Goal: Task Accomplishment & Management: Use online tool/utility

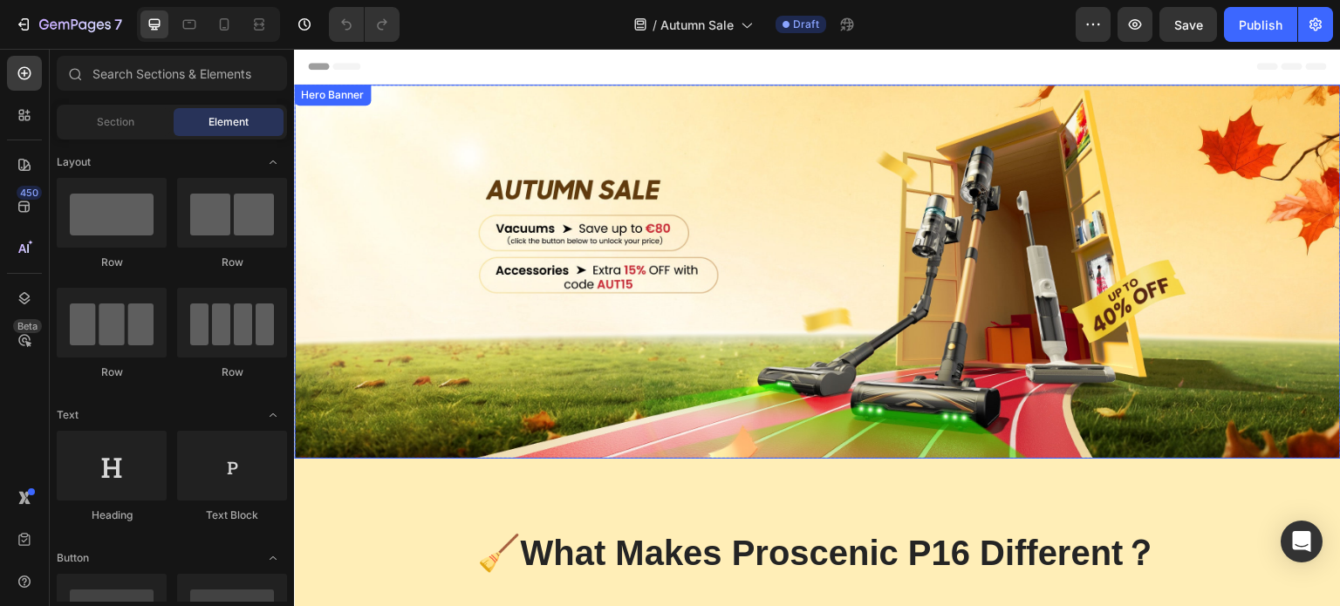
click at [624, 107] on div "Overlay" at bounding box center [817, 272] width 1047 height 374
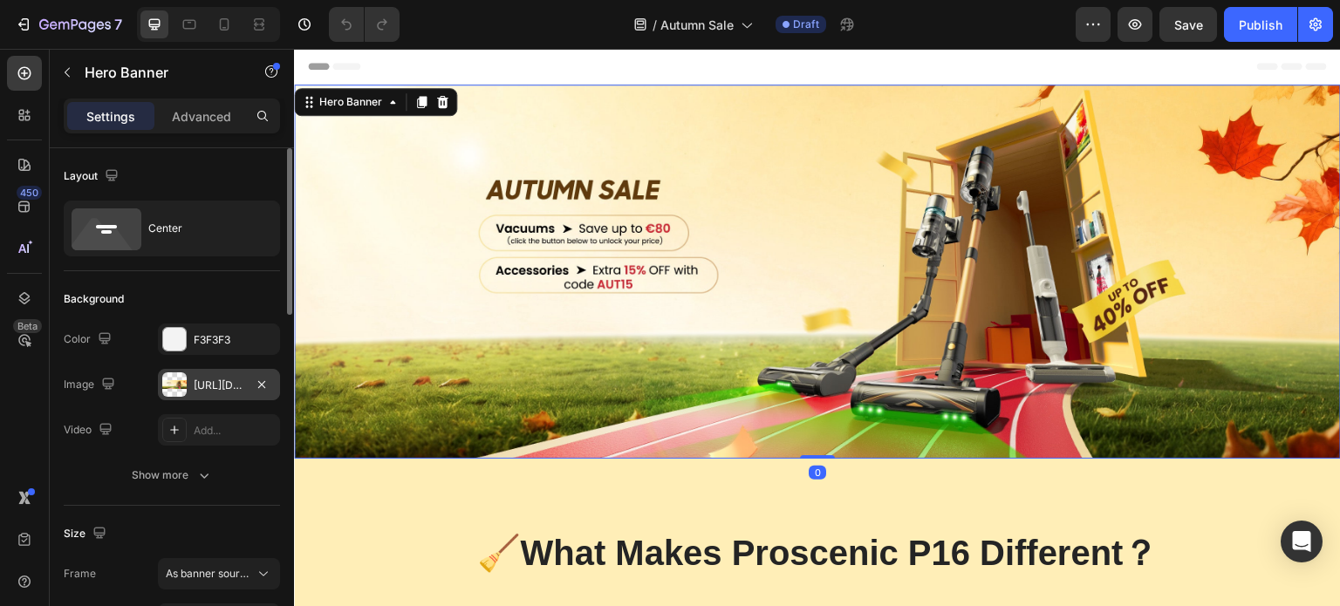
click at [204, 386] on div "https://cdn.shopify.com/s/files/1/0772/5675/3378/files/gempages_586511523971596…" at bounding box center [219, 386] width 51 height 16
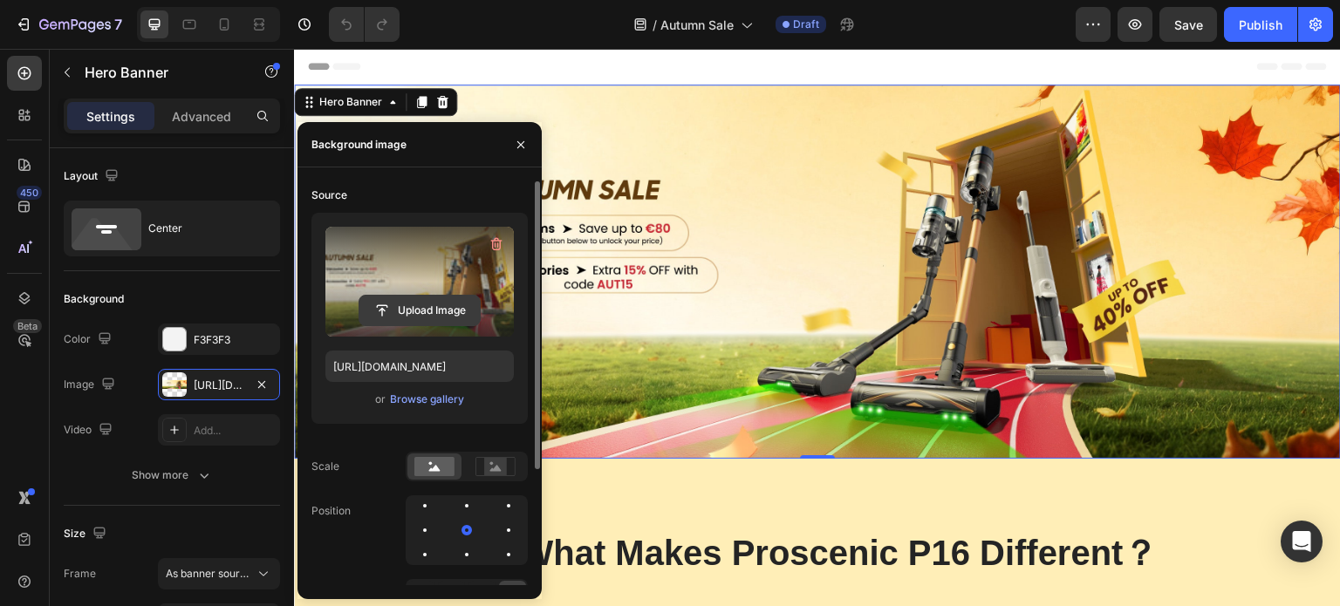
click at [421, 316] on input "file" at bounding box center [419, 311] width 120 height 30
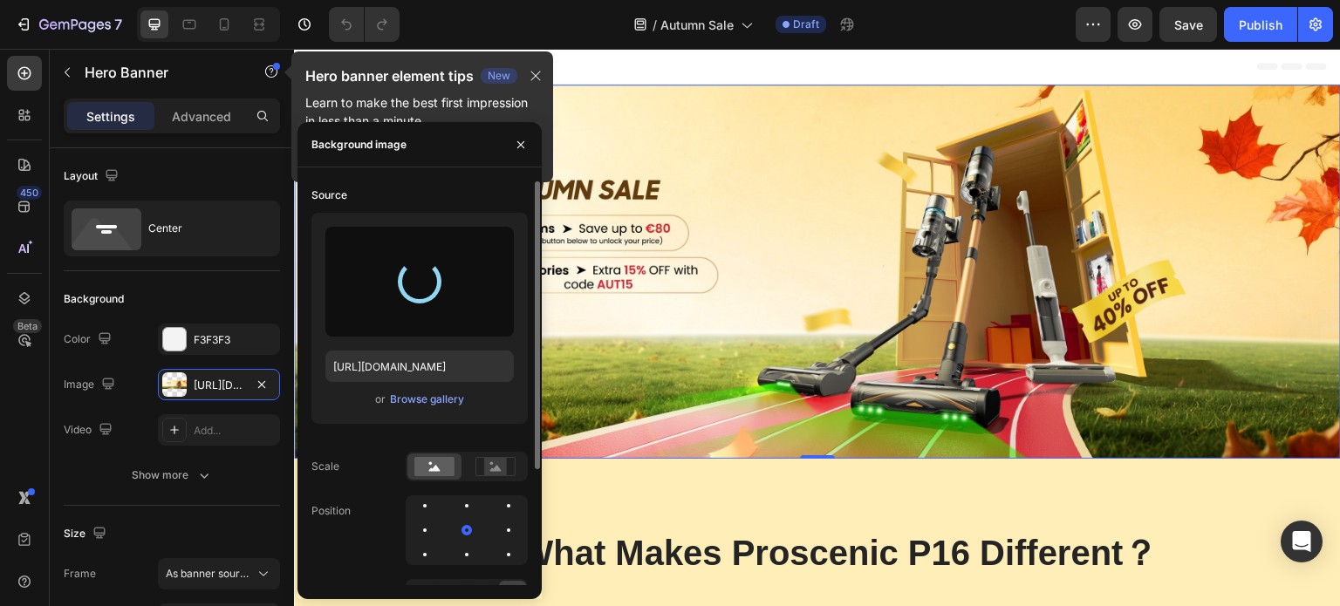
type input "https://cdn.shopify.com/s/files/1/0772/5675/3378/files/gempages_586511523971596…"
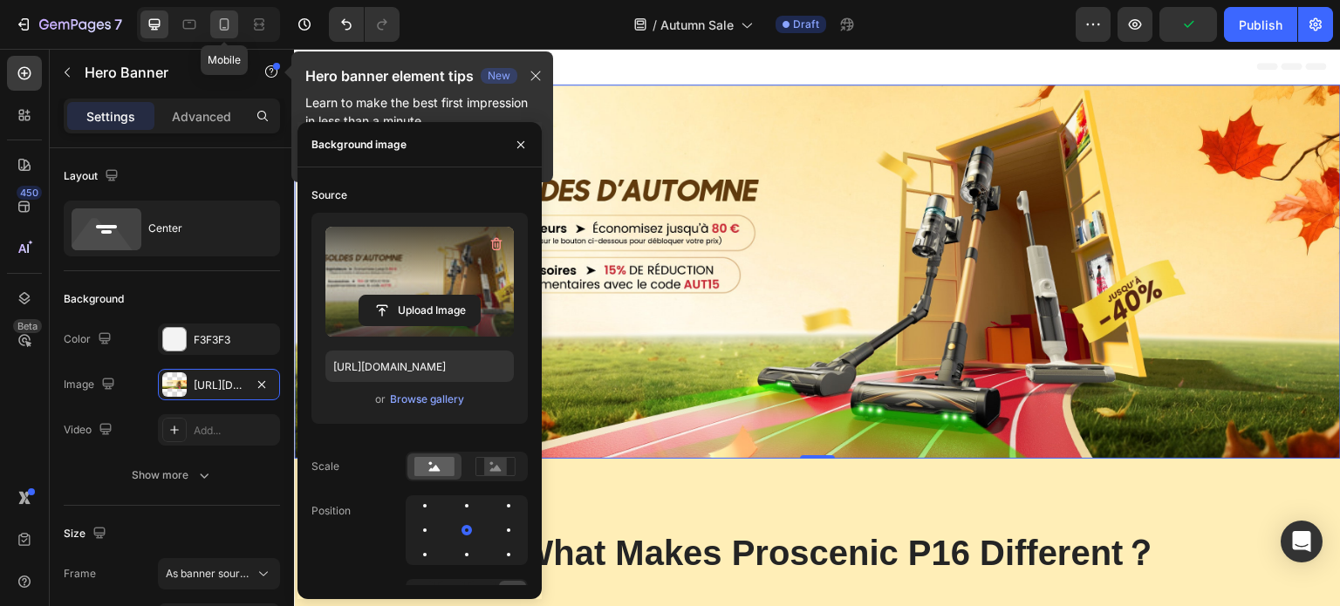
click at [234, 31] on div at bounding box center [224, 24] width 28 height 28
type input "100"
type input "Auto"
type input "100%"
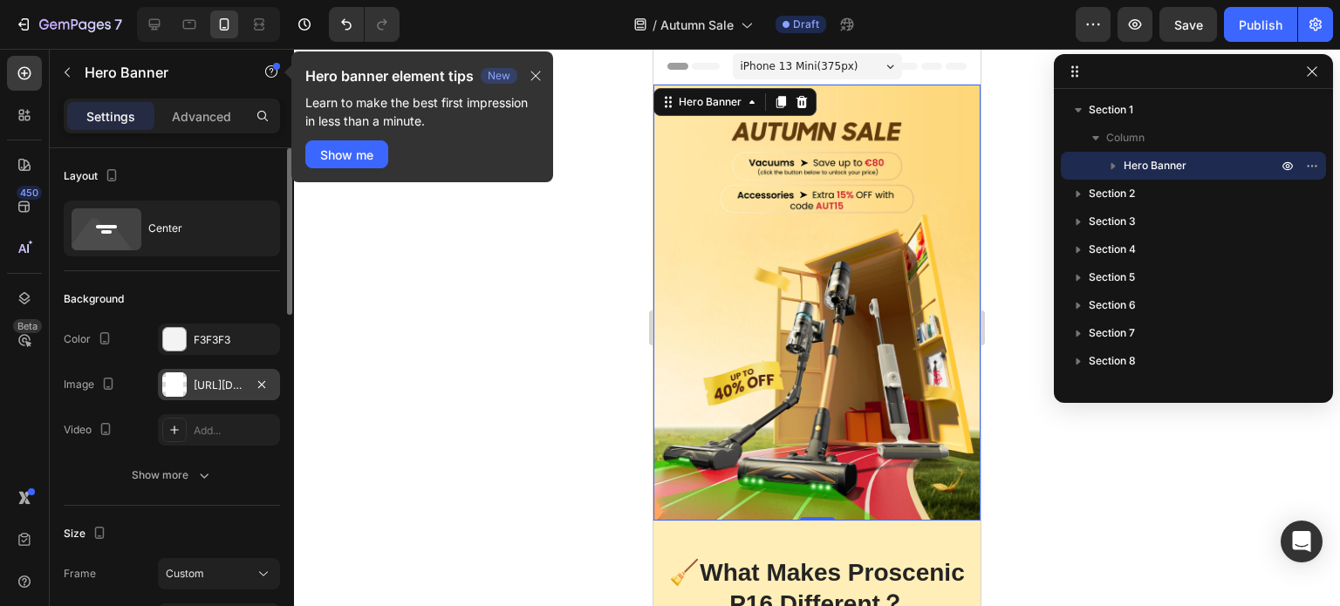
click at [230, 380] on div "https://ucarecdn.com/7ade754f-2bcf-45f9-94ca-b16d6b8cab10/-/format/auto/-/previ…" at bounding box center [219, 386] width 51 height 16
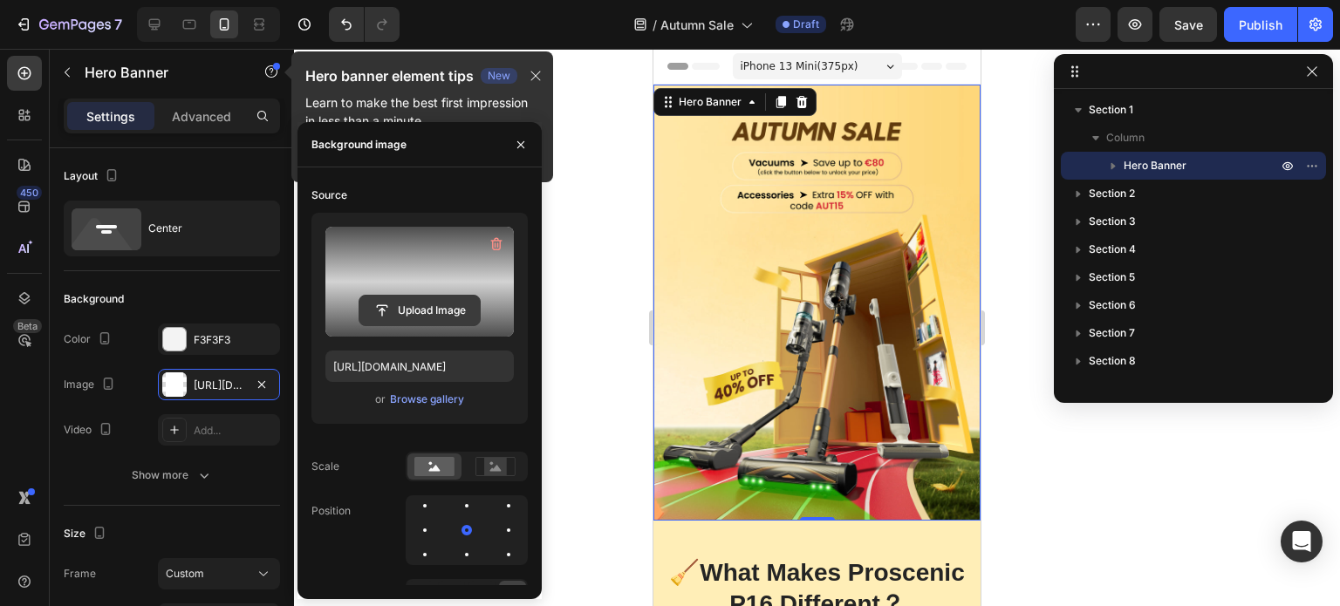
click at [447, 317] on input "file" at bounding box center [419, 311] width 120 height 30
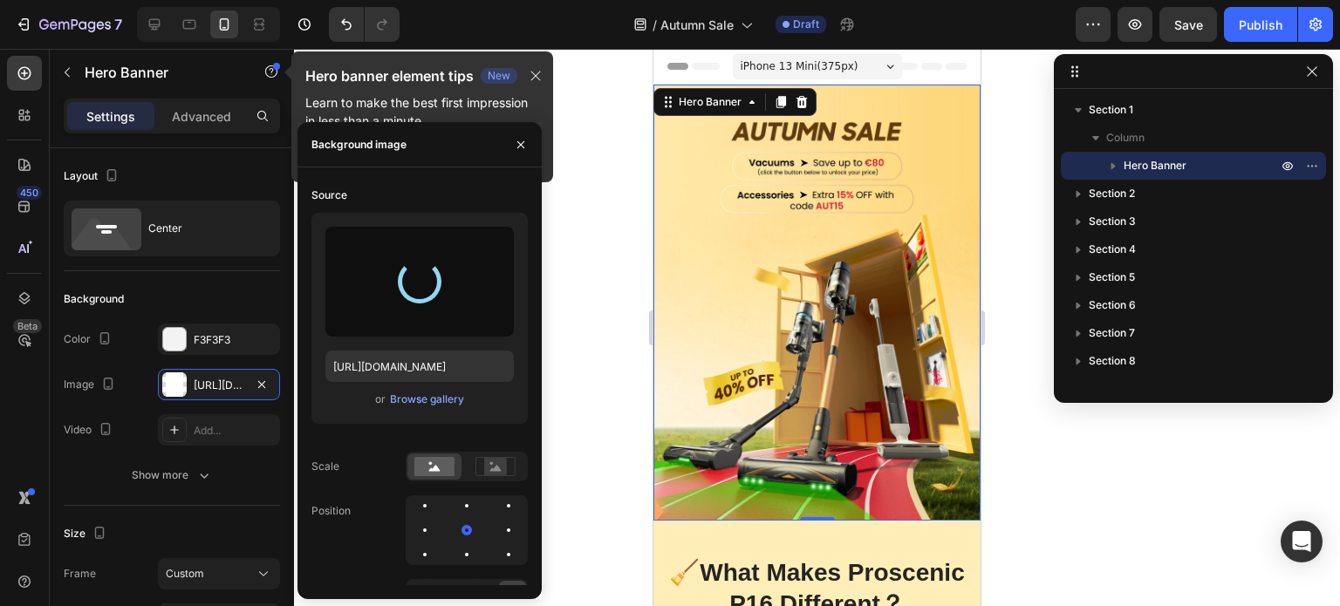
type input "https://cdn.shopify.com/s/files/1/0772/5675/3378/files/gempages_586511523971596…"
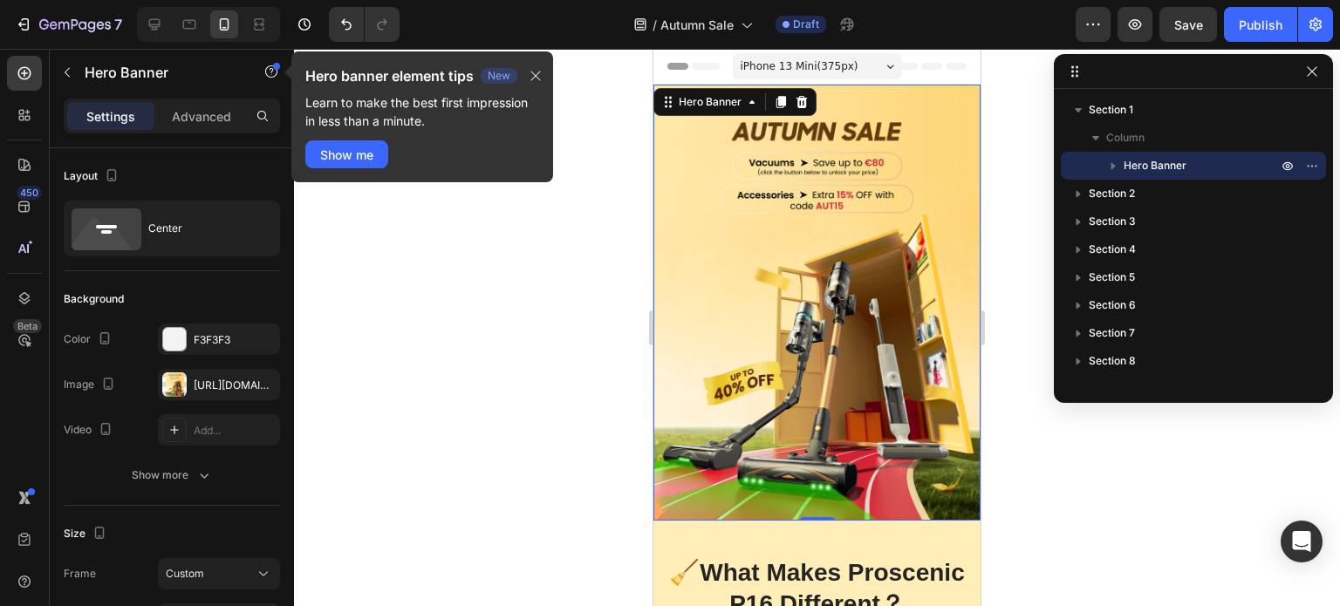
click at [555, 289] on div at bounding box center [817, 327] width 1046 height 557
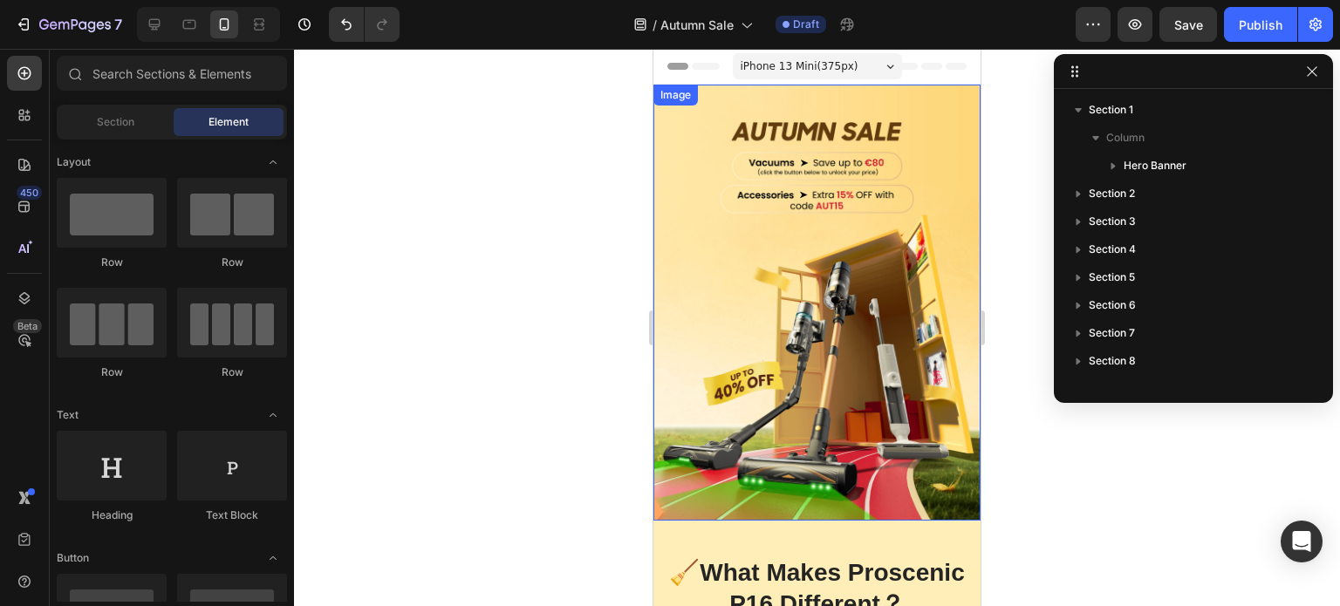
click at [887, 348] on img at bounding box center [816, 303] width 327 height 436
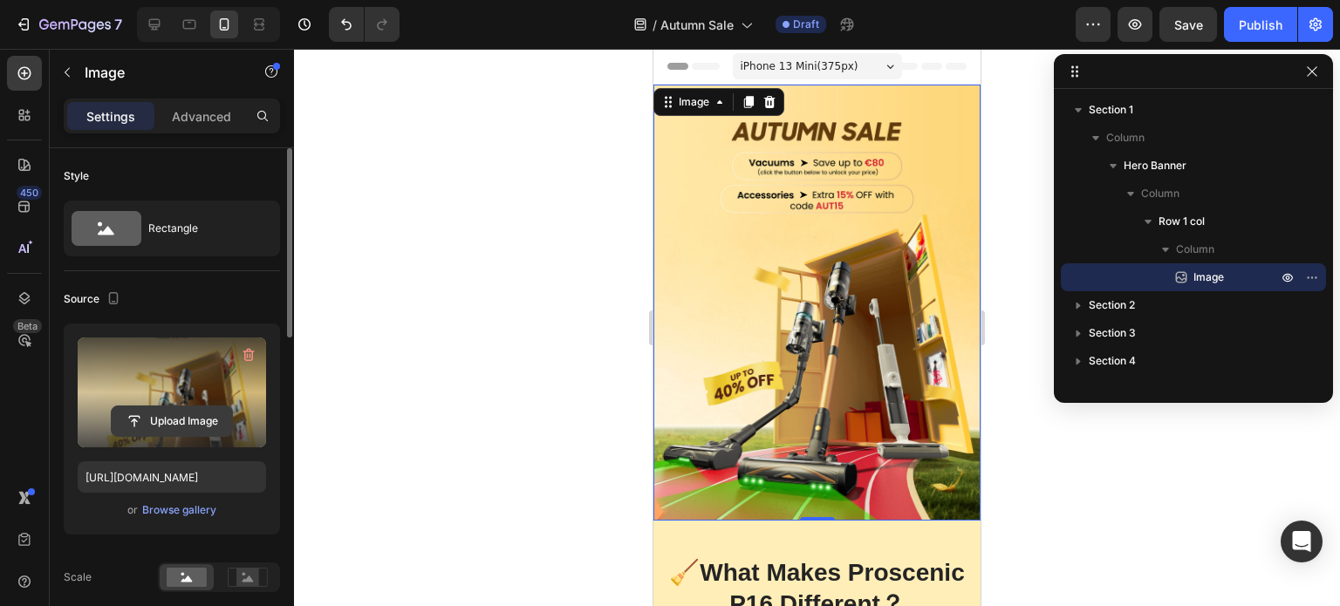
click at [185, 427] on input "file" at bounding box center [172, 422] width 120 height 30
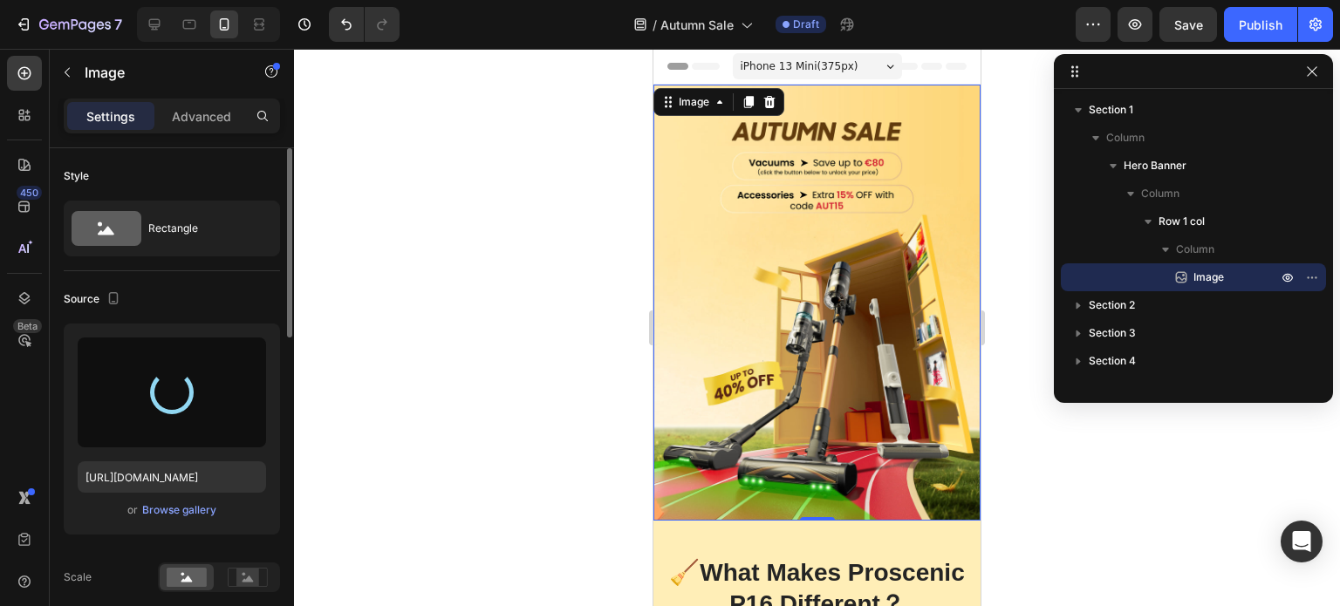
type input "https://cdn.shopify.com/s/files/1/0772/5675/3378/files/gempages_586511523971596…"
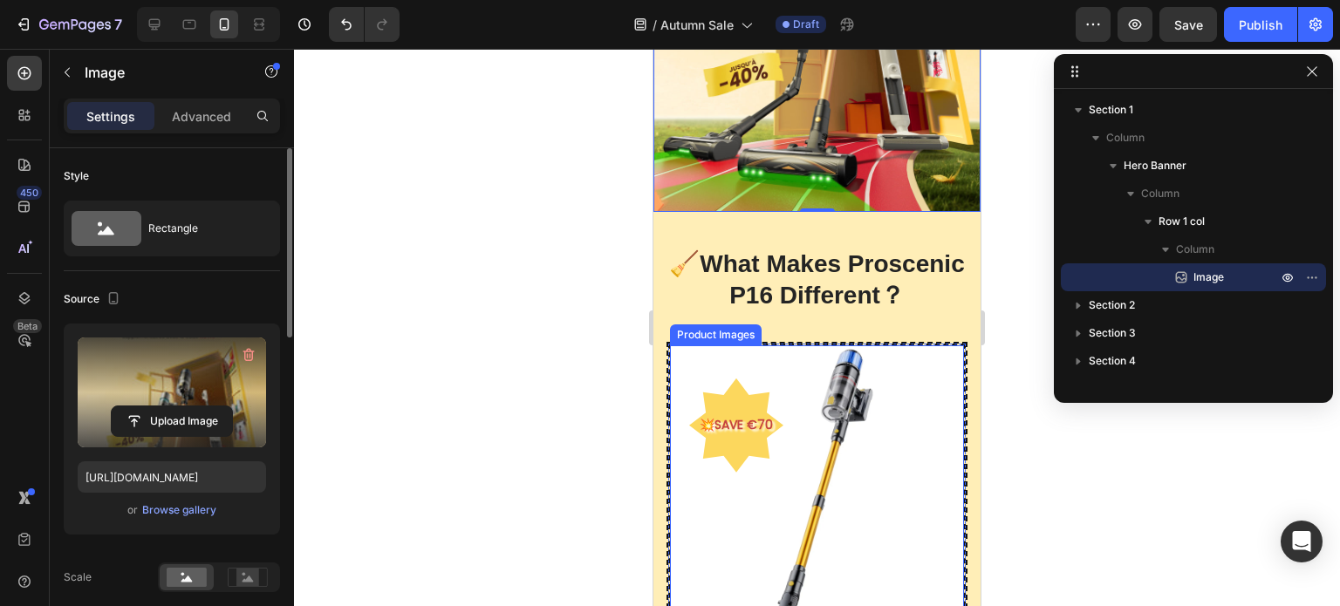
scroll to position [349, 0]
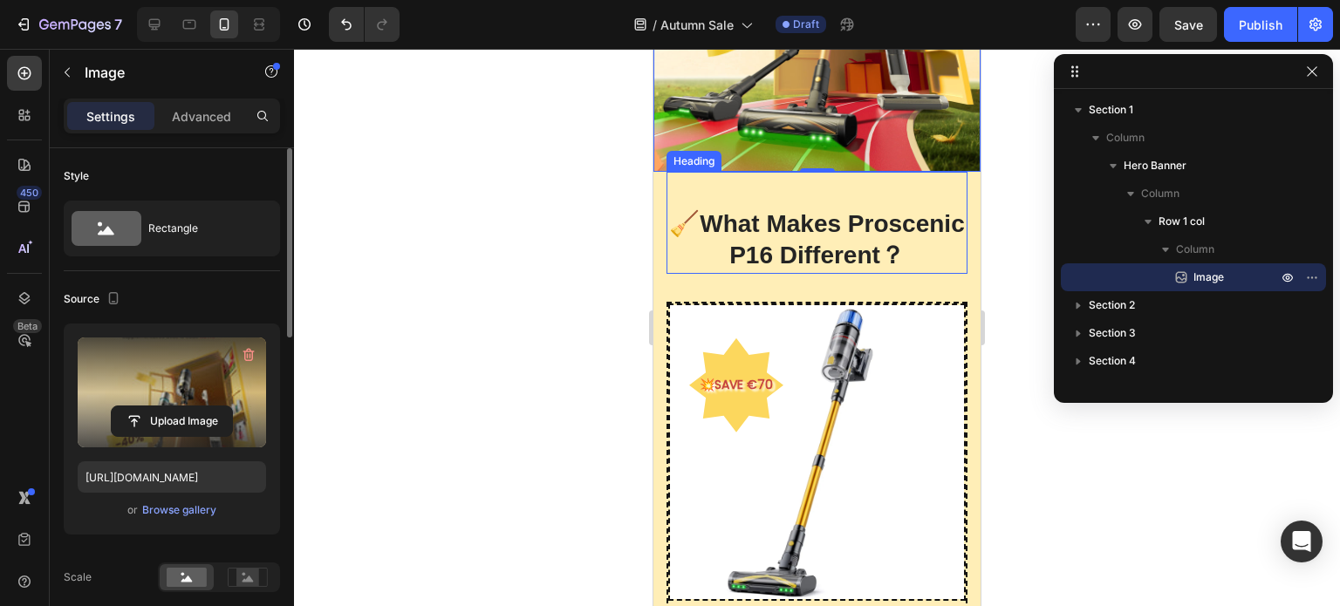
click at [865, 242] on h2 "🧹What Makes Proscenic P16 Different？" at bounding box center [817, 240] width 301 height 67
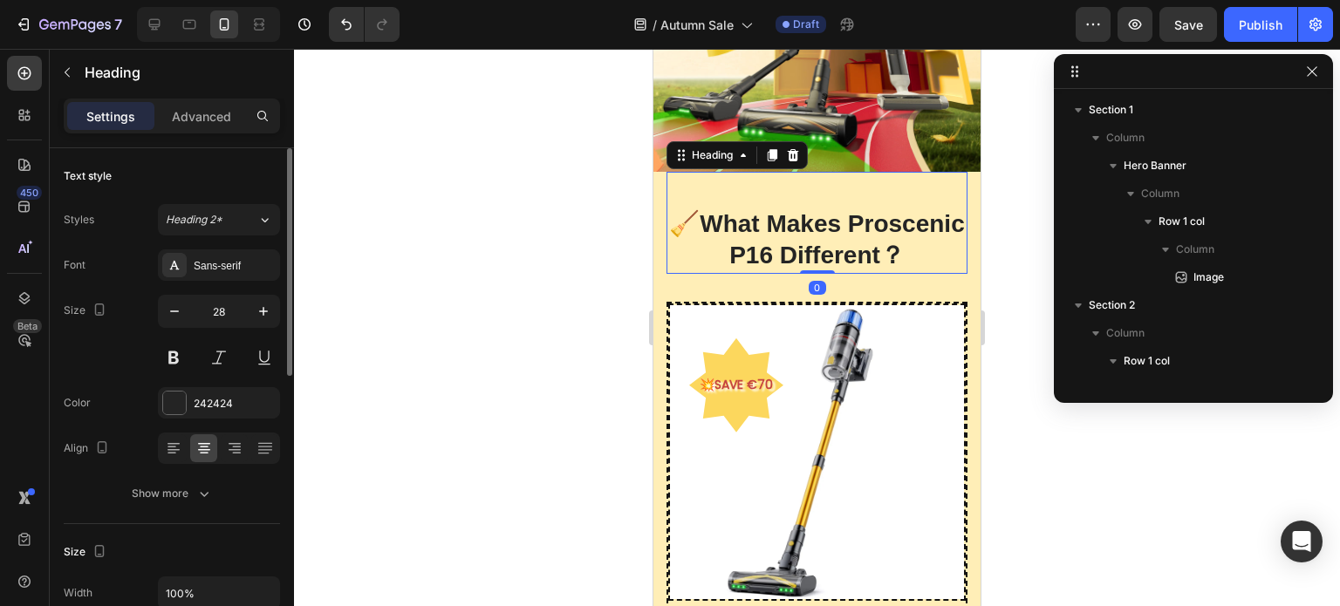
scroll to position [190, 0]
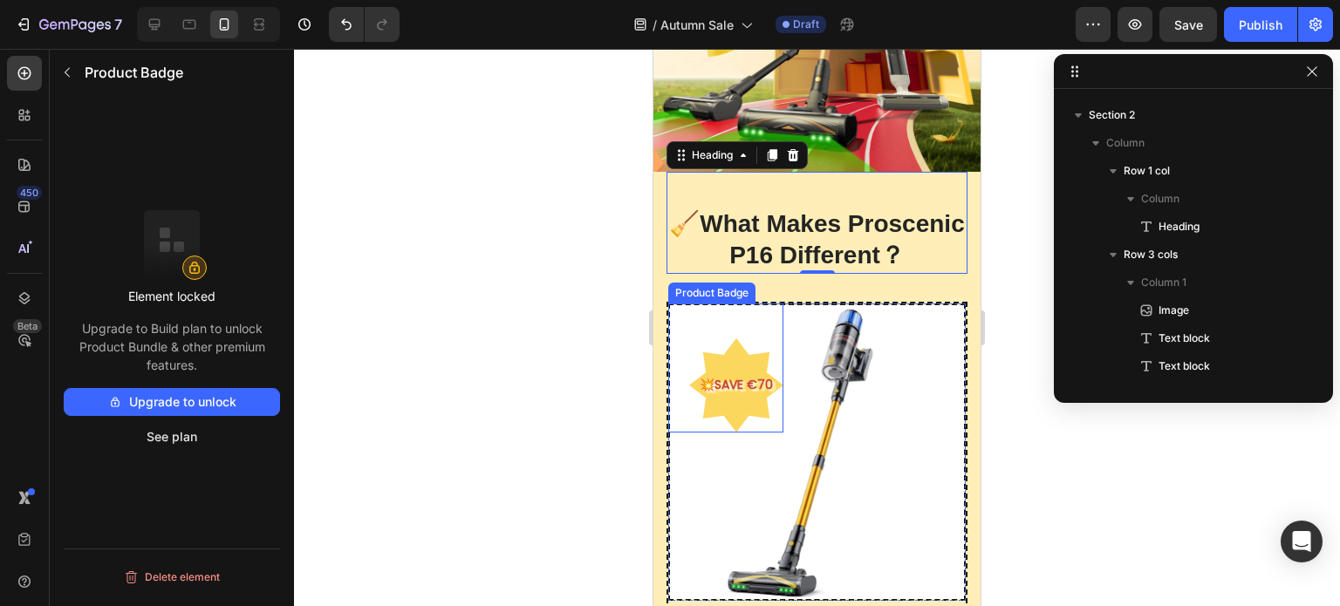
click at [743, 397] on pre "💥SAVE €70" at bounding box center [736, 385] width 94 height 43
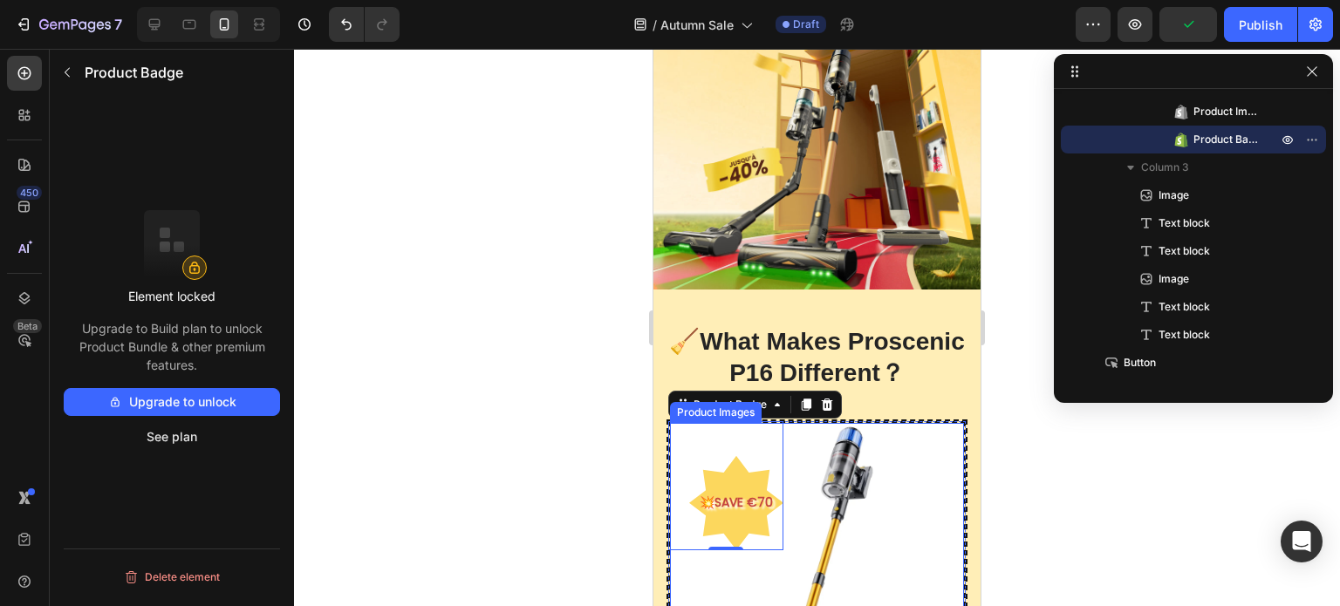
scroll to position [174, 0]
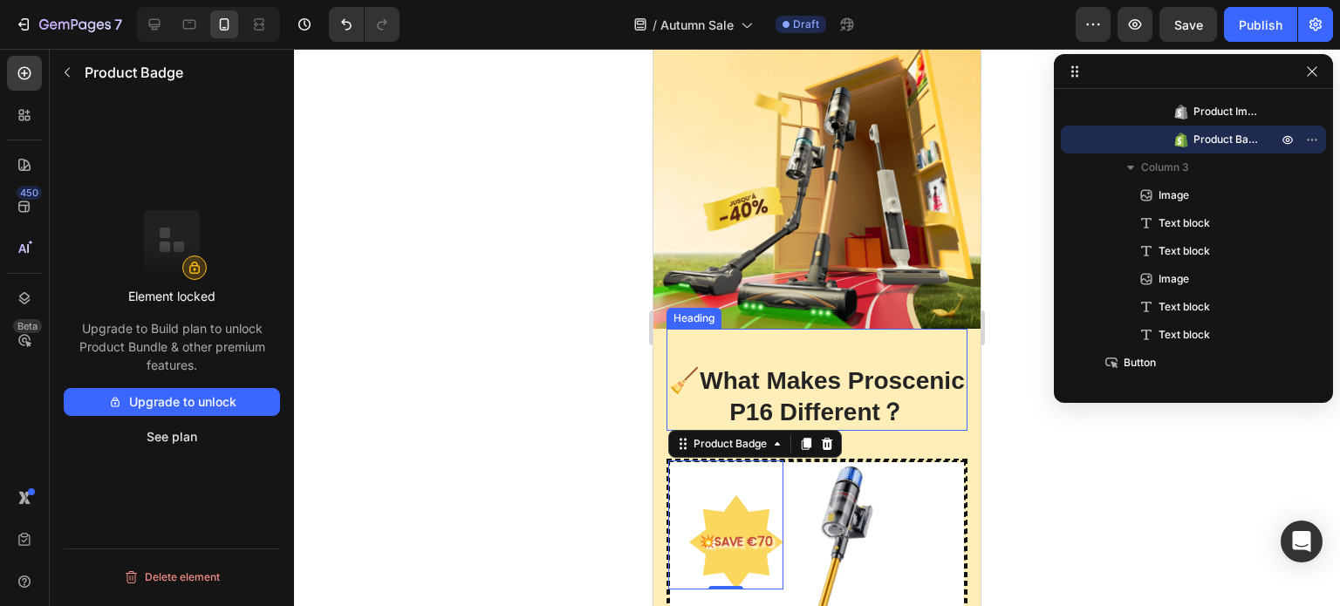
click at [844, 383] on h2 "🧹What Makes Proscenic P16 Different？" at bounding box center [817, 397] width 301 height 67
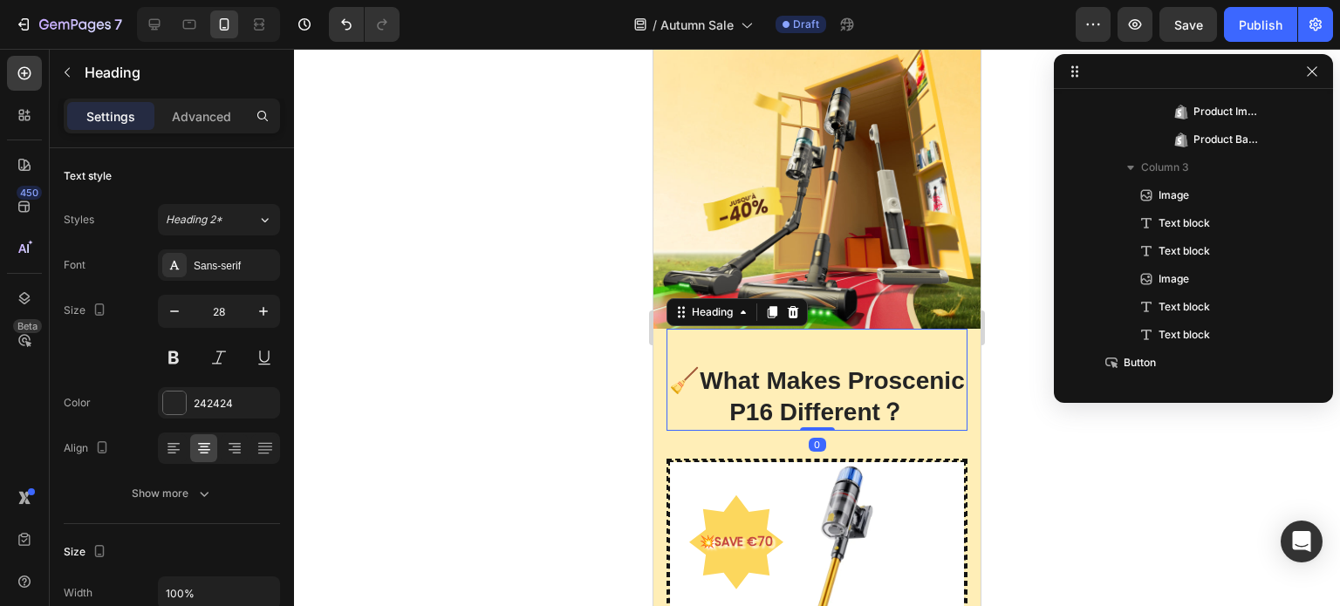
scroll to position [190, 0]
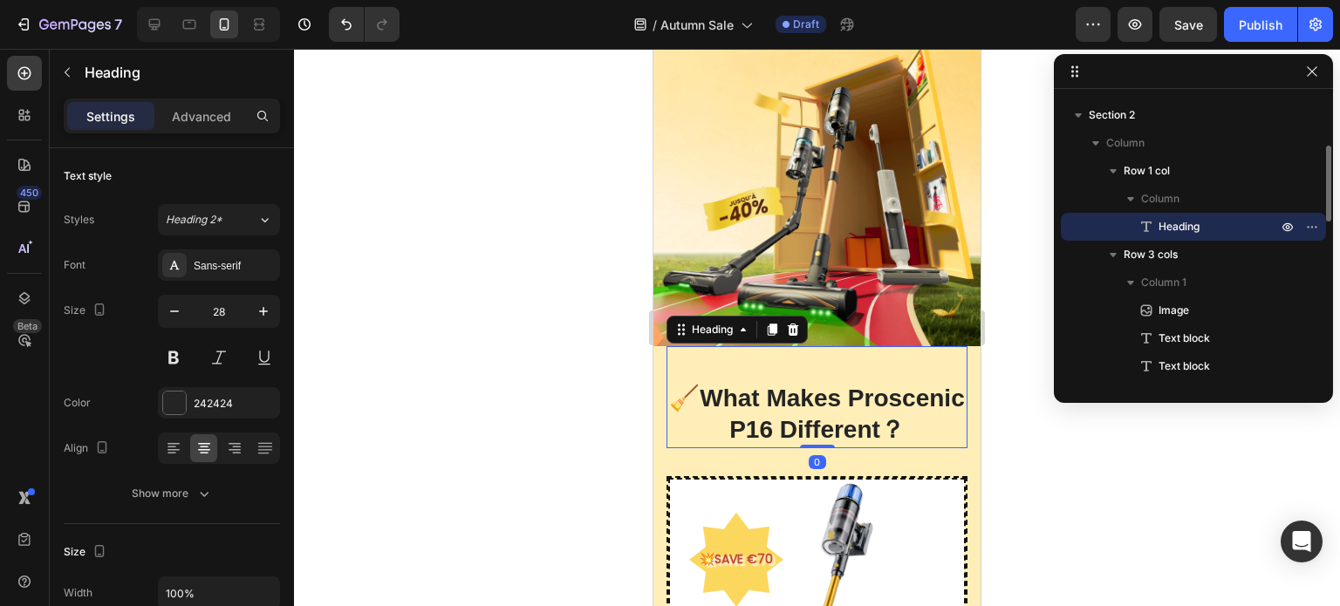
click at [862, 393] on h2 "🧹What Makes Proscenic P16 Different？" at bounding box center [817, 414] width 301 height 67
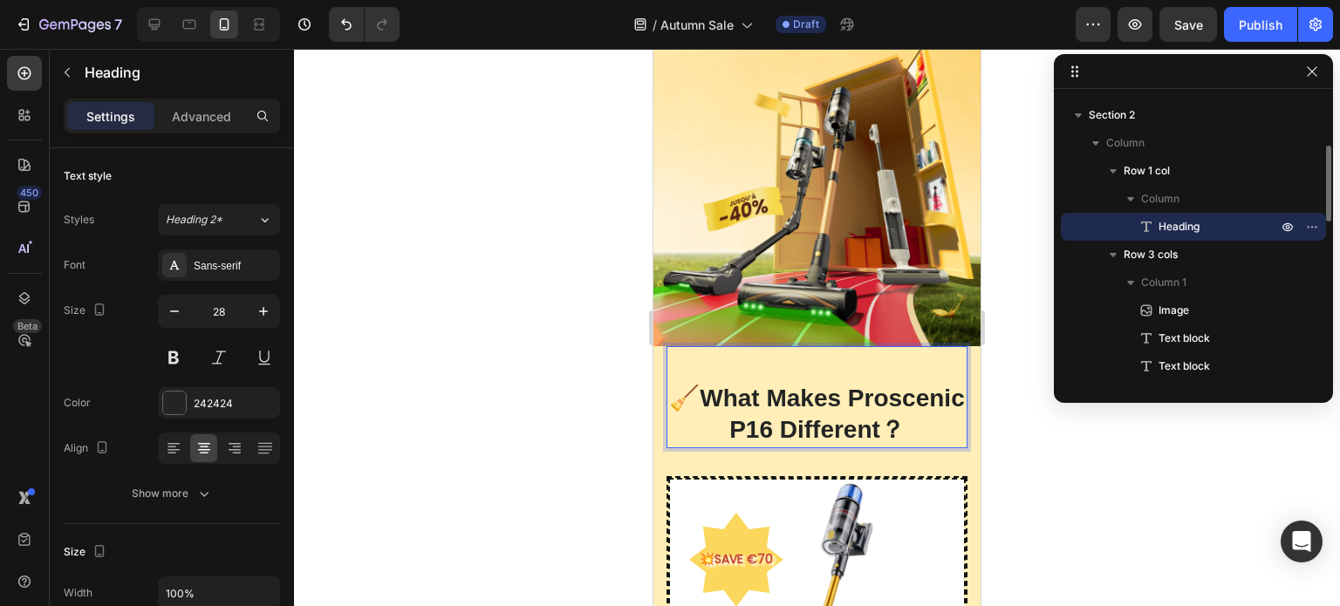
click at [862, 393] on p "🧹What Makes Proscenic P16 Different？" at bounding box center [816, 415] width 297 height 64
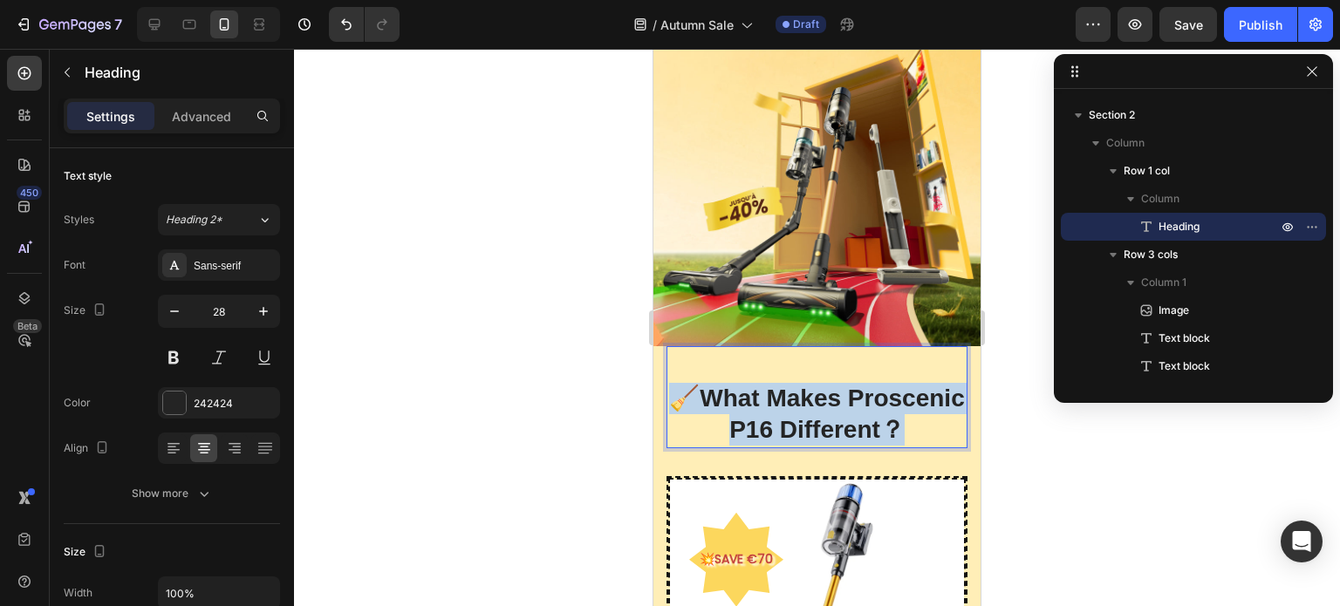
copy p "🧹What Makes Proscenic P16 Different？"
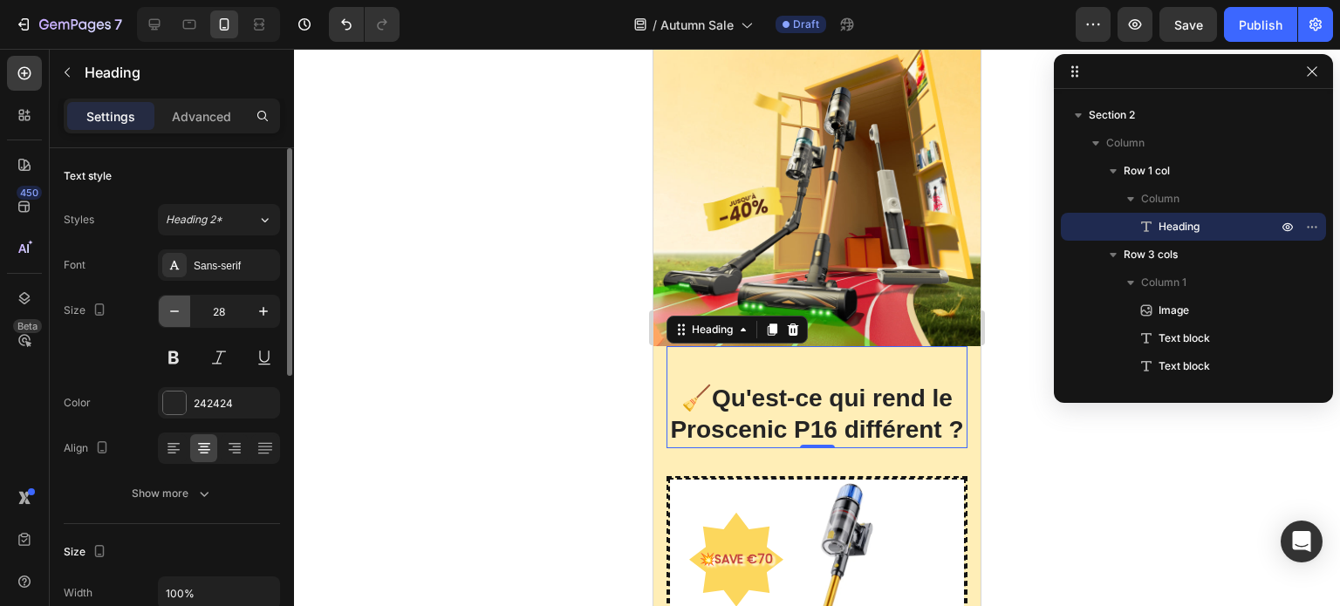
click at [180, 315] on icon "button" at bounding box center [174, 311] width 17 height 17
type input "27"
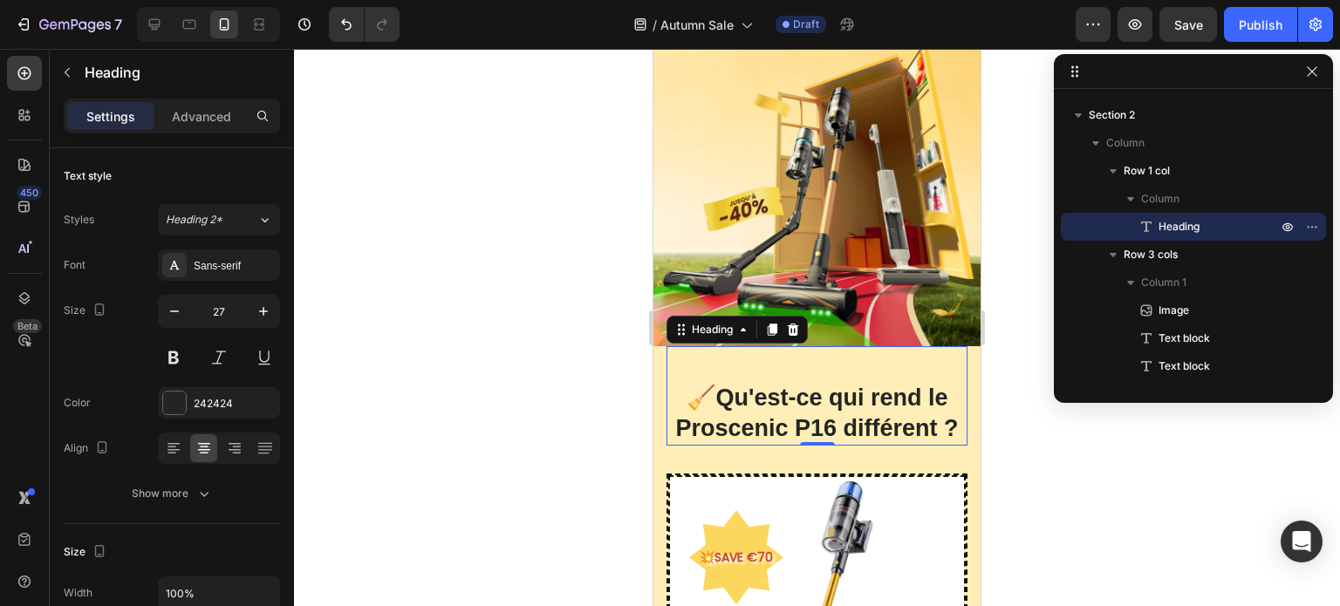
click at [1011, 458] on div at bounding box center [817, 327] width 1046 height 557
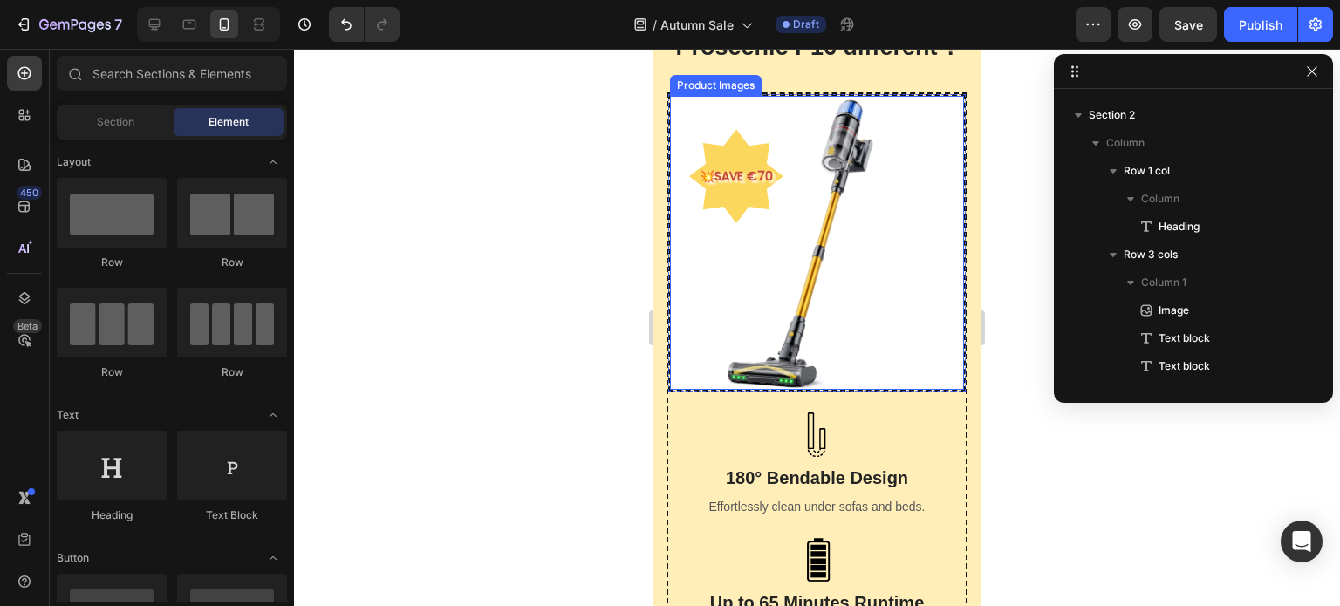
scroll to position [611, 0]
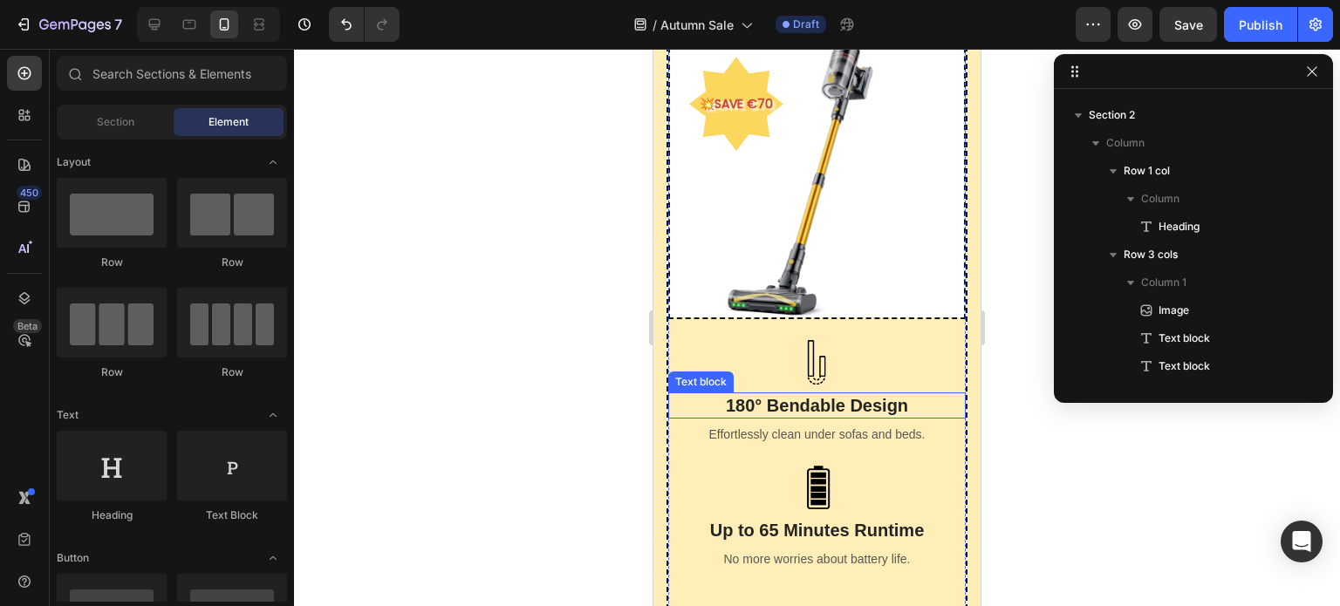
click at [833, 394] on p "180° Bendable Design" at bounding box center [817, 405] width 294 height 23
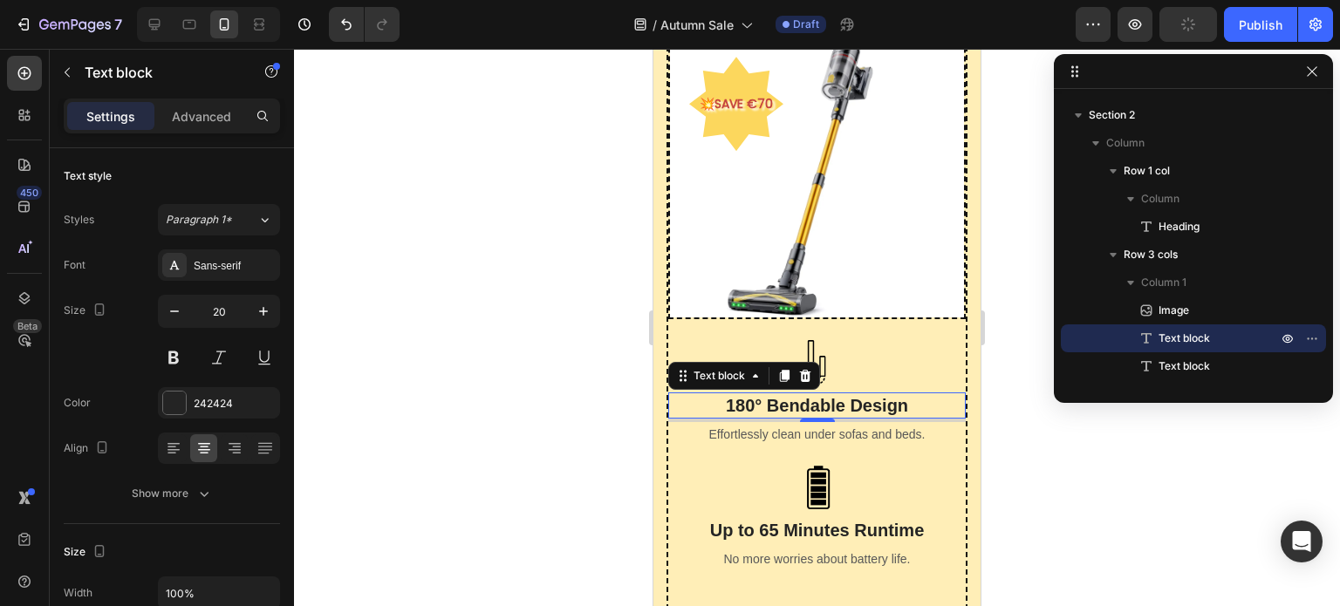
click at [894, 394] on p "180° Bendable Design" at bounding box center [817, 405] width 294 height 23
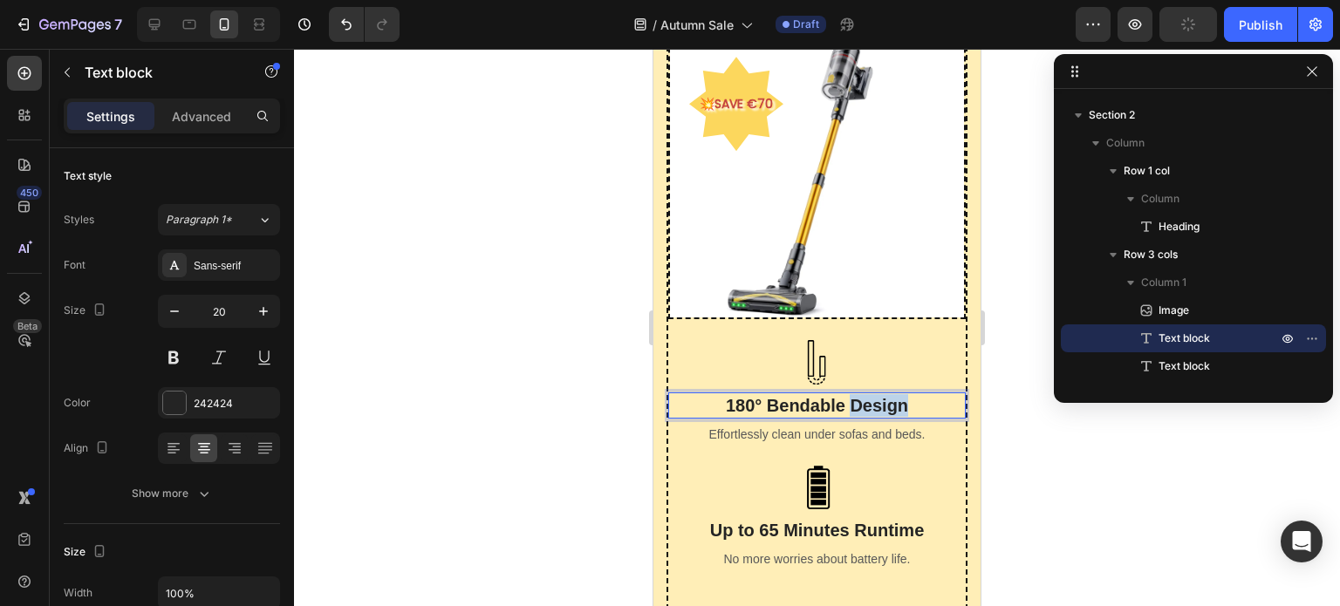
click at [894, 394] on p "180° Bendable Design" at bounding box center [817, 405] width 294 height 23
copy p "180° Bendable Design"
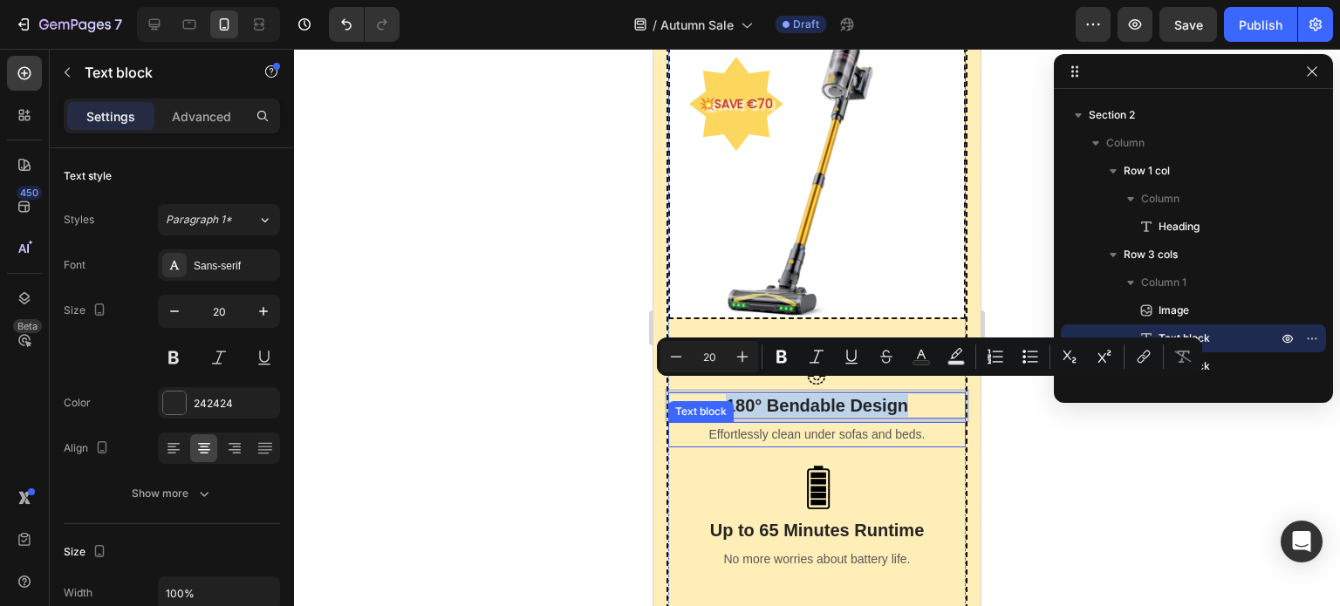
click at [830, 424] on p "Effortlessly clean under sofas and beds." at bounding box center [817, 435] width 294 height 22
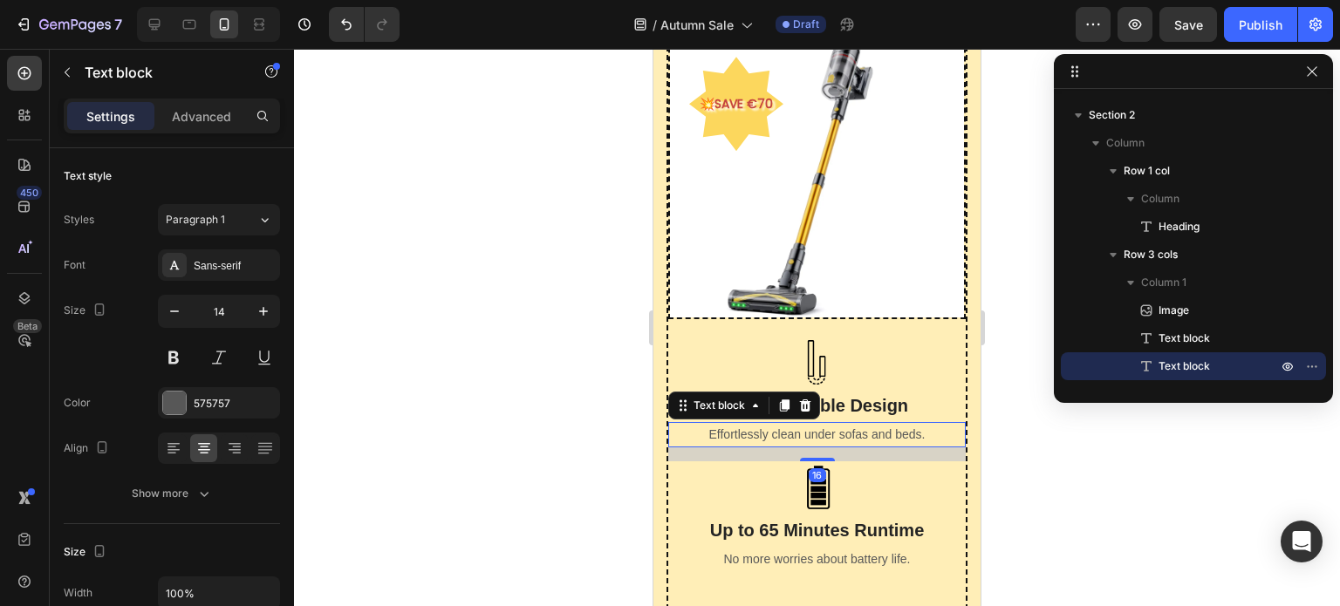
click at [830, 424] on p "Effortlessly clean under sofas and beds." at bounding box center [817, 435] width 294 height 22
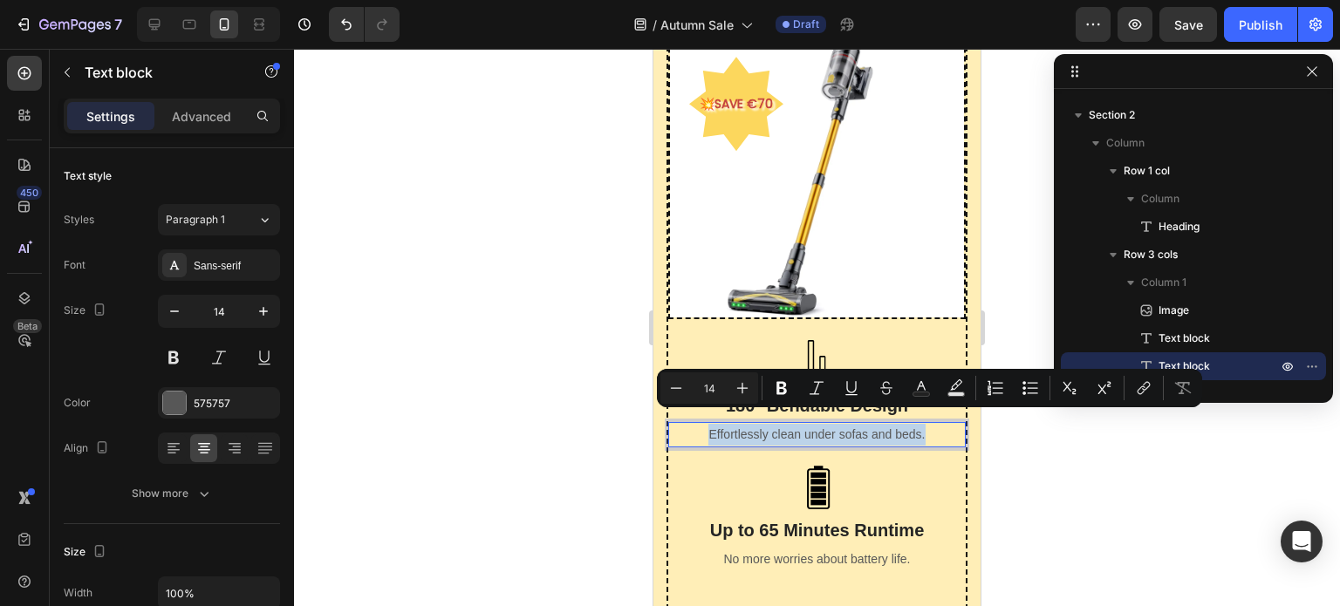
copy p "Effortlessly clean under sofas and beds."
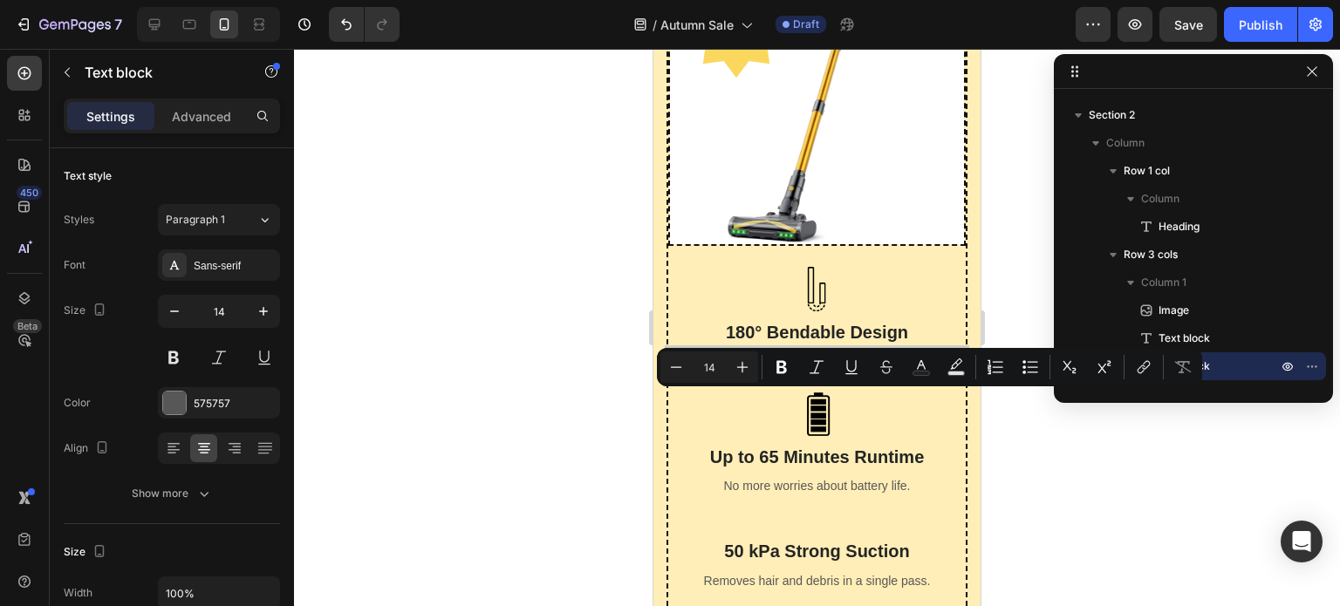
scroll to position [785, 0]
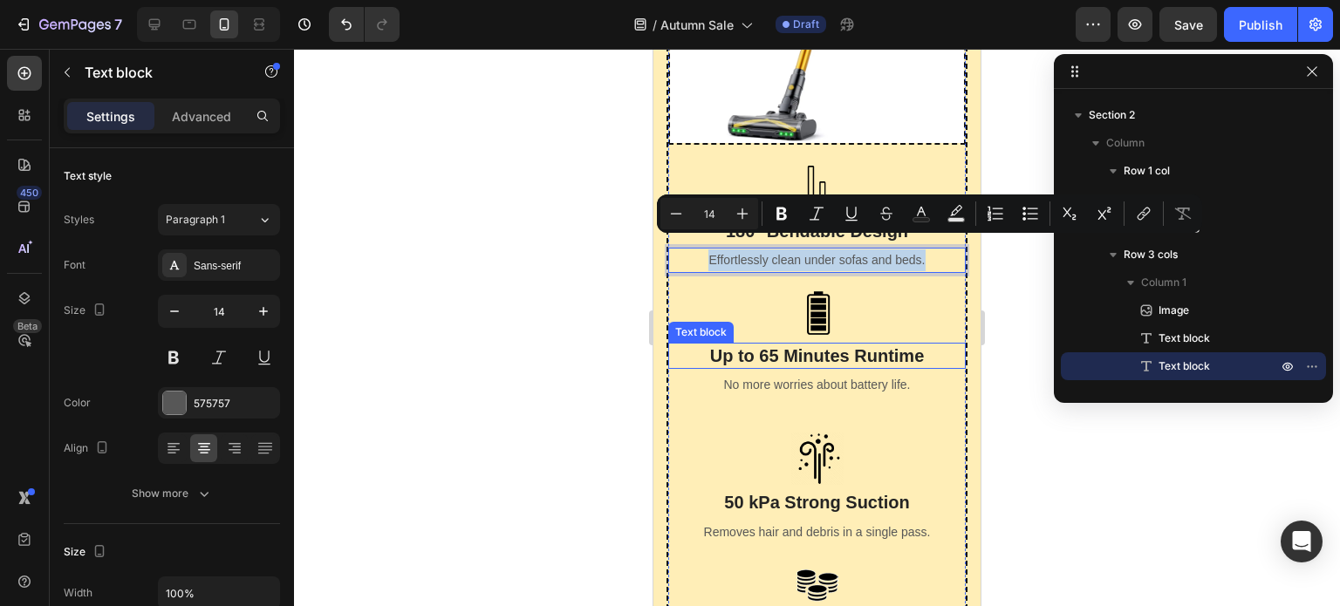
click at [845, 345] on p "Up to 65 Minutes Runtime" at bounding box center [817, 356] width 294 height 23
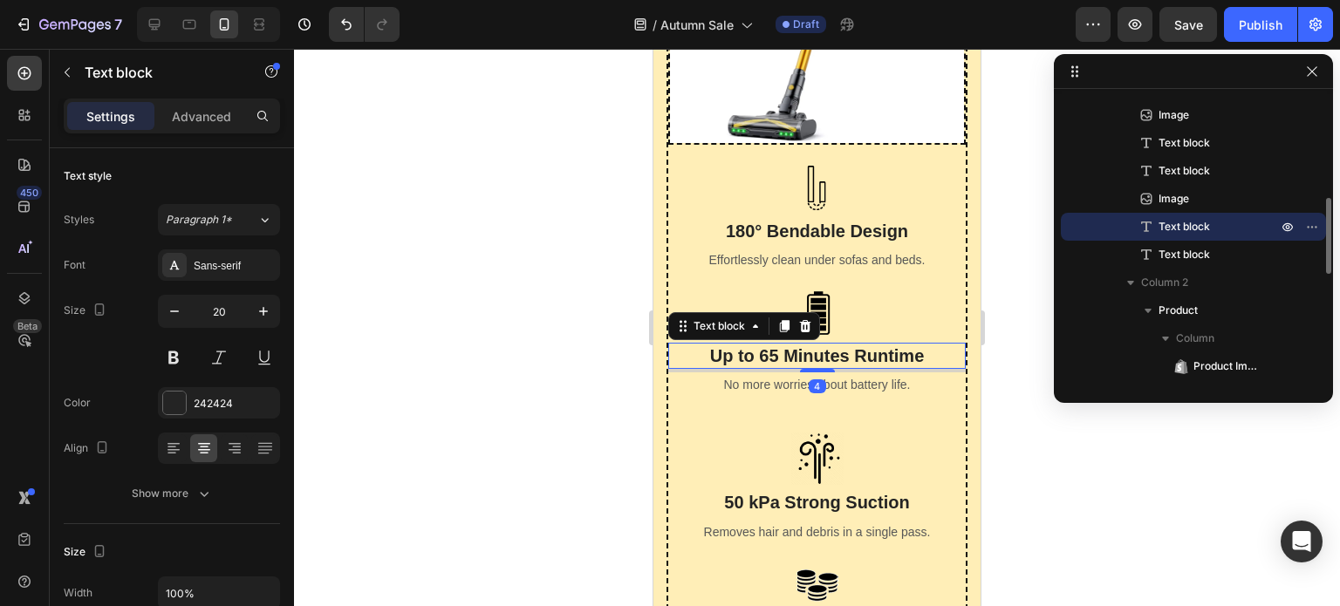
click at [845, 345] on p "Up to 65 Minutes Runtime" at bounding box center [817, 356] width 294 height 23
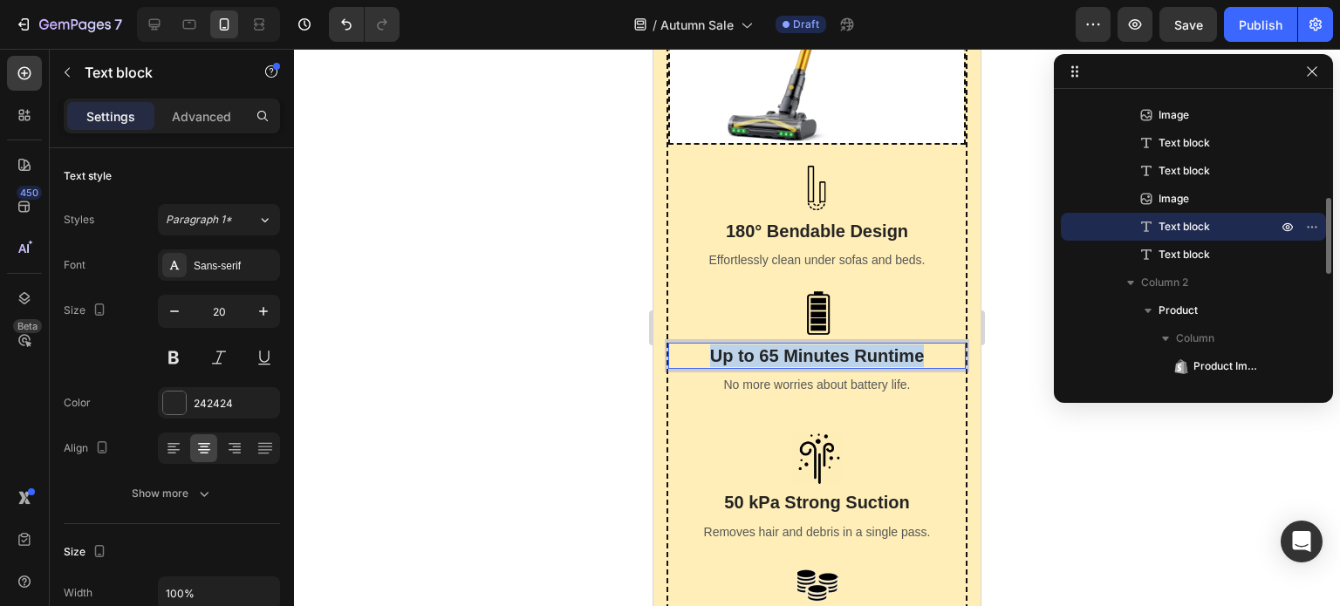
copy p "Up to 65 Minutes Runtime"
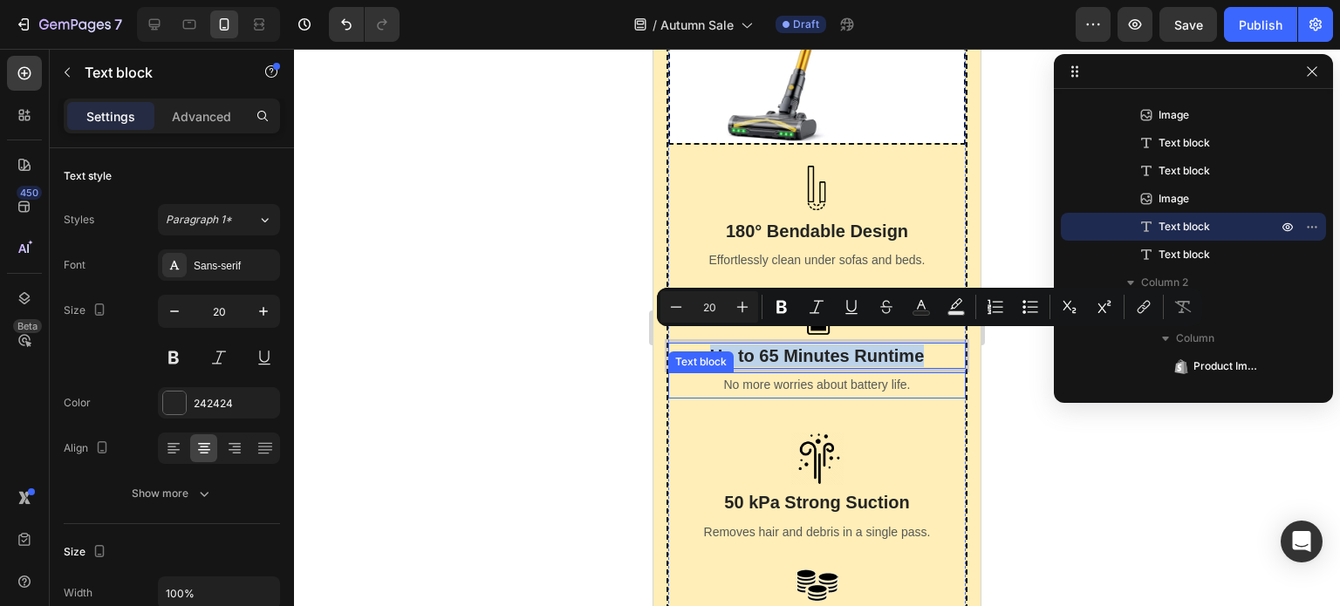
click at [841, 374] on p "No more worries about battery life." at bounding box center [817, 385] width 294 height 22
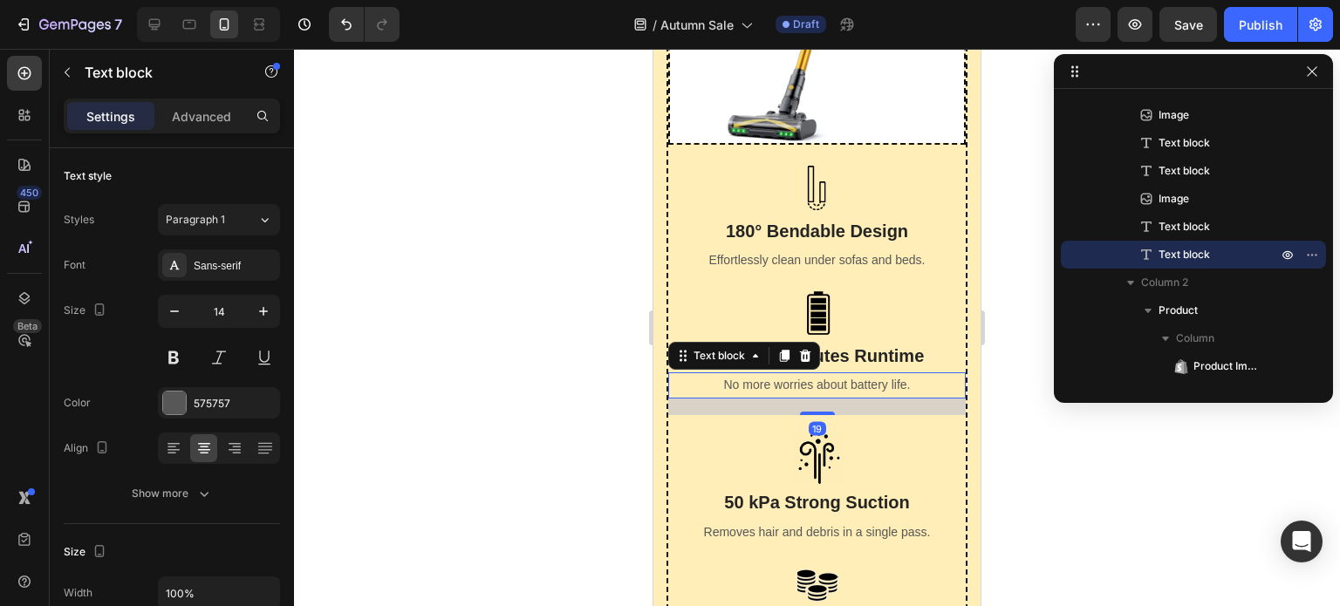
click at [841, 374] on p "No more worries about battery life." at bounding box center [817, 385] width 294 height 22
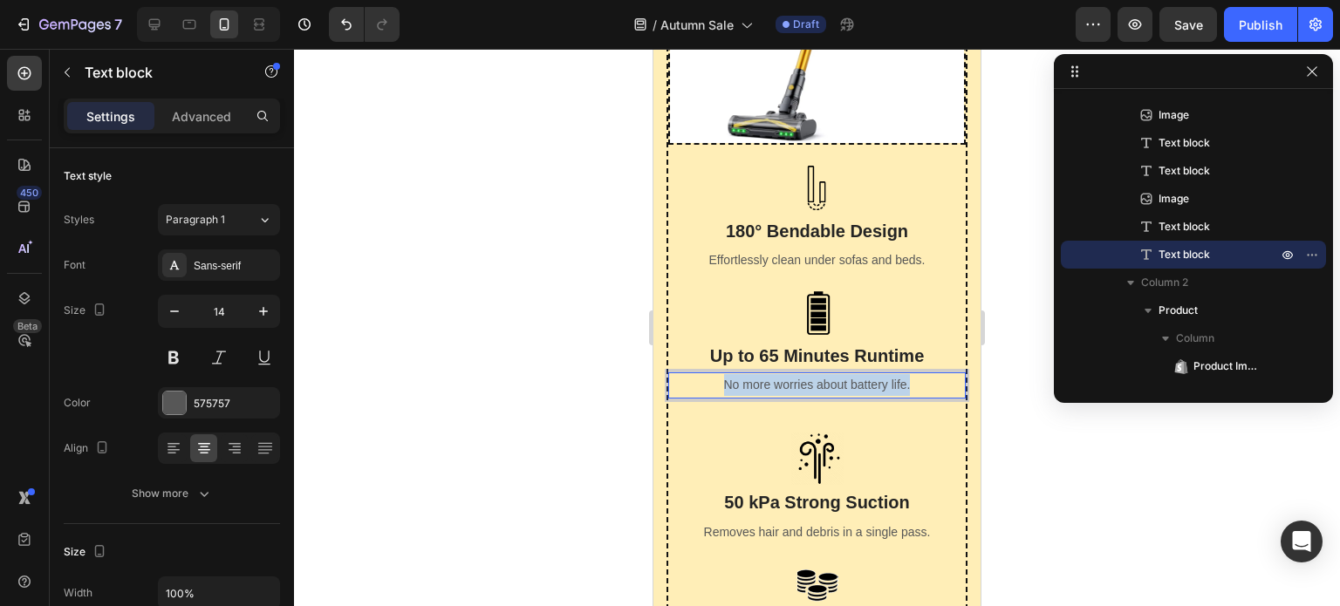
copy p "No more worries about battery life."
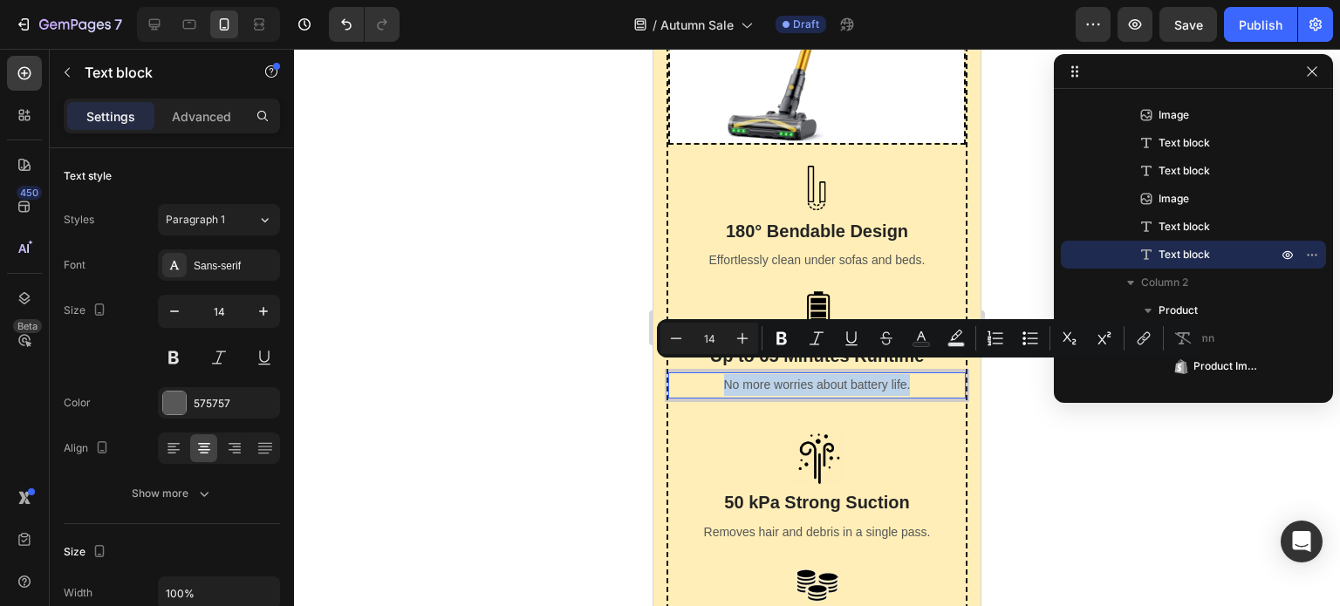
scroll to position [872, 0]
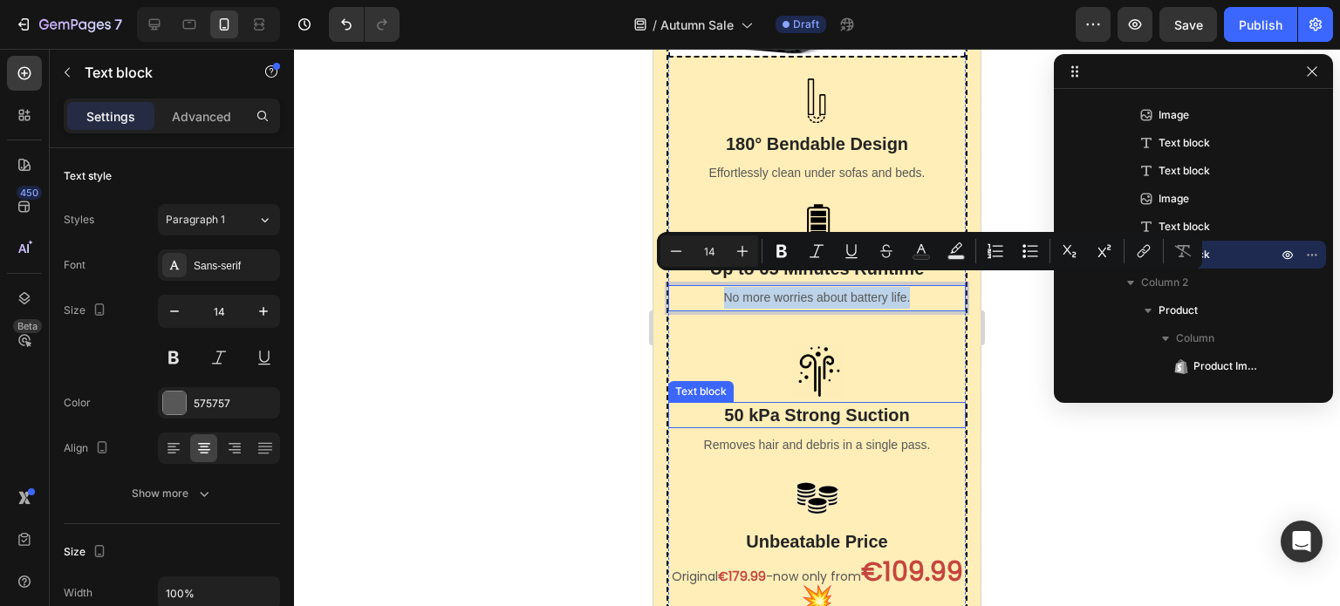
click at [833, 406] on p "50 kPa Strong Suction" at bounding box center [817, 415] width 294 height 23
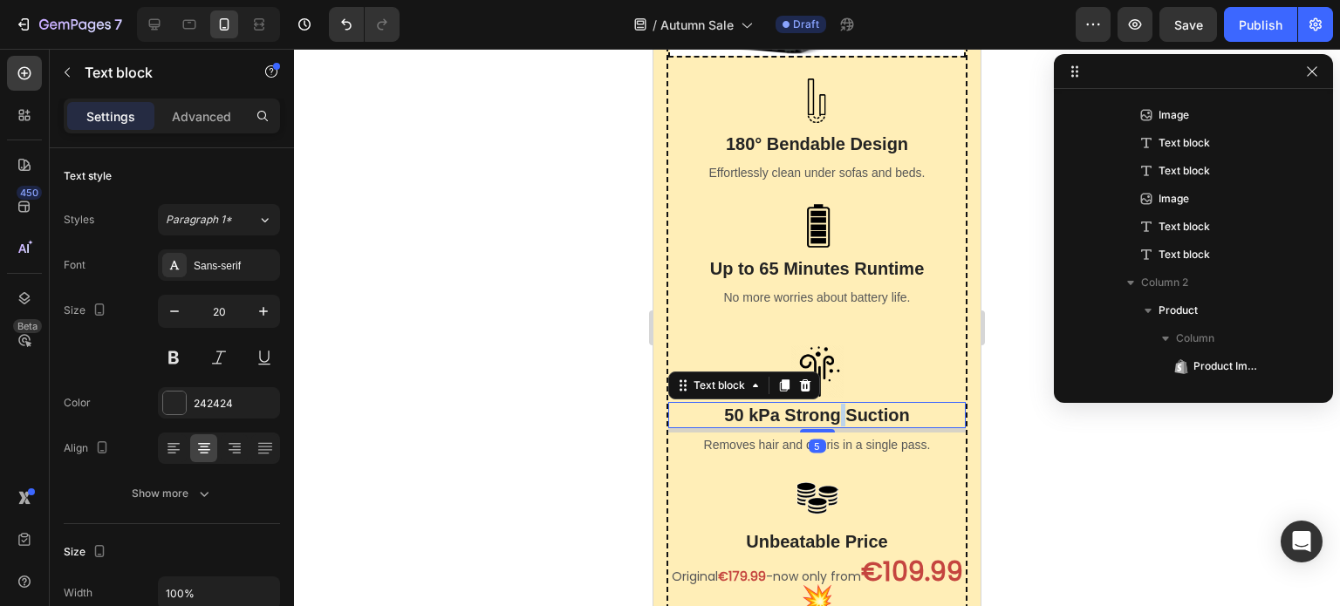
scroll to position [637, 0]
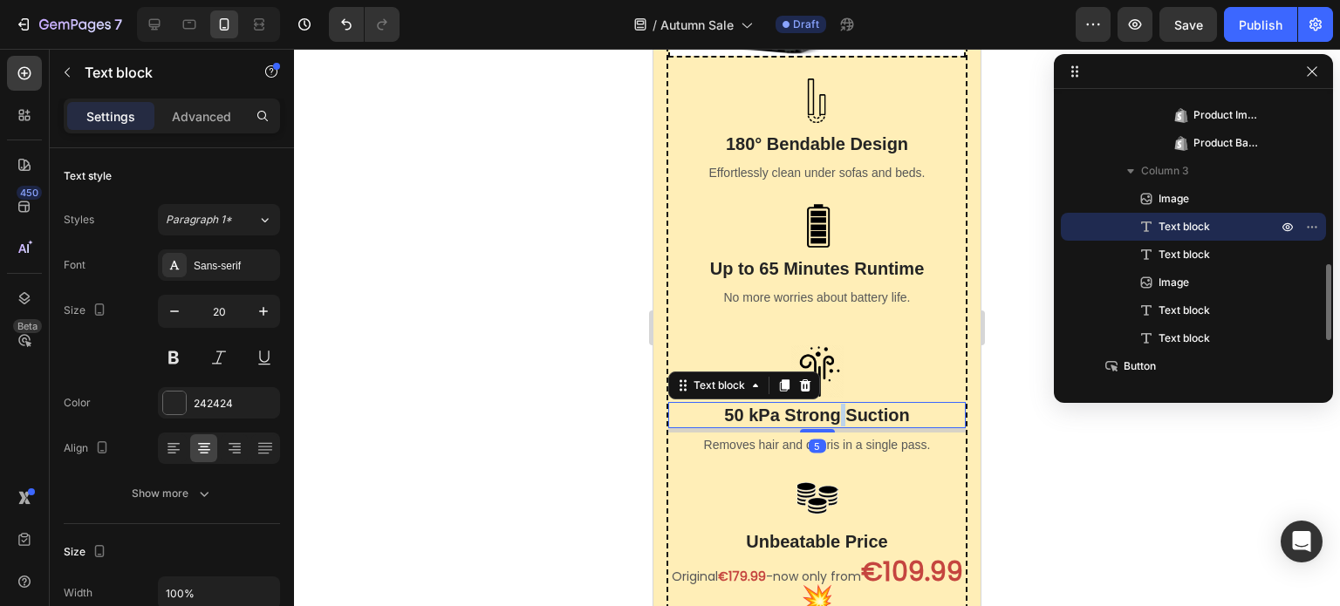
click at [833, 406] on p "50 kPa Strong Suction" at bounding box center [817, 415] width 294 height 23
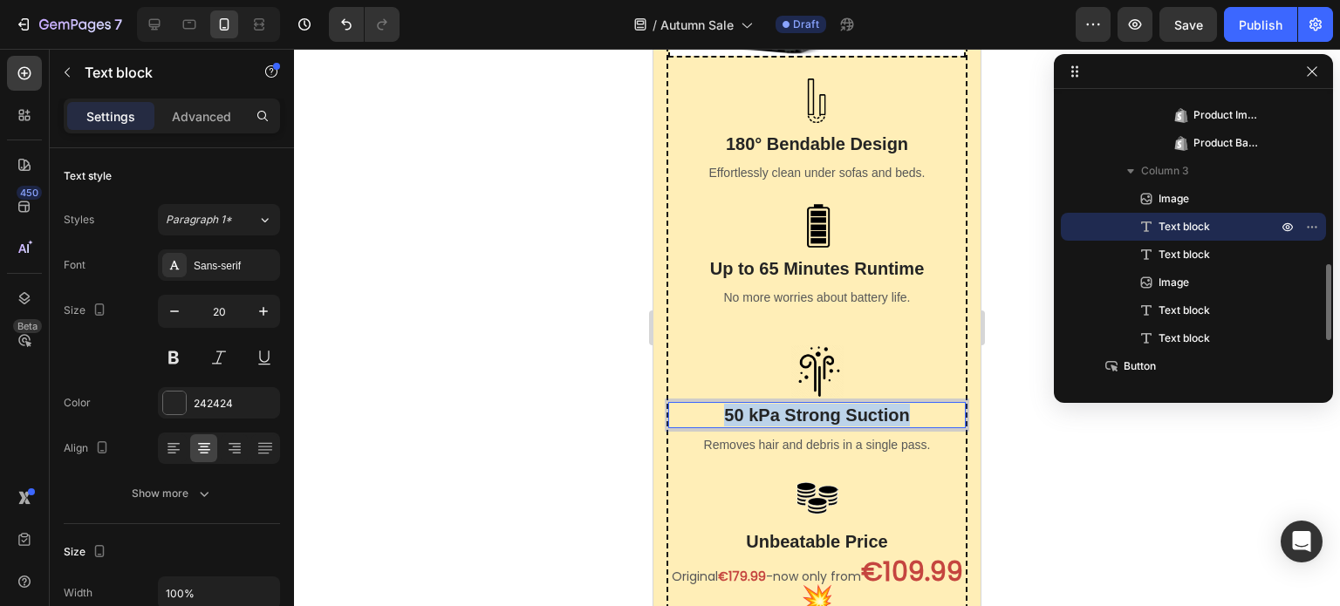
copy p "50 kPa Strong Suction"
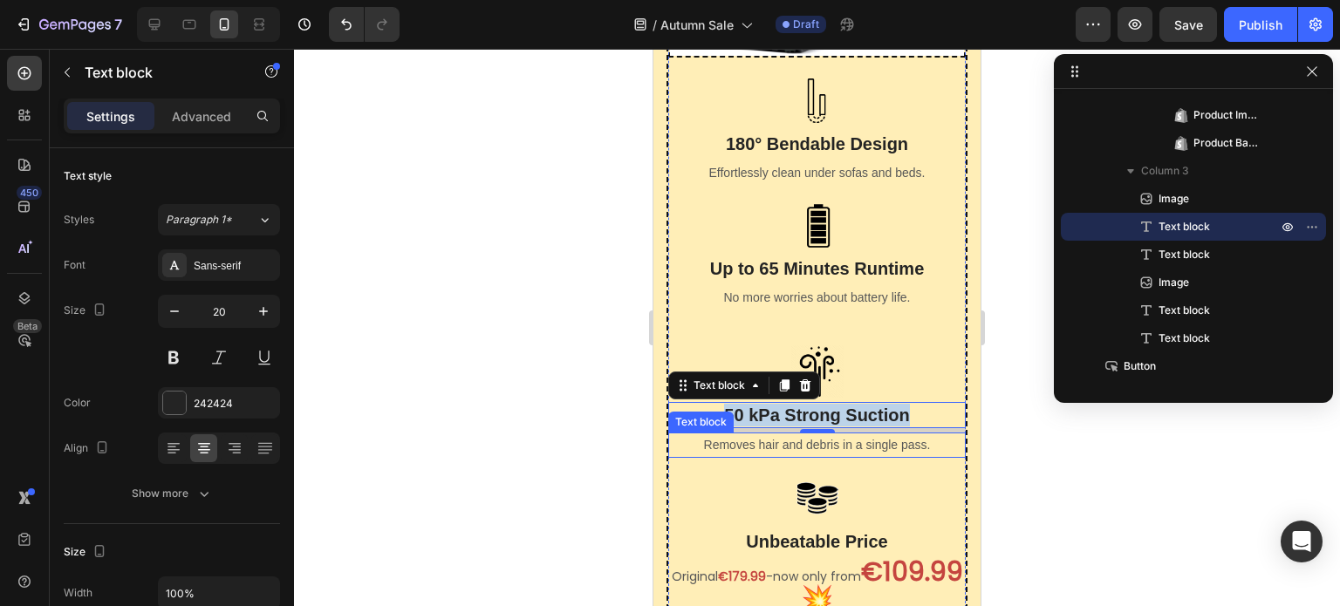
click at [828, 436] on p "Removes hair and debris in a single pass." at bounding box center [817, 445] width 294 height 22
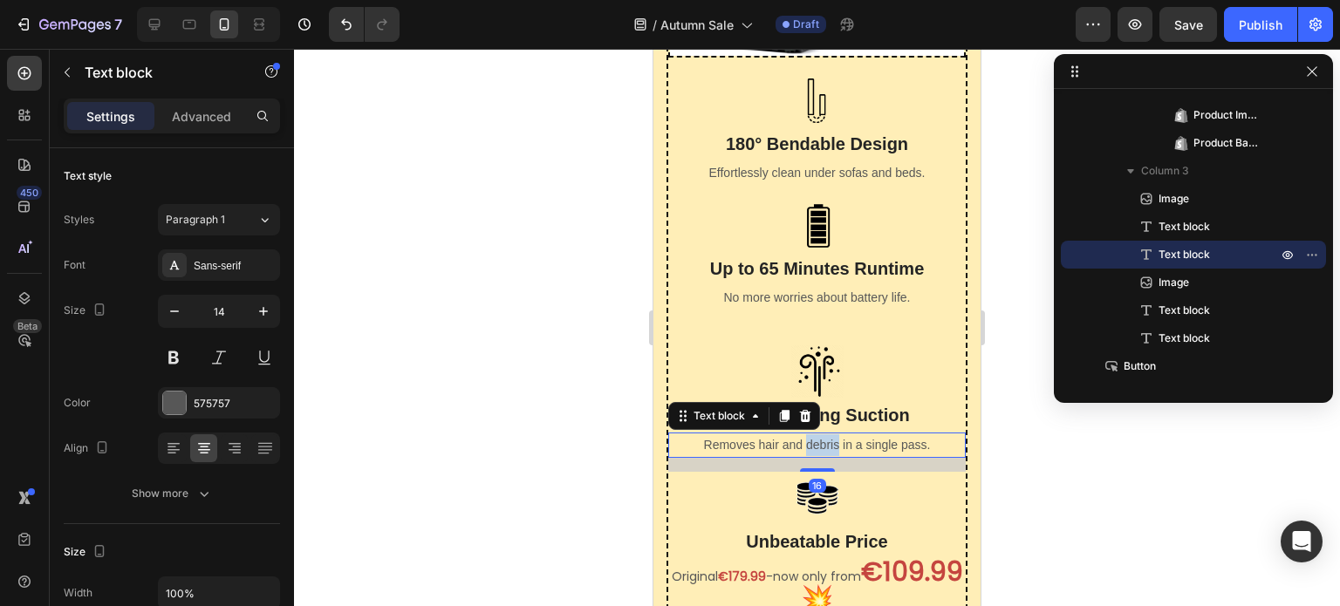
click at [828, 436] on p "Removes hair and debris in a single pass." at bounding box center [817, 445] width 294 height 22
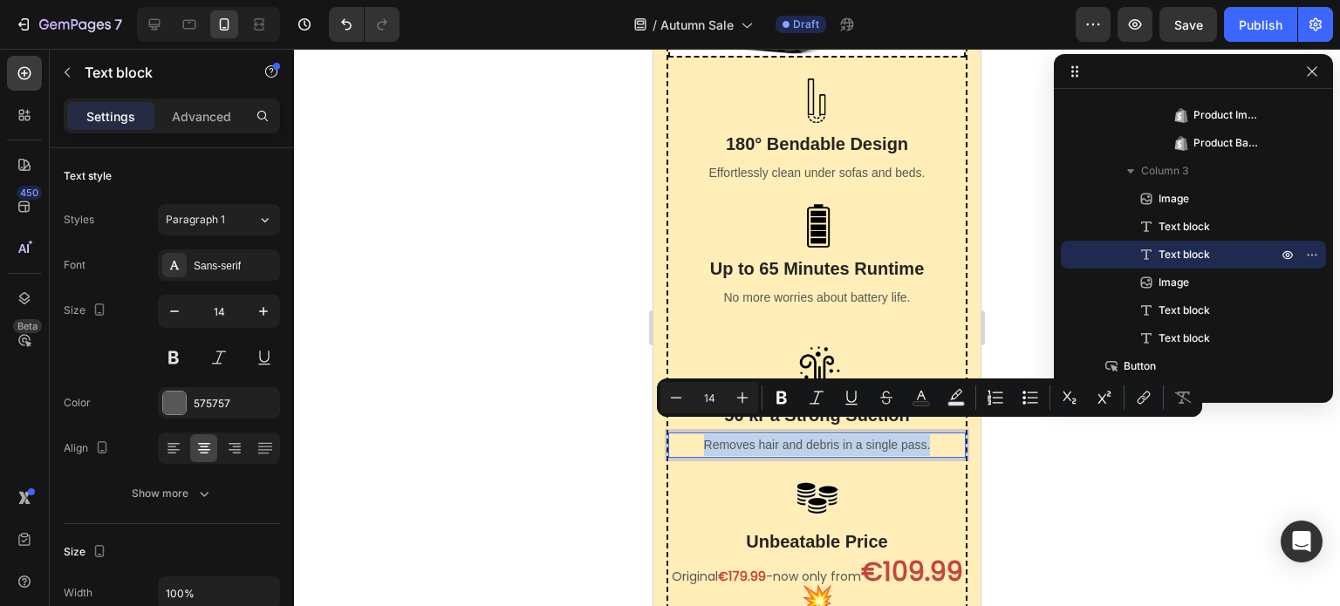
copy p "Removes hair and debris in a single pass."
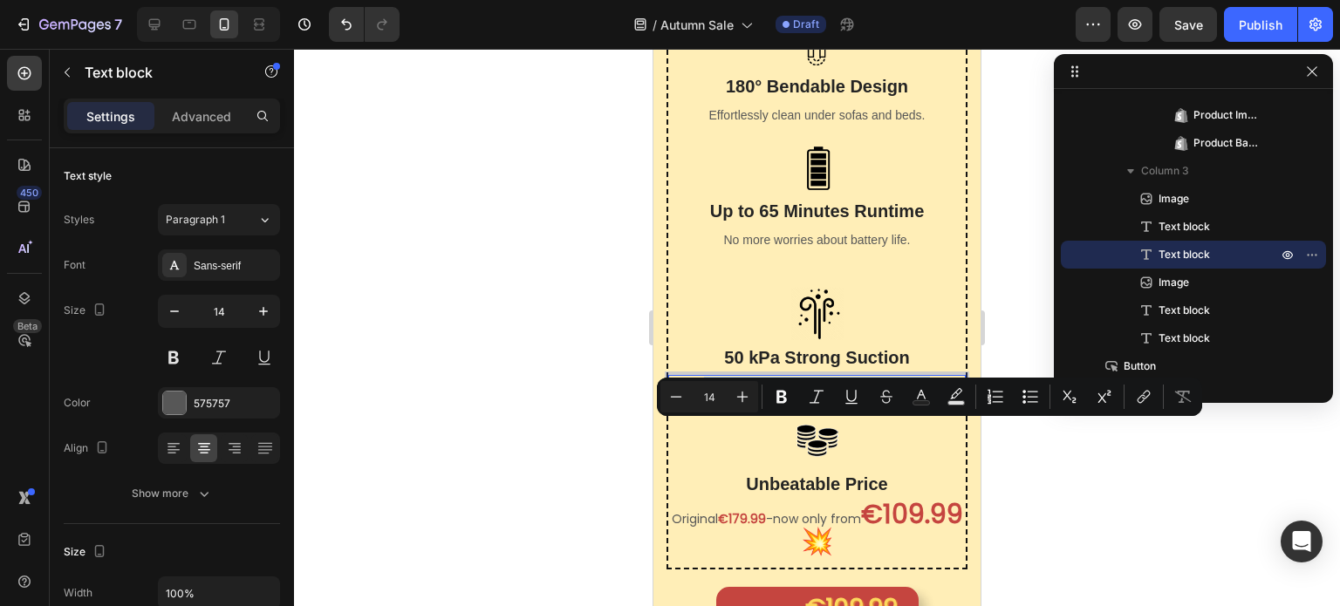
scroll to position [1047, 0]
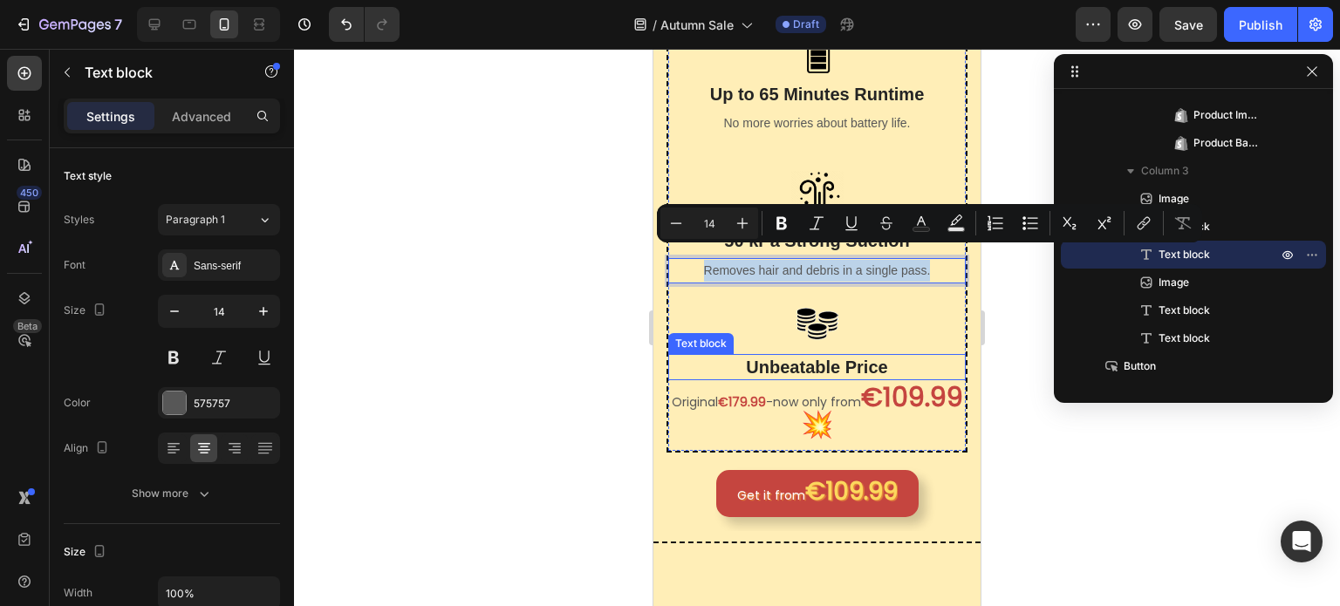
click at [844, 356] on p "Unbeatable Price" at bounding box center [817, 367] width 294 height 23
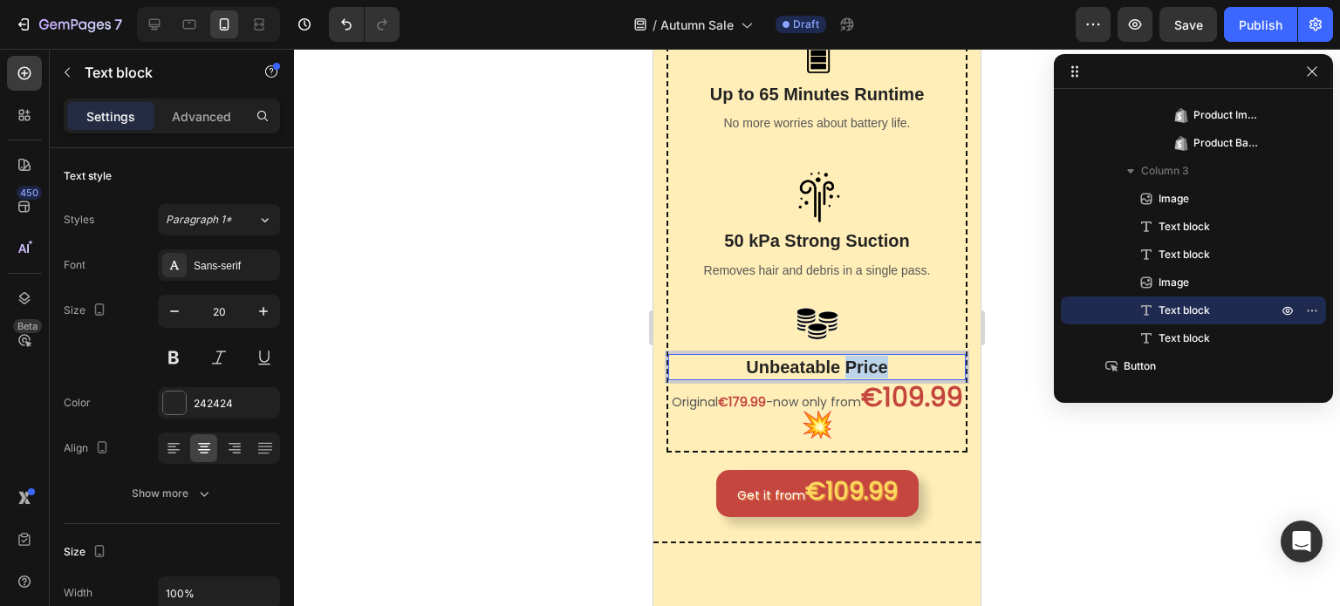
click at [844, 356] on p "Unbeatable Price" at bounding box center [817, 367] width 294 height 23
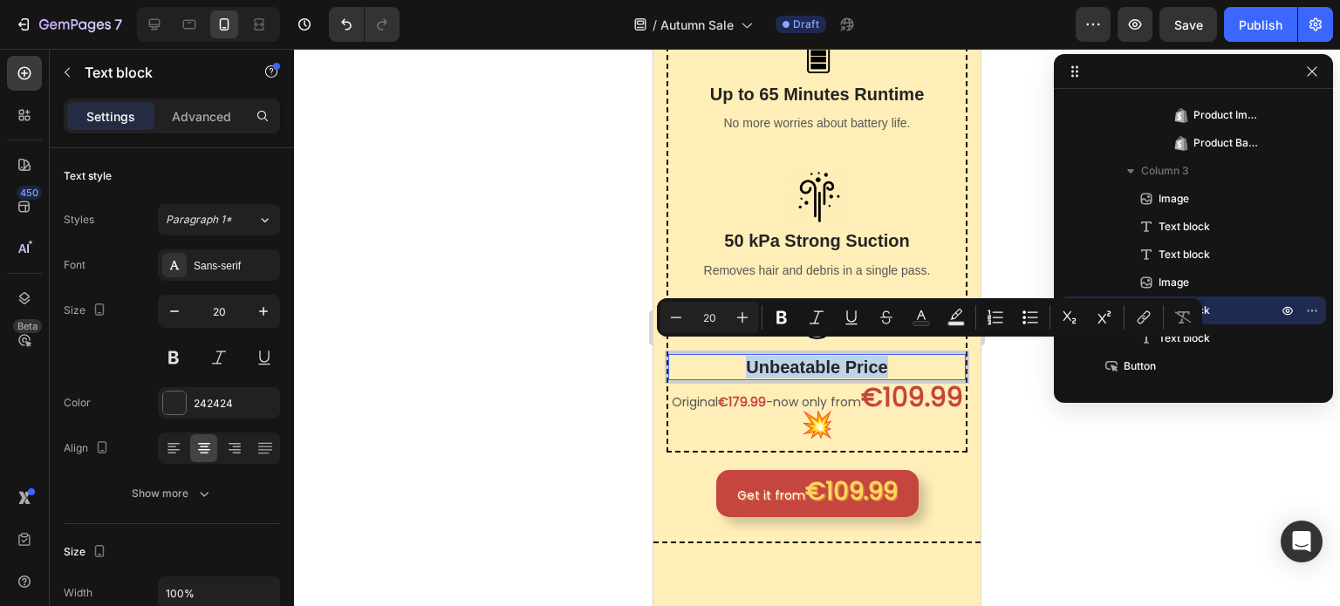
copy p "Unbeatable Price"
click at [848, 389] on strong "€109.99💥" at bounding box center [882, 411] width 162 height 65
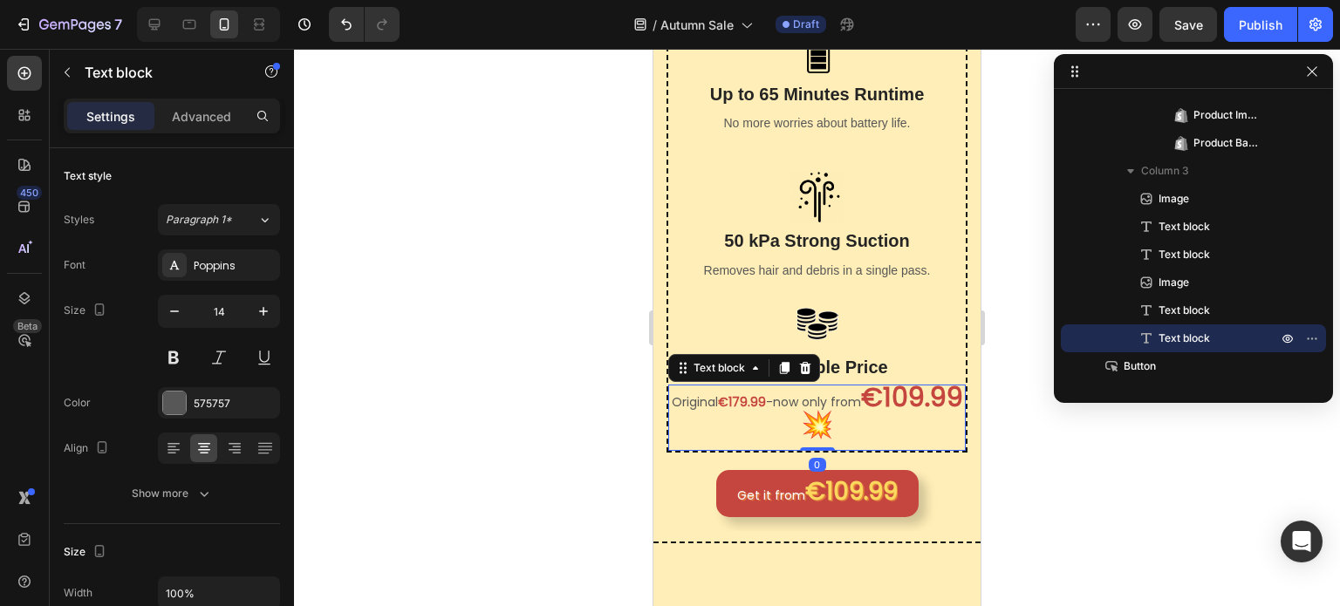
click at [848, 389] on strong "€109.99💥" at bounding box center [882, 411] width 162 height 65
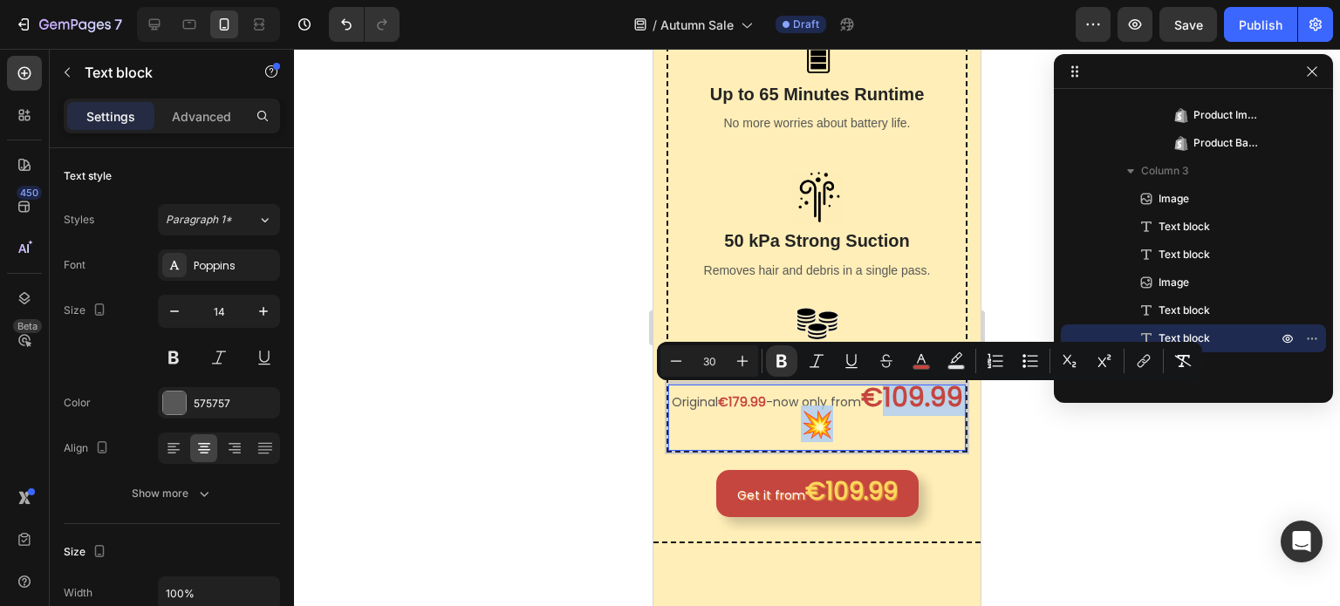
type input "14"
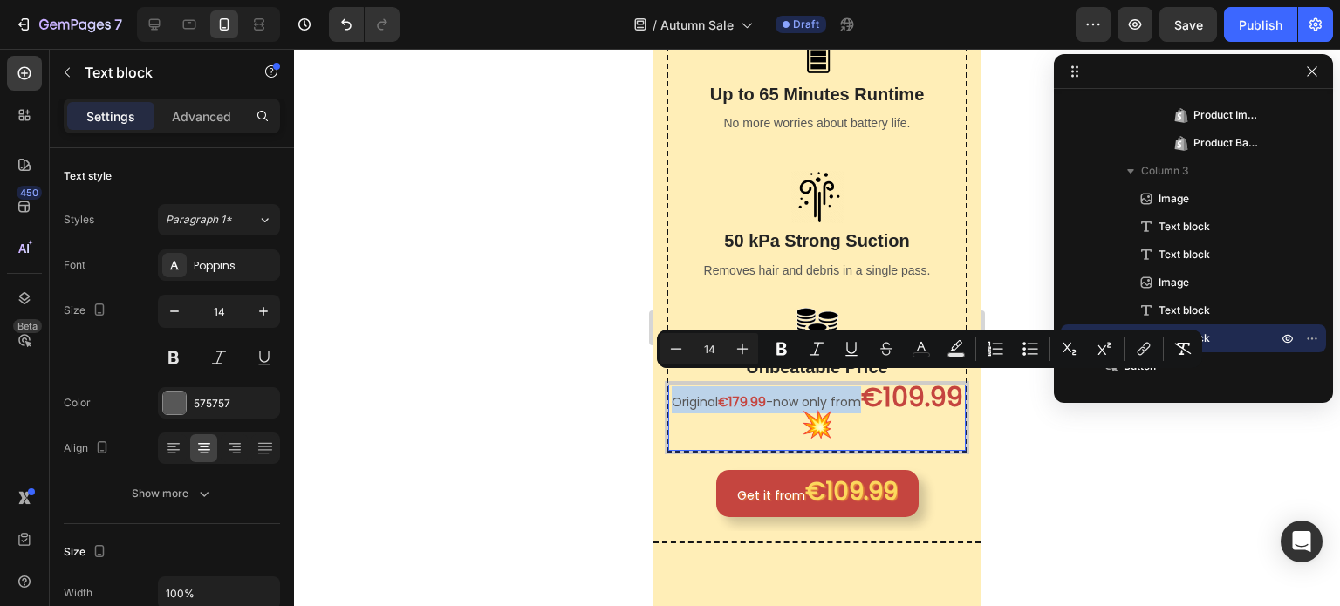
copy p "Original €179.99 - now only from"
click at [851, 475] on strong "€109.99" at bounding box center [851, 492] width 92 height 34
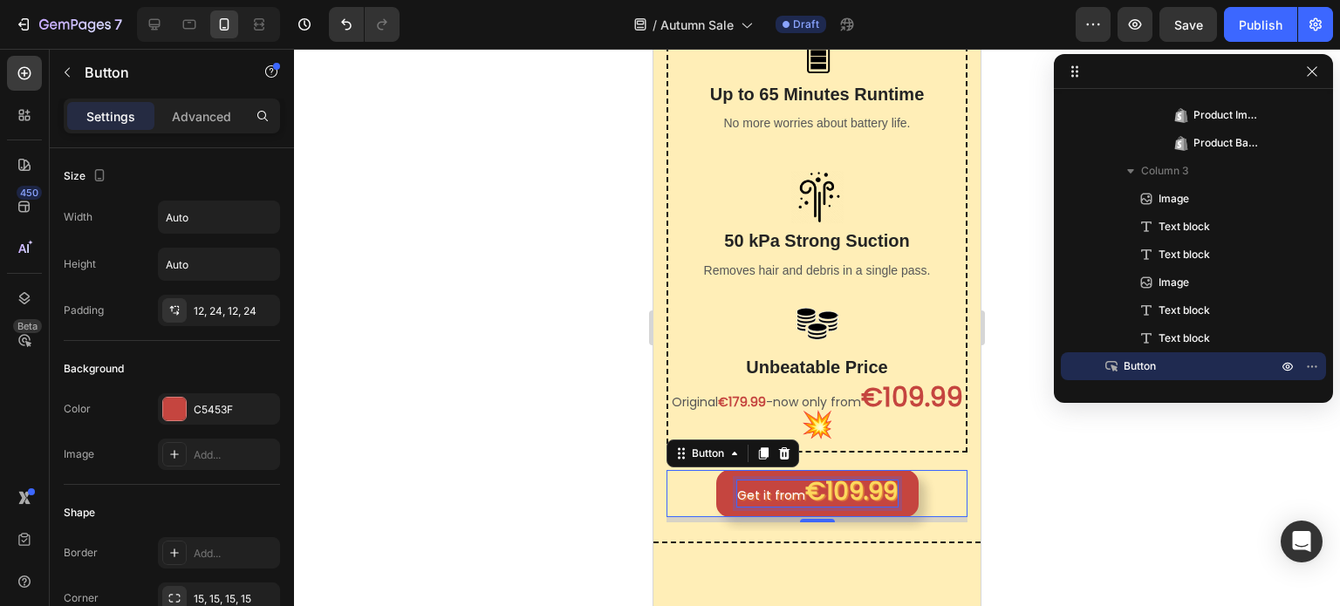
click at [851, 475] on strong "€109.99" at bounding box center [851, 492] width 92 height 34
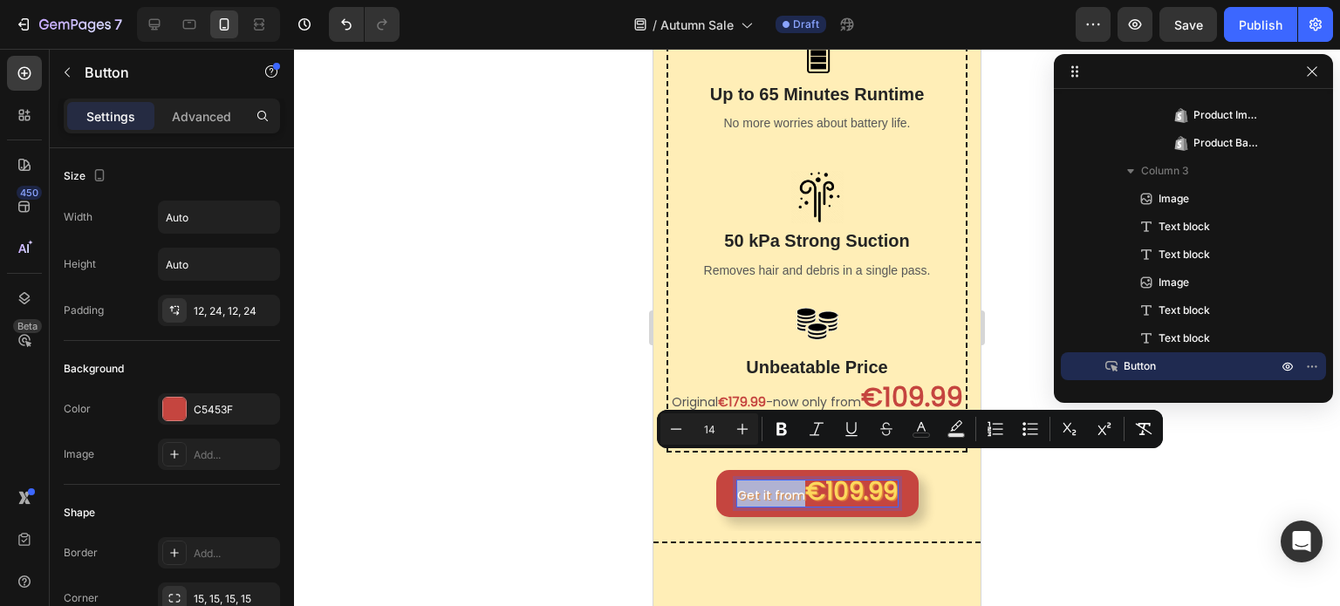
copy p "Get it from"
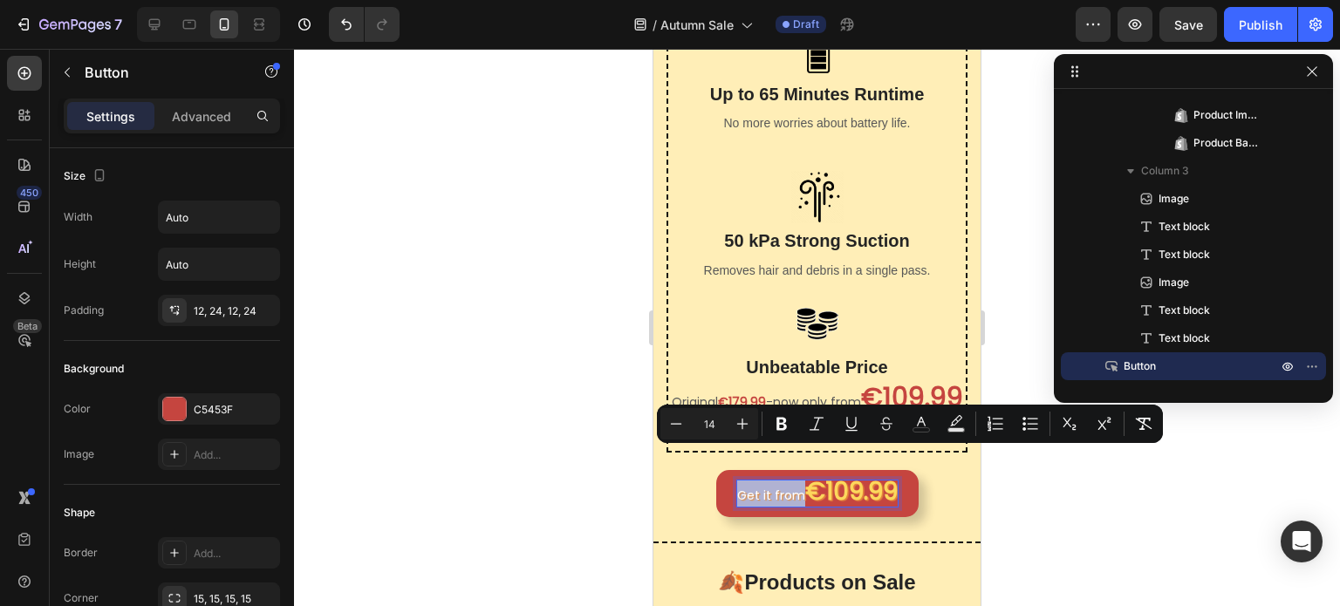
scroll to position [1396, 0]
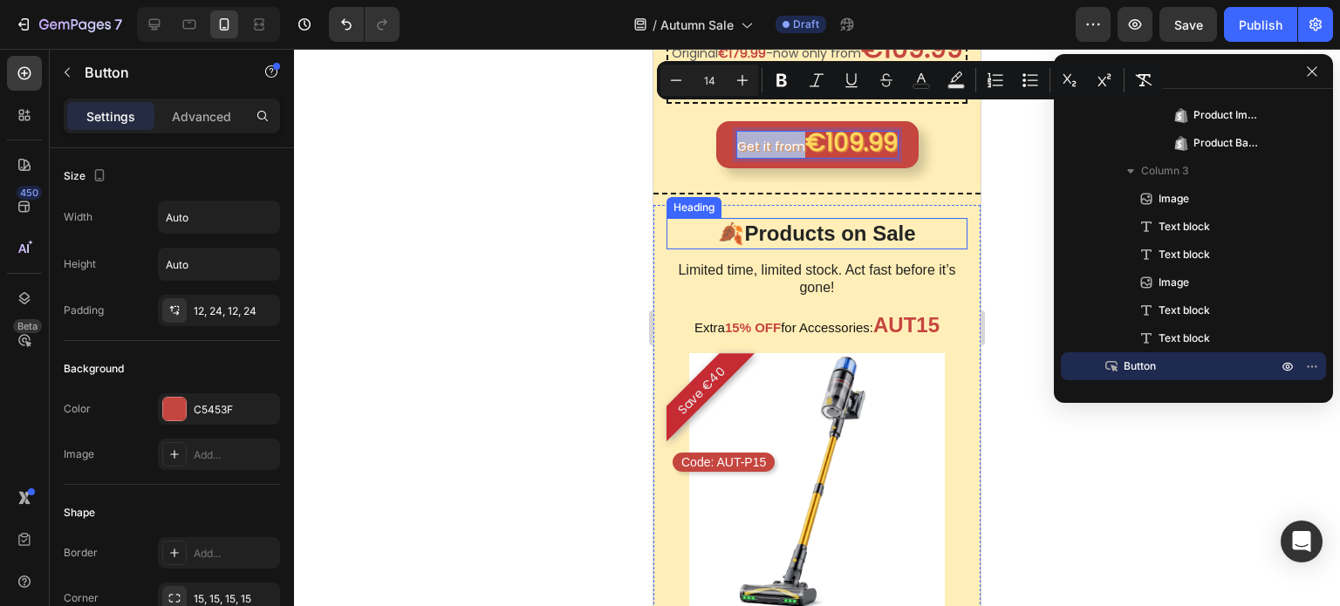
click at [862, 218] on h2 "🍂Products on Sale" at bounding box center [817, 233] width 301 height 31
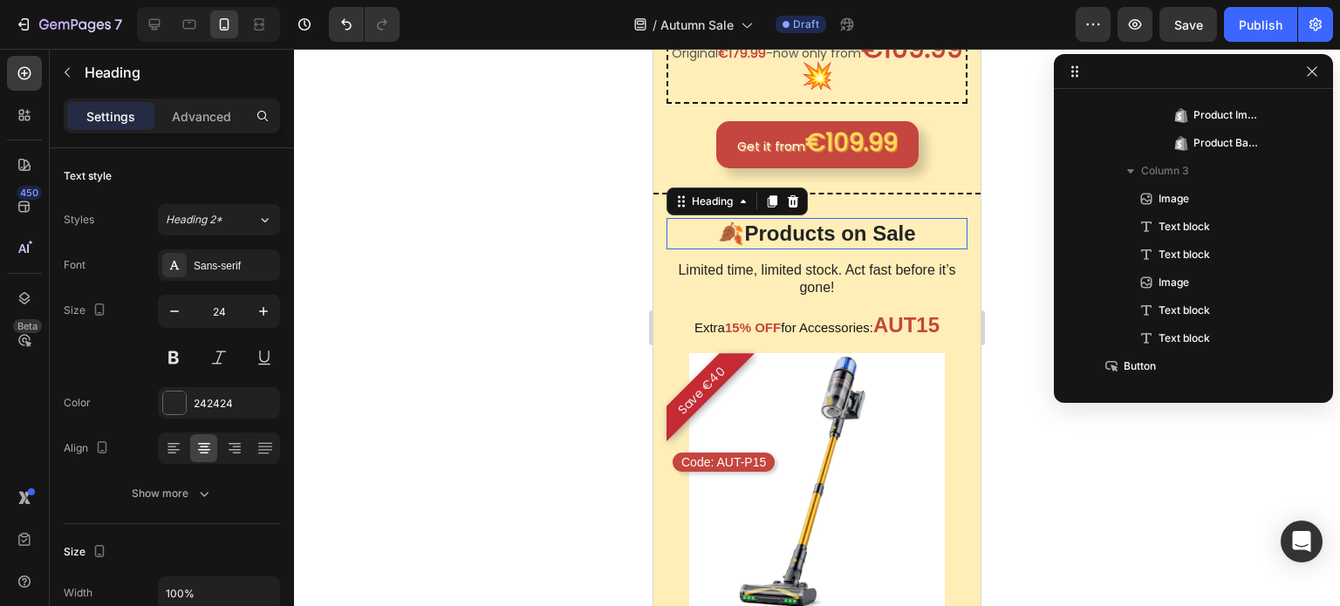
click at [862, 218] on h2 "🍂Products on Sale" at bounding box center [817, 233] width 301 height 31
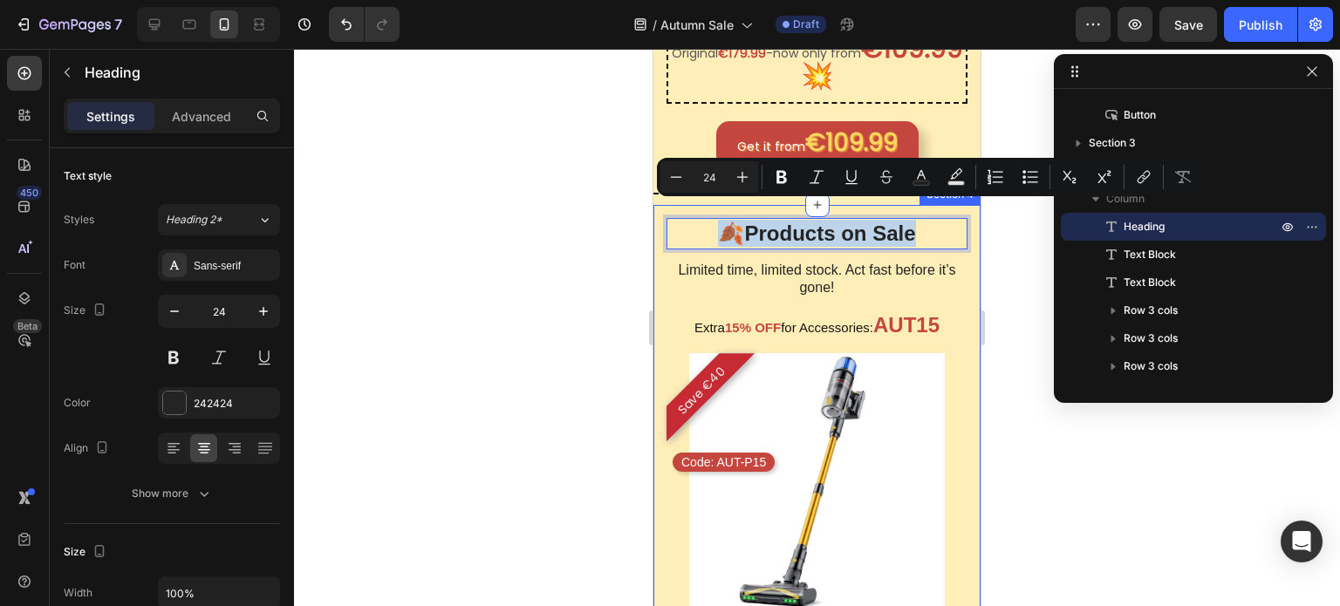
click at [839, 262] on p "Limited time, limited stock. Act fast before it’s gone!" at bounding box center [816, 280] width 297 height 37
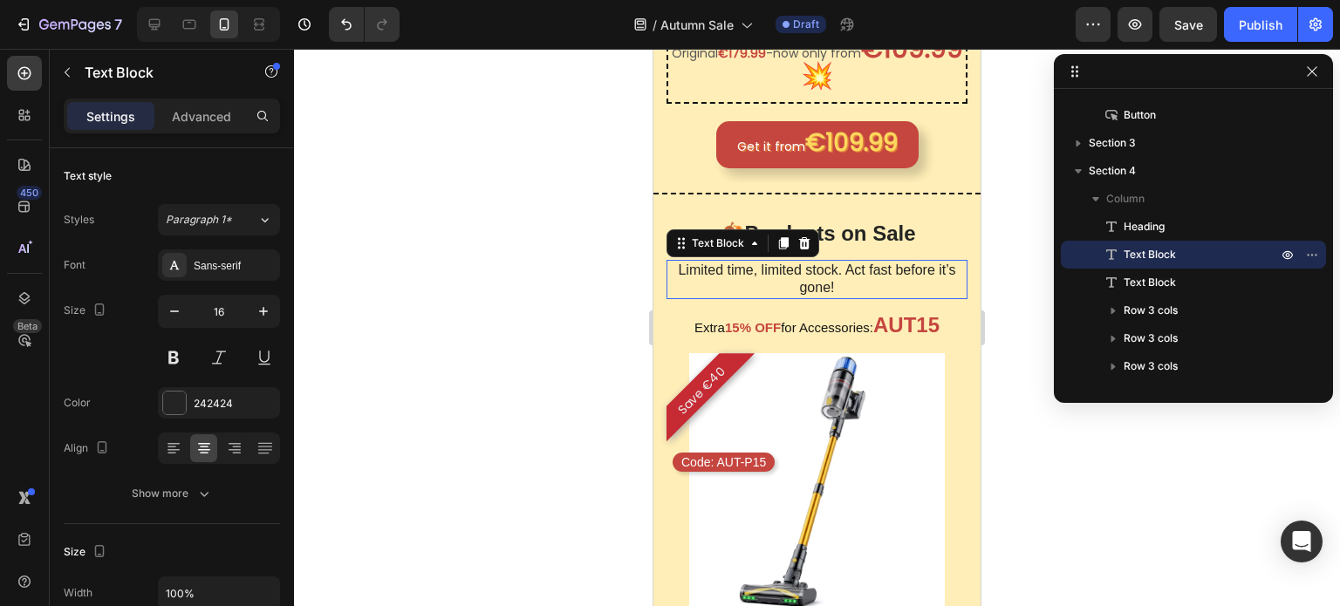
click at [839, 262] on p "Limited time, limited stock. Act fast before it’s gone!" at bounding box center [816, 280] width 297 height 37
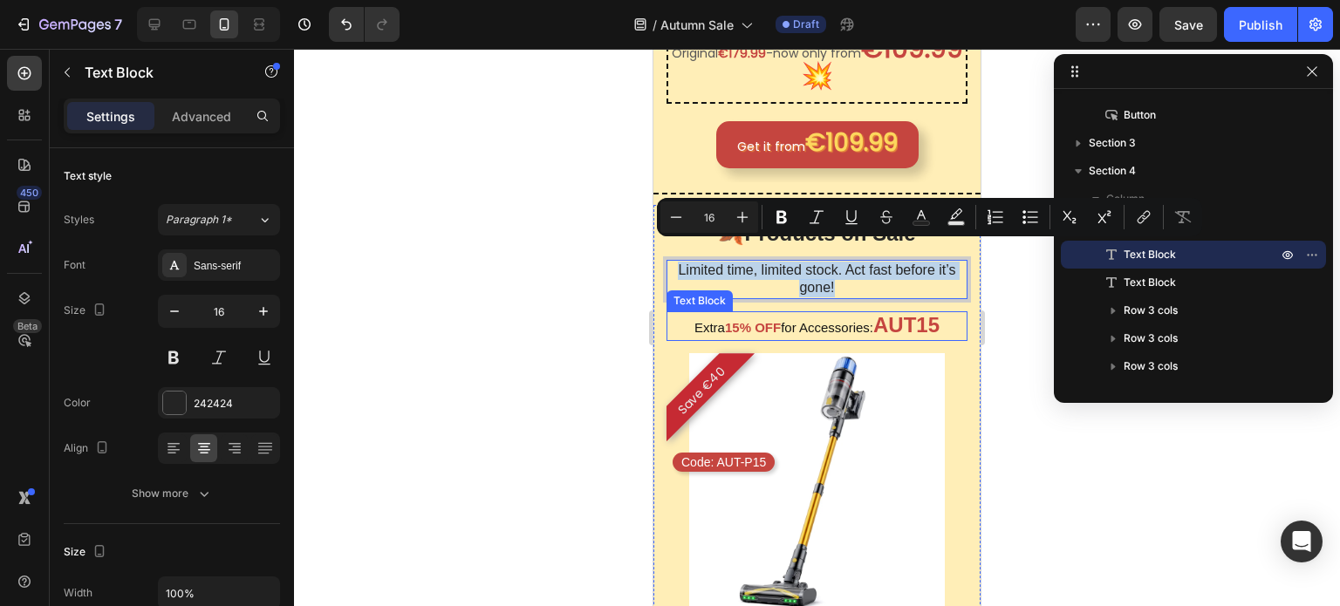
click at [828, 315] on p "Extra 15% OFF for Accessories: AUT15" at bounding box center [816, 326] width 297 height 26
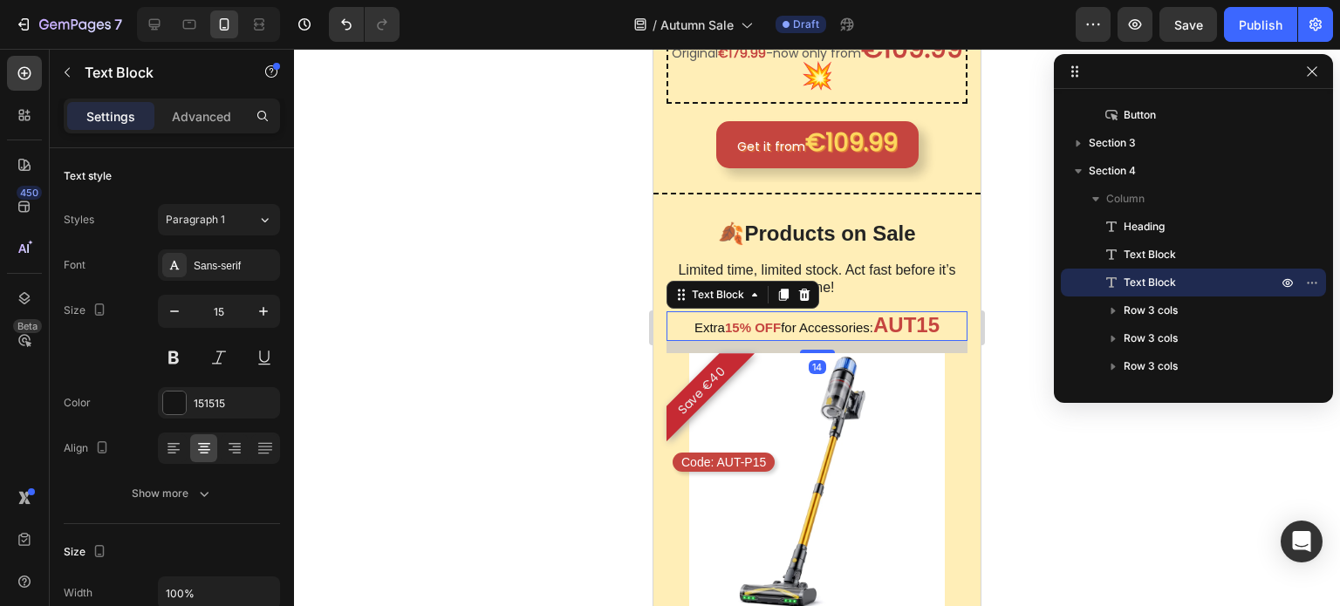
click at [828, 315] on p "Extra 15% OFF for Accessories: AUT15" at bounding box center [816, 326] width 297 height 26
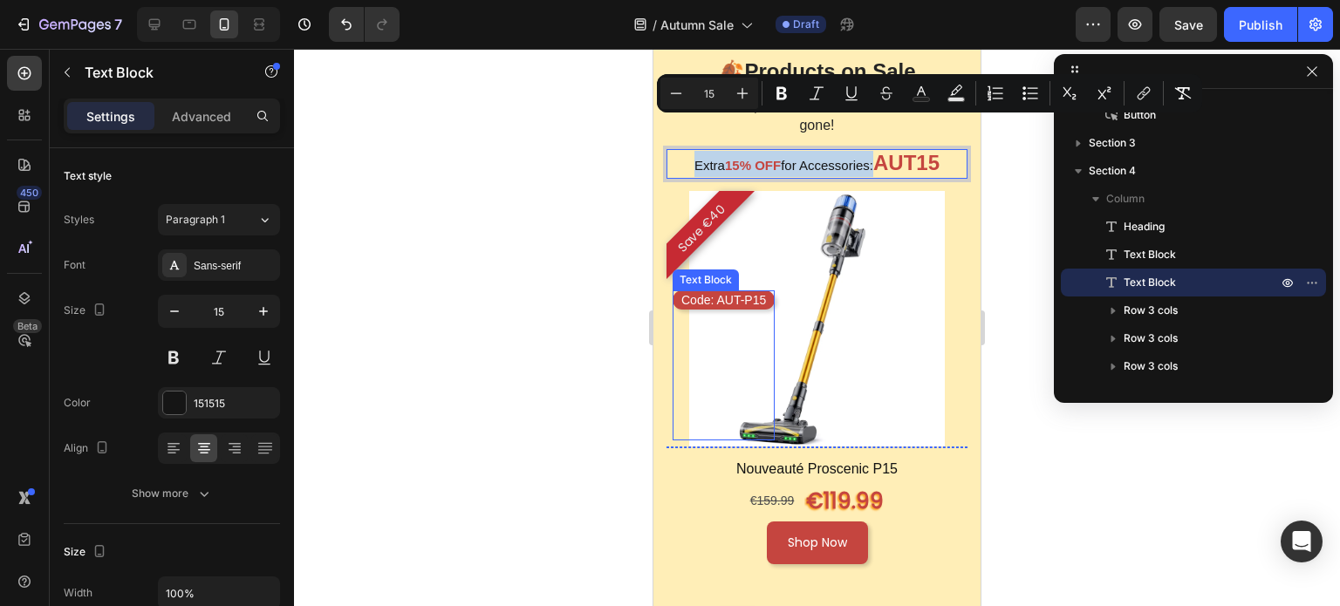
scroll to position [1570, 0]
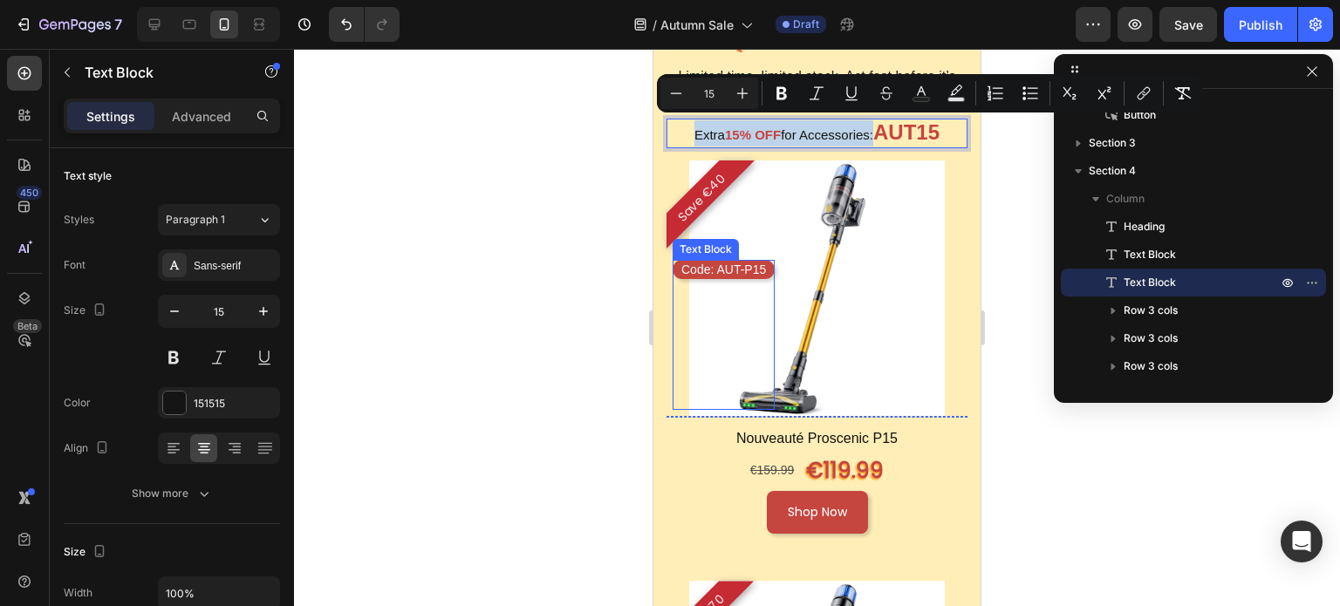
click at [698, 262] on p "Code: AUT-P15" at bounding box center [723, 270] width 85 height 16
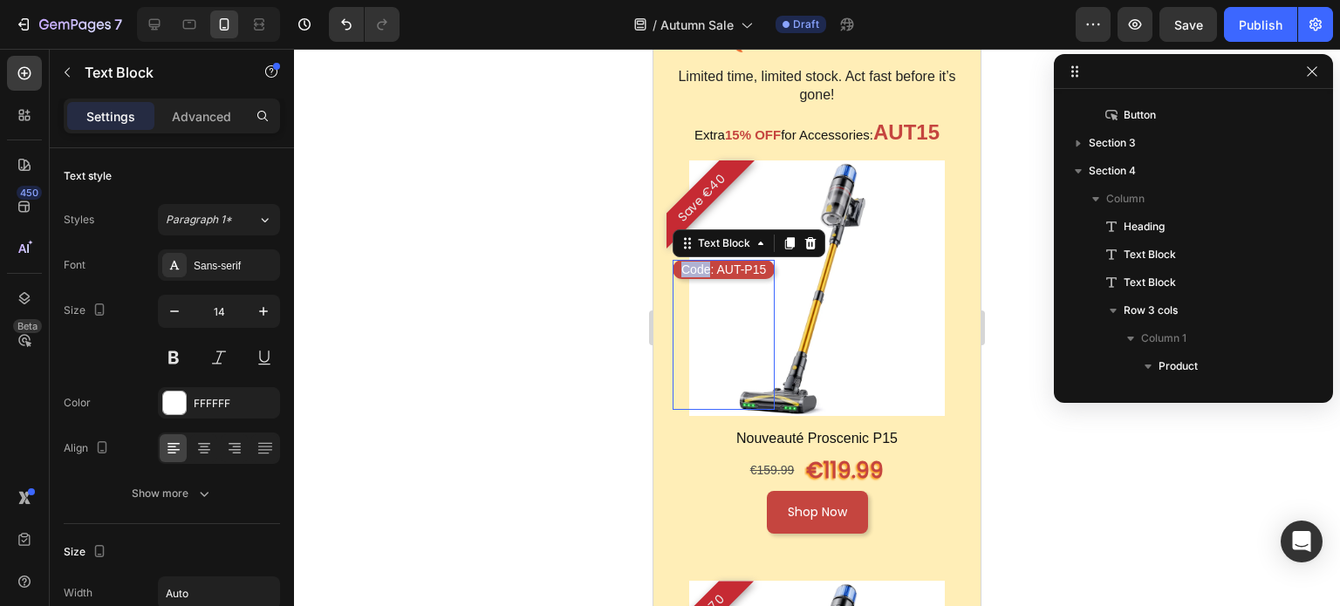
scroll to position [1251, 0]
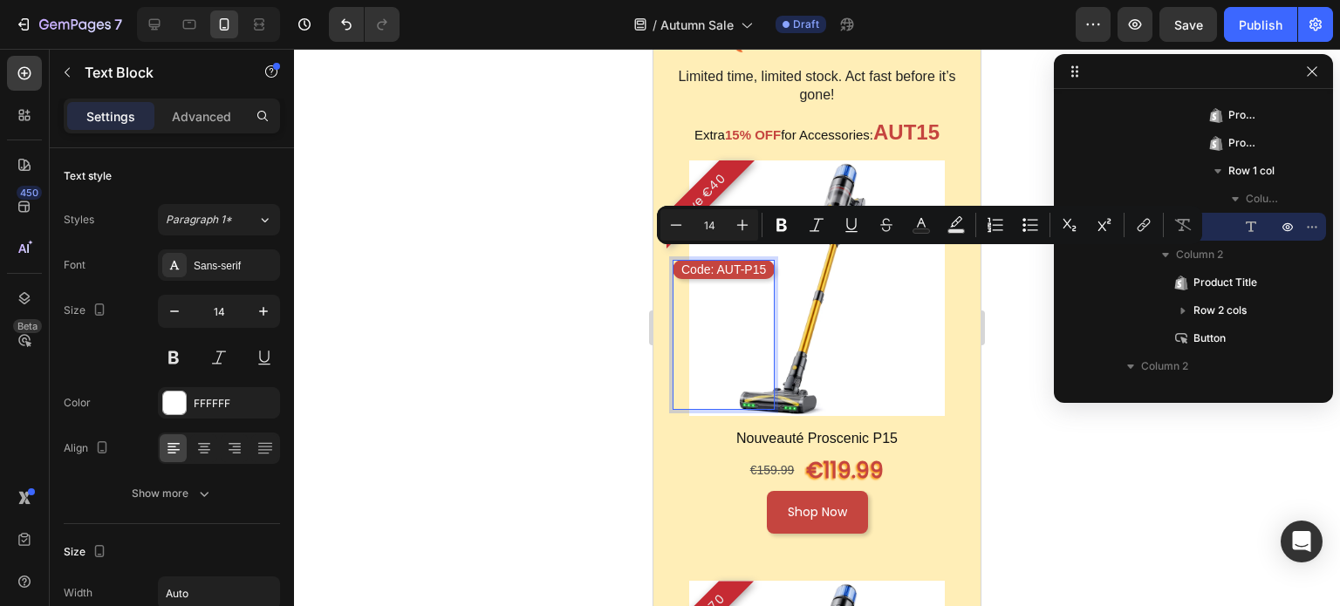
click at [742, 262] on p "Code: AUT-P15" at bounding box center [723, 270] width 85 height 16
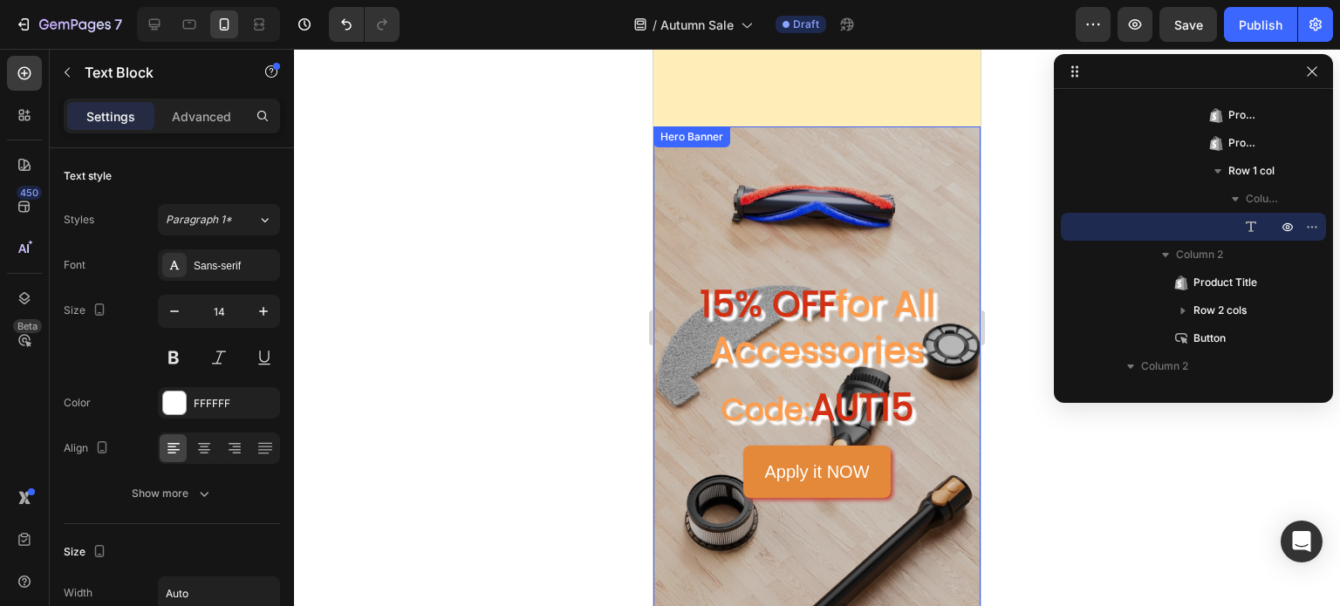
click at [844, 321] on div "15% OFF for All Accessories Heading Code: AUT15 Text Block Apply it NOW Button" at bounding box center [816, 388] width 299 height 219
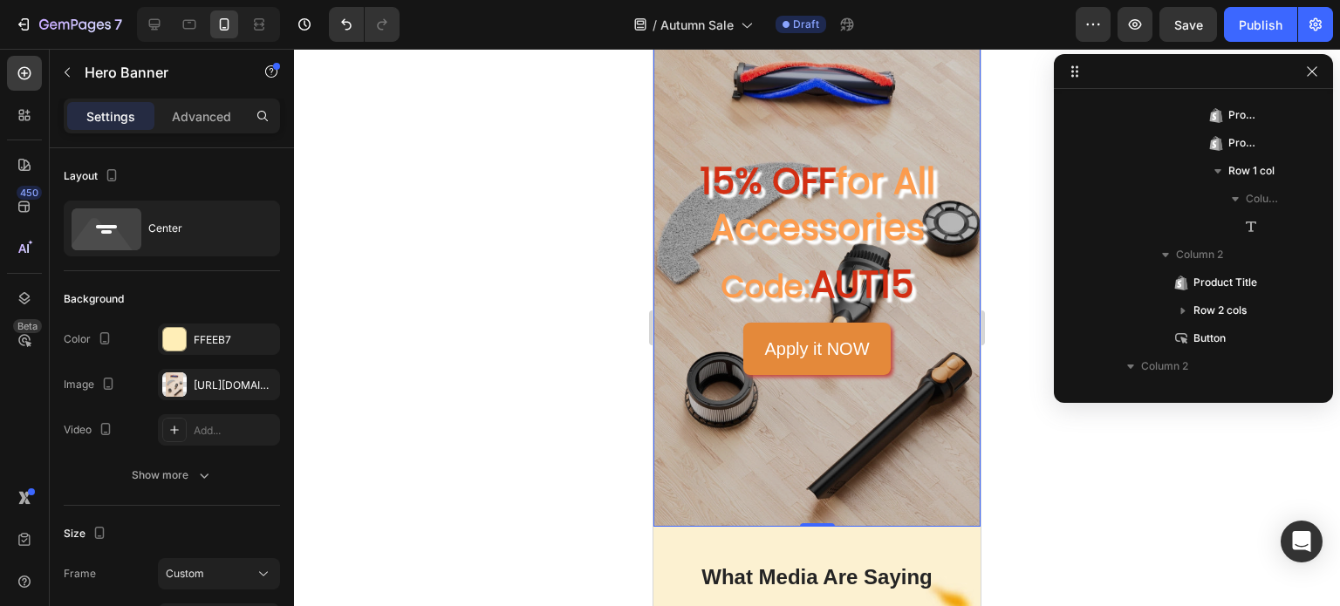
scroll to position [1554, 0]
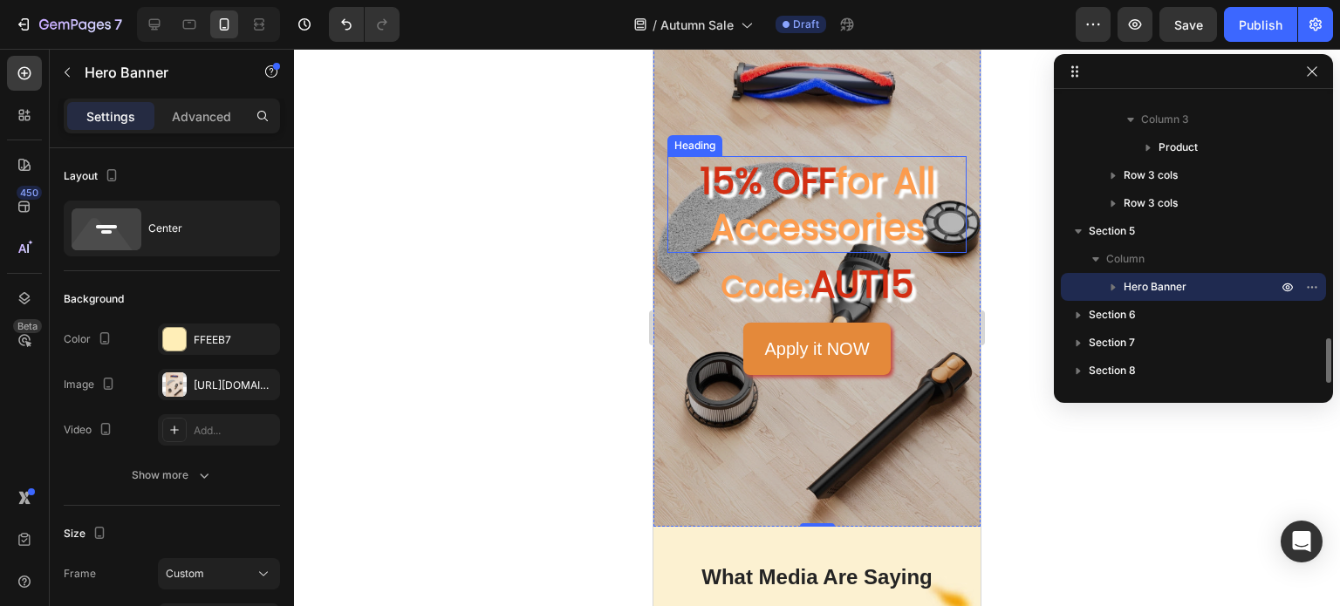
click at [869, 215] on h2 "15% OFF for All Accessories" at bounding box center [816, 204] width 299 height 97
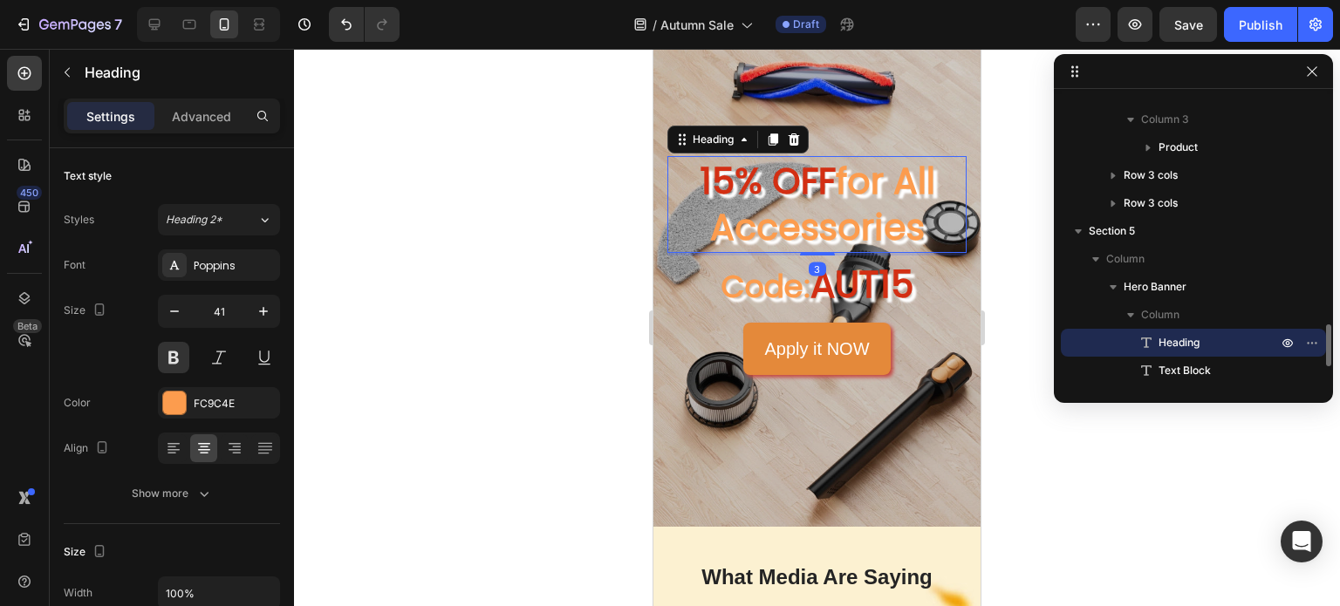
click at [869, 215] on h2 "15% OFF for All Accessories" at bounding box center [816, 204] width 299 height 97
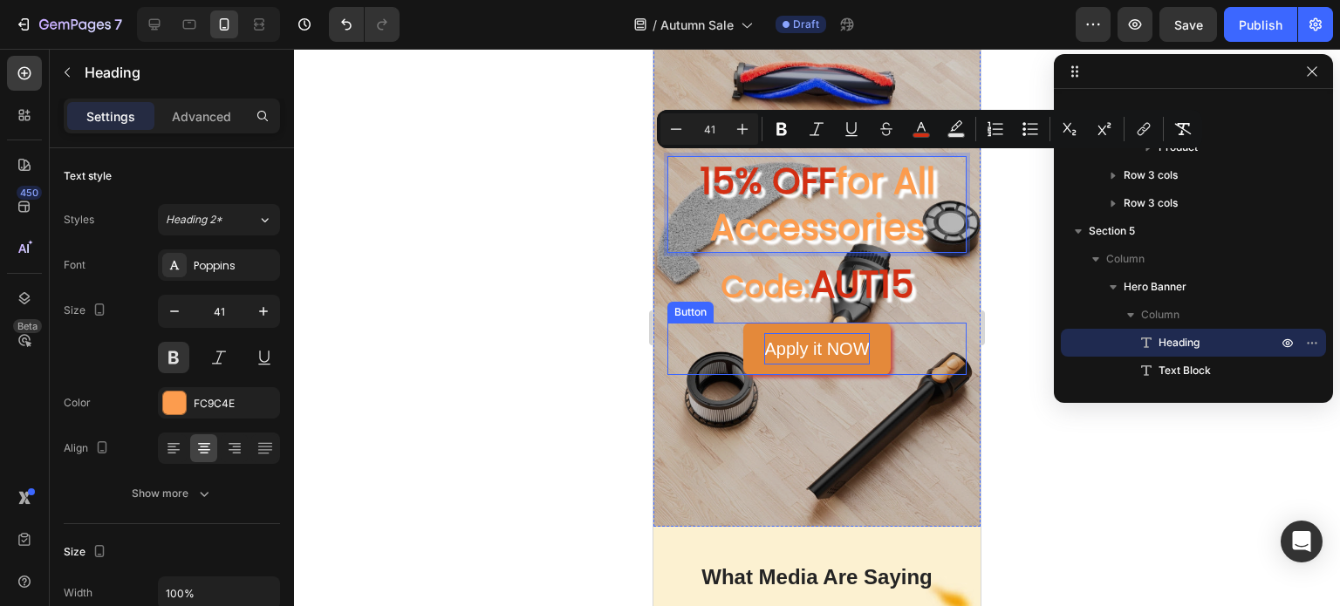
click at [838, 341] on p "Apply it NOW" at bounding box center [816, 348] width 105 height 31
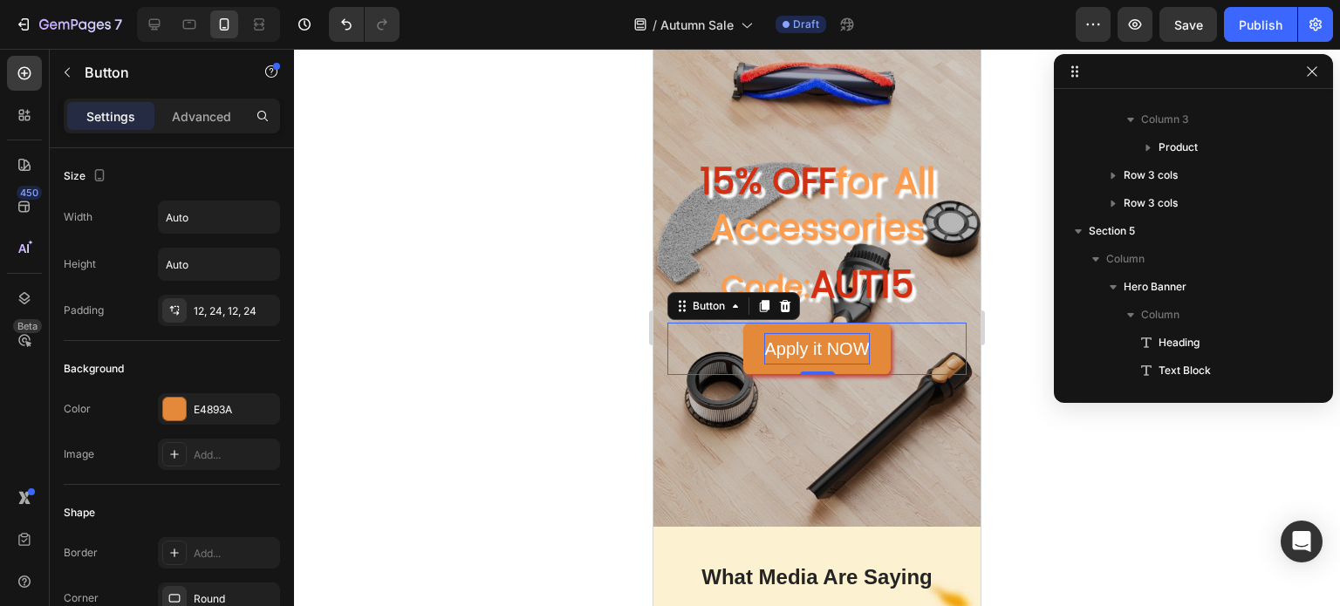
scroll to position [1665, 0]
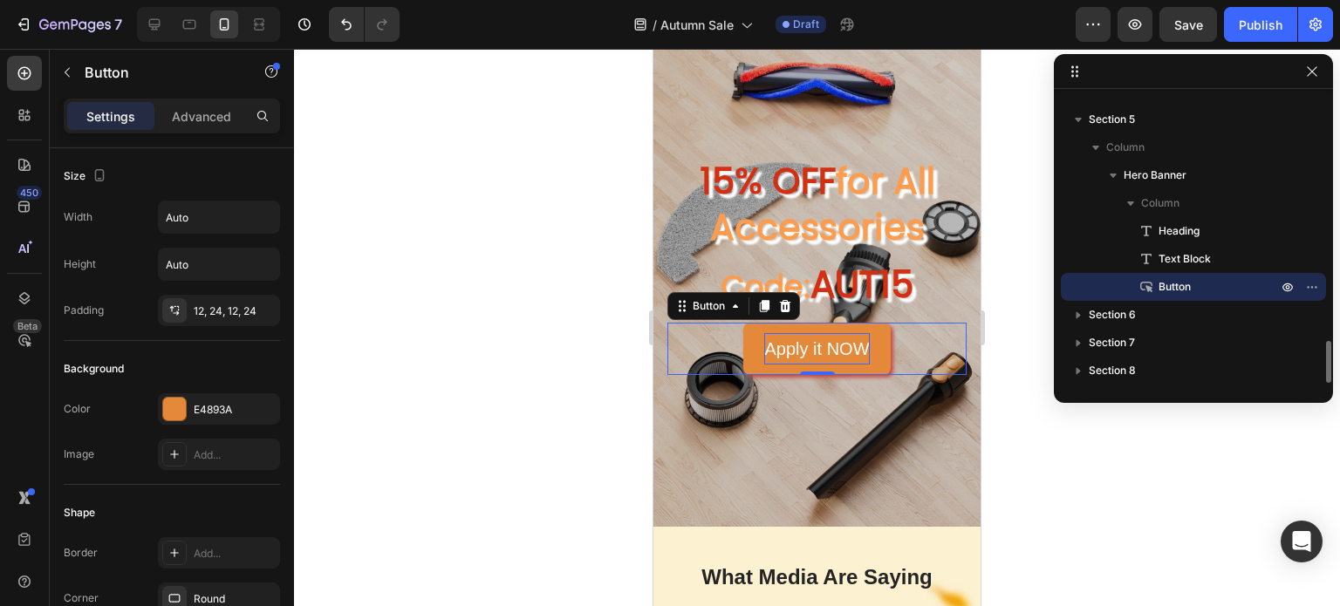
click at [838, 341] on p "Apply it NOW" at bounding box center [816, 348] width 105 height 31
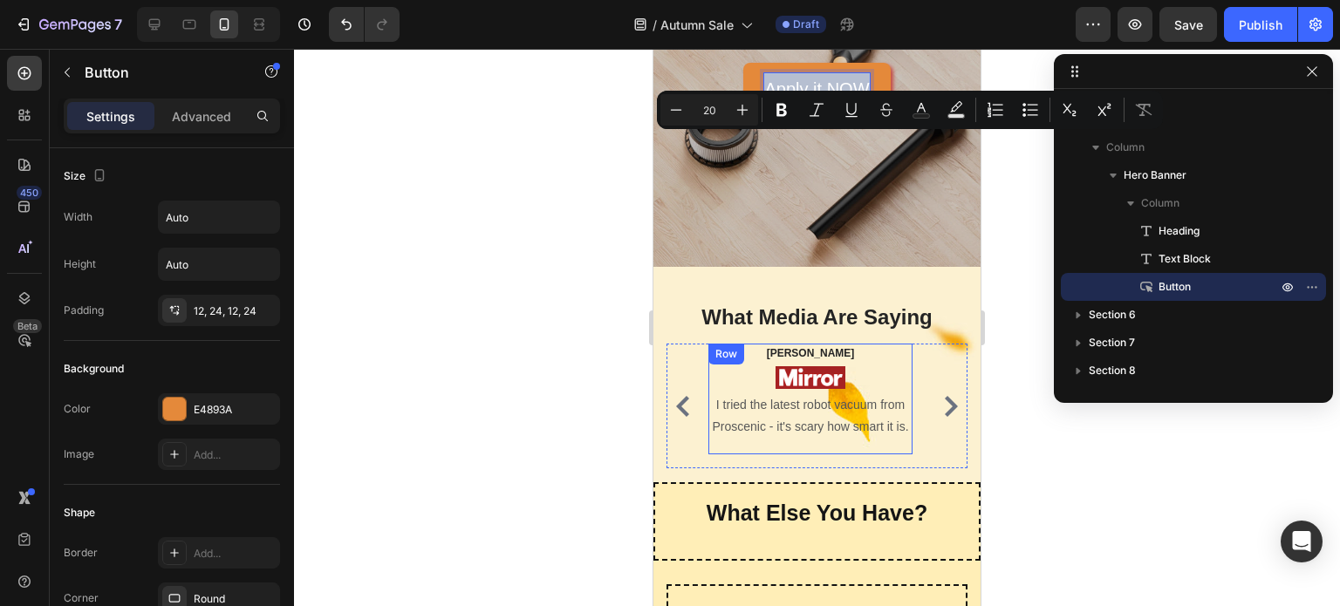
scroll to position [5671, 0]
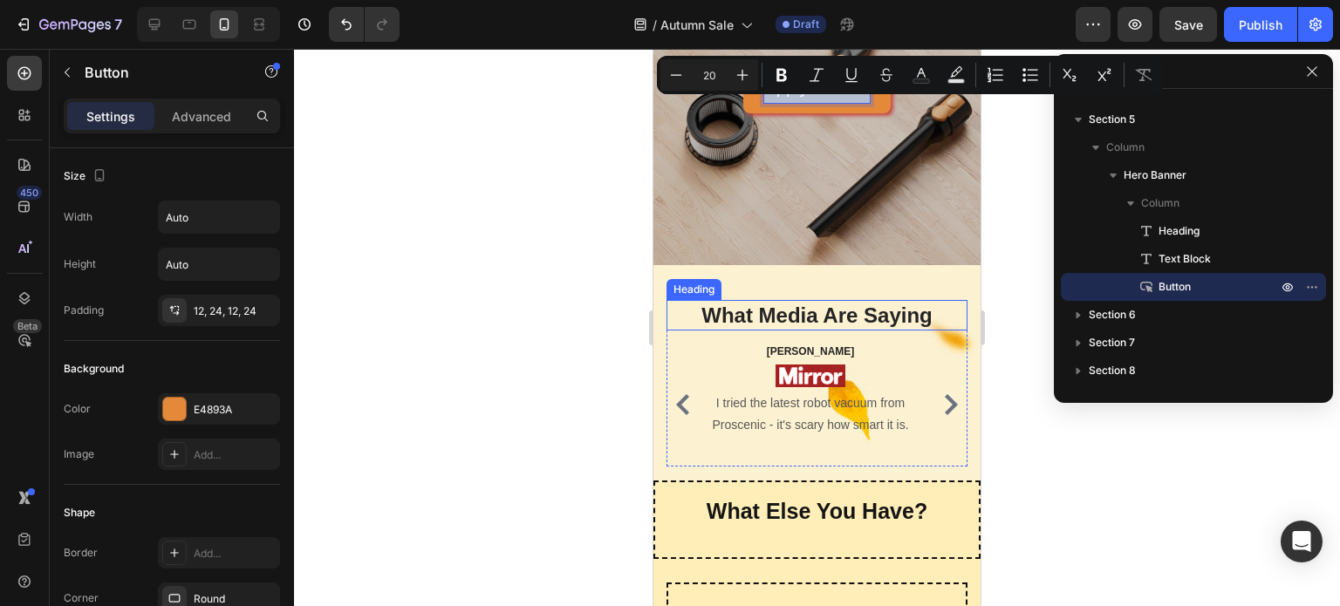
click at [858, 319] on h2 "What Media Are Saying" at bounding box center [817, 315] width 301 height 31
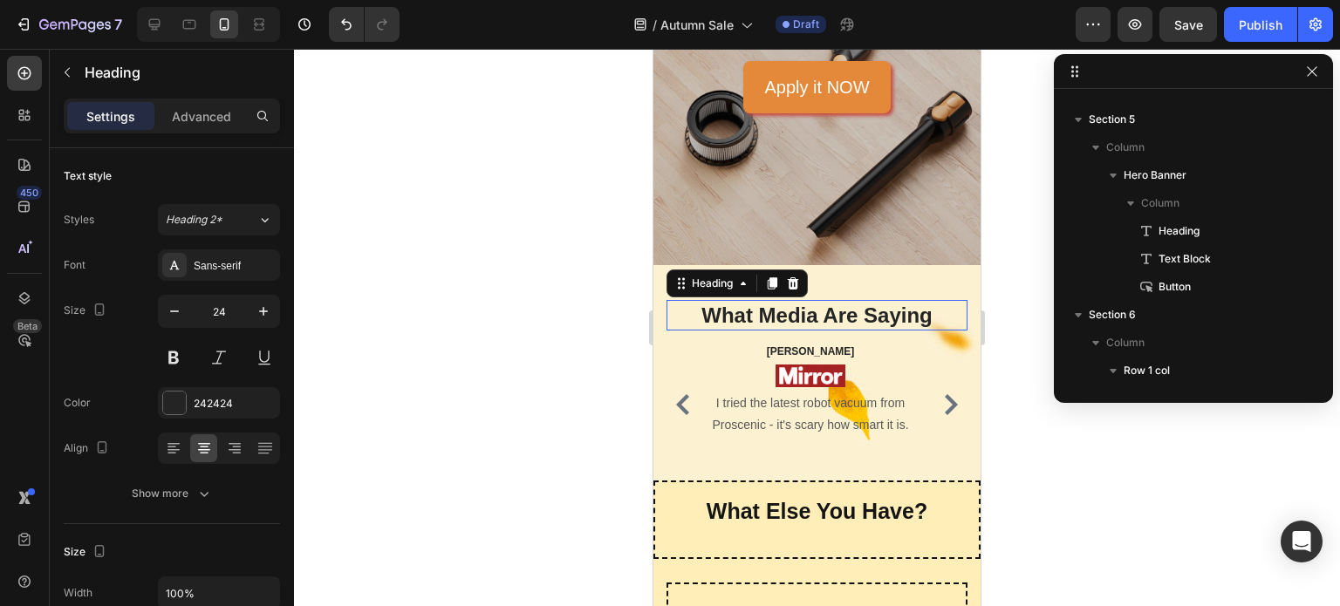
scroll to position [1805, 0]
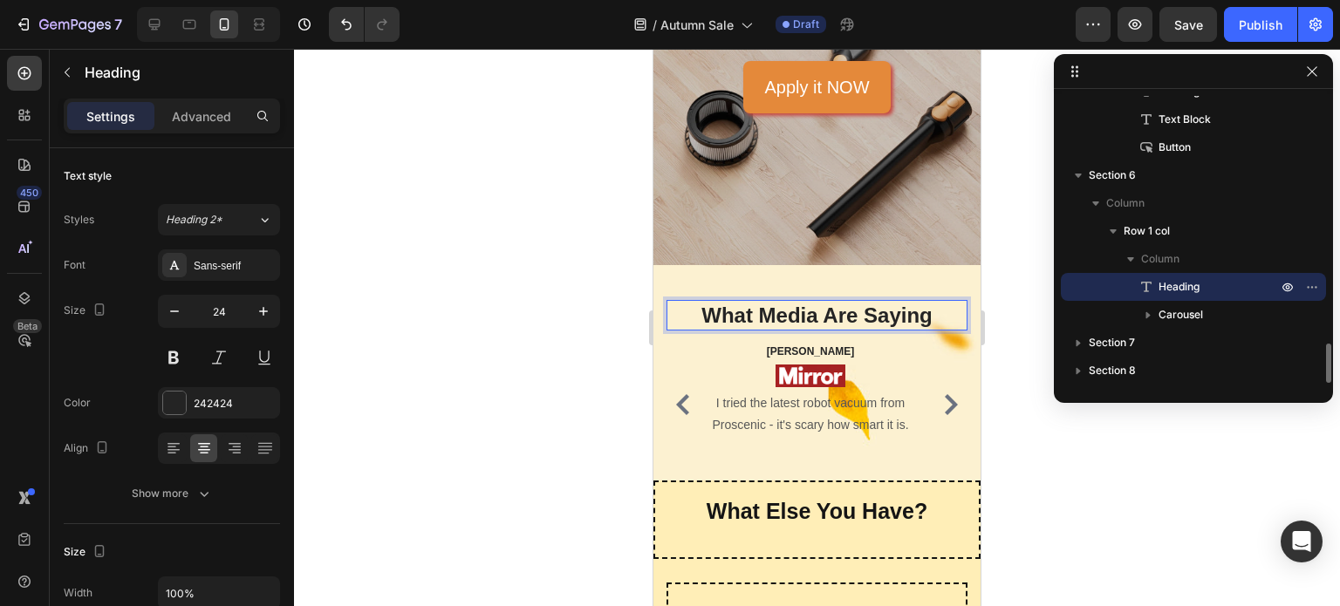
click at [858, 319] on h2 "What Media Are Saying" at bounding box center [817, 315] width 301 height 31
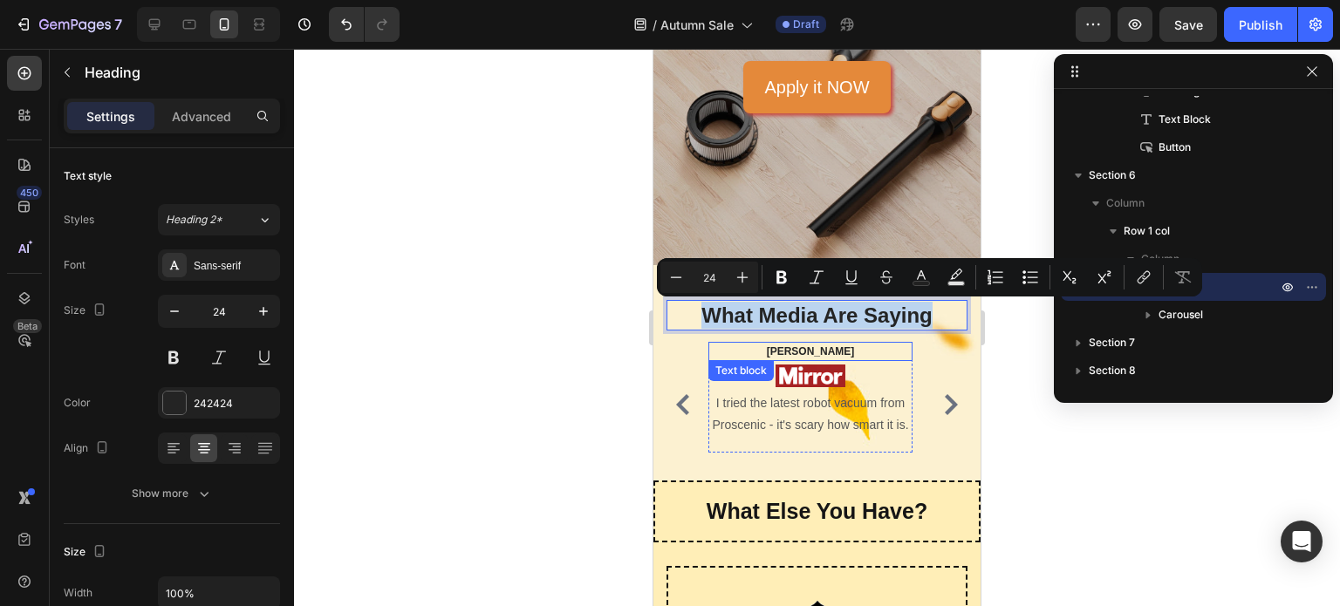
click at [851, 352] on p "[PERSON_NAME]" at bounding box center [810, 352] width 201 height 16
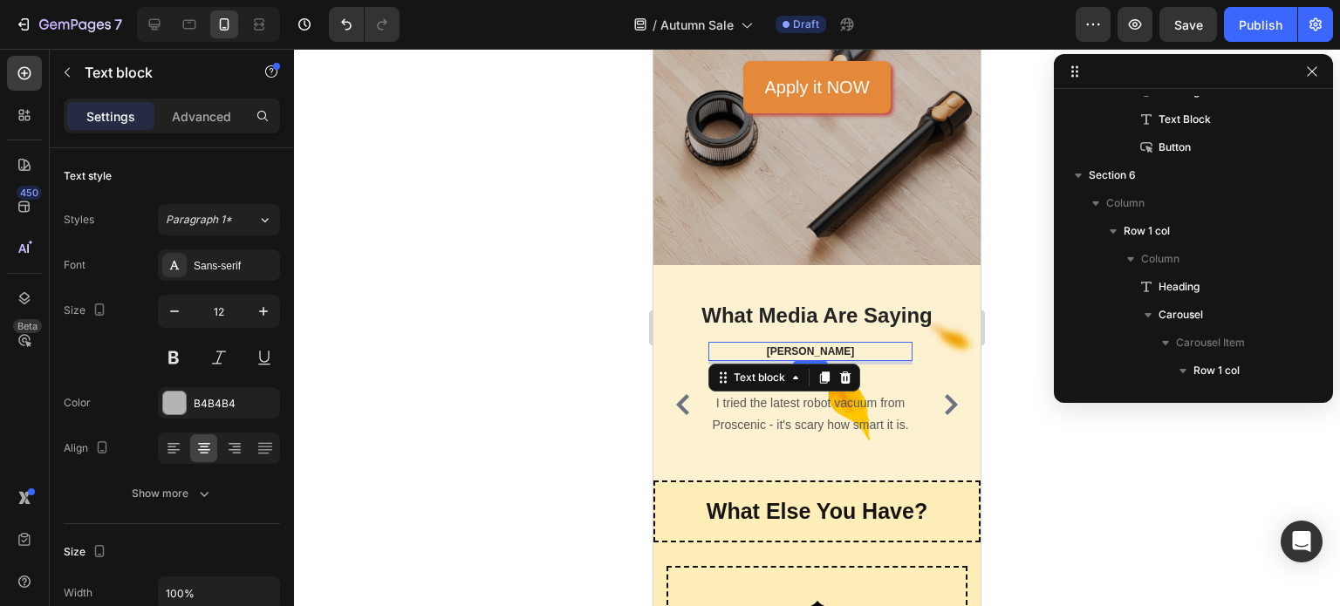
scroll to position [2005, 0]
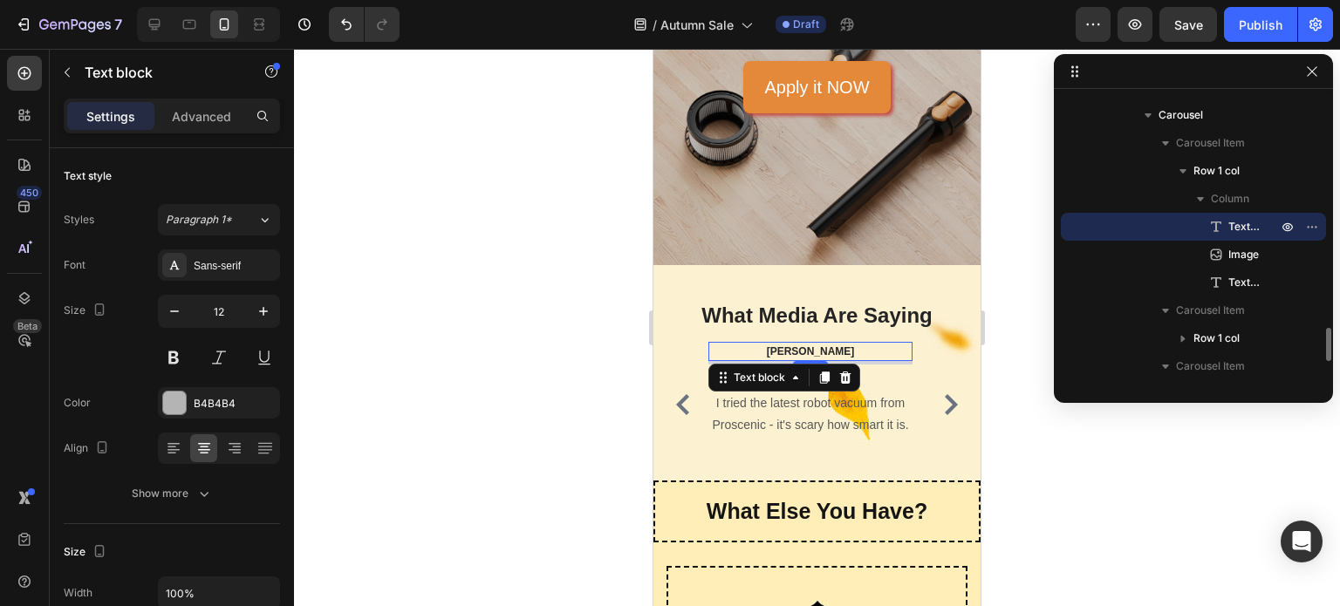
click at [851, 352] on p "[PERSON_NAME]" at bounding box center [810, 352] width 201 height 16
click at [825, 409] on p "I tried the latest robot vacuum from Proscenic - it's scary how smart it is." at bounding box center [810, 415] width 201 height 44
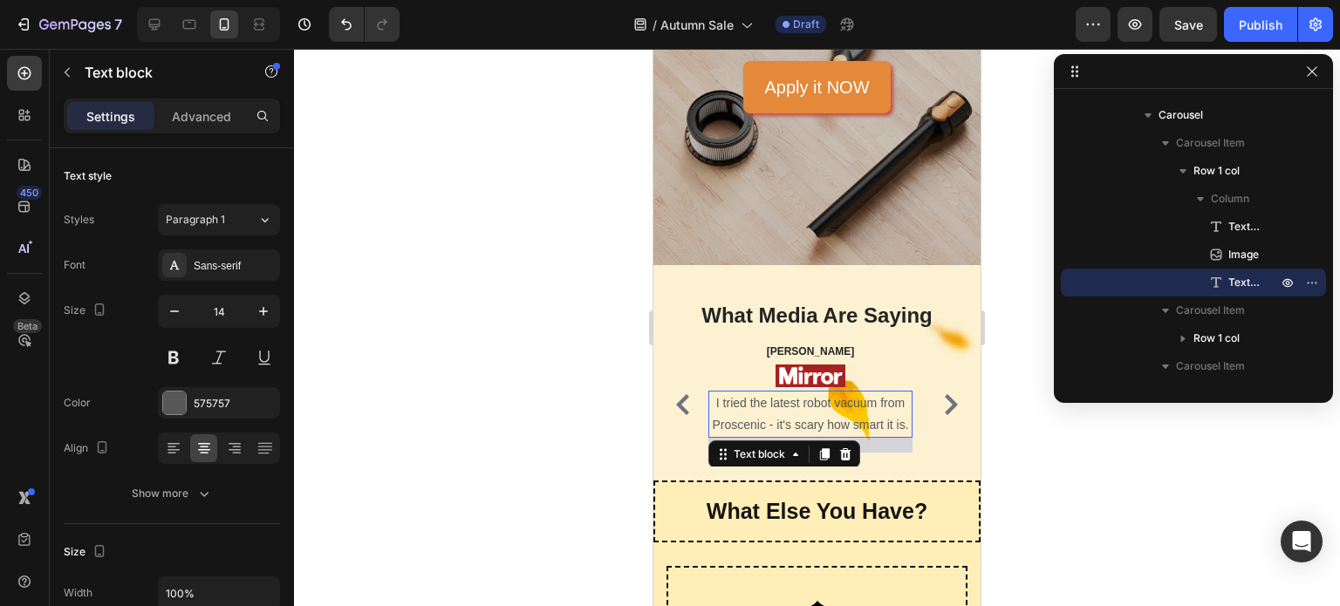
click at [825, 409] on p "I tried the latest robot vacuum from Proscenic - it's scary how smart it is." at bounding box center [810, 415] width 201 height 44
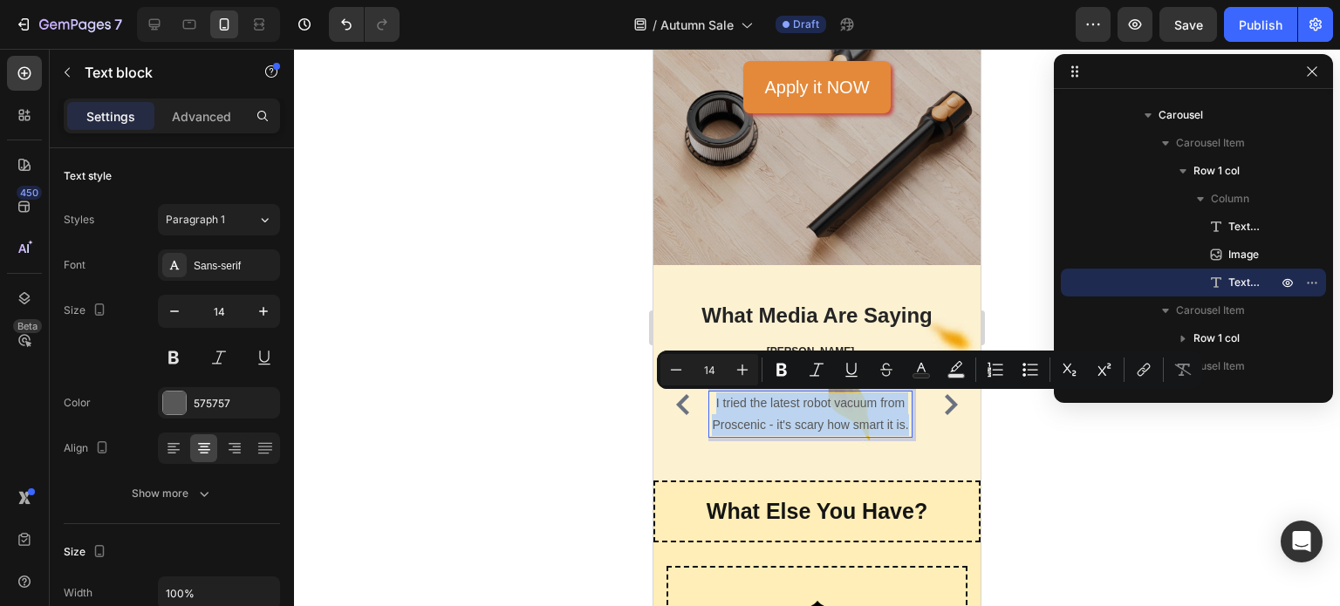
scroll to position [5758, 0]
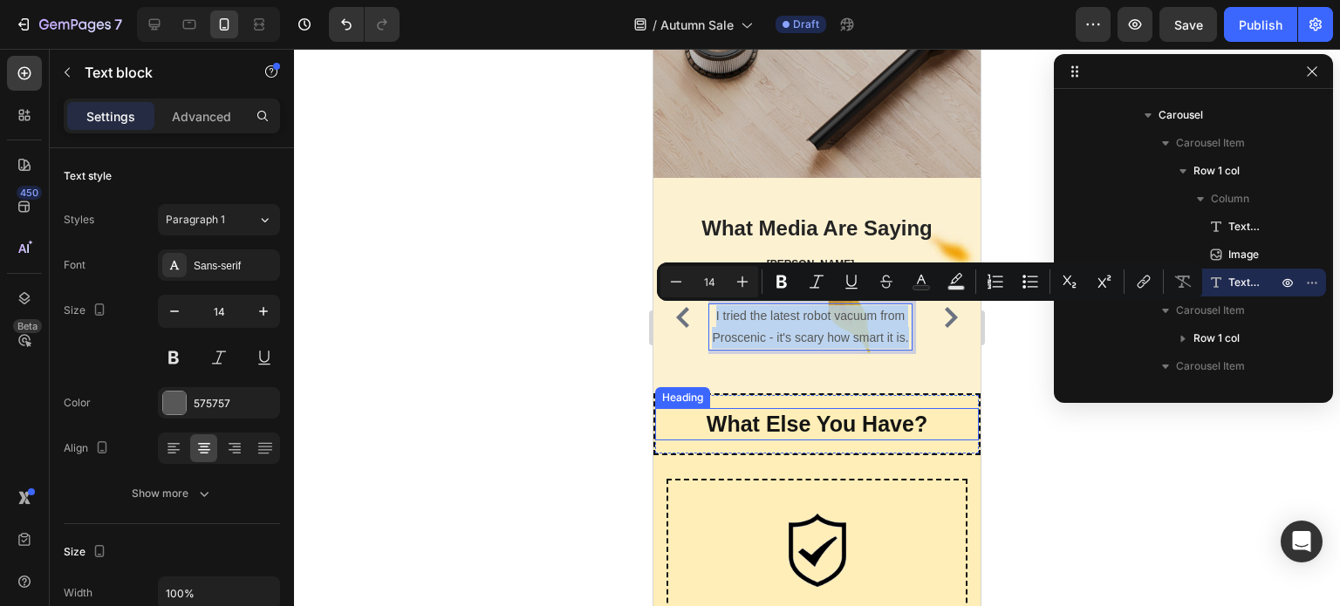
click at [820, 428] on h2 "What Else You Have?" at bounding box center [817, 424] width 324 height 32
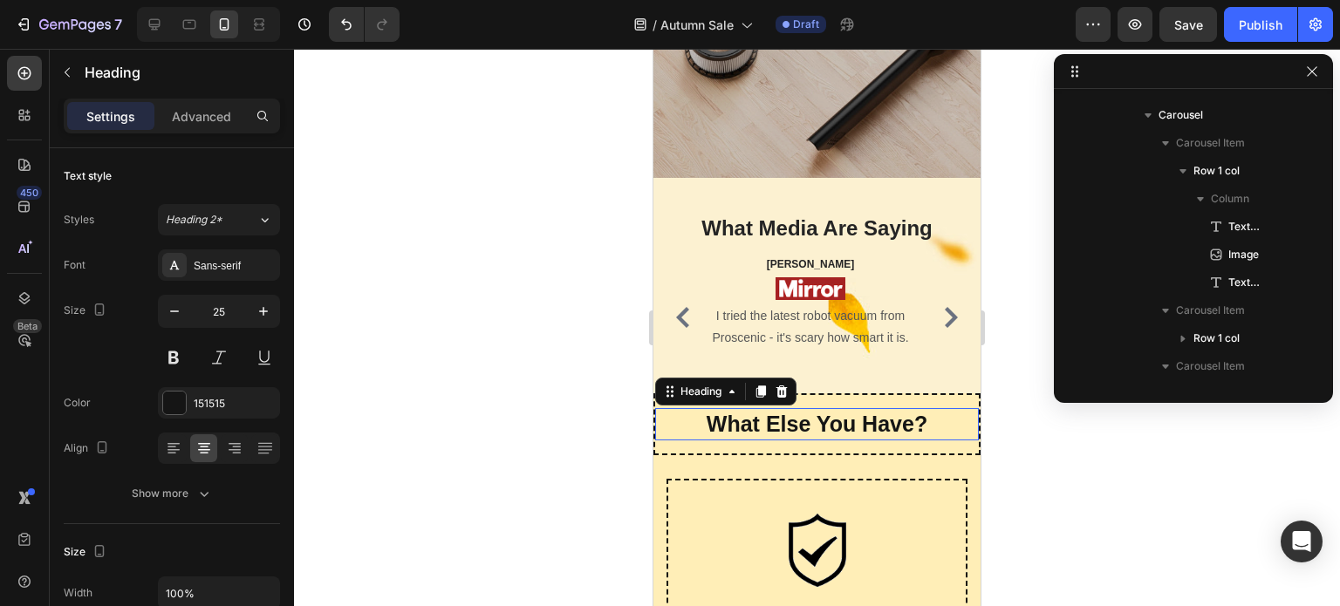
scroll to position [2252, 0]
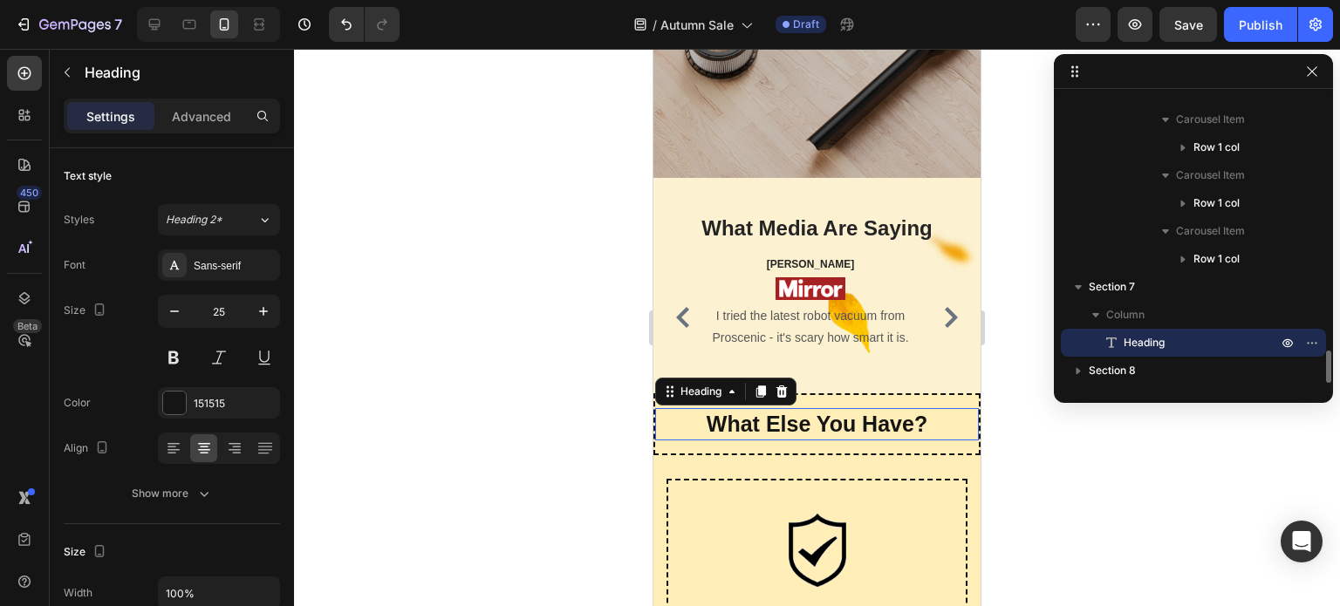
click at [820, 428] on h2 "What Else You Have?" at bounding box center [817, 424] width 324 height 32
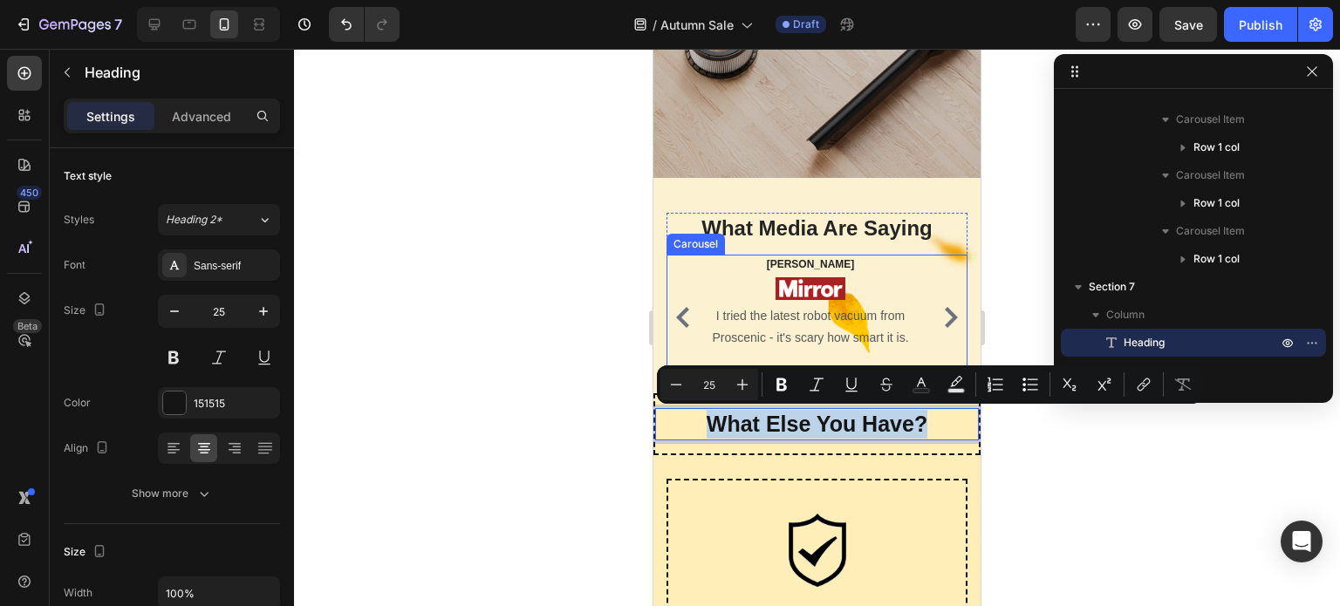
click at [940, 311] on icon "Carousel Next Arrow" at bounding box center [950, 317] width 21 height 21
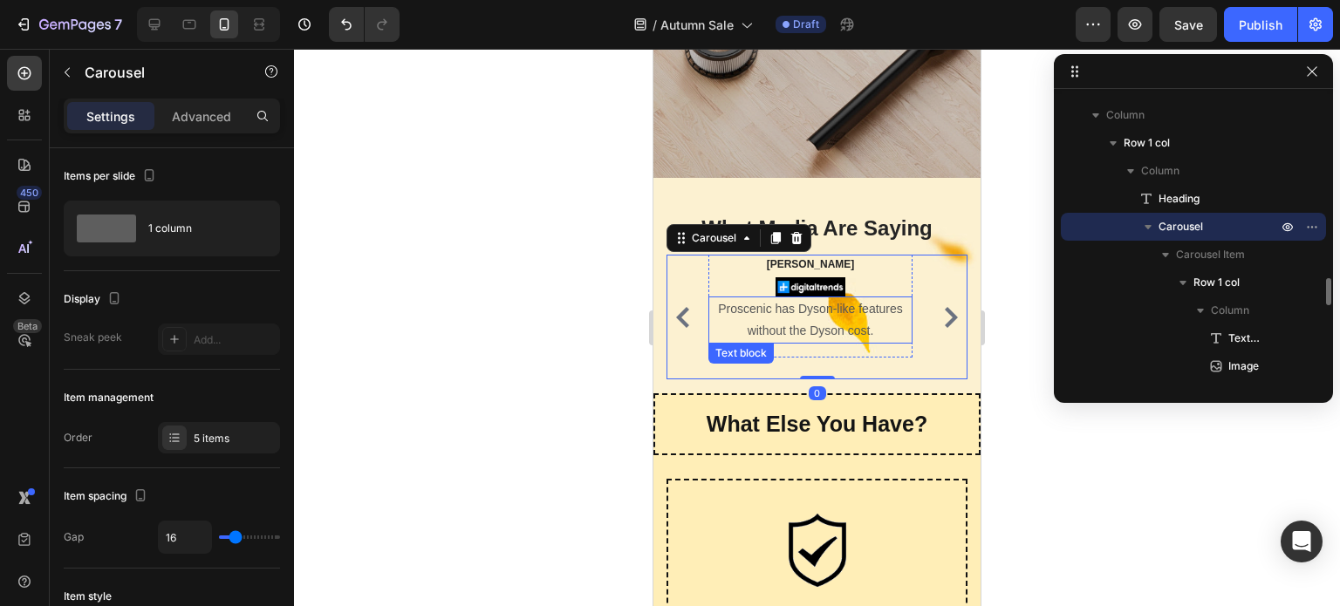
click at [812, 314] on p "Proscenic has Dyson-like features without the Dyson cost." at bounding box center [810, 320] width 201 height 44
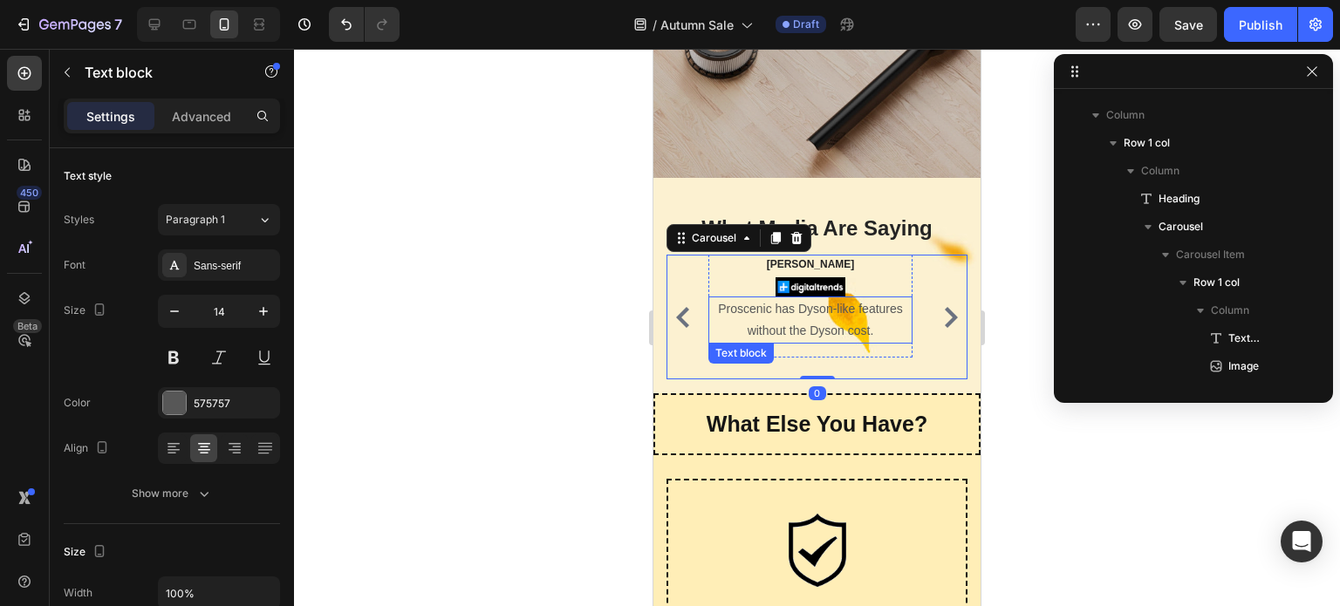
scroll to position [2228, 0]
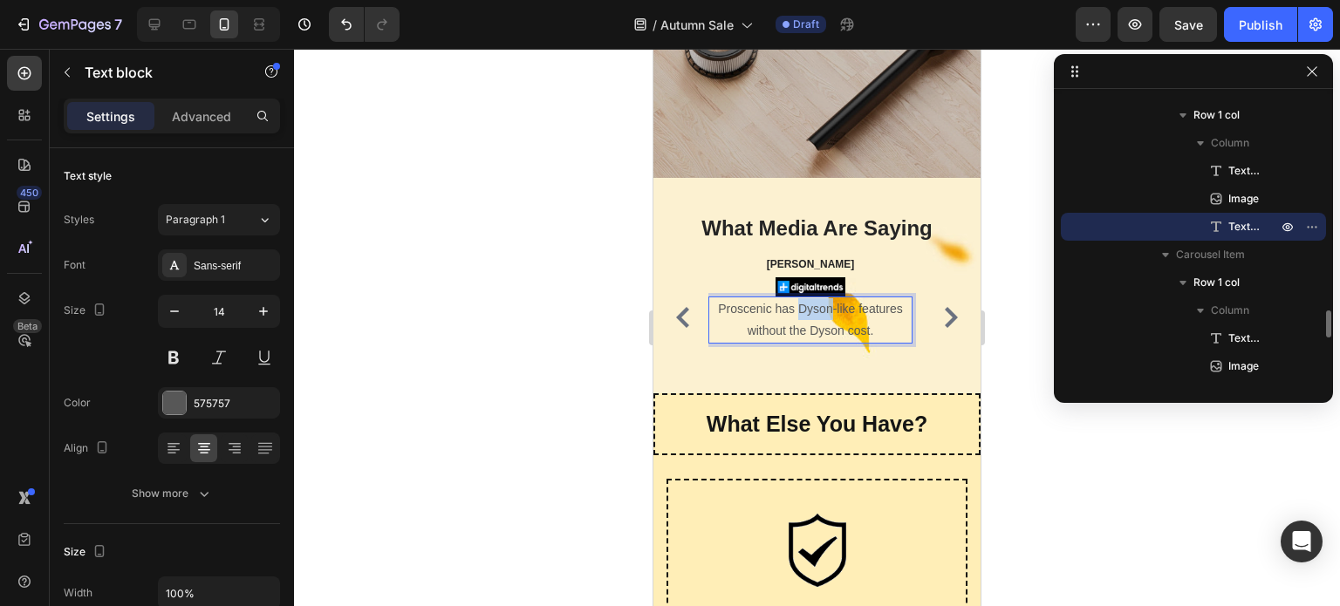
click at [812, 314] on p "Proscenic has Dyson-like features without the Dyson cost." at bounding box center [810, 320] width 201 height 44
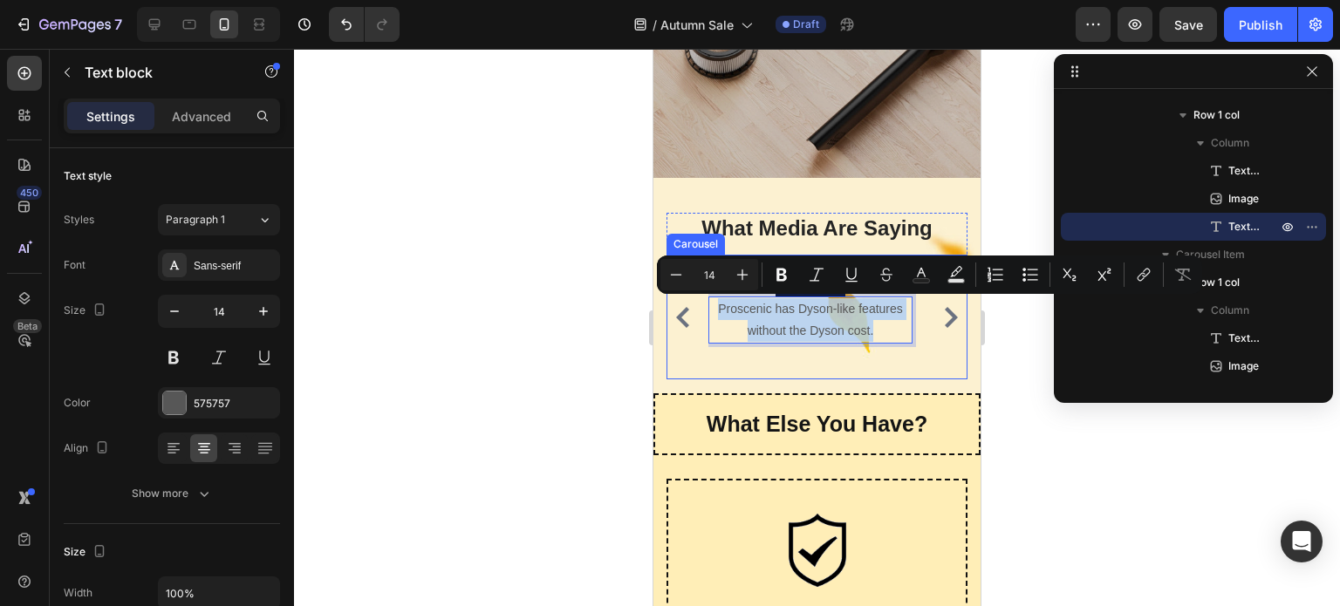
click at [946, 312] on icon "Carousel Next Arrow" at bounding box center [950, 317] width 21 height 21
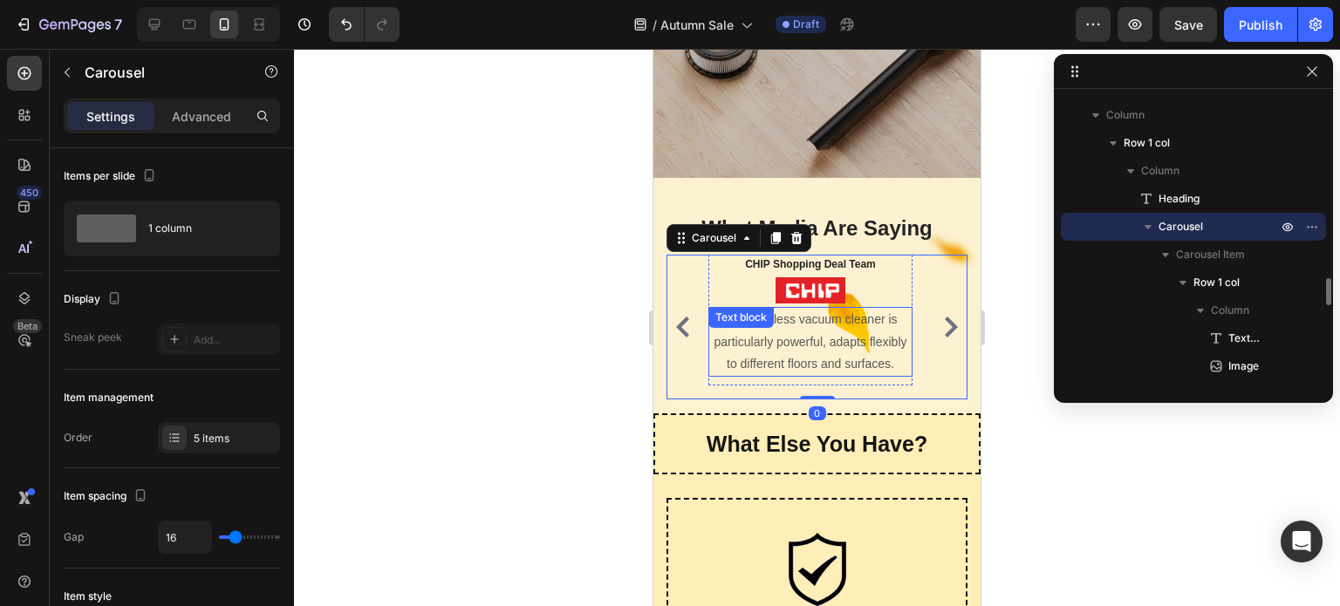
click at [855, 320] on p "This cordless vacuum cleaner is particularly powerful, adapts flexibly to diffe…" at bounding box center [810, 342] width 201 height 66
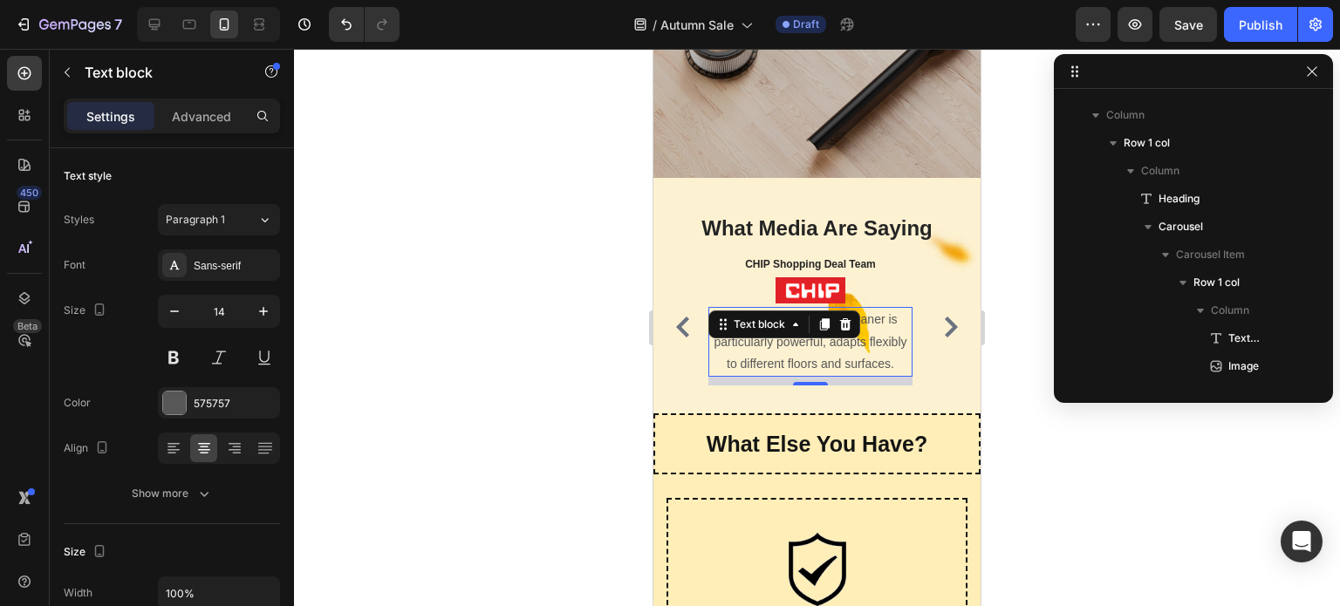
scroll to position [2396, 0]
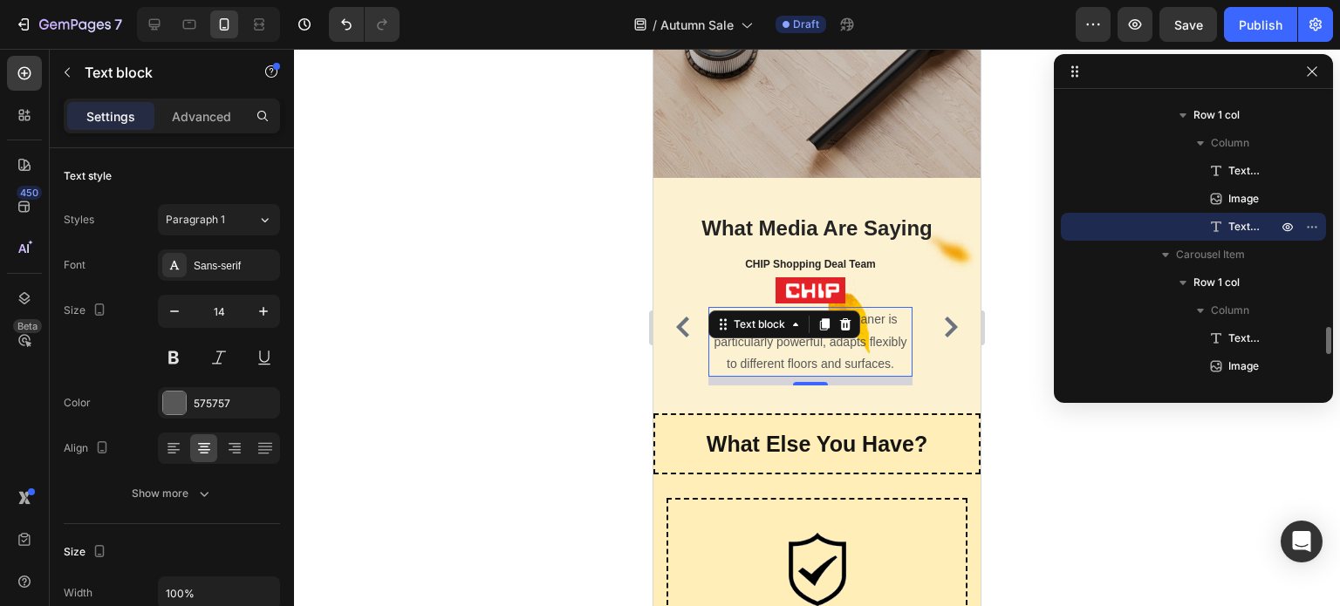
click at [855, 320] on p "This cordless vacuum cleaner is particularly powerful, adapts flexibly to diffe…" at bounding box center [810, 342] width 201 height 66
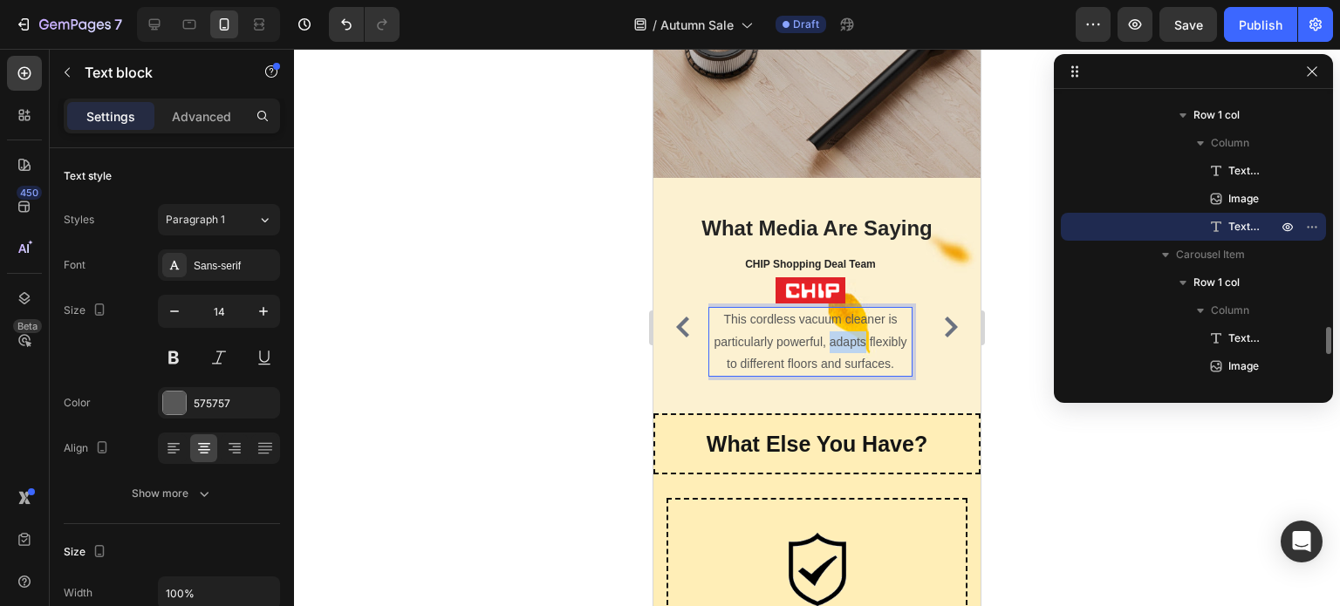
scroll to position [5783, 0]
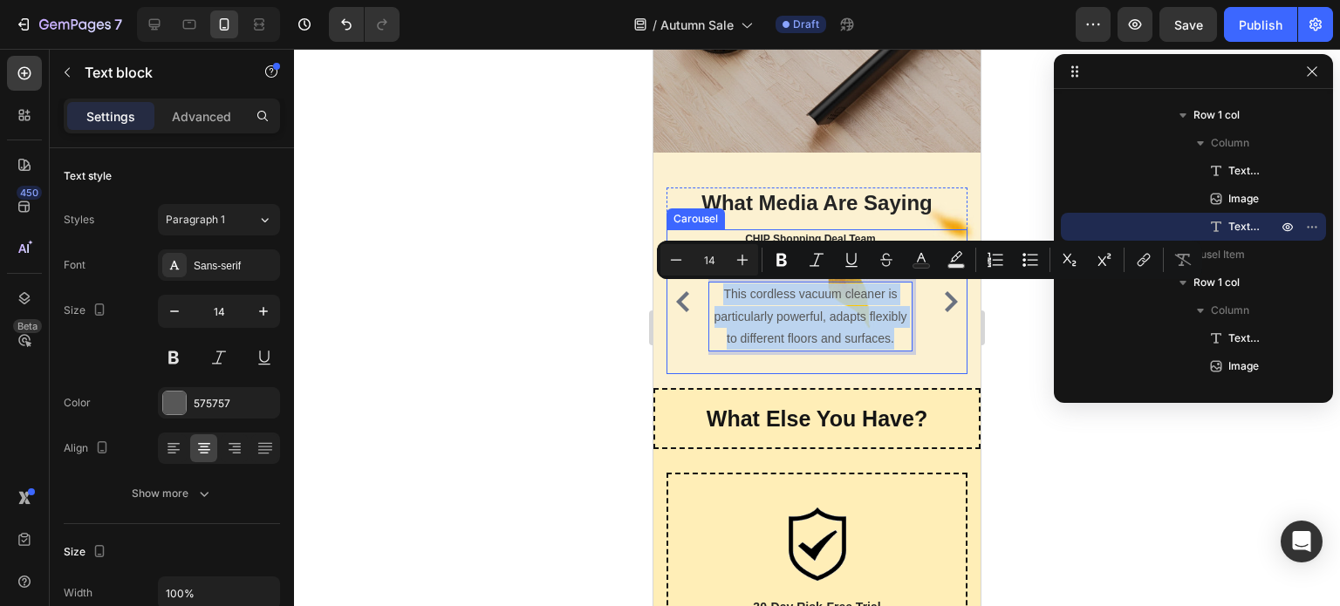
click at [949, 297] on button "Carousel Next Arrow" at bounding box center [951, 302] width 28 height 28
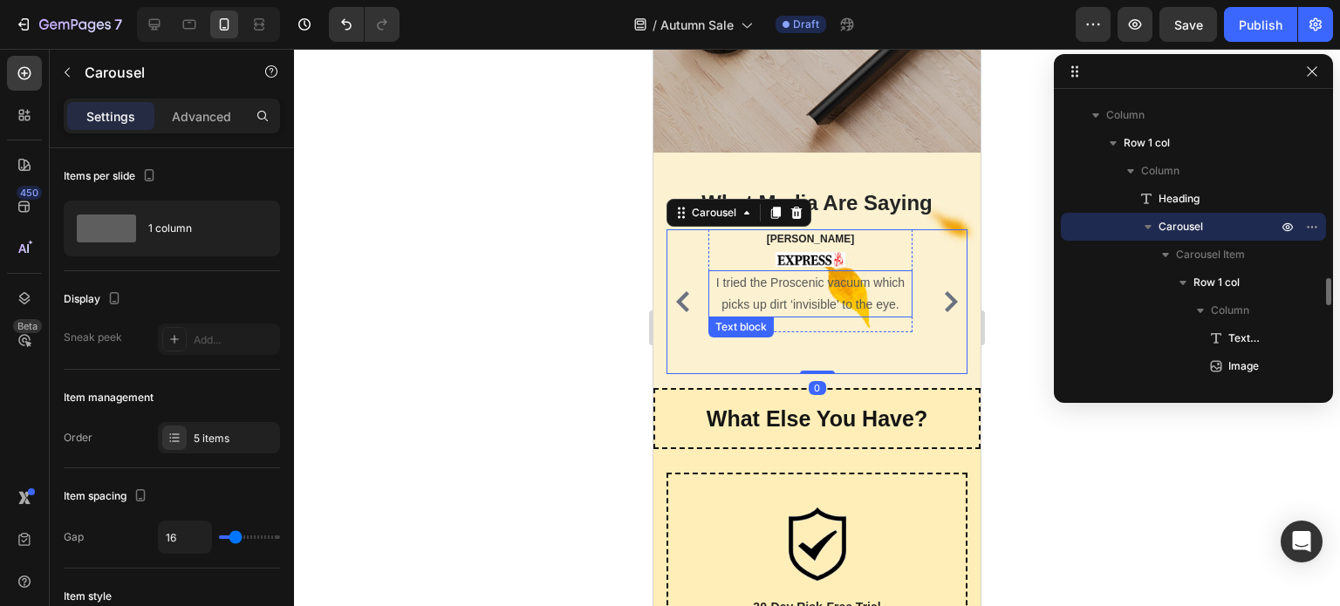
scroll to position [2563, 0]
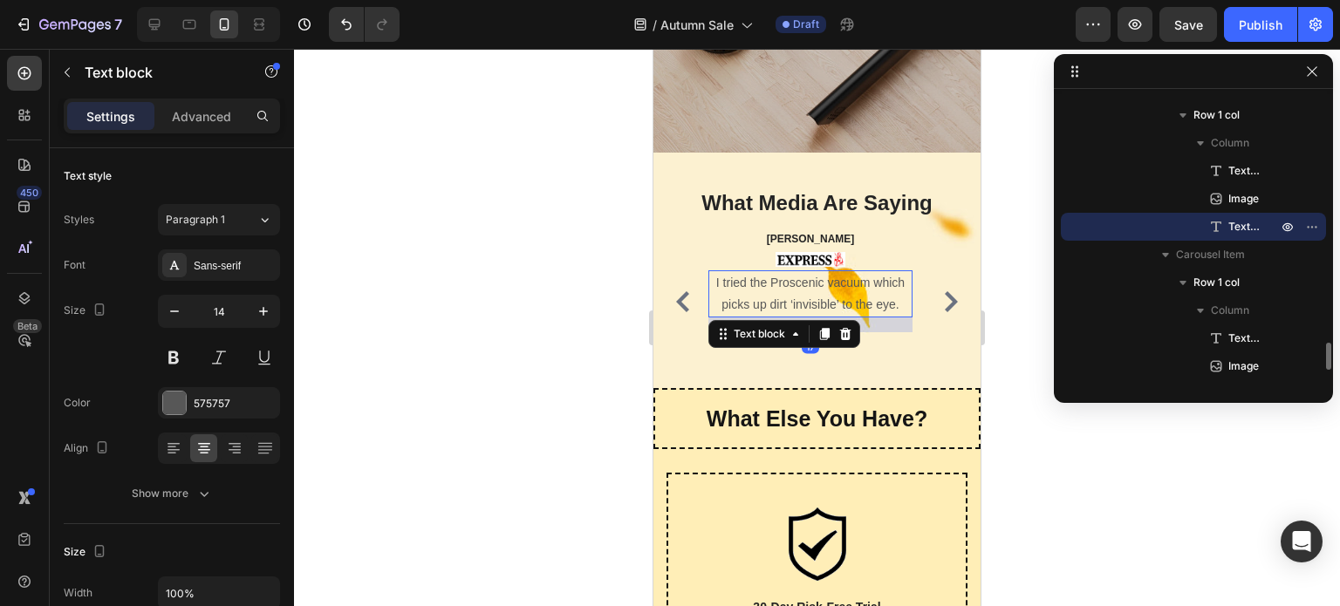
click at [810, 288] on p "I tried the Proscenic vacuum which picks up dirt ‘invisible’ to the eye." at bounding box center [810, 294] width 201 height 44
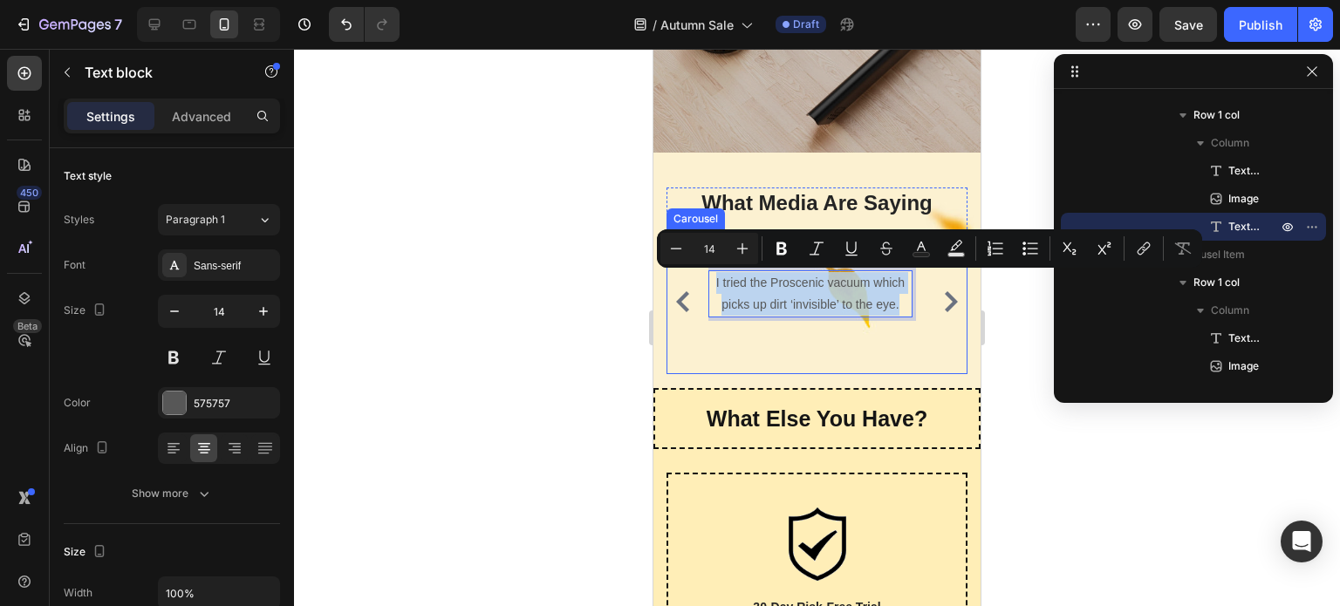
click at [945, 302] on icon "Carousel Next Arrow" at bounding box center [951, 301] width 13 height 21
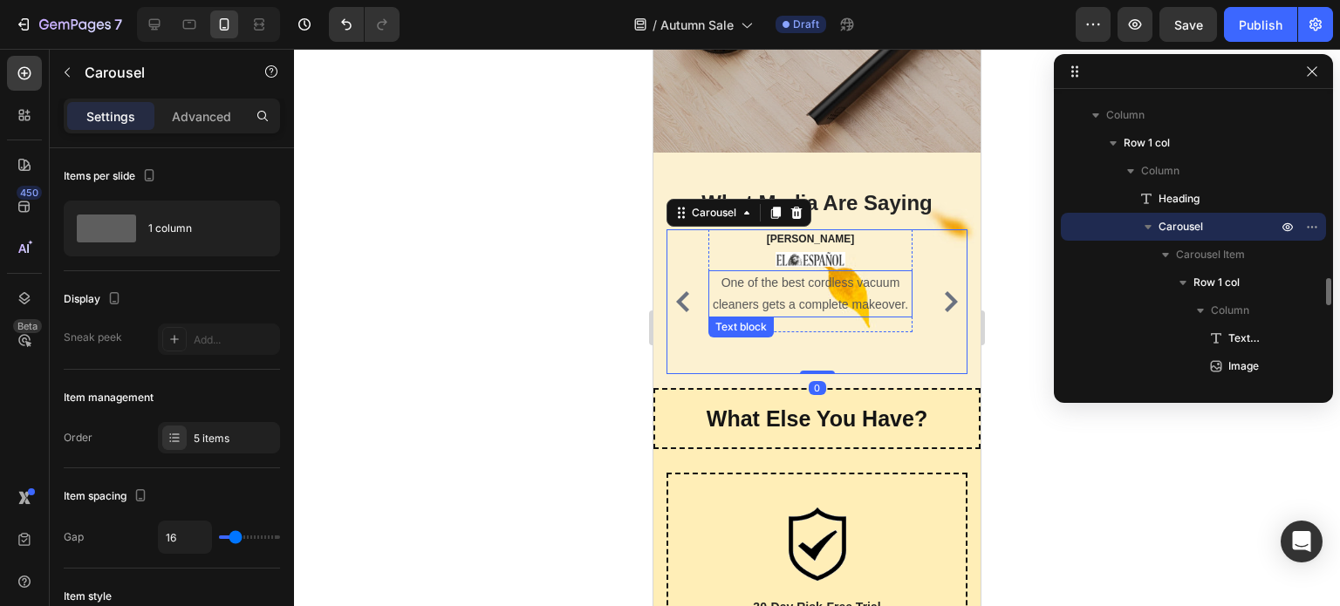
click at [824, 291] on p "One of the best cordless vacuum cleaners gets a complete makeover." at bounding box center [810, 294] width 201 height 44
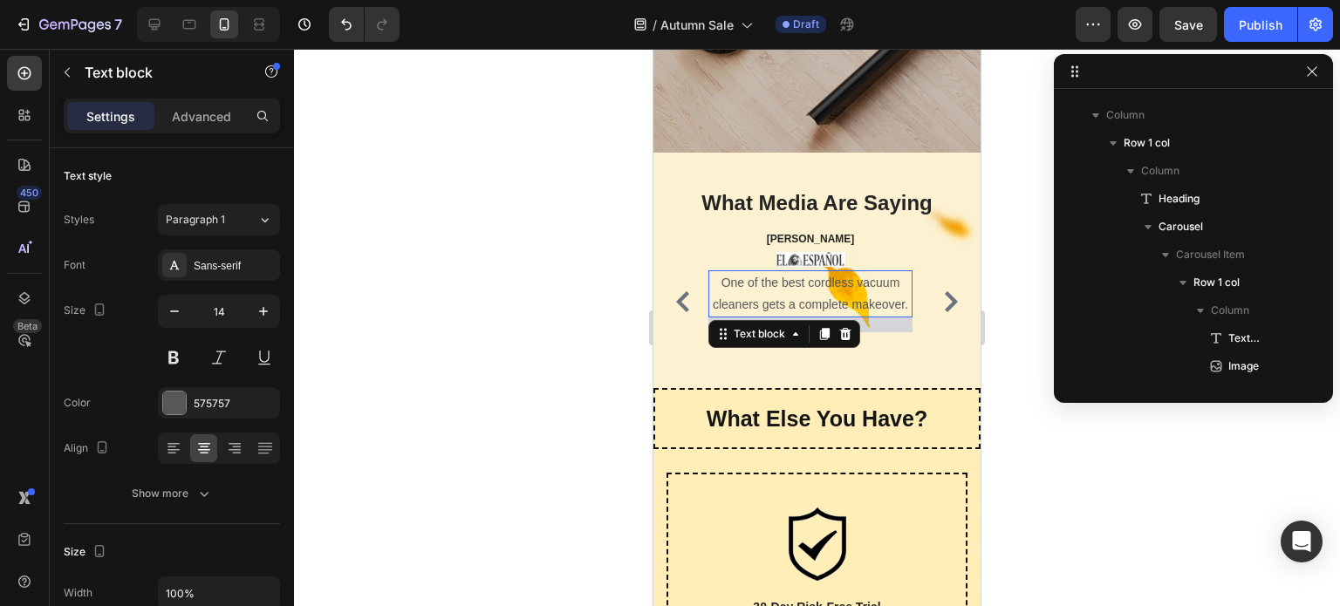
click at [824, 291] on p "One of the best cordless vacuum cleaners gets a complete makeover." at bounding box center [810, 294] width 201 height 44
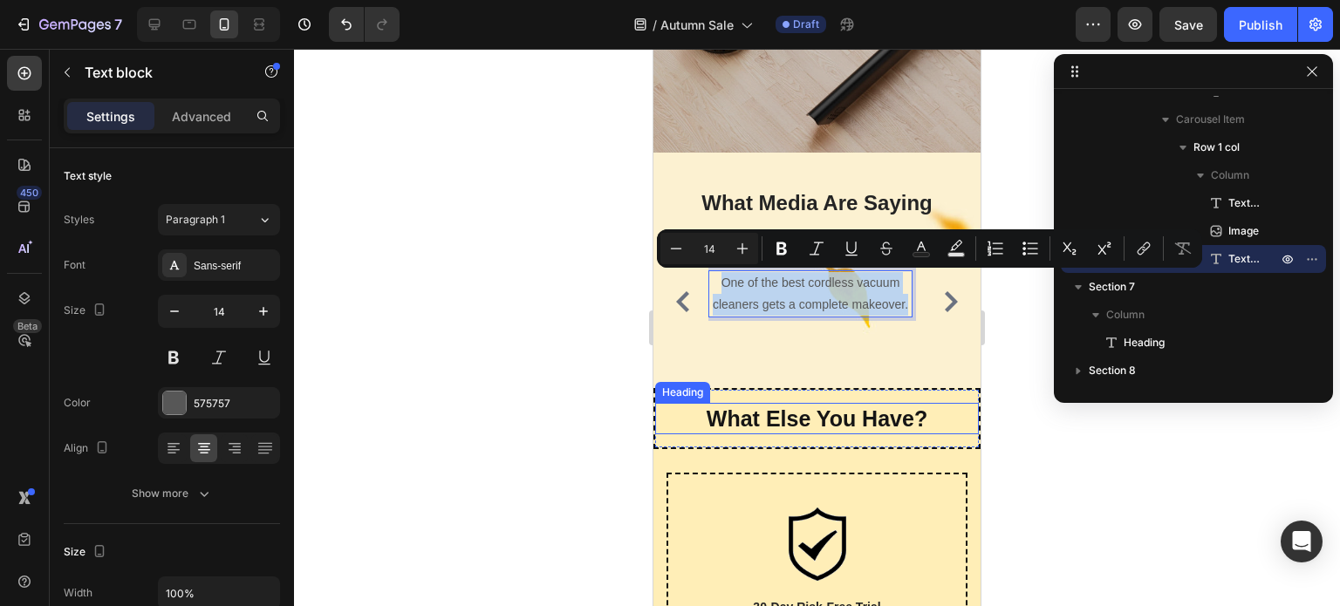
click at [878, 417] on p "What Else You Have?" at bounding box center [817, 419] width 320 height 29
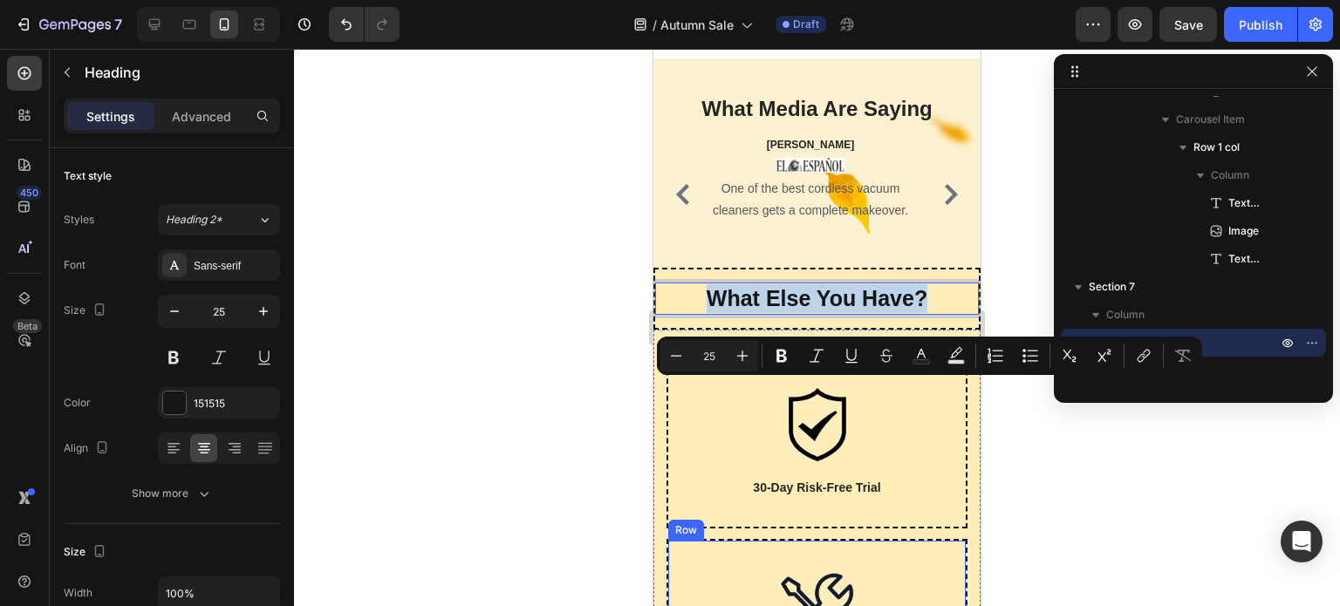
scroll to position [5958, 0]
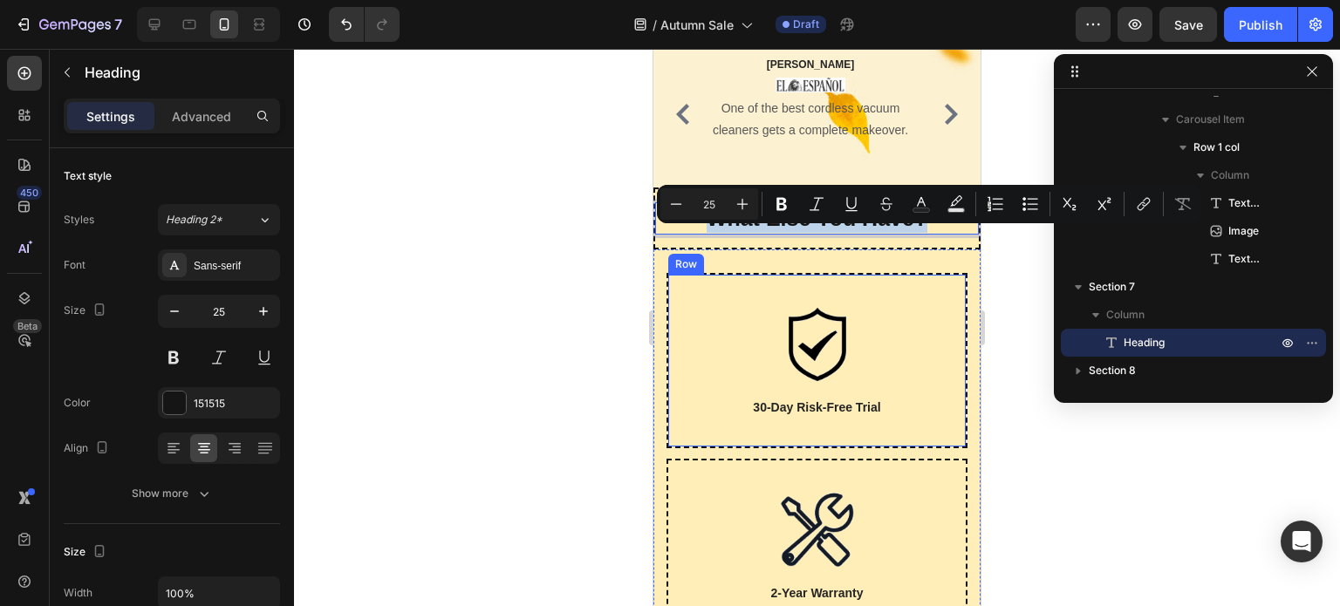
click at [799, 417] on p "30-Day Risk-Free Trial" at bounding box center [817, 408] width 294 height 18
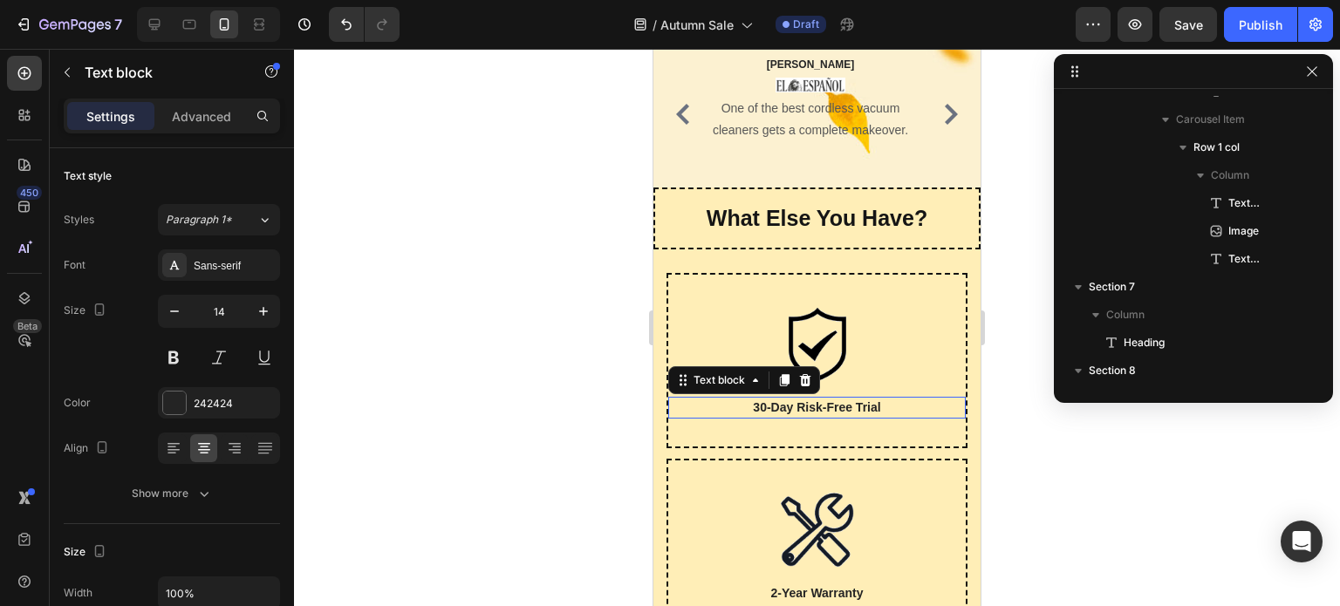
scroll to position [2982, 0]
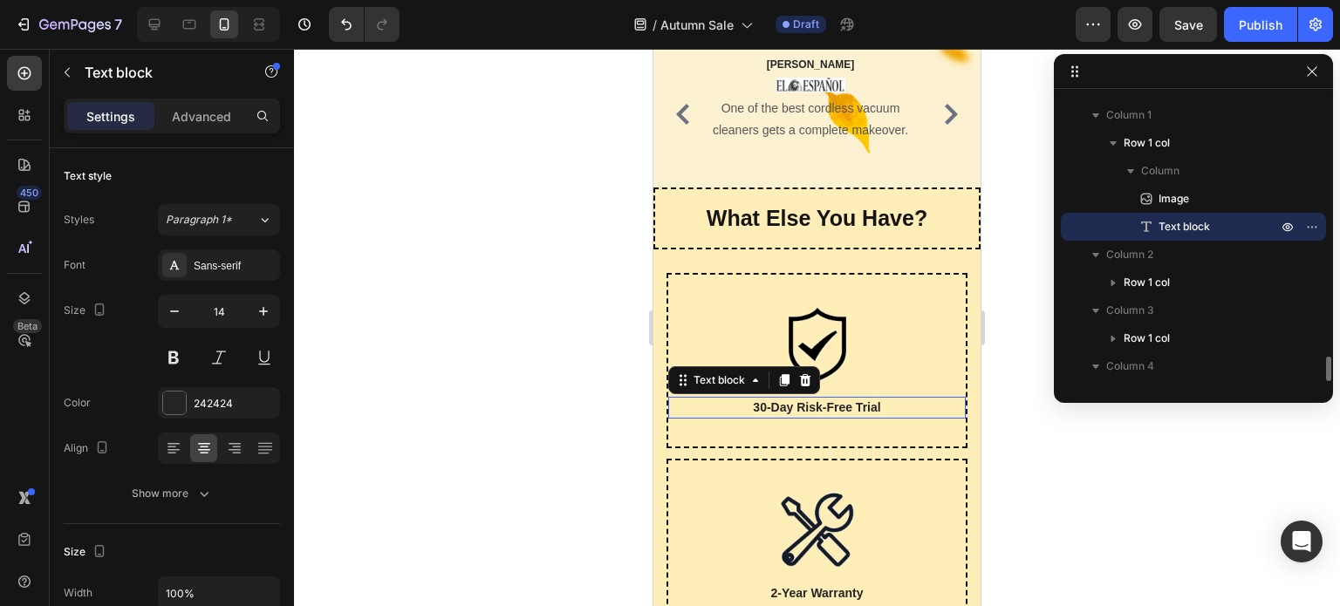
click at [799, 417] on p "30-Day Risk-Free Trial" at bounding box center [817, 408] width 294 height 18
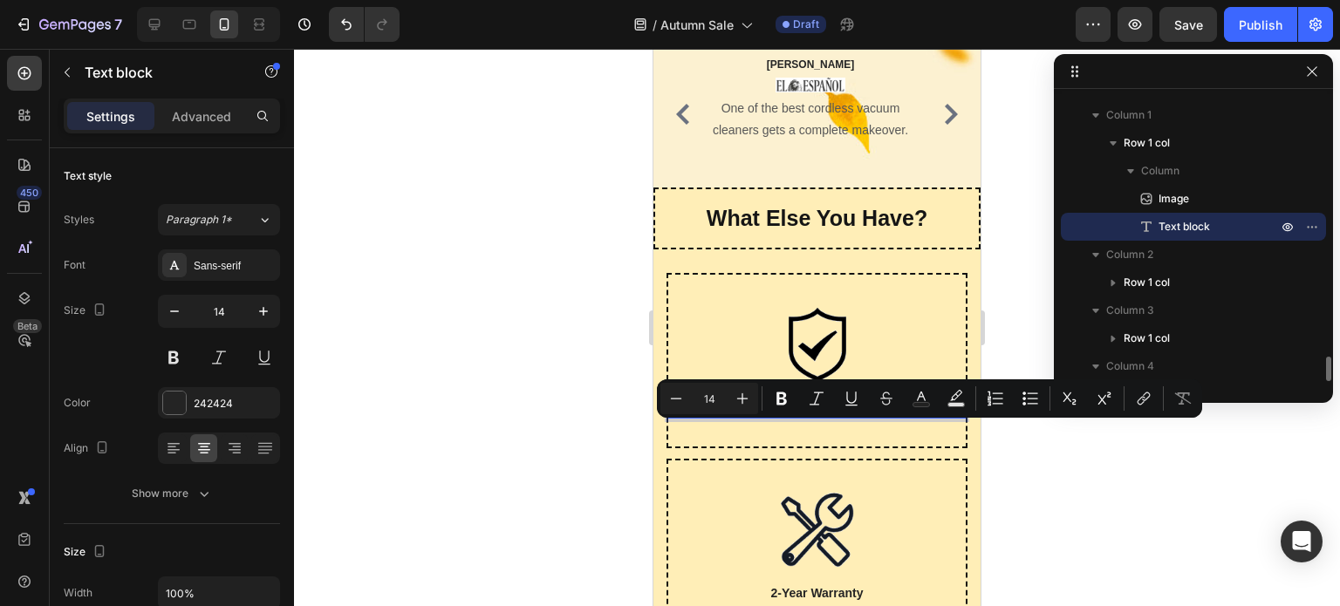
copy p "30-Day Risk-Free Trial"
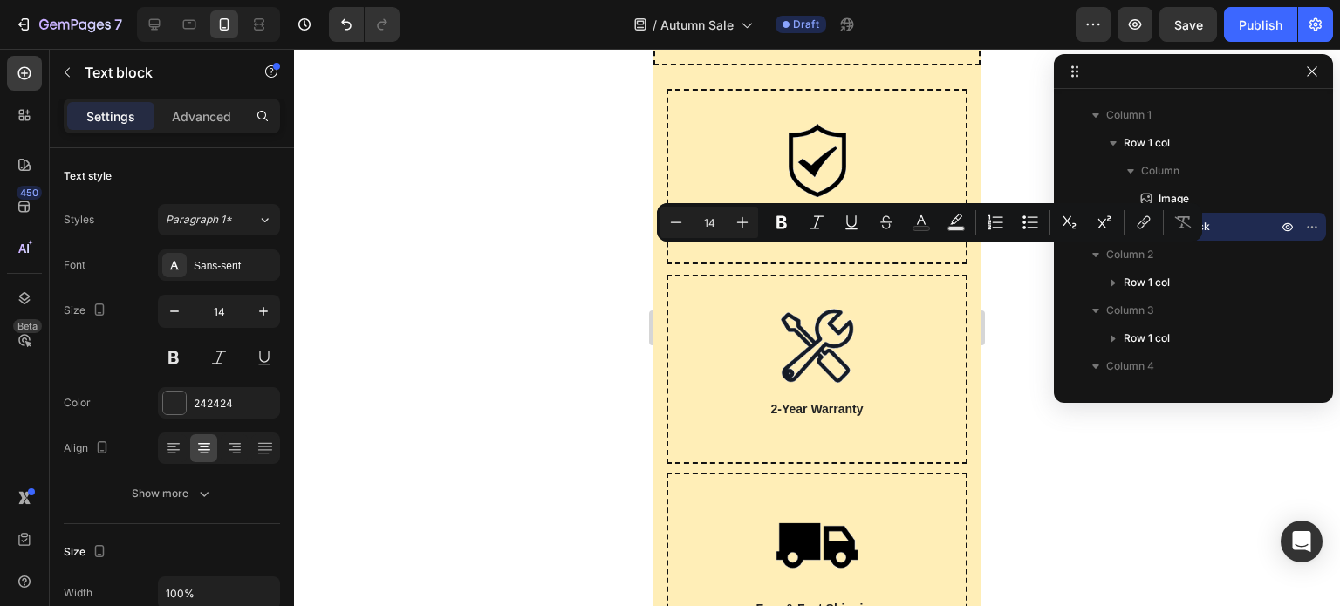
scroll to position [6220, 0]
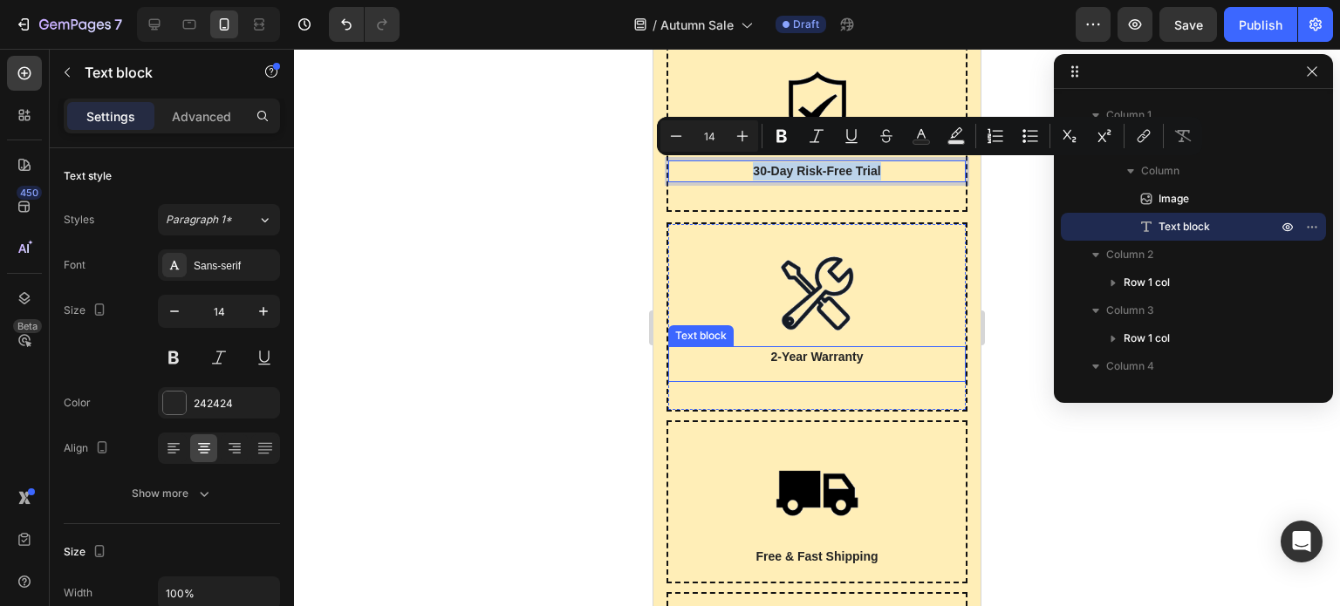
click at [810, 362] on p "2-Year Warranty" at bounding box center [817, 357] width 294 height 18
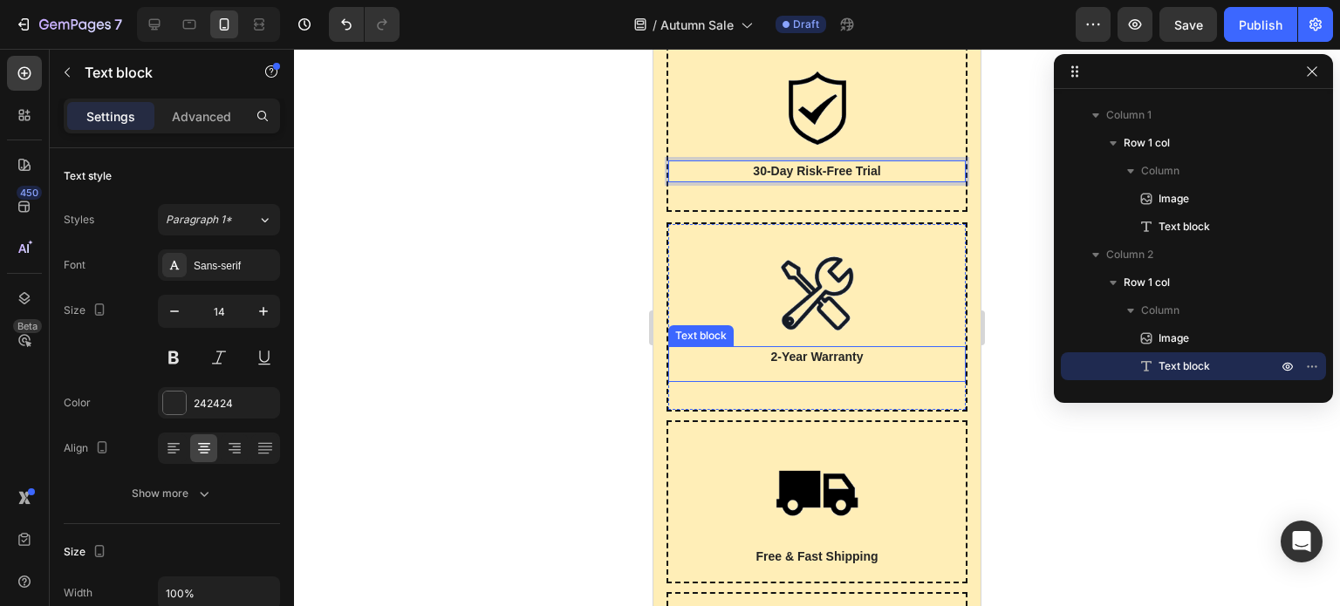
click at [810, 362] on p "2-Year Warranty" at bounding box center [817, 357] width 294 height 18
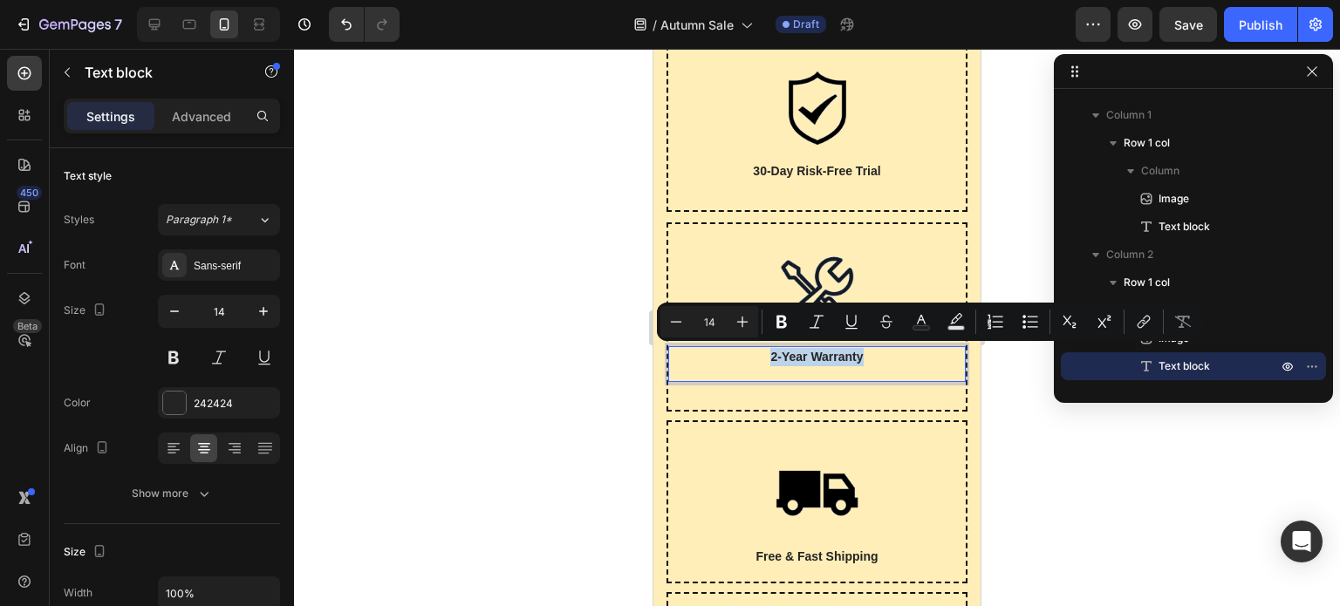
copy p "2-Year Warranty"
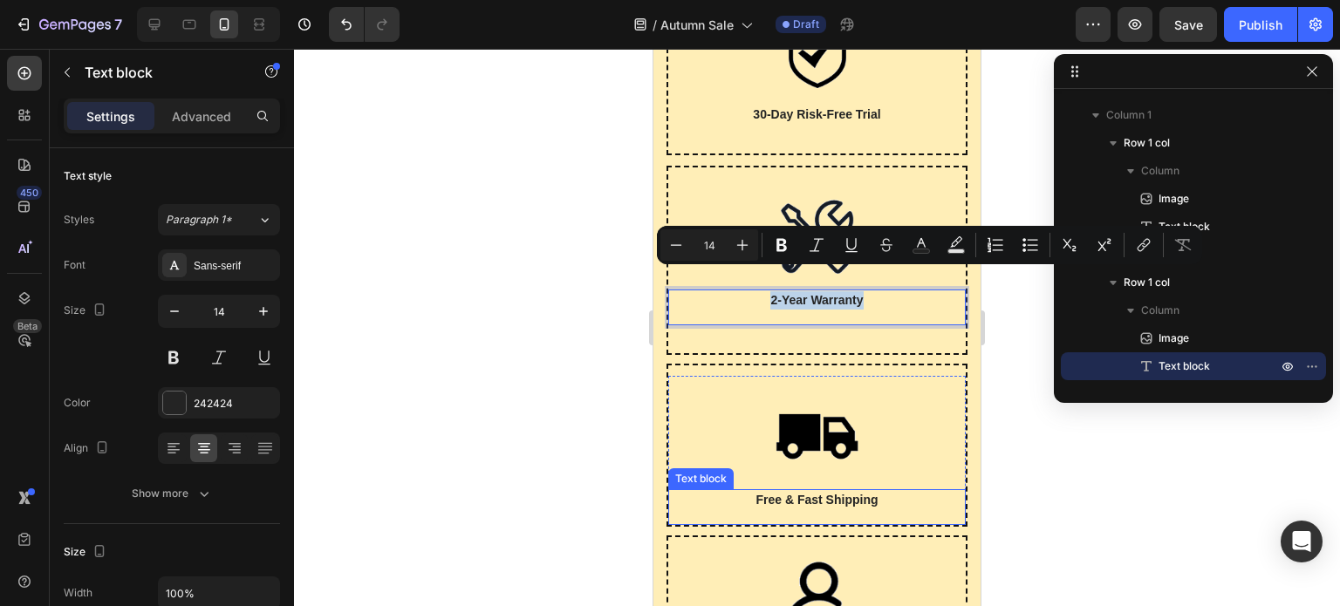
scroll to position [6307, 0]
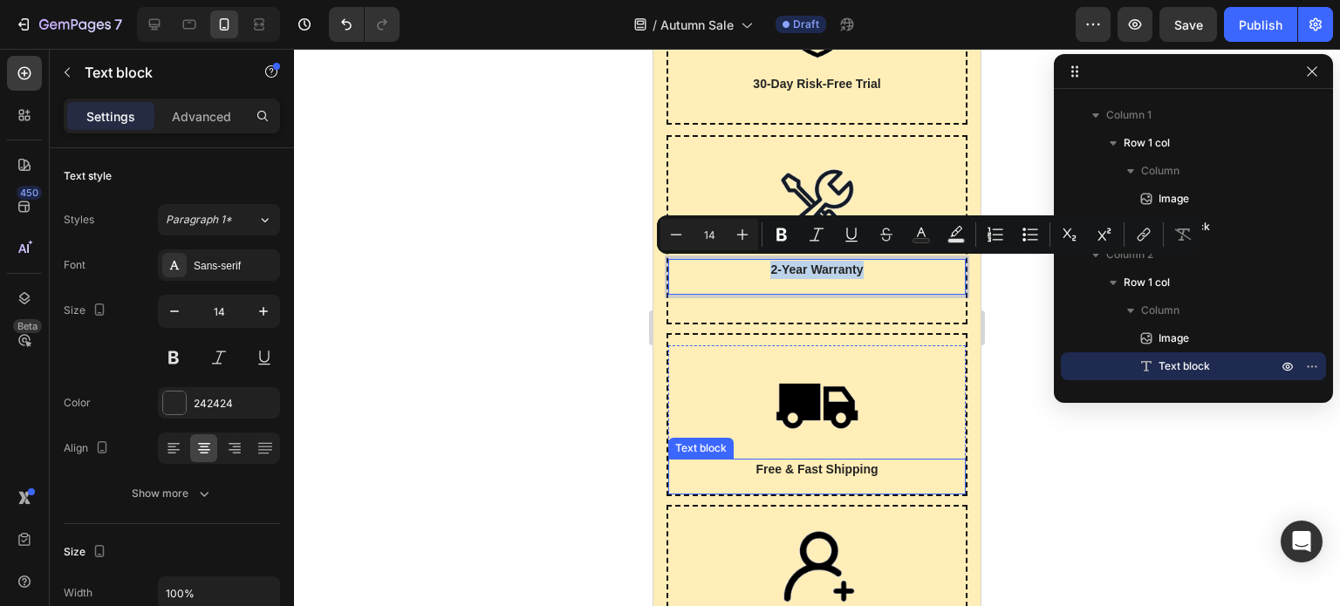
click at [824, 475] on p "Free & Fast Shipping" at bounding box center [817, 470] width 294 height 18
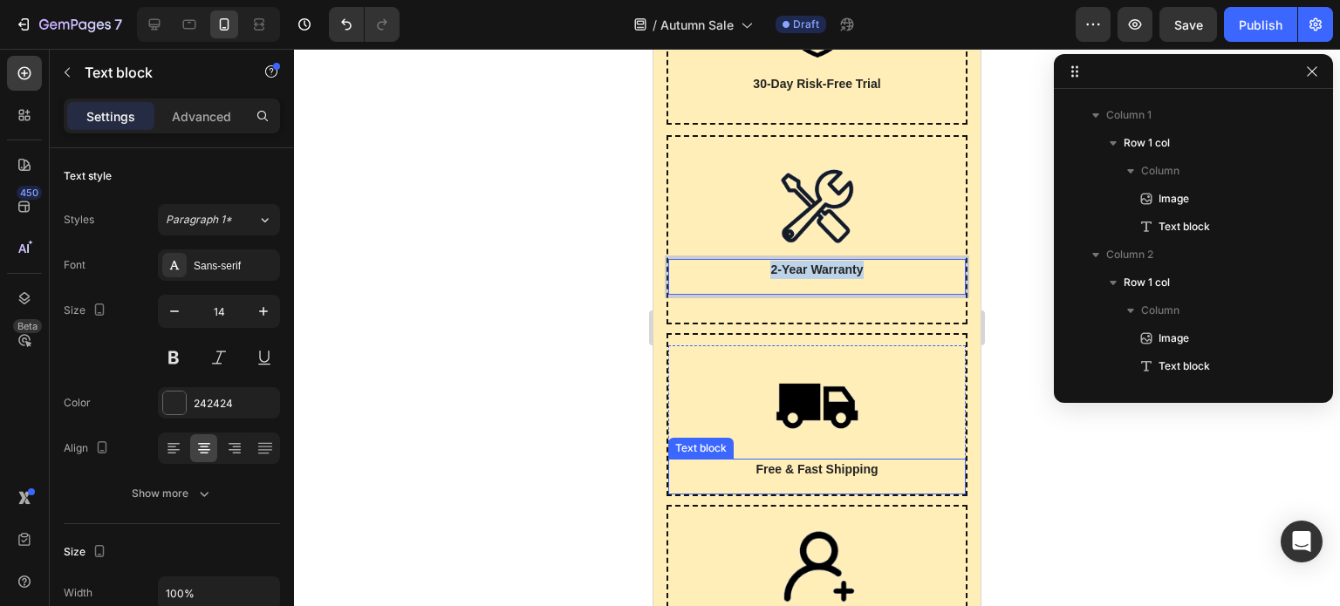
scroll to position [3229, 0]
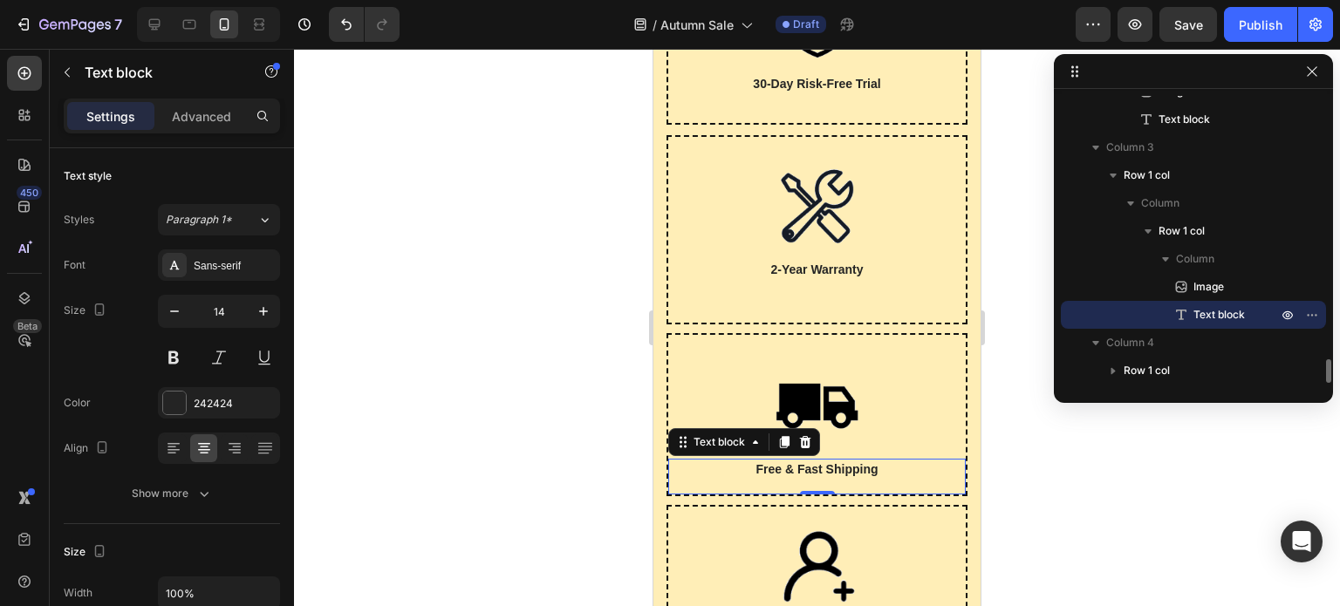
click at [826, 470] on p "Free & Fast Shipping" at bounding box center [817, 470] width 294 height 18
copy p "Free & Fast Shipping"
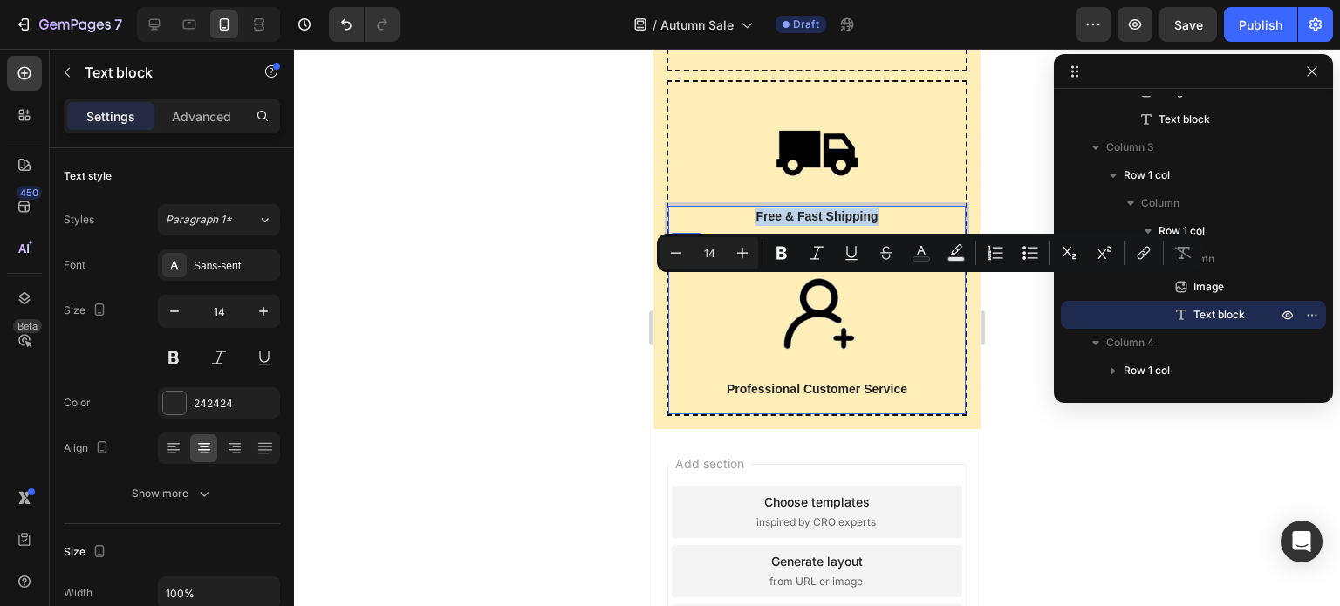
scroll to position [6569, 0]
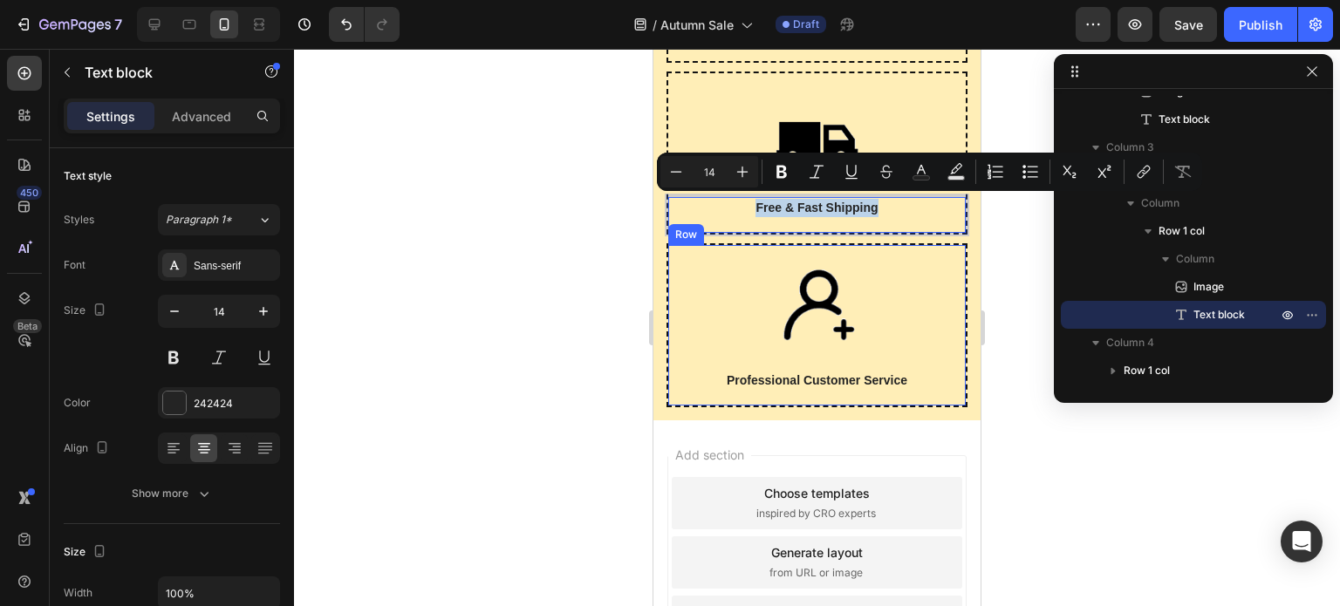
click at [841, 382] on p "Professional Customer Service" at bounding box center [817, 381] width 294 height 18
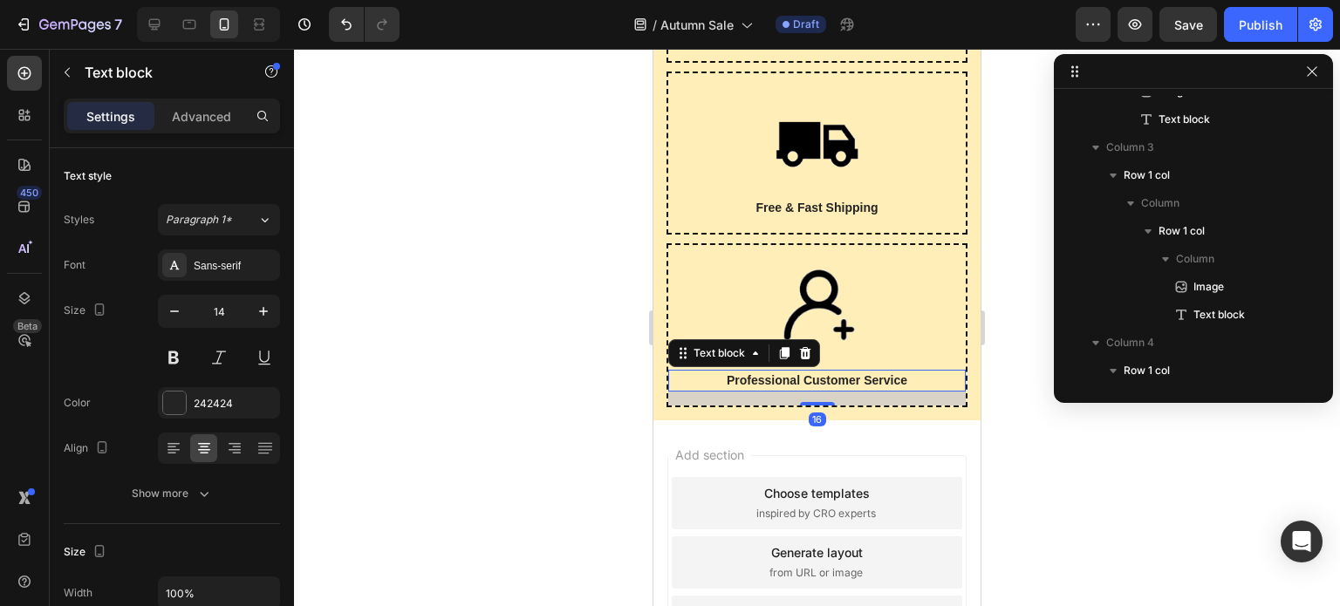
scroll to position [3368, 0]
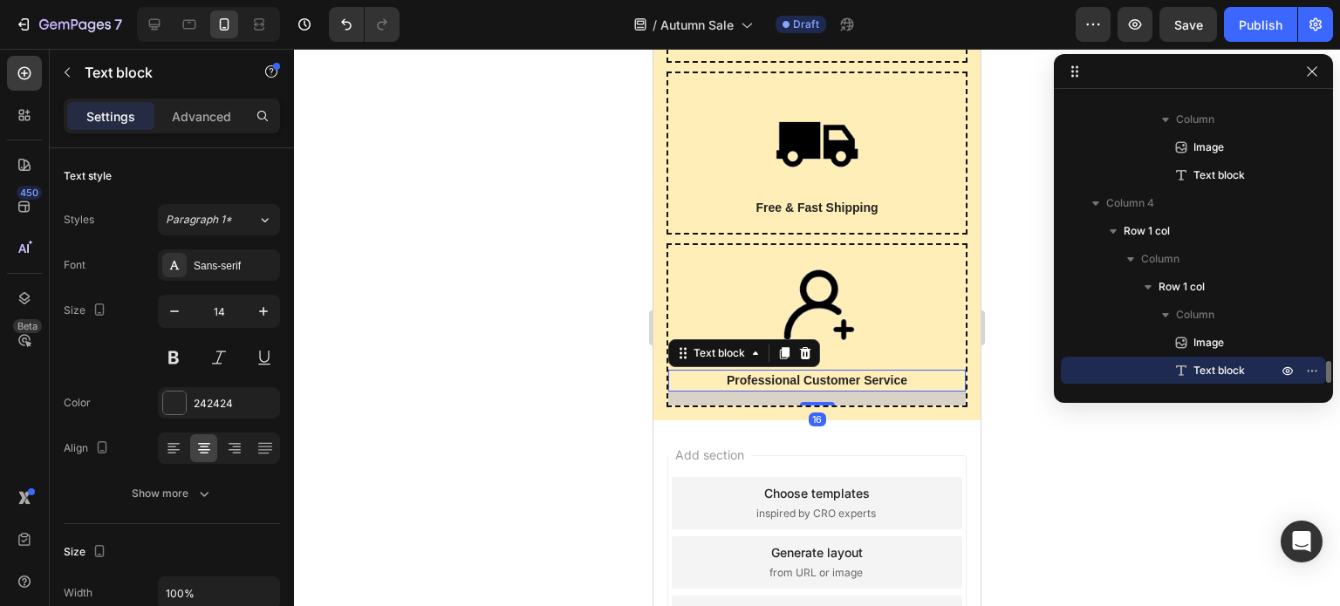
click at [841, 382] on p "Professional Customer Service" at bounding box center [817, 381] width 294 height 18
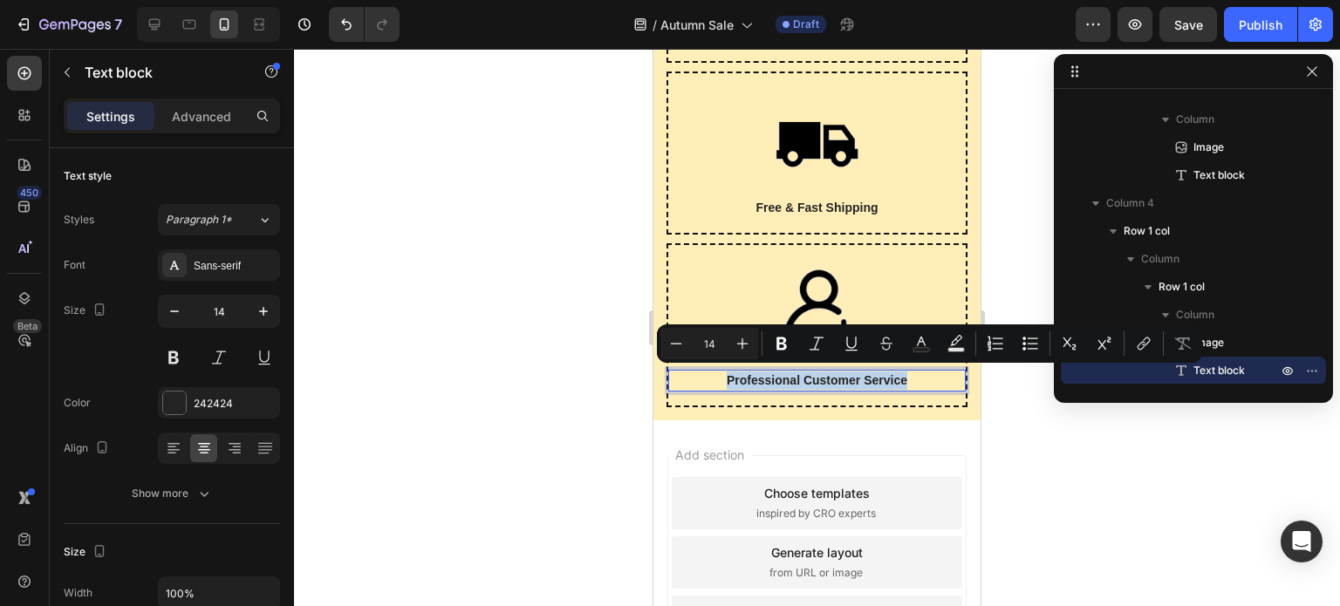
copy p "Professional Customer Service"
click at [22, 175] on div at bounding box center [24, 164] width 35 height 35
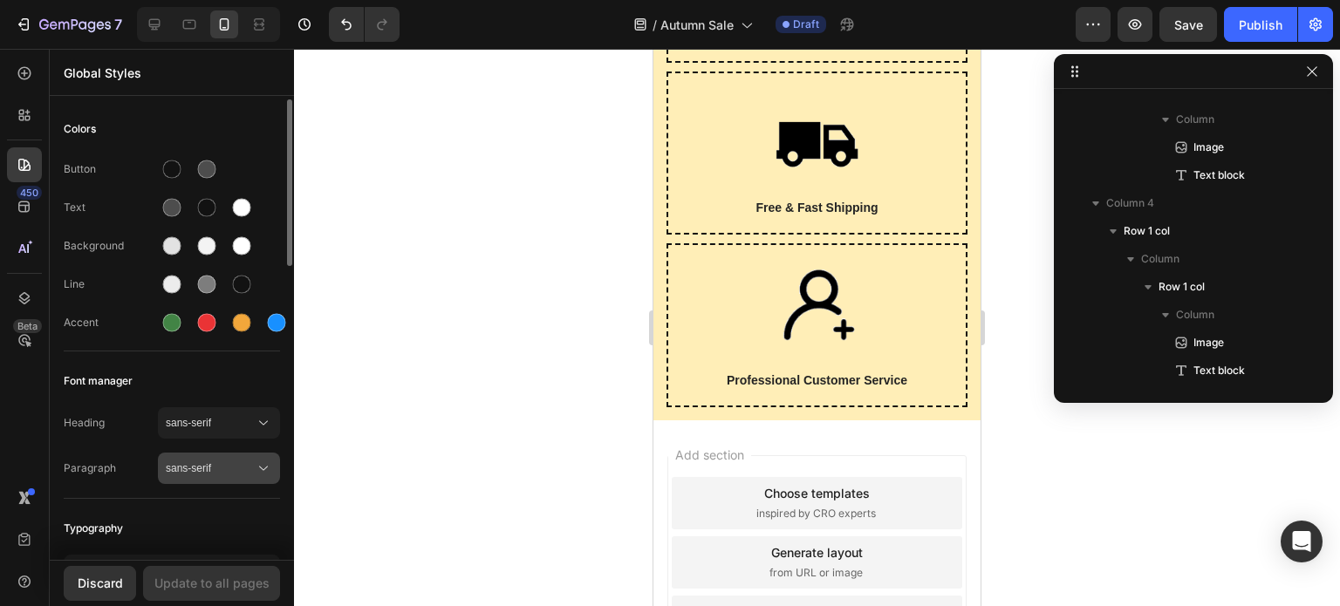
click at [209, 461] on span "sans-serif" at bounding box center [210, 469] width 89 height 16
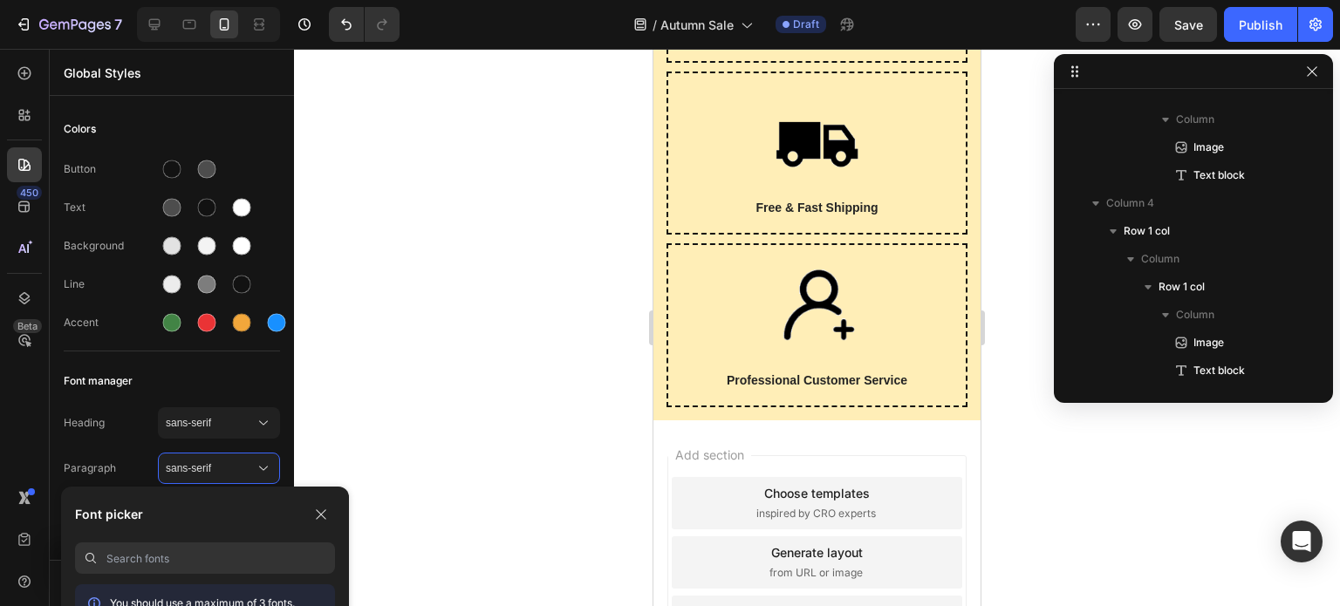
scroll to position [174, 0]
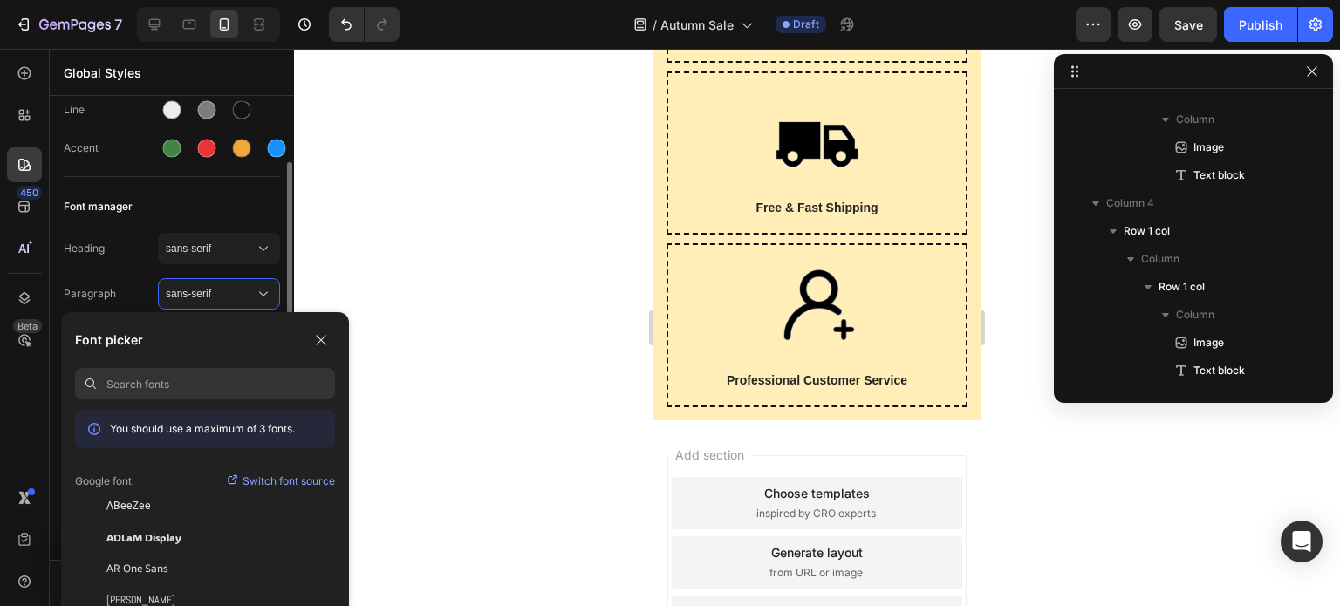
click at [266, 392] on input at bounding box center [220, 383] width 229 height 31
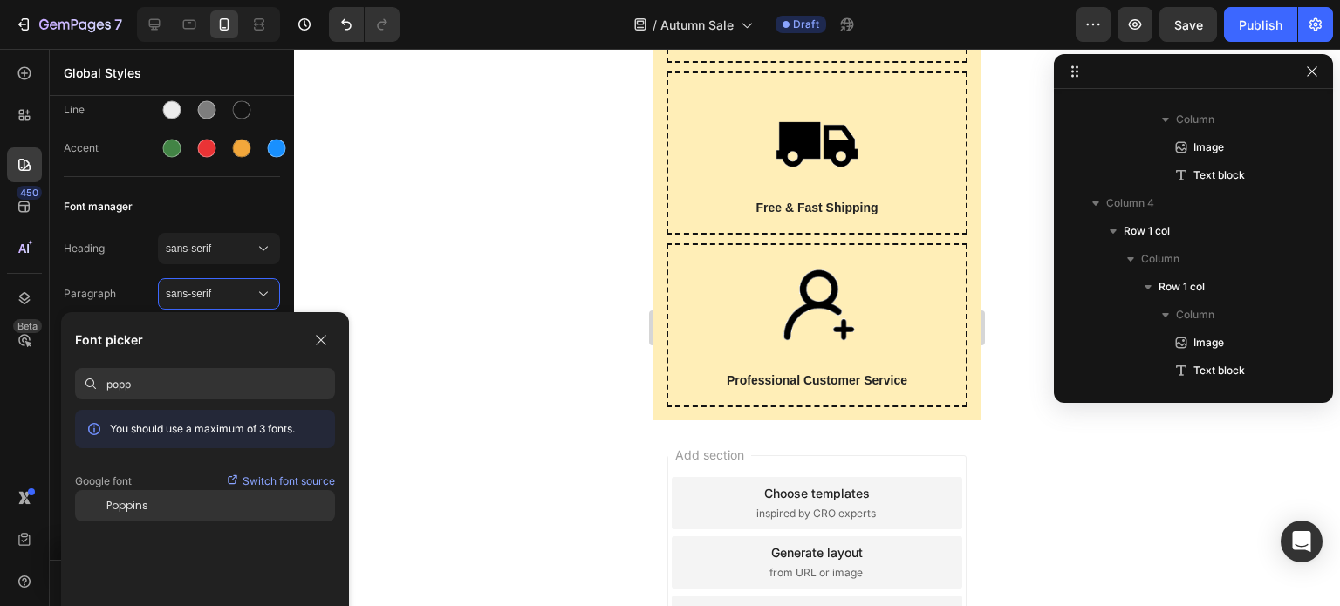
type input "popp"
click at [184, 506] on div "Poppins" at bounding box center [220, 506] width 229 height 16
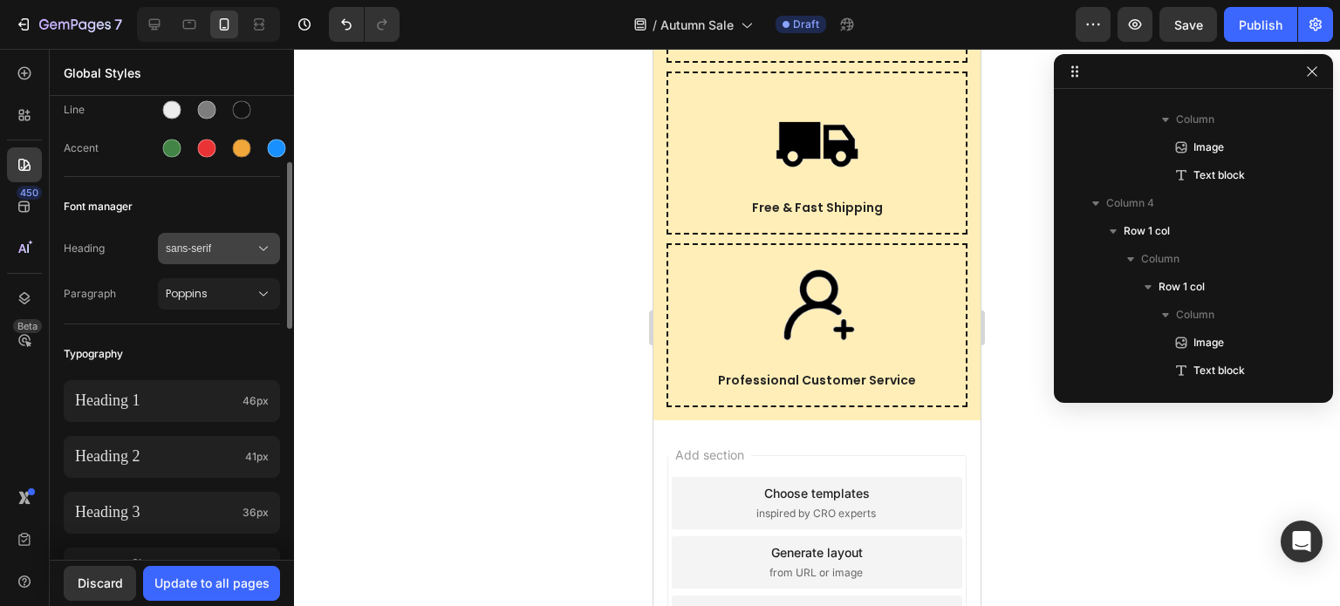
click at [210, 250] on span "sans-serif" at bounding box center [210, 249] width 89 height 16
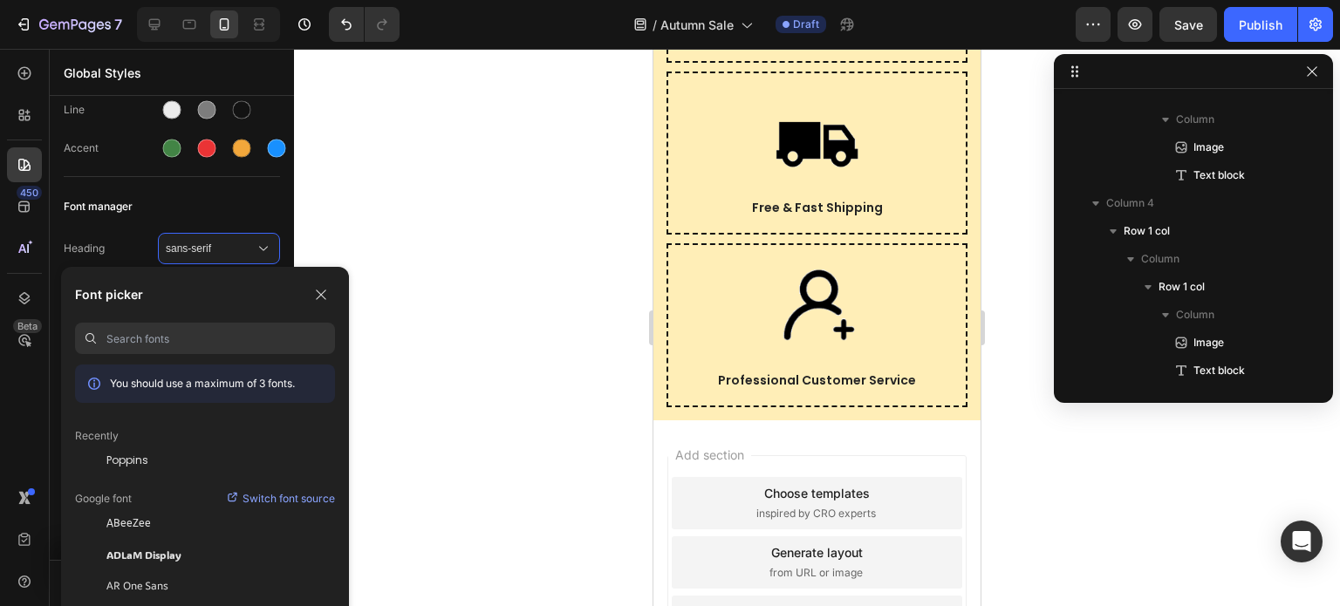
drag, startPoint x: 204, startPoint y: 318, endPoint x: 204, endPoint y: 336, distance: 17.4
click at [204, 318] on div "Font picker You should use a maximum of 3 fonts. Recently Poppins Google font S…" at bounding box center [205, 444] width 288 height 355
click at [199, 357] on div "Font picker You should use a maximum of 3 fonts. Recently Poppins Google font S…" at bounding box center [205, 444] width 288 height 355
click at [202, 345] on input at bounding box center [220, 338] width 229 height 31
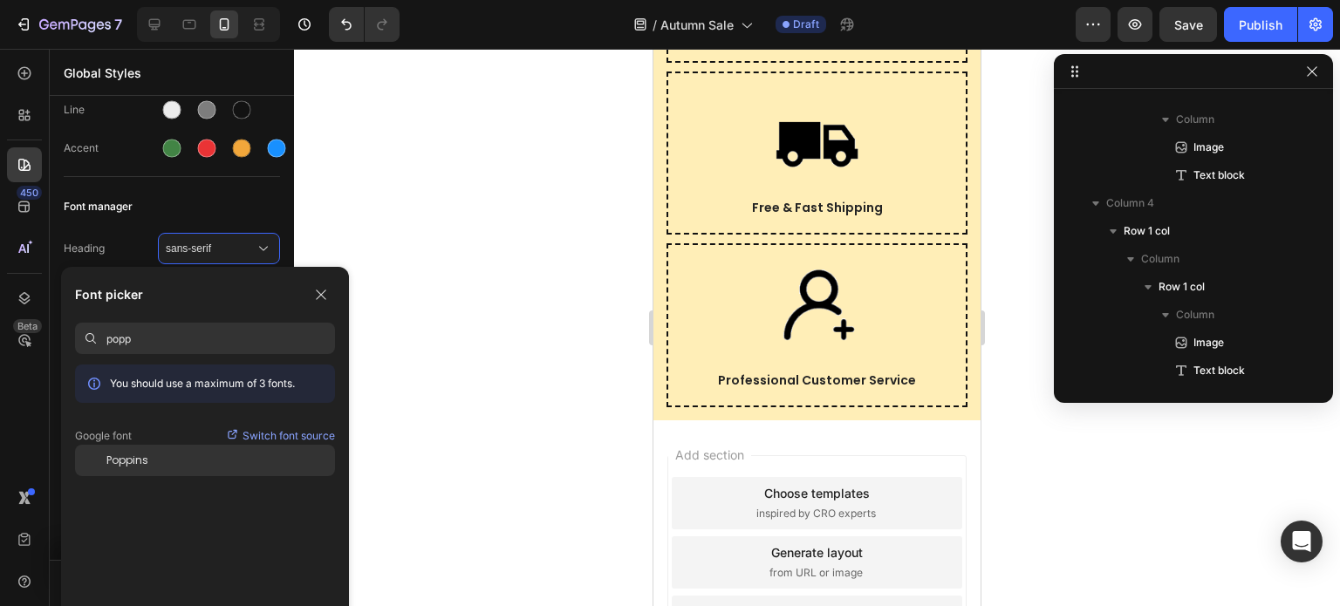
type input "popp"
click at [193, 451] on div "Poppins" at bounding box center [205, 460] width 260 height 31
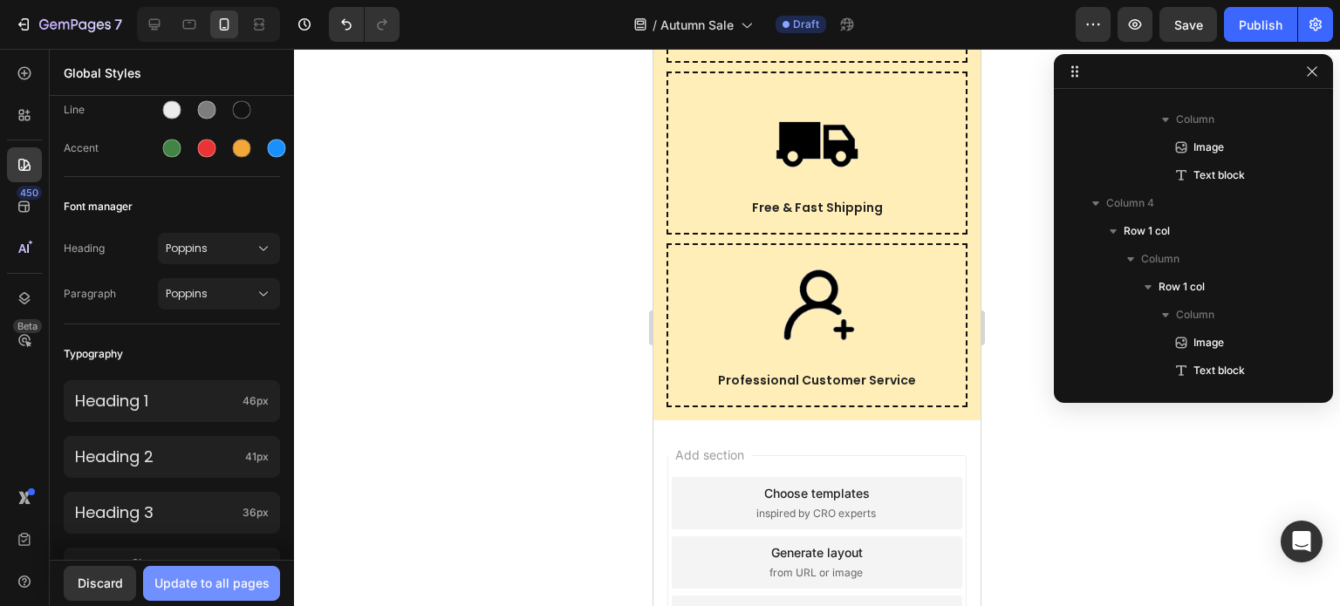
click at [196, 582] on div "Update to all pages" at bounding box center [211, 583] width 115 height 18
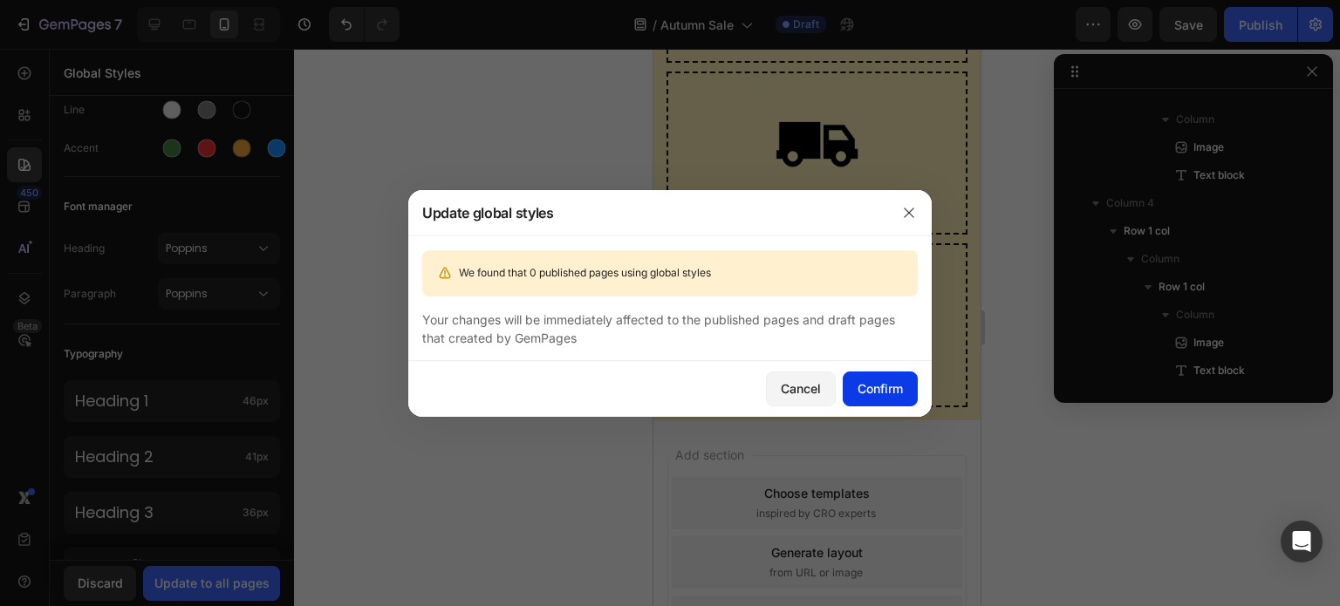
click at [897, 386] on div "Confirm" at bounding box center [880, 389] width 45 height 18
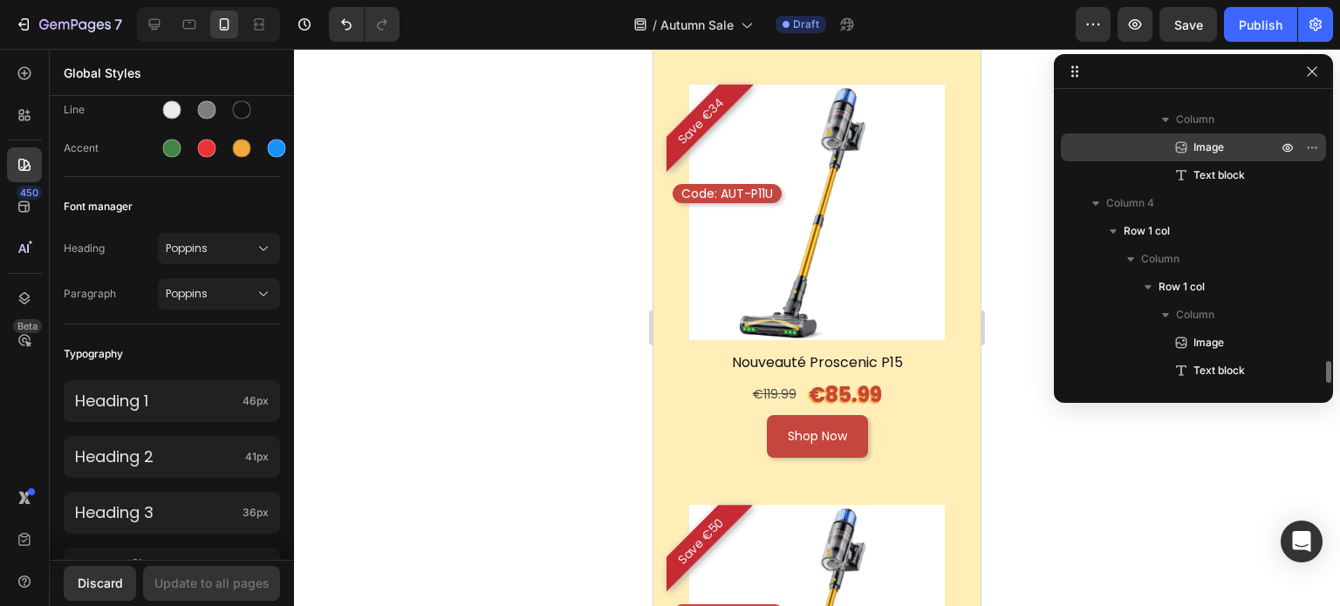
scroll to position [2479, 0]
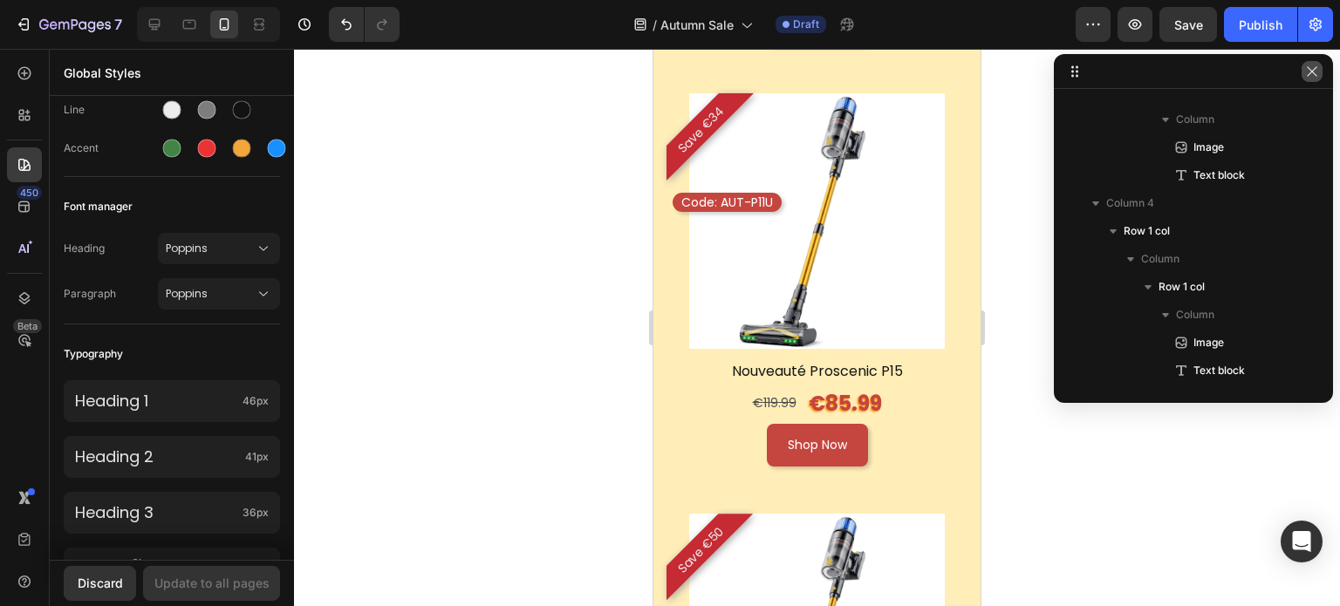
click at [1317, 65] on icon "button" at bounding box center [1312, 72] width 14 height 14
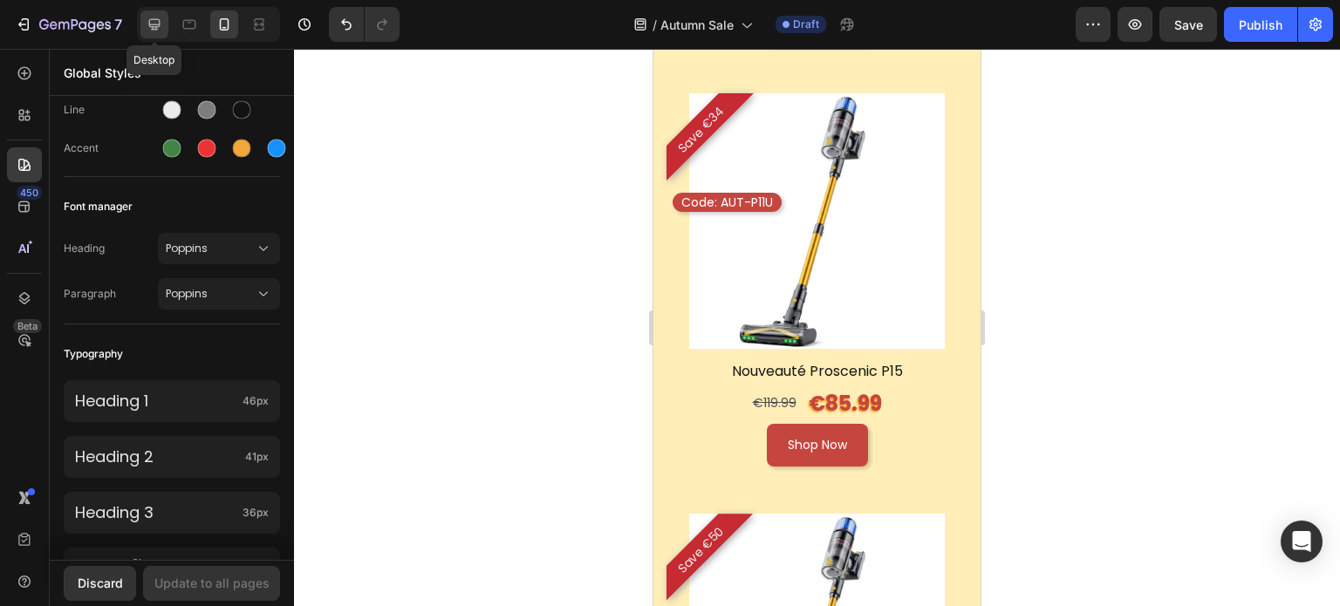
click at [157, 21] on icon at bounding box center [154, 24] width 17 height 17
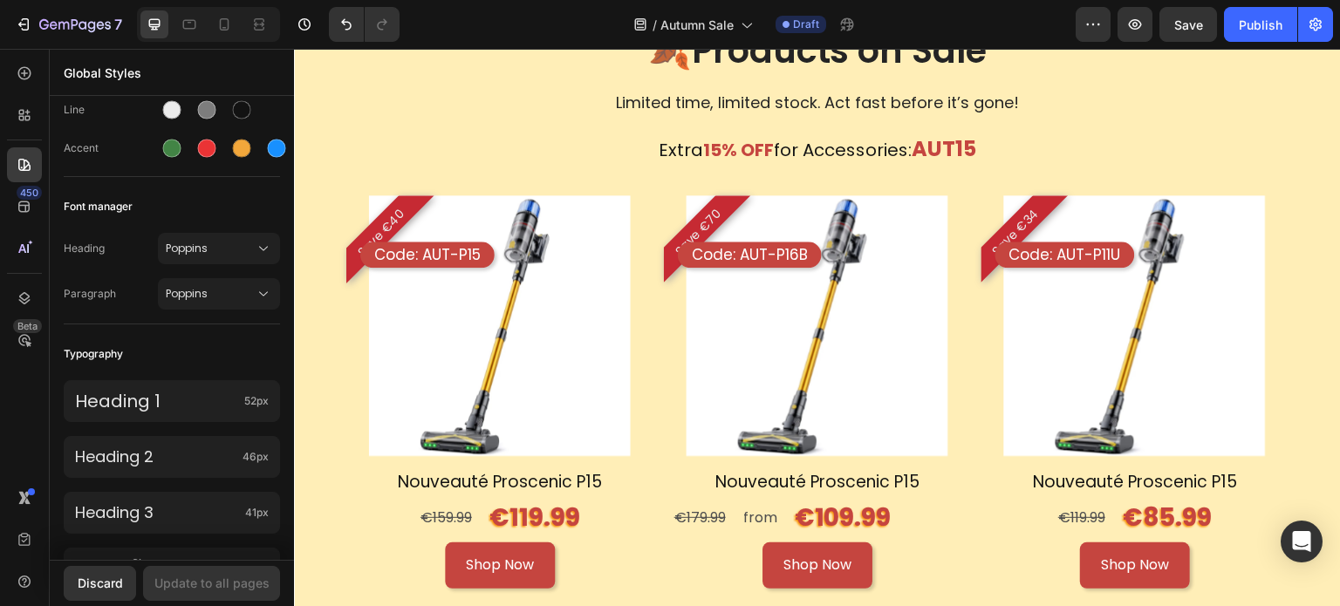
scroll to position [1519, 0]
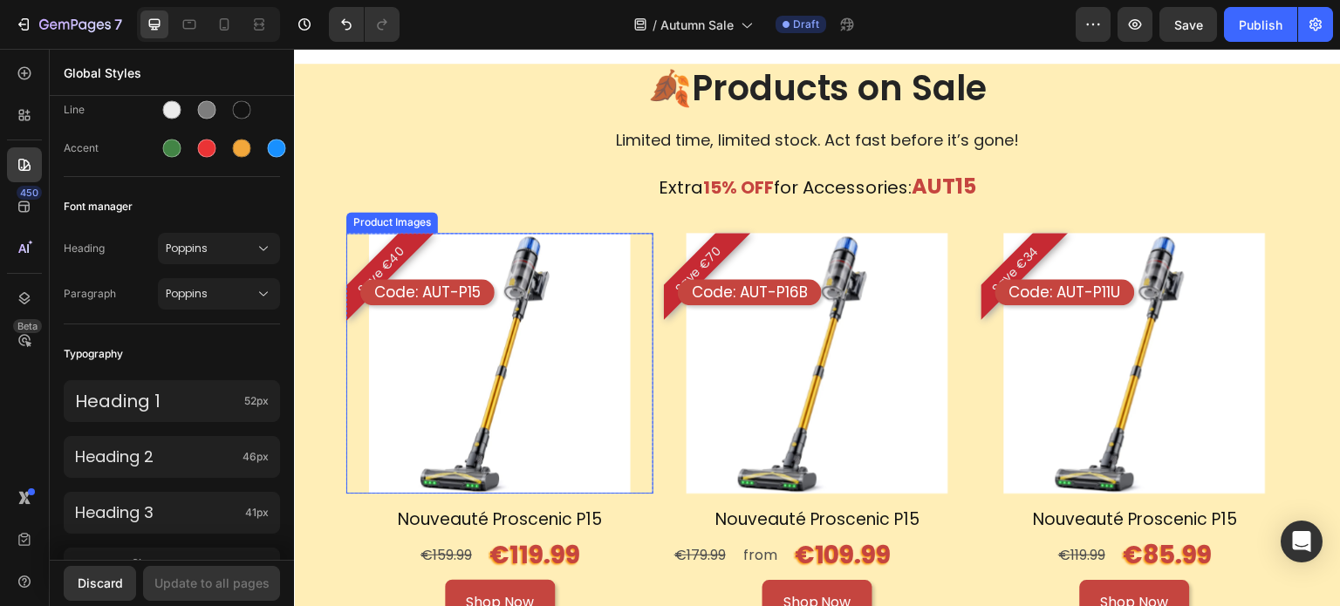
click at [526, 330] on img at bounding box center [499, 363] width 261 height 261
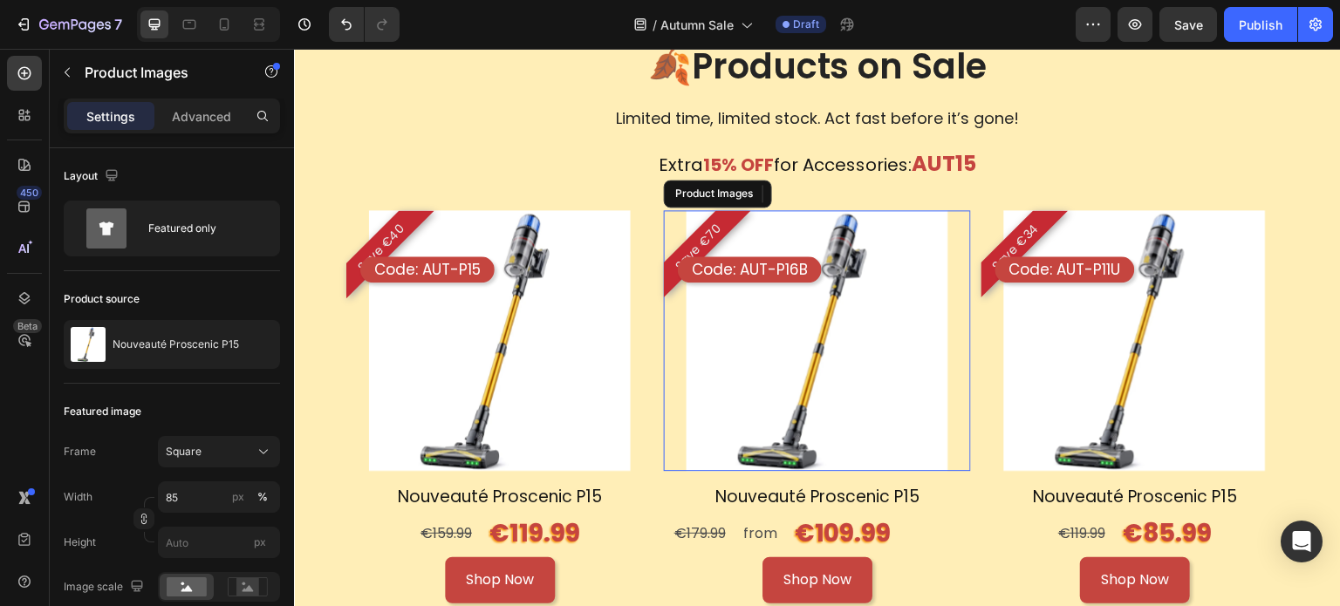
click at [869, 349] on img at bounding box center [817, 340] width 261 height 261
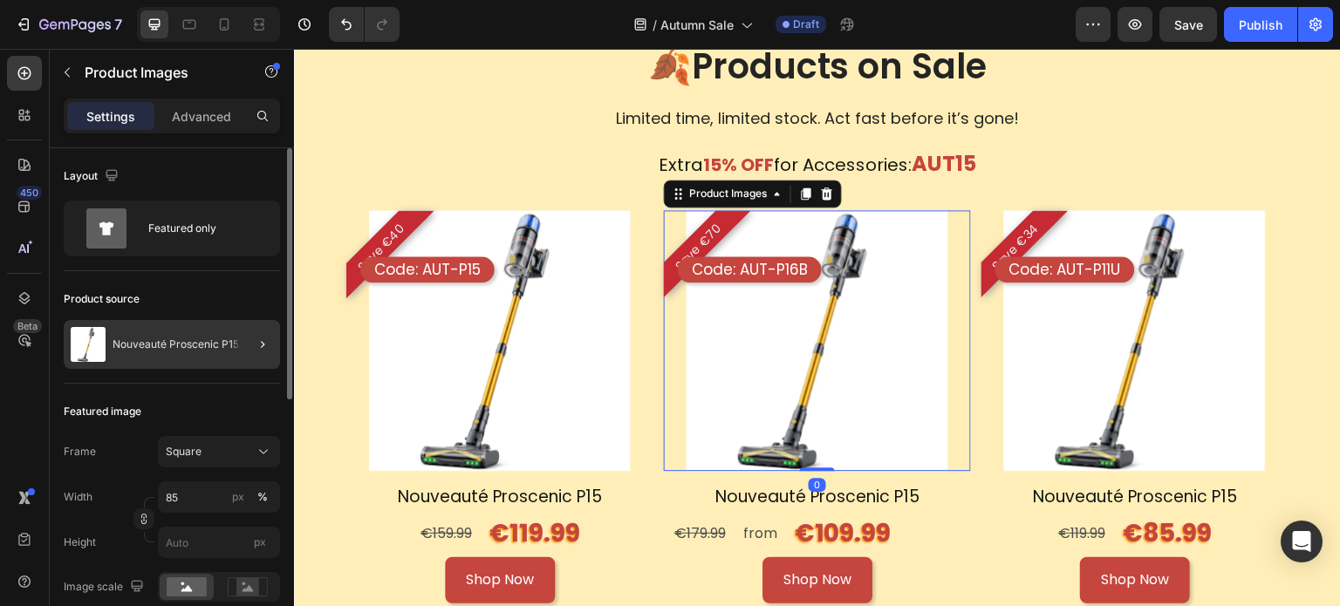
drag, startPoint x: 197, startPoint y: 318, endPoint x: 202, endPoint y: 355, distance: 36.9
click at [197, 324] on div "Product source Nouveauté Proscenic P15" at bounding box center [172, 327] width 216 height 113
click at [202, 355] on div "Nouveauté Proscenic P15" at bounding box center [172, 344] width 216 height 49
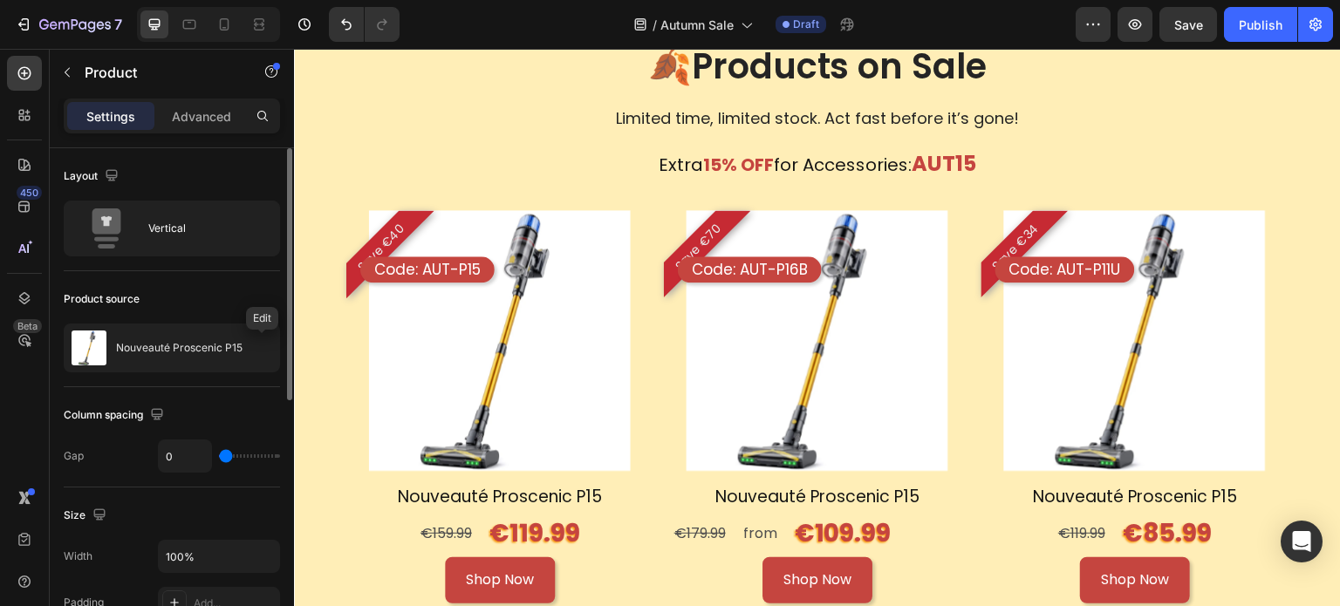
click at [0, 0] on icon "button" at bounding box center [0, 0] width 0 height 0
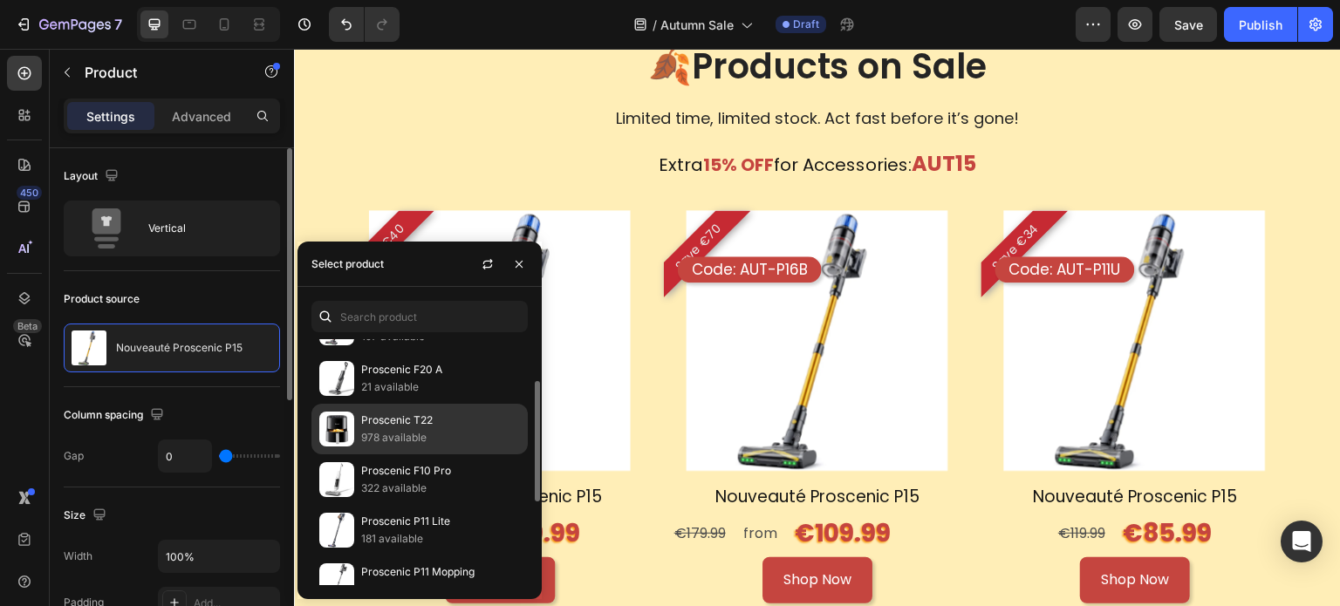
scroll to position [174, 0]
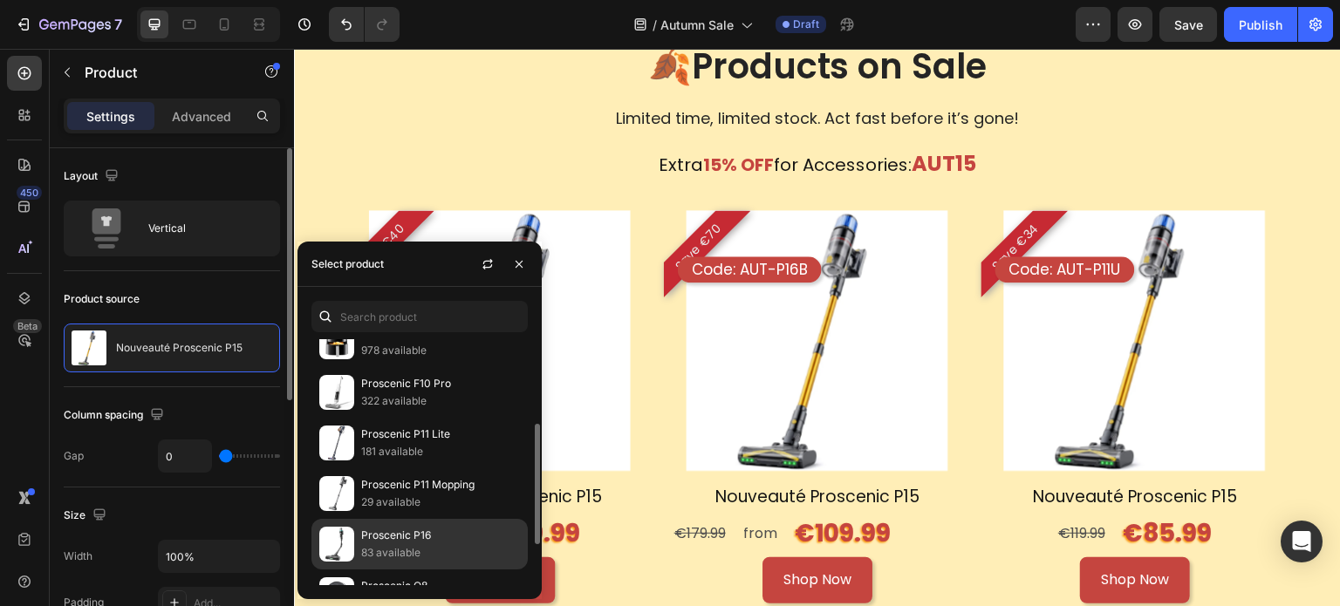
click at [431, 547] on p "83 available" at bounding box center [440, 552] width 159 height 17
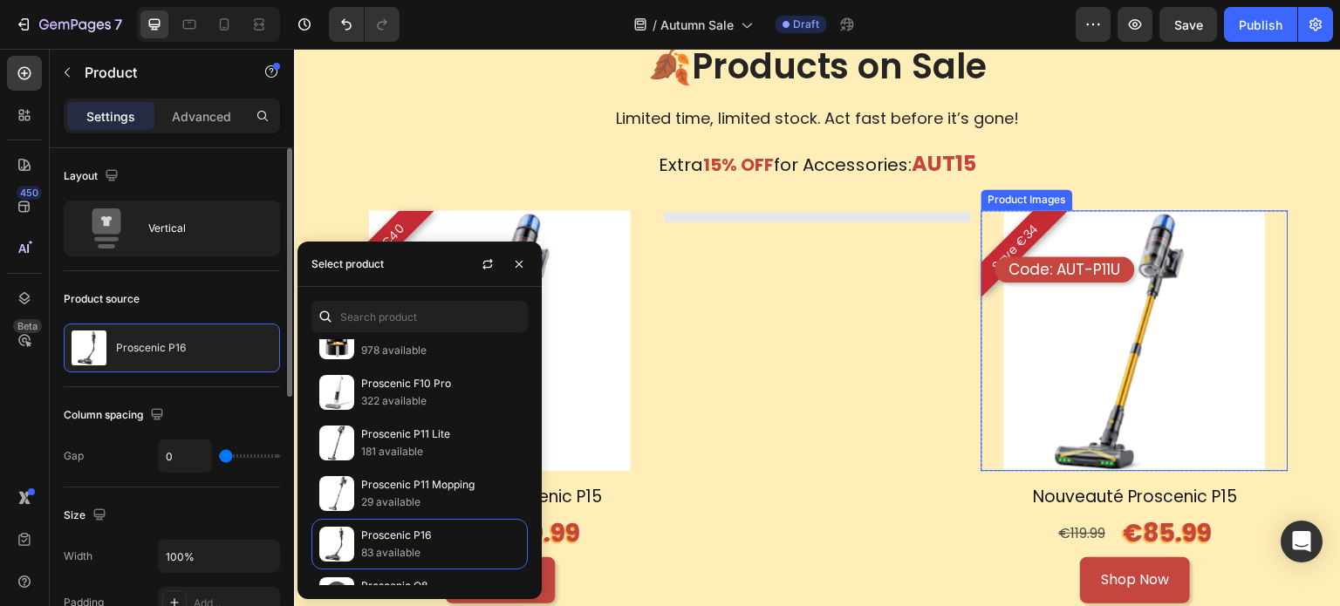
click at [1227, 314] on img at bounding box center [1134, 340] width 261 height 261
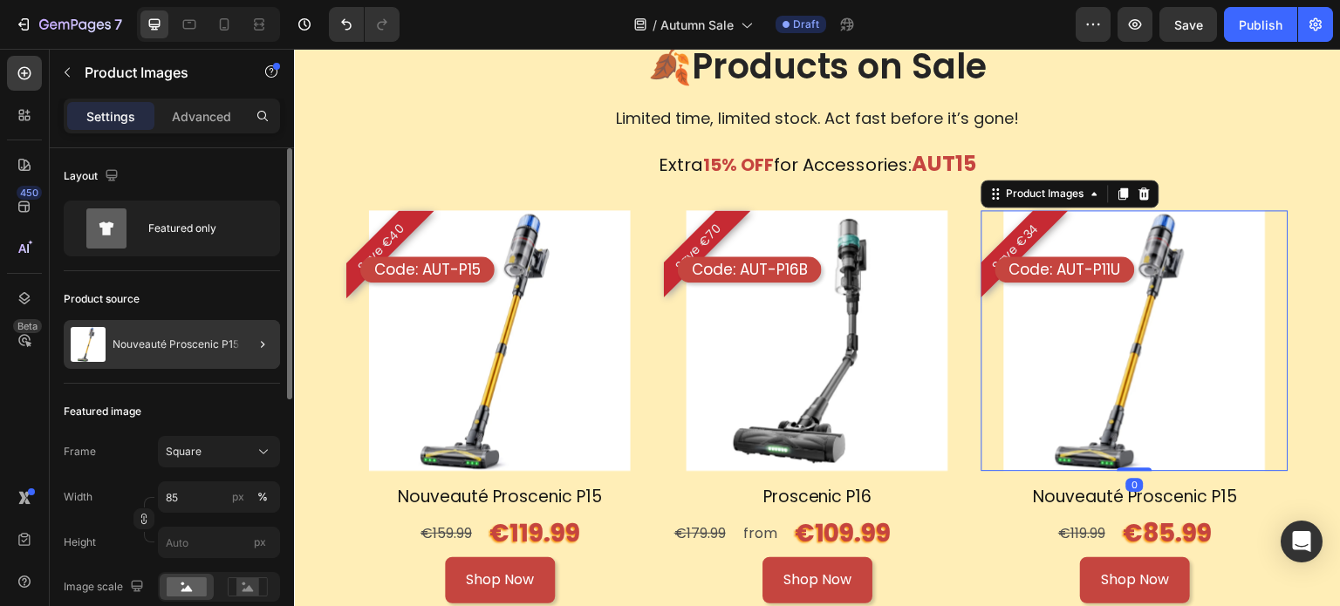
click at [277, 332] on div at bounding box center [255, 344] width 49 height 49
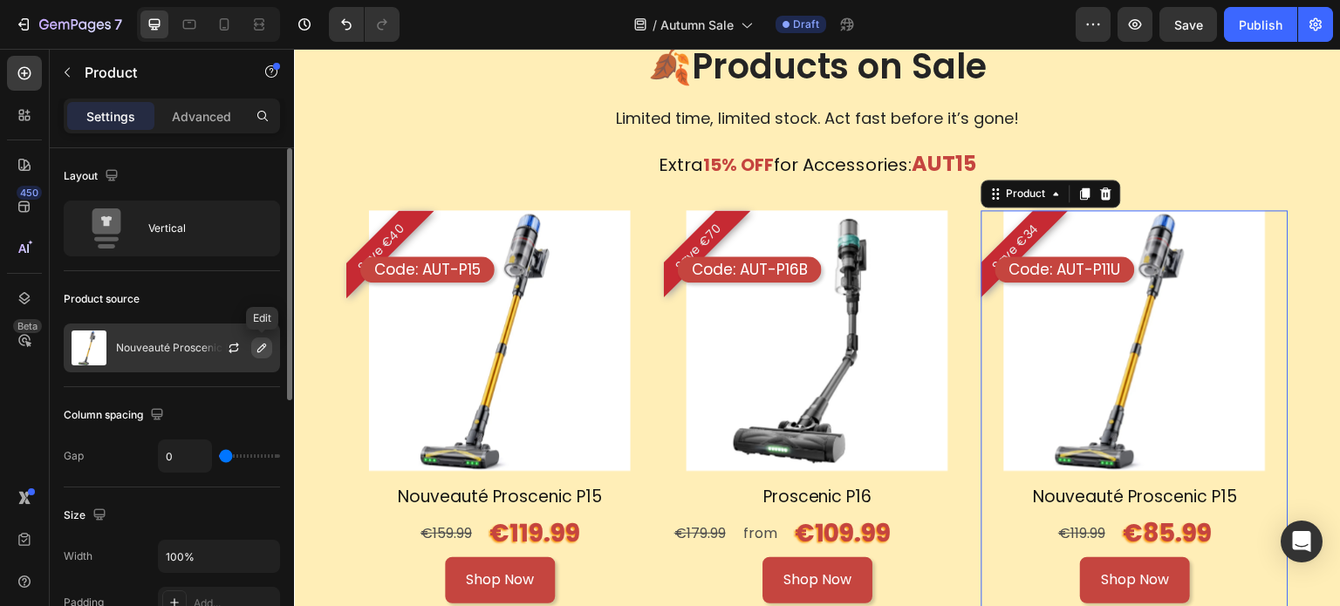
click at [269, 341] on icon "button" at bounding box center [262, 348] width 14 height 14
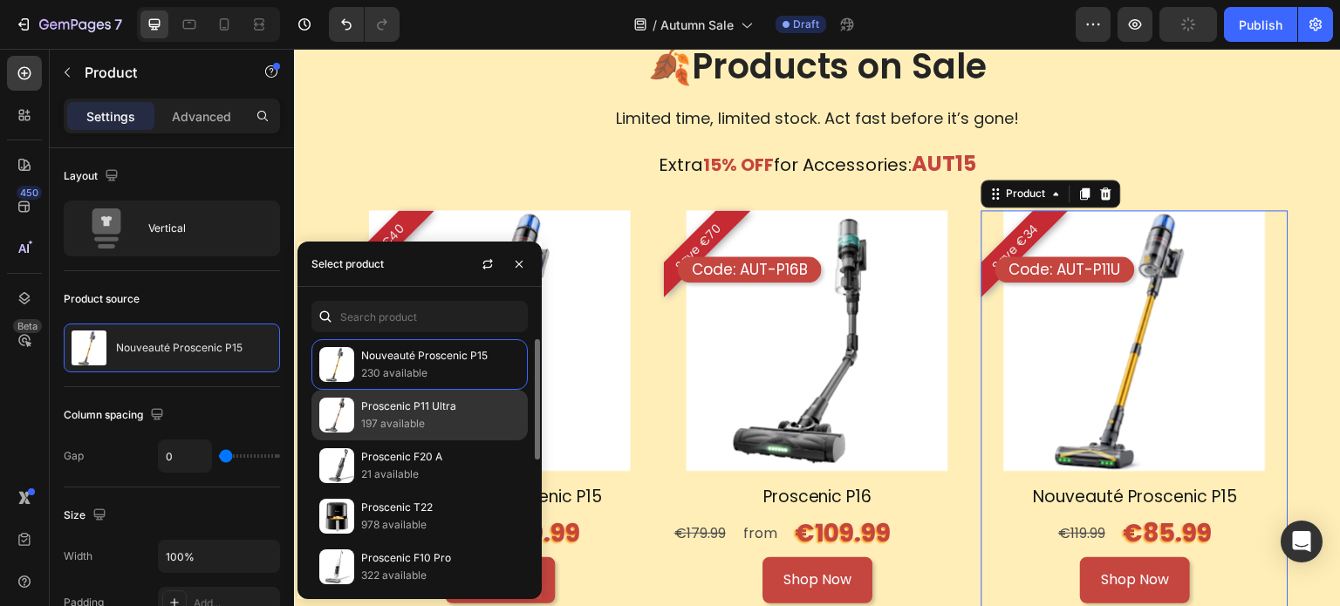
click at [441, 416] on p "197 available" at bounding box center [440, 423] width 159 height 17
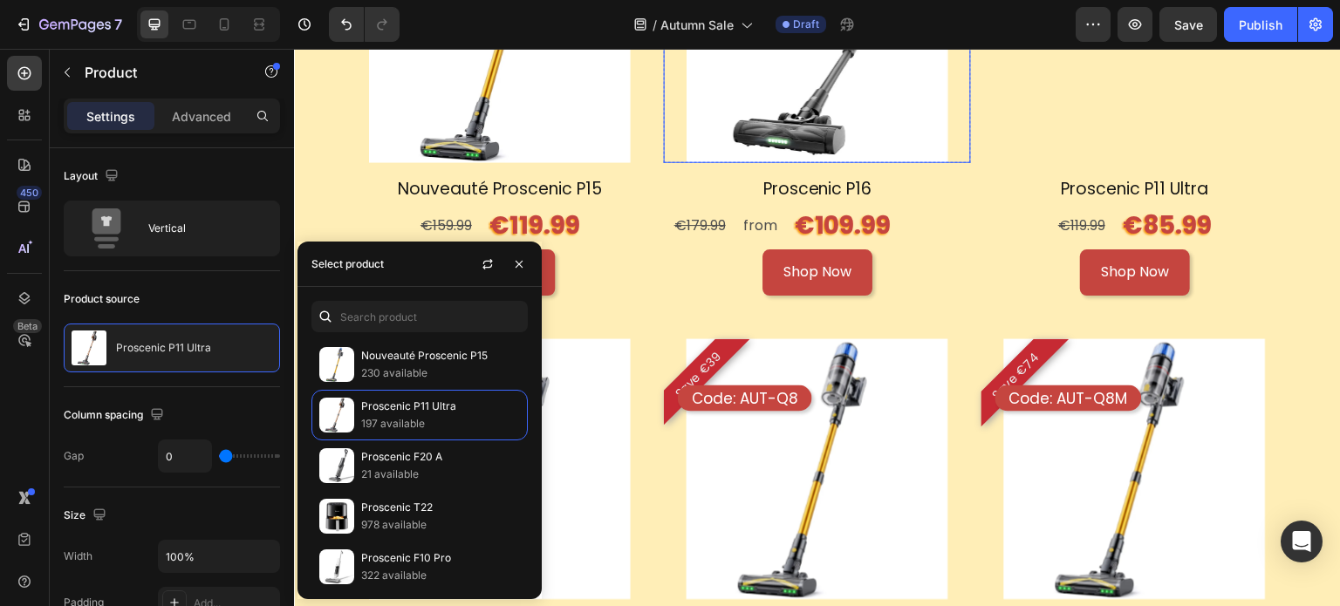
scroll to position [2304, 0]
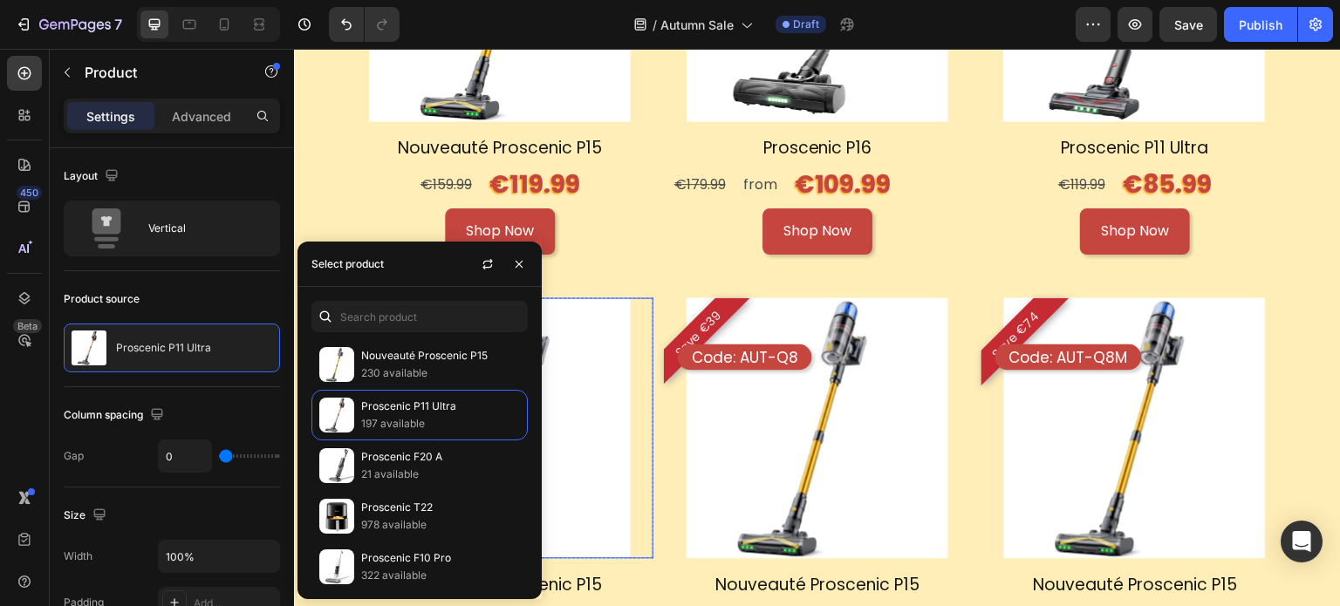
click at [620, 373] on img at bounding box center [499, 428] width 261 height 261
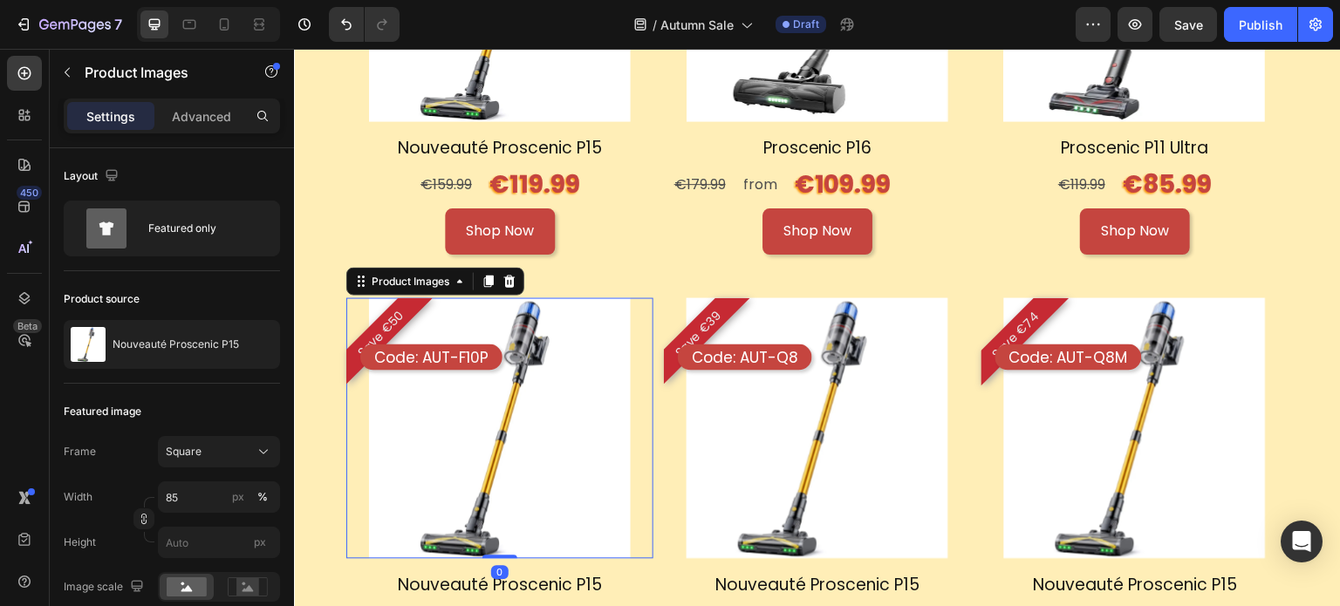
scroll to position [2391, 0]
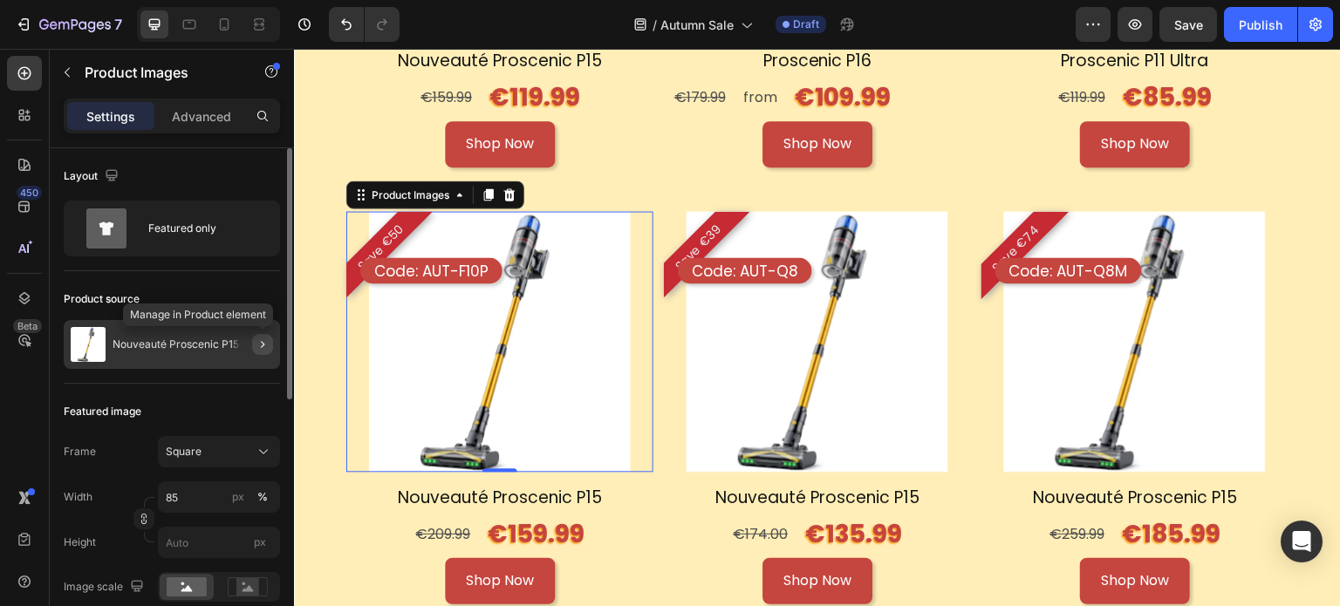
click at [263, 334] on button "button" at bounding box center [262, 344] width 21 height 21
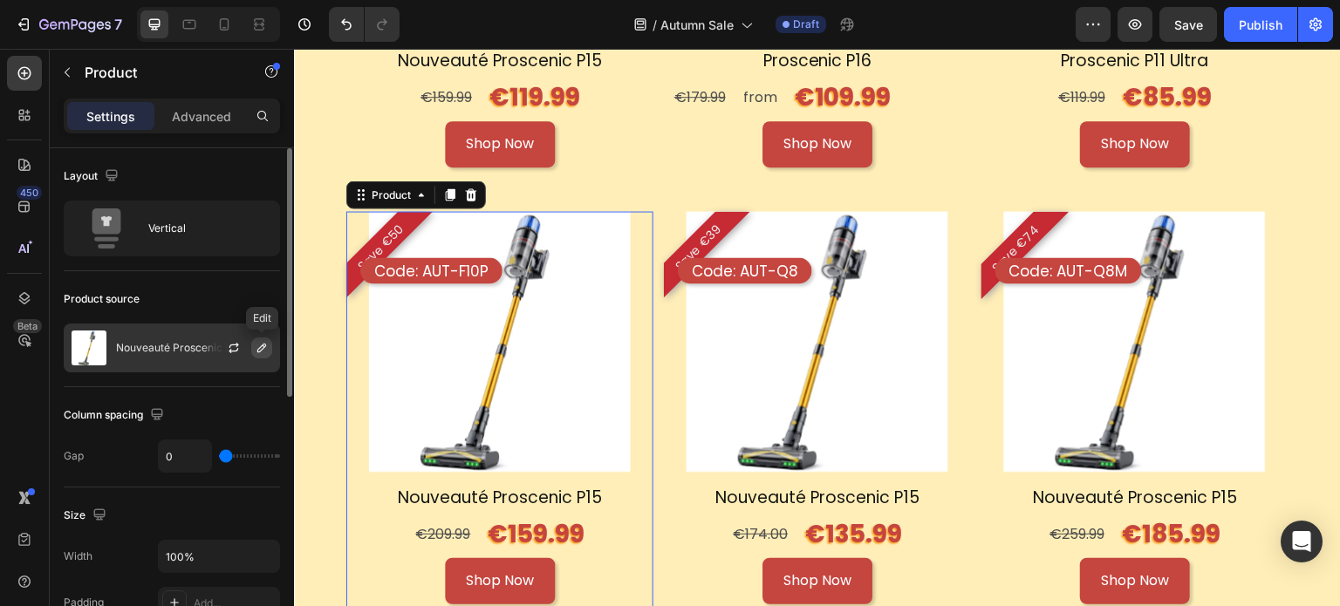
click at [257, 352] on icon "button" at bounding box center [262, 348] width 14 height 14
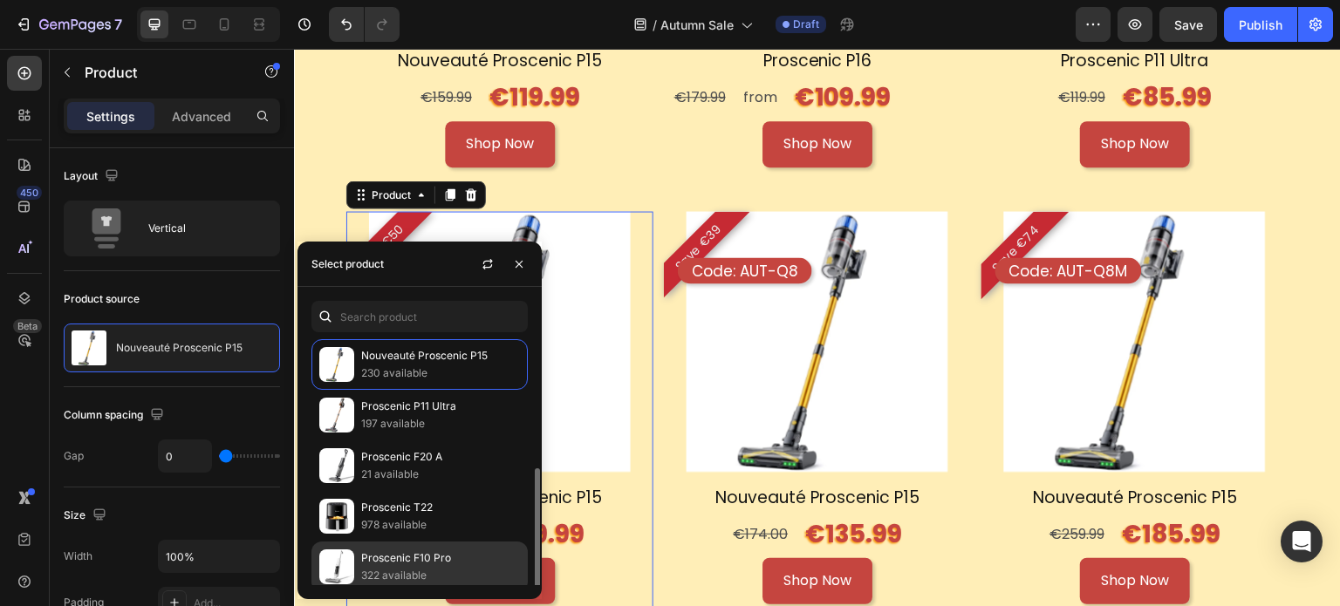
scroll to position [87, 0]
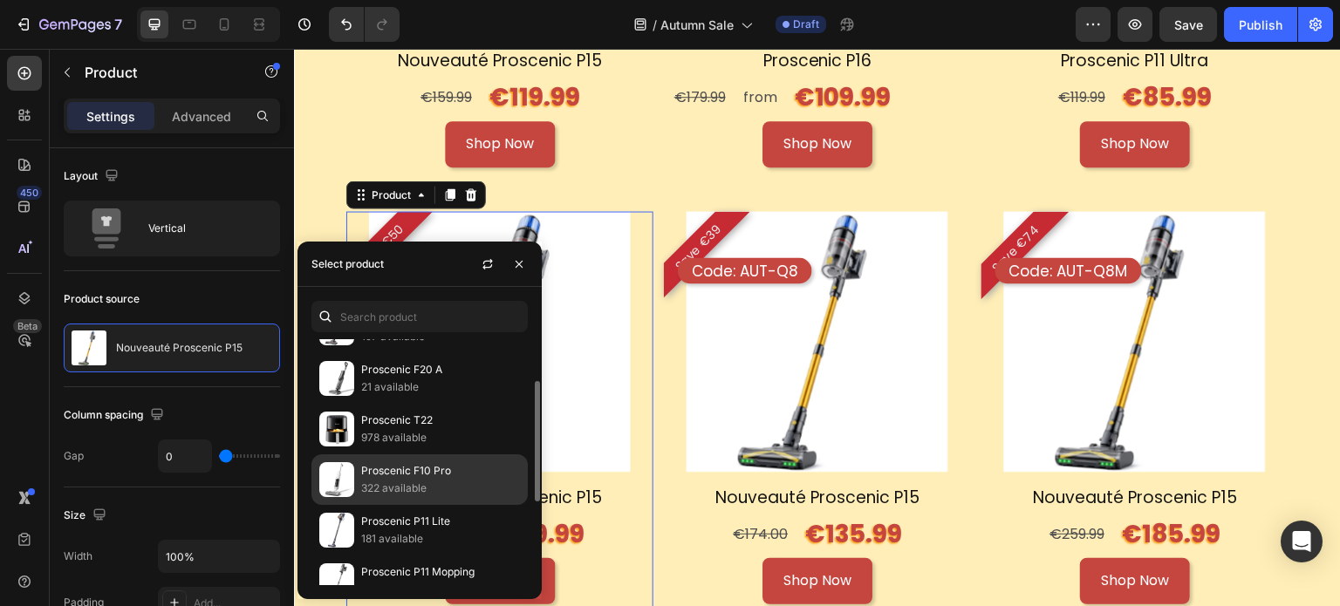
click at [464, 488] on p "322 available" at bounding box center [440, 488] width 159 height 17
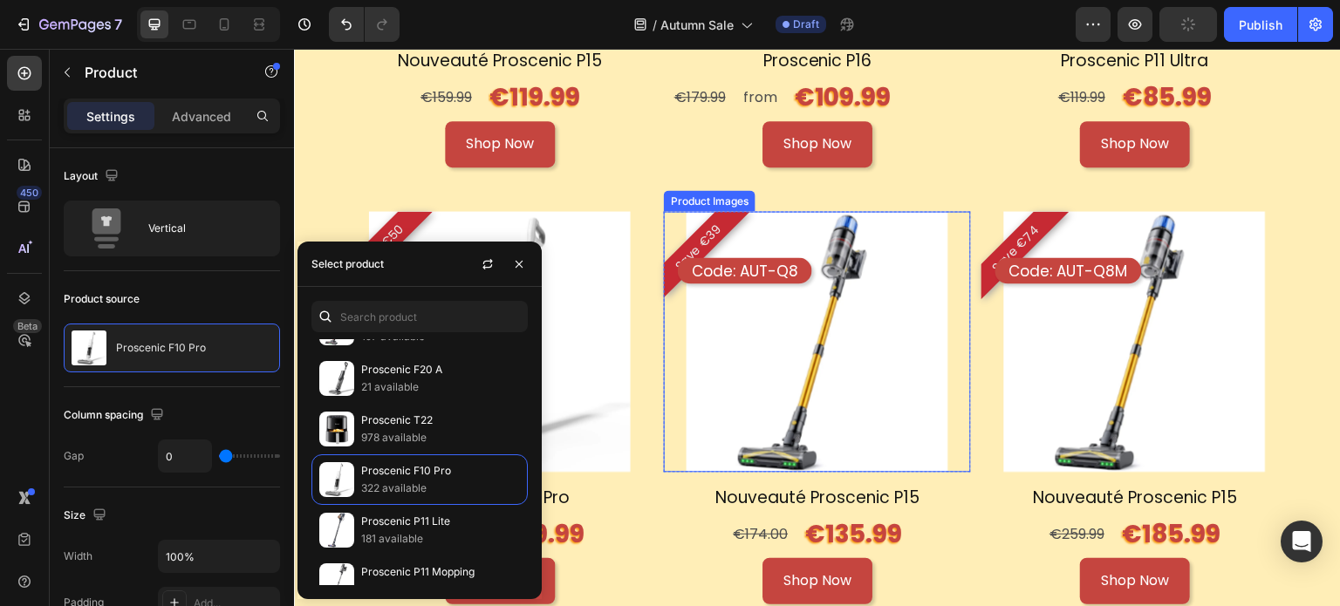
click at [954, 426] on div at bounding box center [817, 341] width 307 height 261
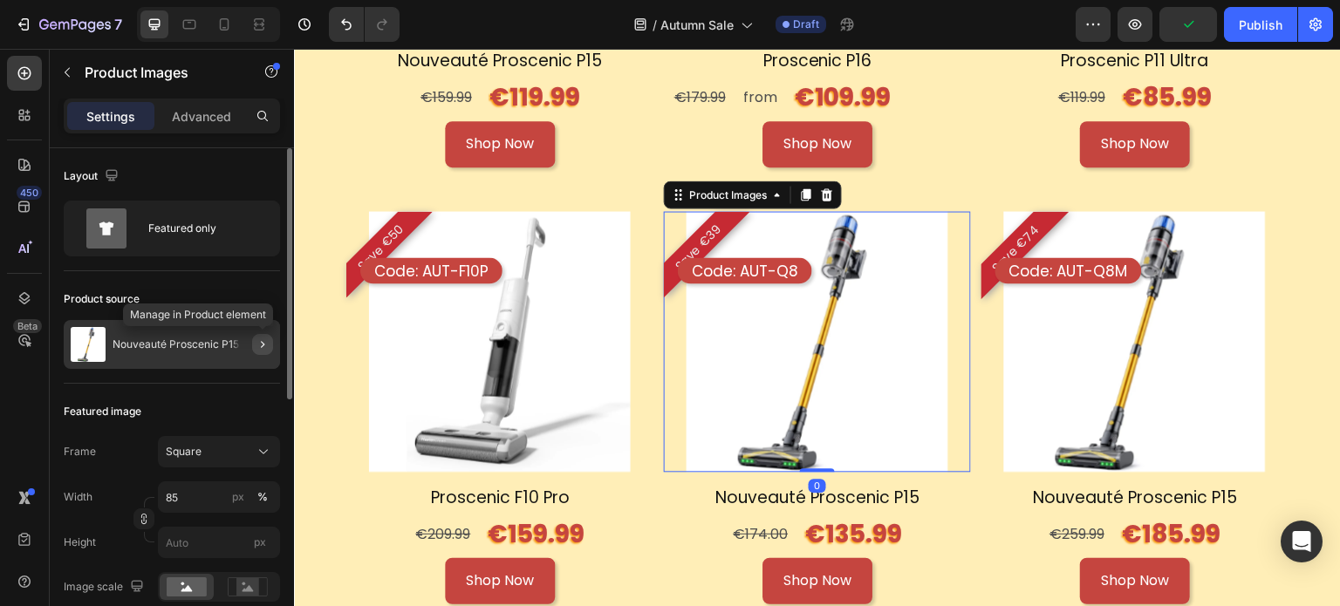
click at [269, 345] on icon "button" at bounding box center [263, 345] width 14 height 14
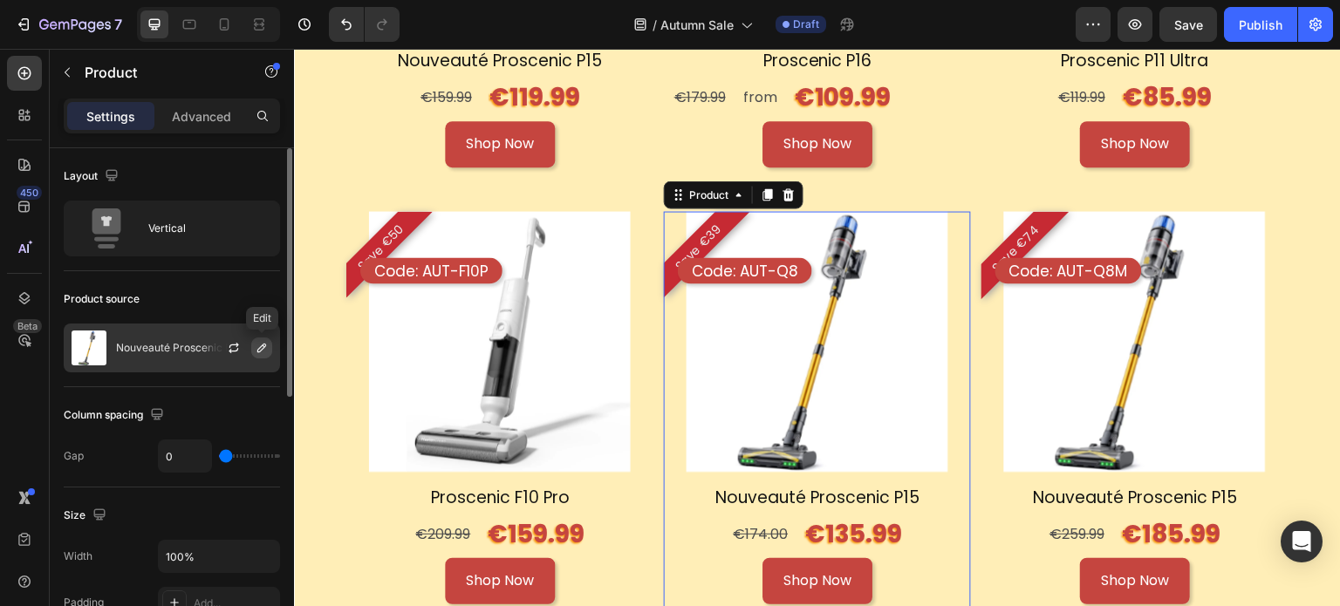
click at [264, 346] on icon "button" at bounding box center [261, 348] width 9 height 9
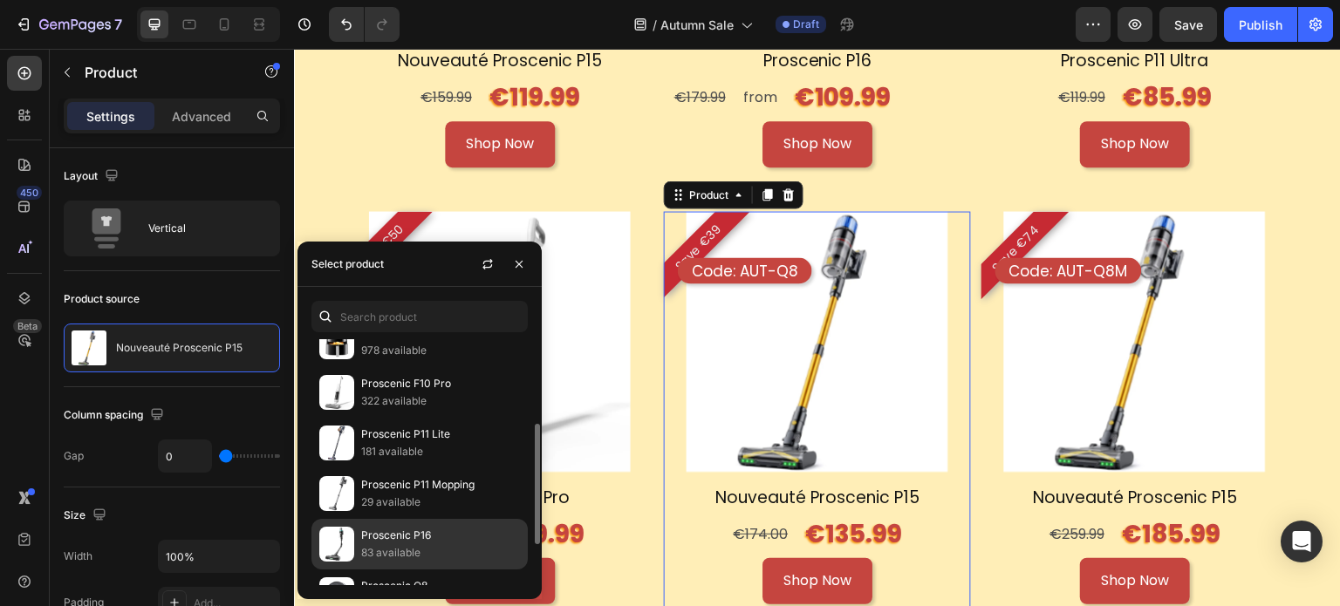
scroll to position [256, 0]
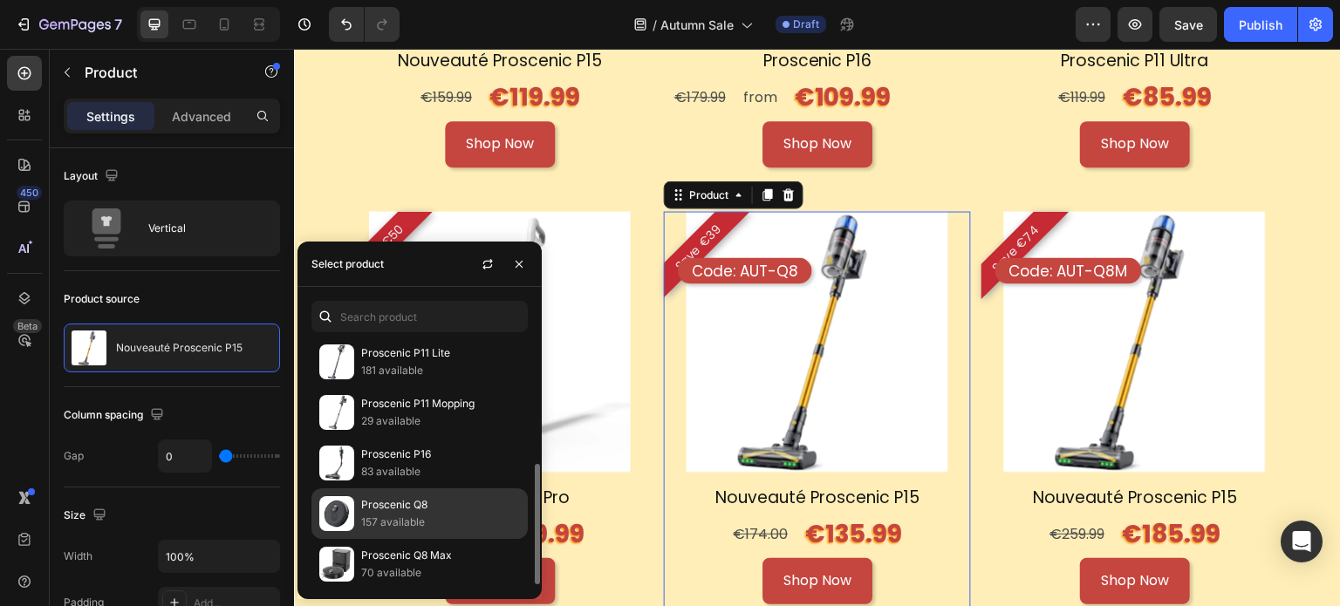
click at [408, 498] on p "Proscenic Q8" at bounding box center [440, 504] width 159 height 17
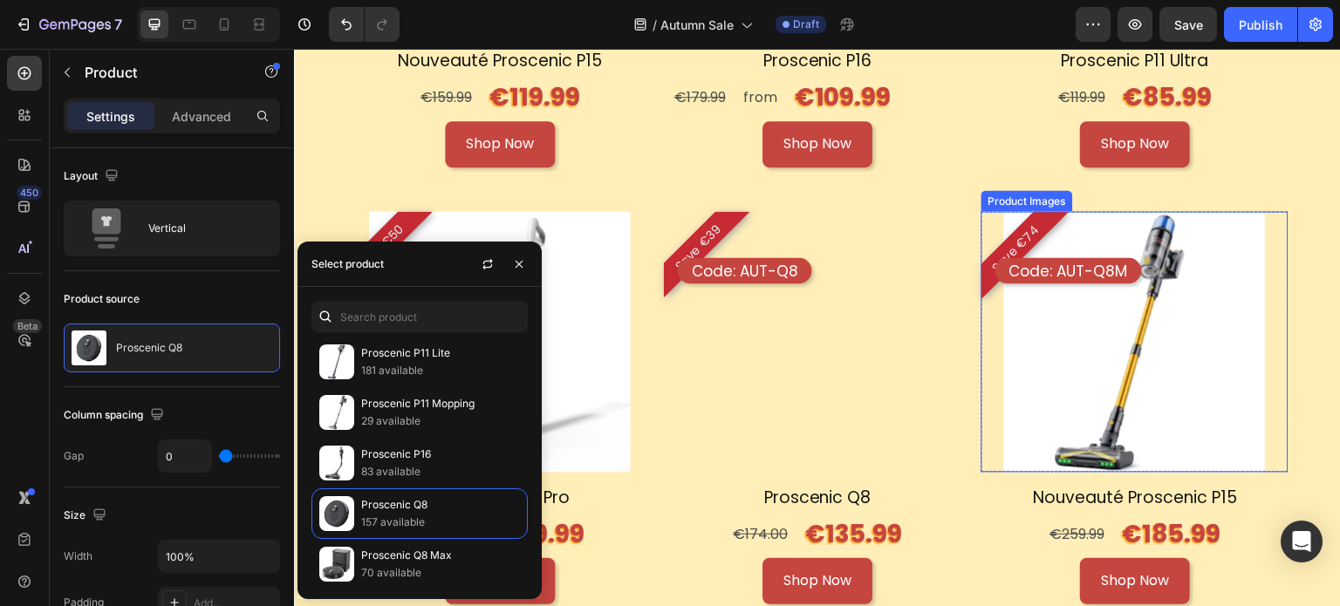
click at [1270, 367] on div at bounding box center [1134, 341] width 307 height 261
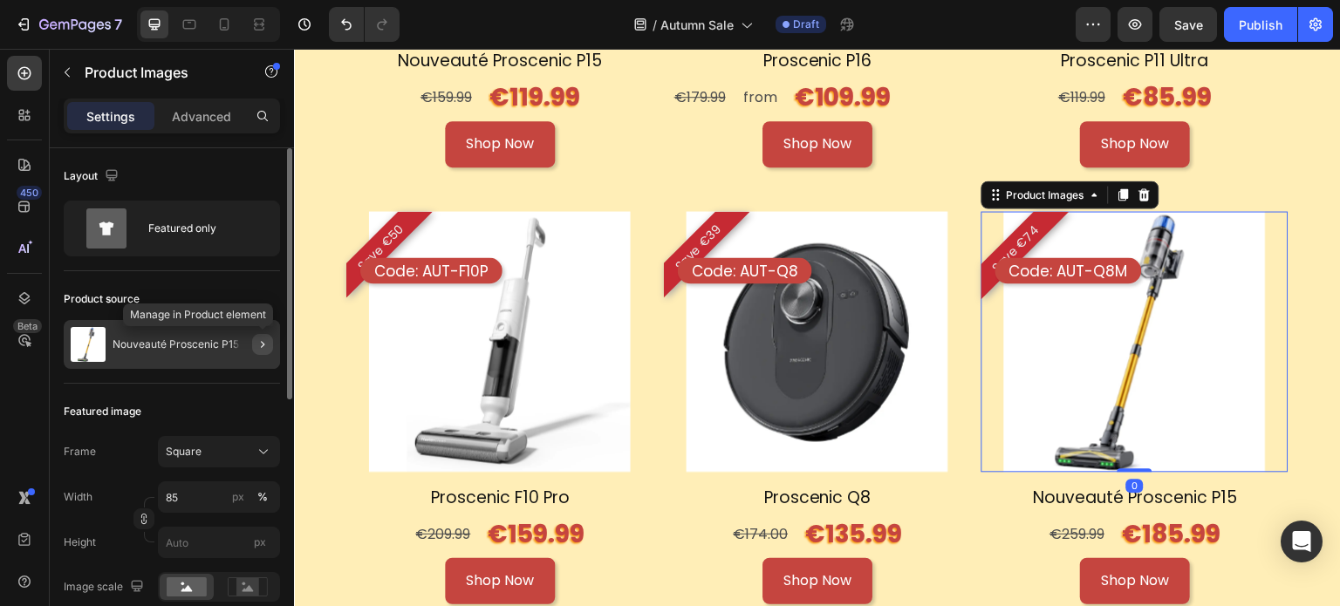
click at [261, 348] on icon "button" at bounding box center [263, 345] width 14 height 14
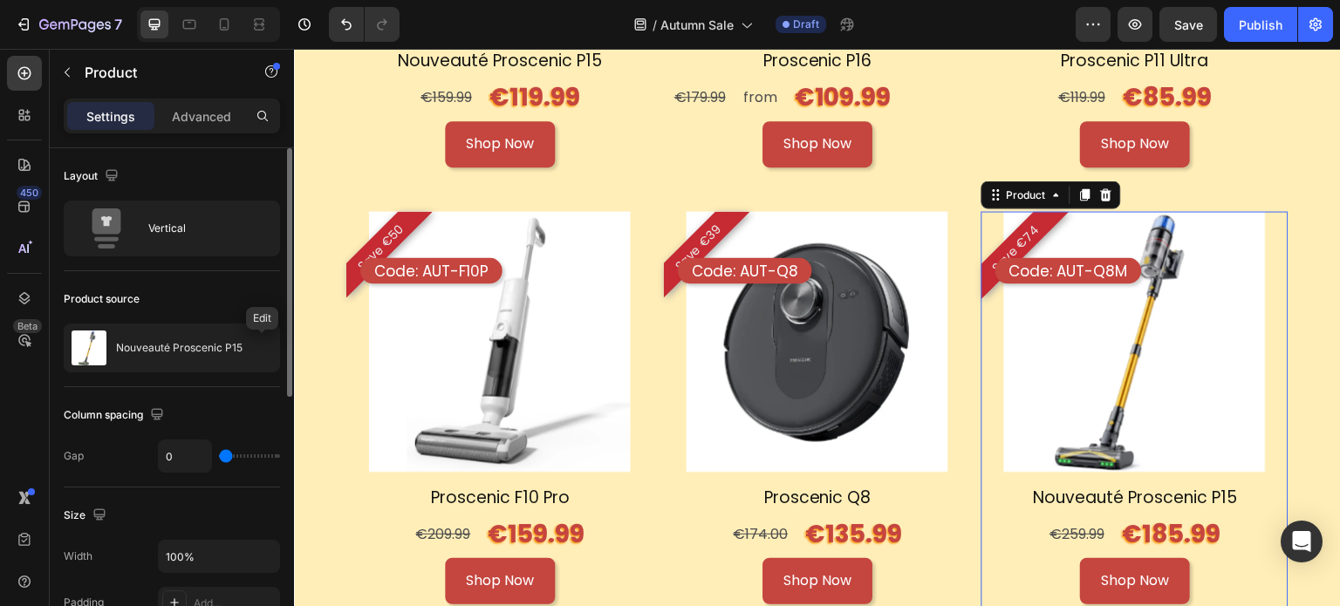
click at [0, 0] on icon "button" at bounding box center [0, 0] width 0 height 0
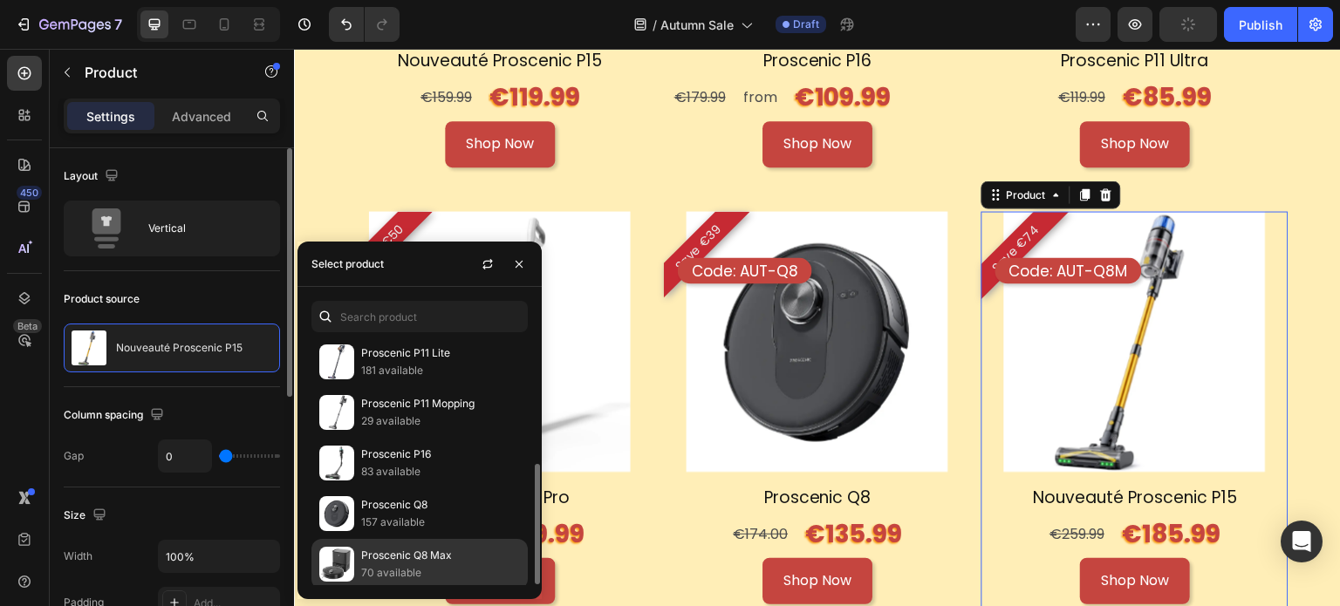
click at [400, 547] on p "Proscenic Q8 Max" at bounding box center [440, 555] width 159 height 17
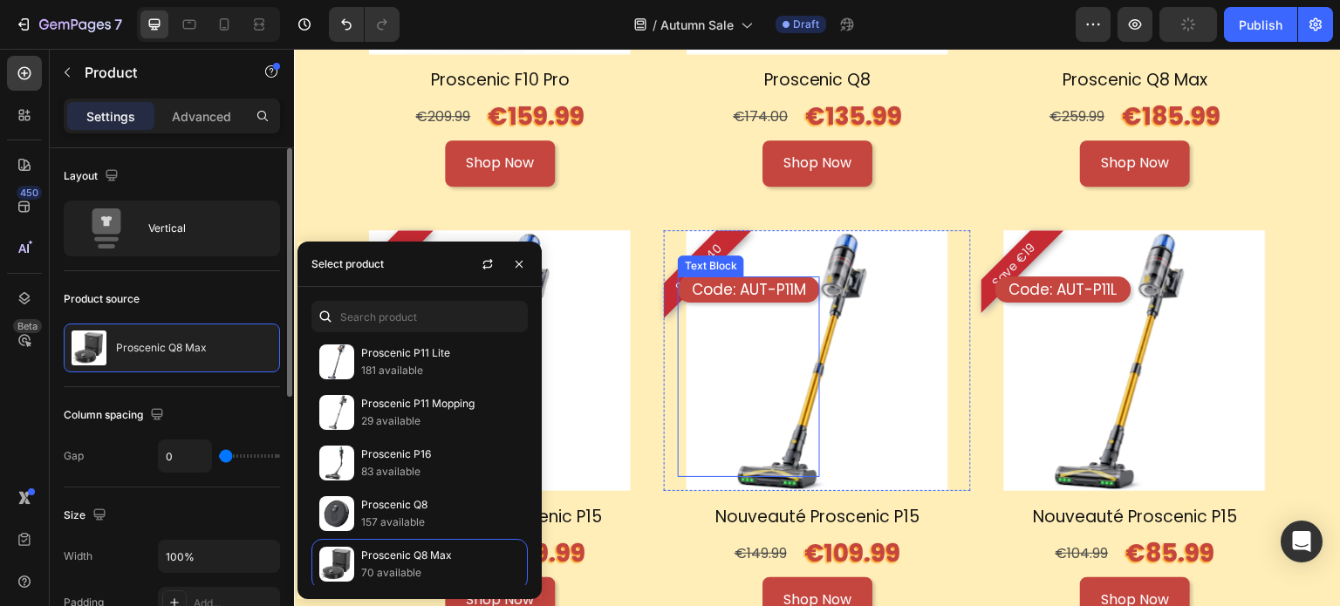
scroll to position [2828, 0]
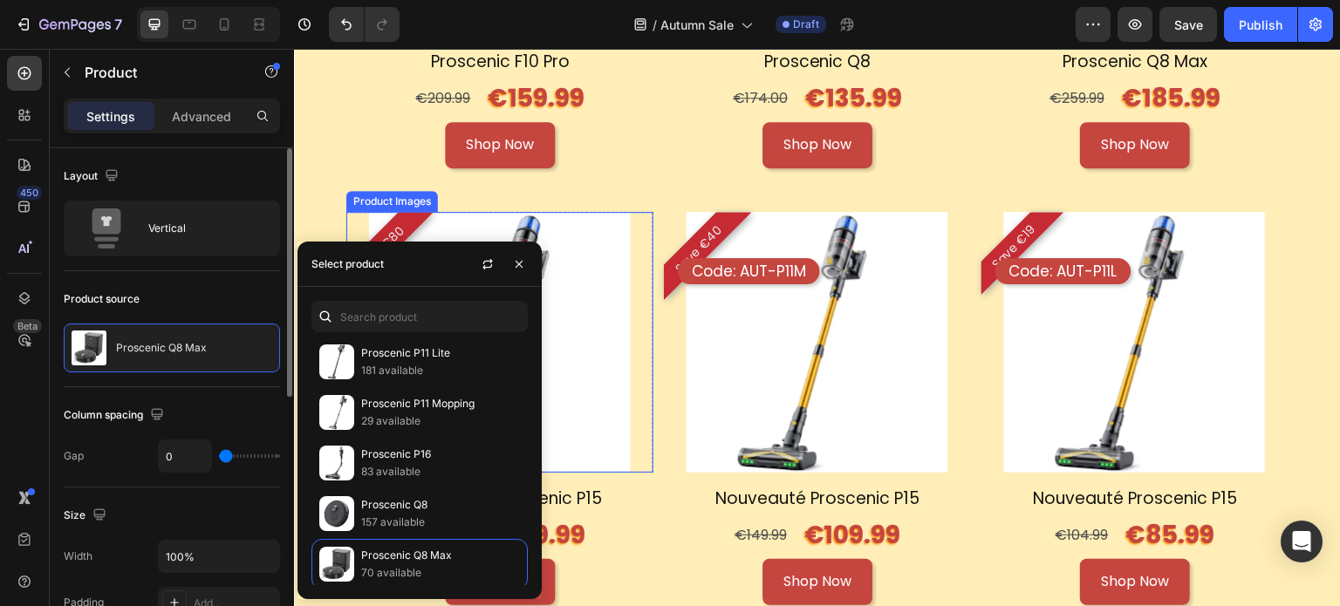
click at [603, 407] on img at bounding box center [499, 342] width 261 height 261
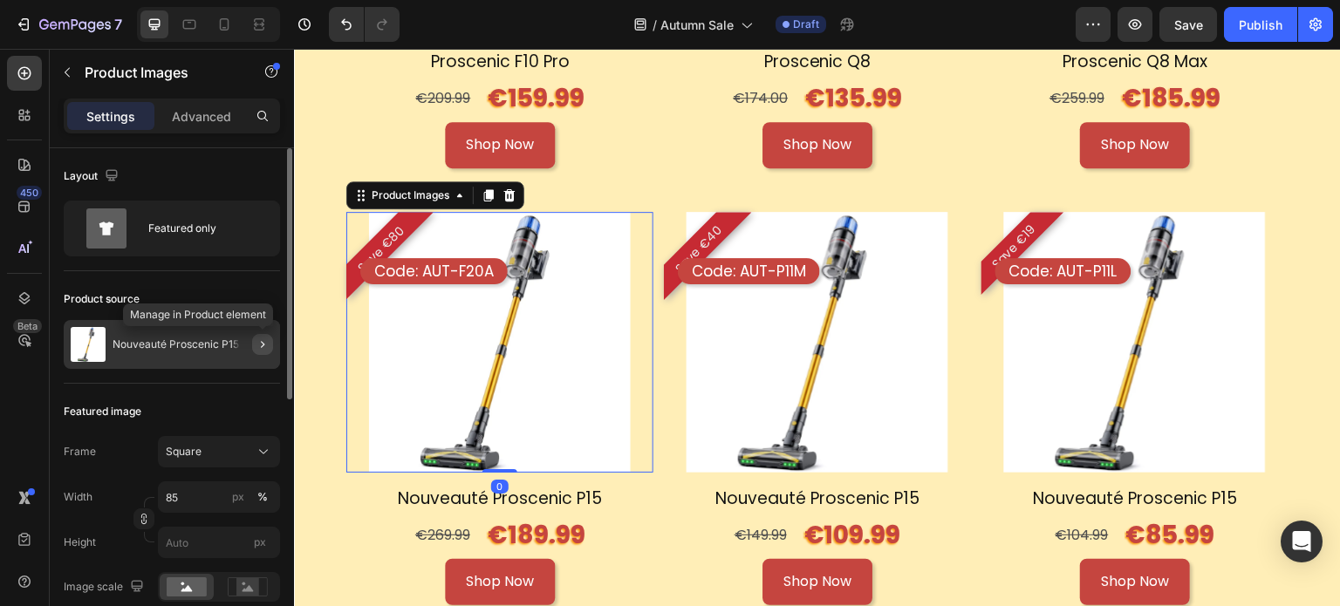
click at [260, 338] on icon "button" at bounding box center [263, 345] width 14 height 14
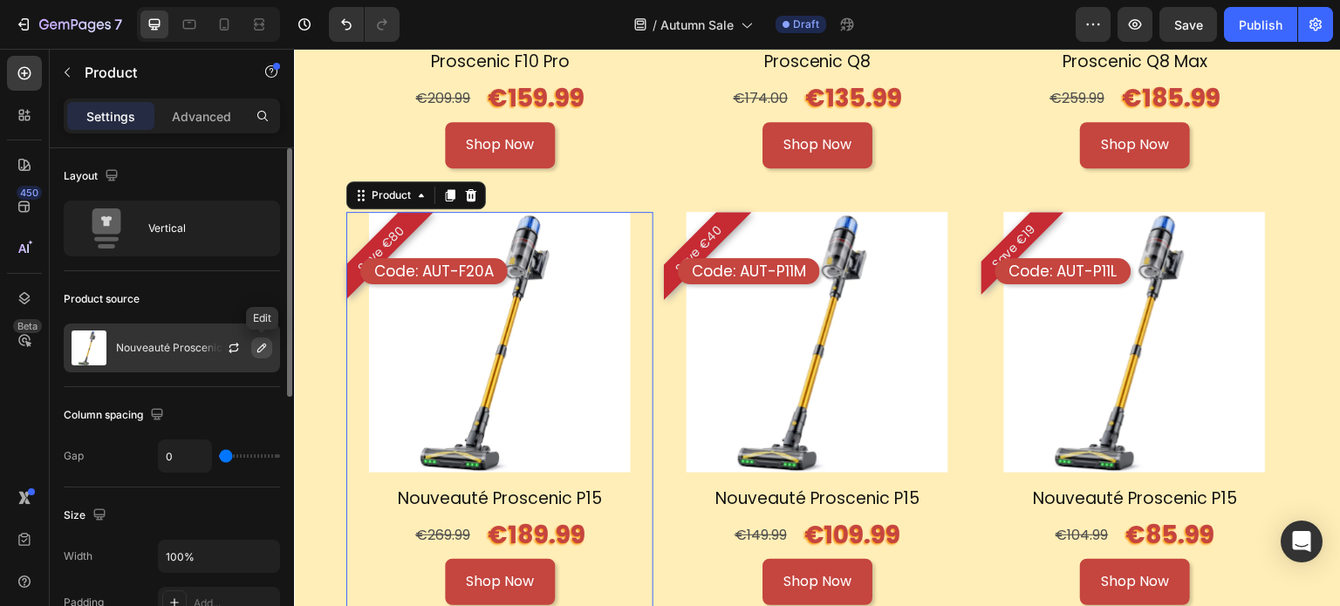
click at [255, 348] on icon "button" at bounding box center [262, 348] width 14 height 14
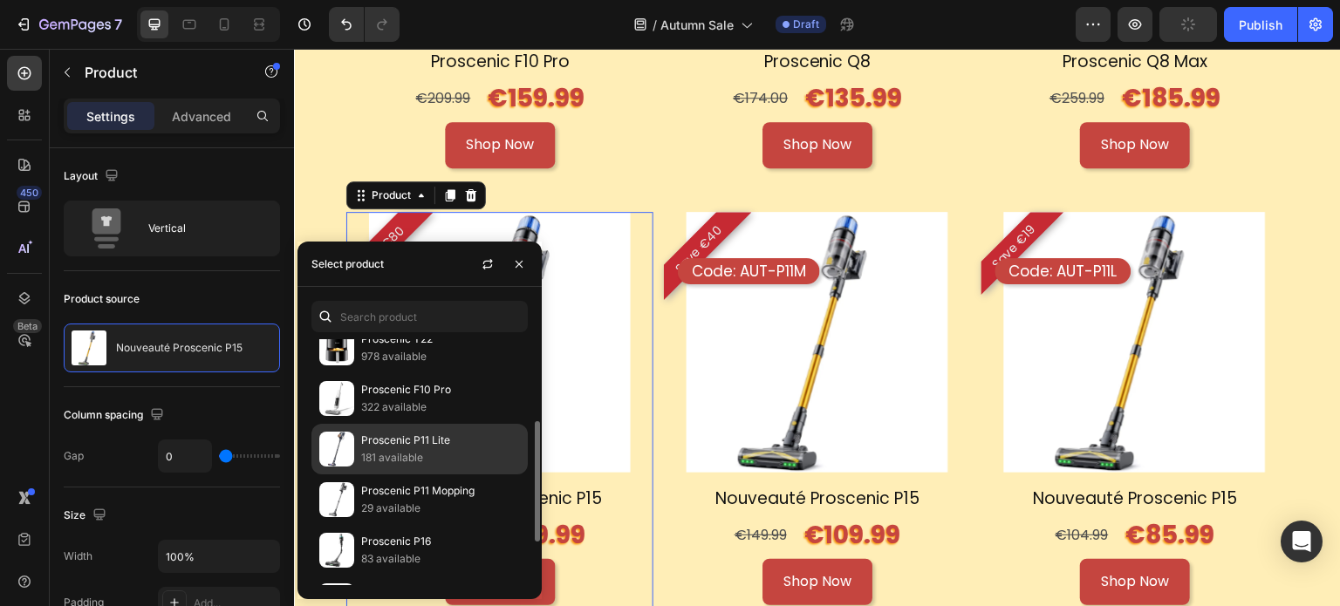
scroll to position [81, 0]
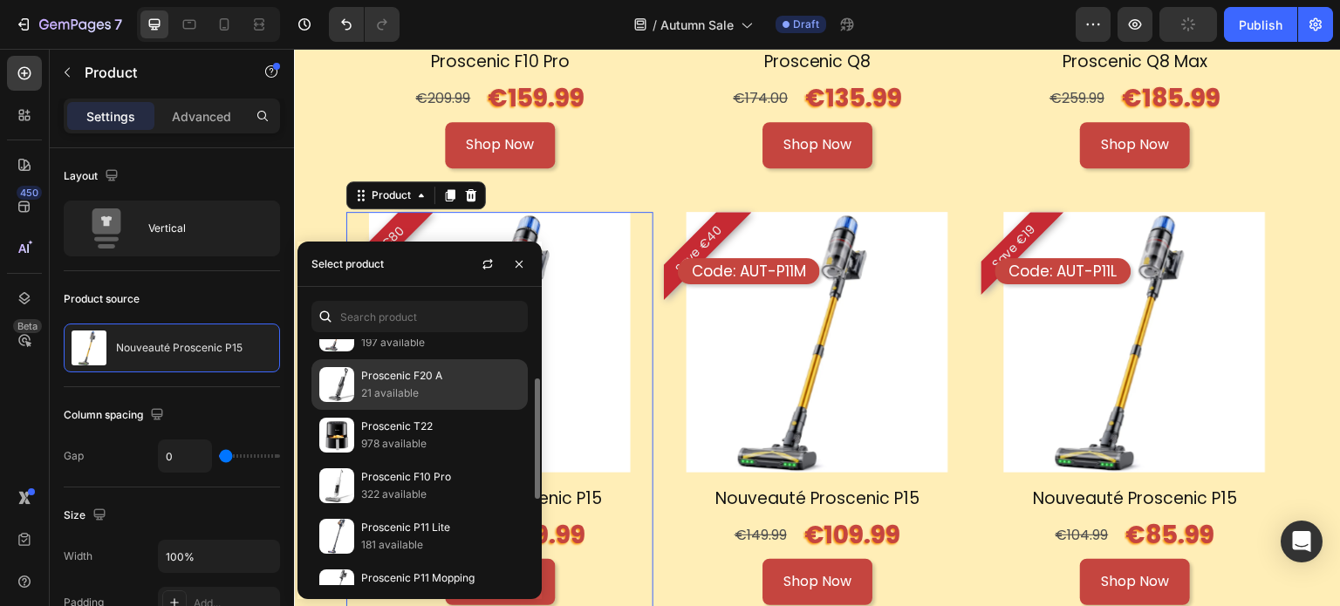
click at [406, 390] on p "21 available" at bounding box center [440, 393] width 159 height 17
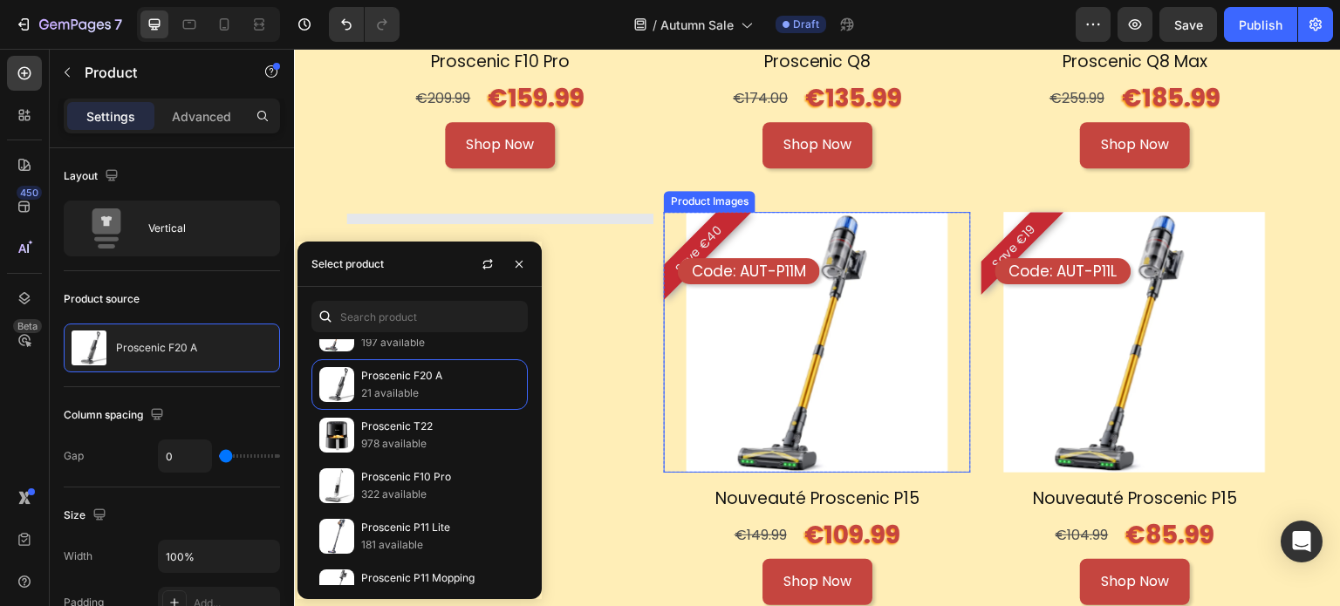
click at [917, 415] on img at bounding box center [817, 342] width 261 height 261
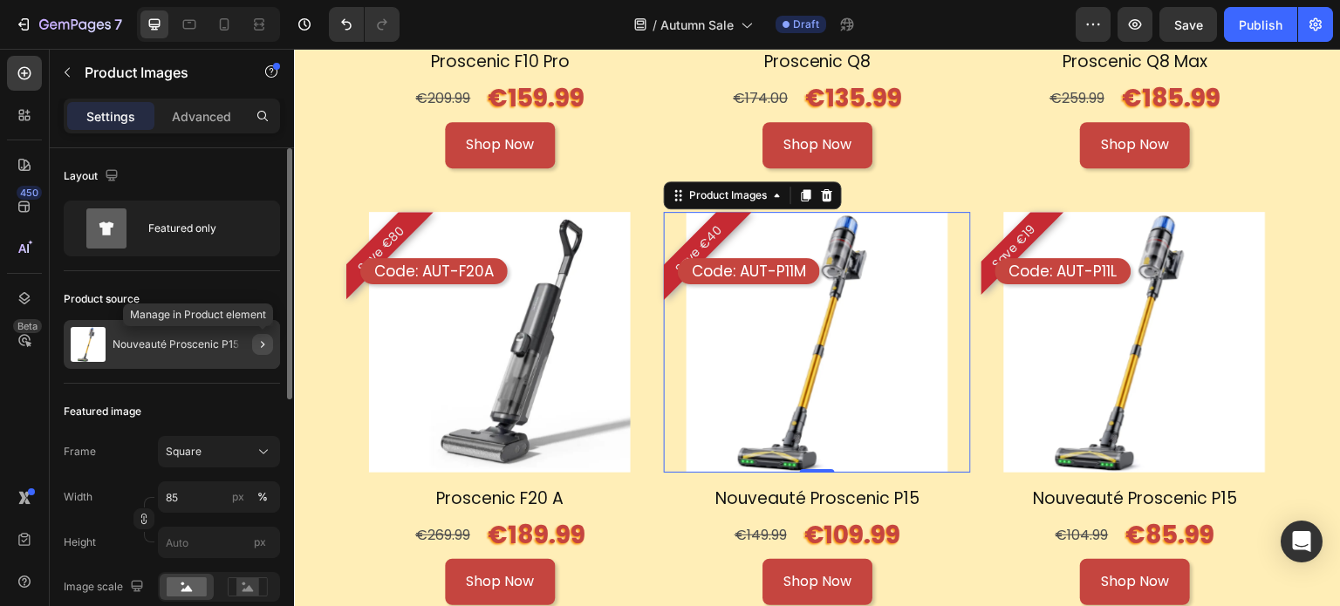
click at [270, 341] on button "button" at bounding box center [262, 344] width 21 height 21
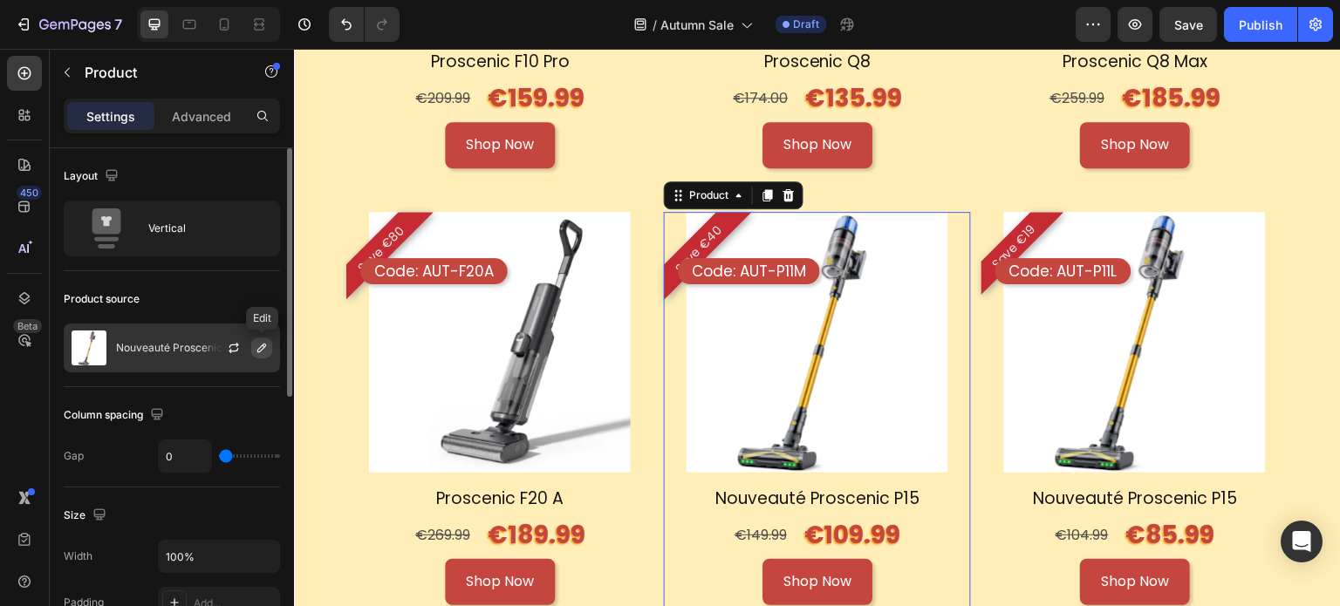
click at [265, 347] on icon "button" at bounding box center [262, 348] width 14 height 14
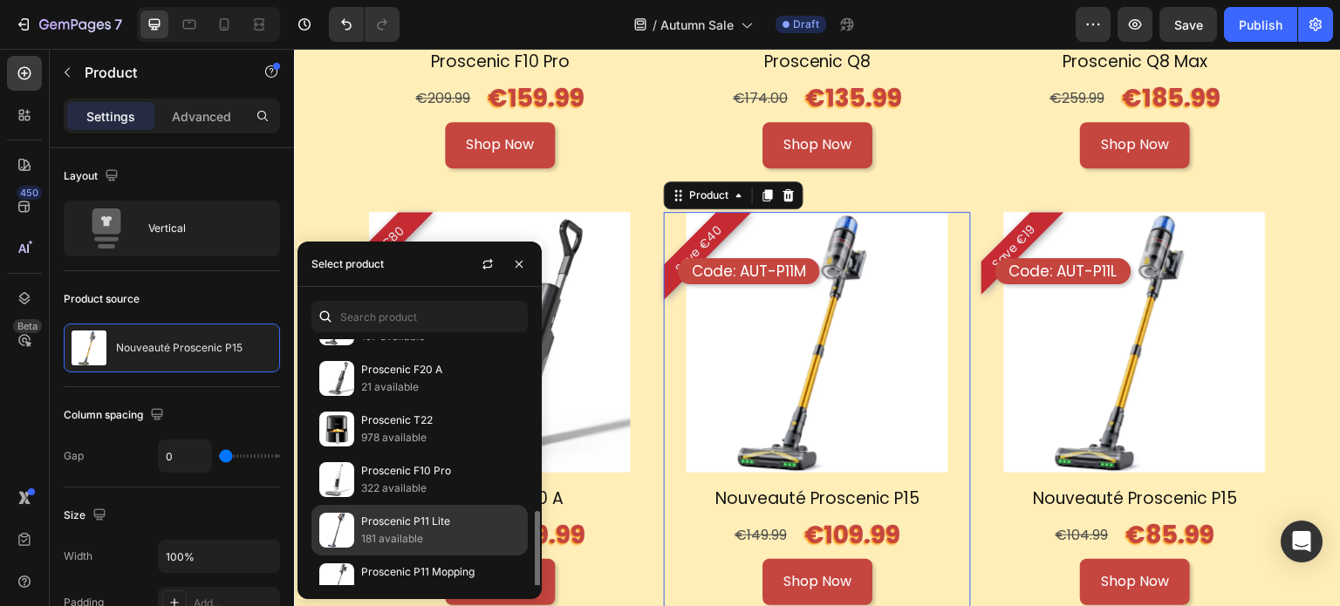
scroll to position [174, 0]
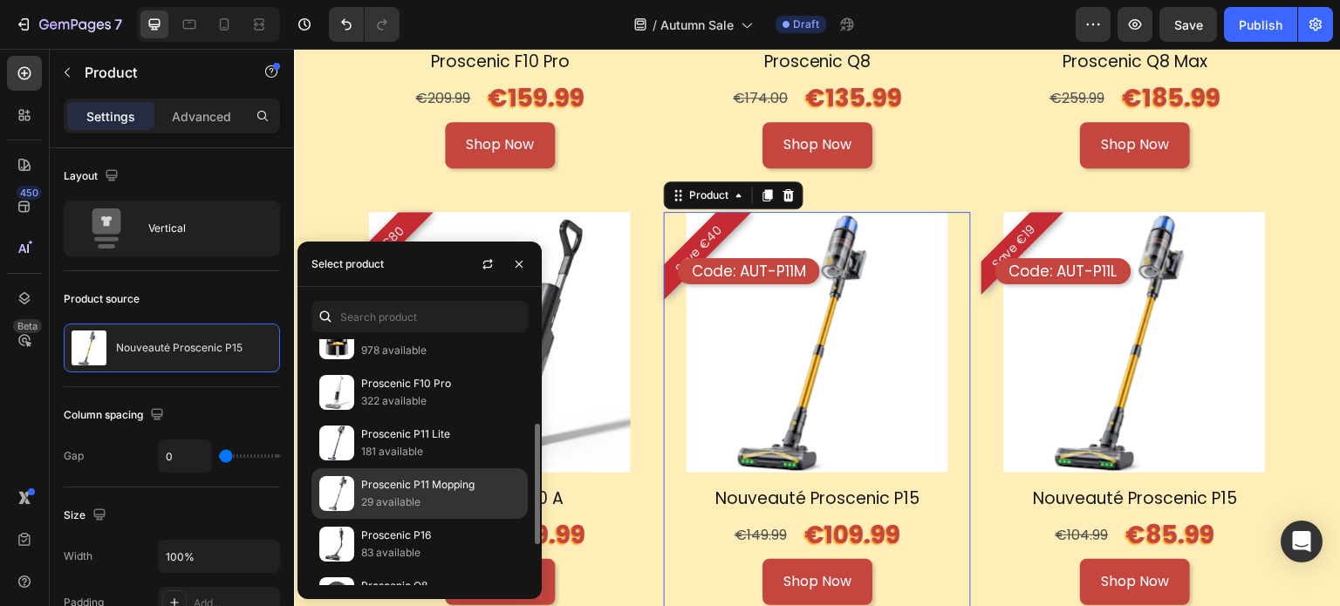
click at [462, 496] on p "29 available" at bounding box center [440, 502] width 159 height 17
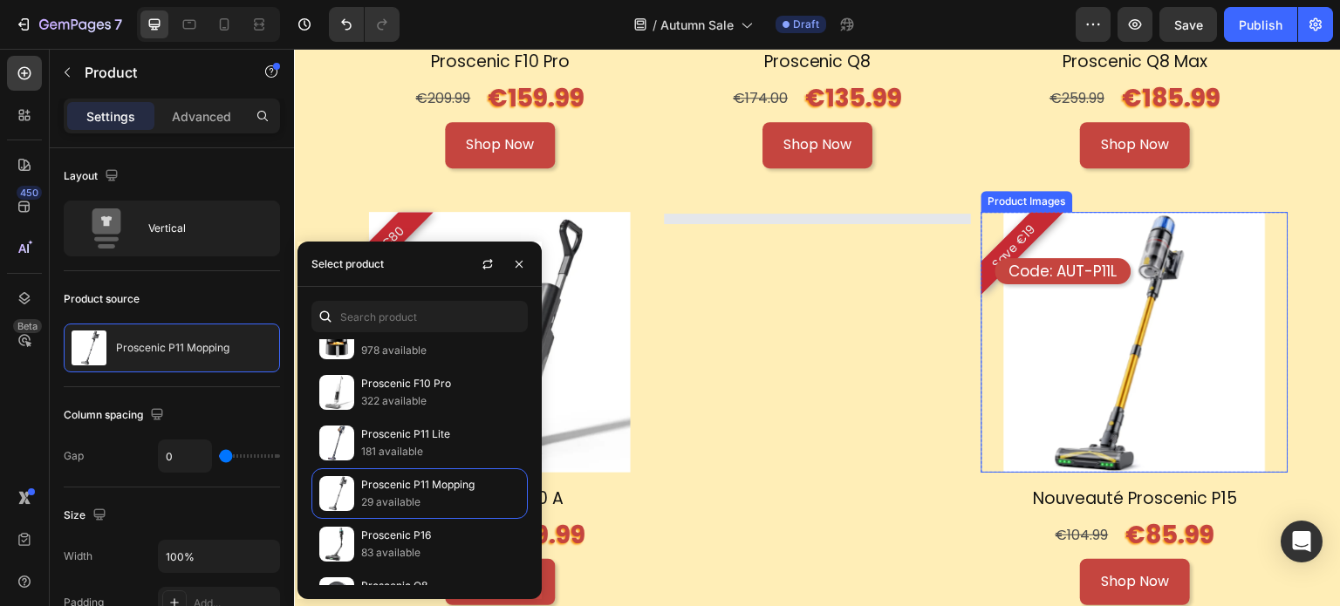
click at [1266, 384] on div at bounding box center [1134, 342] width 307 height 261
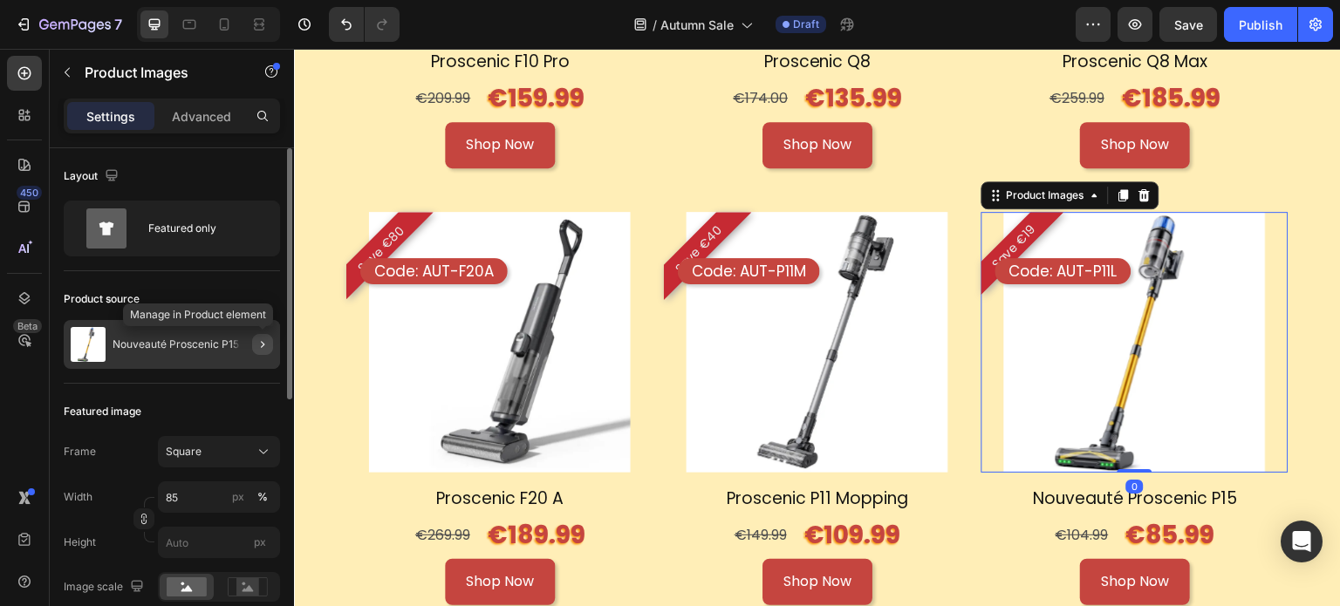
click at [260, 344] on icon "button" at bounding box center [263, 345] width 14 height 14
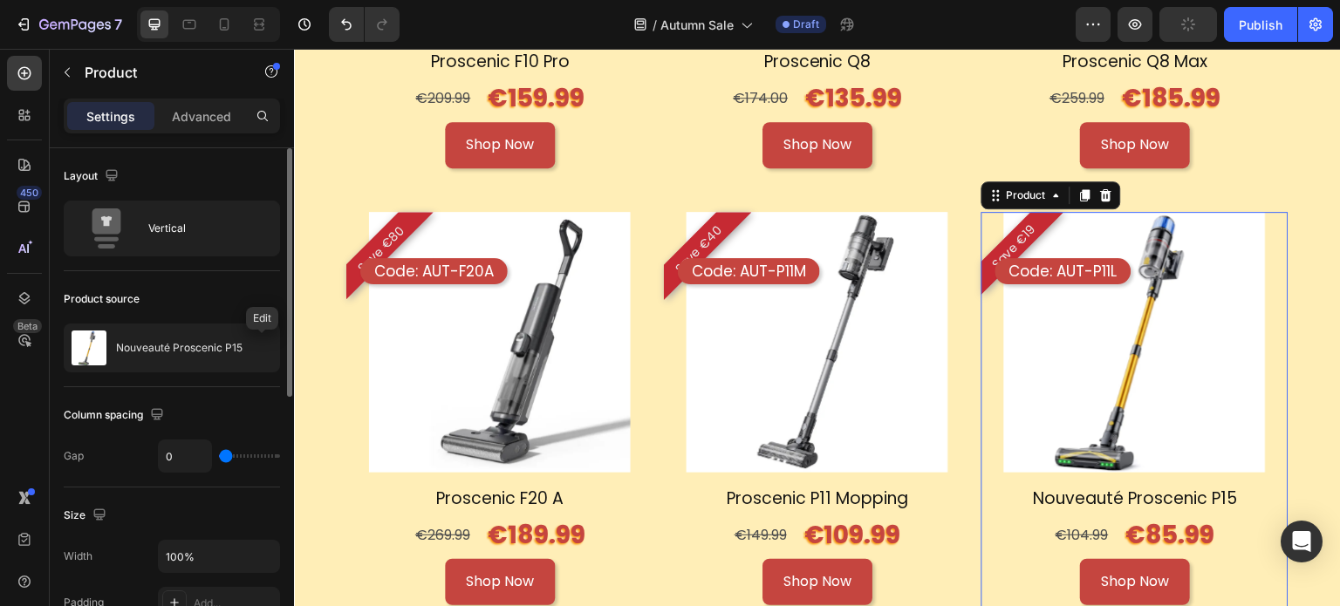
click at [0, 0] on icon "button" at bounding box center [0, 0] width 0 height 0
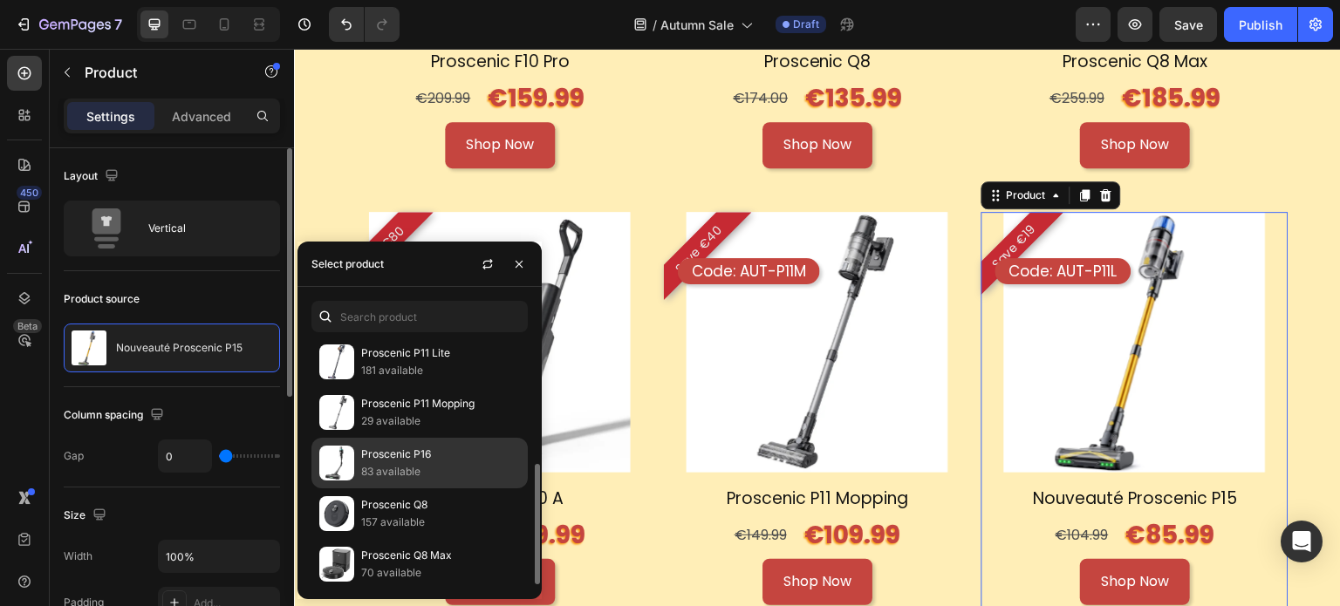
scroll to position [168, 0]
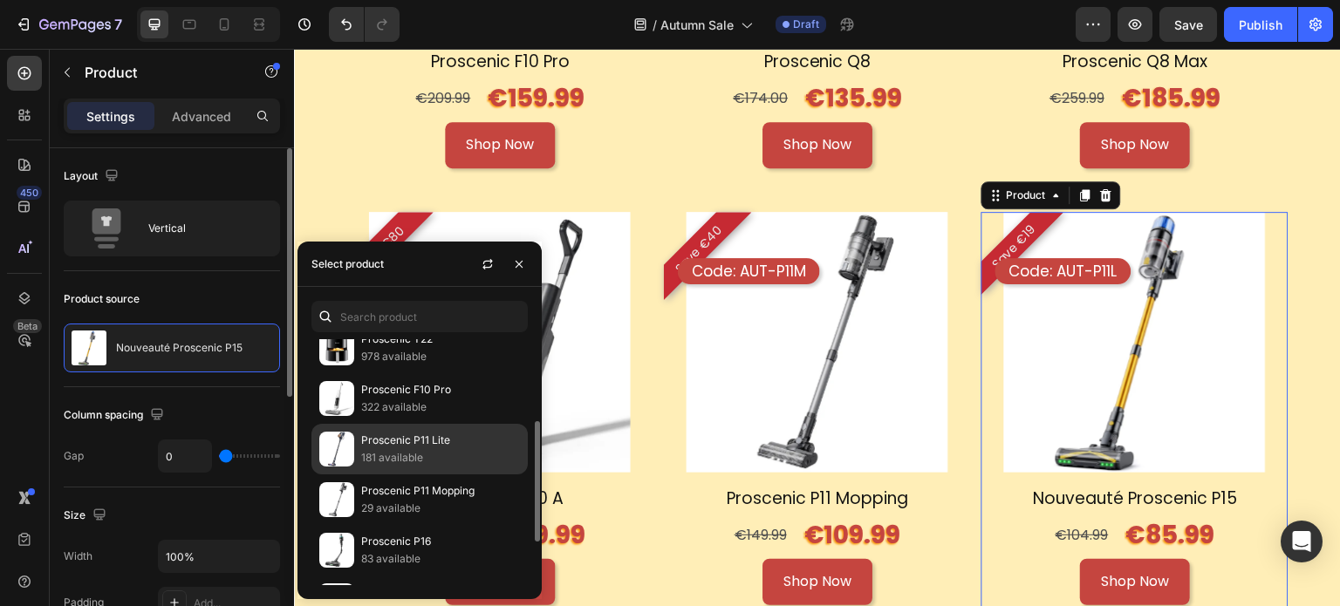
click at [448, 441] on p "Proscenic P11 Lite" at bounding box center [440, 440] width 159 height 17
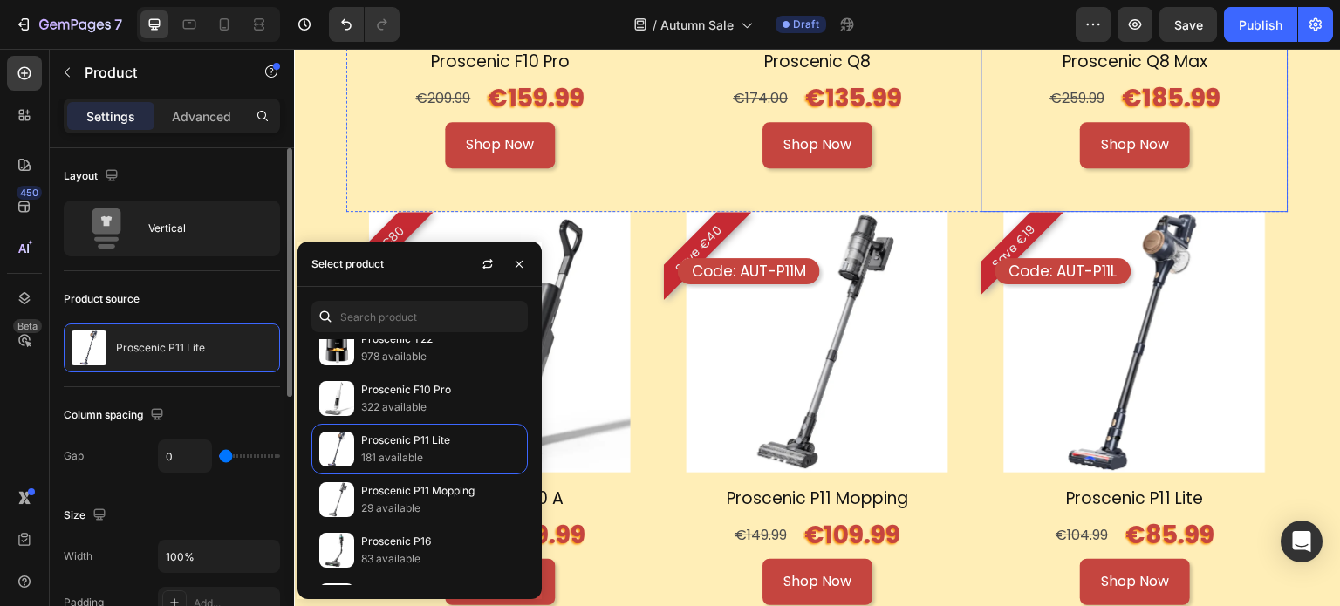
click at [1224, 164] on div "Shop Now Button" at bounding box center [1134, 167] width 307 height 90
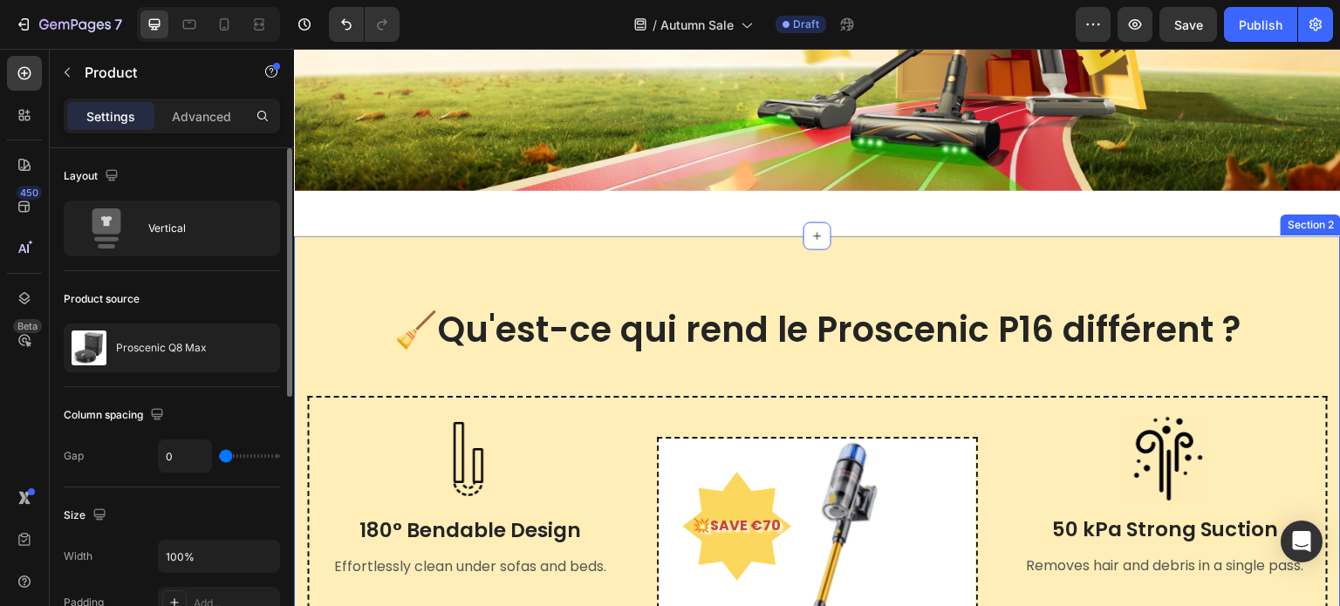
scroll to position [356, 0]
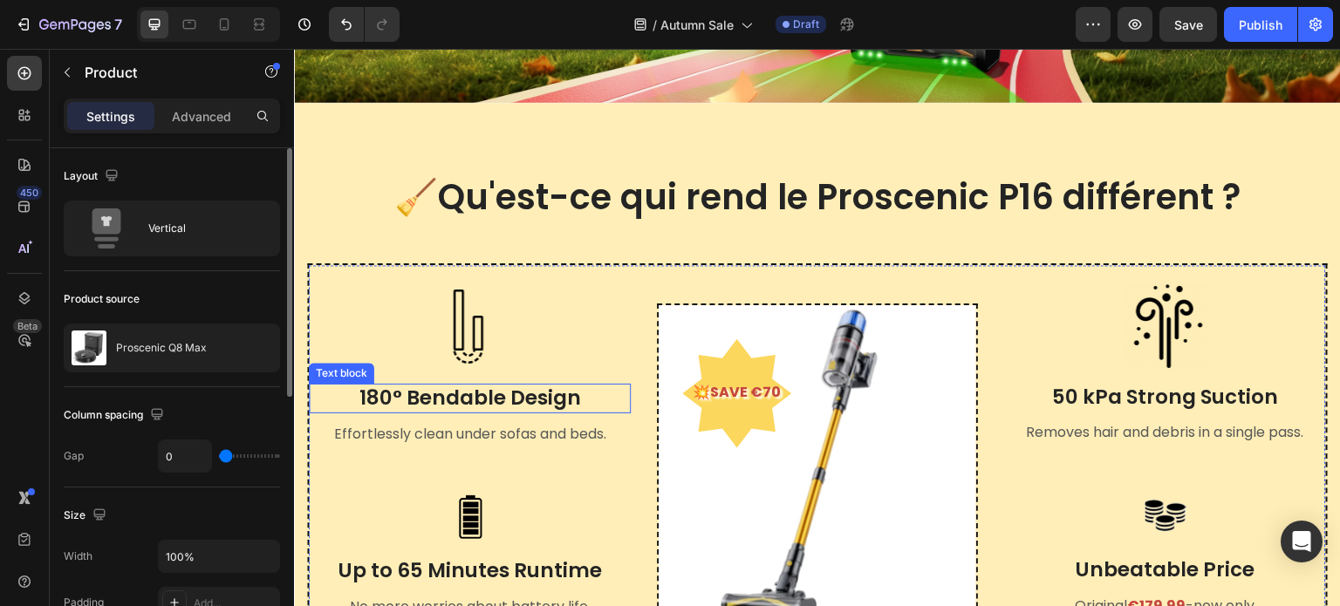
click at [536, 393] on p "180° Bendable Design" at bounding box center [470, 399] width 318 height 26
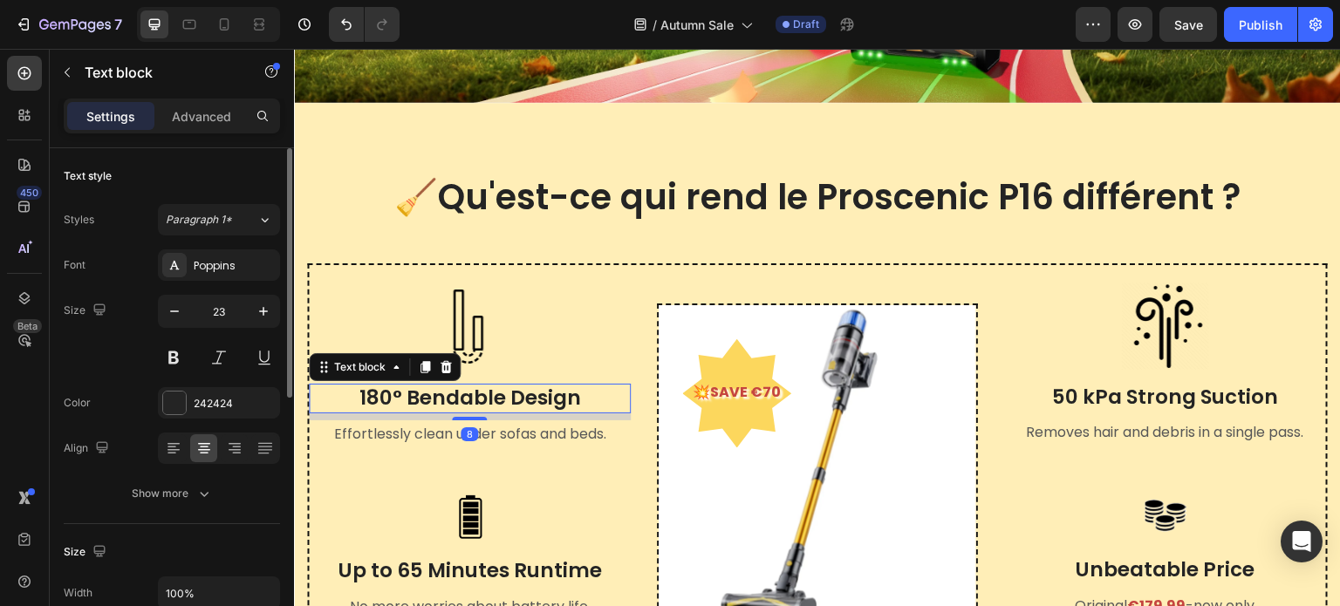
click at [536, 393] on p "180° Bendable Design" at bounding box center [470, 399] width 318 height 26
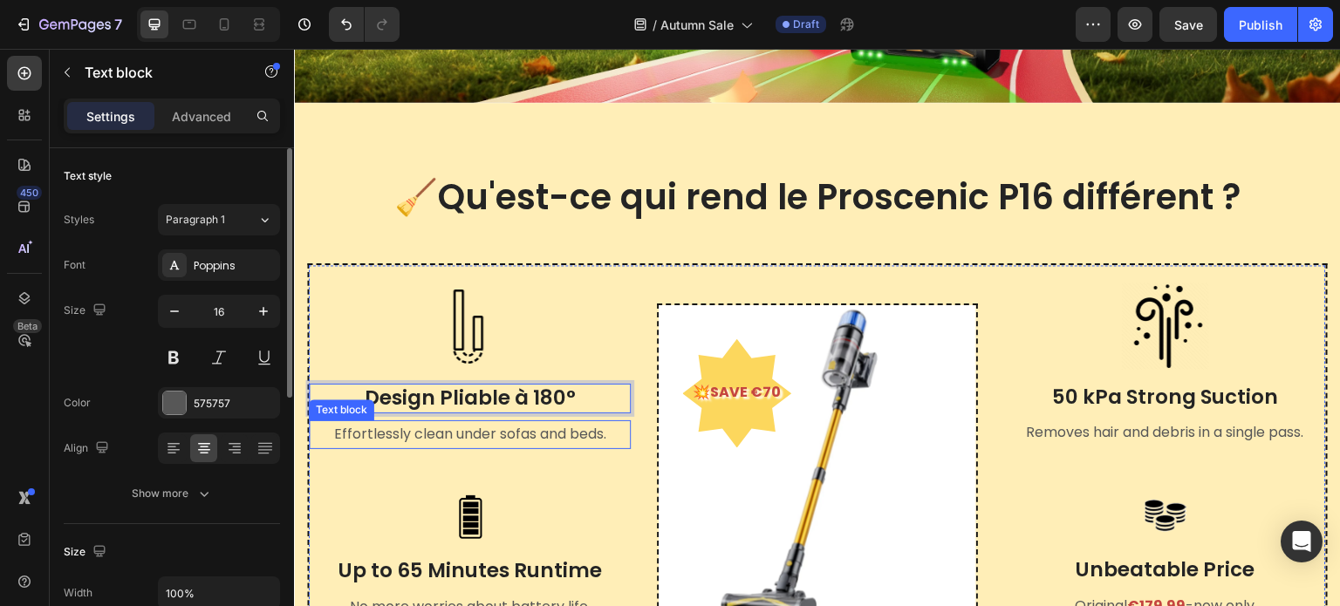
click at [531, 422] on p "Effortlessly clean under sofas and beds." at bounding box center [470, 434] width 318 height 25
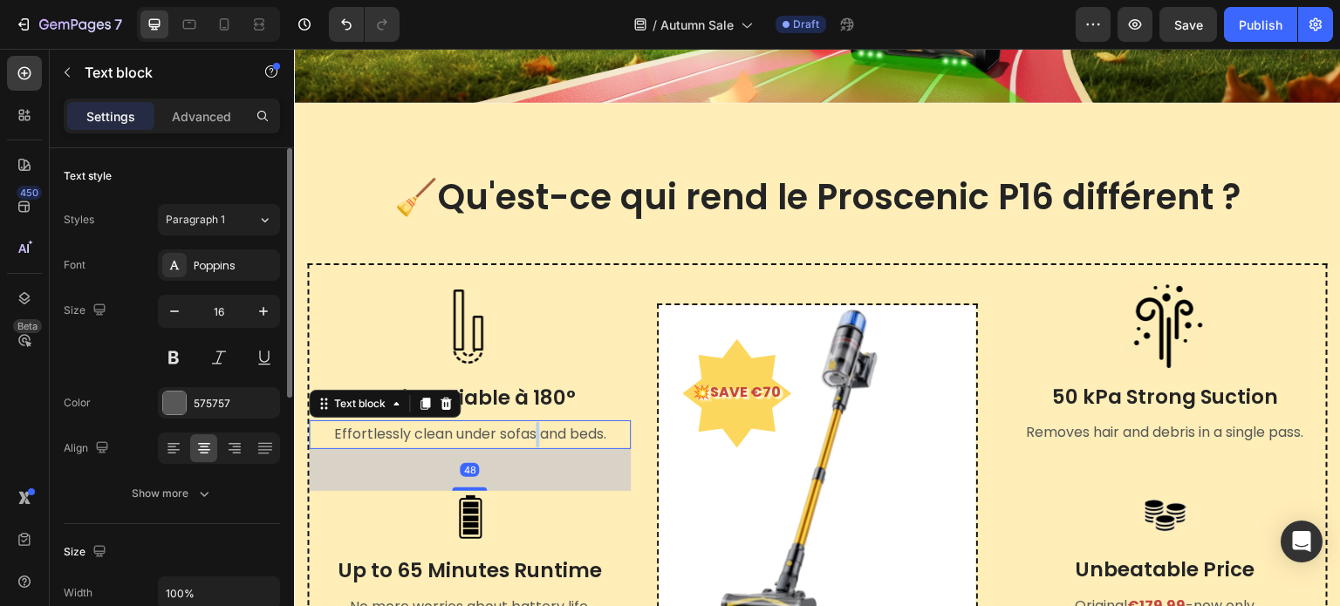
click at [531, 422] on p "Effortlessly clean under sofas and beds." at bounding box center [470, 434] width 318 height 25
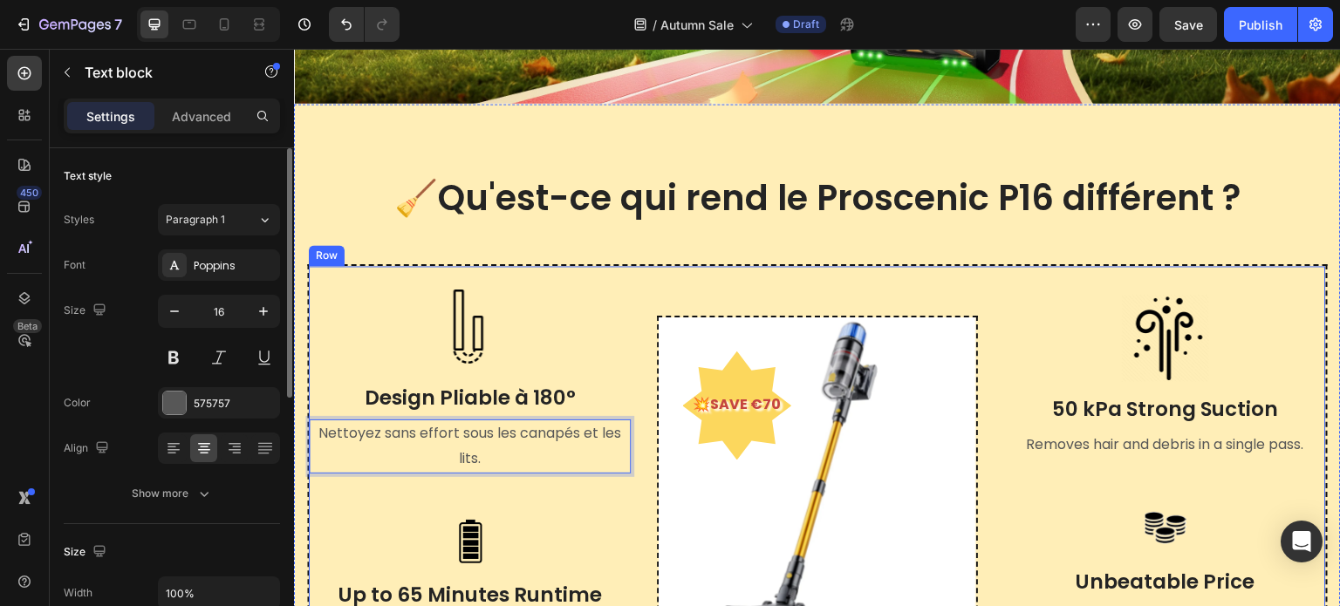
scroll to position [442, 0]
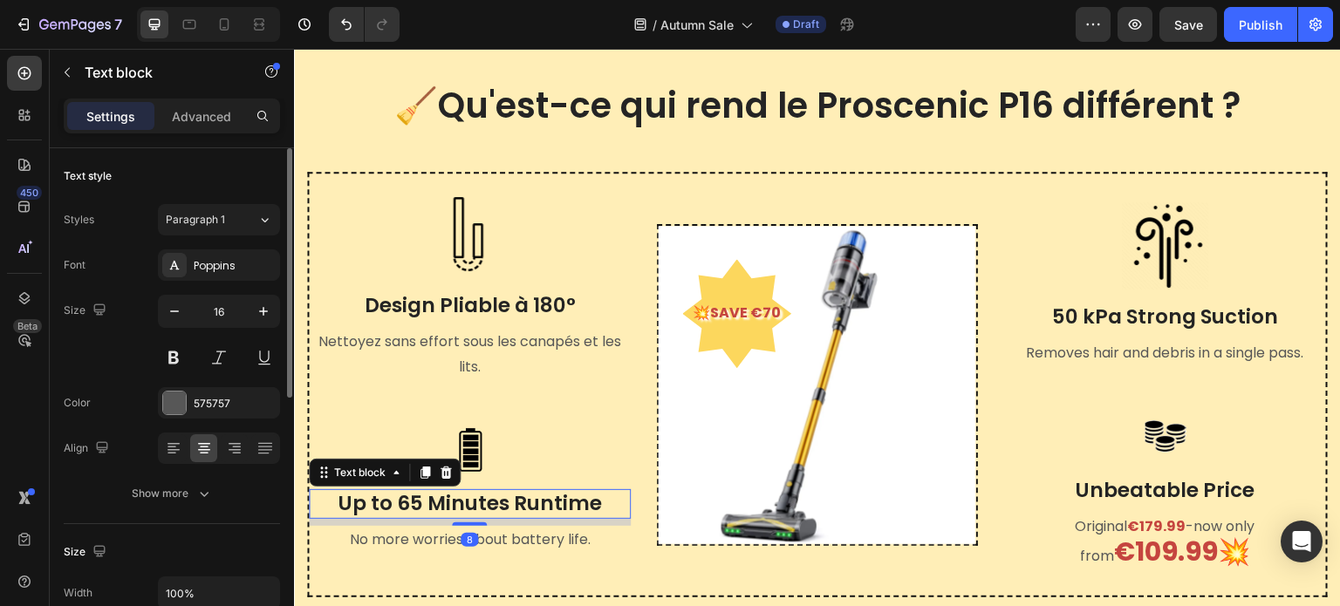
click at [460, 505] on p "Up to 65 Minutes Runtime" at bounding box center [470, 504] width 318 height 26
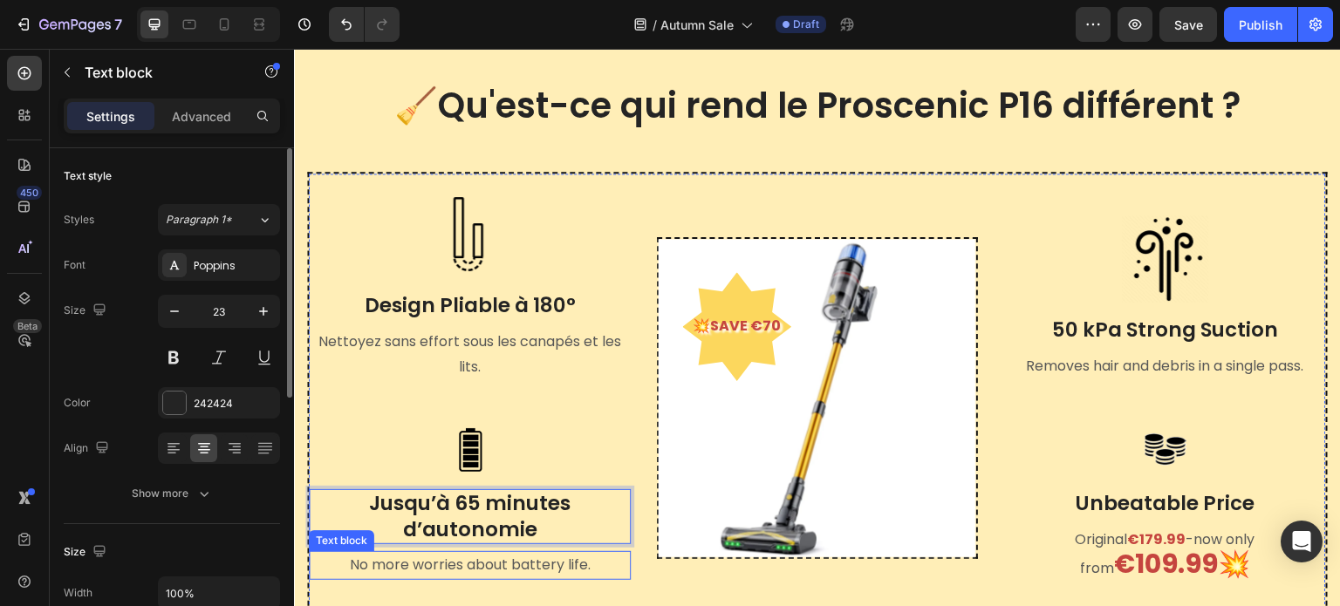
click at [482, 574] on p "No more worries about battery life." at bounding box center [470, 565] width 318 height 25
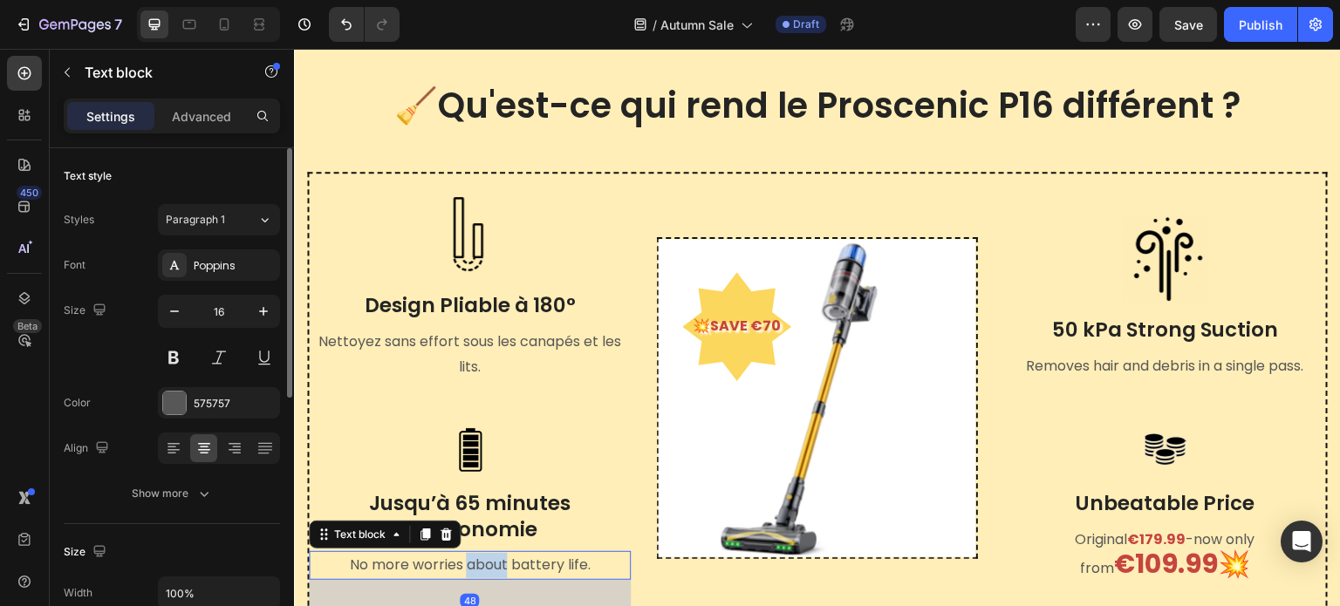
click at [482, 574] on p "No more worries about battery life." at bounding box center [470, 565] width 318 height 25
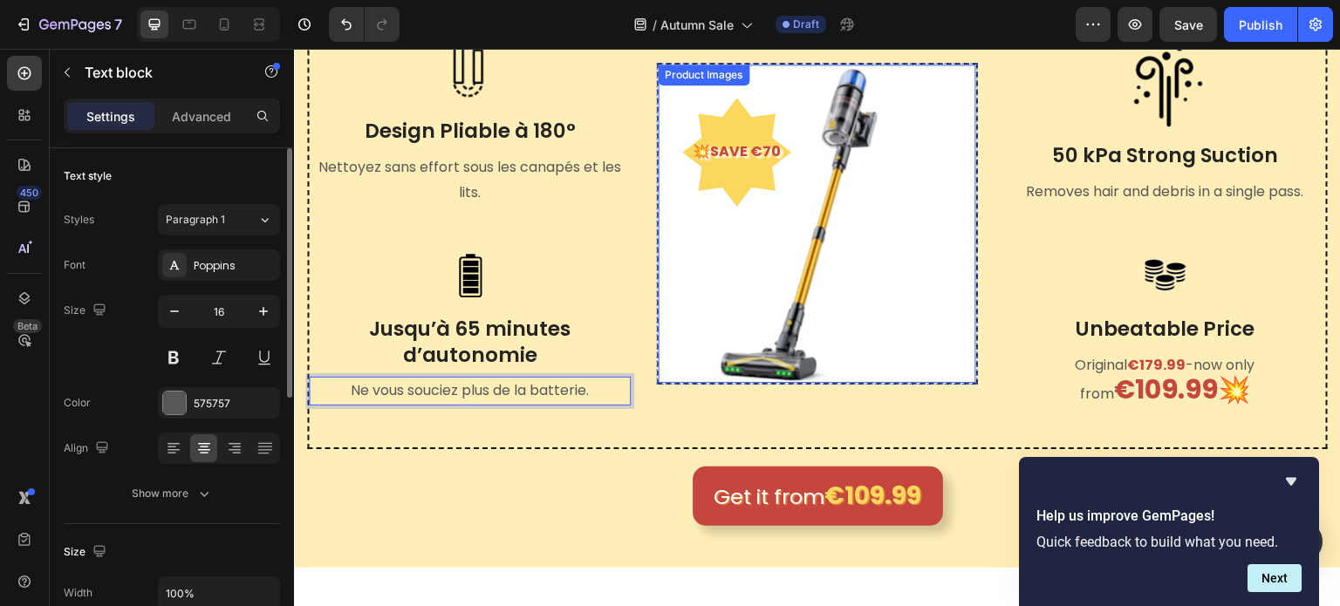
scroll to position [530, 0]
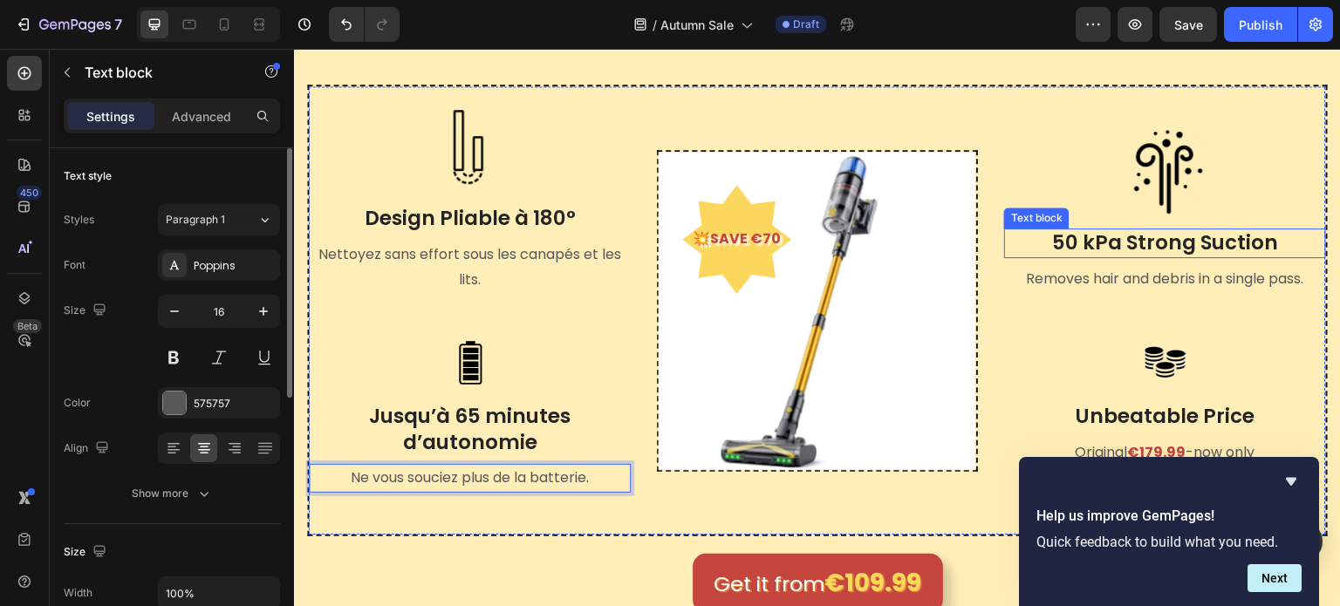
click at [1209, 243] on p "50 kPa Strong Suction" at bounding box center [1165, 243] width 318 height 26
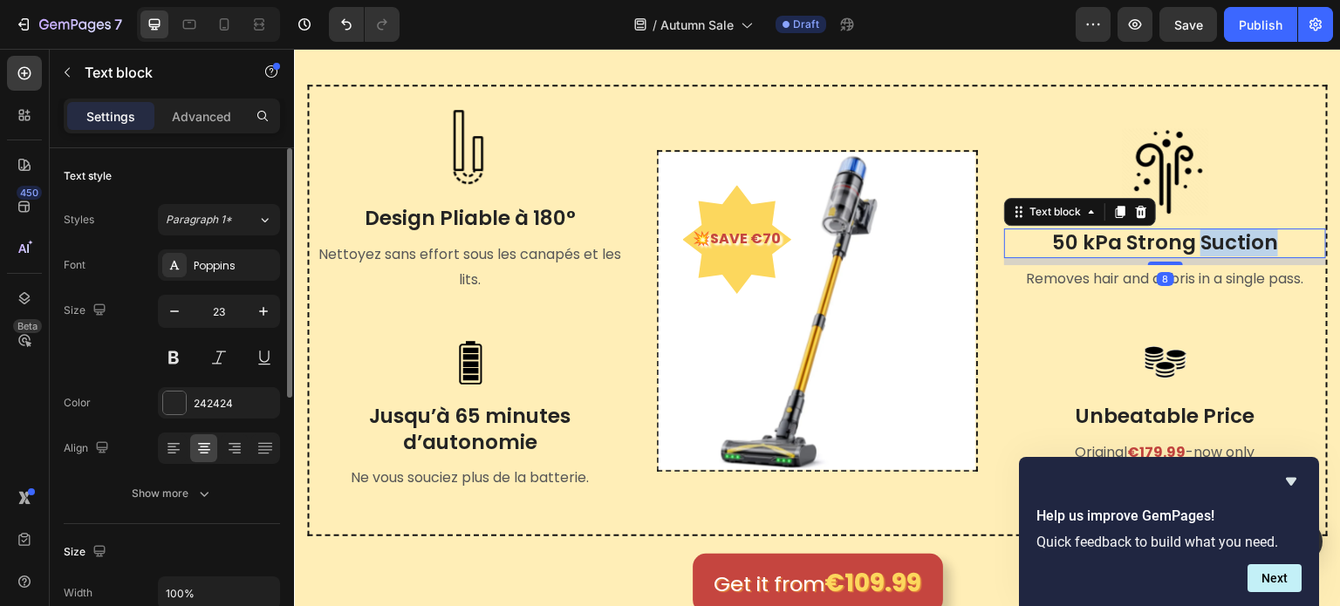
click at [1209, 243] on p "50 kPa Strong Suction" at bounding box center [1165, 243] width 318 height 26
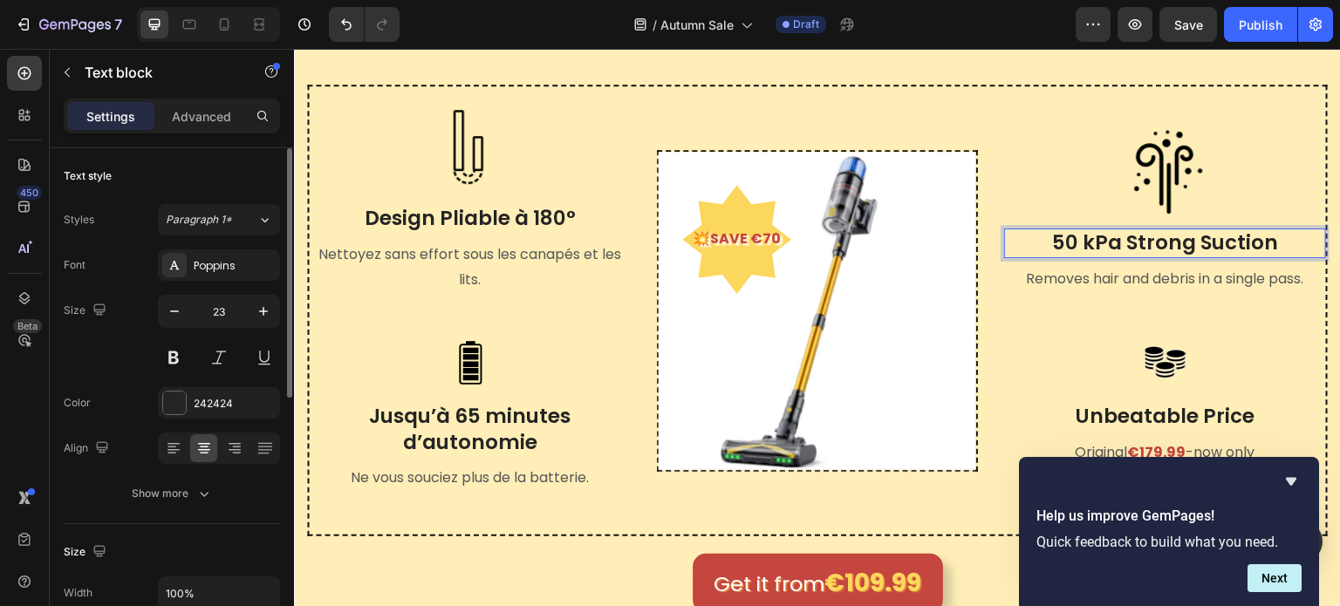
scroll to position [516, 0]
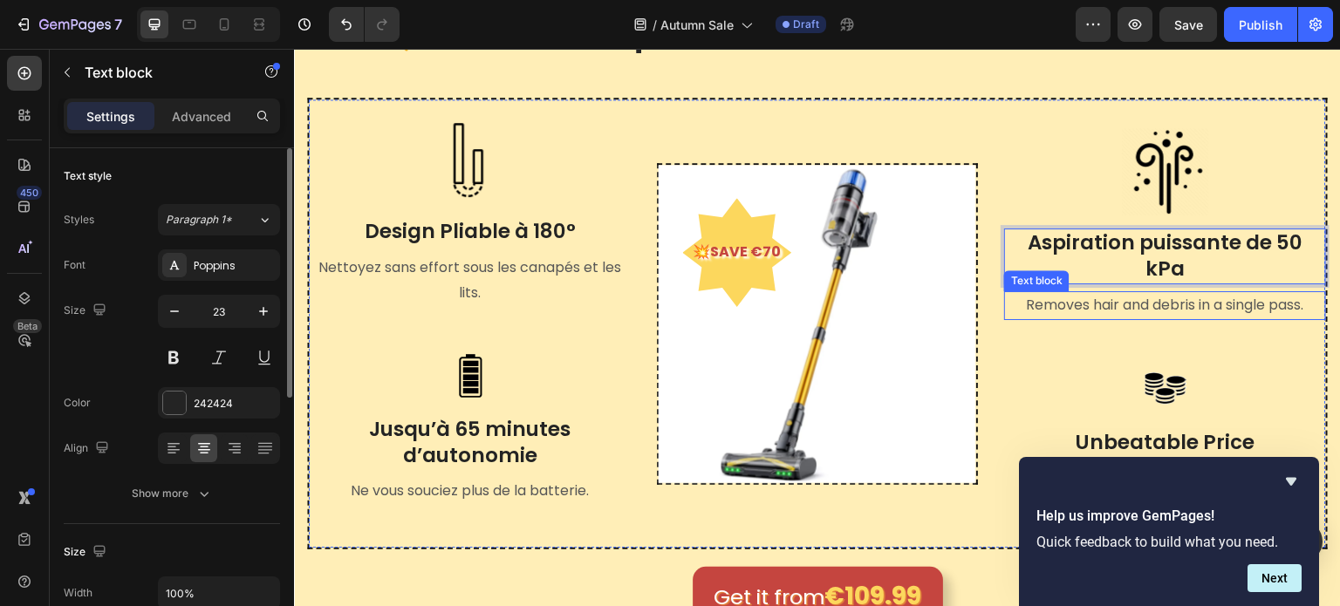
click at [1217, 310] on p "Removes hair and debris in a single pass." at bounding box center [1165, 305] width 318 height 25
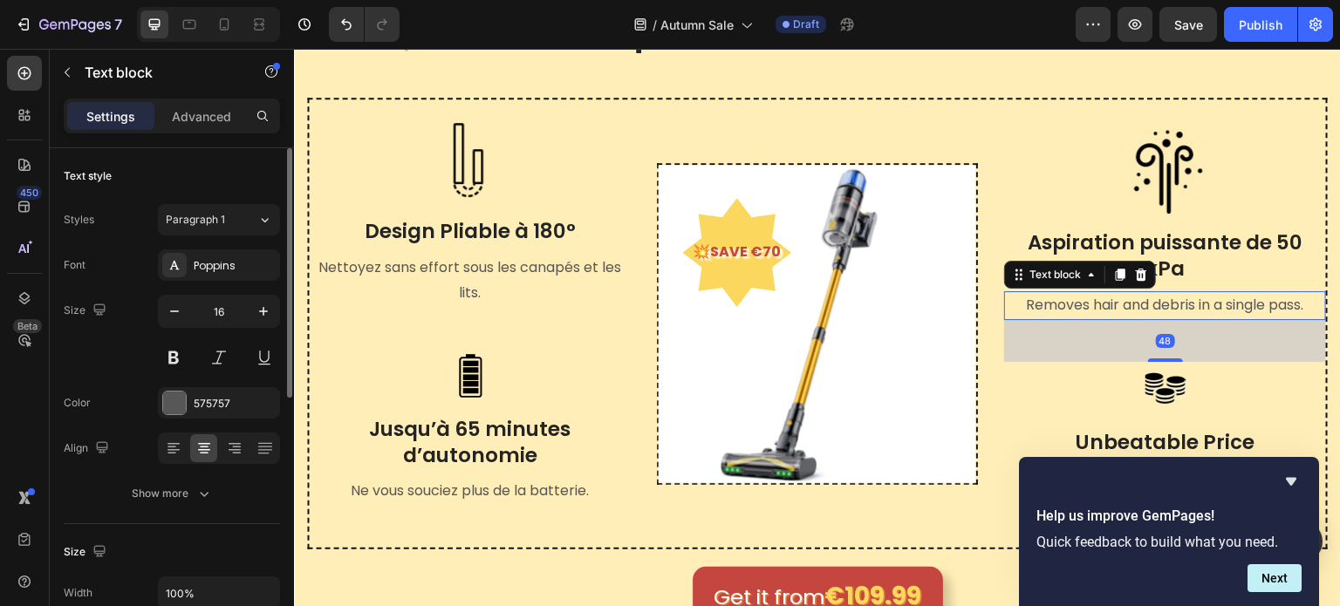
click at [1217, 310] on p "Removes hair and debris in a single pass." at bounding box center [1165, 305] width 318 height 25
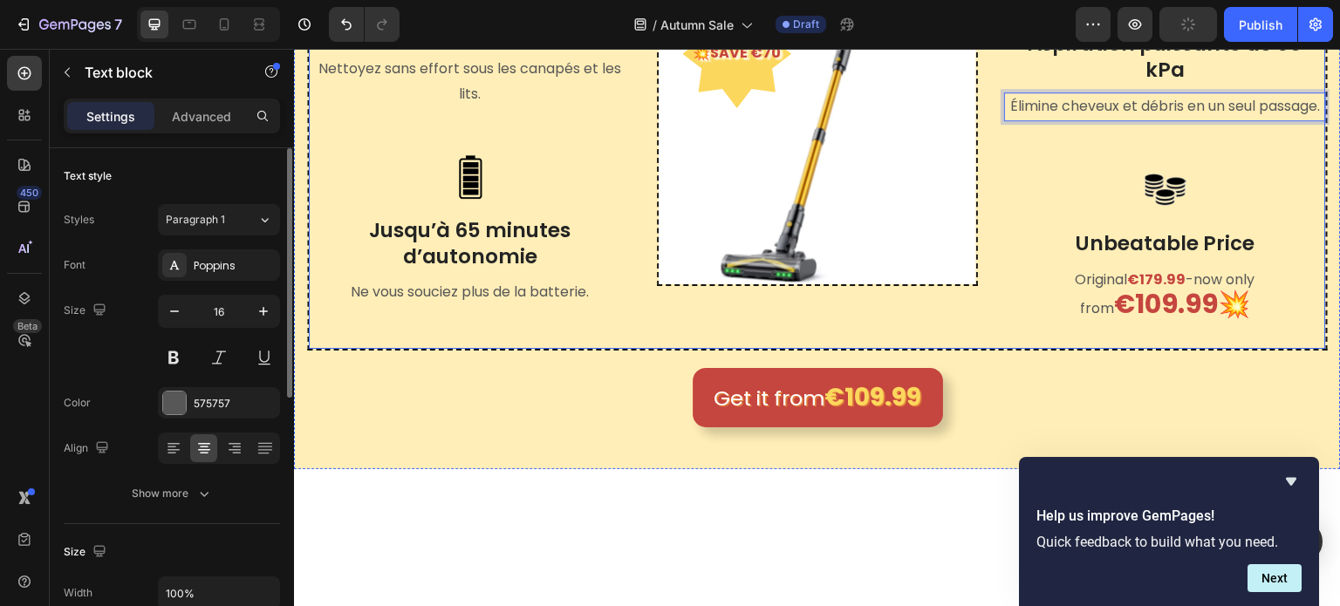
scroll to position [766, 0]
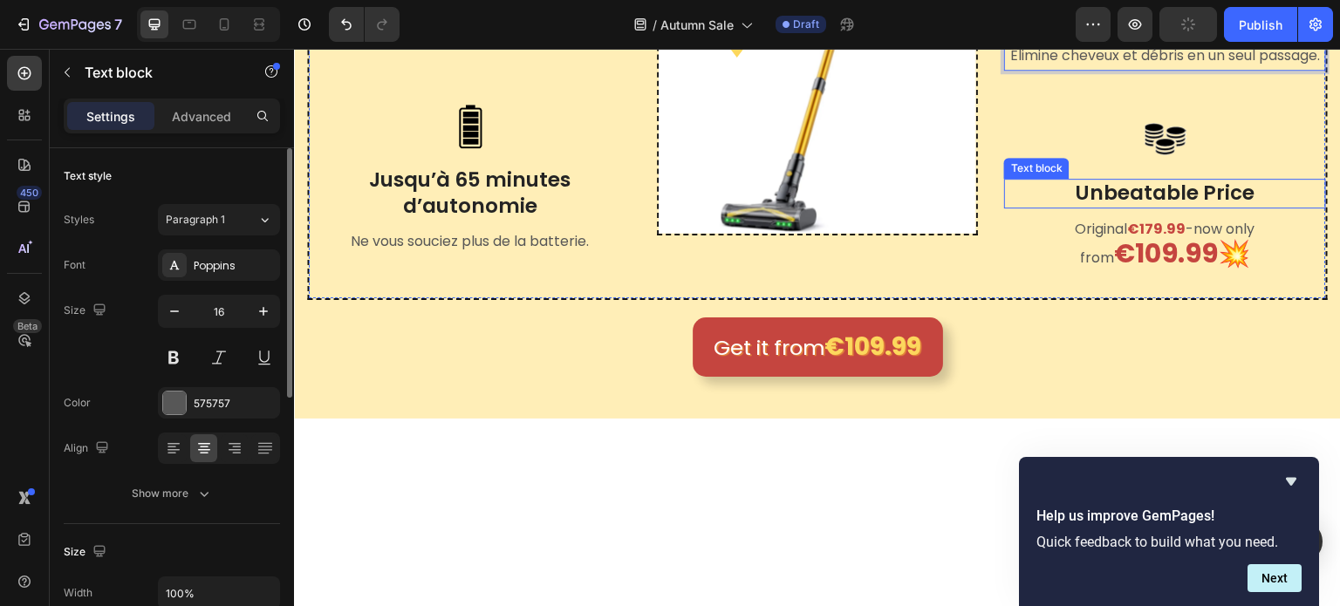
click at [1208, 202] on p "Unbeatable Price" at bounding box center [1165, 194] width 318 height 26
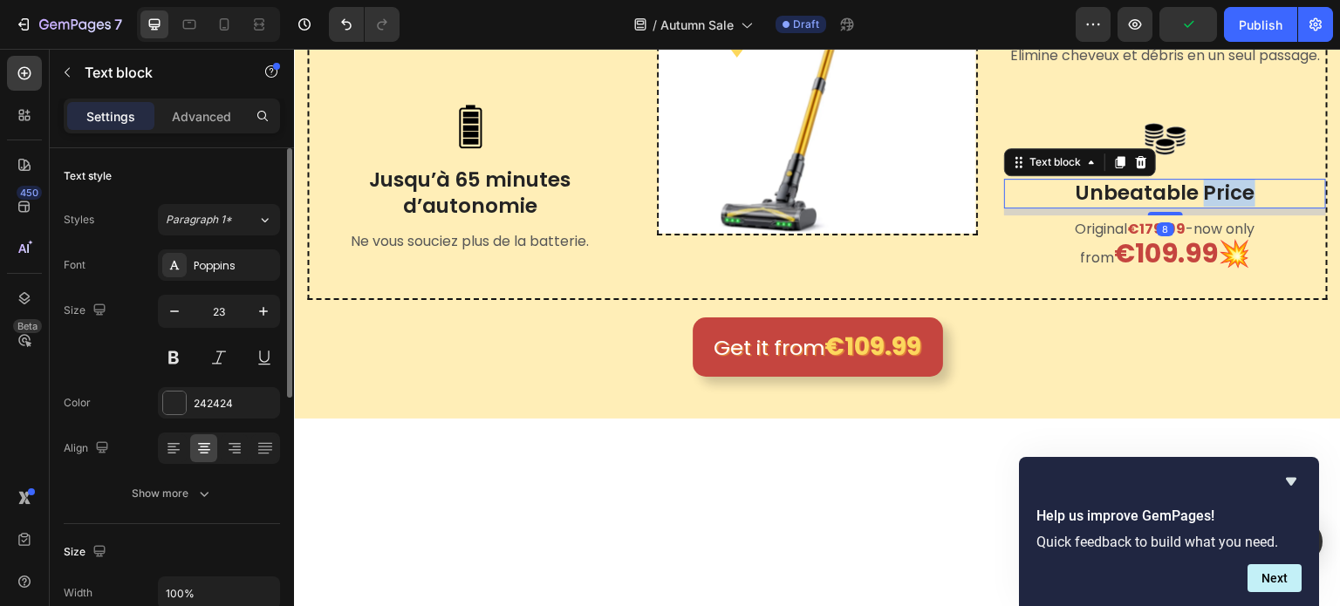
click at [1208, 202] on p "Unbeatable Price" at bounding box center [1165, 194] width 318 height 26
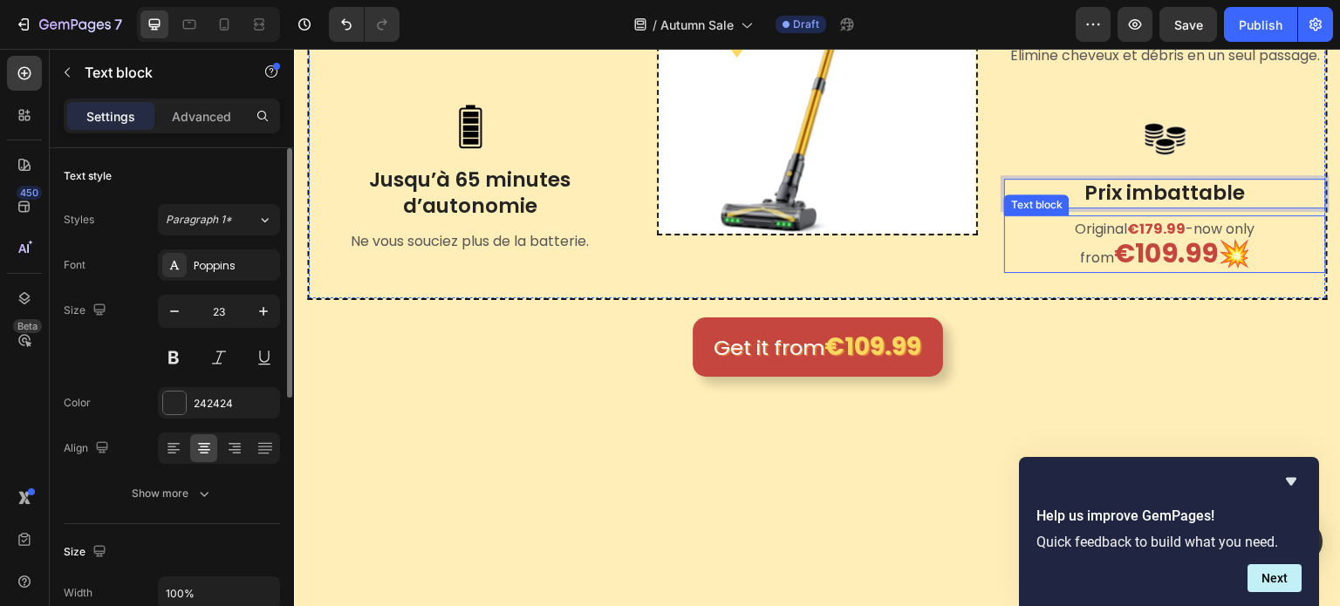
click at [1086, 243] on p "Original €179.99 - now only from €109.99💥" at bounding box center [1165, 244] width 318 height 55
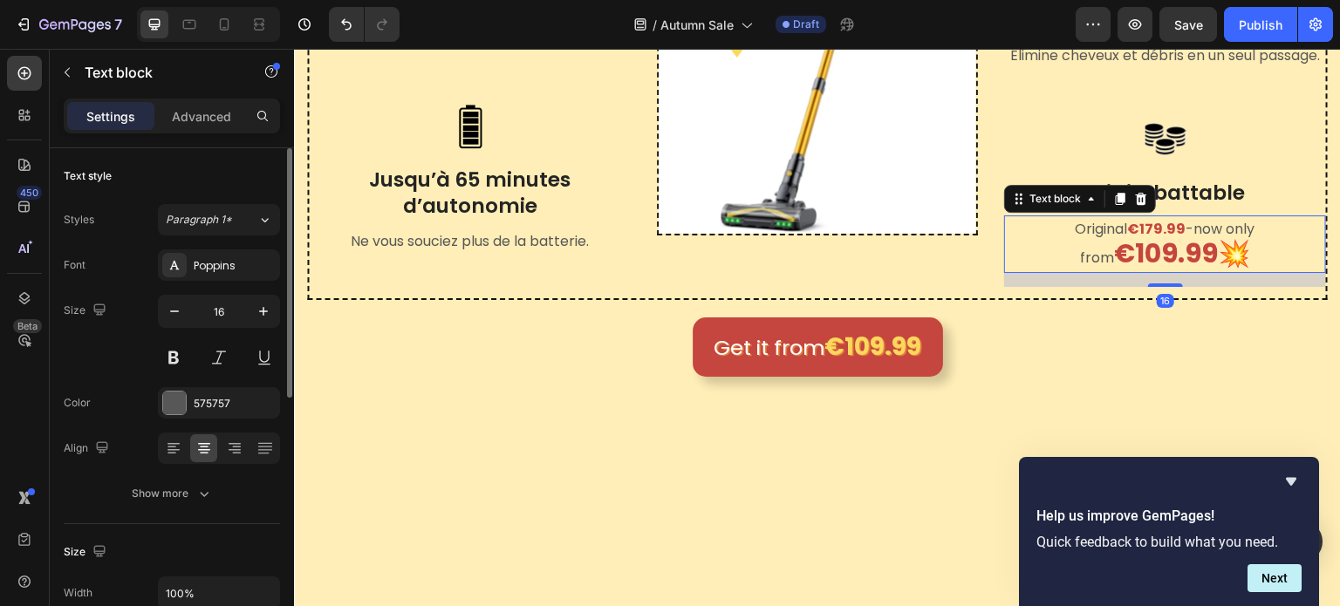
click at [1086, 243] on p "Original €179.99 - now only from €109.99💥" at bounding box center [1165, 244] width 318 height 55
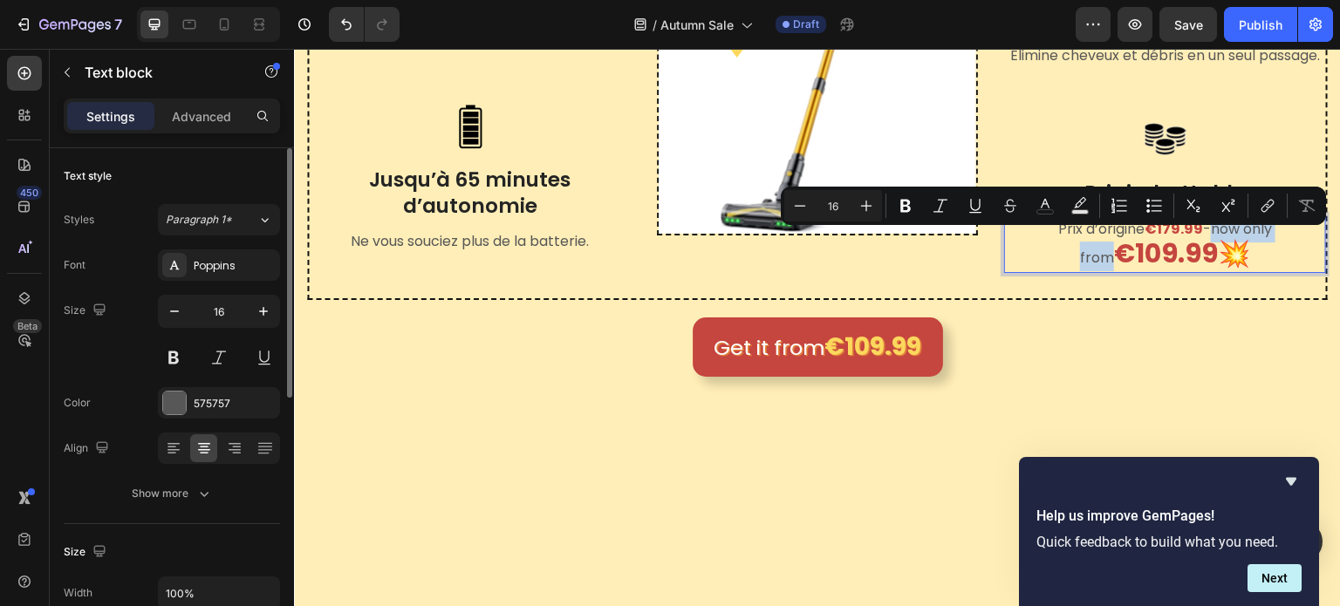
drag, startPoint x: 1185, startPoint y: 238, endPoint x: 1289, endPoint y: 245, distance: 104.9
click at [1289, 245] on p "Prix d’origine €179.99 - now only from €109.99💥" at bounding box center [1165, 244] width 318 height 55
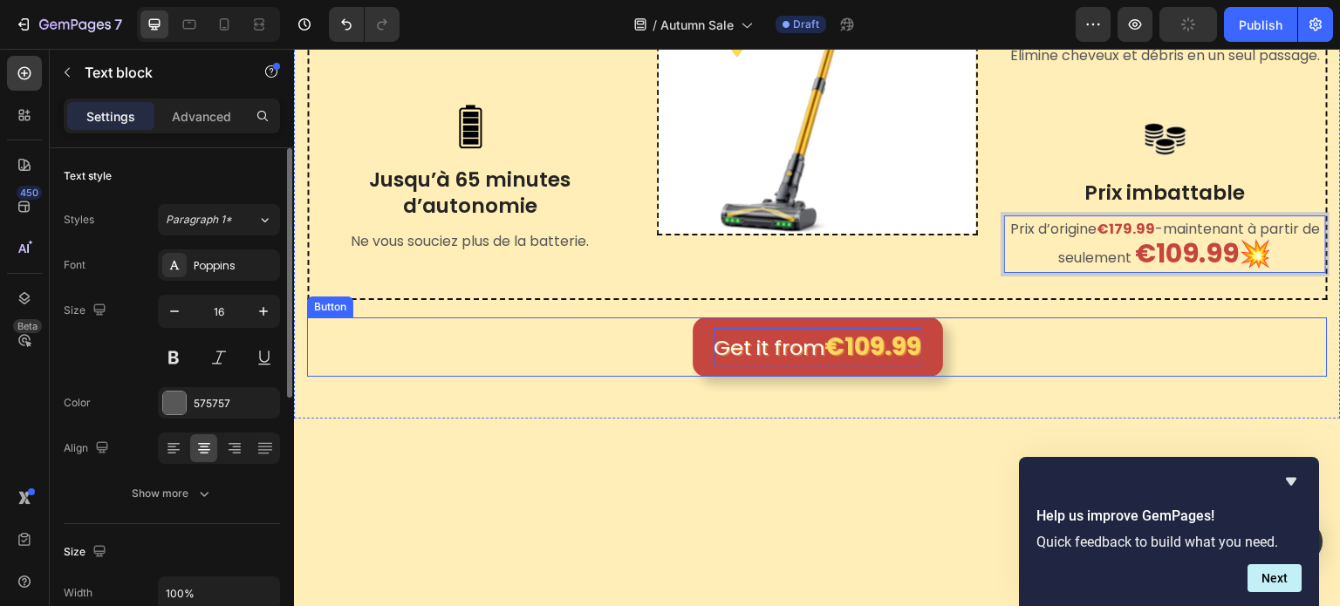
click at [800, 357] on p "Get it from €109.99" at bounding box center [818, 347] width 209 height 38
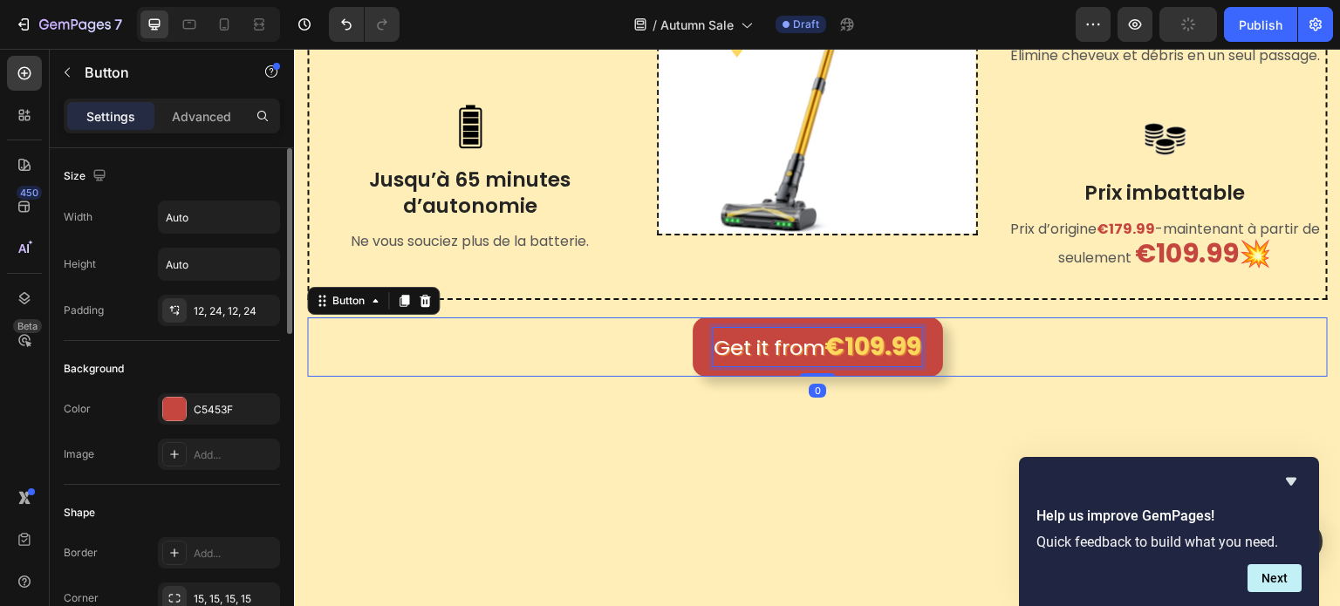
click at [804, 350] on p "Get it from €109.99" at bounding box center [818, 347] width 209 height 38
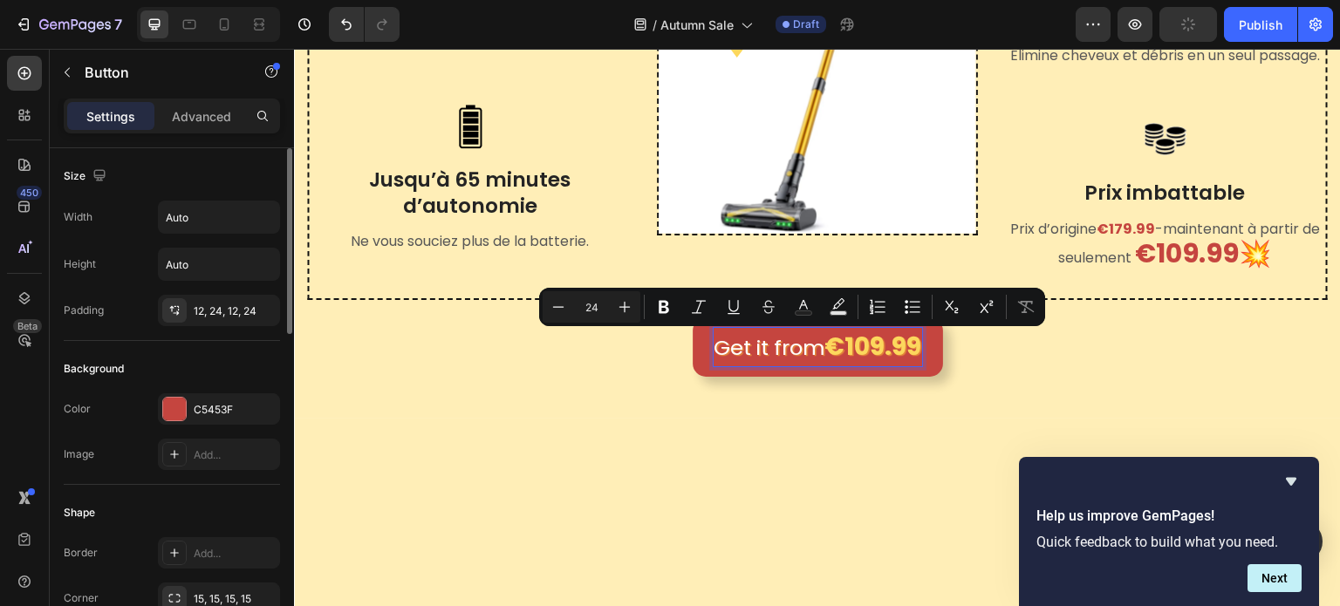
drag, startPoint x: 766, startPoint y: 359, endPoint x: 734, endPoint y: 359, distance: 32.3
click at [765, 359] on p "Get it from €109.99" at bounding box center [818, 347] width 209 height 38
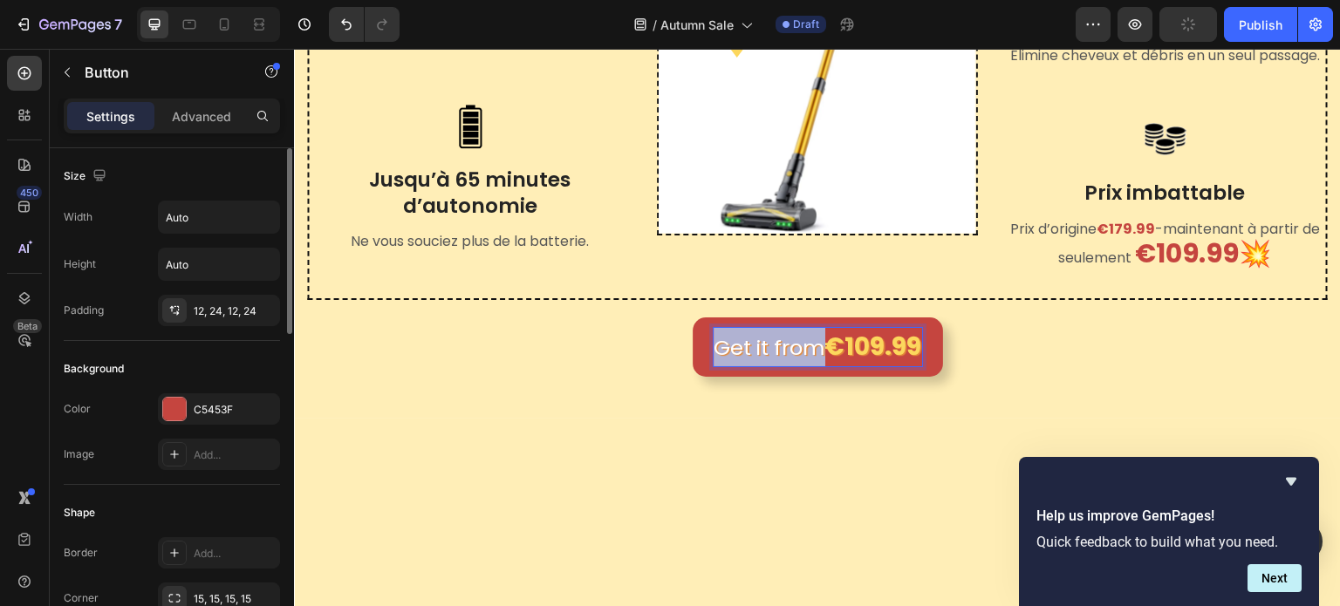
drag, startPoint x: 709, startPoint y: 349, endPoint x: 813, endPoint y: 345, distance: 103.9
click at [813, 345] on p "Get it from €109.99" at bounding box center [818, 347] width 209 height 38
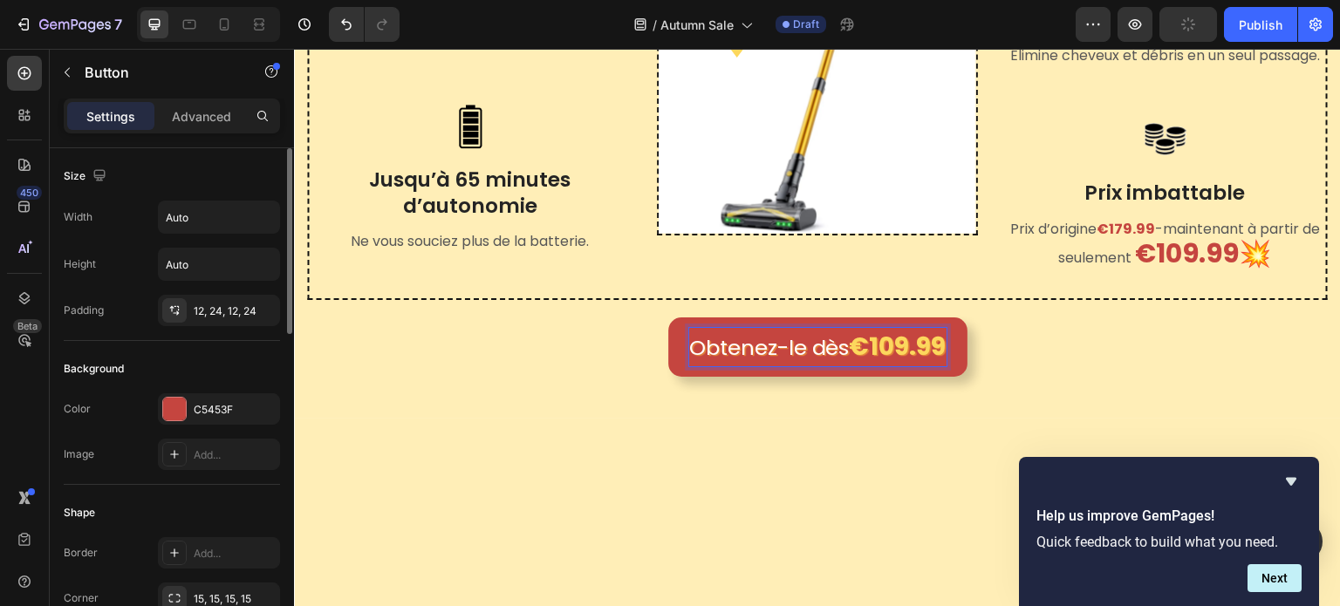
click at [1088, 358] on div "Obtenez-le dès €109.99 Button 0" at bounding box center [817, 347] width 1021 height 59
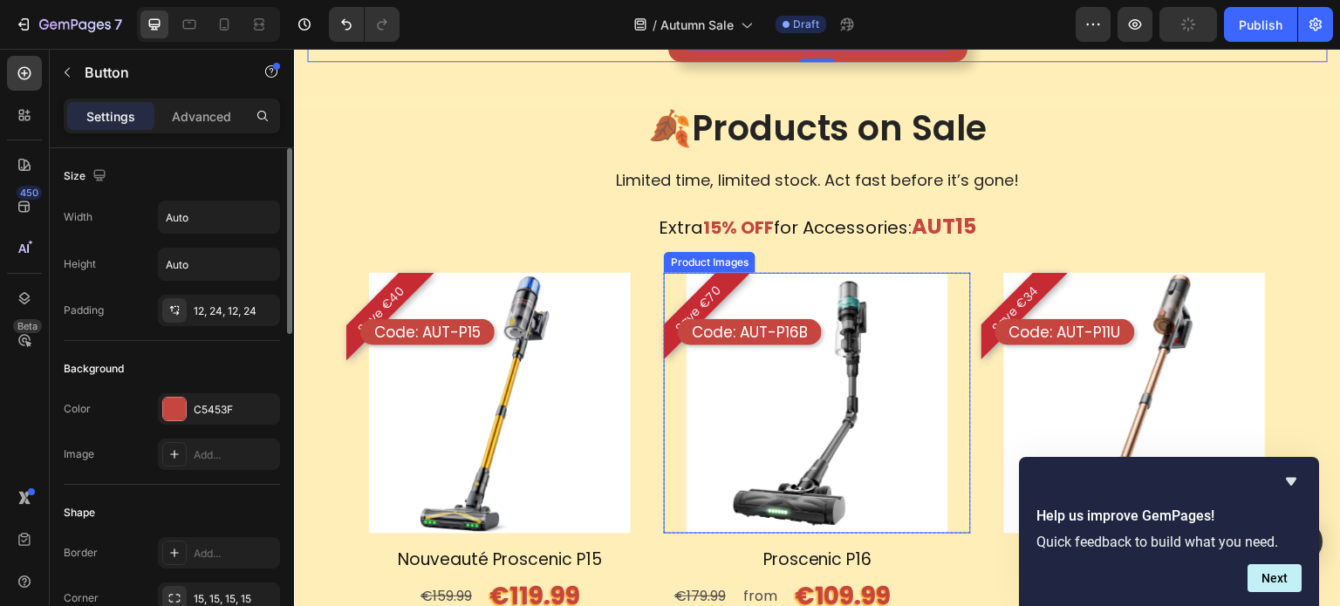
scroll to position [1115, 0]
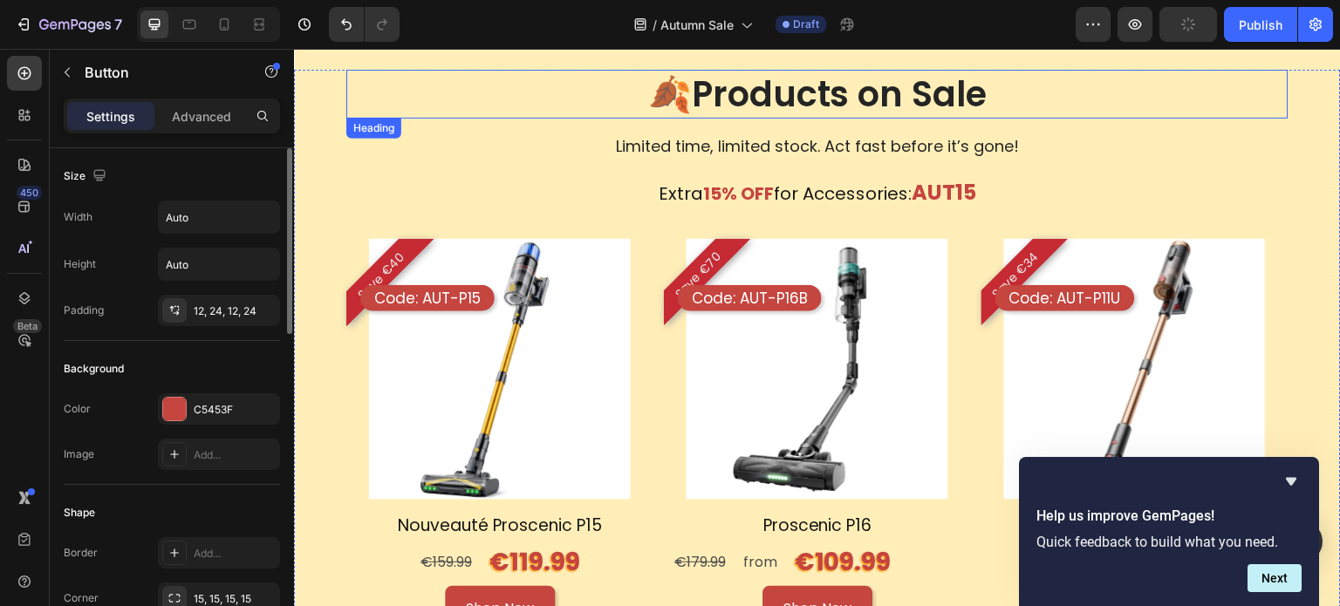
click at [849, 111] on h2 "🍂Products on Sale" at bounding box center [817, 94] width 942 height 49
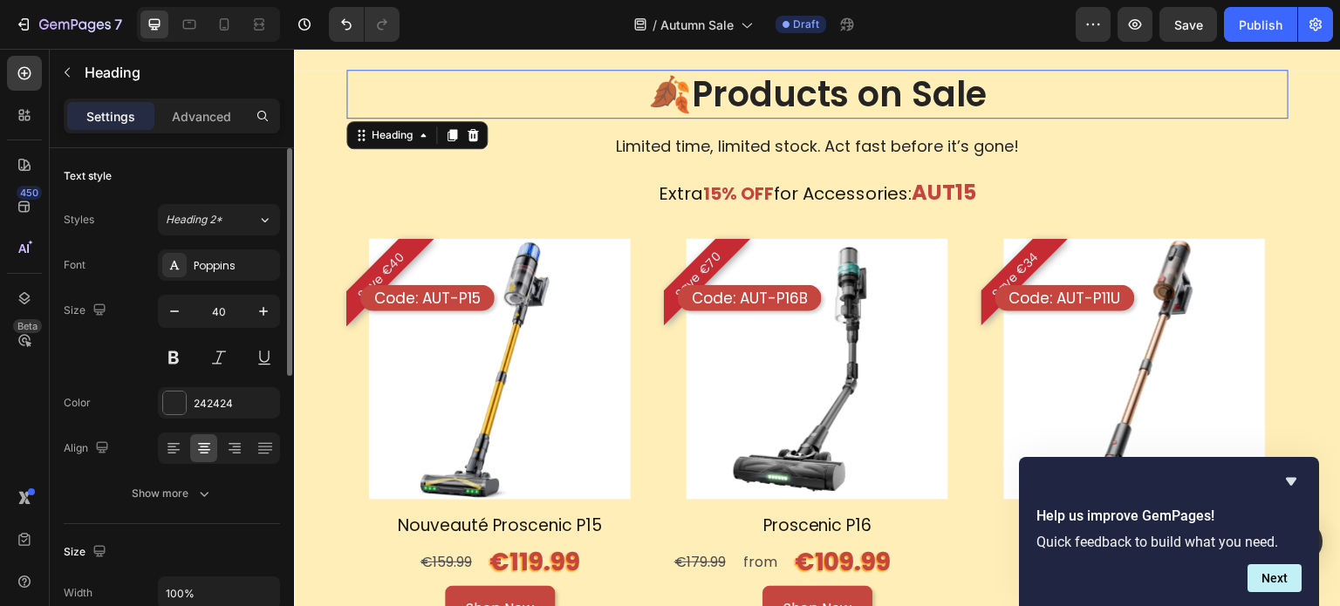
click at [849, 111] on h2 "🍂Products on Sale" at bounding box center [817, 94] width 942 height 49
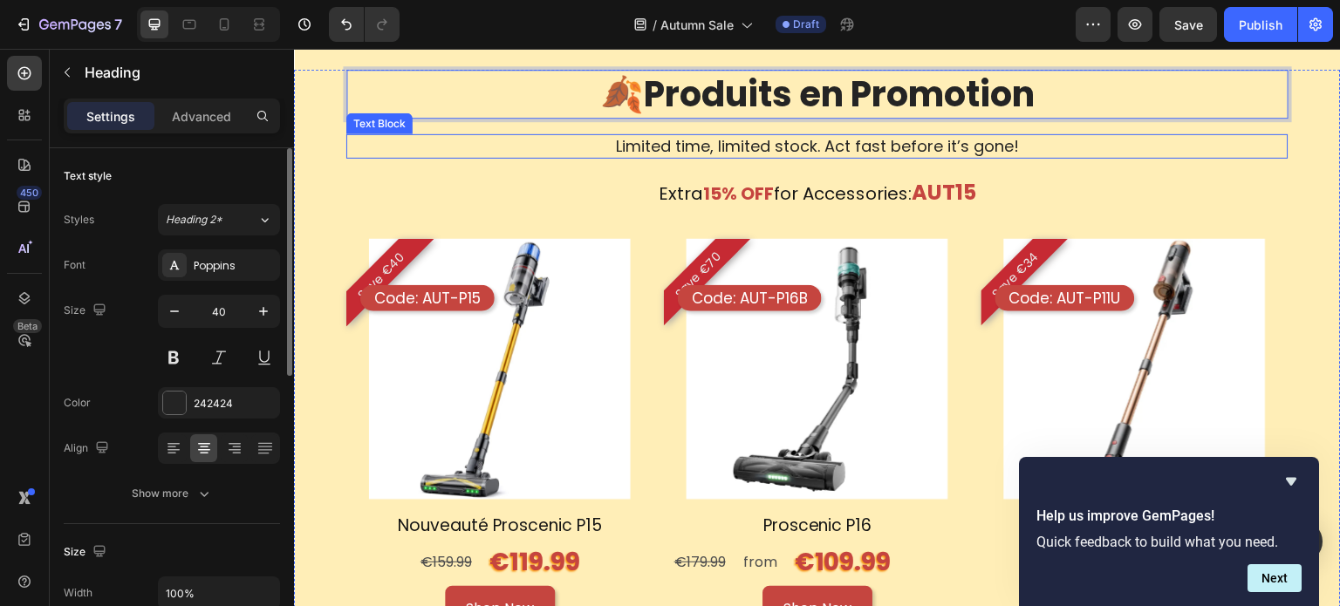
click at [927, 154] on p "Limited time, limited stock. Act fast before it’s gone!" at bounding box center [817, 146] width 939 height 20
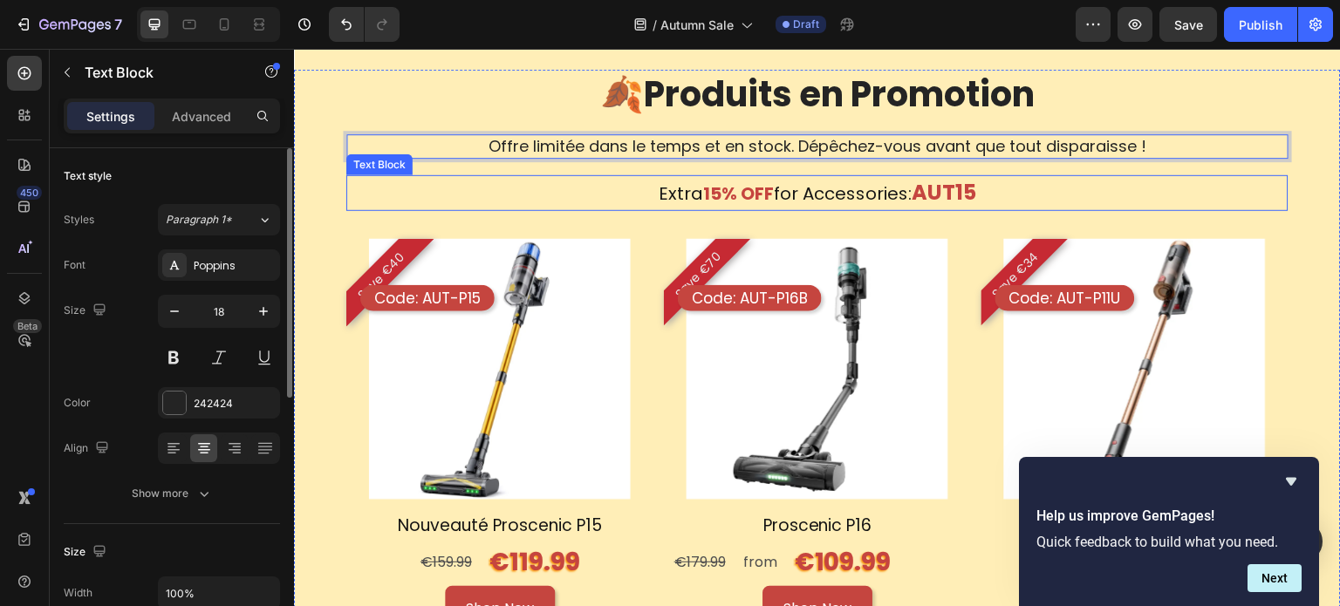
click at [985, 188] on p "Extra 15% OFF for Accessories: AUT15" at bounding box center [817, 193] width 939 height 32
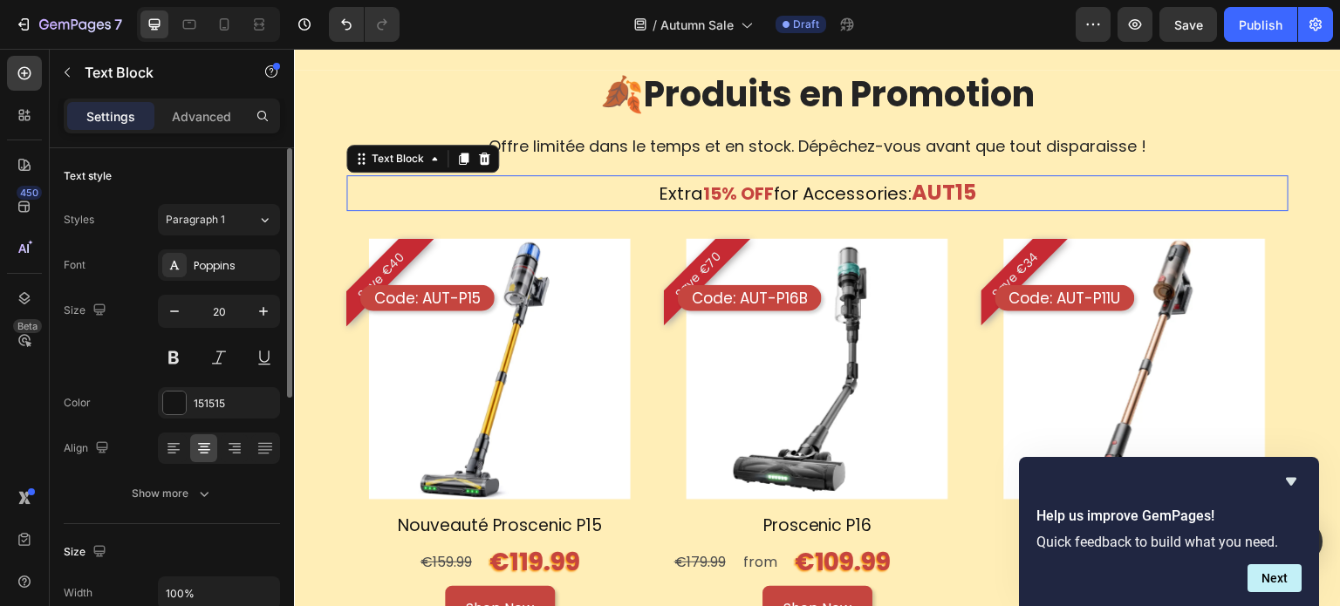
click at [985, 188] on p "Extra 15% OFF for Accessories: AUT15" at bounding box center [817, 193] width 939 height 32
click at [899, 195] on p "Extra 15% OFF for Accessories: AUT15" at bounding box center [817, 193] width 939 height 32
click at [1004, 189] on p "Extra 15% OFF for Accessories: AUT15" at bounding box center [817, 193] width 939 height 32
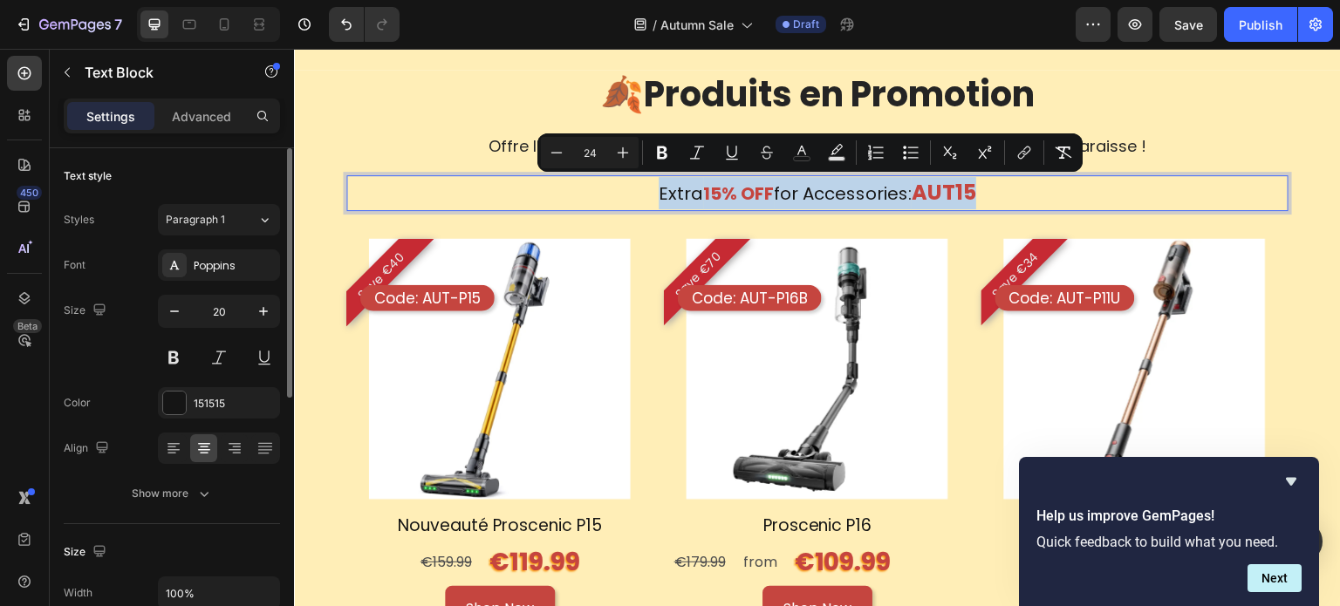
drag, startPoint x: 1004, startPoint y: 189, endPoint x: 608, endPoint y: 200, distance: 396.2
click at [608, 200] on p "Extra 15% OFF for Accessories: AUT15" at bounding box center [817, 193] width 939 height 32
click at [977, 185] on p "Extra 15% OFF for Accessories: AUT15" at bounding box center [817, 193] width 939 height 32
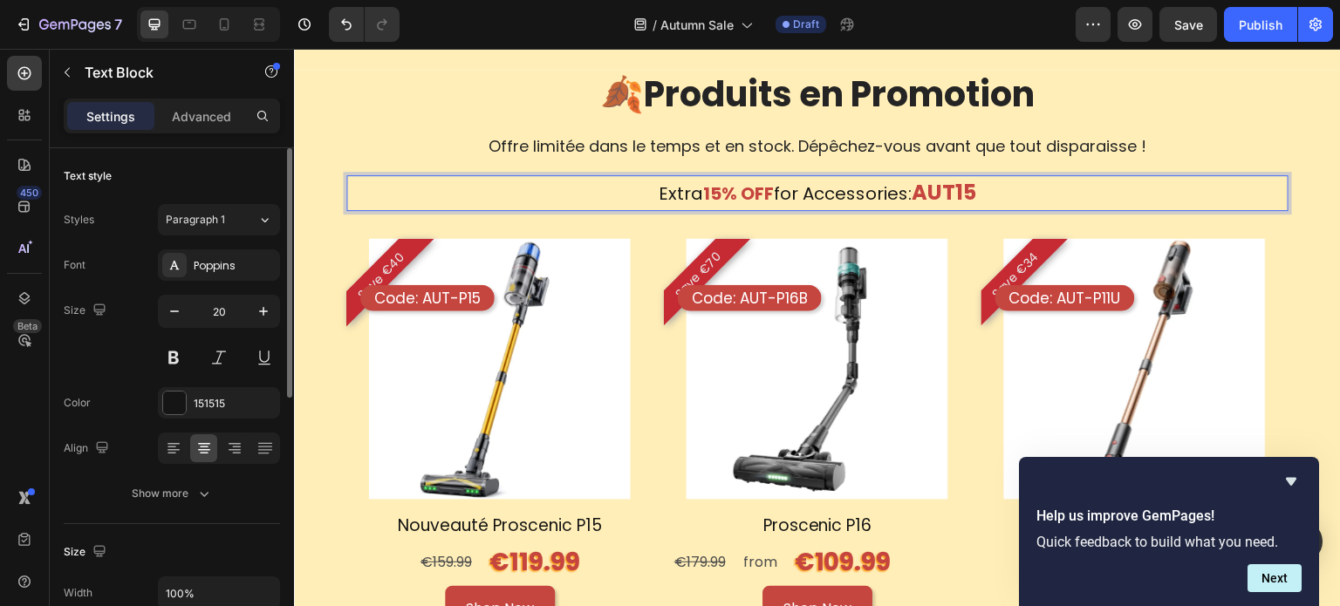
click at [961, 195] on strong "AUT15" at bounding box center [944, 192] width 65 height 29
click at [938, 202] on strong "AUT15" at bounding box center [944, 192] width 65 height 29
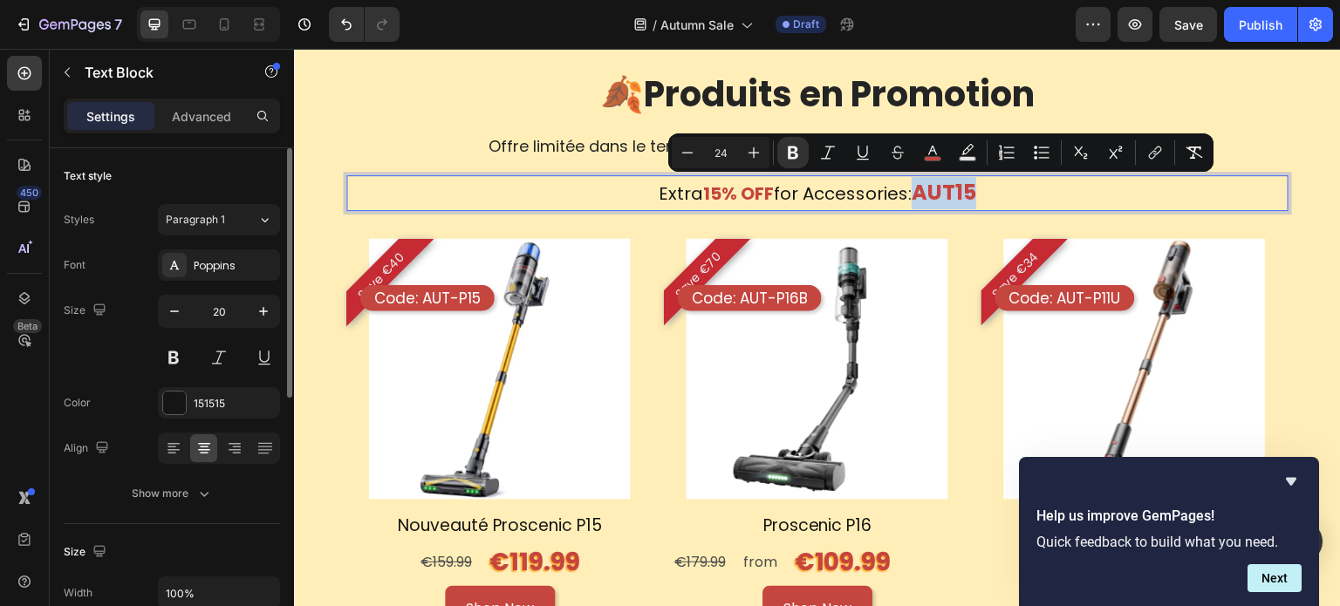
type input "20"
click at [805, 196] on p "Extra 15% OFF for Accessories: AUT15" at bounding box center [817, 193] width 939 height 32
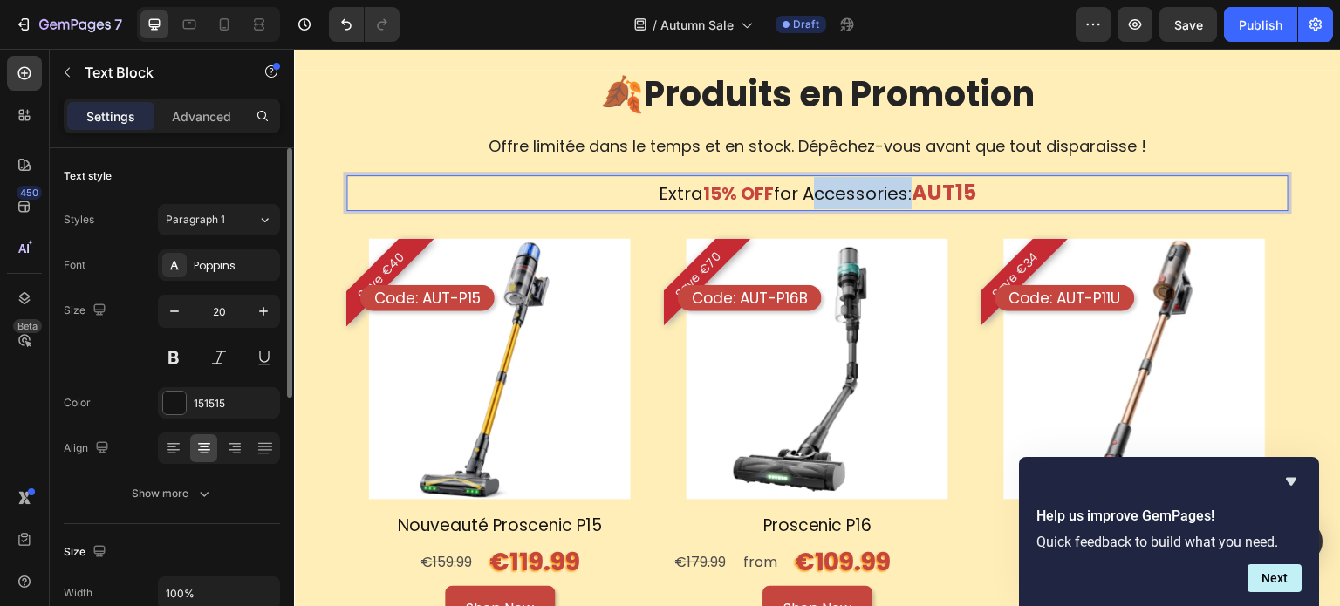
click at [805, 196] on p "Extra 15% OFF for Accessories: AUT15" at bounding box center [817, 193] width 939 height 32
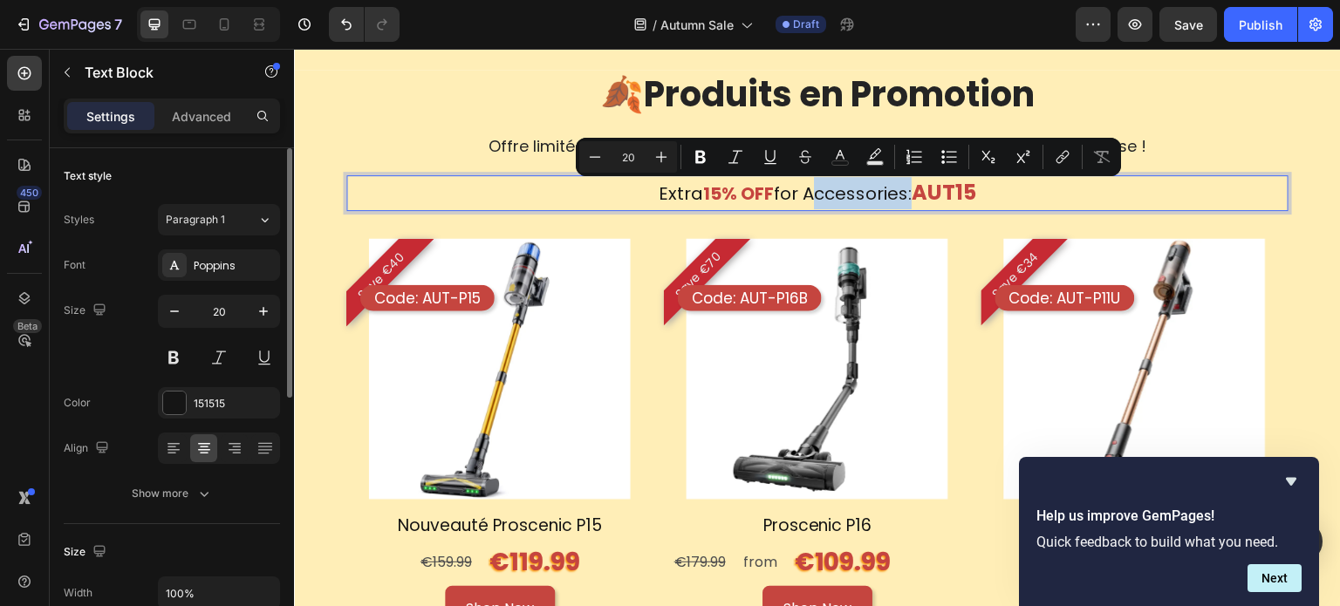
click at [827, 195] on p "Extra 15% OFF for Accessories: AUT15" at bounding box center [817, 193] width 939 height 32
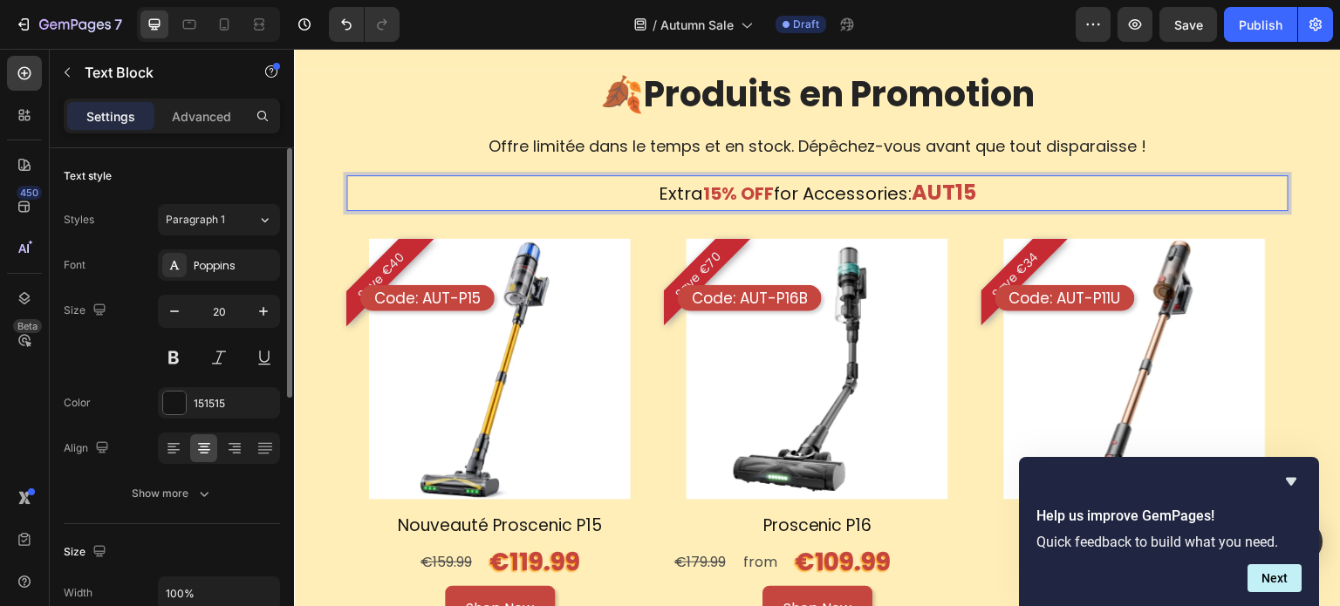
click at [938, 195] on strong "AUT15" at bounding box center [944, 192] width 65 height 29
click at [626, 202] on p "Extra 15% OFF for Accessories: AUT15" at bounding box center [817, 193] width 939 height 32
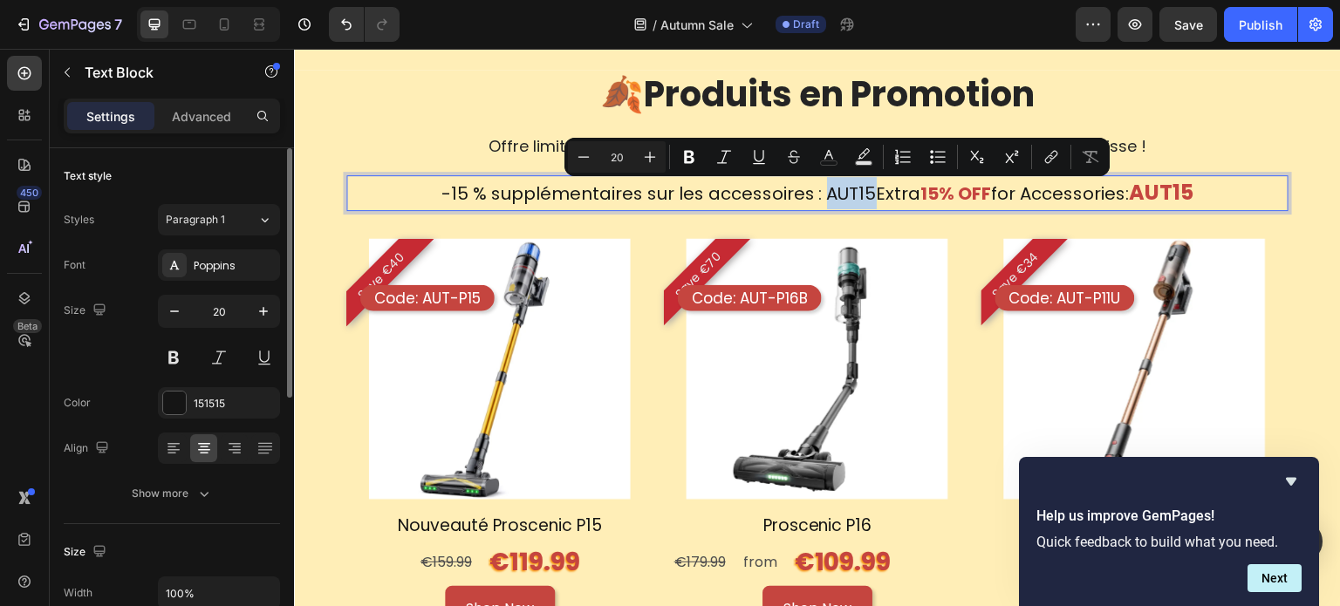
drag, startPoint x: 862, startPoint y: 188, endPoint x: 811, endPoint y: 195, distance: 51.2
click at [811, 195] on p "-15 % supplémentaires sur les accessoires : AUT15Extra 15% OFF for Accessories:…" at bounding box center [817, 193] width 939 height 32
click at [1145, 195] on strong "AUT15" at bounding box center [1162, 192] width 65 height 29
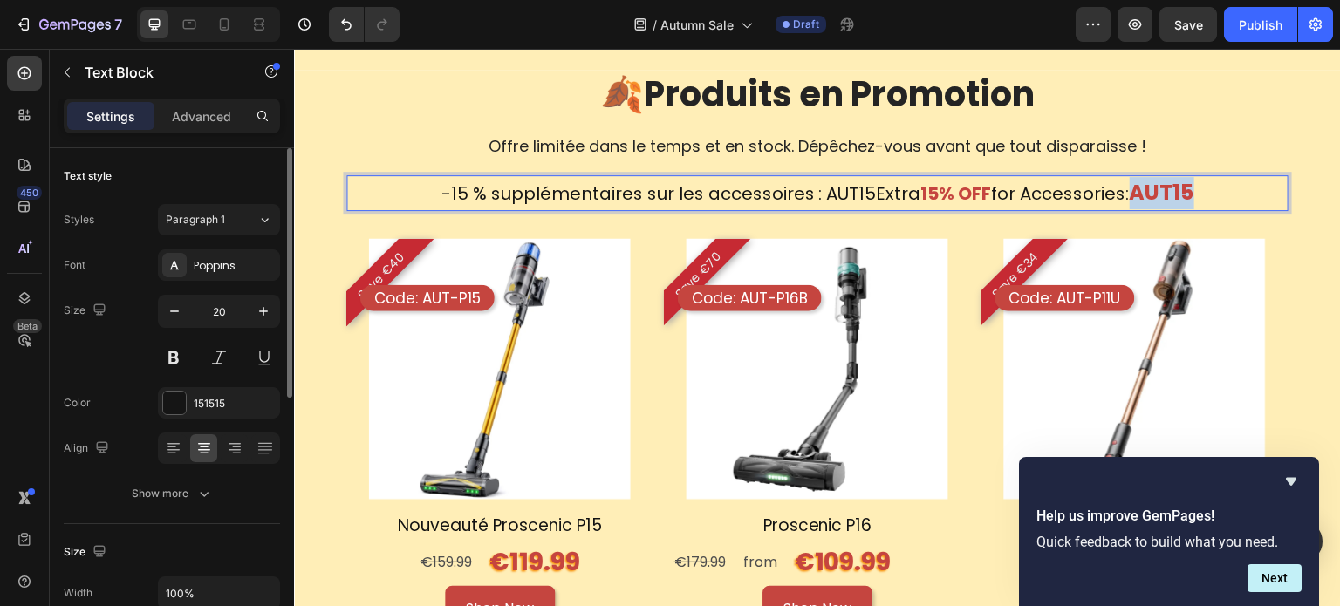
click at [1145, 195] on strong "AUT15" at bounding box center [1162, 192] width 65 height 29
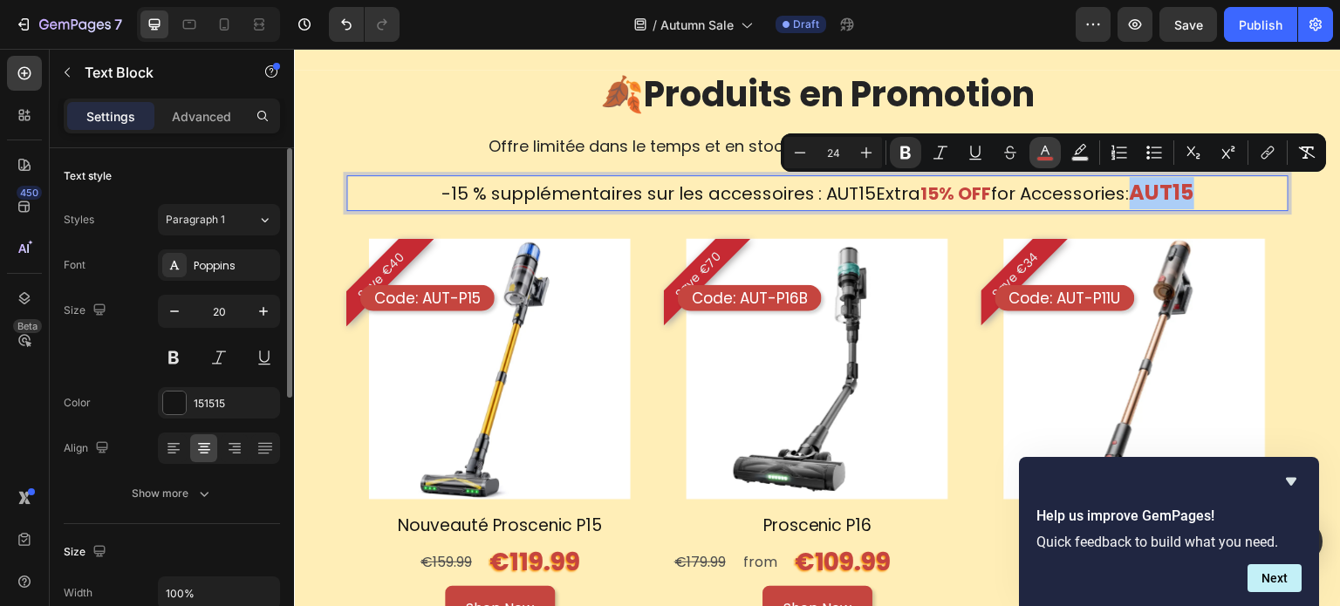
click at [1054, 155] on button "color" at bounding box center [1044, 152] width 31 height 31
type input "C5453F"
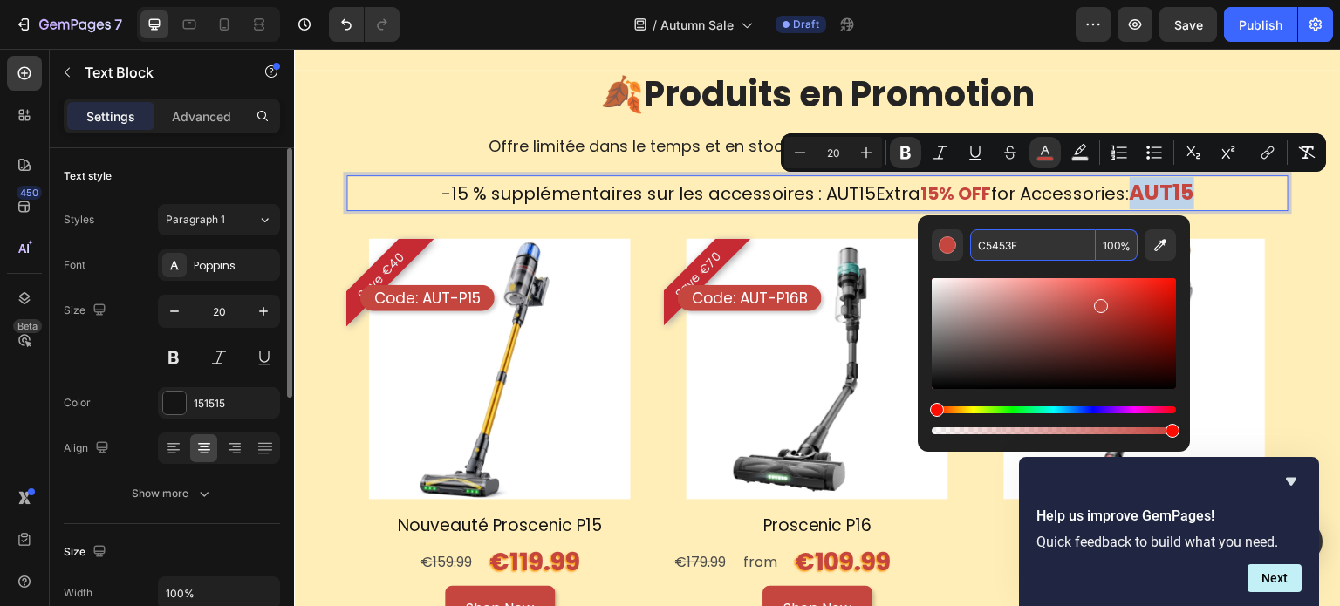
click at [806, 202] on p "-15 % supplémentaires sur les accessoires : AUT15Extra 15% OFF for Accessories:…" at bounding box center [817, 193] width 939 height 32
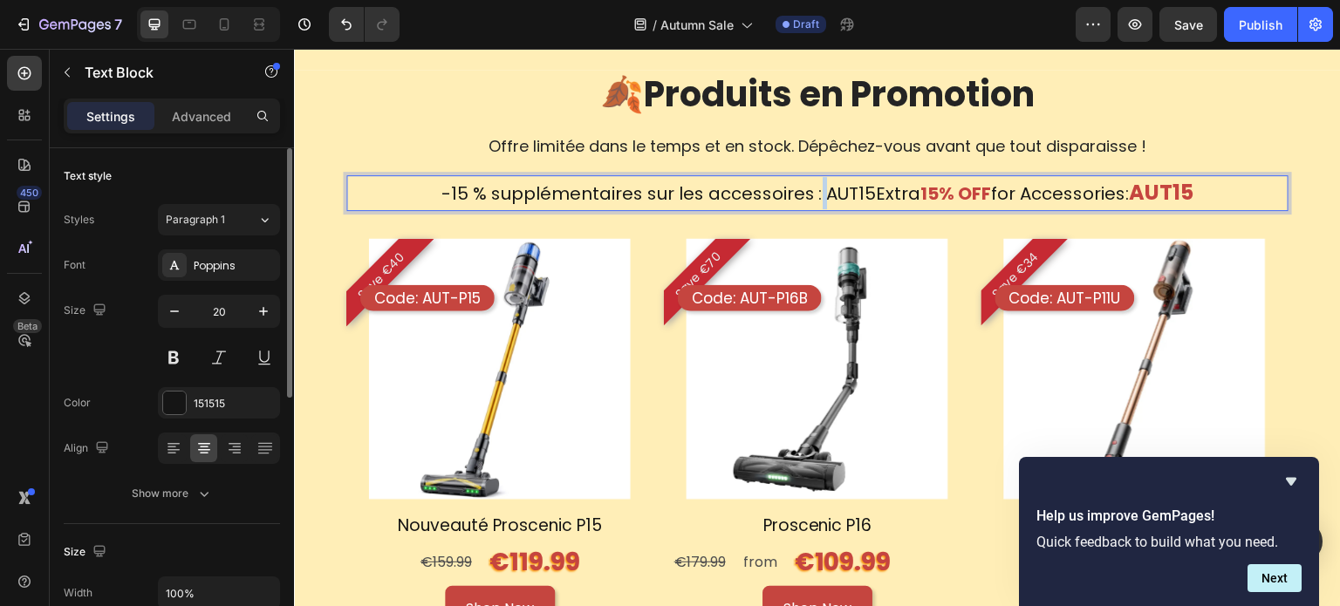
click at [806, 202] on p "-15 % supplémentaires sur les accessoires : AUT15Extra 15% OFF for Accessories:…" at bounding box center [817, 193] width 939 height 32
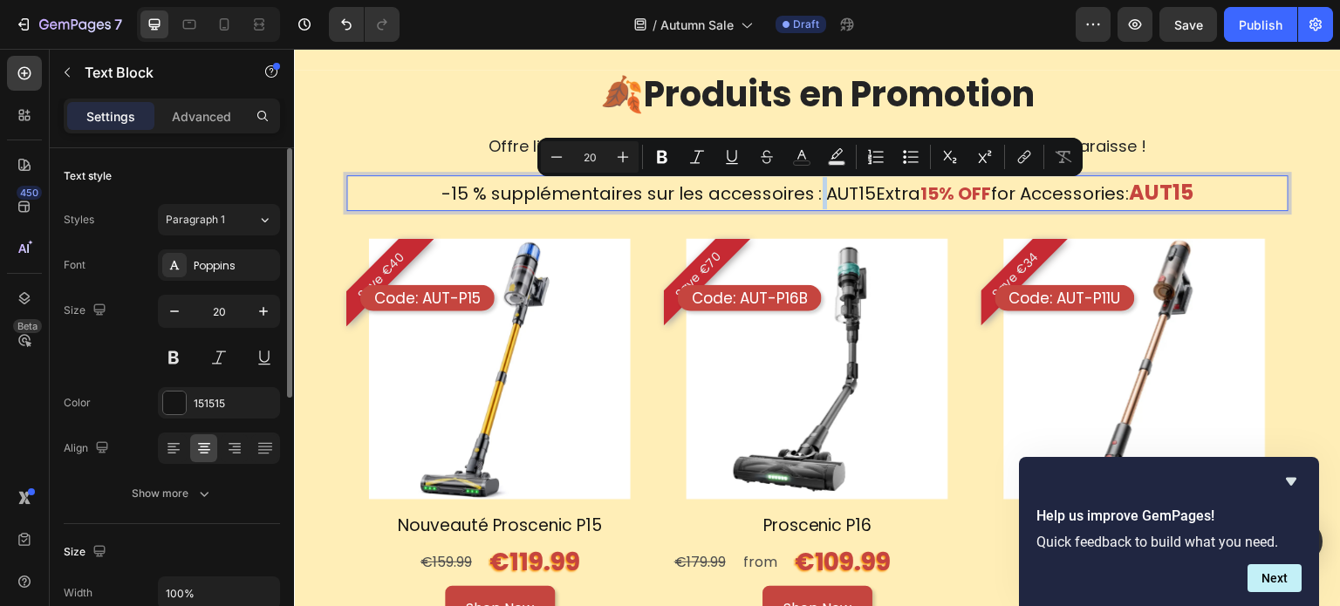
click at [811, 202] on p "-15 % supplémentaires sur les accessoires : AUT15Extra 15% OFF for Accessories:…" at bounding box center [817, 193] width 939 height 32
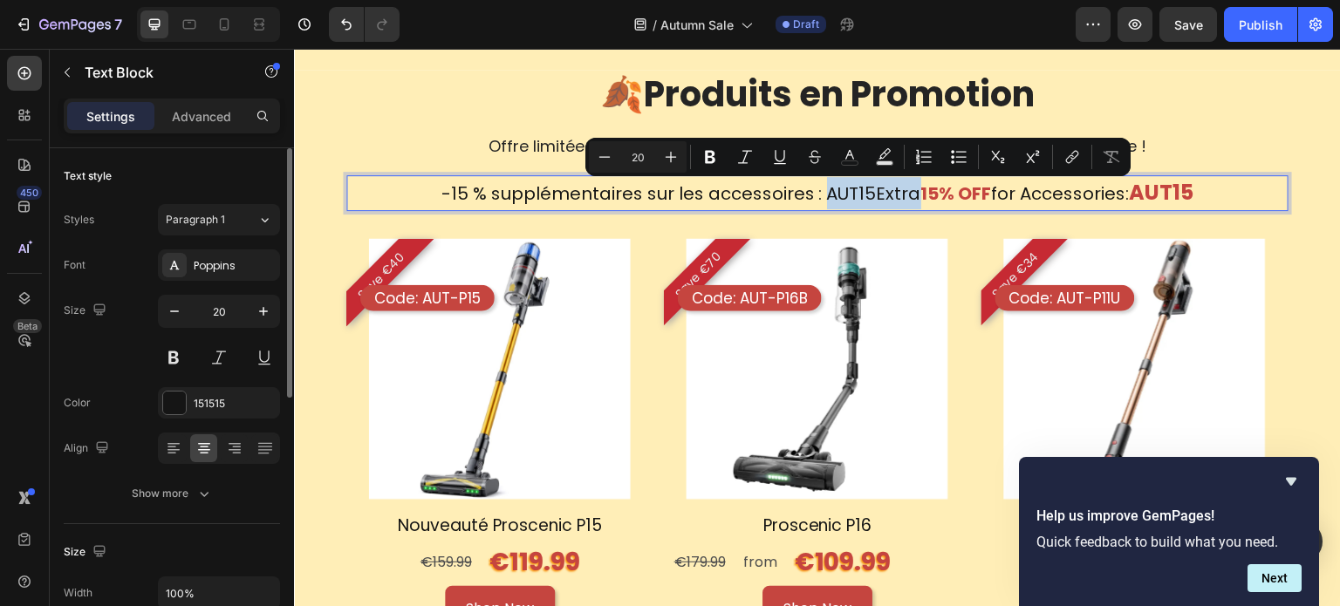
drag, startPoint x: 812, startPoint y: 200, endPoint x: 848, endPoint y: 188, distance: 37.8
click at [848, 188] on p "-15 % supplémentaires sur les accessoires : AUT15Extra 15% OFF for Accessories:…" at bounding box center [817, 193] width 939 height 32
click at [855, 200] on p "-15 % supplémentaires sur les accessoires : AUT15Extra 15% OFF for Accessories:…" at bounding box center [817, 193] width 939 height 32
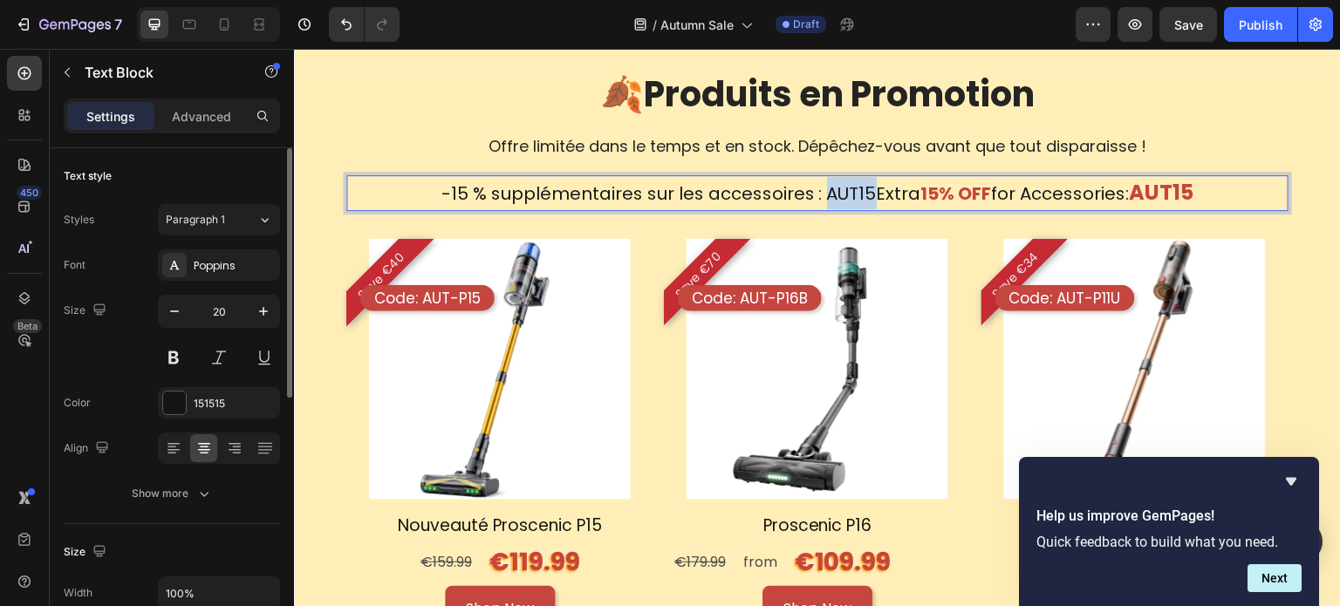
drag, startPoint x: 864, startPoint y: 192, endPoint x: 816, endPoint y: 198, distance: 48.4
click at [816, 198] on p "-15 % supplémentaires sur les accessoires : AUT15Extra 15% OFF for Accessories:…" at bounding box center [817, 193] width 939 height 32
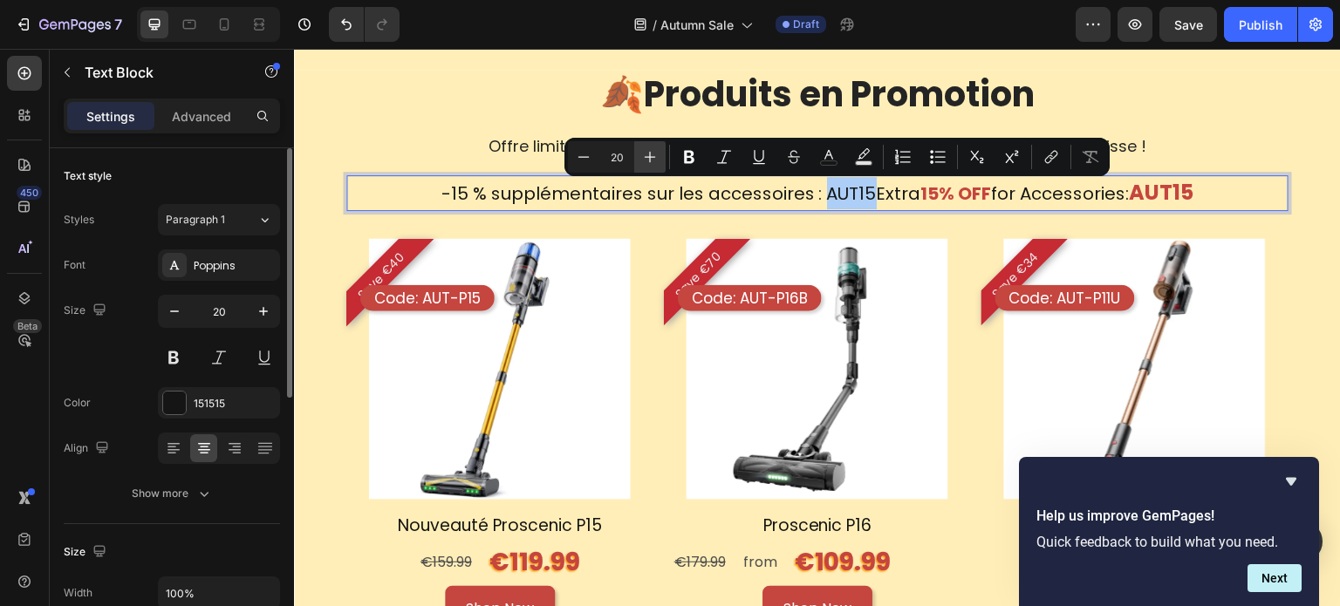
click at [650, 163] on icon "Editor contextual toolbar" at bounding box center [649, 156] width 17 height 17
type input "24"
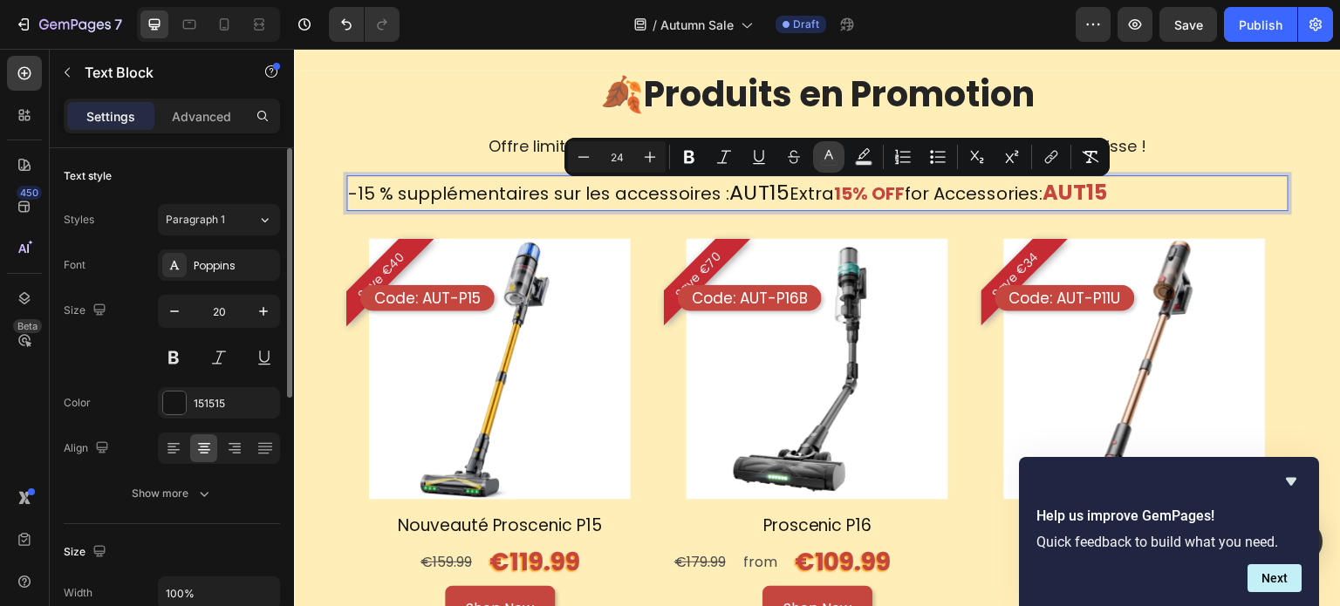
click at [817, 161] on button "color" at bounding box center [828, 156] width 31 height 31
type input "151515"
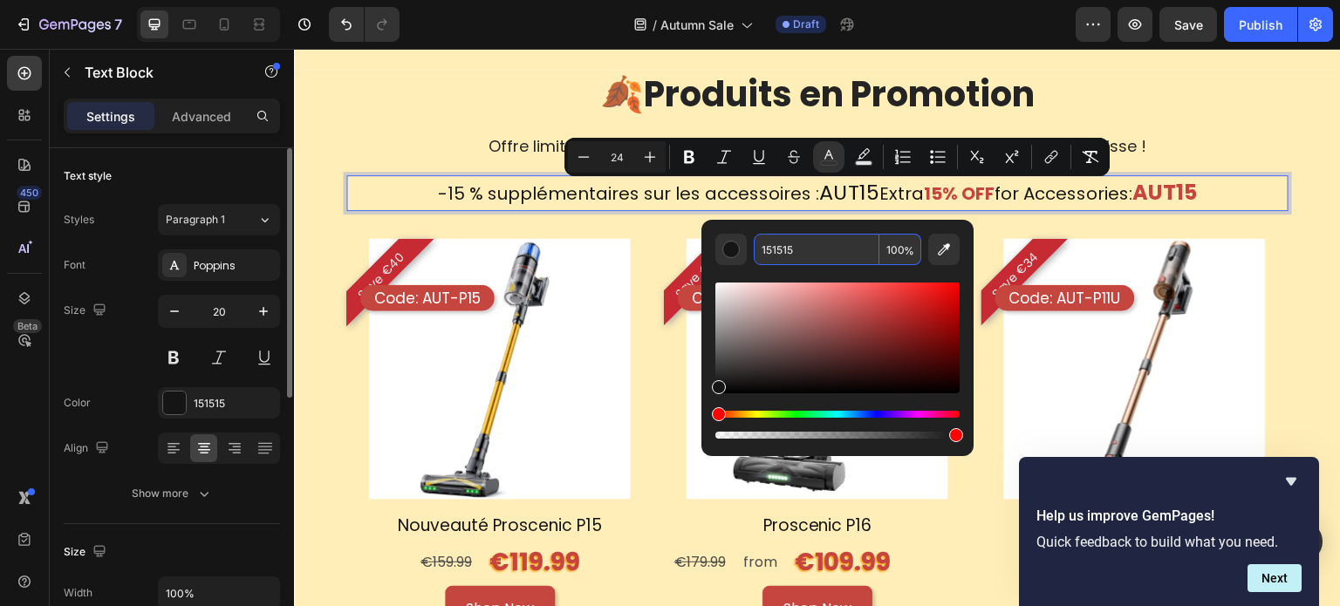
click at [827, 246] on input "151515" at bounding box center [817, 249] width 126 height 31
paste input "C5453F"
type input "C5453F"
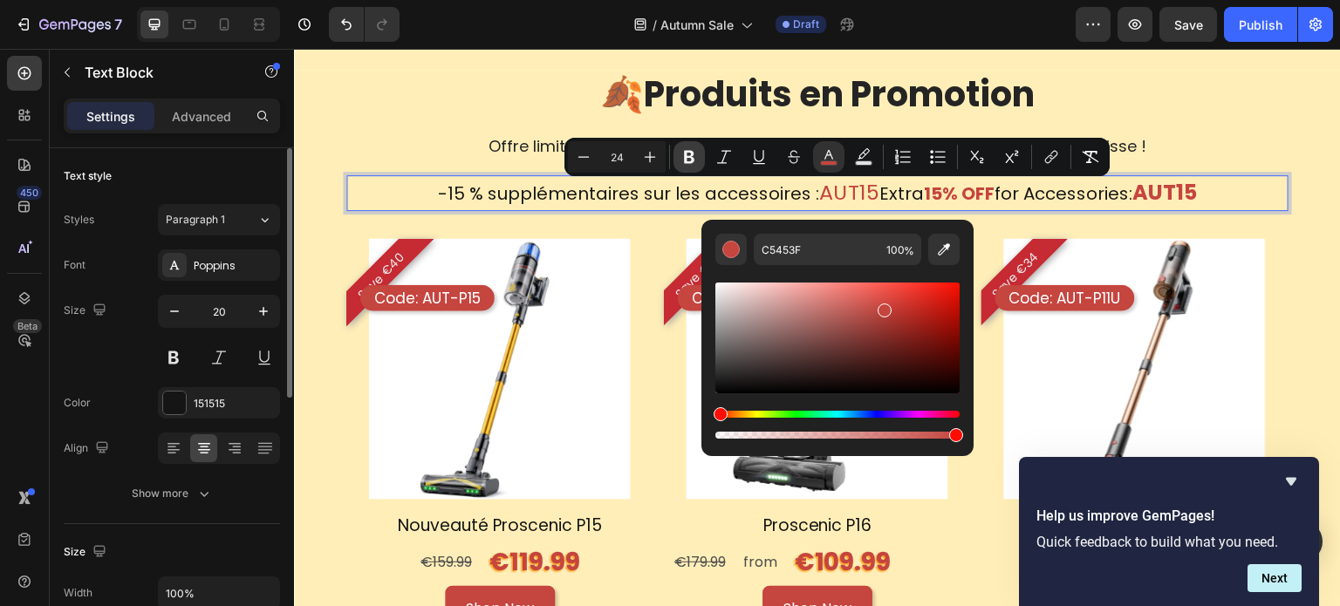
drag, startPoint x: 689, startPoint y: 158, endPoint x: 690, endPoint y: 167, distance: 8.8
click at [689, 158] on icon "Editor contextual toolbar" at bounding box center [688, 156] width 17 height 17
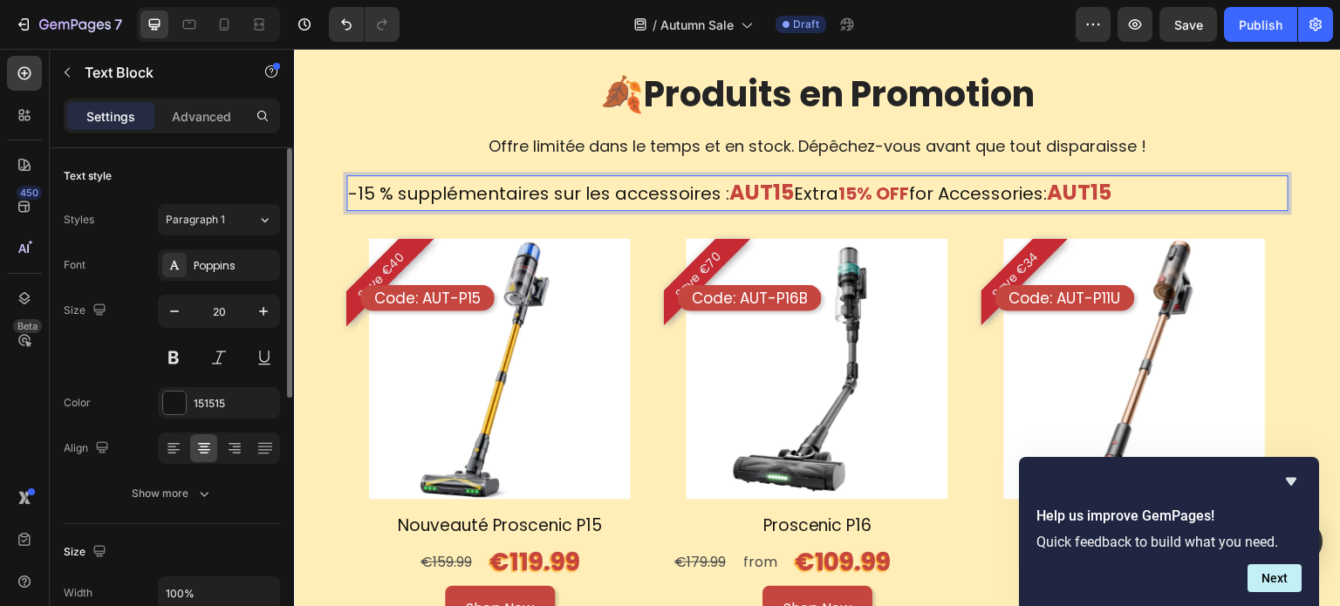
click at [1024, 188] on p "-15 % supplémentaires sur les accessoires : AUT15 Extra 15% OFF for Accessories…" at bounding box center [729, 193] width 763 height 32
click at [783, 198] on strong "AUT15" at bounding box center [761, 192] width 65 height 29
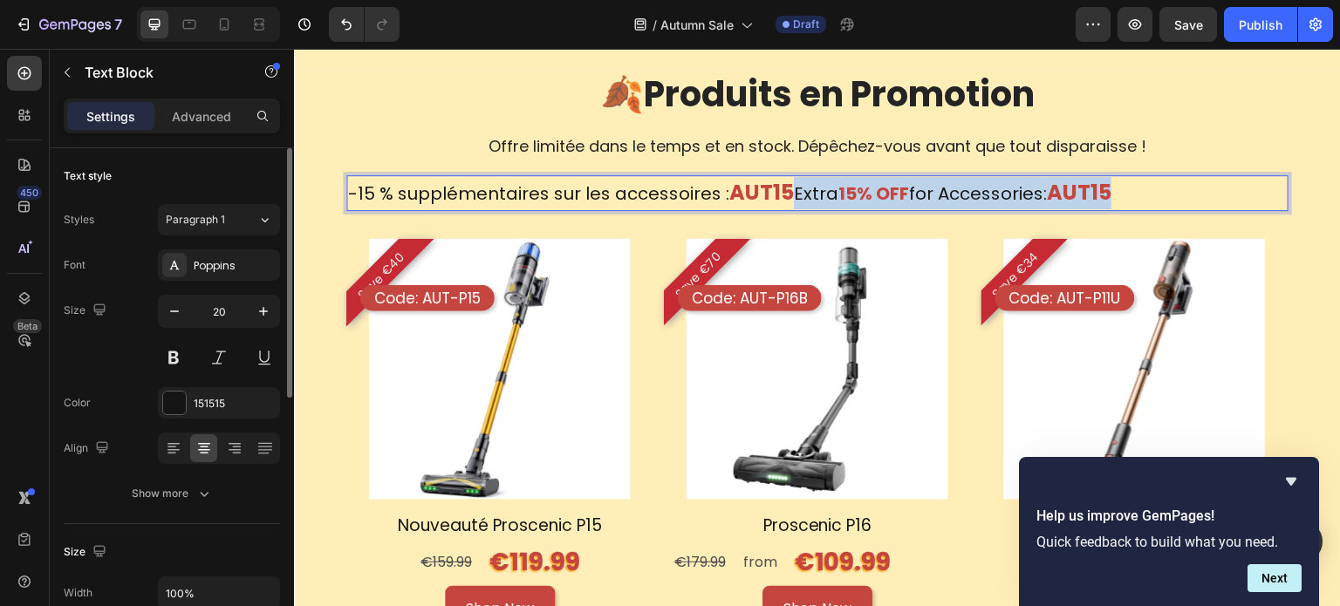
drag, startPoint x: 790, startPoint y: 195, endPoint x: 1122, endPoint y: 179, distance: 332.8
click at [1122, 179] on div "-15 % supplémentaires sur les accessoires : AUT15 Extra 15% OFF for Accessories…" at bounding box center [817, 193] width 942 height 36
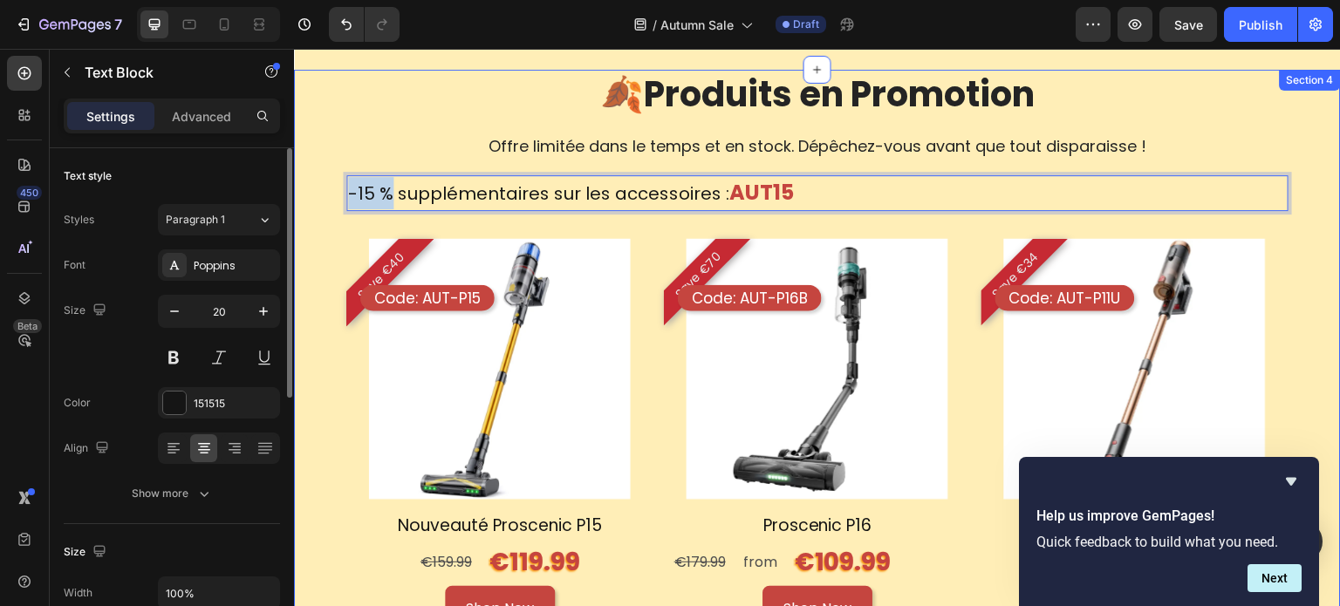
drag, startPoint x: 393, startPoint y: 189, endPoint x: 360, endPoint y: 202, distance: 34.5
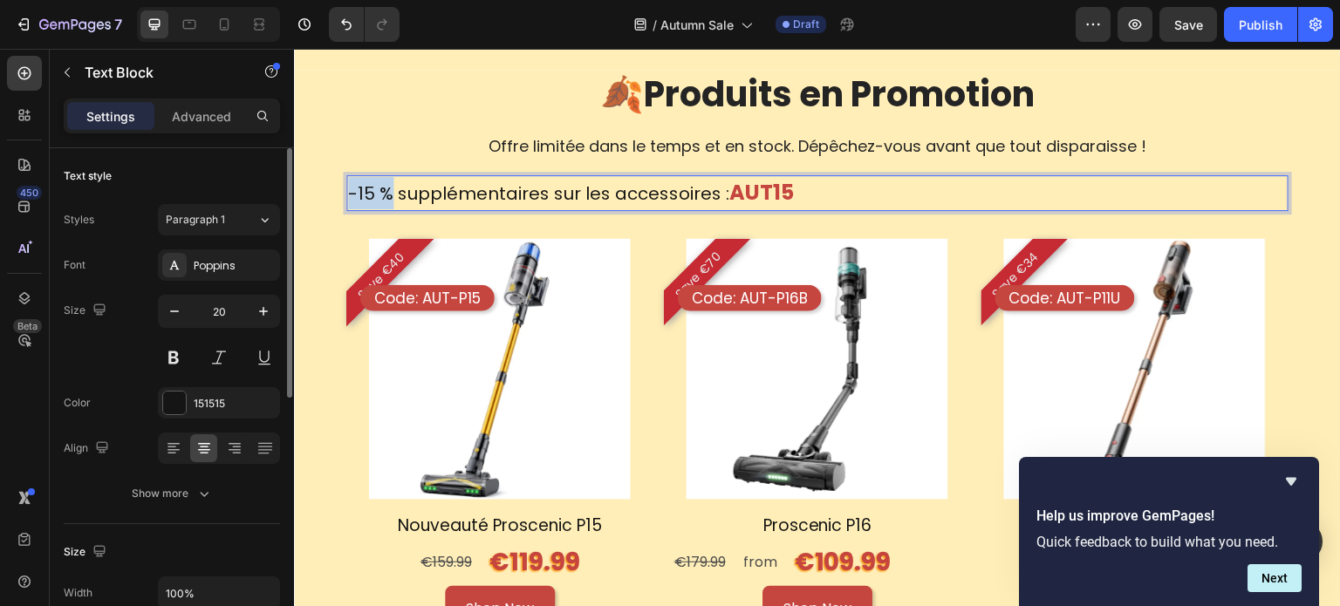
drag, startPoint x: 843, startPoint y: 184, endPoint x: 857, endPoint y: 195, distance: 18.0
click at [844, 184] on div "-15 % supplémentaires sur les accessoires : AUT15" at bounding box center [817, 193] width 942 height 36
click at [861, 197] on div "-15 % supplémentaires sur les accessoires : AUT15" at bounding box center [817, 193] width 942 height 36
click at [1015, 279] on pre "Save €34" at bounding box center [1017, 276] width 78 height 78
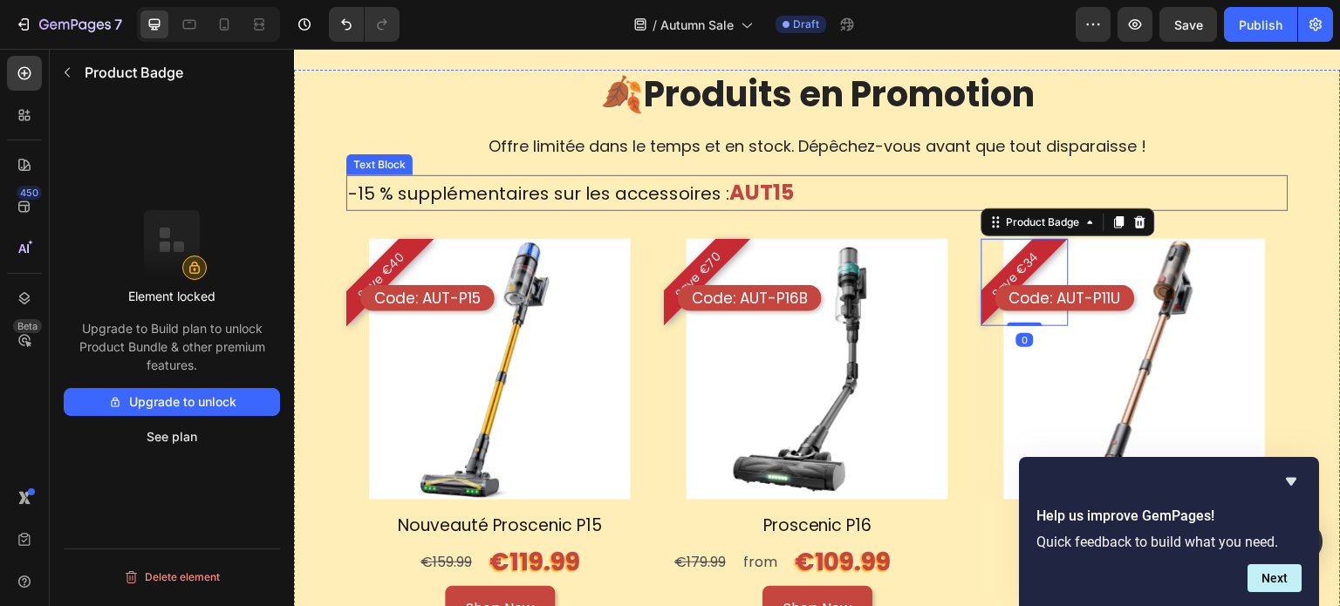
drag, startPoint x: 801, startPoint y: 186, endPoint x: 746, endPoint y: 209, distance: 59.8
click at [801, 186] on div "-15 % supplémentaires sur les accessoires : AUT15" at bounding box center [817, 193] width 942 height 36
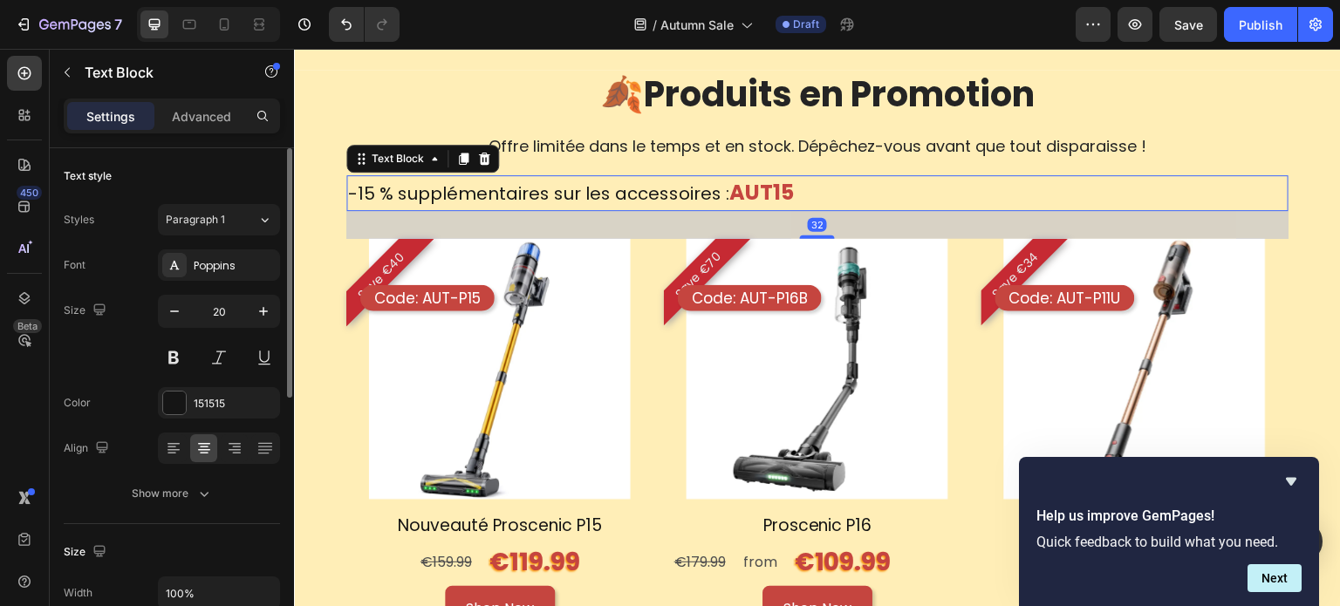
click at [218, 451] on div at bounding box center [219, 448] width 122 height 31
click at [237, 442] on icon at bounding box center [234, 448] width 17 height 17
click at [215, 448] on div at bounding box center [203, 448] width 27 height 28
click at [936, 198] on div "-15 % supplémentaires sur les accessoires : AUT15" at bounding box center [817, 193] width 942 height 36
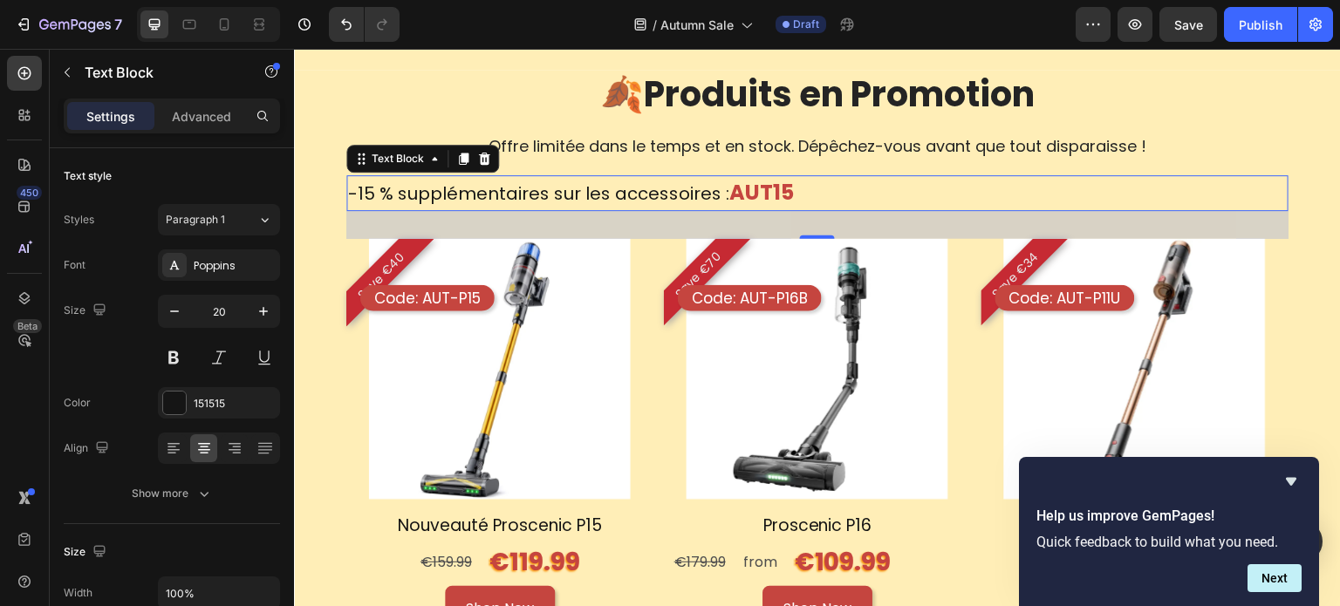
drag, startPoint x: 1027, startPoint y: 198, endPoint x: 876, endPoint y: 202, distance: 151.0
click at [1018, 198] on div "-15 % supplémentaires sur les accessoires : AUT15" at bounding box center [817, 193] width 942 height 36
click at [825, 193] on div "-15 % supplémentaires sur les accessoires : AUT15" at bounding box center [817, 193] width 942 height 36
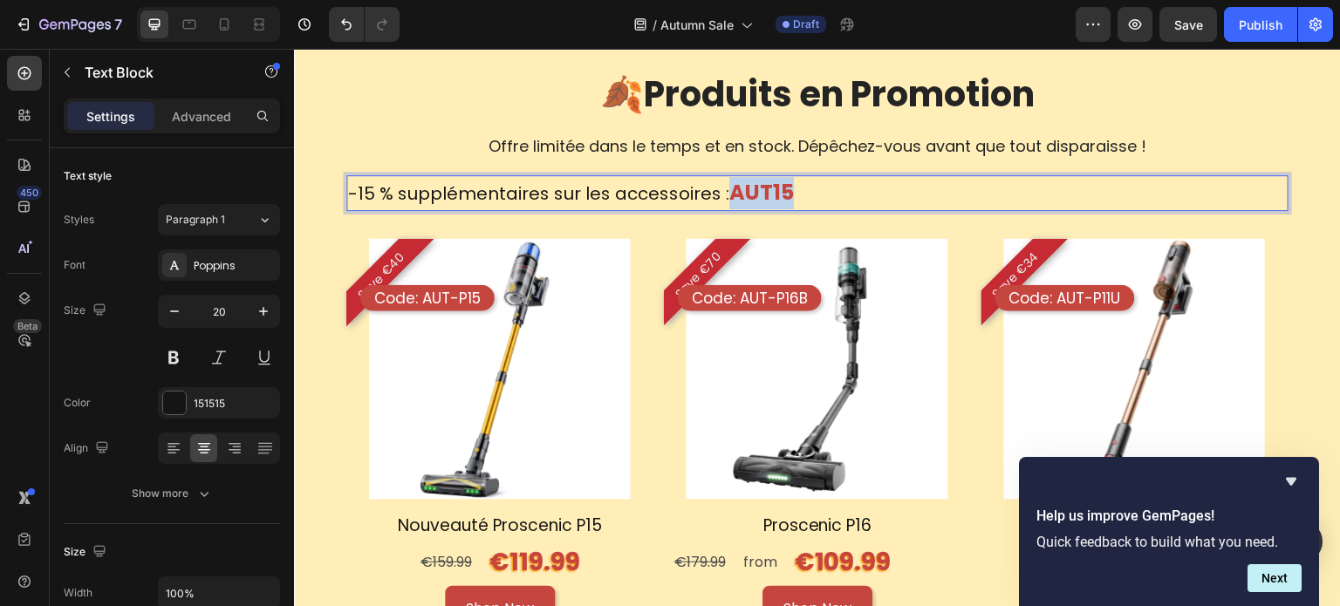
click at [783, 193] on strong "AUT15" at bounding box center [761, 192] width 65 height 29
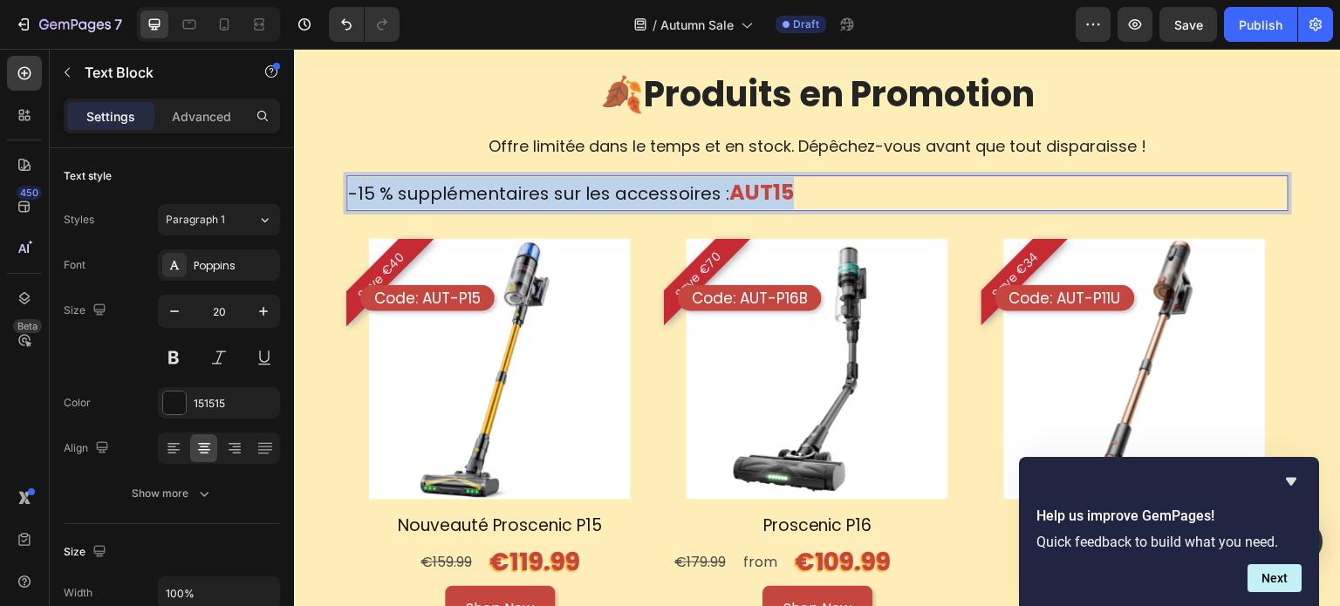
click at [783, 193] on strong "AUT15" at bounding box center [761, 192] width 65 height 29
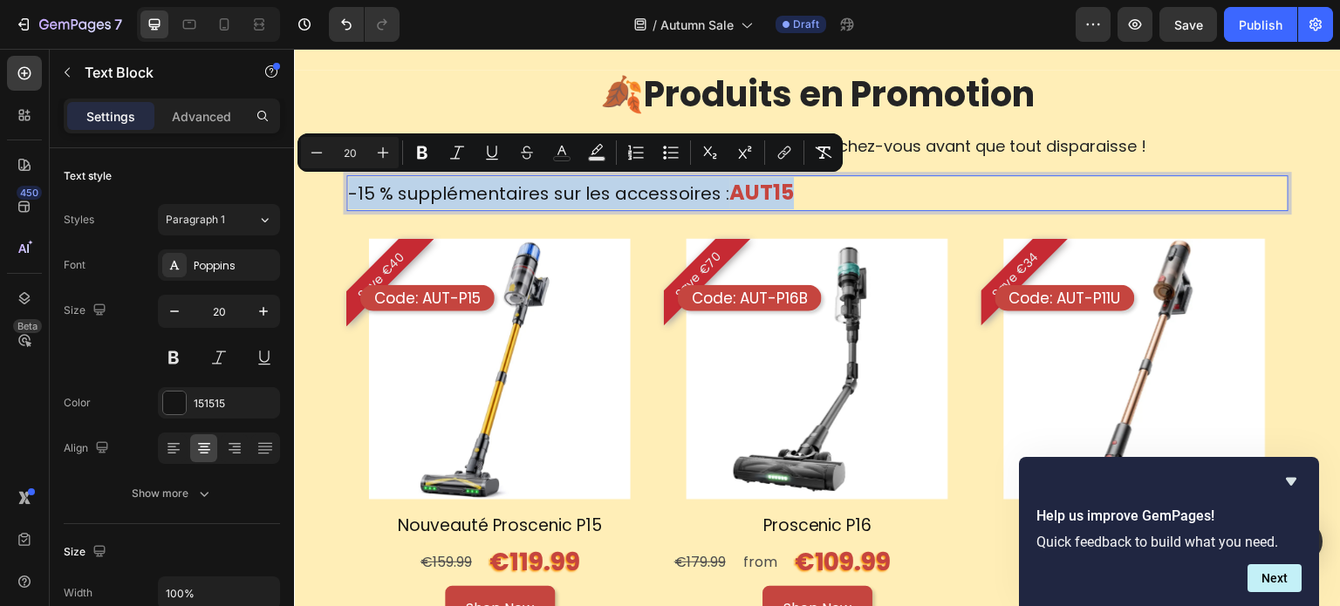
click at [742, 194] on strong "AUT15" at bounding box center [761, 192] width 65 height 29
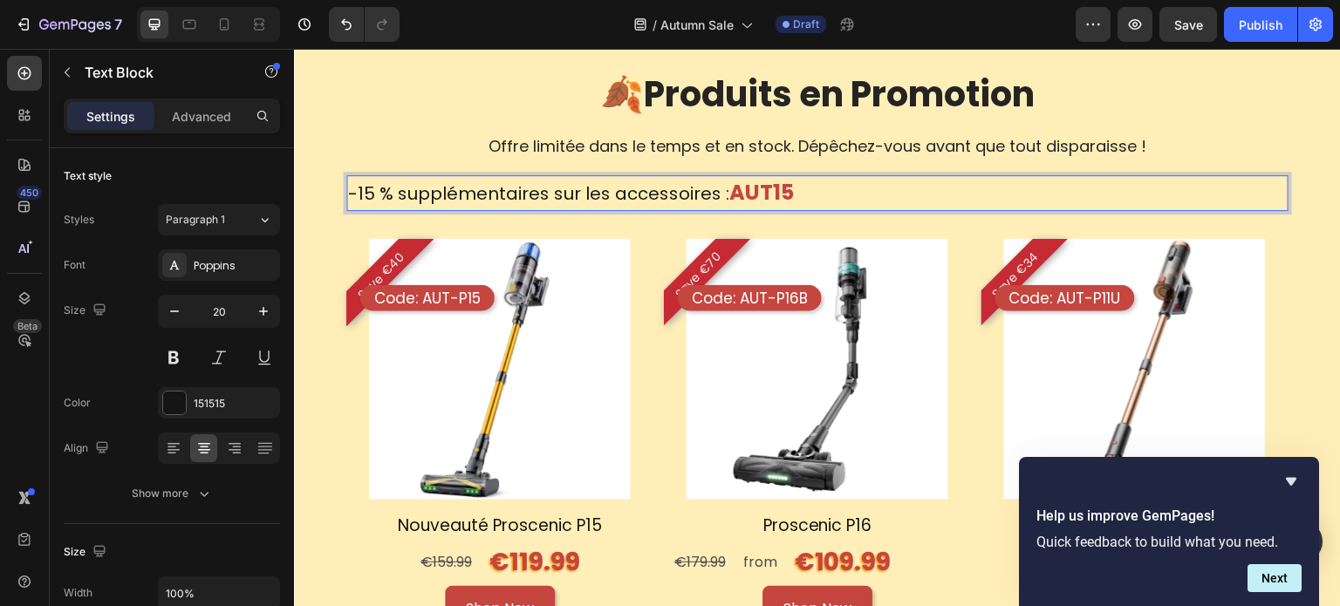
click at [773, 193] on strong "AUT15" at bounding box center [761, 192] width 65 height 29
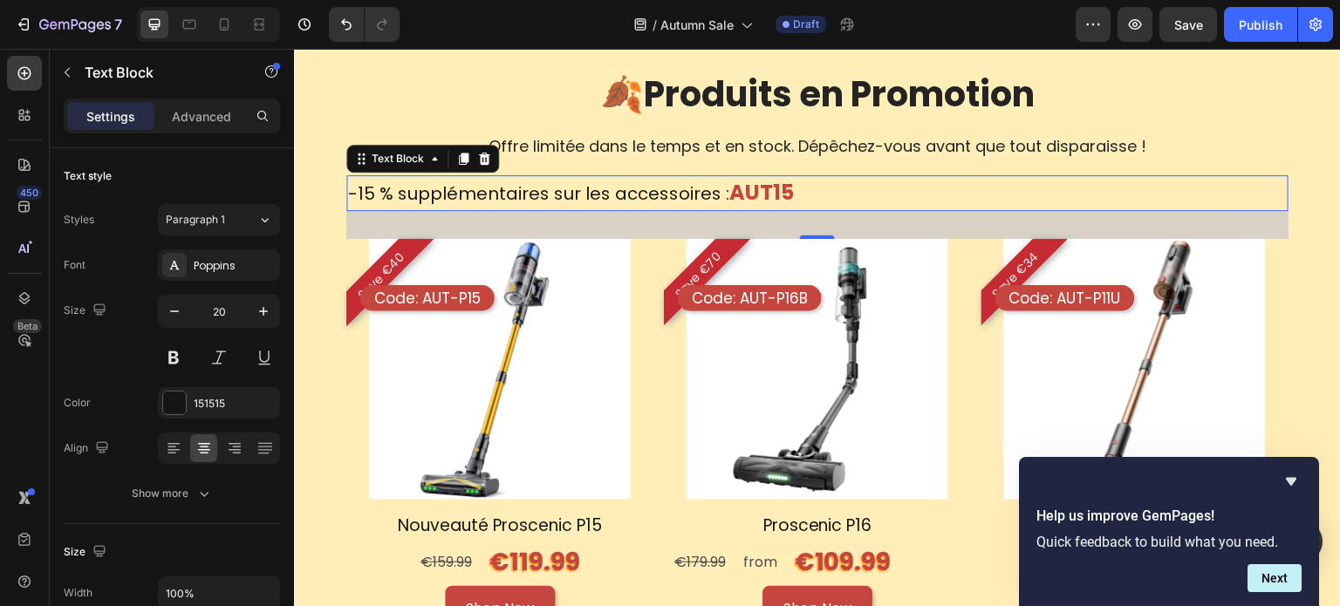
click at [797, 193] on div "-15 % supplémentaires sur les accessoires : AUT15" at bounding box center [817, 193] width 942 height 36
click at [808, 188] on div "-15 % supplémentaires sur les accessoires : AUT15" at bounding box center [817, 193] width 942 height 36
click at [1291, 482] on icon "Hide survey" at bounding box center [1291, 482] width 10 height 8
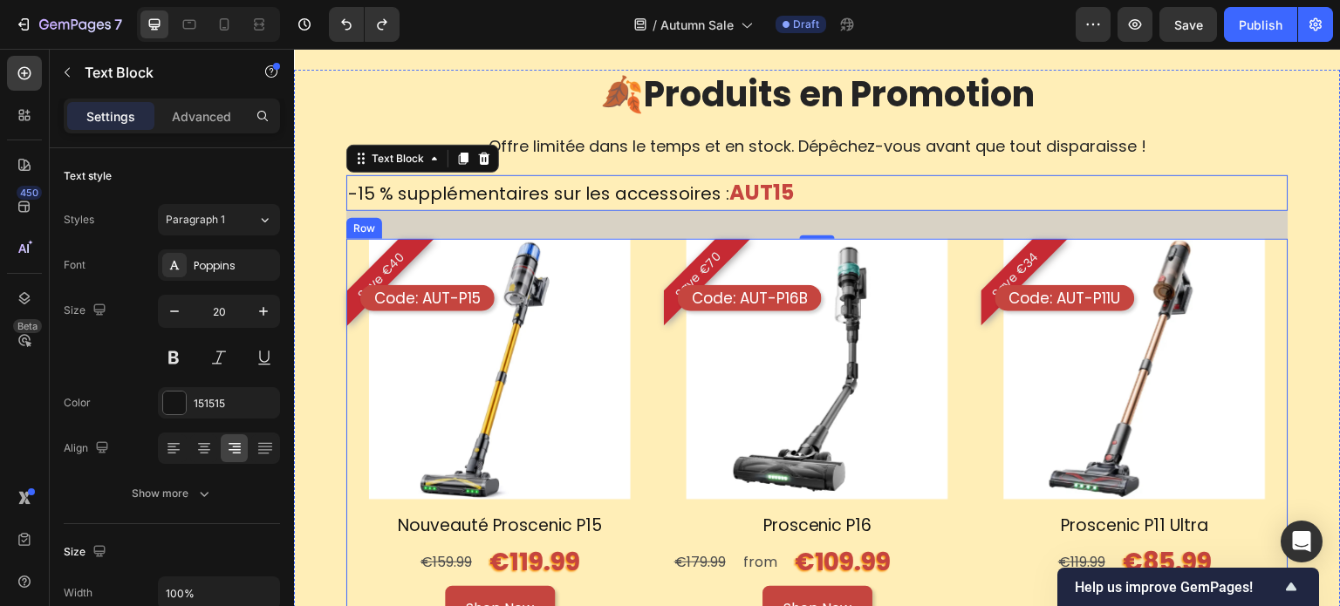
click at [1036, 155] on p "Offre limitée dans le temps et en stock. Dépêchez-vous avant que tout disparais…" at bounding box center [817, 146] width 939 height 20
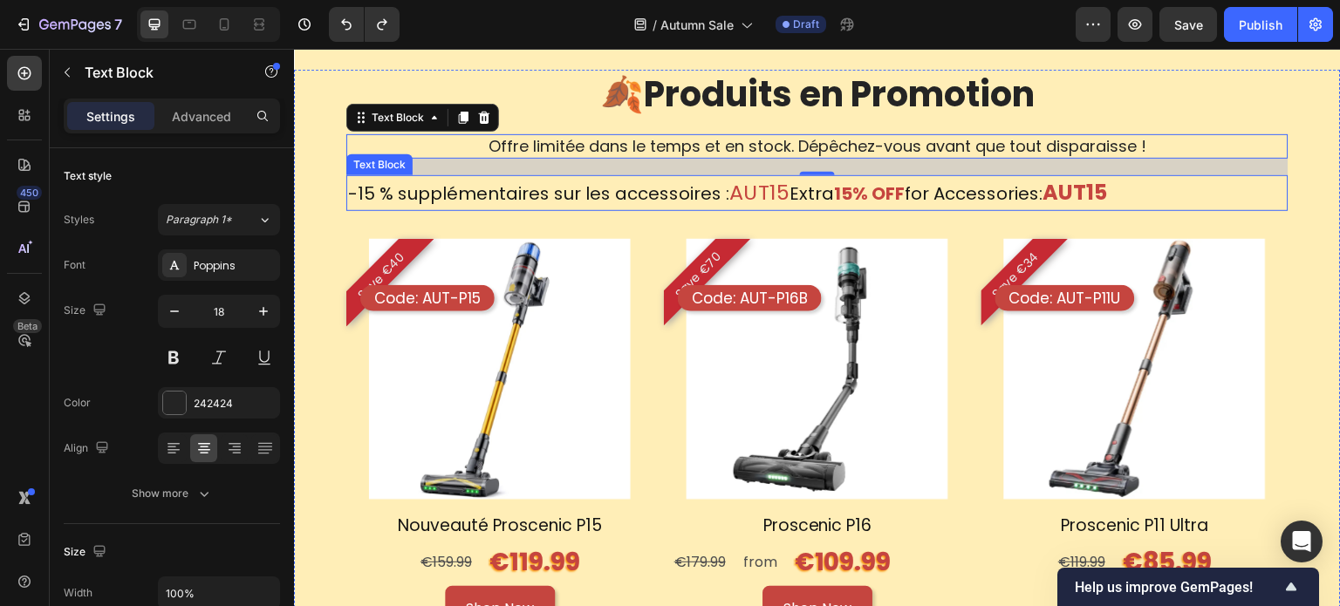
click at [866, 200] on strong "15% OFF" at bounding box center [869, 193] width 71 height 24
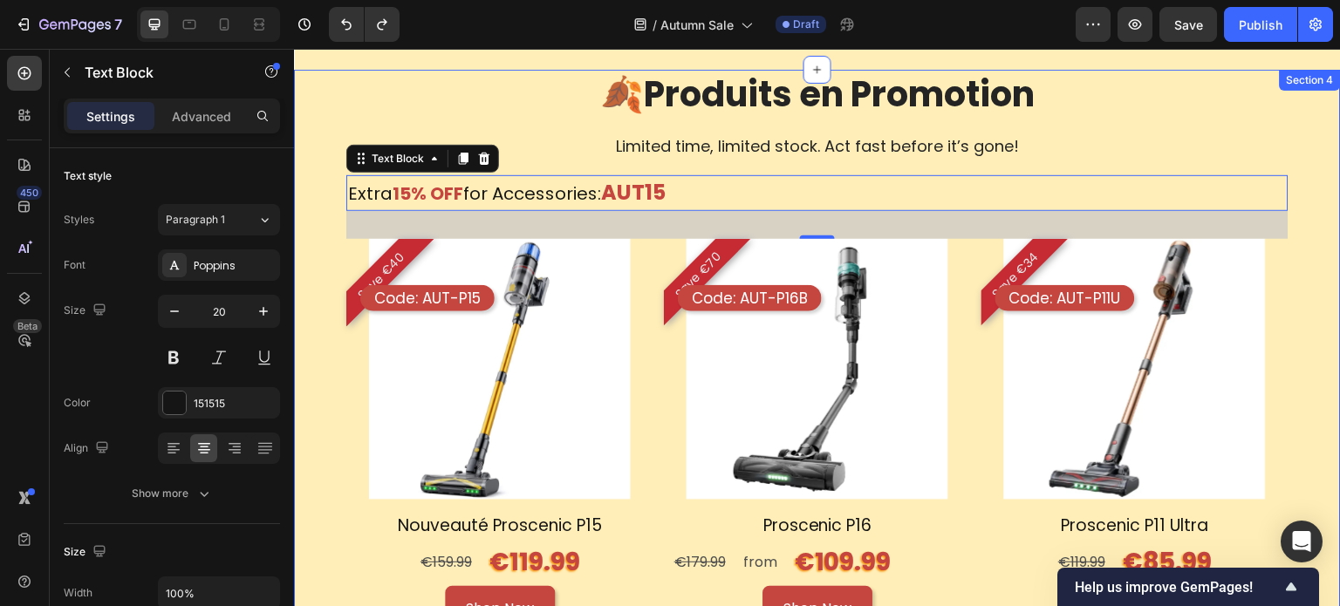
click at [880, 146] on p "Limited time, limited stock. Act fast before it’s gone!" at bounding box center [817, 146] width 939 height 20
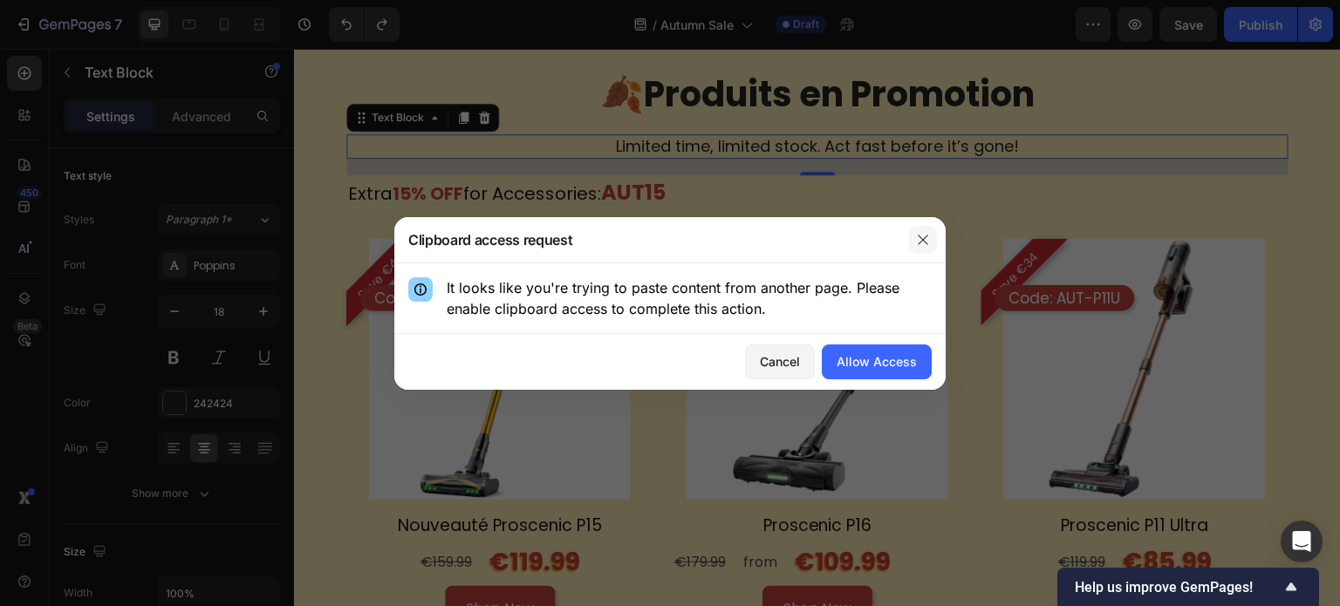
click at [930, 248] on button "button" at bounding box center [923, 240] width 28 height 28
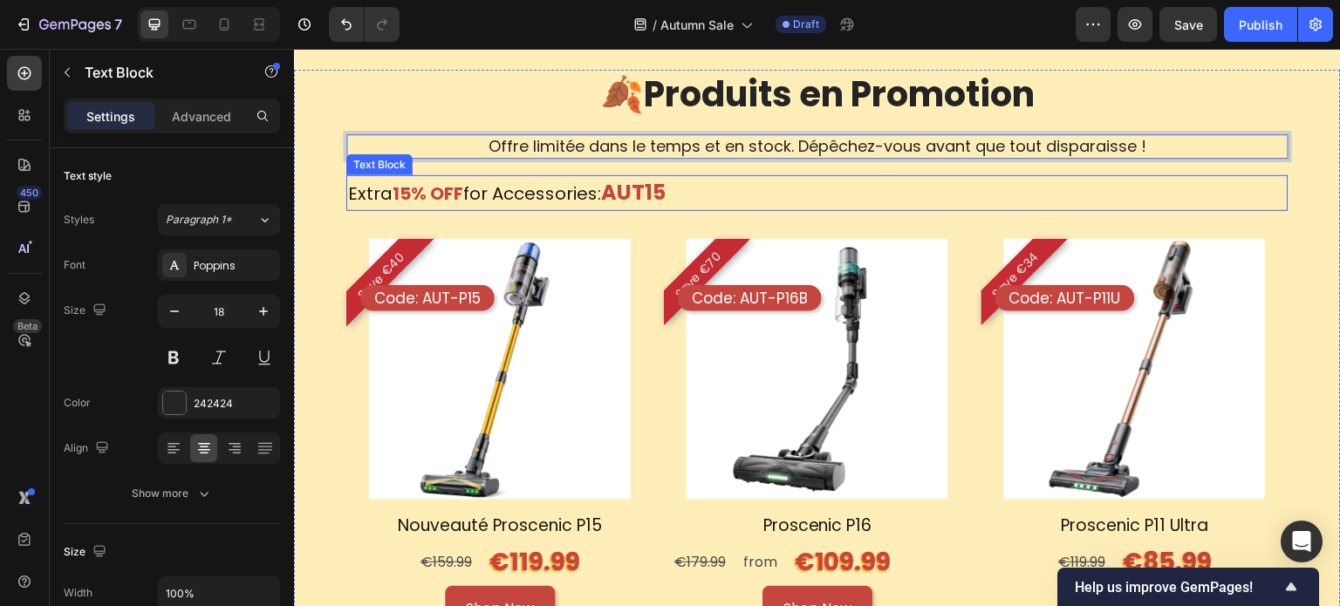
click at [648, 198] on strong "AUT15" at bounding box center [633, 192] width 65 height 29
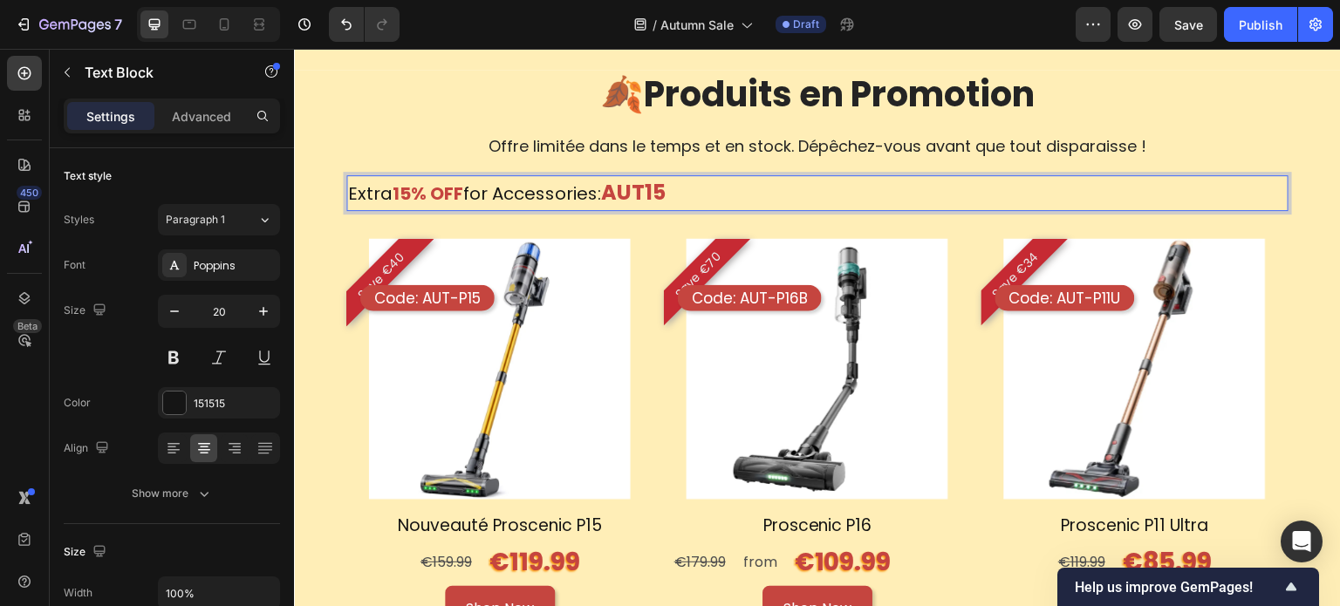
click at [735, 181] on div "Extra 15% OFF for Accessories: AUT15" at bounding box center [817, 193] width 942 height 36
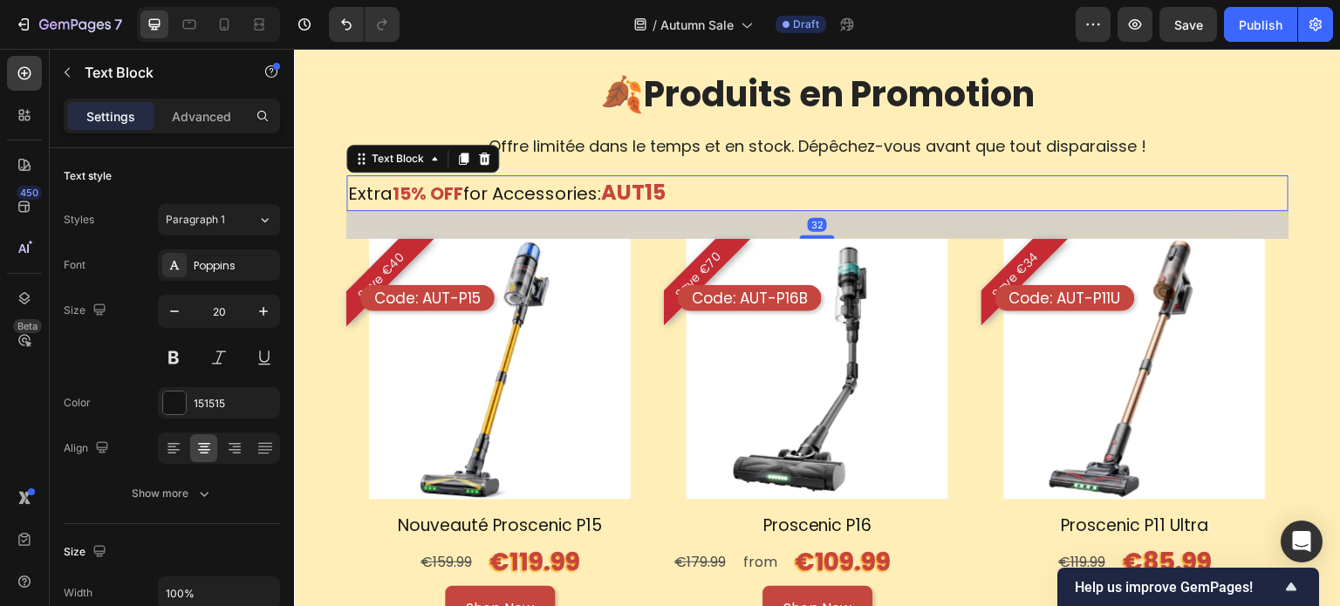
click at [732, 183] on div "Extra 15% OFF for Accessories: AUT15" at bounding box center [817, 193] width 942 height 36
click at [731, 192] on div "Extra 15% OFF for Accessories: AUT15" at bounding box center [817, 193] width 942 height 36
click at [678, 197] on div "Extra 15% OFF for Accessories: AUT15" at bounding box center [817, 193] width 942 height 36
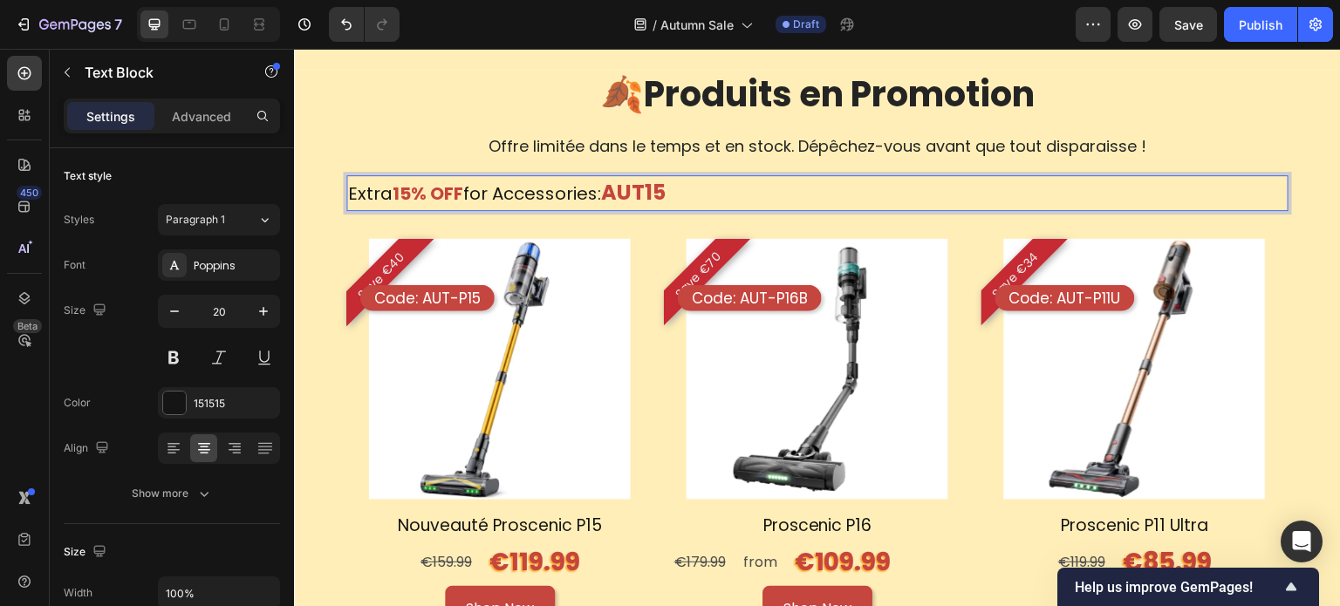
click at [666, 197] on strong "AUT15" at bounding box center [633, 192] width 65 height 29
click at [657, 198] on strong "AUT15" at bounding box center [633, 192] width 65 height 29
click at [687, 195] on div "Extra 15% OFF for Accessories: AUT15" at bounding box center [817, 193] width 942 height 36
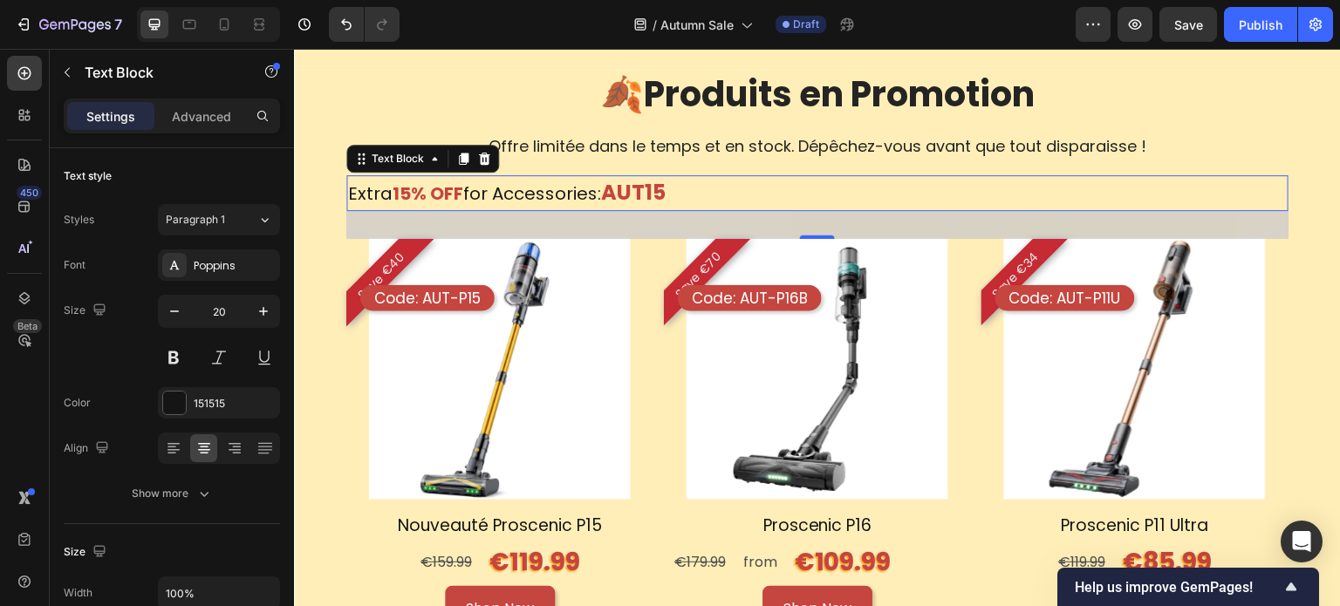
drag, startPoint x: 687, startPoint y: 194, endPoint x: 671, endPoint y: 195, distance: 15.8
click at [682, 195] on div "Extra 15% OFF for Accessories: AUT15" at bounding box center [817, 193] width 942 height 36
click at [662, 198] on strong "AUT15" at bounding box center [633, 192] width 65 height 29
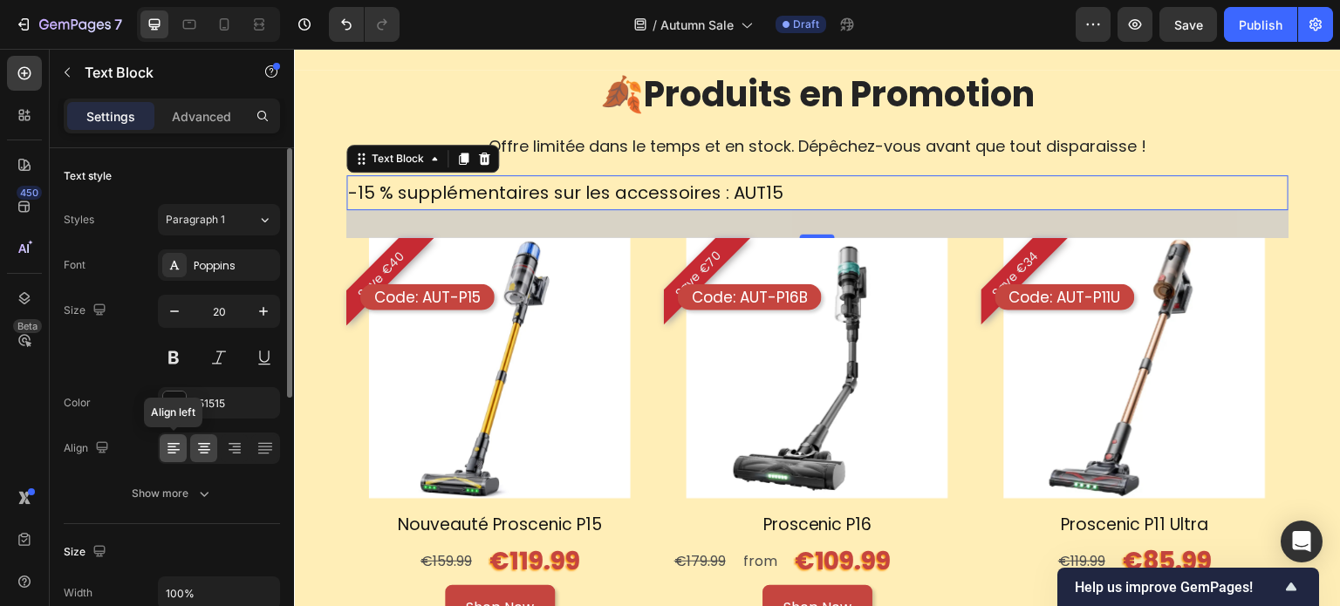
click at [179, 449] on icon at bounding box center [173, 448] width 17 height 17
click at [466, 188] on p "-15 % supplémentaires sur les accessoires : AUT15" at bounding box center [565, 192] width 435 height 31
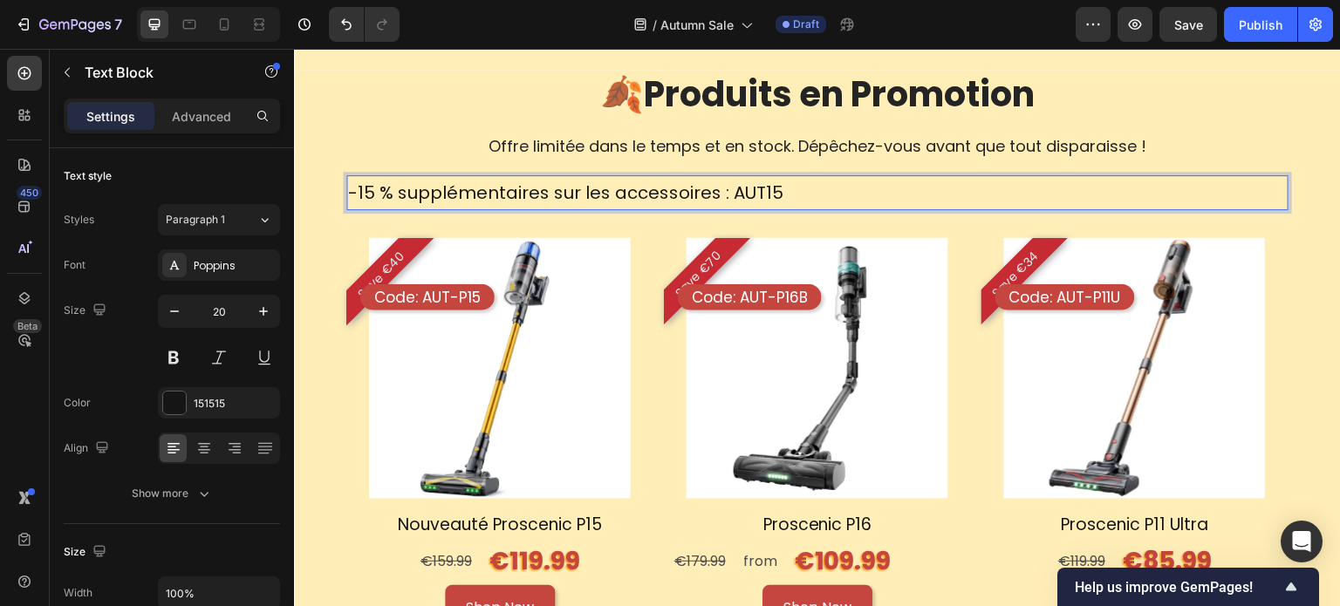
click at [860, 265] on img at bounding box center [817, 368] width 261 height 261
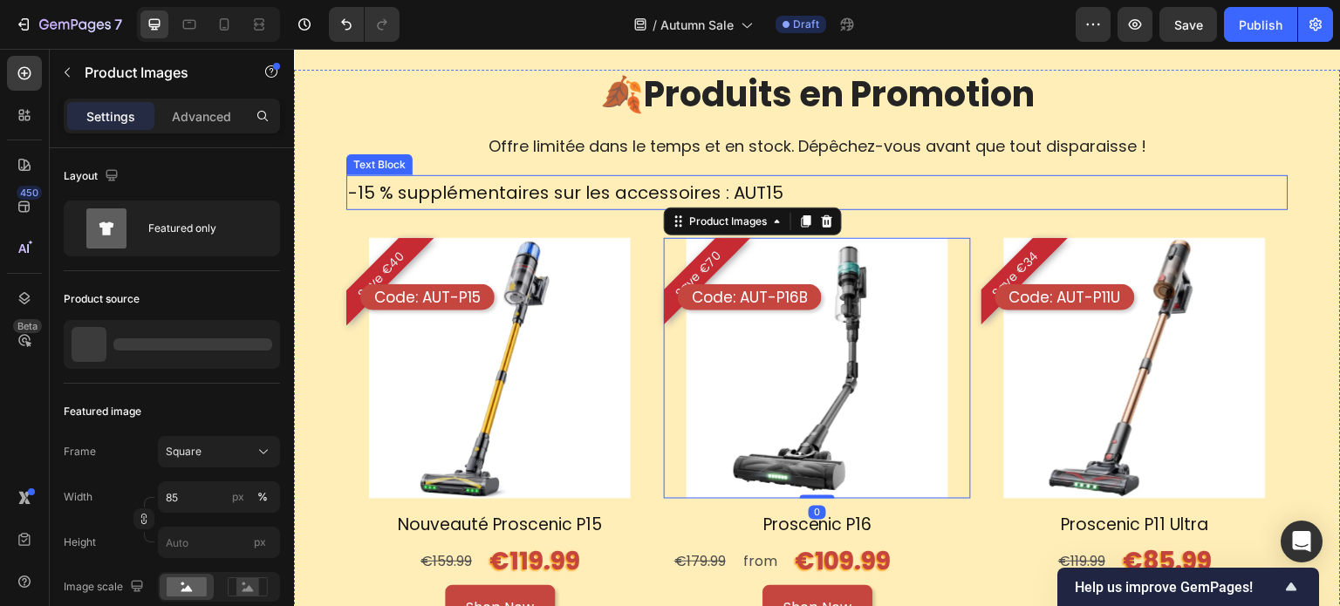
click at [846, 196] on div "-15 % supplémentaires sur les accessoires : AUT15" at bounding box center [817, 192] width 942 height 35
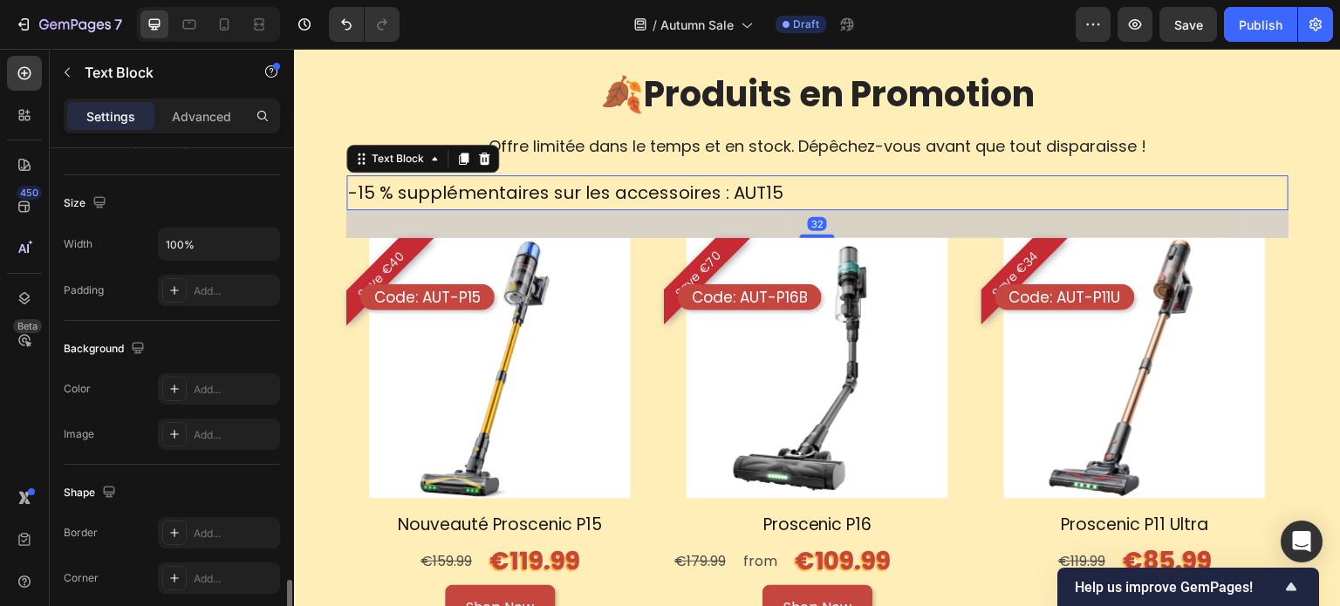
scroll to position [523, 0]
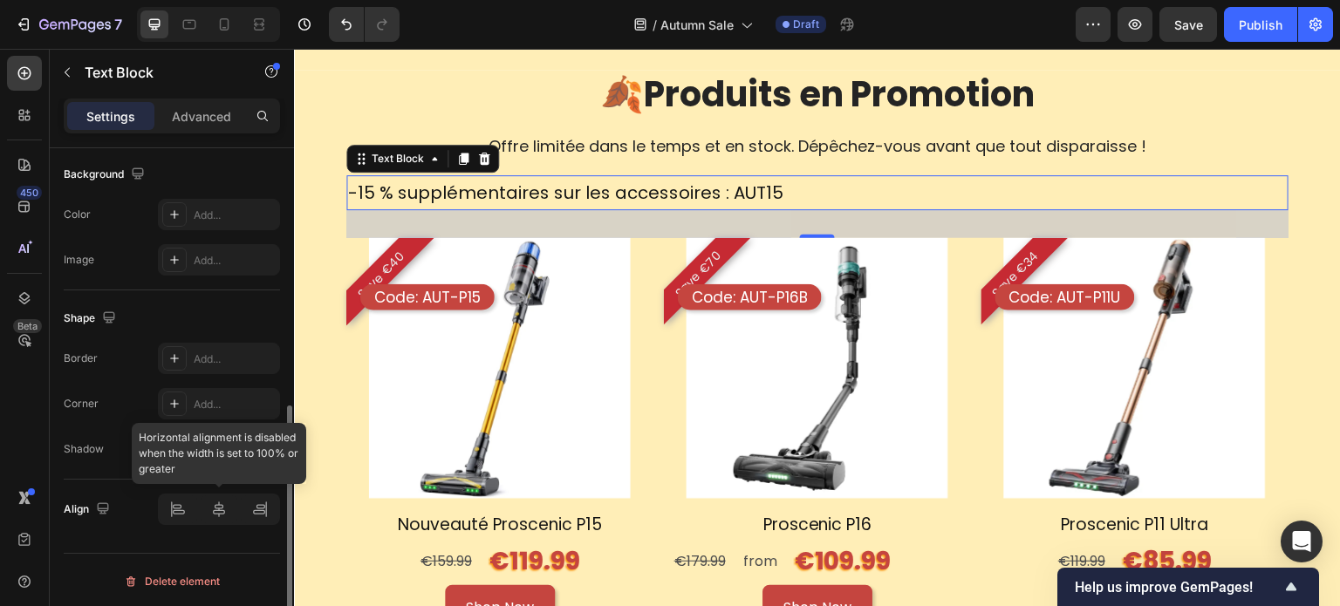
click at [218, 509] on div at bounding box center [219, 509] width 122 height 31
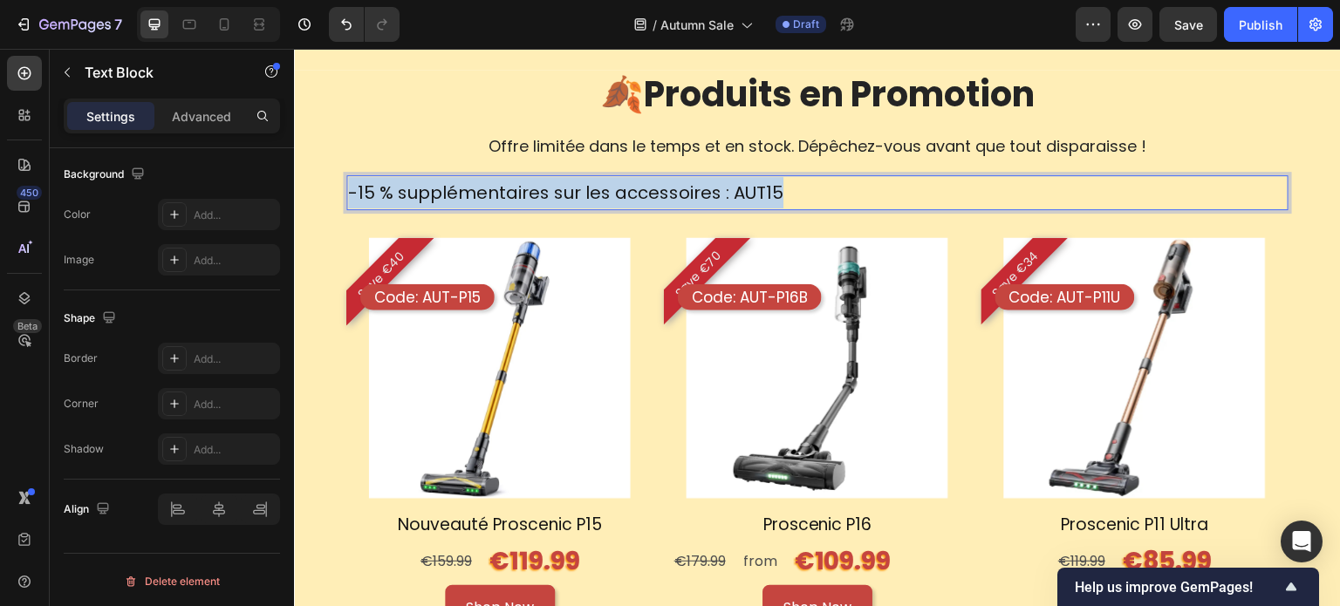
drag, startPoint x: 351, startPoint y: 195, endPoint x: 831, endPoint y: 191, distance: 480.7
click at [831, 191] on div "-15 % supplémentaires sur les accessoires : AUT15" at bounding box center [817, 192] width 942 height 35
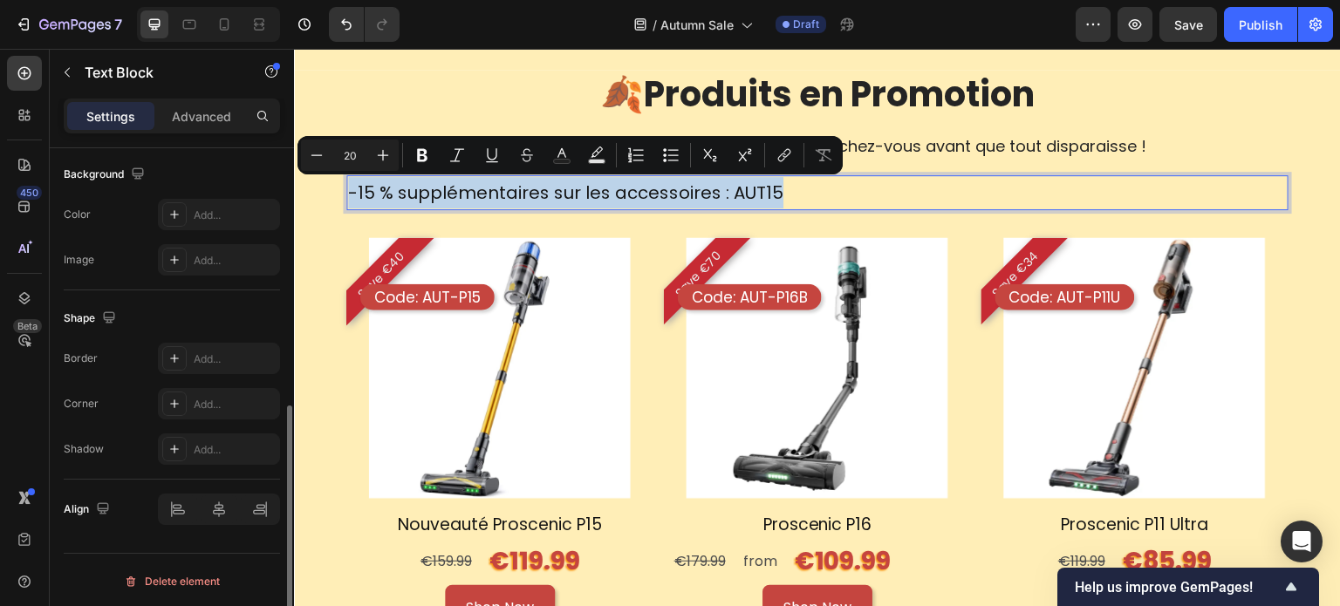
scroll to position [87, 0]
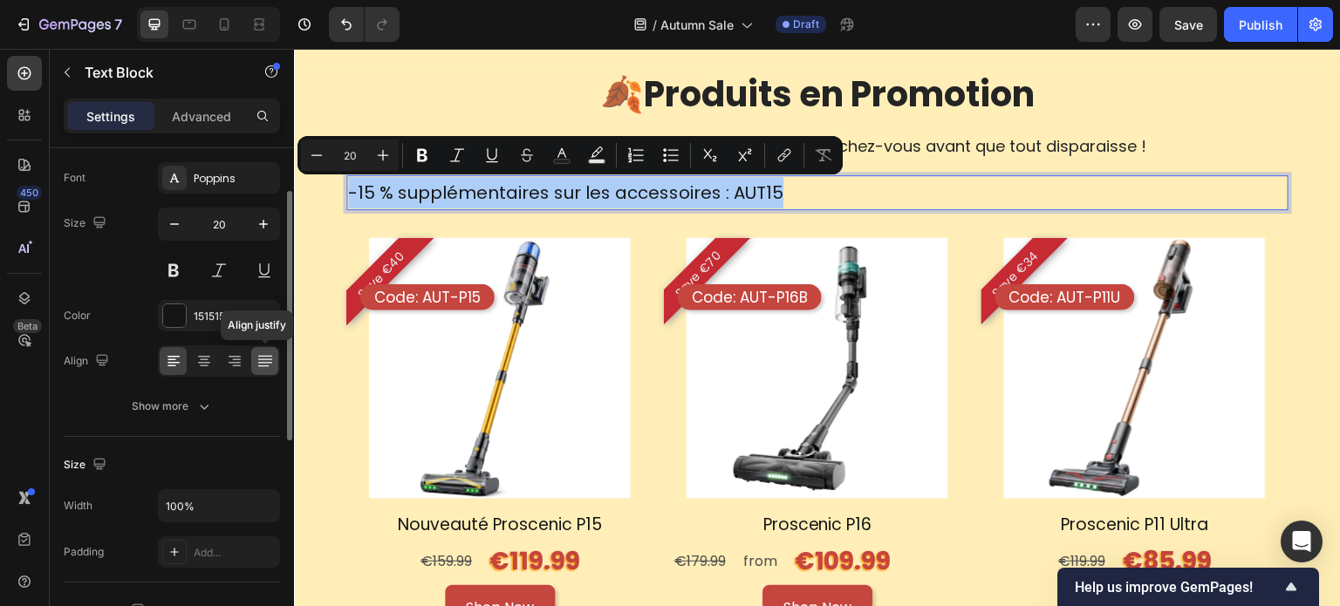
click at [258, 352] on icon at bounding box center [264, 360] width 17 height 17
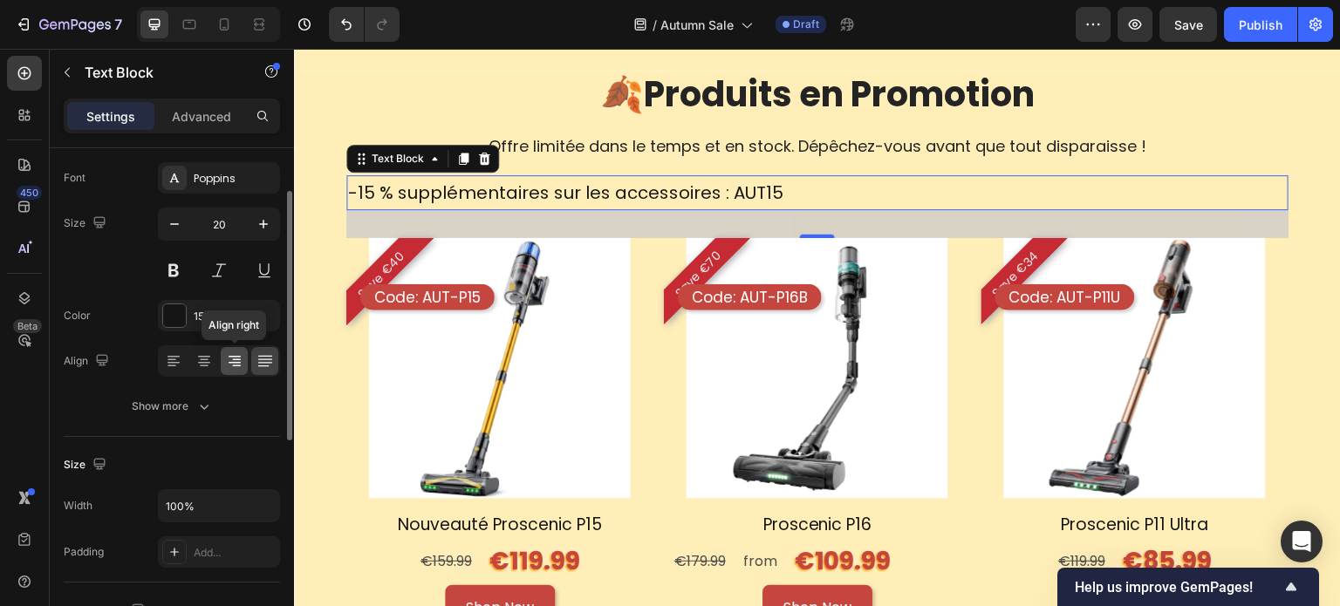
click at [232, 362] on icon at bounding box center [235, 363] width 12 height 2
click at [200, 359] on icon at bounding box center [203, 360] width 17 height 17
click at [176, 366] on icon at bounding box center [173, 360] width 17 height 17
click at [271, 216] on icon "button" at bounding box center [263, 223] width 17 height 17
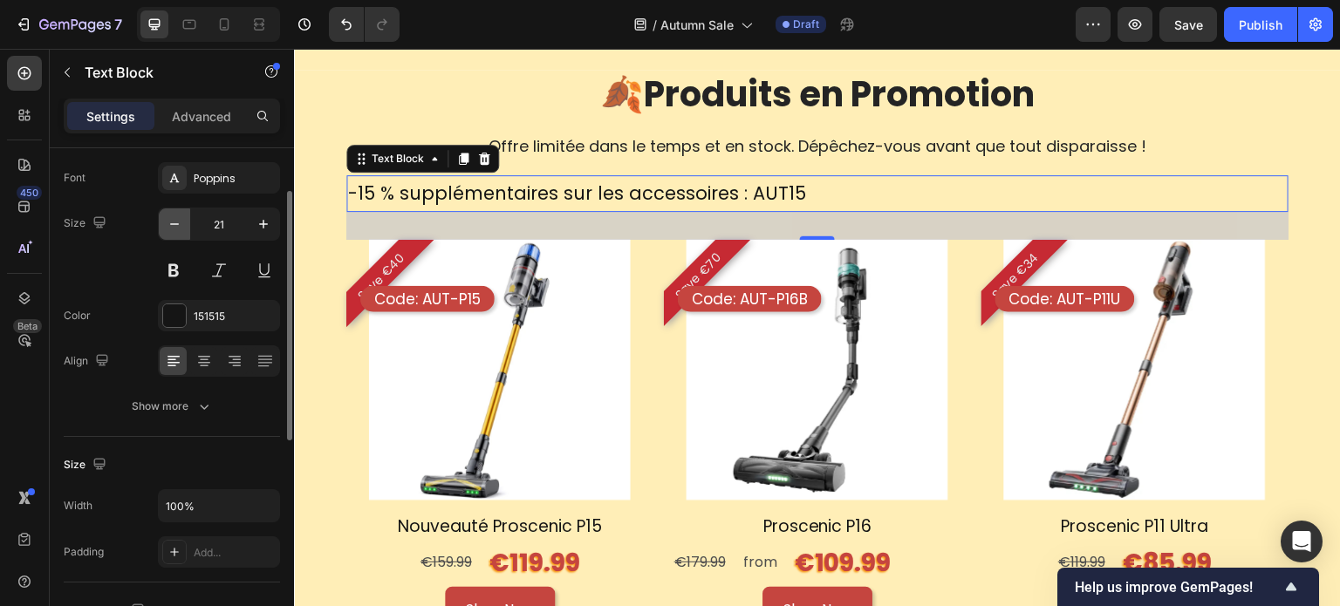
click at [174, 226] on icon "button" at bounding box center [174, 223] width 17 height 17
type input "20"
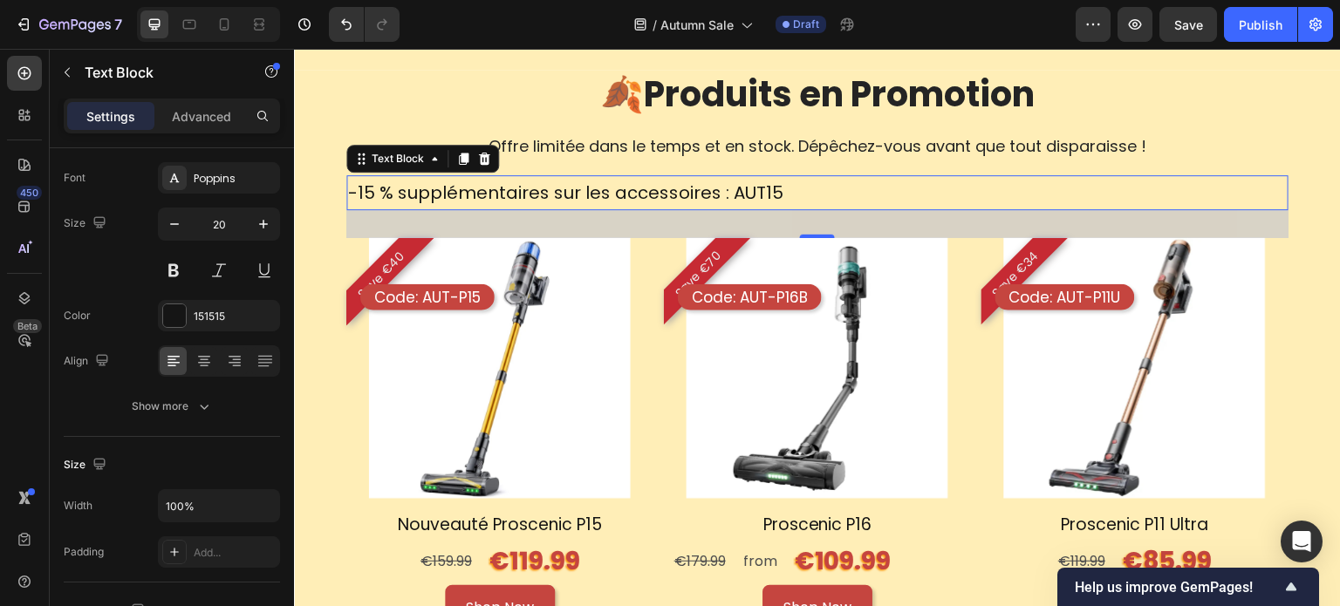
click at [805, 193] on div "-15 % supplémentaires sur les accessoires : AUT15" at bounding box center [817, 192] width 942 height 35
click at [790, 196] on div "-15 % supplémentaires sur les accessoires : AUT15" at bounding box center [817, 192] width 942 height 35
click at [772, 188] on p "-15 % supplémentaires sur les accessoires : AUT15" at bounding box center [565, 192] width 435 height 31
drag, startPoint x: 783, startPoint y: 191, endPoint x: 721, endPoint y: 194, distance: 62.9
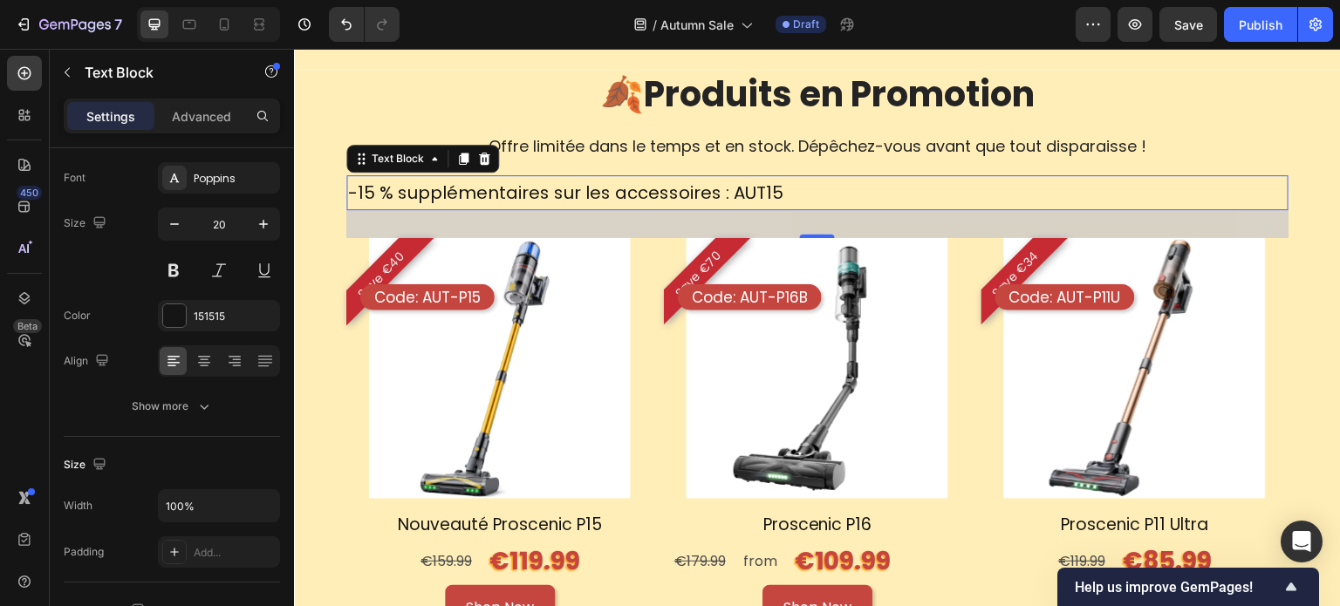
click at [721, 194] on div "-15 % supplémentaires sur les accessoires : AUT15" at bounding box center [817, 192] width 942 height 35
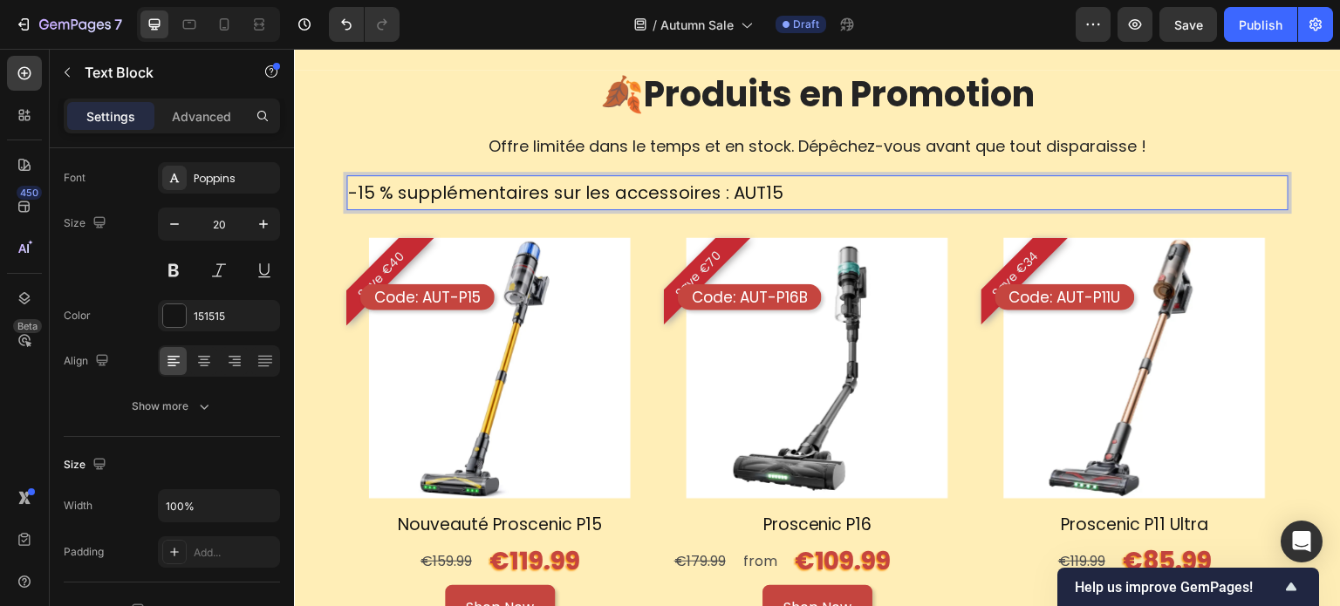
click at [728, 193] on p "-15 % supplémentaires sur les accessoires : AUT15" at bounding box center [565, 192] width 435 height 31
drag, startPoint x: 731, startPoint y: 192, endPoint x: 773, endPoint y: 190, distance: 41.9
click at [773, 190] on p "-15 % supplémentaires sur les accessoires : AUT15" at bounding box center [565, 192] width 435 height 31
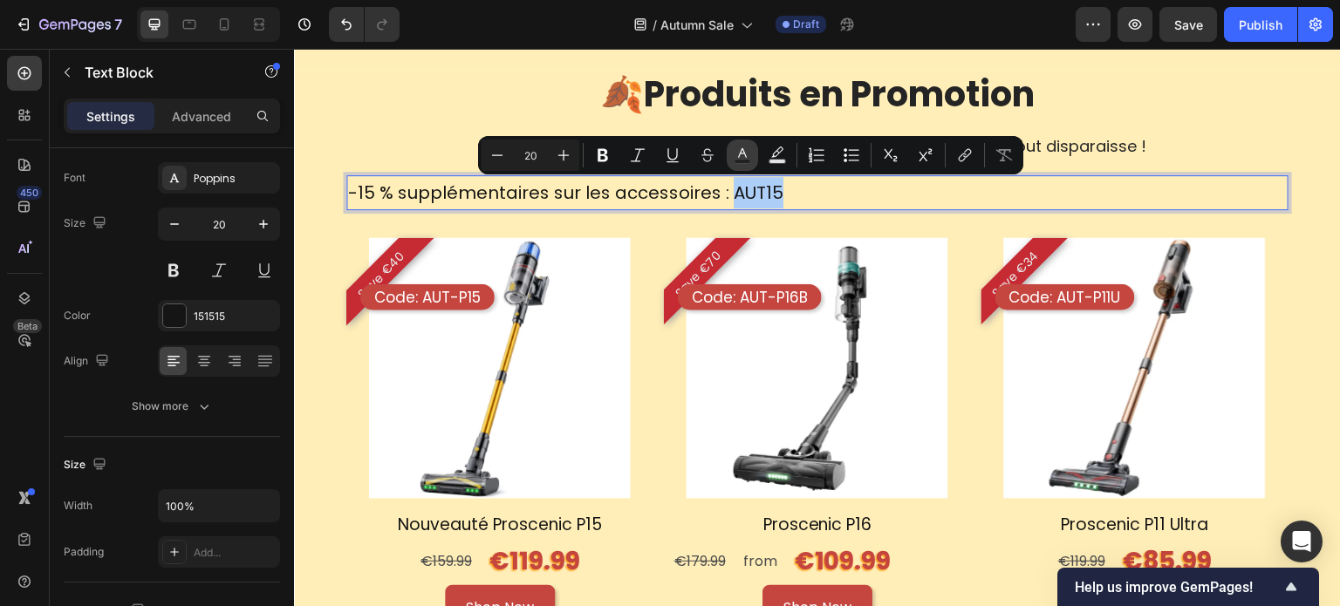
click at [743, 155] on icon "Editor contextual toolbar" at bounding box center [742, 155] width 17 height 17
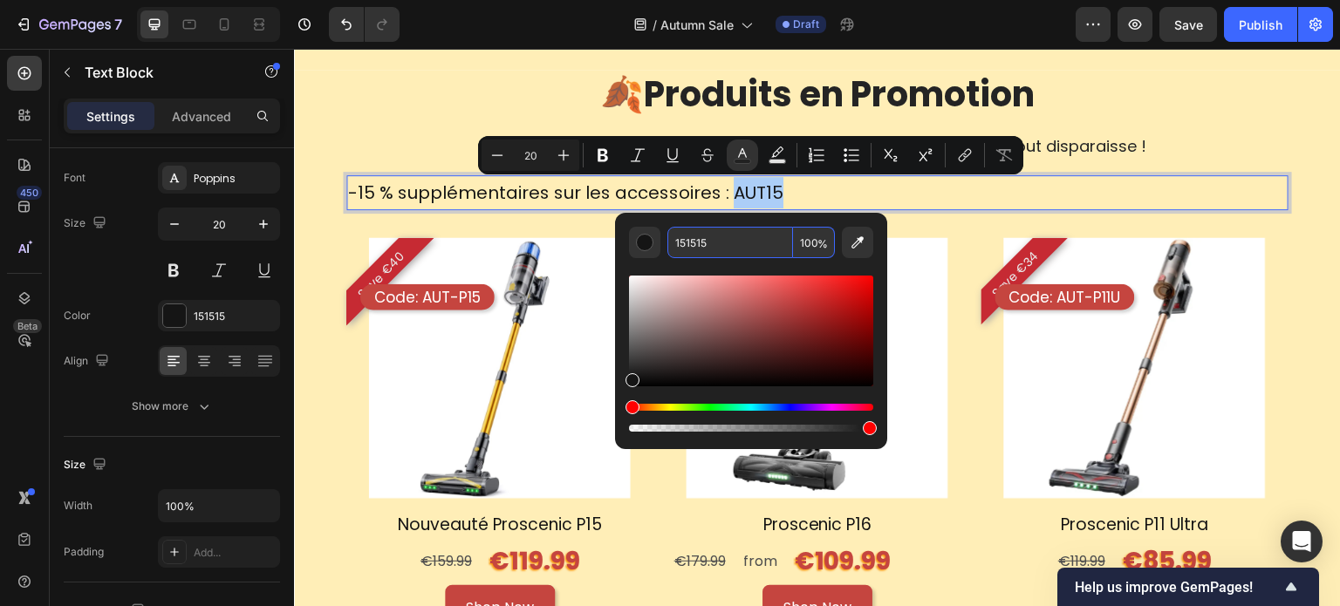
click at [741, 233] on input "151515" at bounding box center [730, 242] width 126 height 31
paste input "-15 % supplémentaires sur les accessoires : AUT"
type input "-15 % supplémentaires sur les accessoires : AUT15"
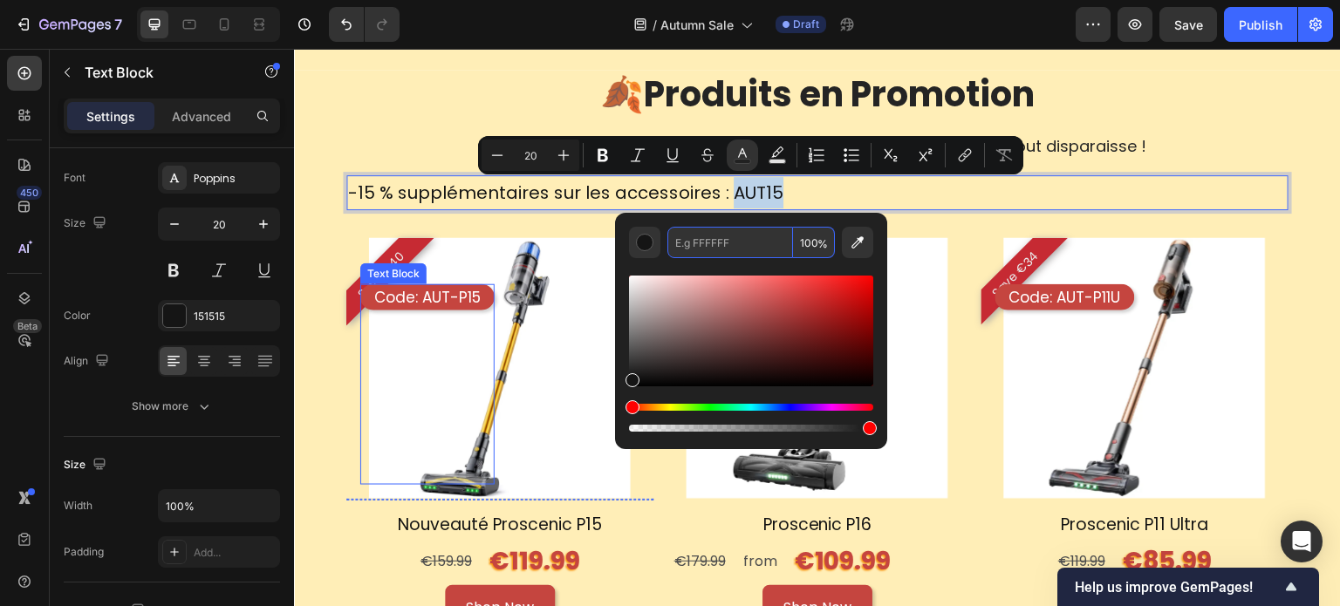
click at [404, 294] on p "Code: AUT-P15" at bounding box center [427, 297] width 106 height 19
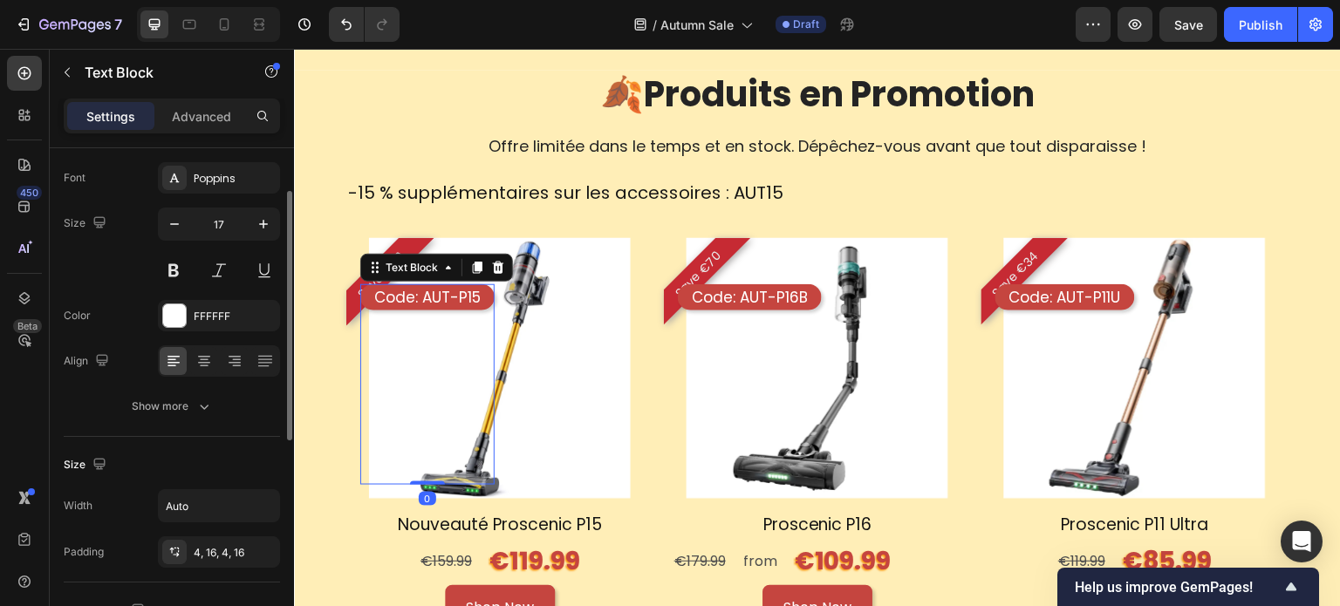
scroll to position [349, 0]
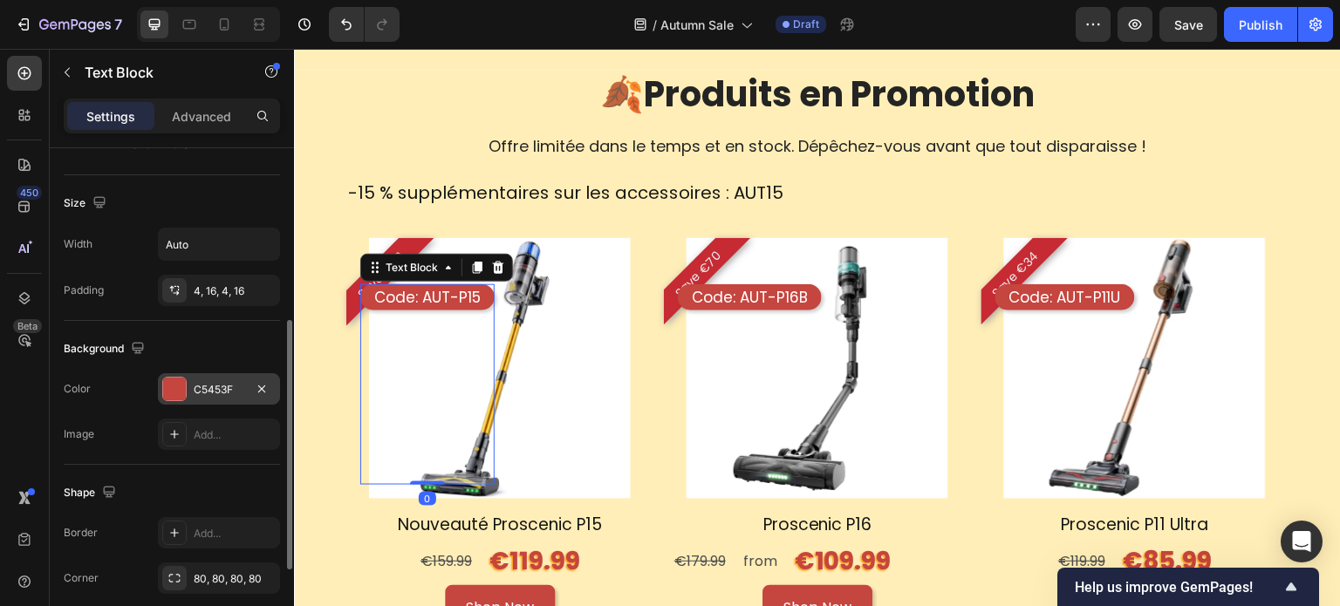
click at [241, 385] on div "C5453F" at bounding box center [219, 390] width 51 height 16
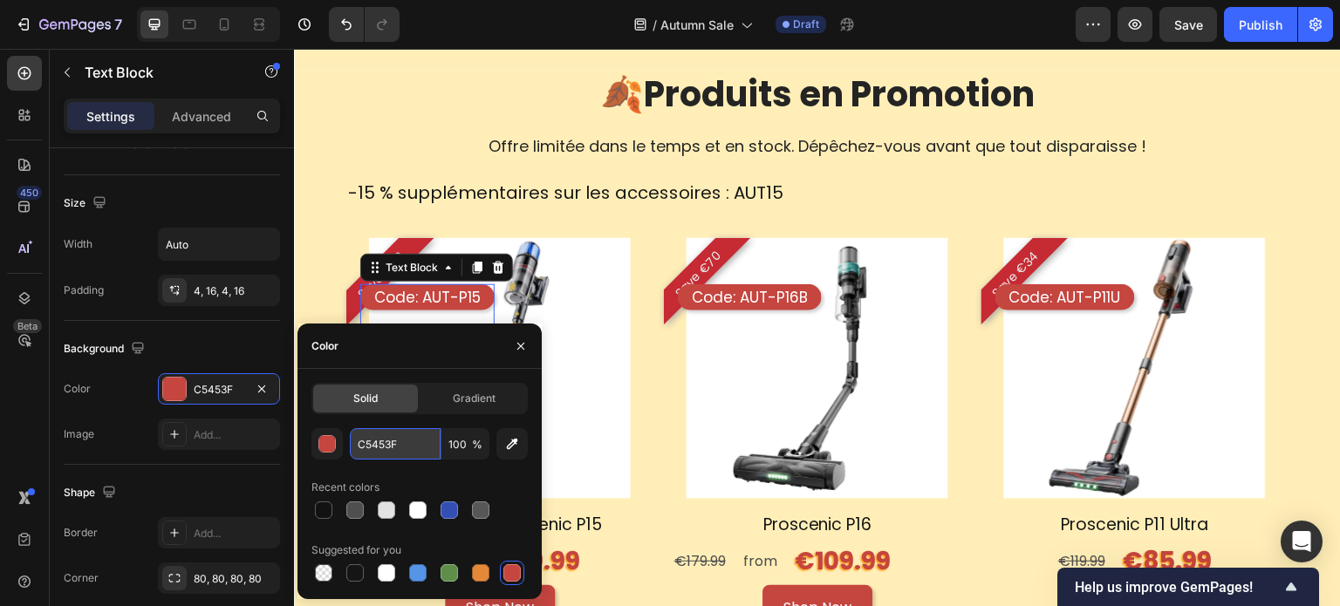
click at [387, 444] on input "C5453F" at bounding box center [395, 443] width 91 height 31
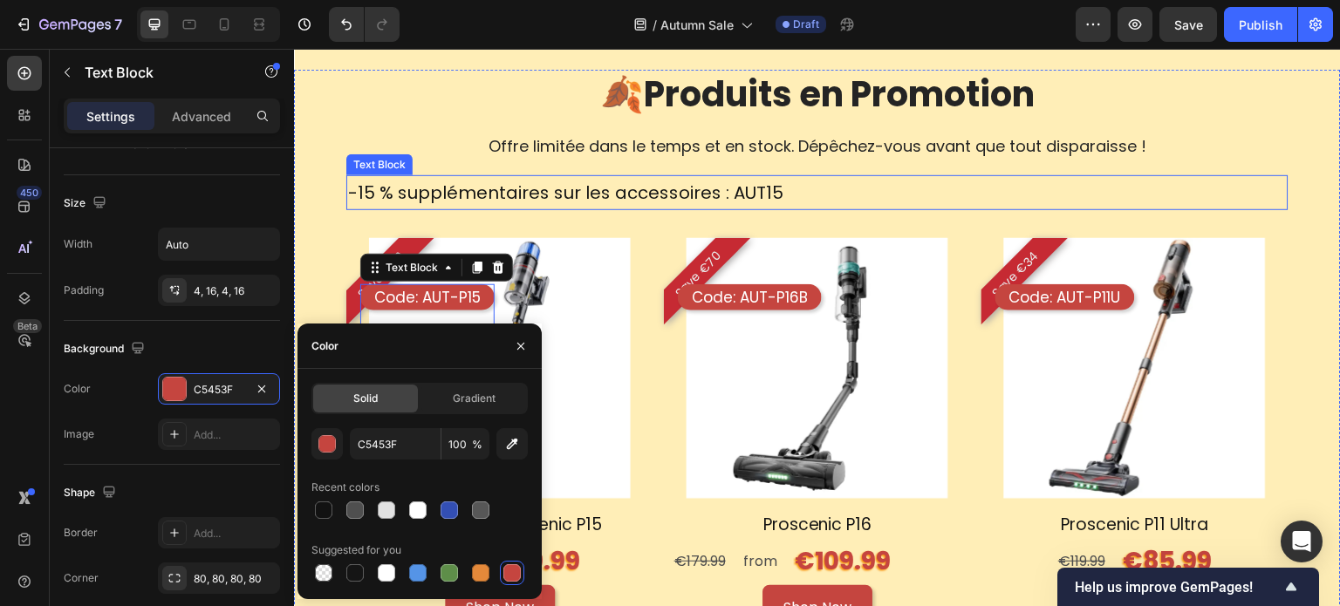
click at [782, 188] on div "-15 % supplémentaires sur les accessoires : AUT15" at bounding box center [817, 192] width 942 height 35
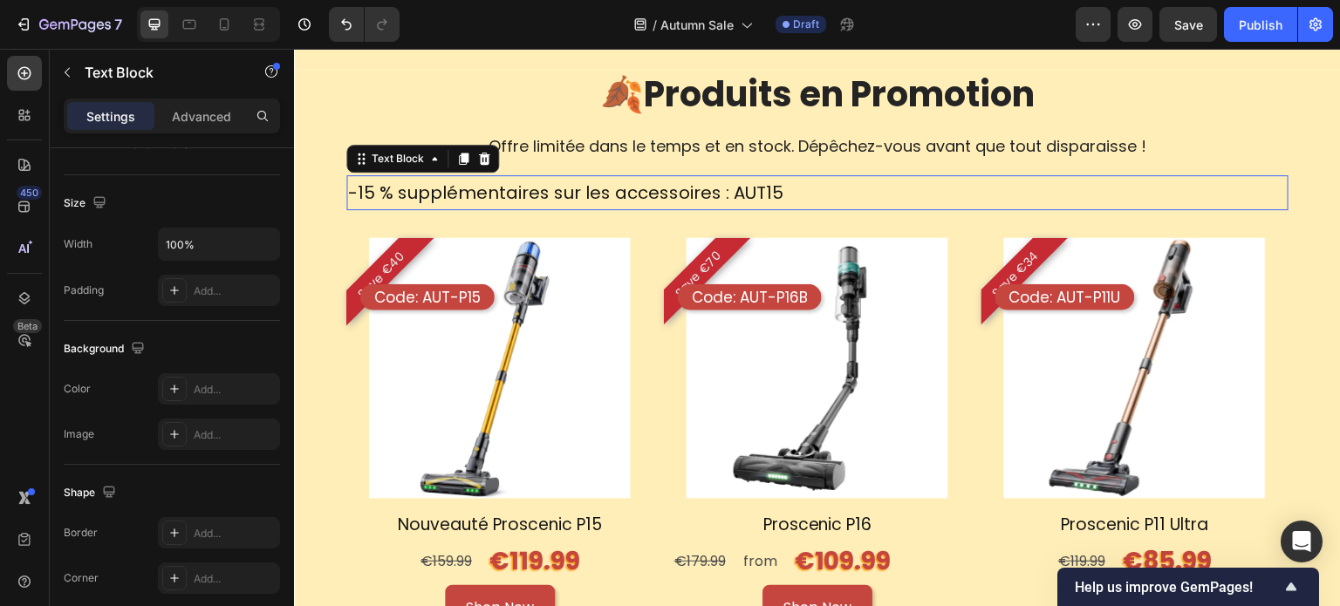
click at [782, 188] on div "-15 % supplémentaires sur les accessoires : AUT15" at bounding box center [817, 192] width 942 height 35
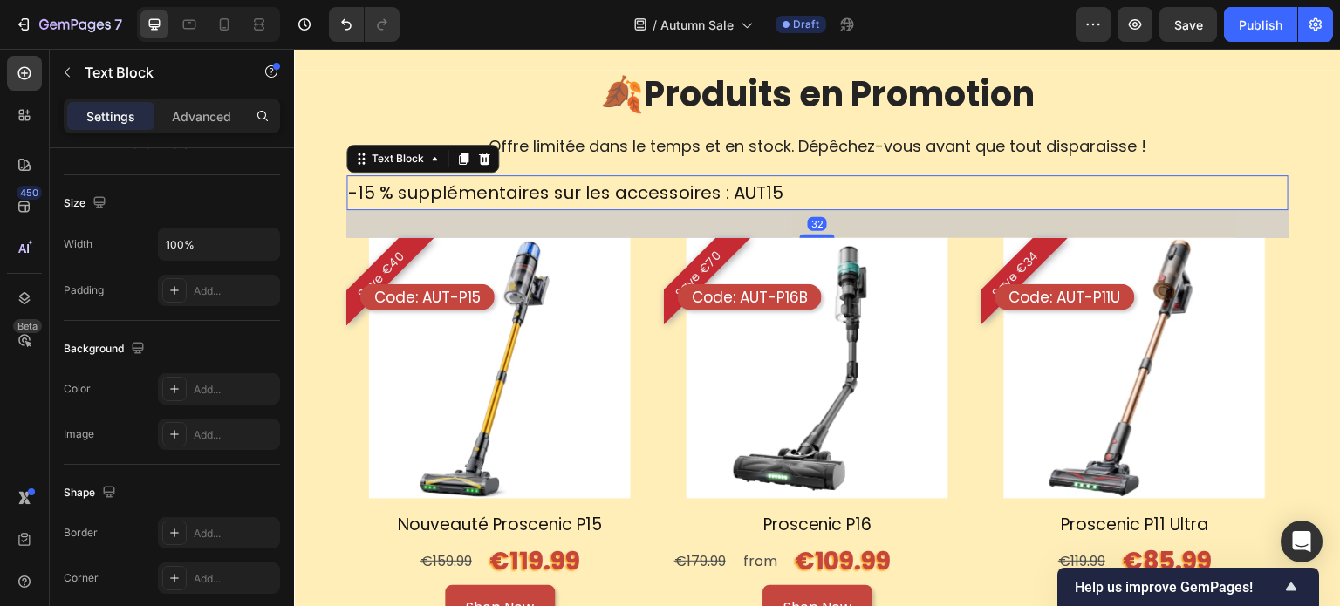
click at [777, 205] on div "-15 % supplémentaires sur les accessoires : AUT15" at bounding box center [817, 192] width 942 height 35
click at [776, 193] on div "-15 % supplémentaires sur les accessoires : AUT15" at bounding box center [565, 192] width 439 height 35
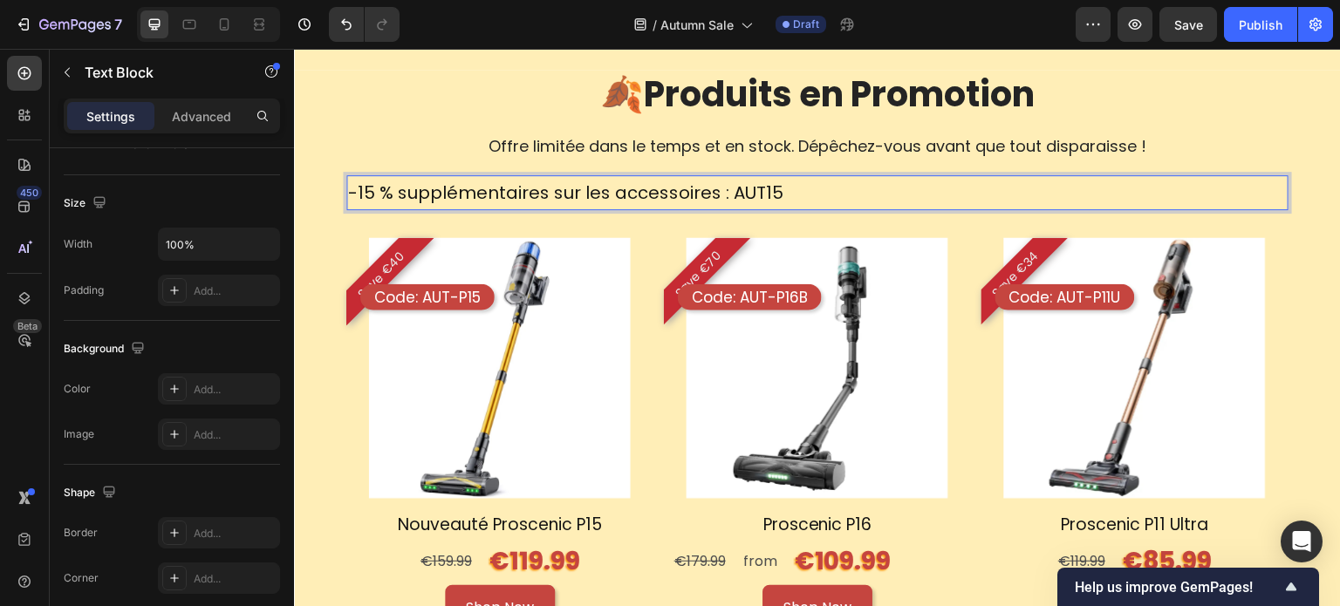
click at [776, 193] on div "-15 % supplémentaires sur les accessoires : AUT15" at bounding box center [565, 192] width 439 height 35
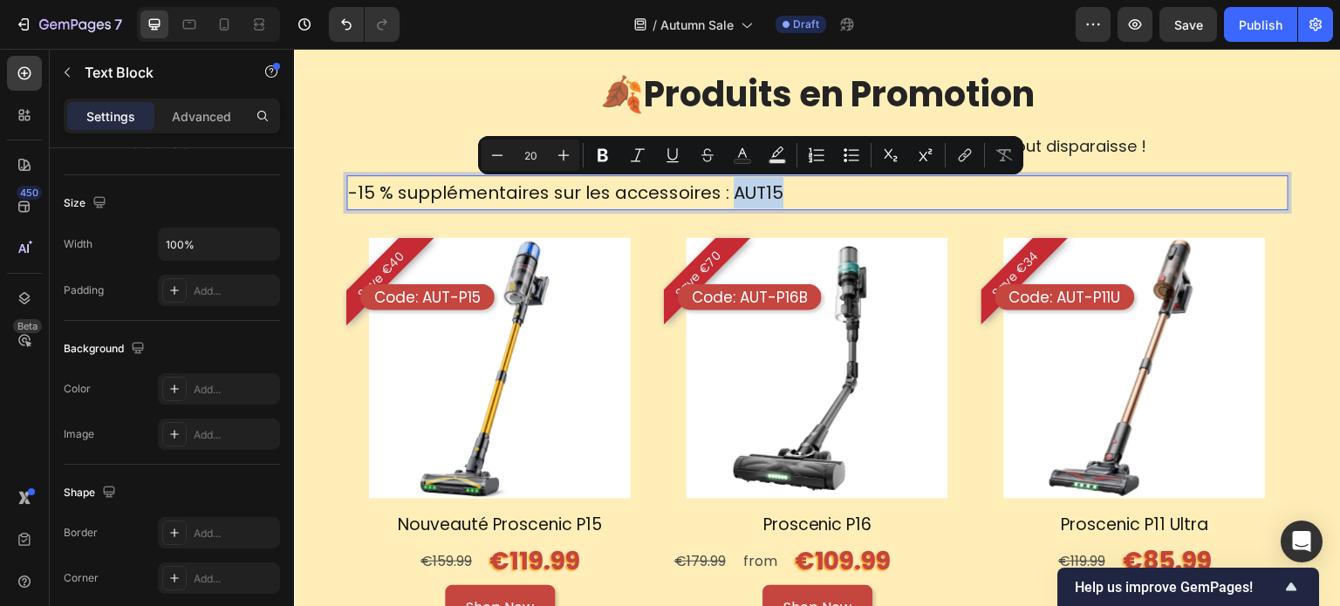
drag, startPoint x: 776, startPoint y: 188, endPoint x: 726, endPoint y: 185, distance: 50.7
click at [726, 185] on div "-15 % supplémentaires sur les accessoires : AUT15" at bounding box center [565, 192] width 439 height 35
click at [733, 163] on button "Text Color" at bounding box center [742, 155] width 31 height 31
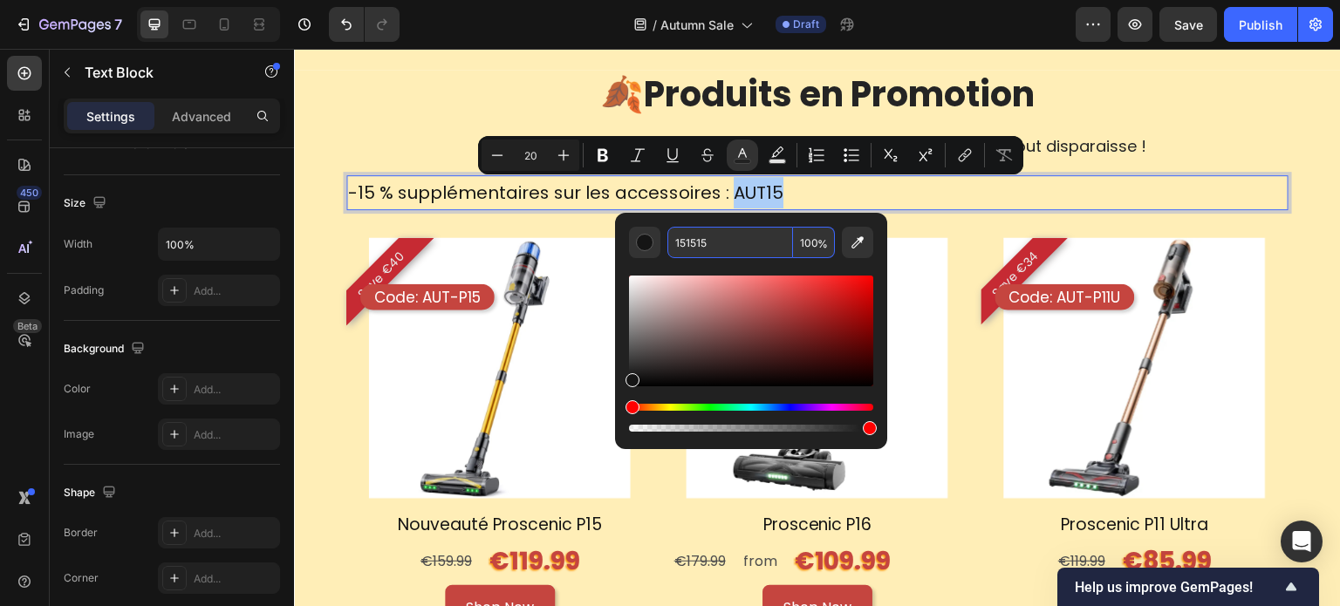
click at [747, 253] on input "151515" at bounding box center [730, 242] width 126 height 31
paste input "C5453F"
type input "C5453F"
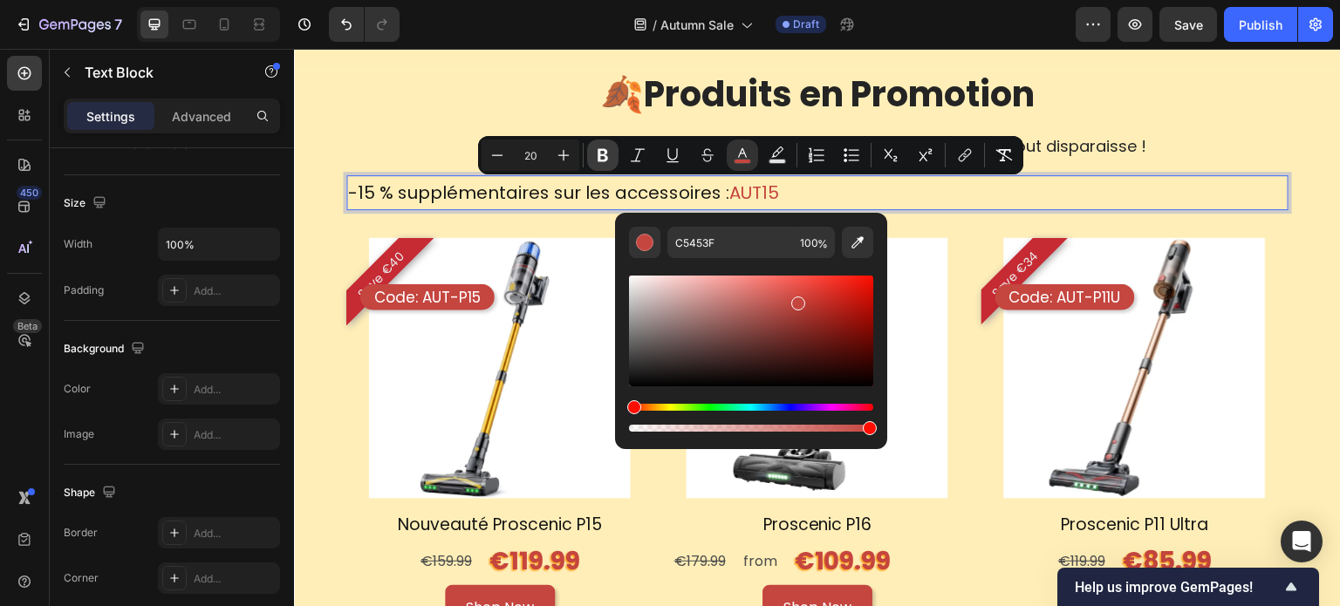
click at [600, 159] on icon "Editor contextual toolbar" at bounding box center [602, 155] width 17 height 17
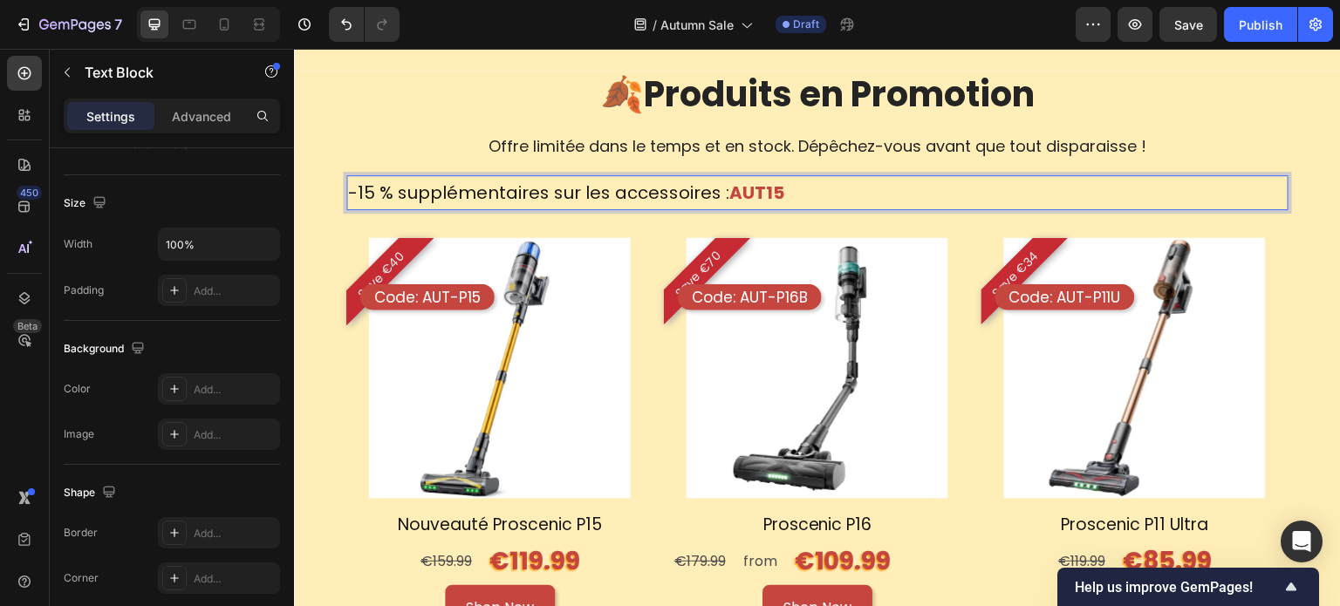
click at [775, 193] on strong "AUT15" at bounding box center [756, 193] width 55 height 24
click at [783, 194] on div "-15 % supplémentaires sur les accessoires : AUT15" at bounding box center [817, 192] width 942 height 35
drag, startPoint x: 758, startPoint y: 195, endPoint x: 726, endPoint y: 195, distance: 32.3
click at [726, 195] on div "-15 % supplémentaires sur les accessoires : AUT15" at bounding box center [817, 192] width 942 height 35
click at [729, 195] on strong "AUT15" at bounding box center [756, 193] width 55 height 24
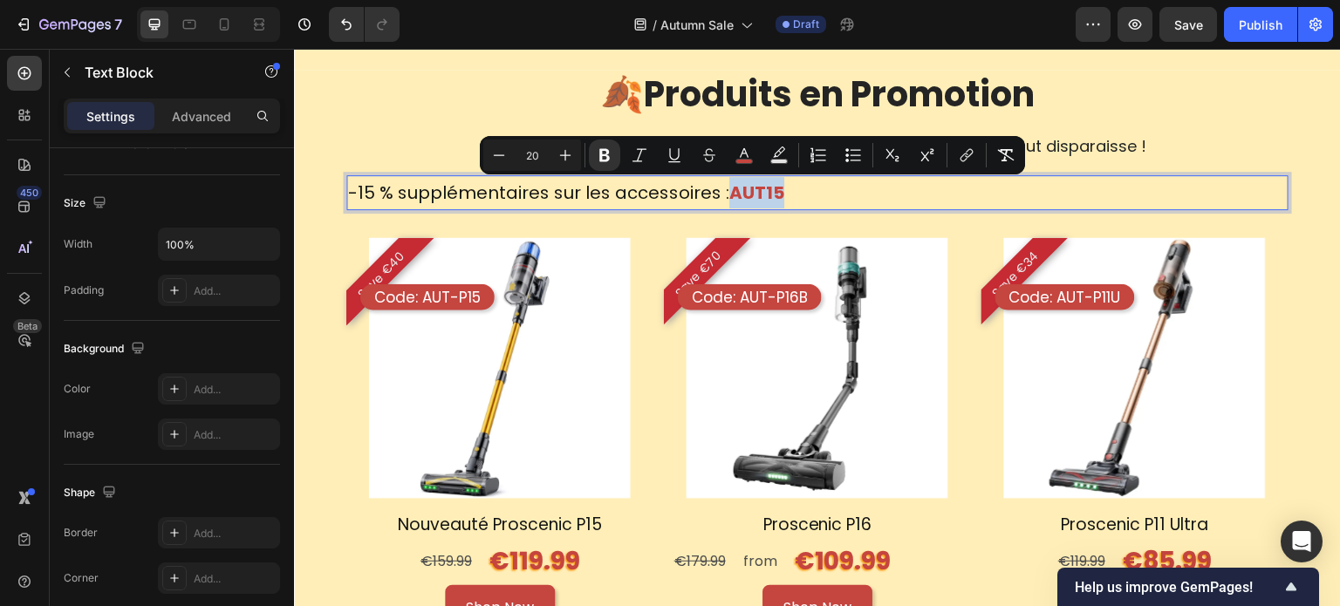
drag, startPoint x: 726, startPoint y: 195, endPoint x: 770, endPoint y: 188, distance: 44.9
click at [769, 188] on strong "AUT15" at bounding box center [756, 193] width 55 height 24
click at [574, 154] on button "Plus" at bounding box center [565, 155] width 31 height 31
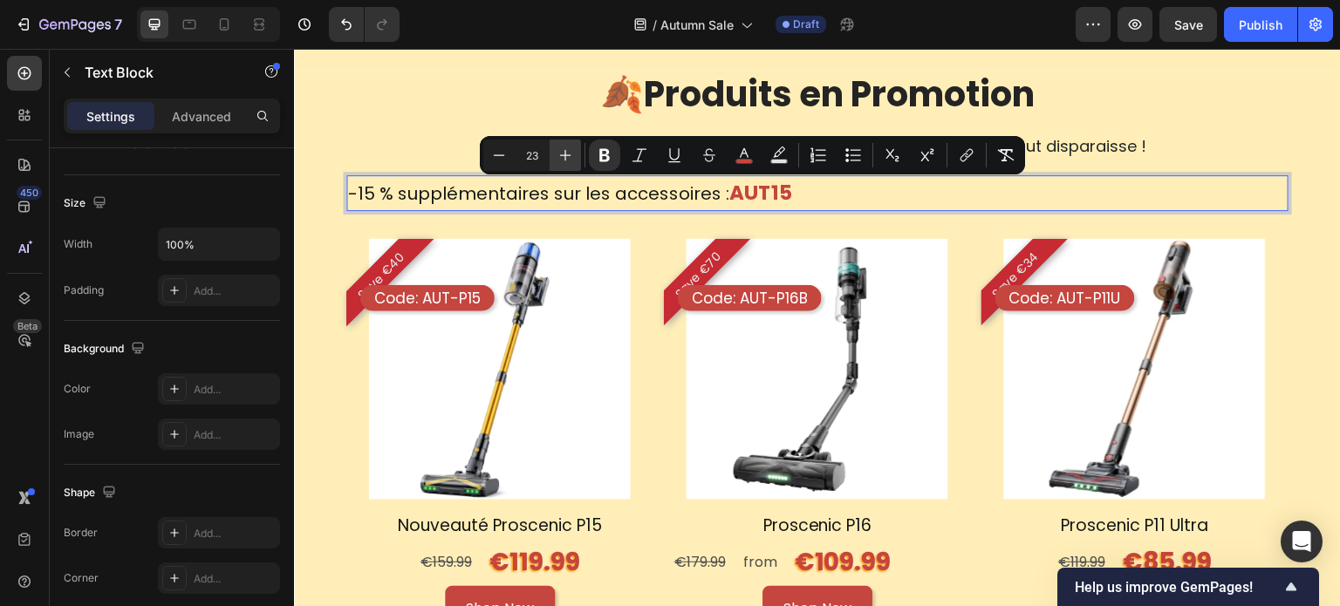
click at [574, 154] on button "Plus" at bounding box center [565, 155] width 31 height 31
type input "20"
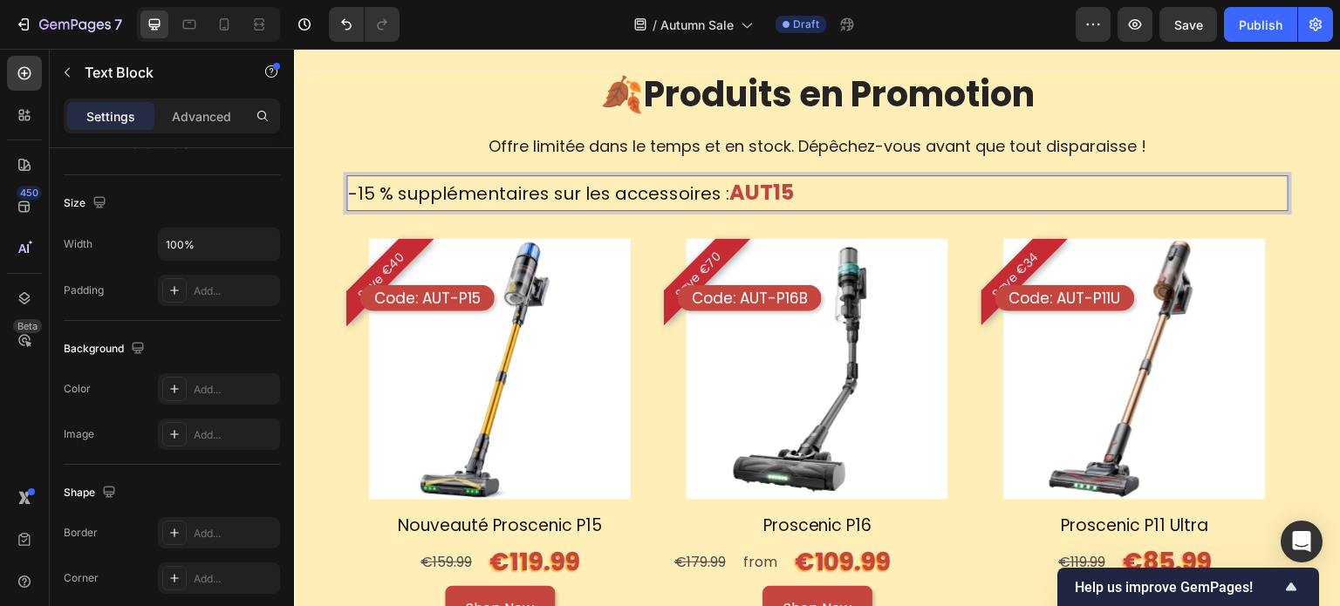
drag, startPoint x: 478, startPoint y: 199, endPoint x: 428, endPoint y: 202, distance: 49.9
click at [475, 199] on p "-15 % supplémentaires sur les accessoires : AUT15" at bounding box center [571, 193] width 446 height 32
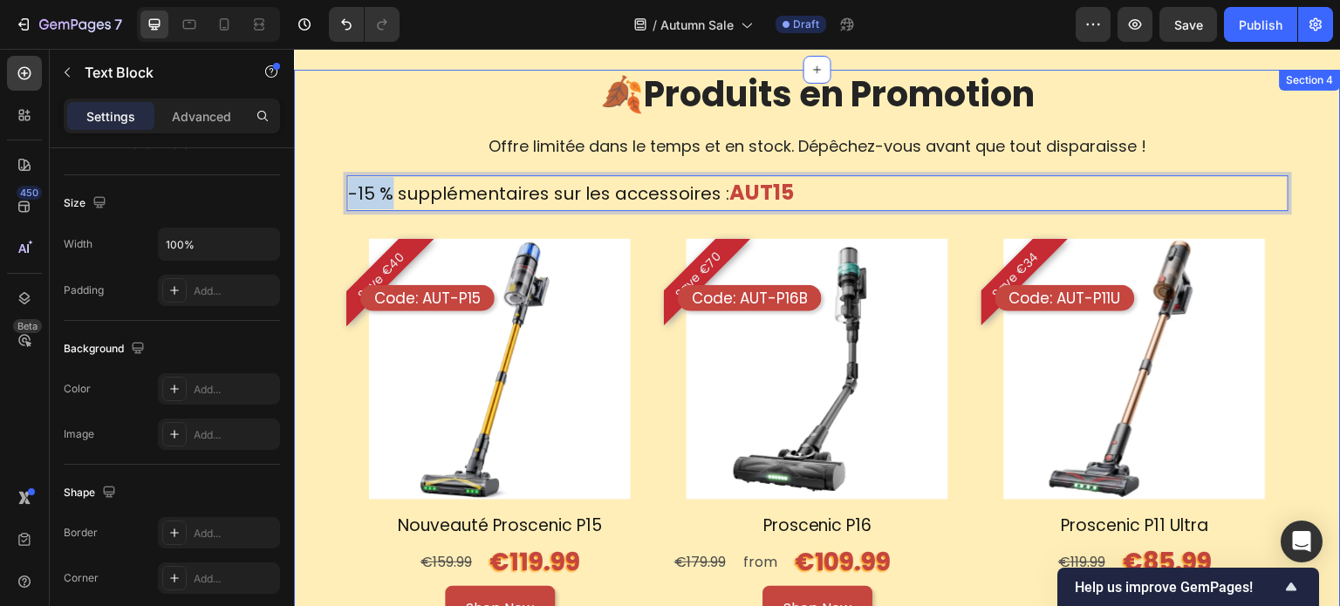
drag, startPoint x: 391, startPoint y: 200, endPoint x: 335, endPoint y: 195, distance: 56.1
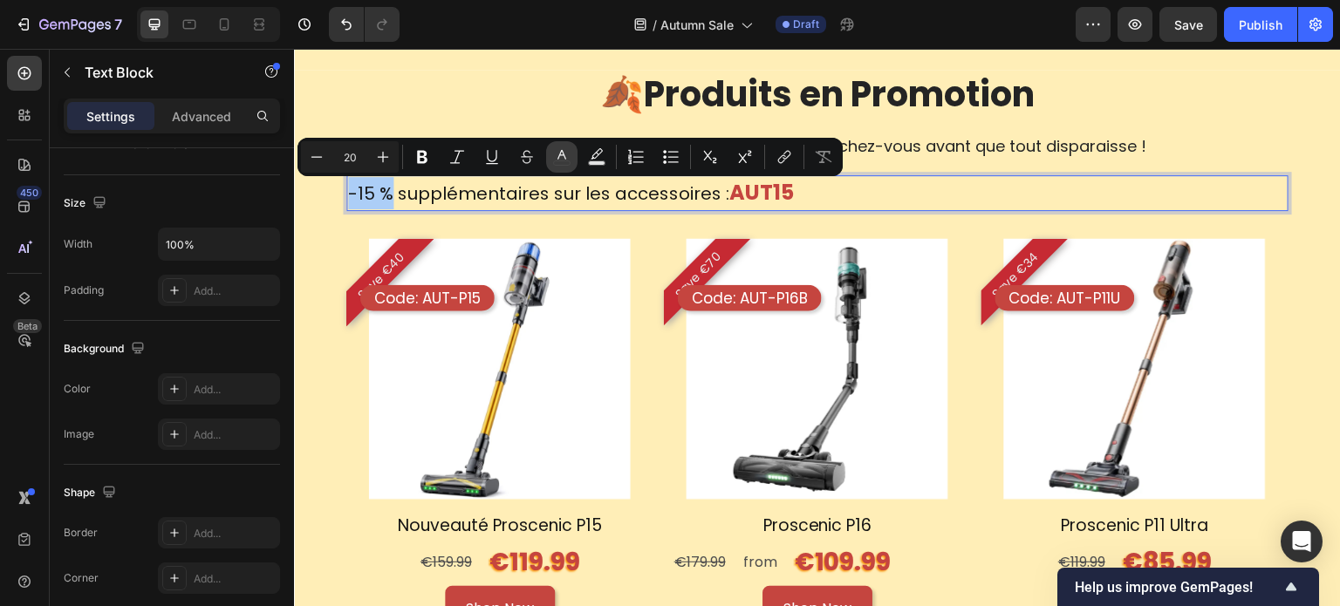
click at [565, 153] on icon "Editor contextual toolbar" at bounding box center [561, 156] width 17 height 17
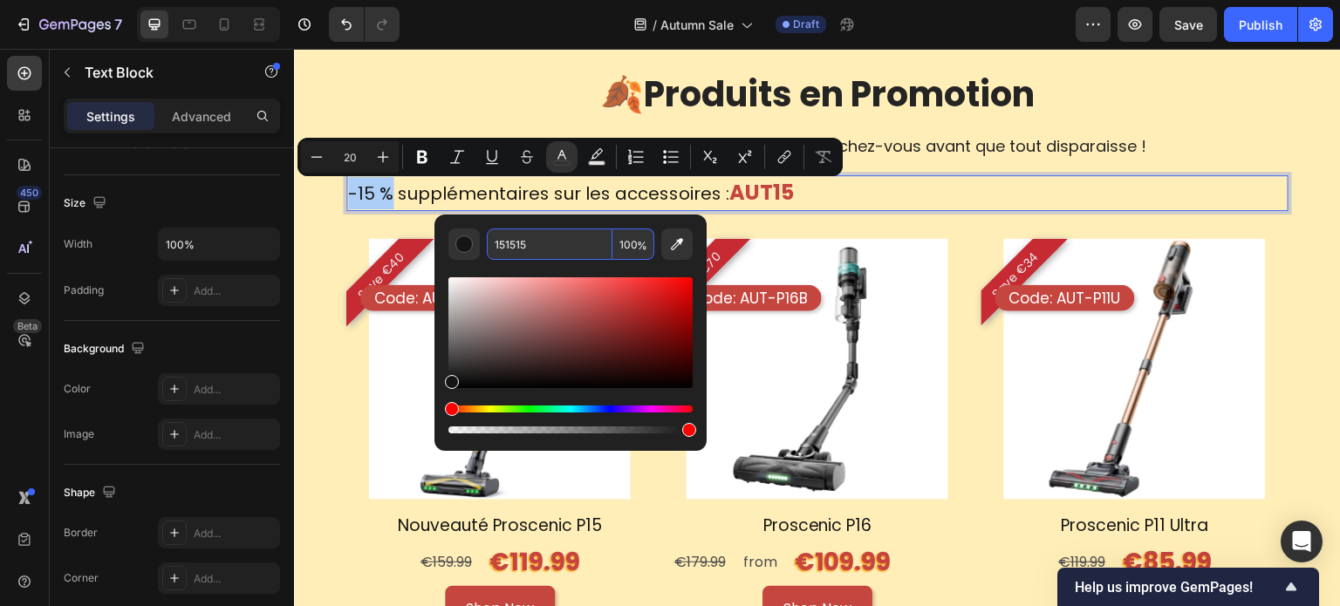
drag, startPoint x: 567, startPoint y: 228, endPoint x: 567, endPoint y: 240, distance: 12.2
click at [567, 229] on input "151515" at bounding box center [550, 244] width 126 height 31
paste input "C5453F"
type input "C5453F"
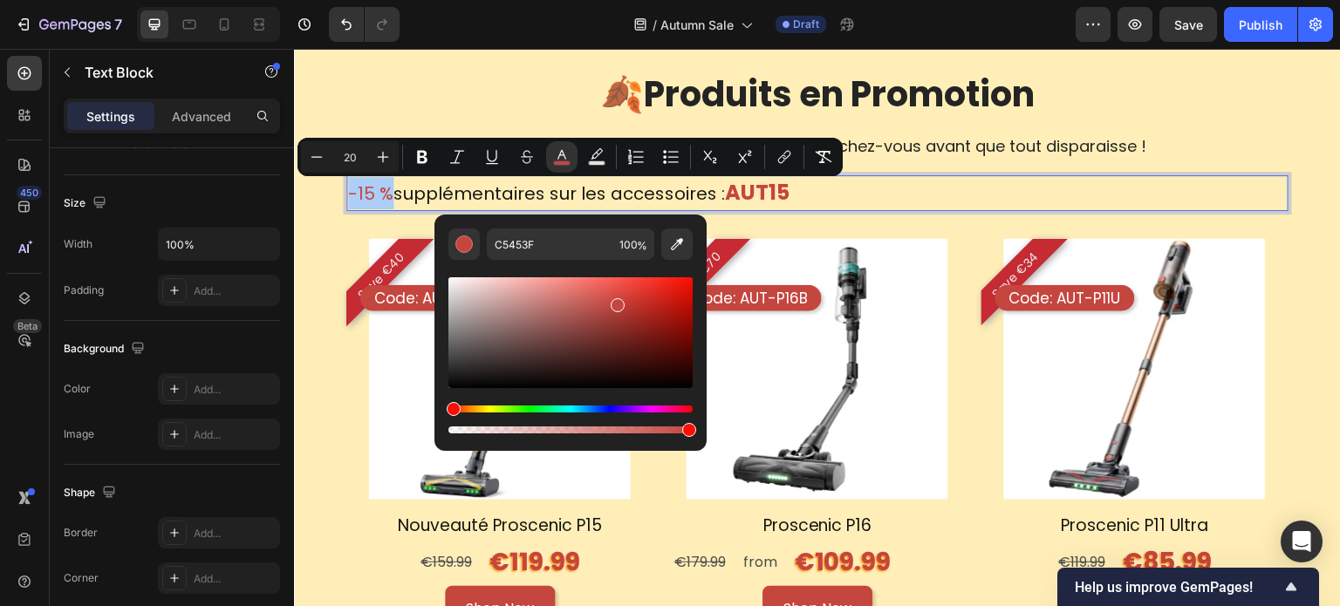
drag, startPoint x: 429, startPoint y: 161, endPoint x: 475, endPoint y: 174, distance: 47.2
click at [429, 160] on icon "Editor contextual toolbar" at bounding box center [422, 156] width 17 height 17
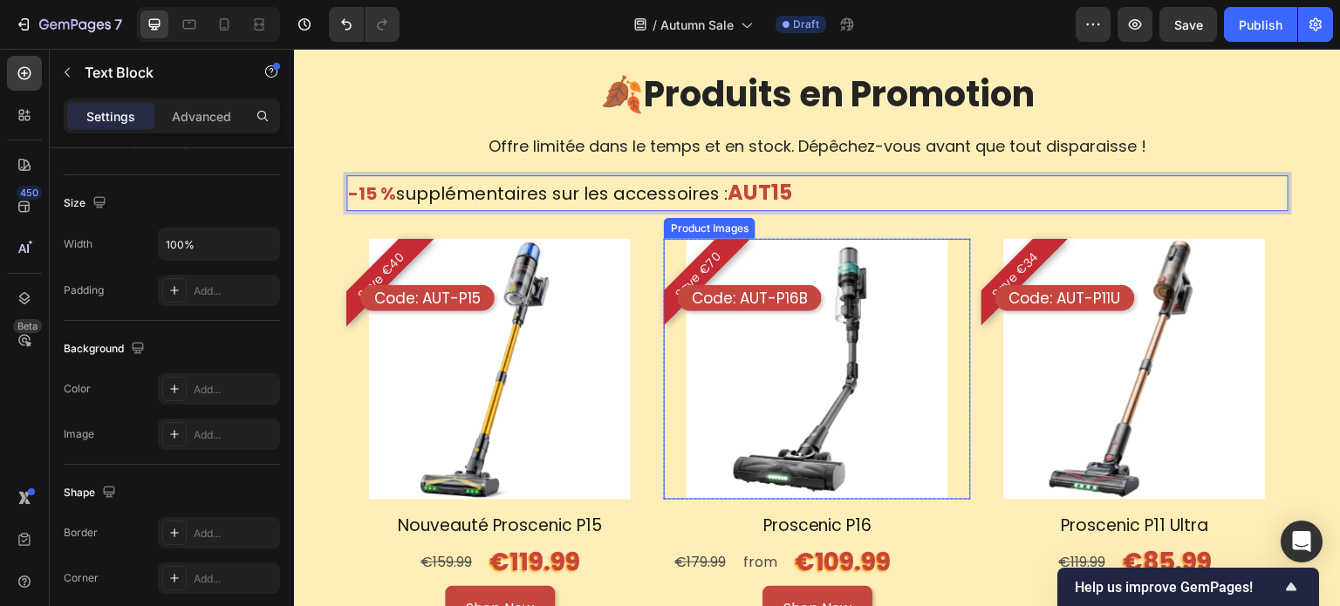
click at [881, 270] on img at bounding box center [817, 369] width 261 height 261
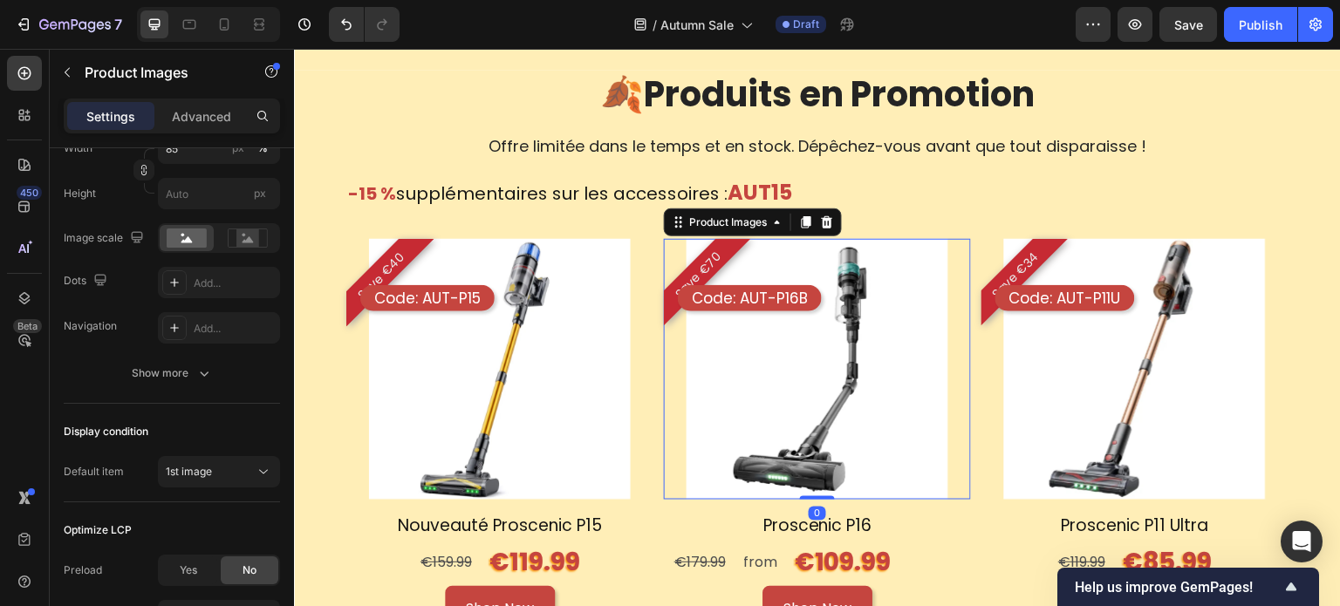
scroll to position [0, 0]
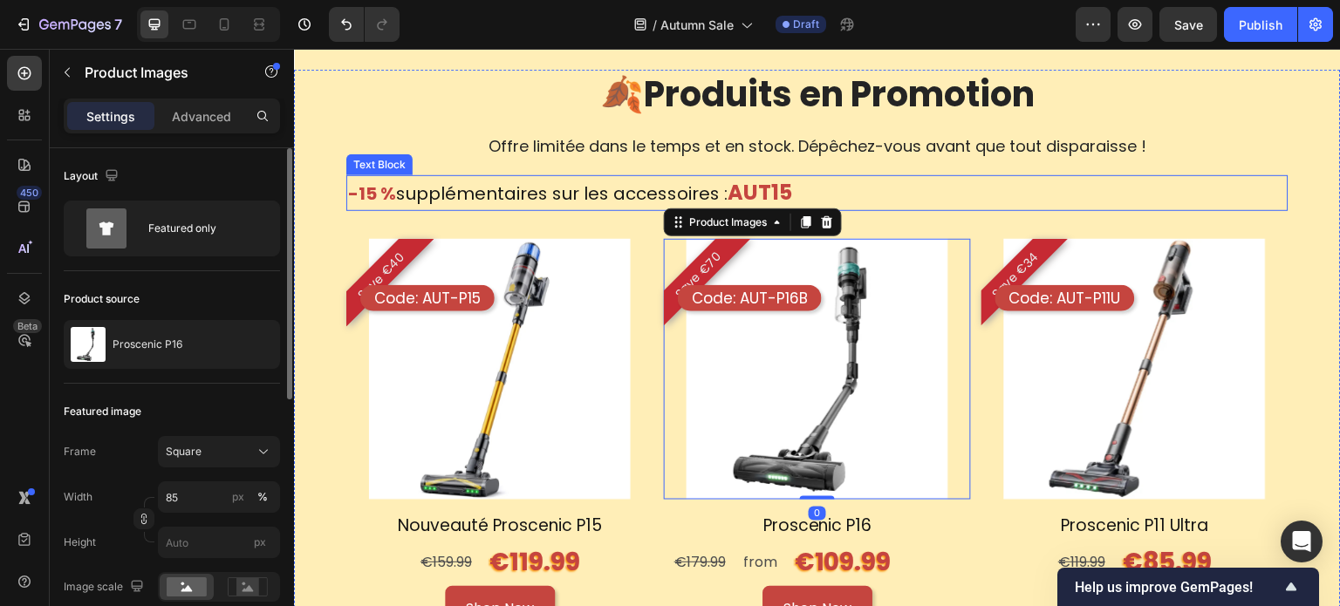
click at [534, 198] on p "-15 % supplémentaires sur les accessoires : AUT15" at bounding box center [570, 193] width 444 height 32
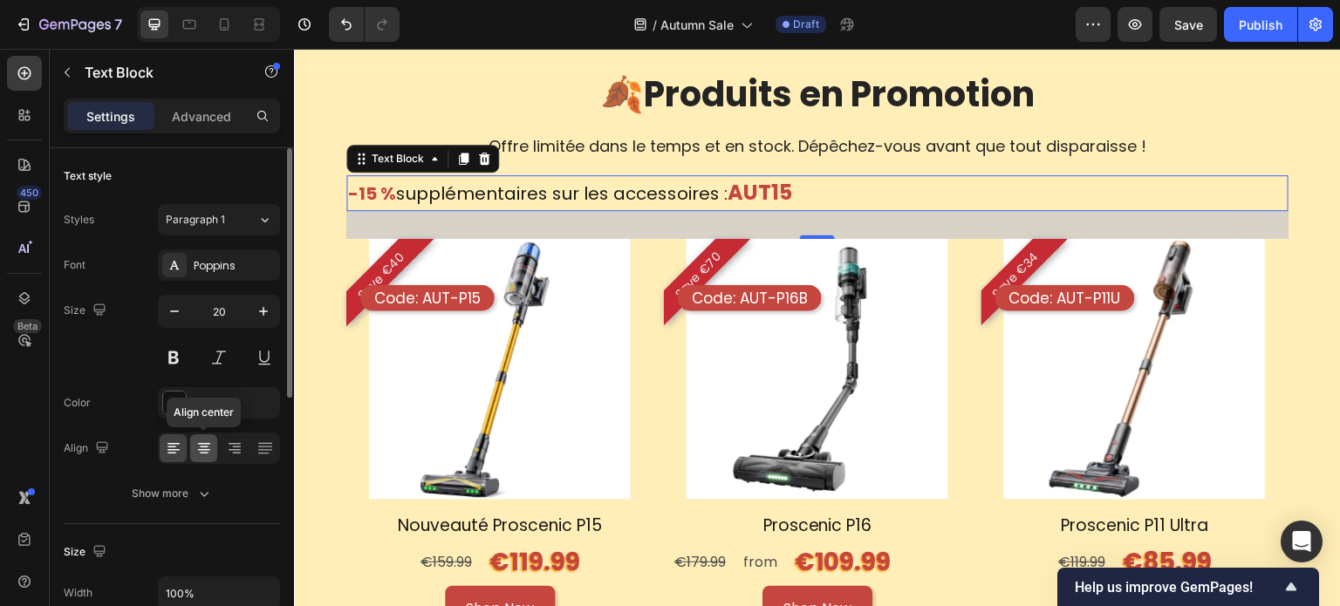
click at [215, 458] on div at bounding box center [203, 448] width 27 height 28
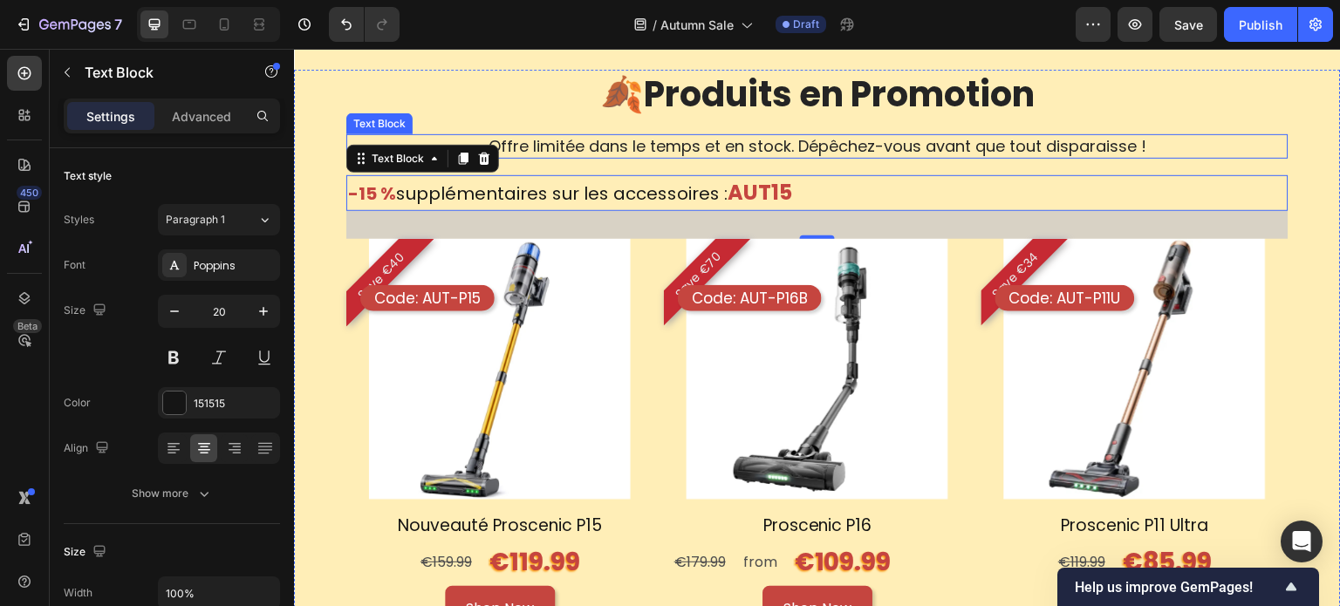
click at [1097, 153] on p "Offre limitée dans le temps et en stock. Dépêchez-vous avant que tout disparais…" at bounding box center [817, 146] width 939 height 20
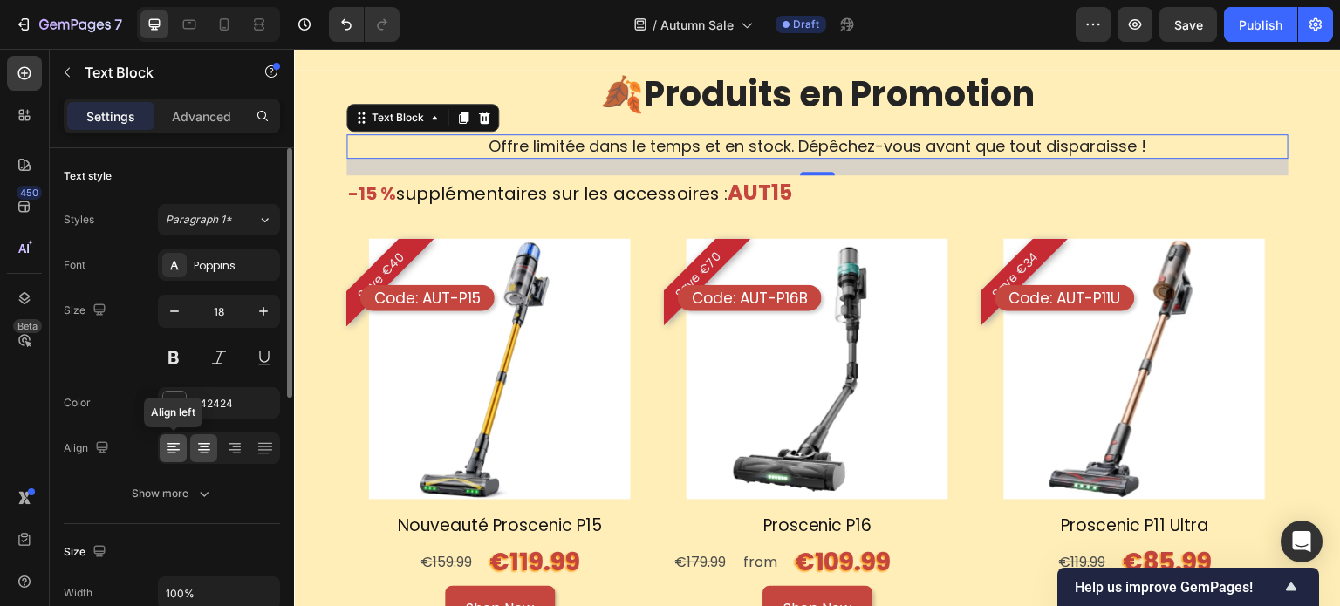
click at [171, 449] on icon at bounding box center [174, 450] width 12 height 2
click at [205, 442] on icon at bounding box center [203, 448] width 17 height 17
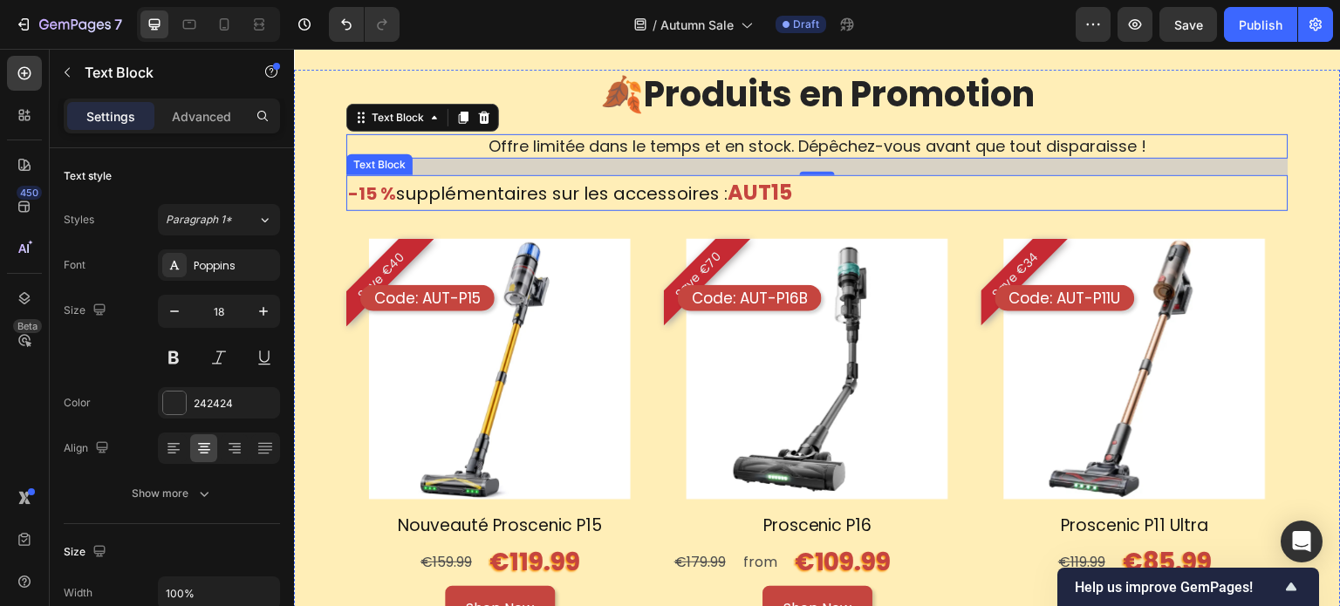
click at [698, 191] on p "-15 % supplémentaires sur les accessoires : AUT15" at bounding box center [570, 193] width 444 height 32
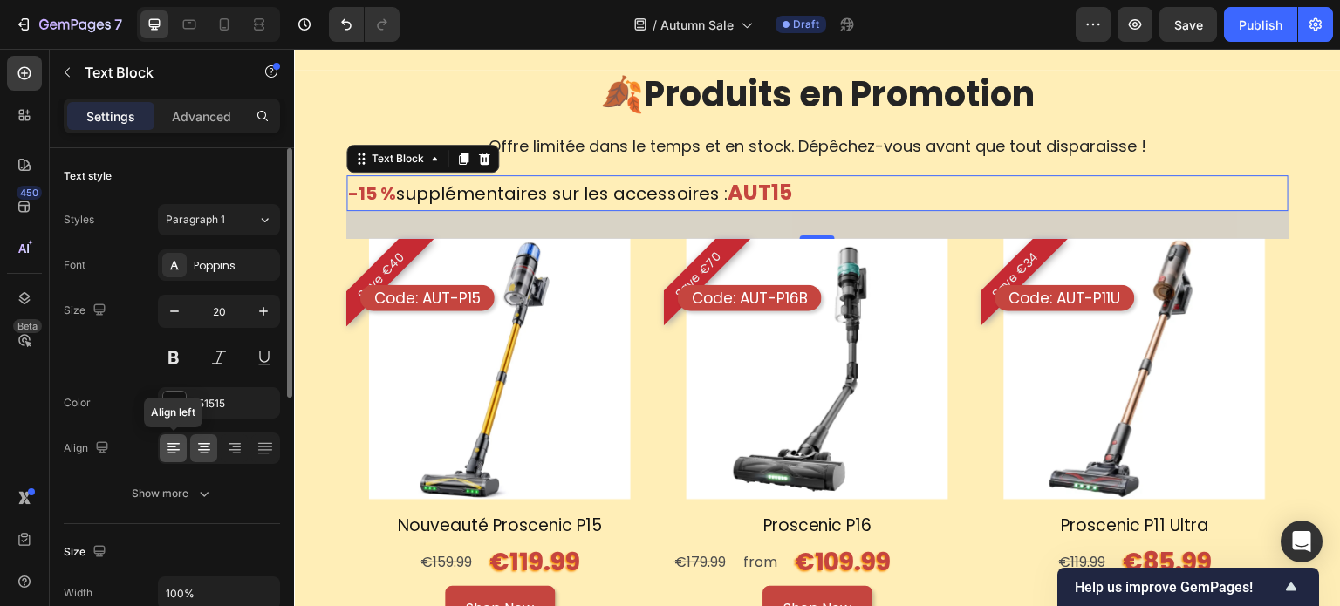
click at [177, 449] on icon at bounding box center [173, 448] width 17 height 17
click at [196, 444] on icon at bounding box center [203, 448] width 17 height 17
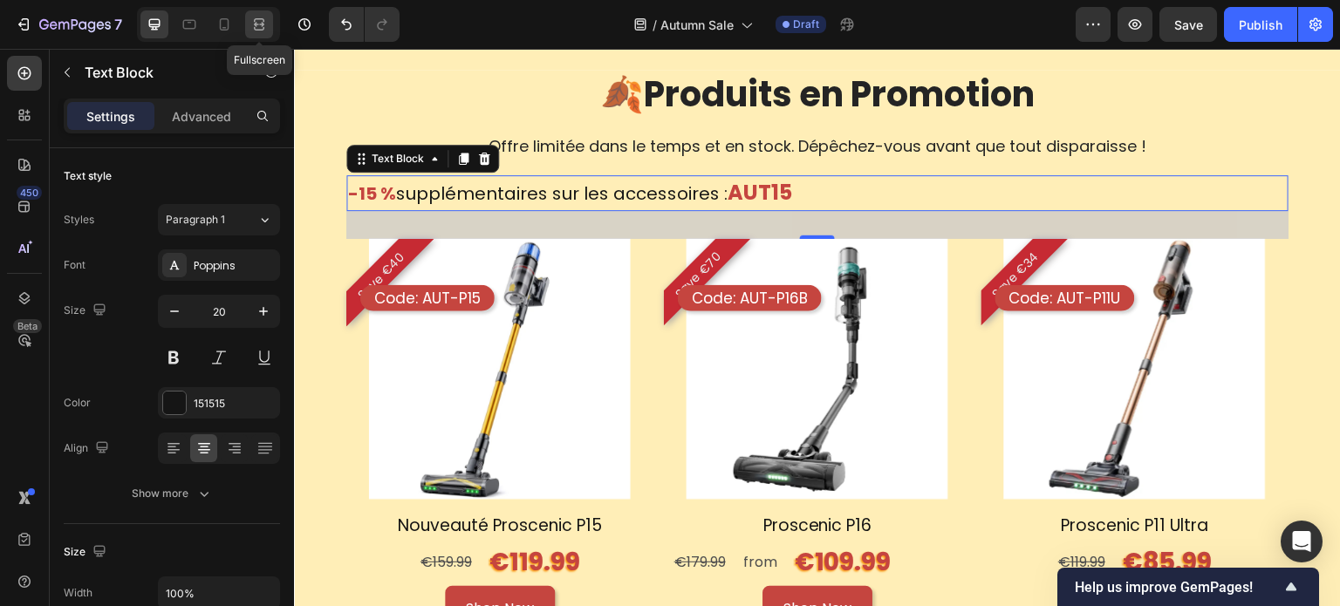
click at [264, 28] on icon at bounding box center [258, 24] width 17 height 17
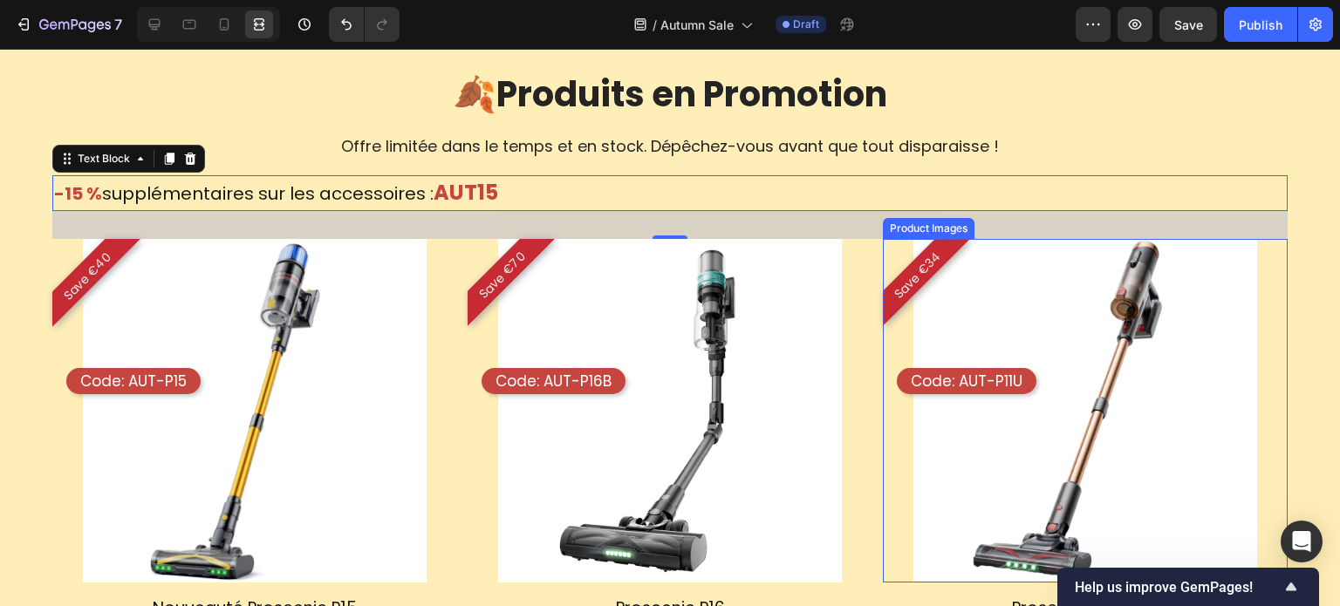
click at [1260, 275] on div at bounding box center [1085, 411] width 405 height 344
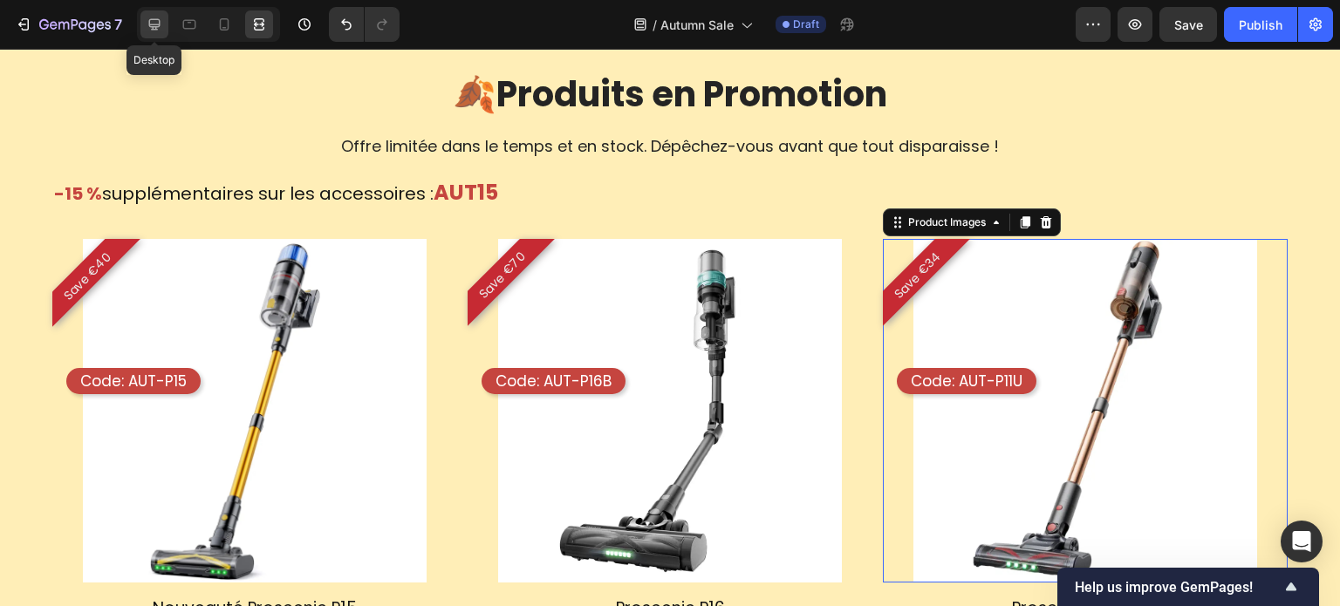
click at [165, 15] on div at bounding box center [154, 24] width 28 height 28
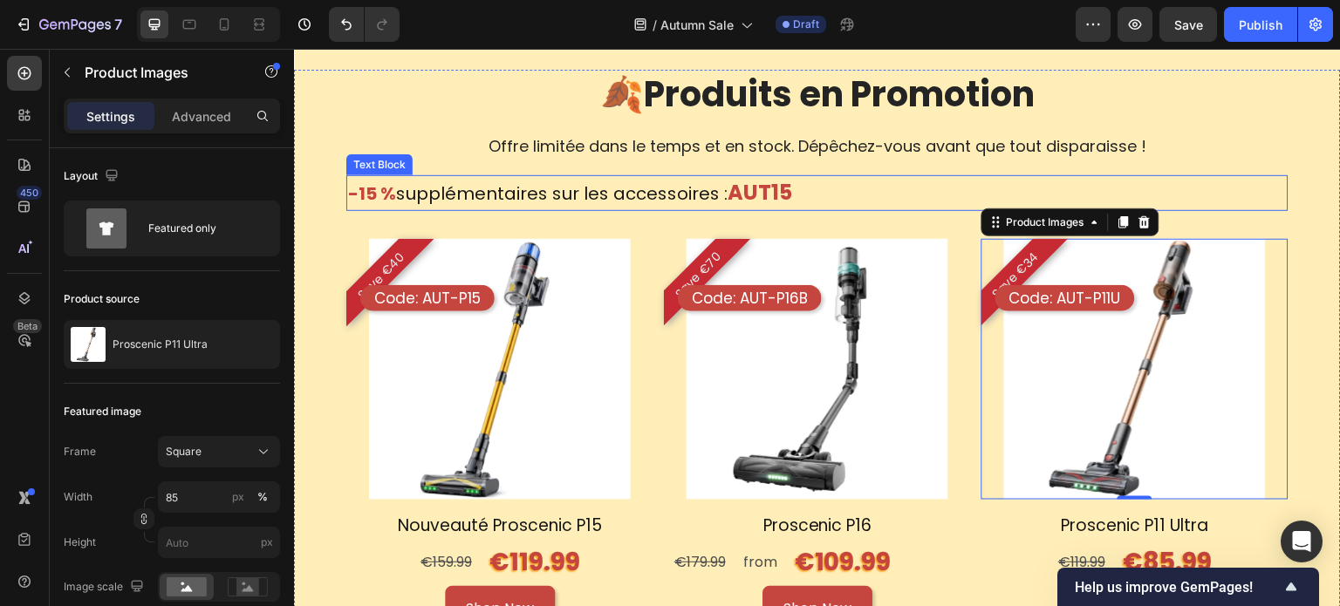
click at [540, 188] on p "-15 % supplémentaires sur les accessoires : AUT15" at bounding box center [570, 193] width 444 height 32
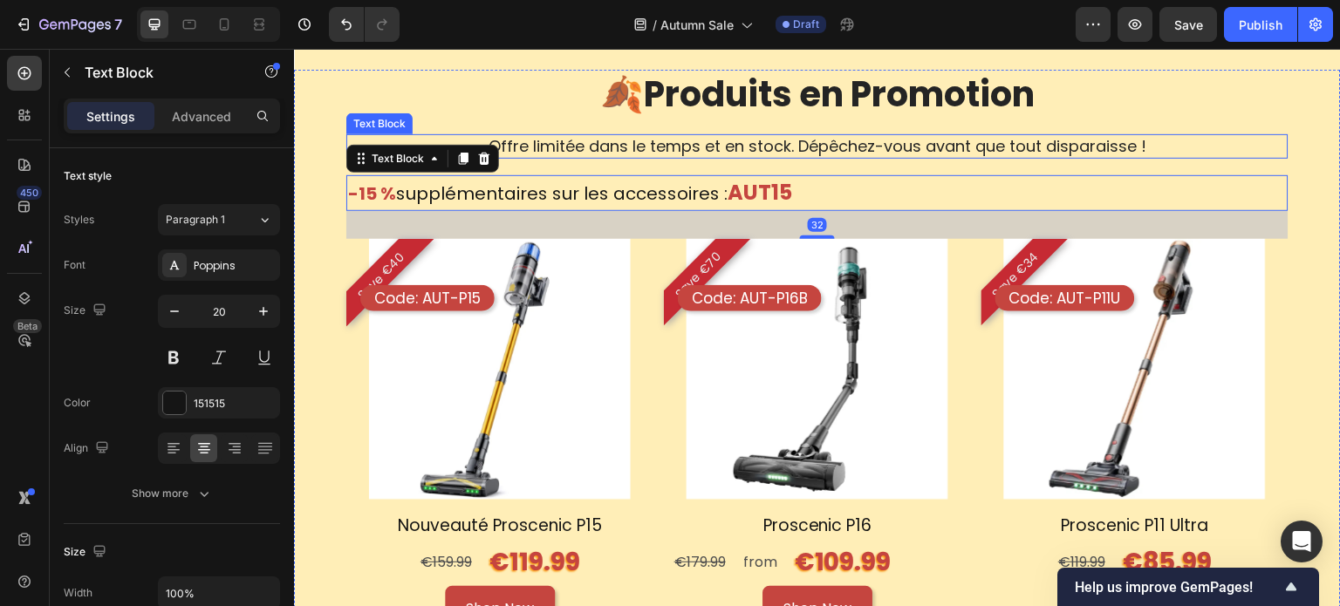
click at [570, 148] on p "Offre limitée dans le temps et en stock. Dépêchez-vous avant que tout disparais…" at bounding box center [817, 146] width 939 height 20
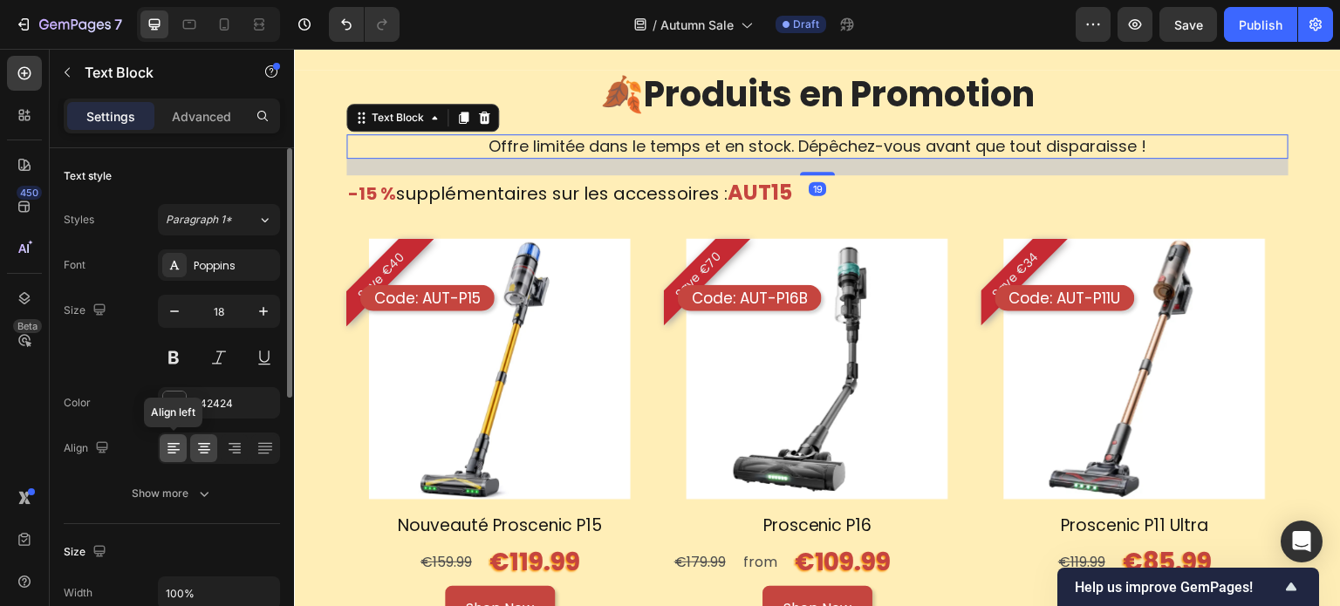
click at [169, 442] on icon at bounding box center [173, 448] width 17 height 17
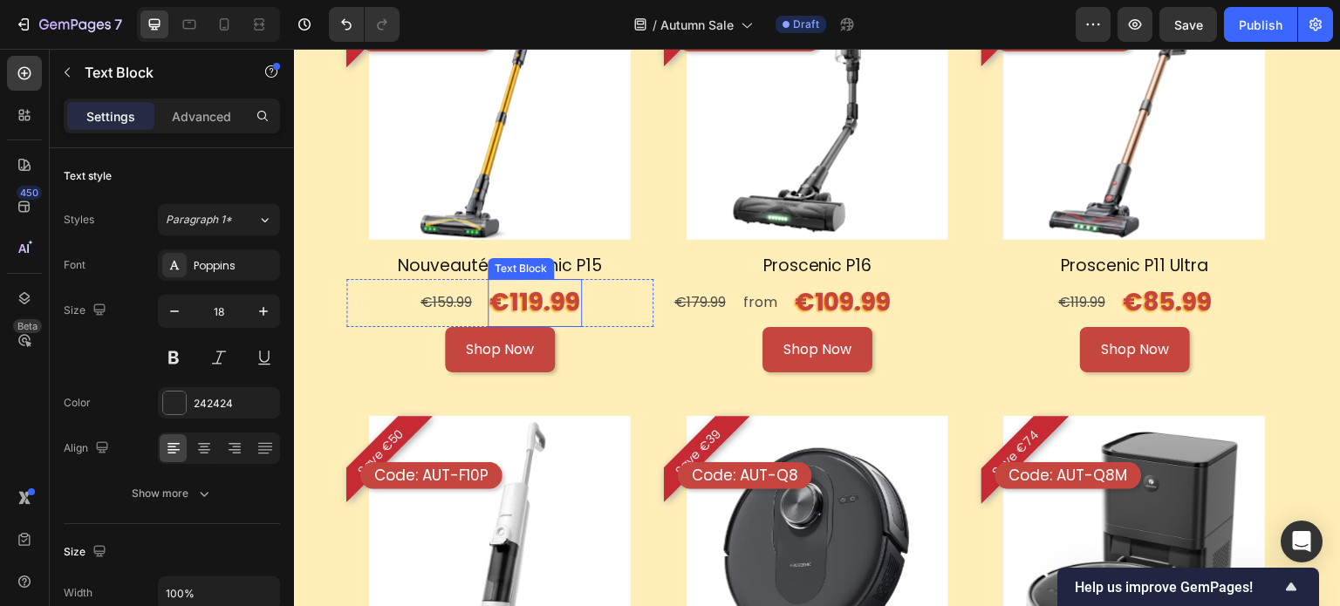
scroll to position [1726, 0]
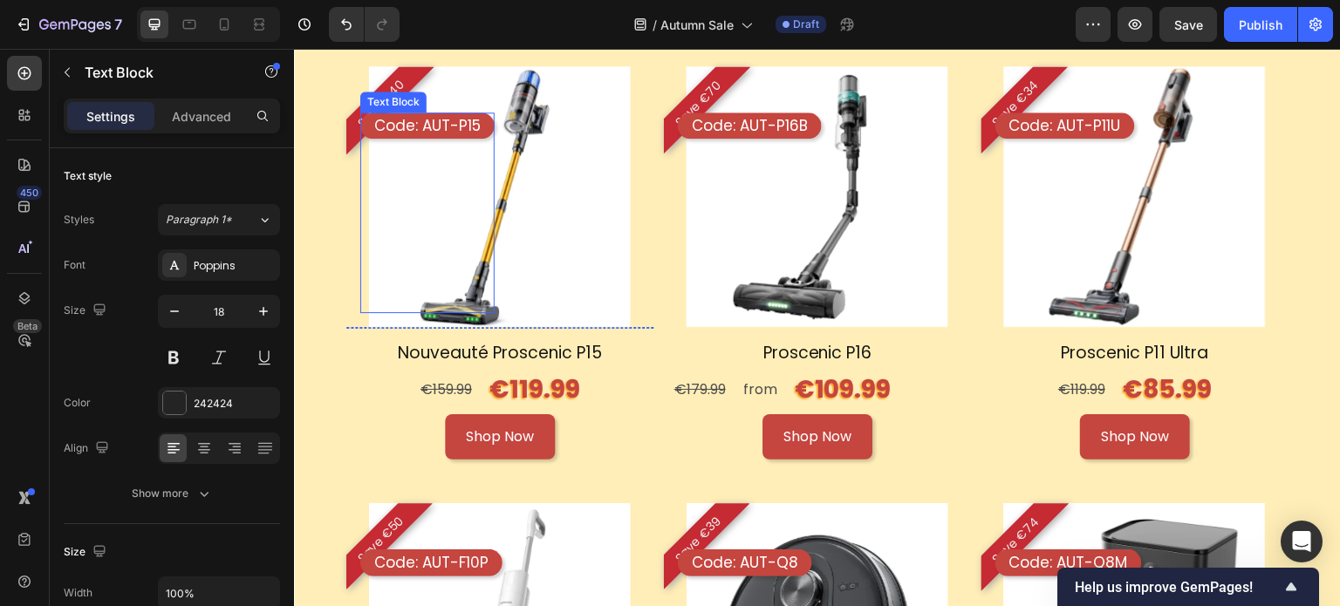
click at [433, 119] on p "Code: AUT-P15" at bounding box center [427, 125] width 106 height 19
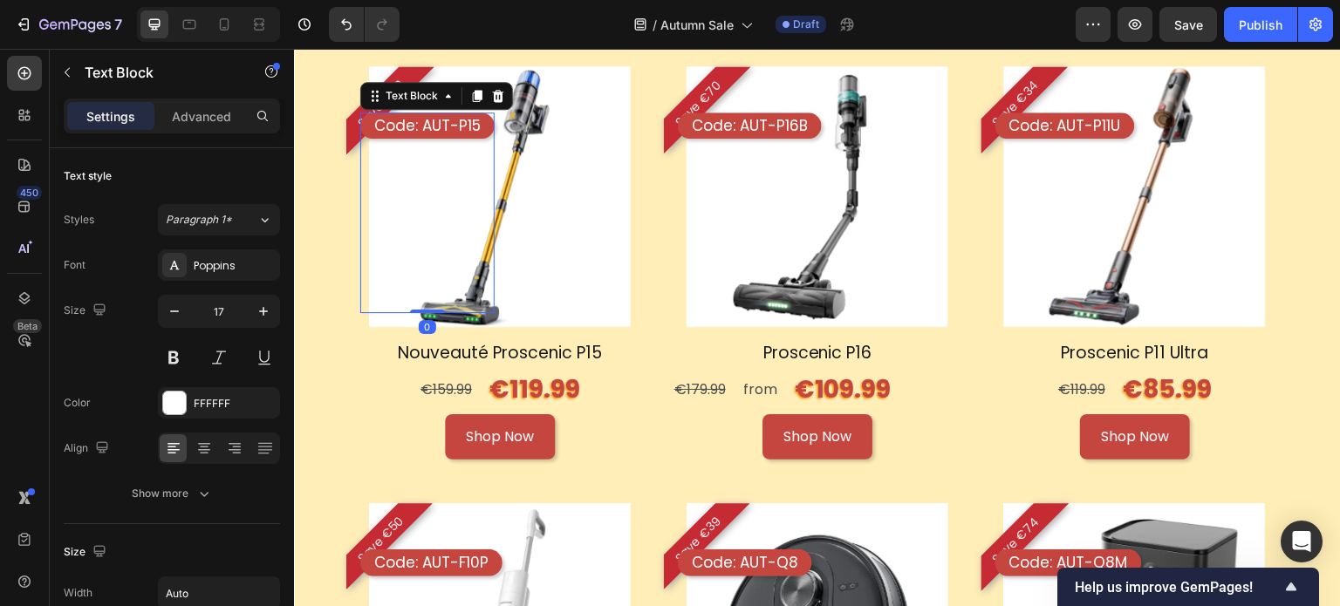
click at [433, 119] on p "Code: AUT-P15" at bounding box center [427, 125] width 106 height 19
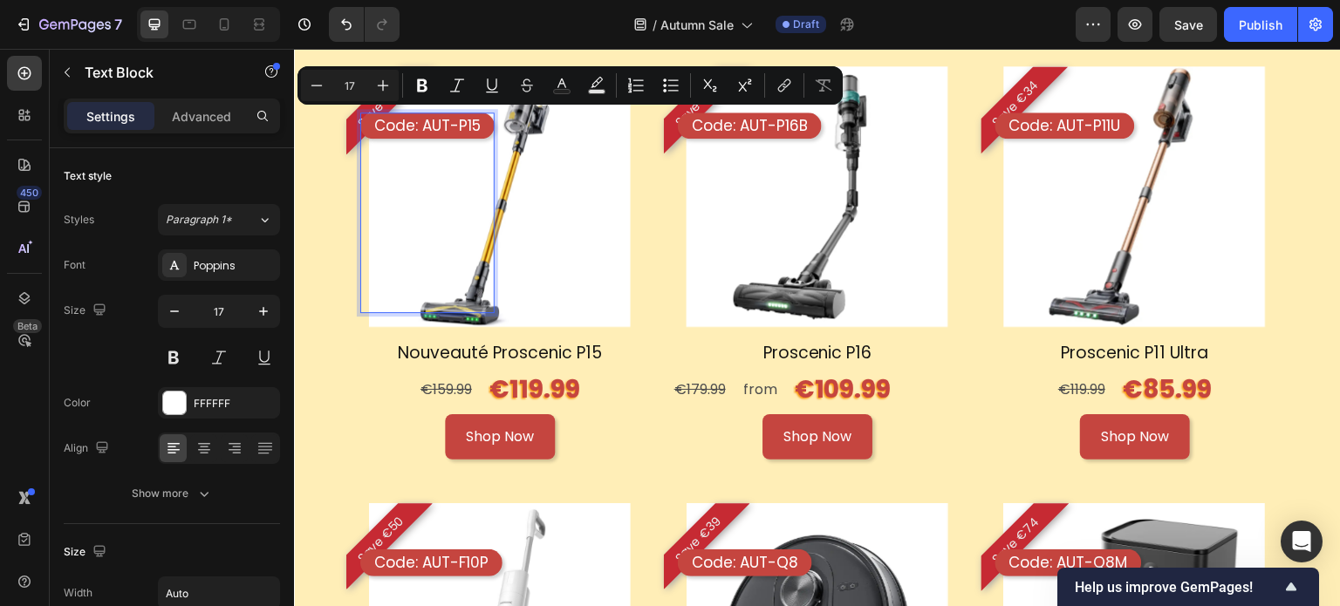
click at [404, 127] on p "Code: AUT-P15" at bounding box center [427, 125] width 106 height 19
drag, startPoint x: 413, startPoint y: 121, endPoint x: 356, endPoint y: 132, distance: 57.7
click at [356, 132] on div "Product Images Save €40 Product Badge Code: AUT-P15 Text Block 0 Row" at bounding box center [499, 196] width 307 height 261
copy p "Code"
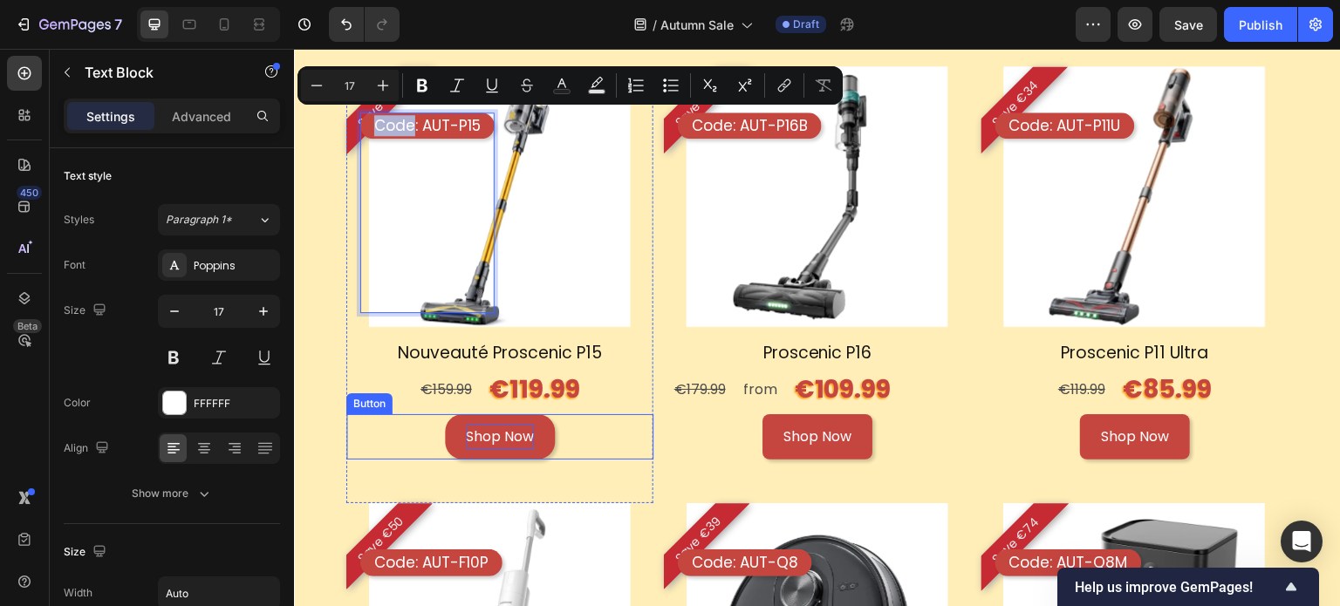
click at [514, 438] on p "Shop Now" at bounding box center [500, 437] width 68 height 25
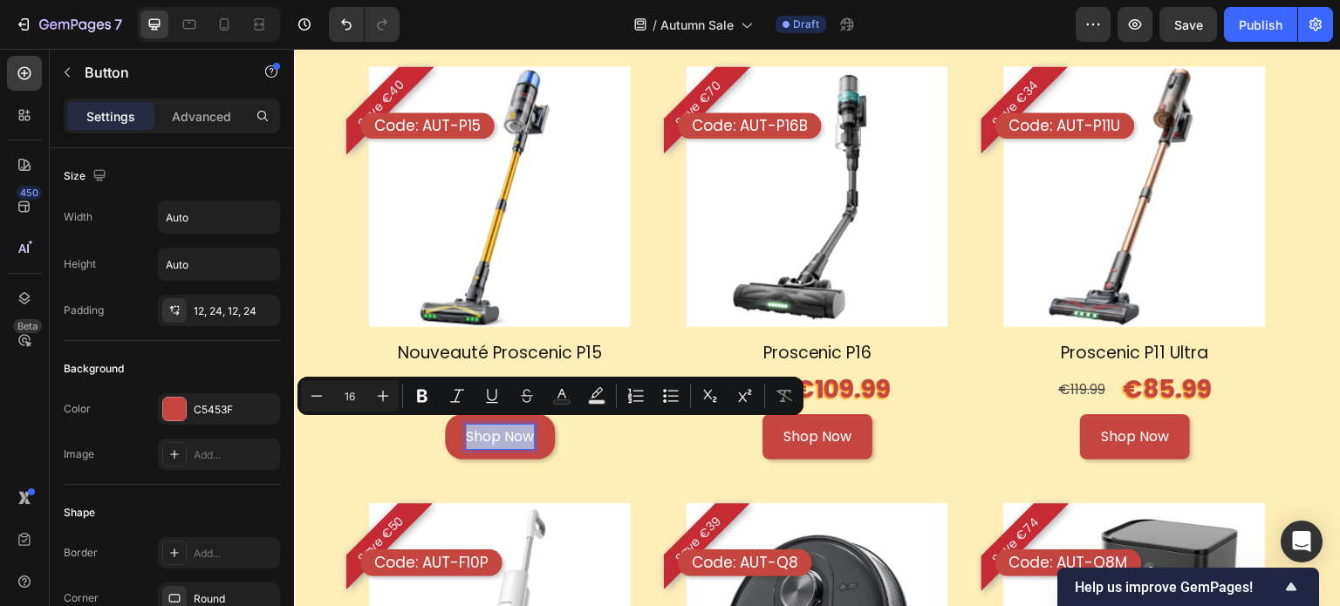
copy p "Shop Now"
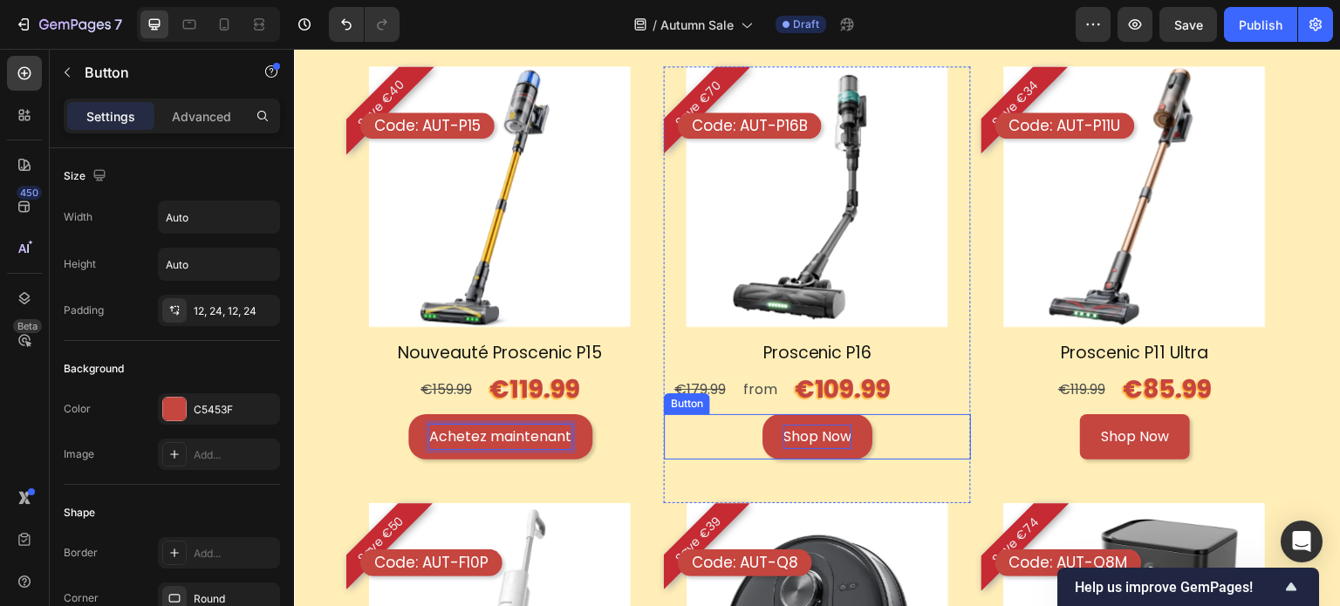
click at [814, 433] on p "Shop Now" at bounding box center [817, 437] width 68 height 25
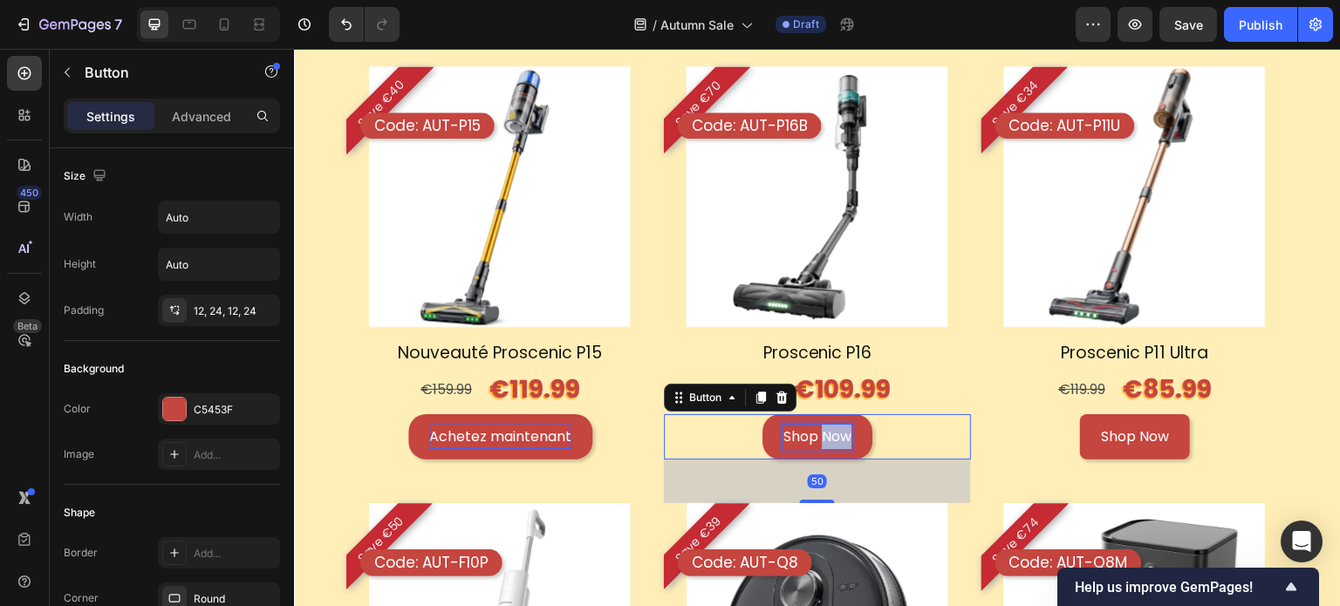
click at [814, 433] on p "Shop Now" at bounding box center [817, 437] width 68 height 25
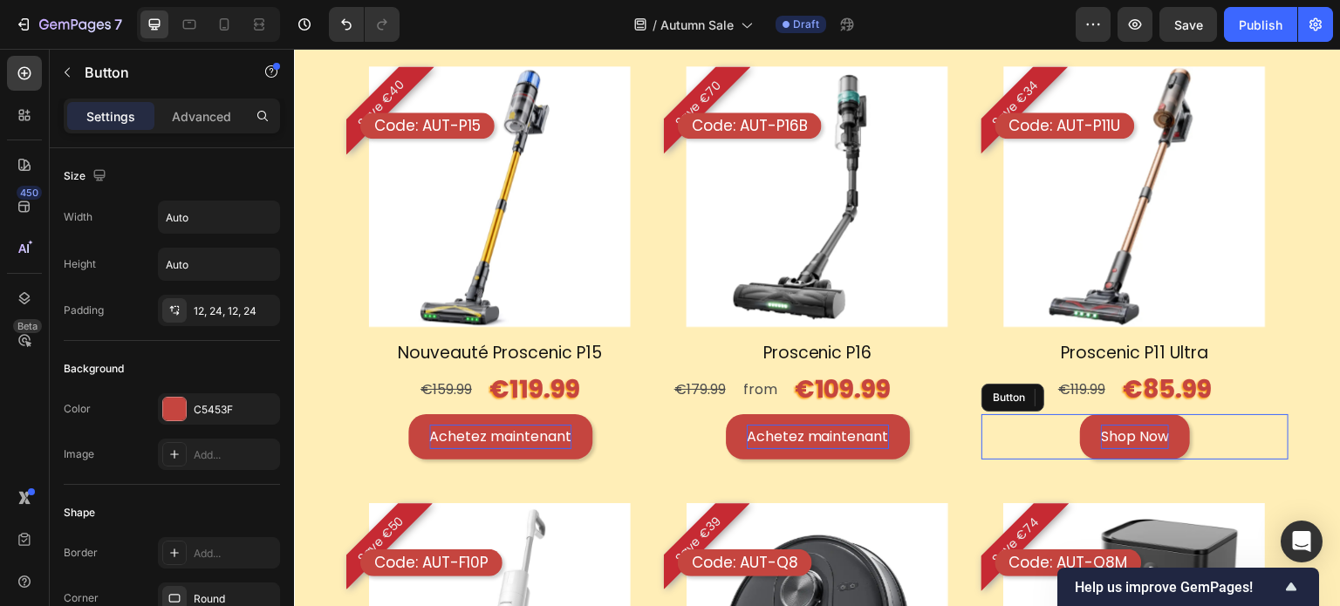
click at [1118, 434] on p "Shop Now" at bounding box center [1135, 437] width 68 height 25
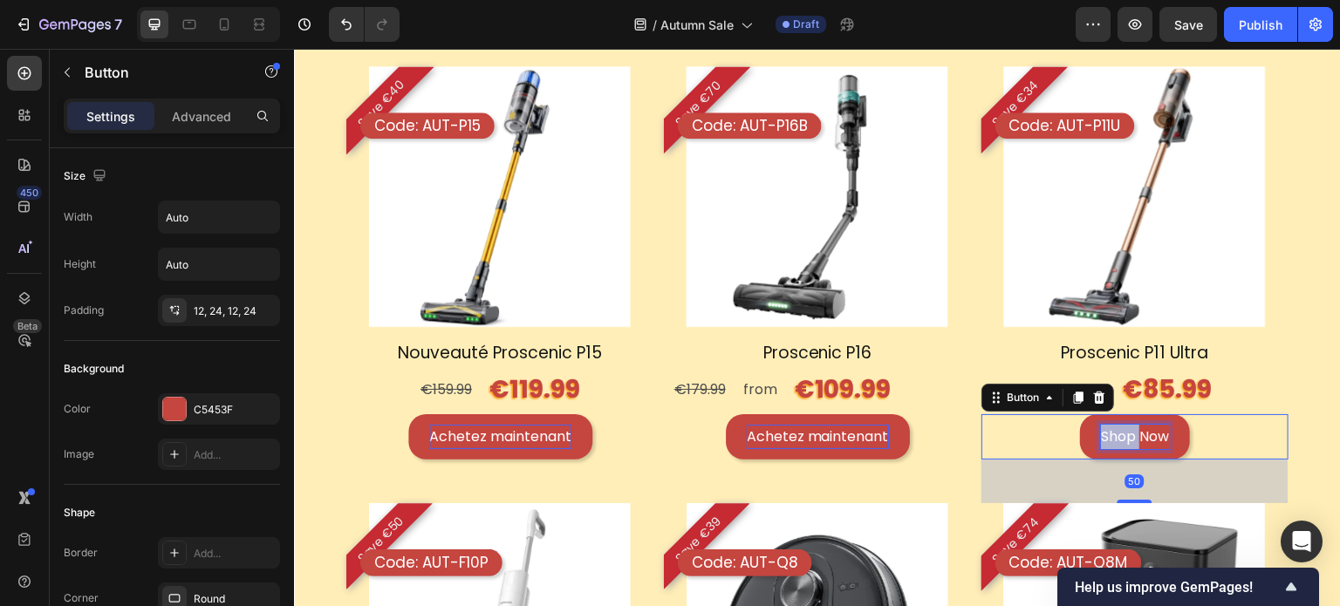
click at [1118, 434] on p "Shop Now" at bounding box center [1135, 437] width 68 height 25
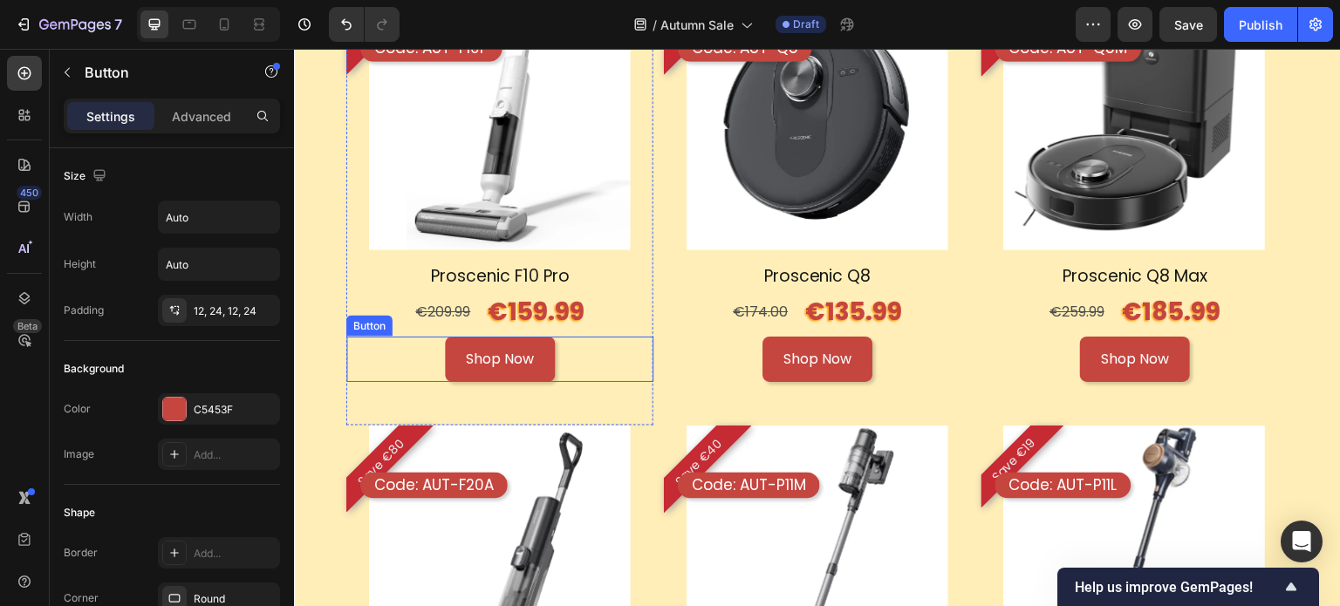
scroll to position [2249, 0]
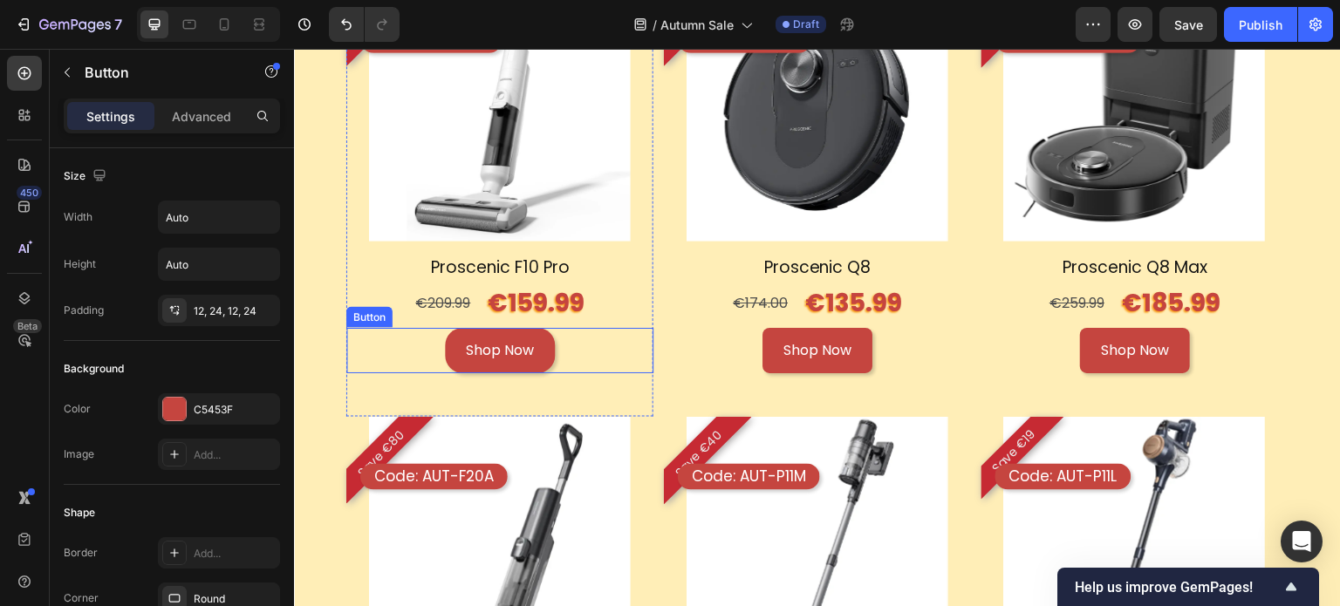
click at [516, 364] on link "Shop Now" at bounding box center [500, 351] width 110 height 46
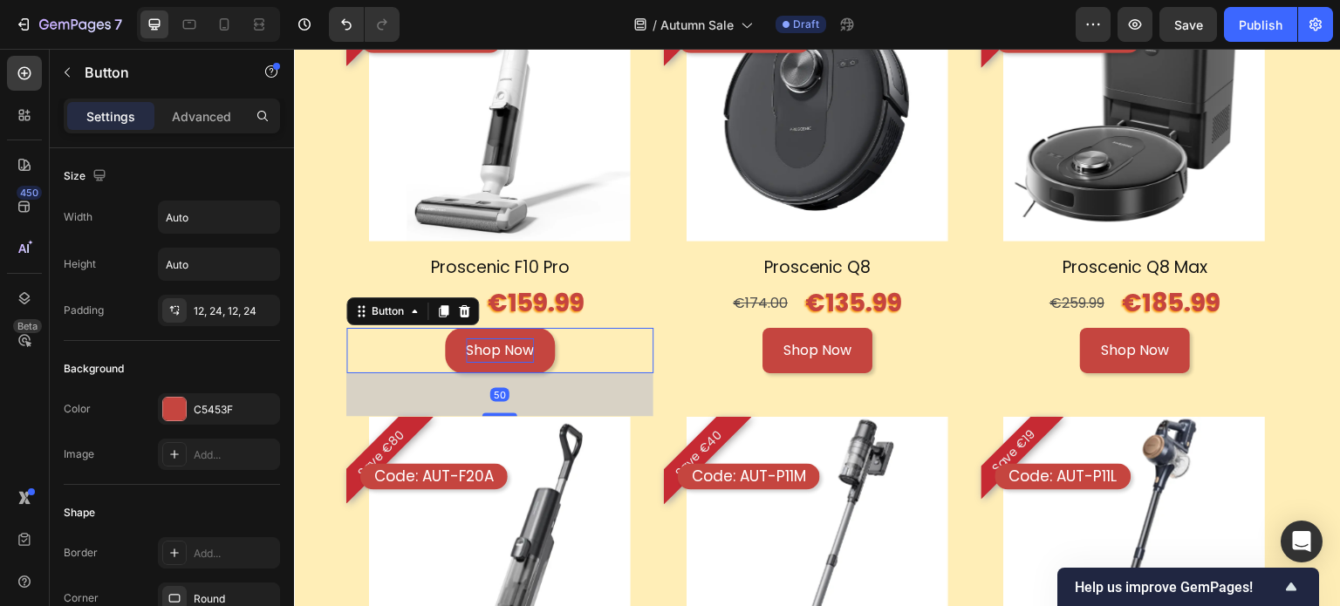
click at [516, 349] on p "Shop Now" at bounding box center [500, 351] width 68 height 25
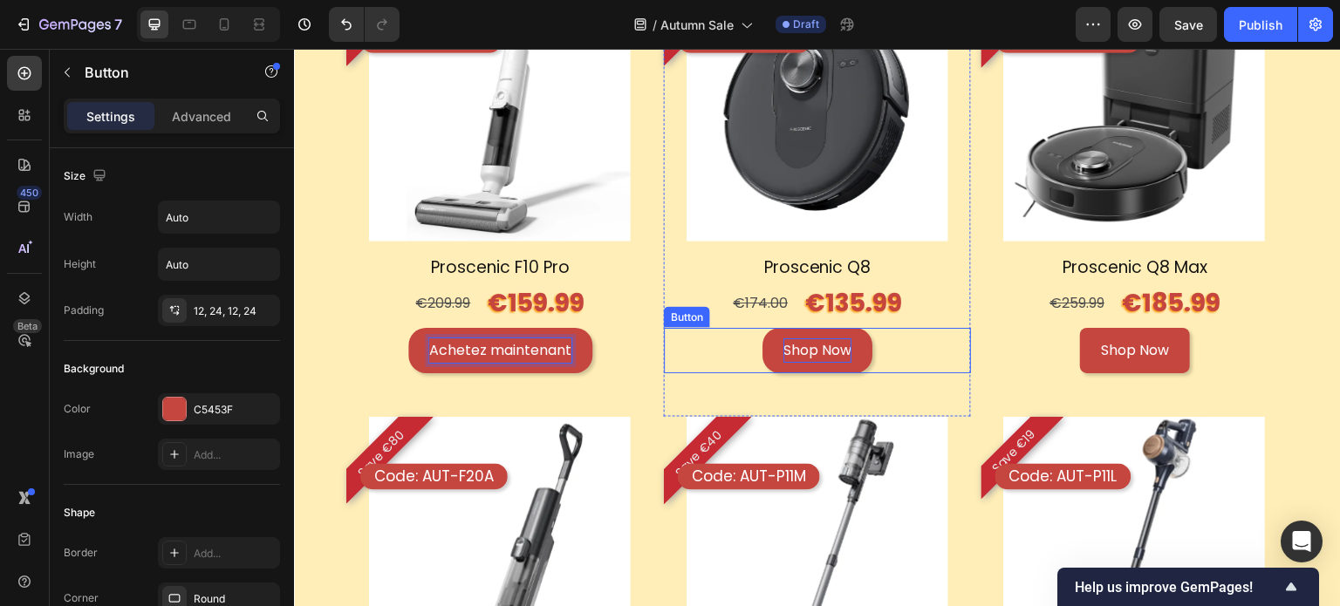
click at [804, 339] on p "Shop Now" at bounding box center [817, 351] width 68 height 25
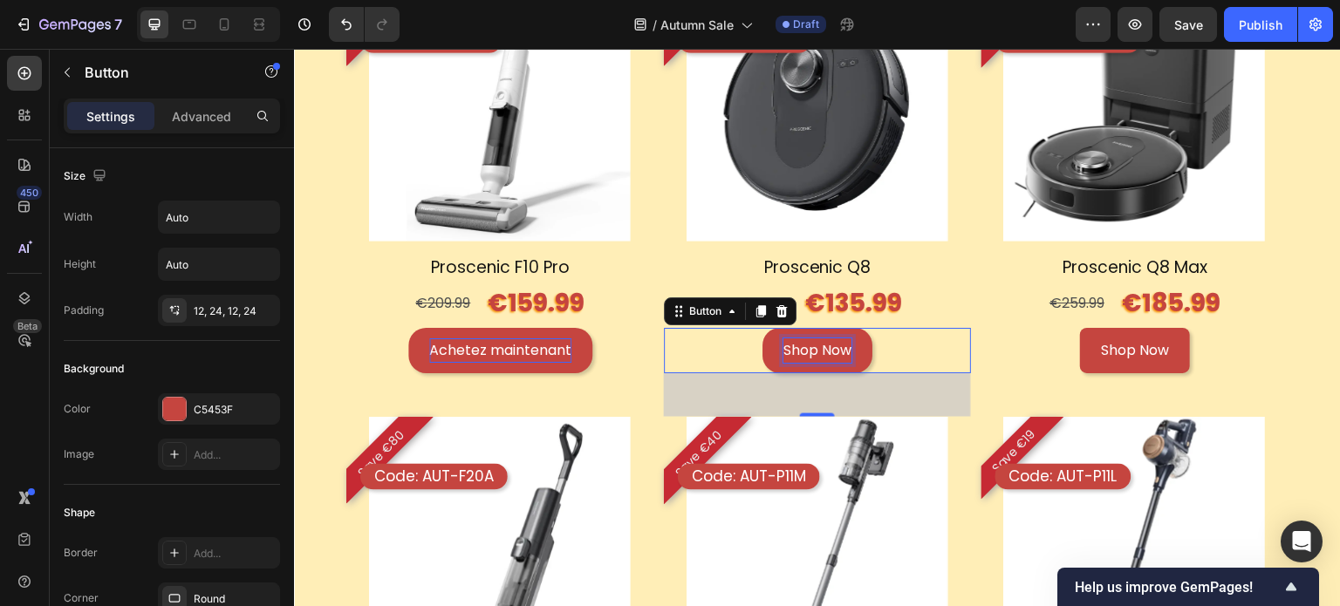
click at [804, 339] on p "Shop Now" at bounding box center [817, 351] width 68 height 25
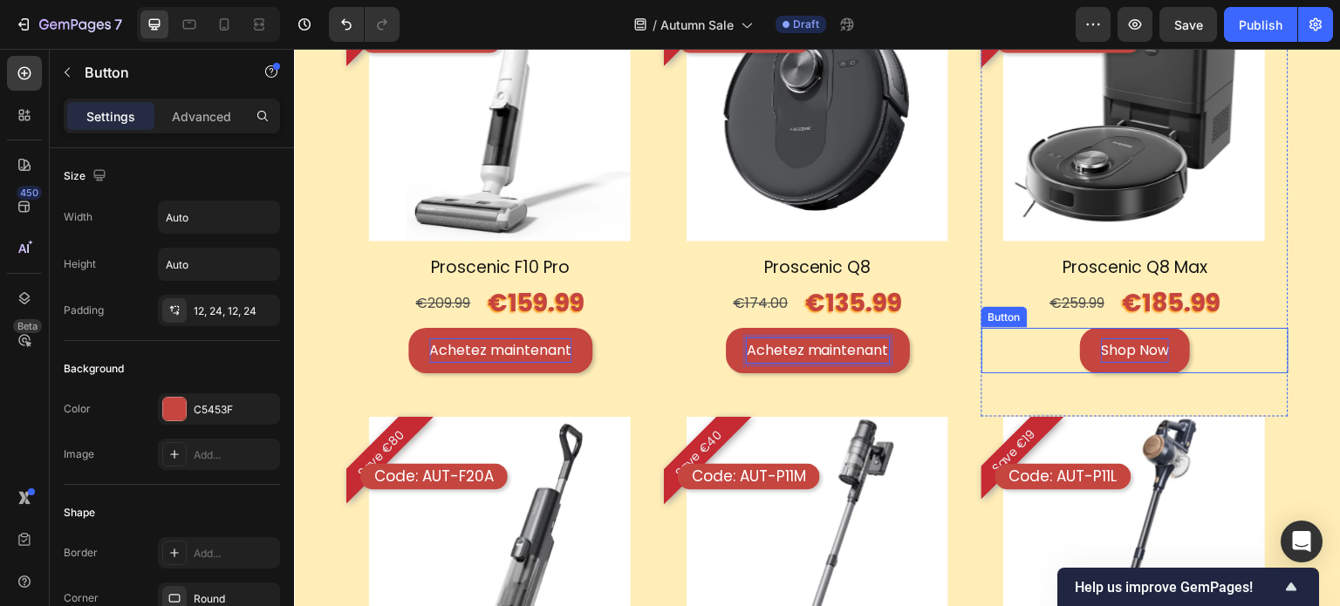
click at [1147, 349] on p "Shop Now" at bounding box center [1135, 351] width 68 height 25
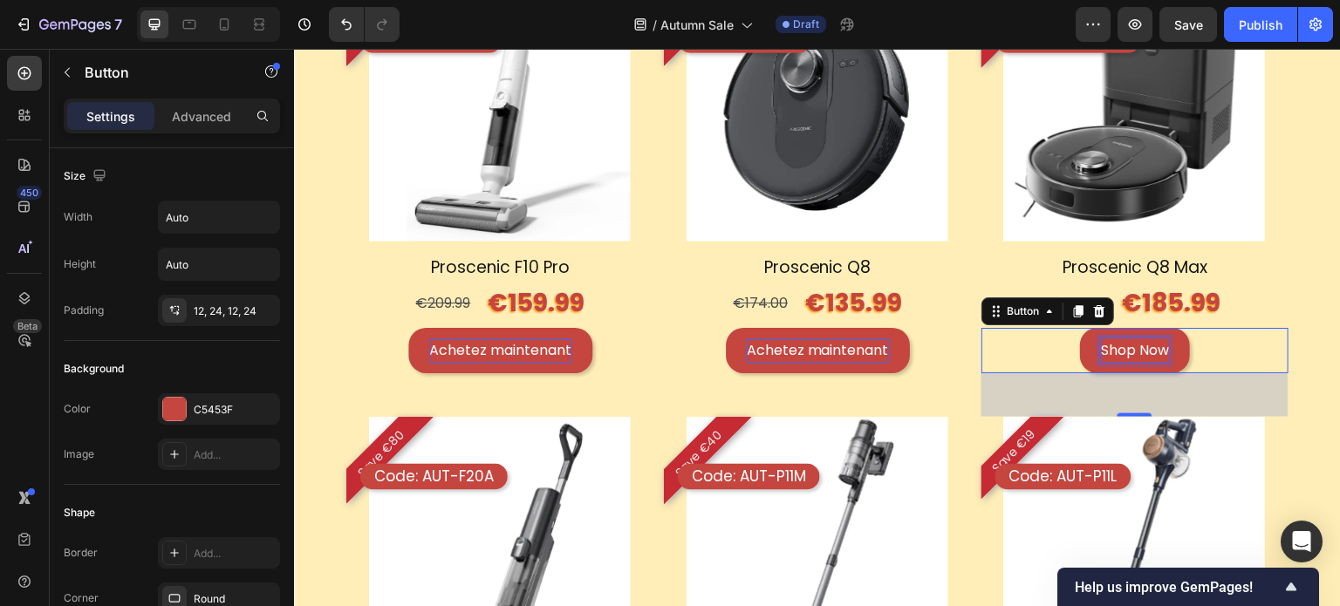
click at [1147, 349] on p "Shop Now" at bounding box center [1135, 351] width 68 height 25
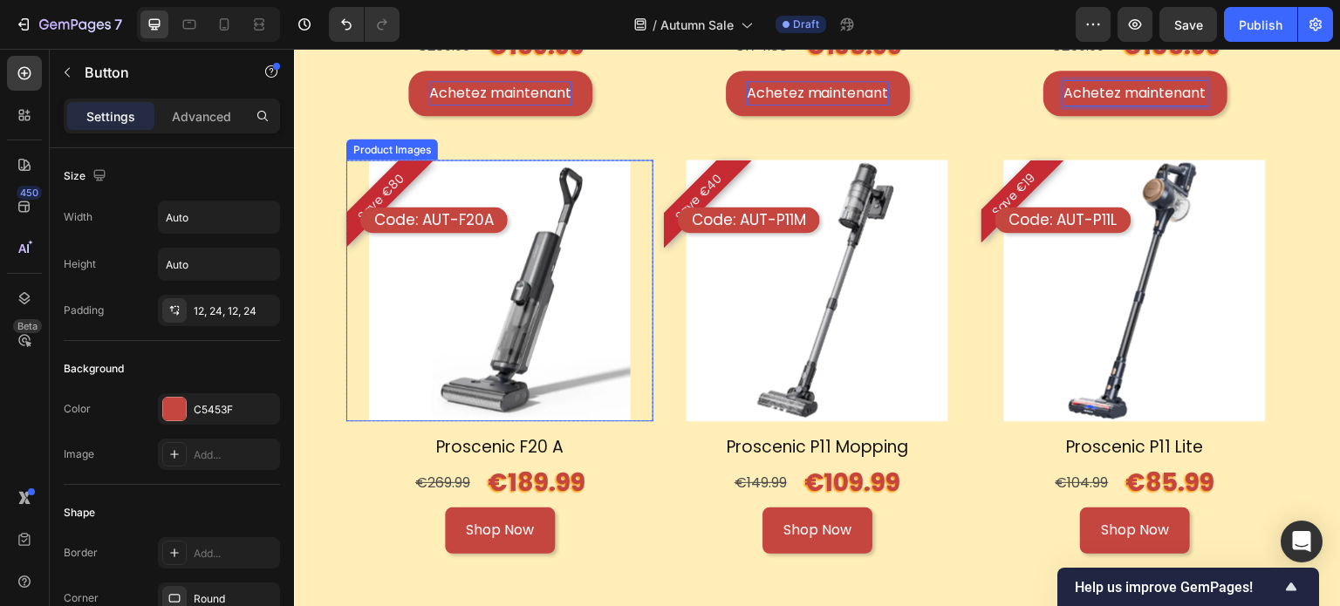
scroll to position [2511, 0]
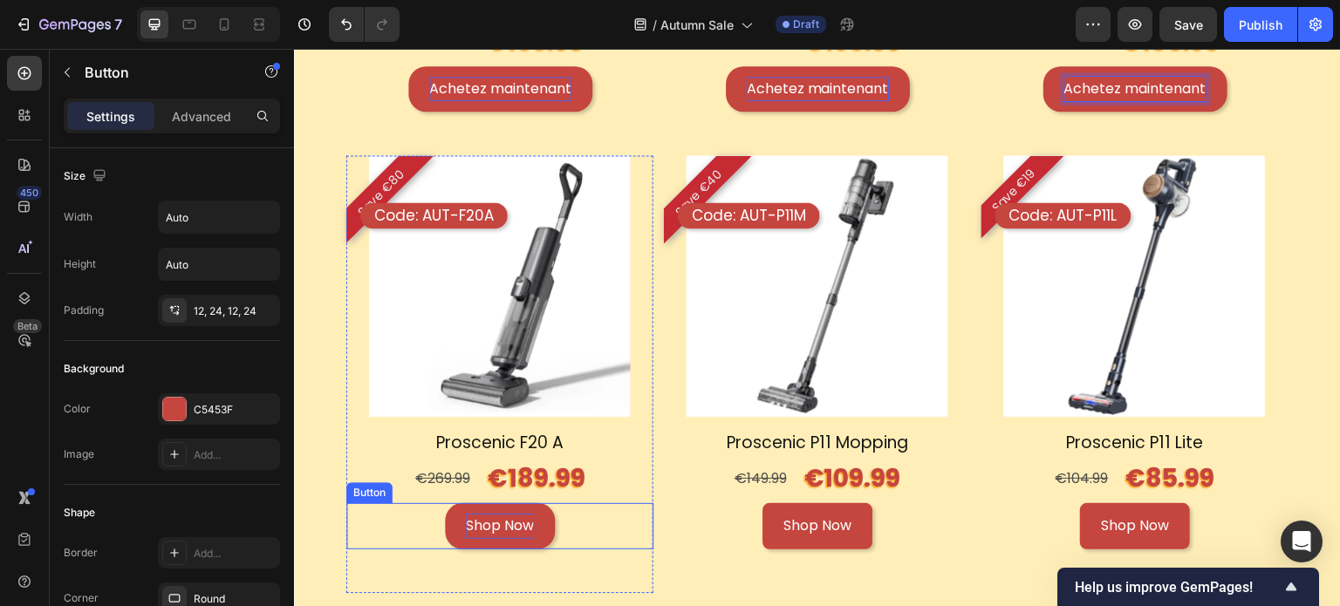
click at [480, 514] on p "Shop Now" at bounding box center [500, 526] width 68 height 25
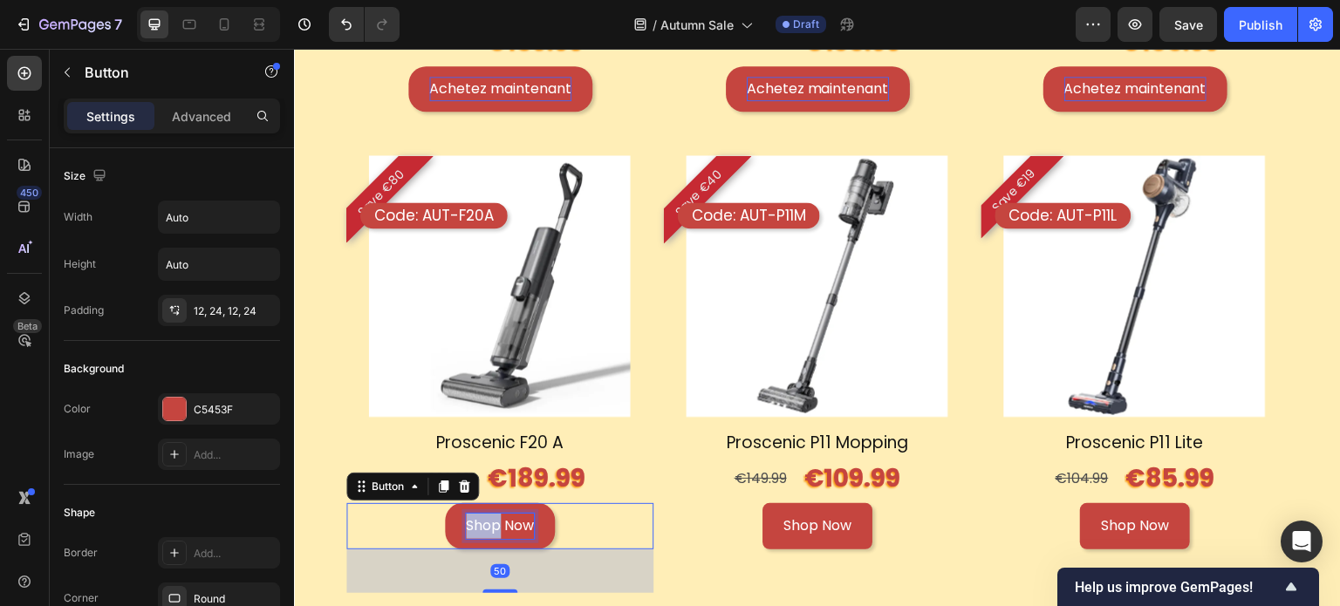
click at [480, 514] on p "Shop Now" at bounding box center [500, 526] width 68 height 25
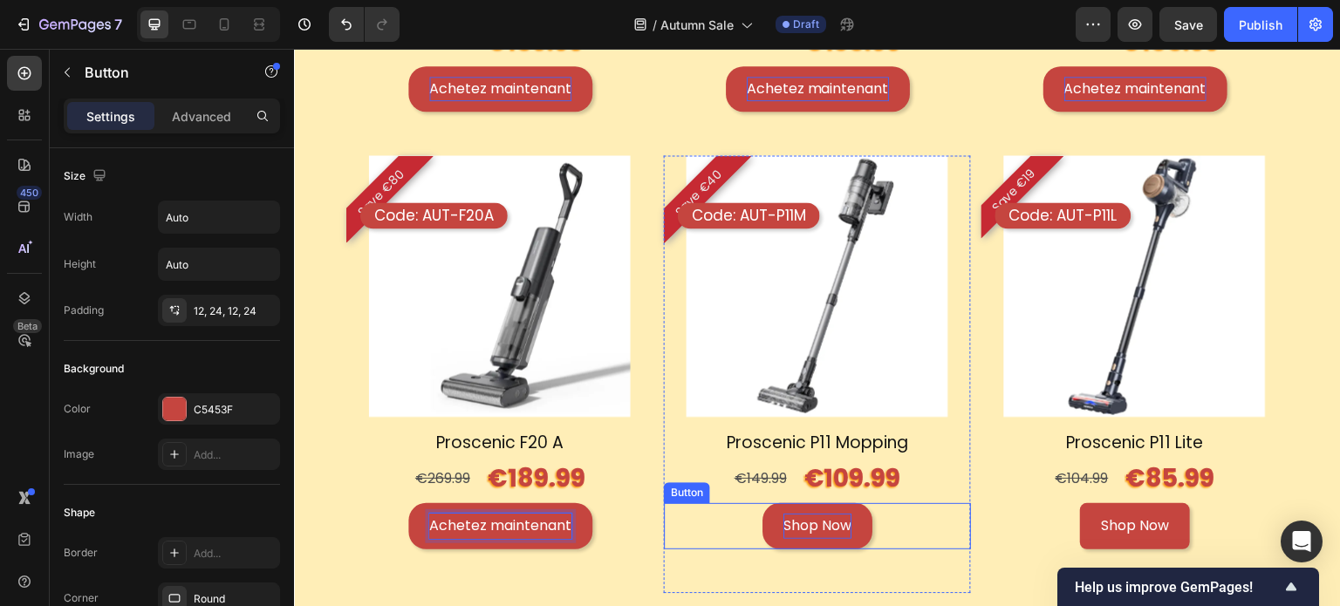
click at [824, 514] on p "Shop Now" at bounding box center [817, 526] width 68 height 25
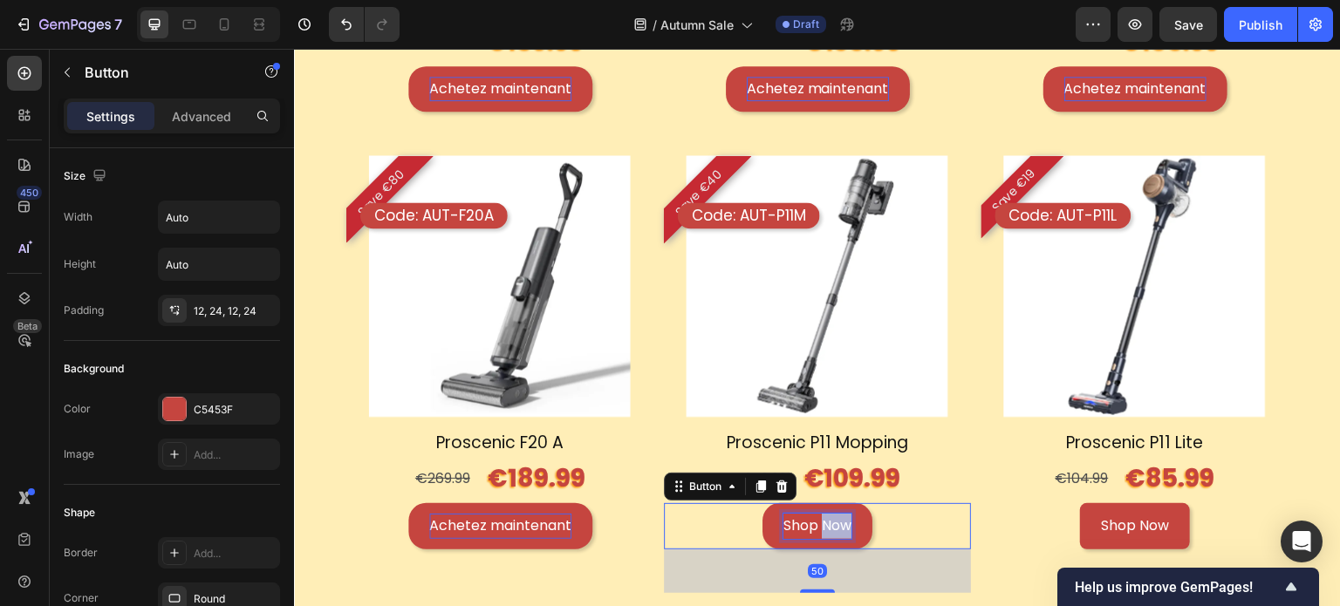
click at [824, 514] on p "Shop Now" at bounding box center [817, 526] width 68 height 25
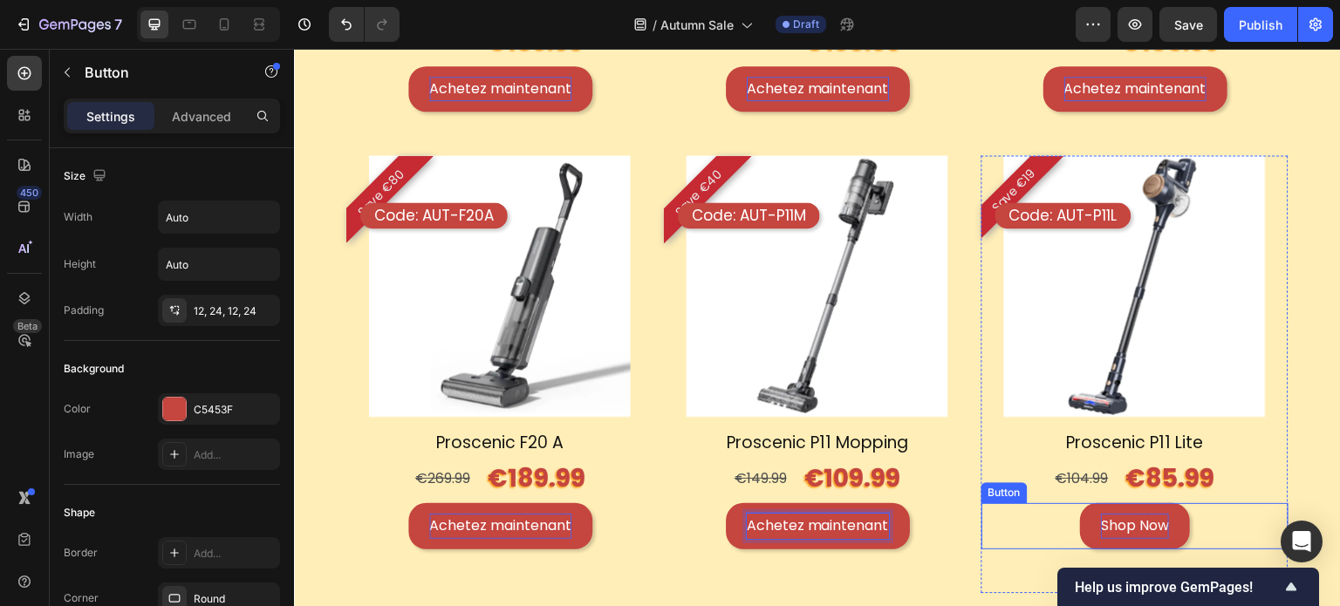
click at [1144, 514] on p "Shop Now" at bounding box center [1135, 526] width 68 height 25
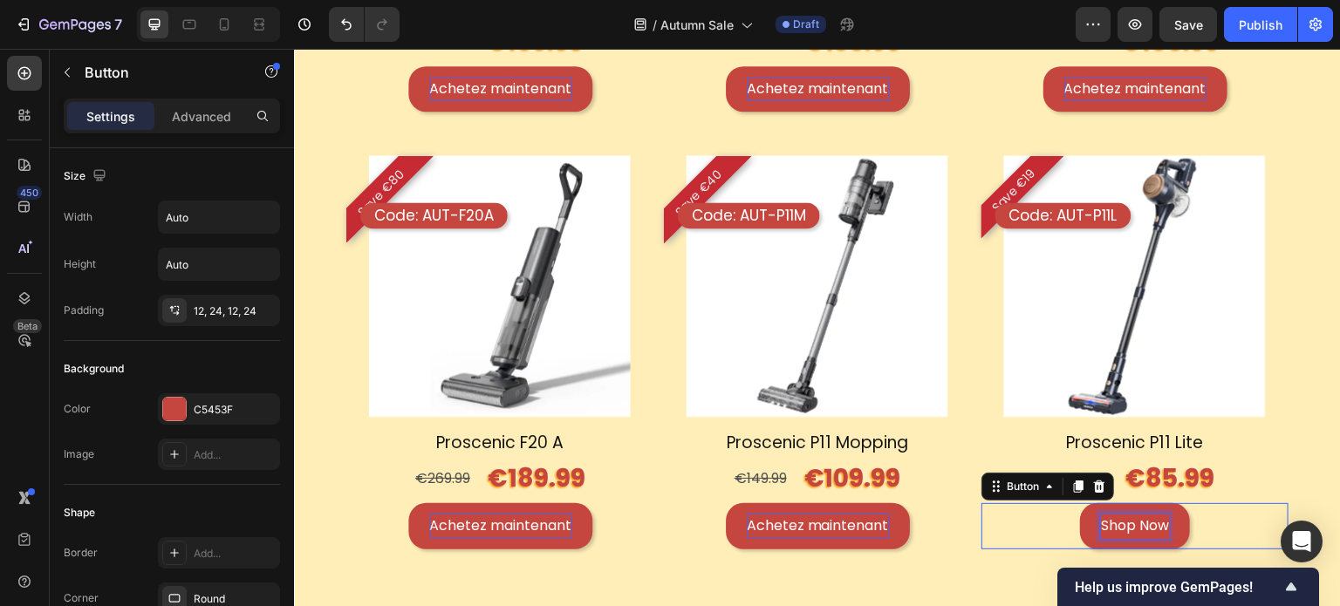
click at [1144, 514] on p "Shop Now" at bounding box center [1135, 526] width 68 height 25
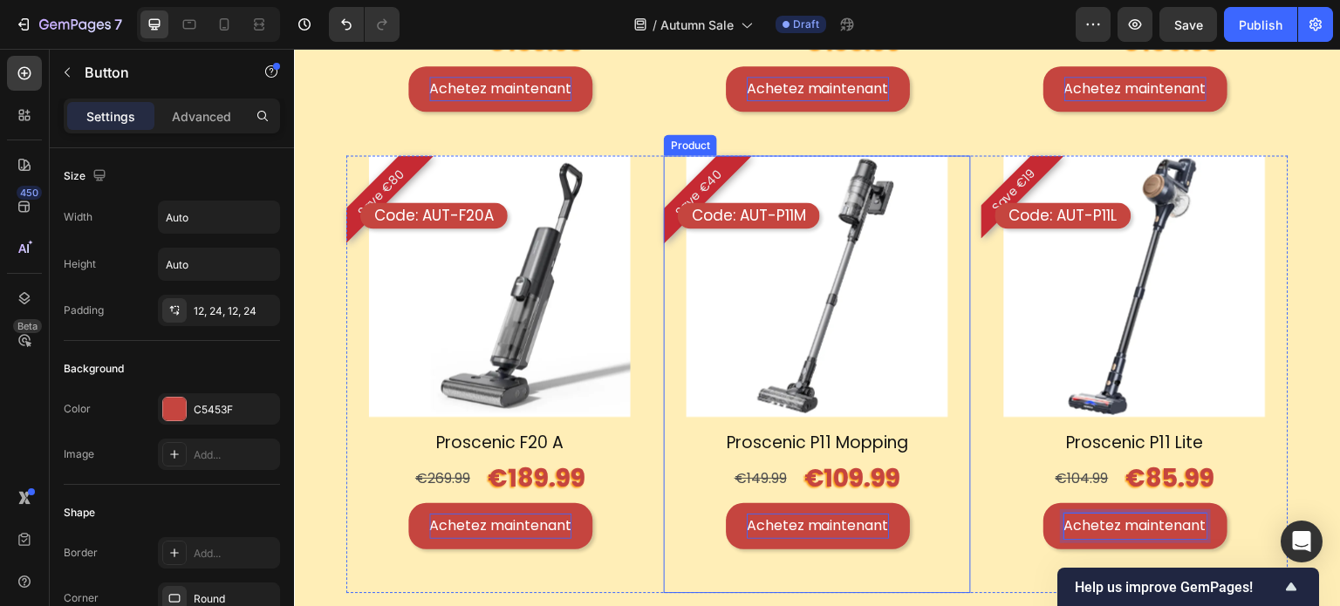
click at [876, 577] on div "Achetez maintenant Button" at bounding box center [817, 548] width 307 height 90
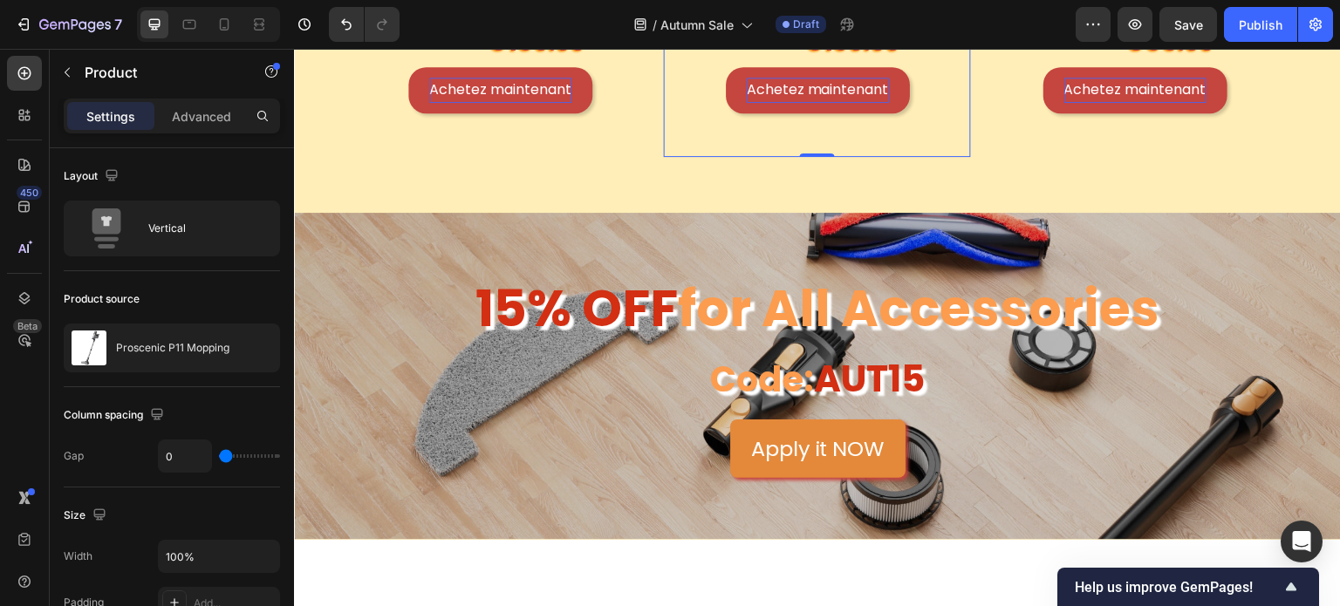
scroll to position [3034, 0]
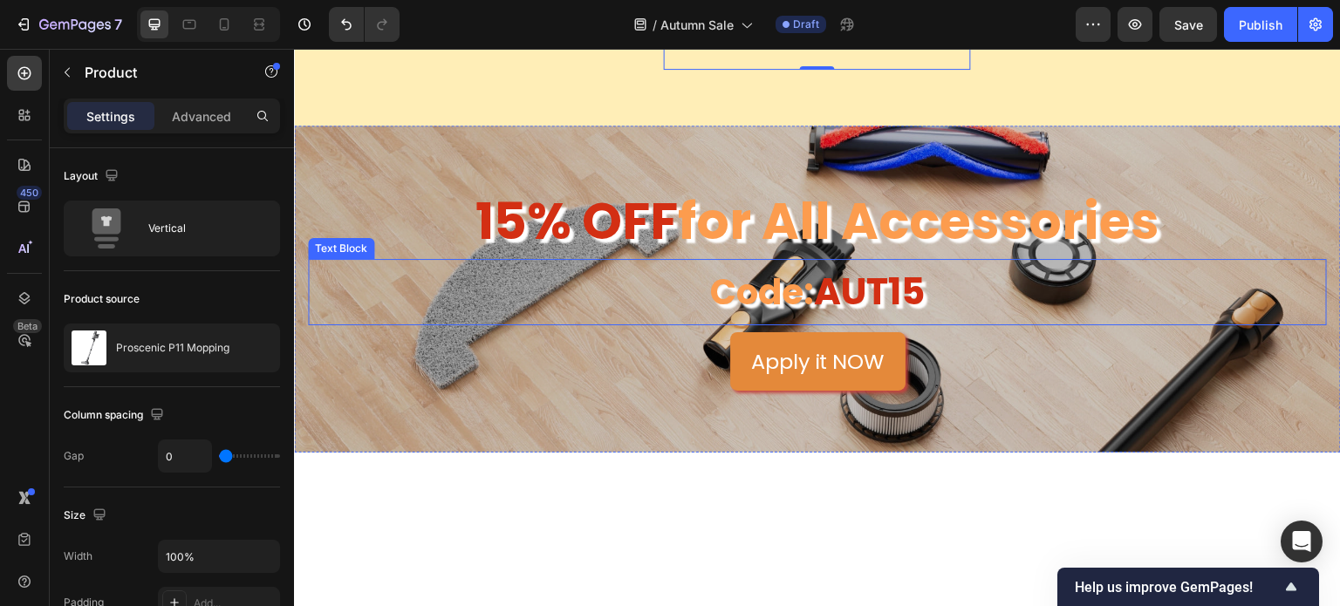
click at [745, 263] on p "Code: AUT15" at bounding box center [818, 292] width 1016 height 63
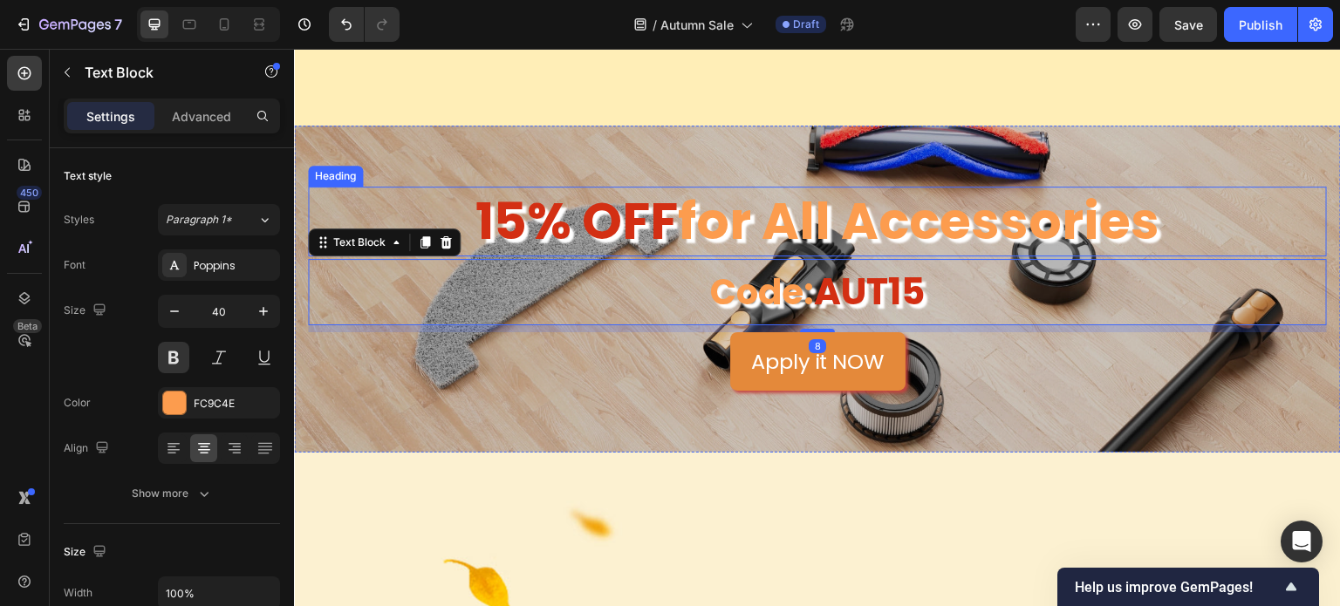
click at [780, 205] on h2 "15% OFF for All Accessories" at bounding box center [817, 221] width 1019 height 69
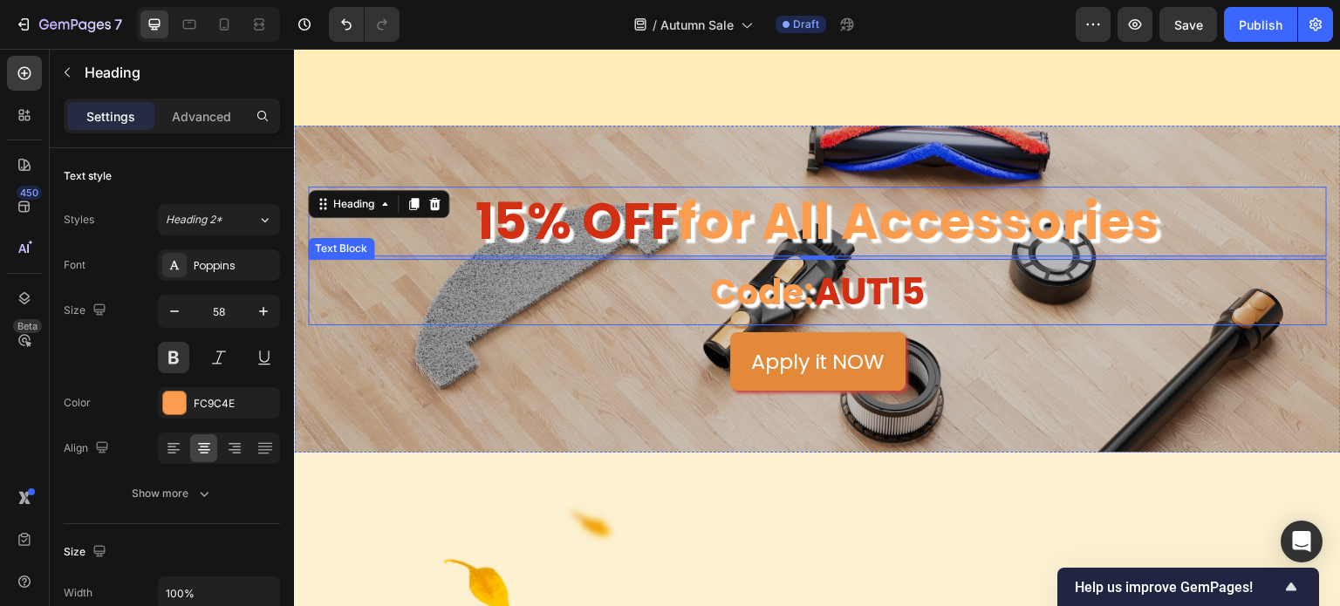
click at [913, 212] on h2 "15% OFF for All Accessories" at bounding box center [817, 221] width 1019 height 69
click at [1148, 188] on p "15% OFF for All Accessories" at bounding box center [818, 220] width 1016 height 65
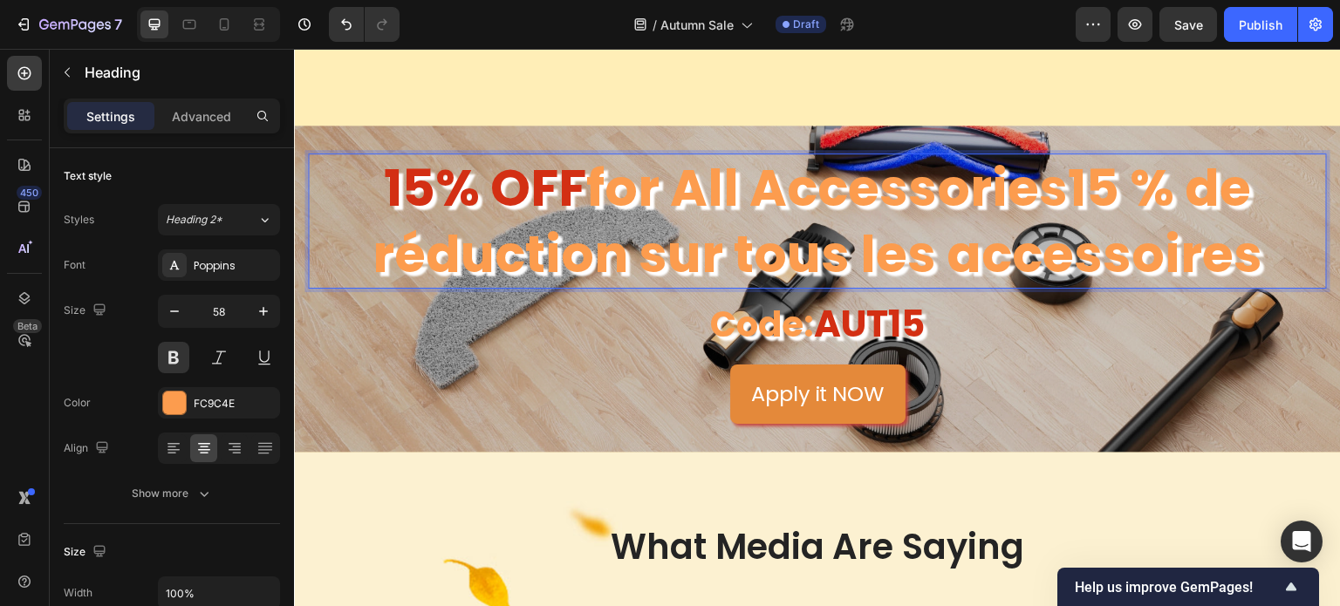
scroll to position [3001, 0]
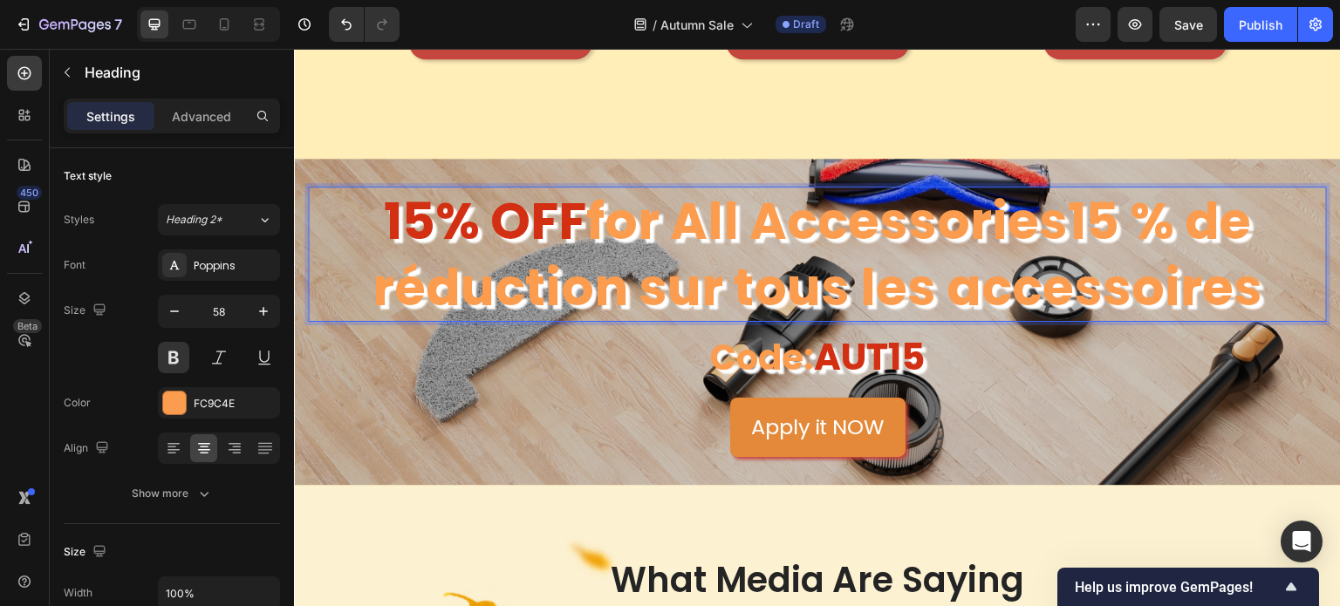
click at [1072, 212] on p "15% OFF for All Accessories15 % de réduction sur tous les accessoires" at bounding box center [818, 254] width 1016 height 132
click at [471, 213] on span "15% OFF" at bounding box center [485, 221] width 202 height 71
click at [531, 199] on span "15% OFF" at bounding box center [485, 221] width 202 height 71
drag, startPoint x: 577, startPoint y: 203, endPoint x: 503, endPoint y: 202, distance: 73.3
click at [503, 202] on p "15% OFF for All Accessories15 % de réduction sur tous les accessoires" at bounding box center [818, 254] width 1016 height 132
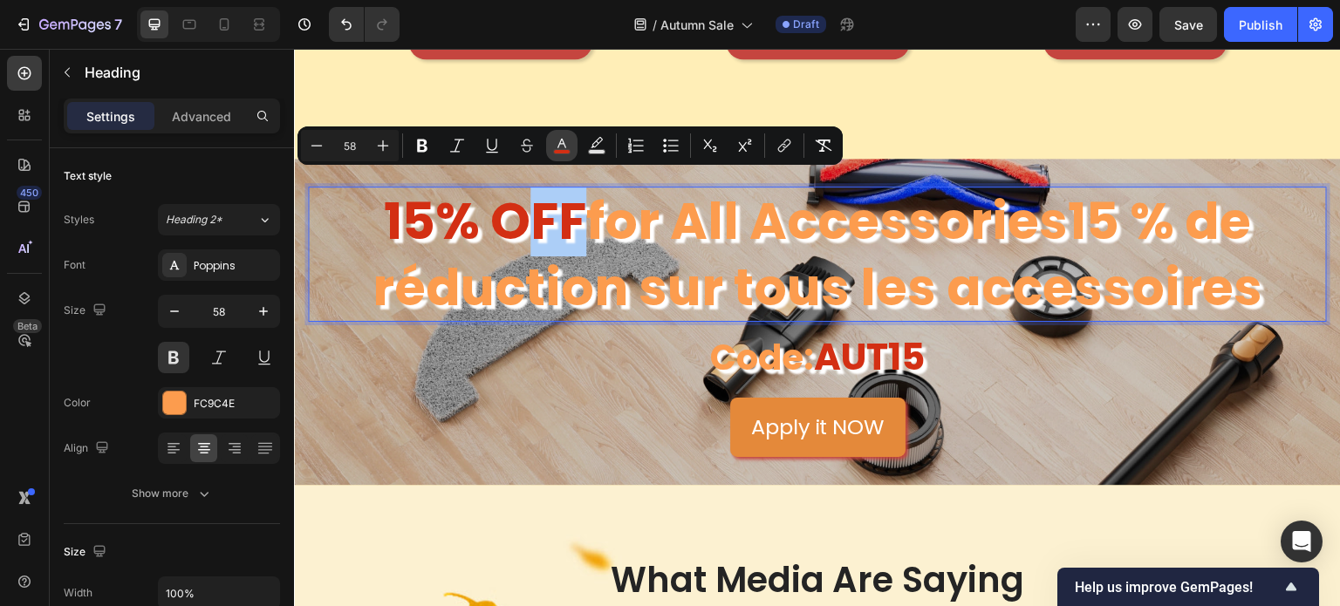
click at [551, 137] on button "color" at bounding box center [561, 145] width 31 height 31
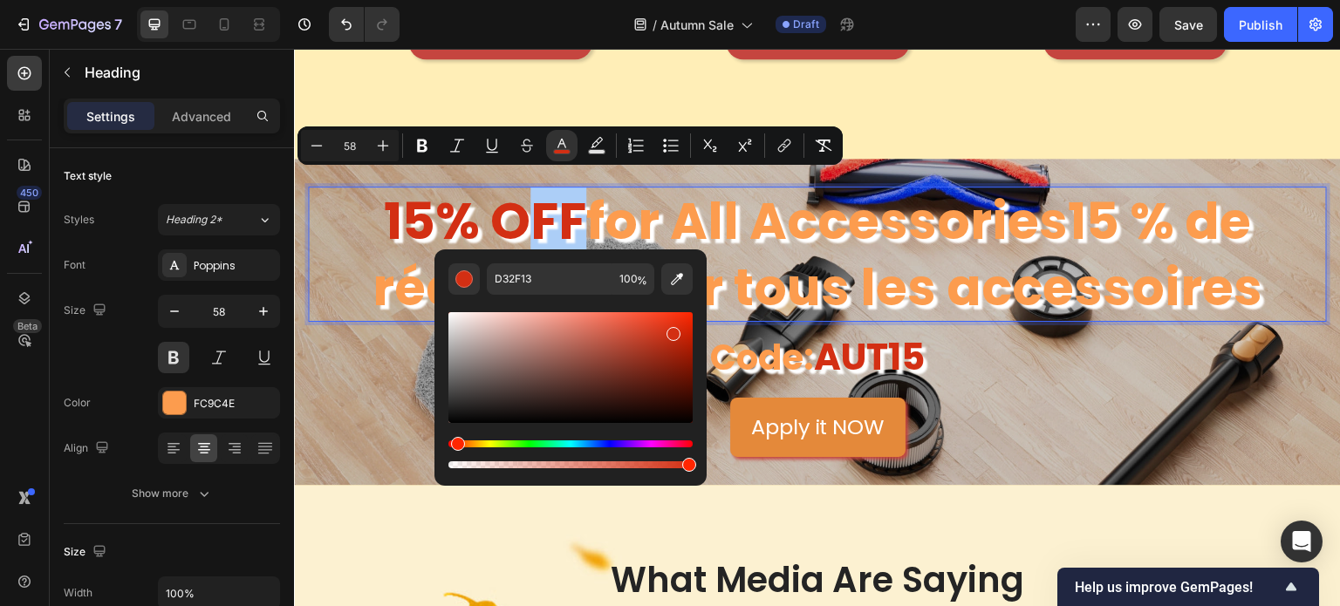
click at [559, 297] on div "Editor contextual toolbar" at bounding box center [570, 383] width 244 height 177
click at [564, 282] on input "D32F13" at bounding box center [550, 278] width 126 height 31
click at [1073, 219] on p "15% OFF for All Accessories15 % de réduction sur tous les accessoires" at bounding box center [818, 254] width 1016 height 132
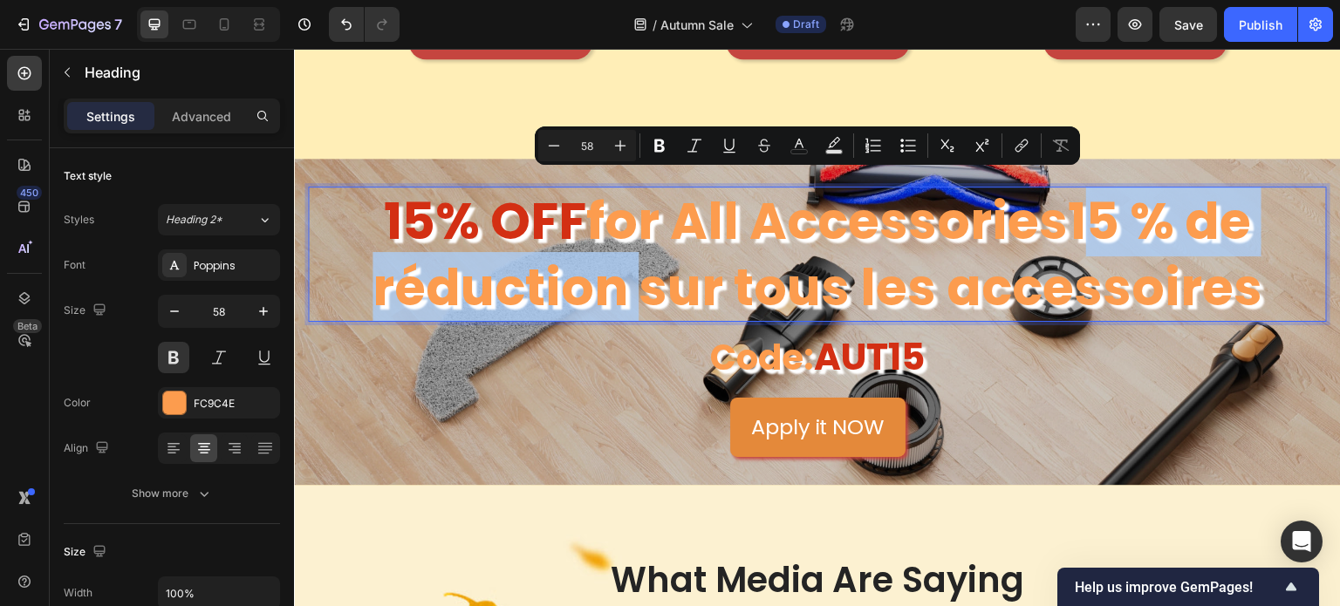
drag, startPoint x: 1058, startPoint y: 207, endPoint x: 622, endPoint y: 273, distance: 441.2
click at [622, 273] on p "15% OFF for All Accessories15 % de réduction sur tous les accessoires" at bounding box center [818, 254] width 1016 height 132
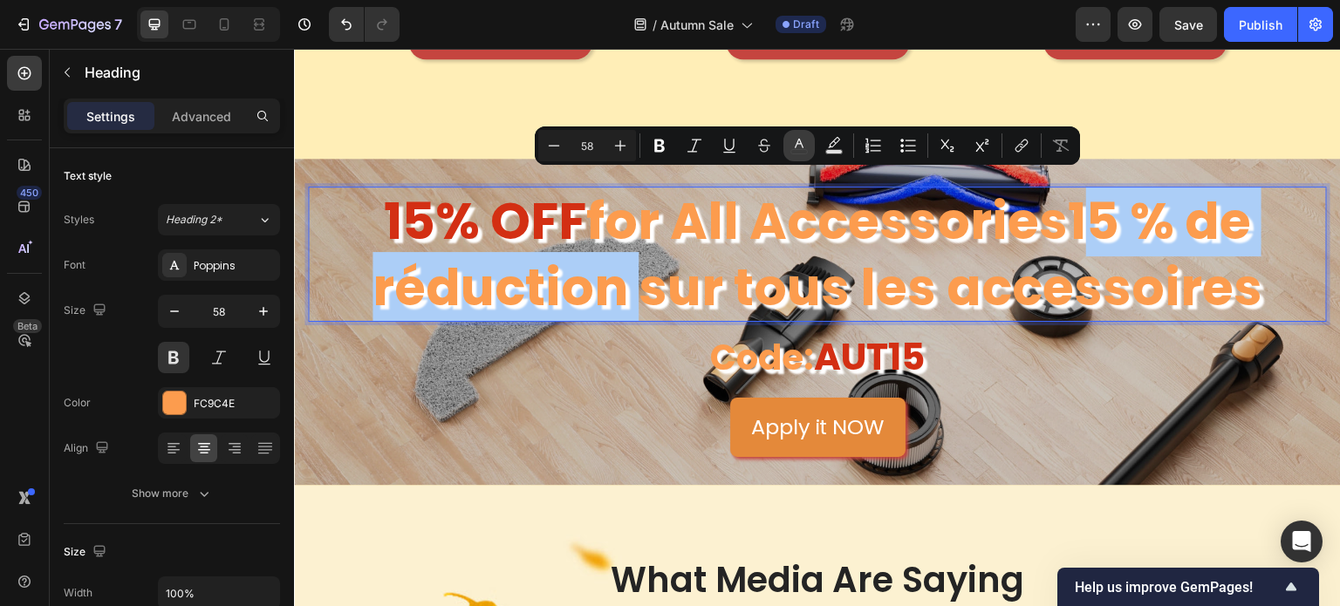
click at [801, 154] on rect "Editor contextual toolbar" at bounding box center [799, 152] width 17 height 4
type input "FC9C4E"
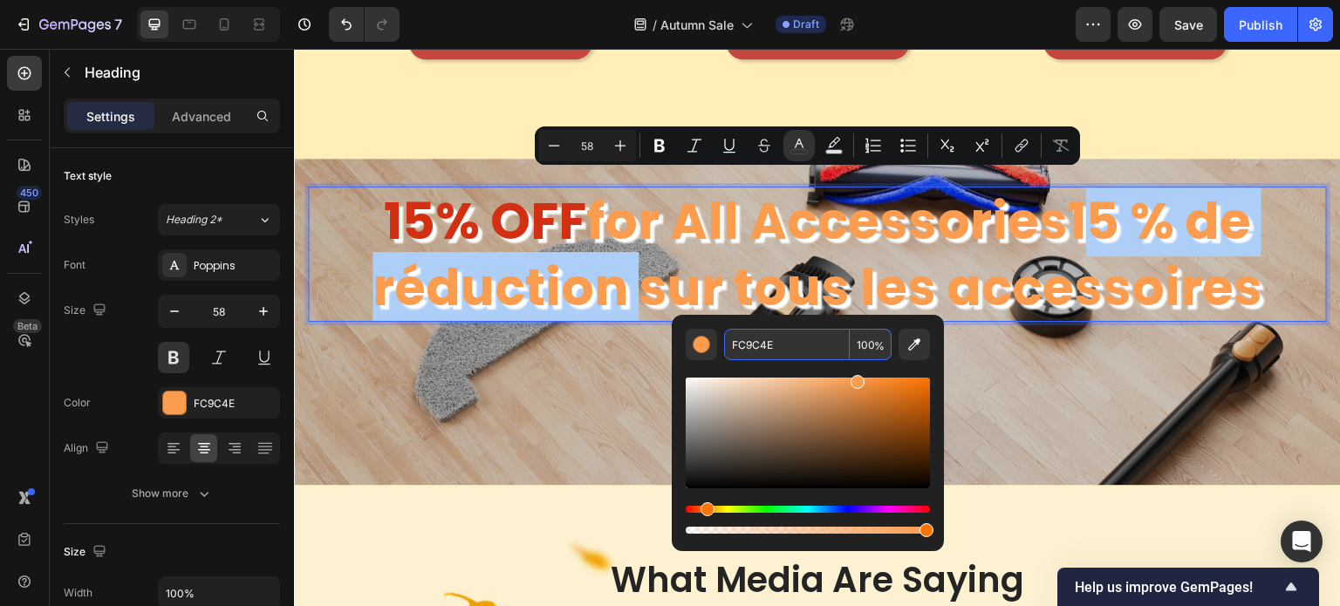
click at [789, 349] on input "FC9C4E" at bounding box center [787, 344] width 126 height 31
paste input "D32F13"
type input "D32F13"
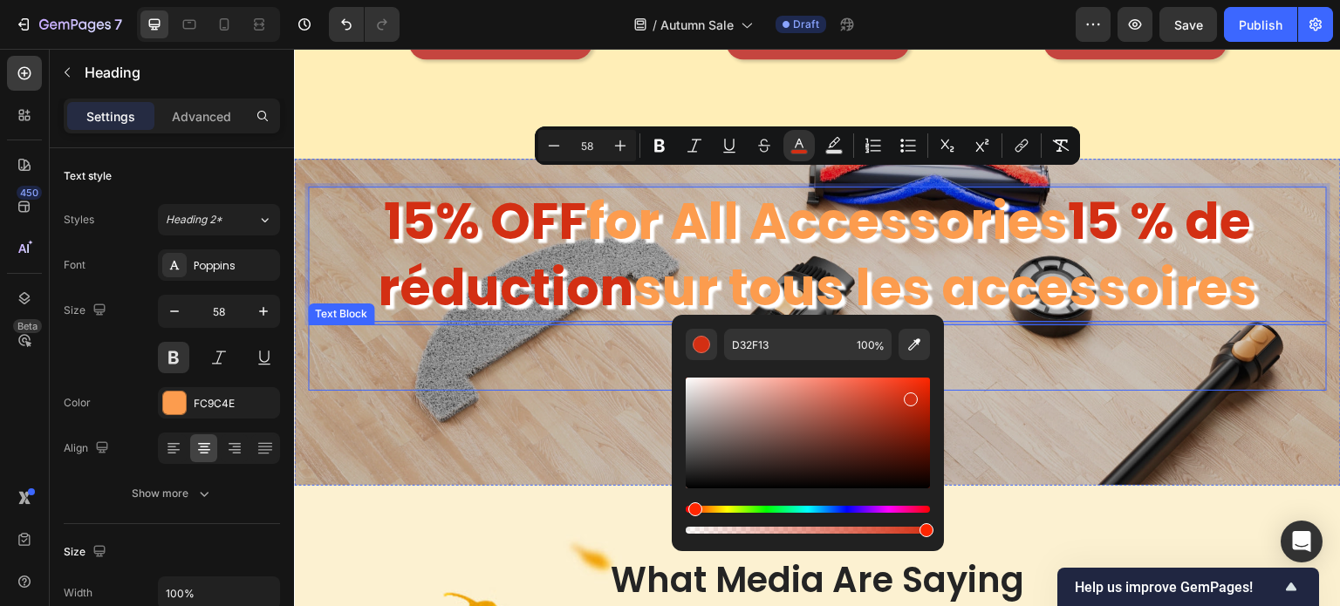
click at [1001, 345] on p "Code: AUT15" at bounding box center [818, 357] width 1016 height 63
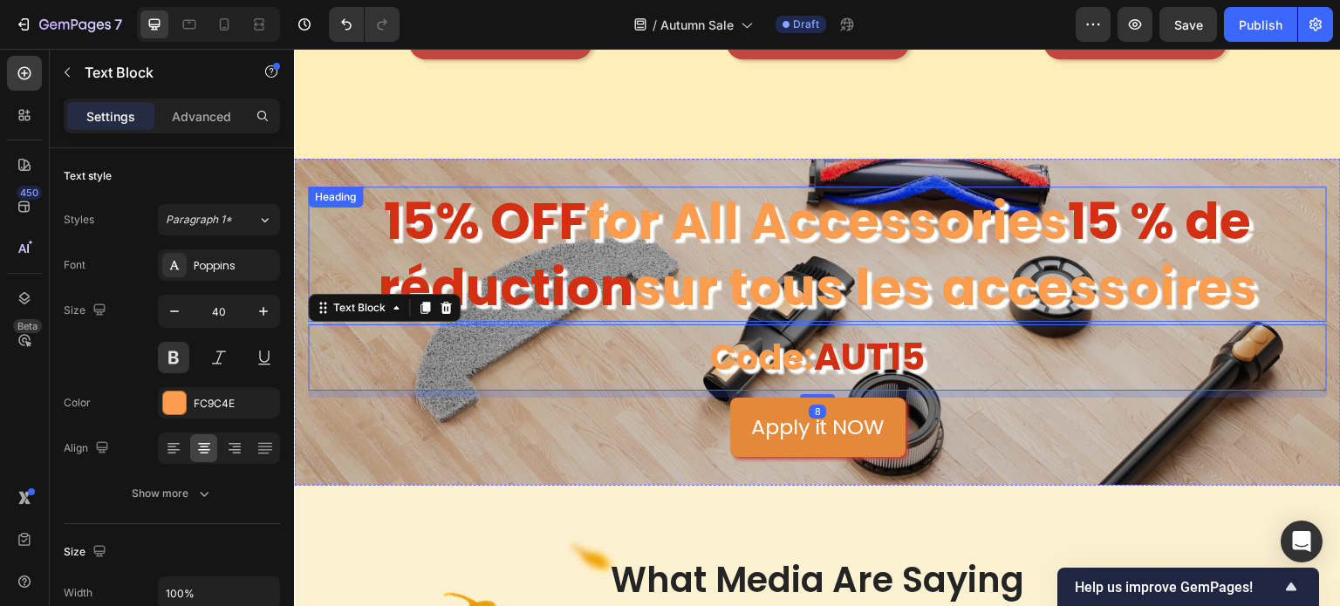
click at [1063, 202] on span "15 % de réduction" at bounding box center [814, 254] width 873 height 136
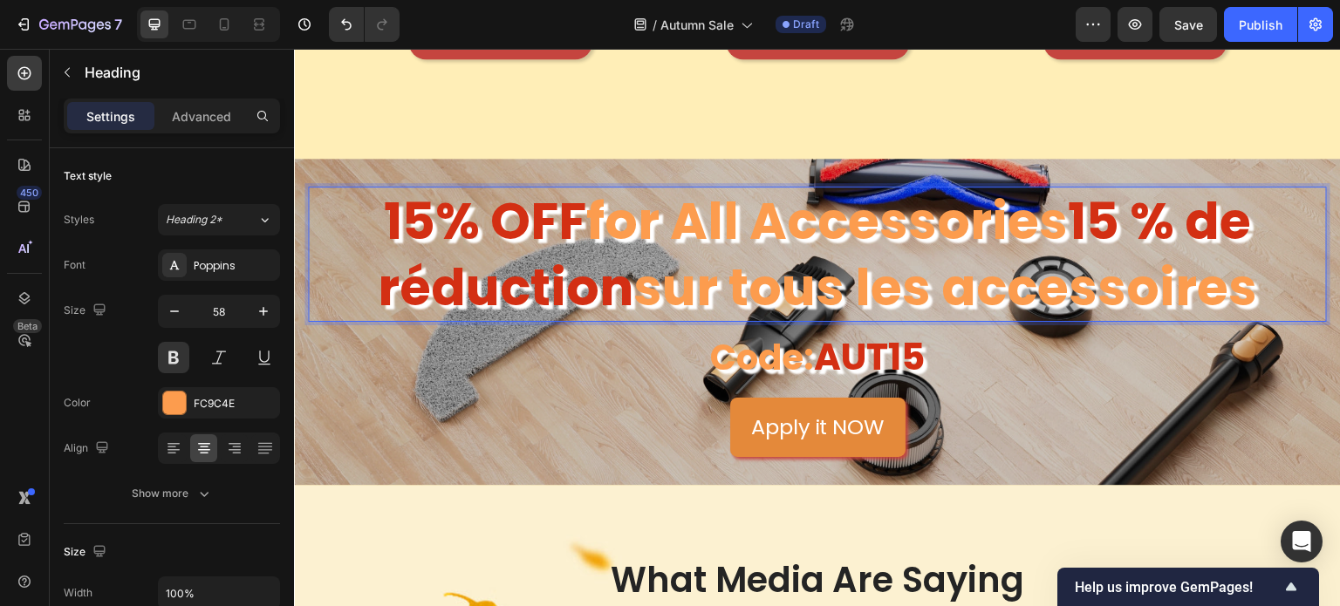
click at [1063, 209] on span "15 % de réduction" at bounding box center [814, 254] width 873 height 136
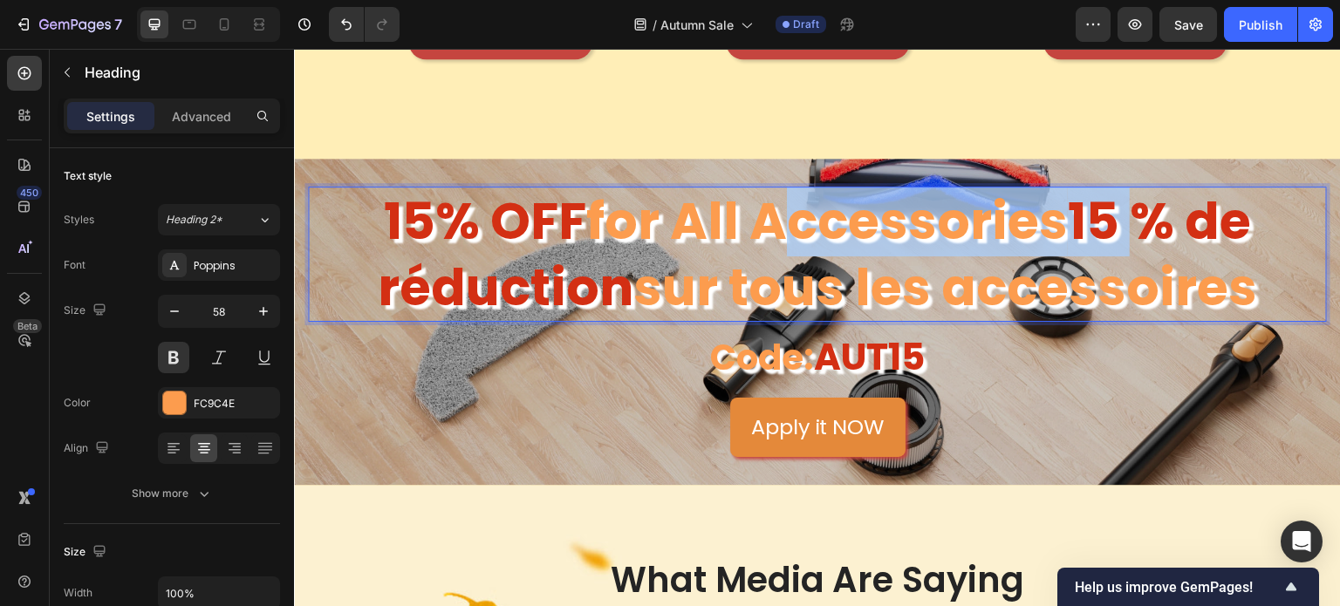
click at [1063, 209] on span "15 % de réduction" at bounding box center [814, 254] width 873 height 136
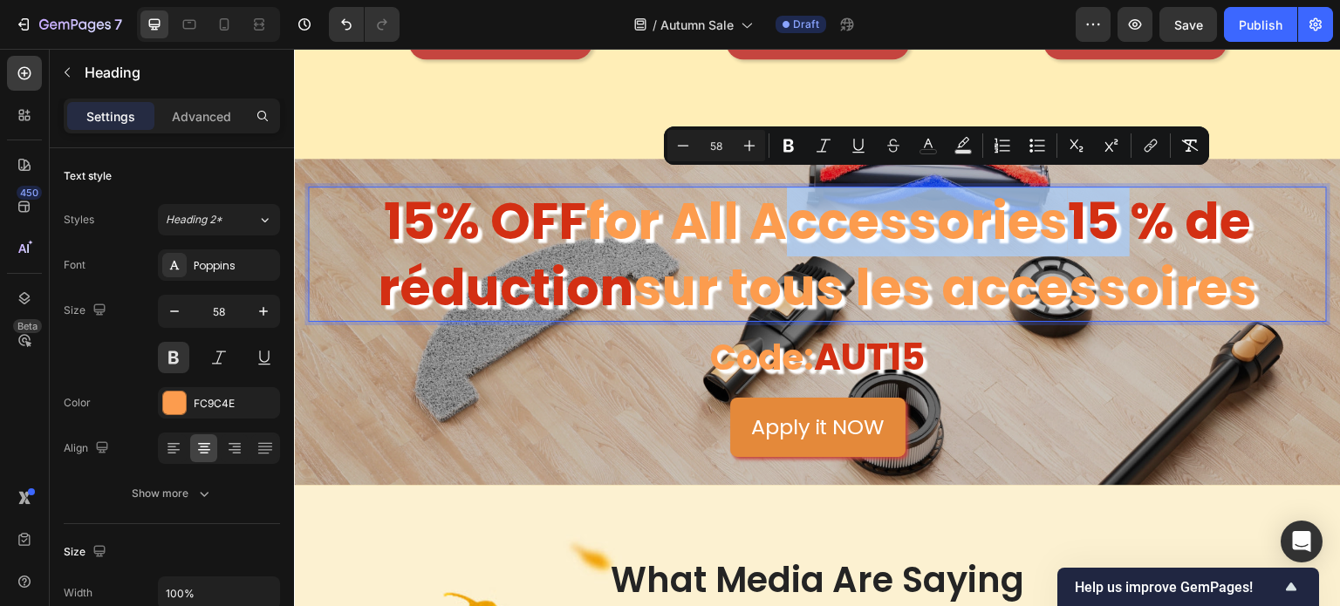
click at [1061, 212] on p "15% OFF for All Accessories 15 % de réduction sur tous les accessoires" at bounding box center [818, 254] width 1016 height 132
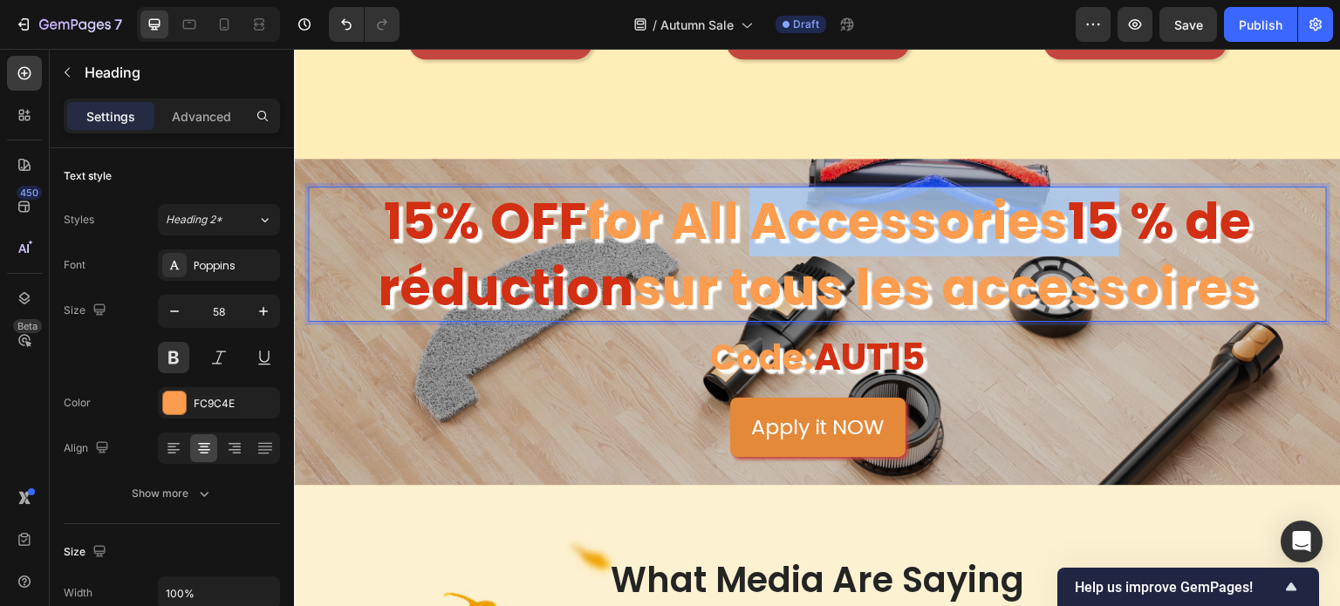
drag, startPoint x: 1061, startPoint y: 212, endPoint x: 731, endPoint y: 213, distance: 329.8
click at [731, 213] on p "15% OFF for All Accessories 15 % de réduction sur tous les accessoires" at bounding box center [818, 254] width 1016 height 132
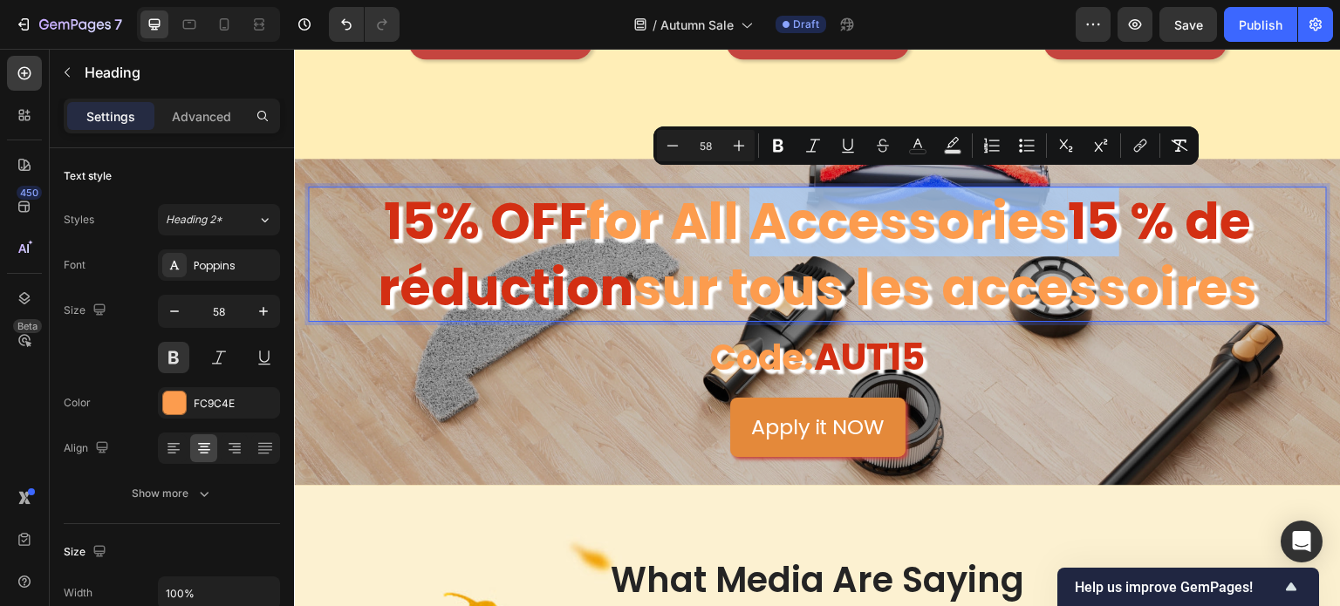
click at [829, 213] on p "15% OFF for All Accessories 15 % de réduction sur tous les accessoires" at bounding box center [818, 254] width 1016 height 132
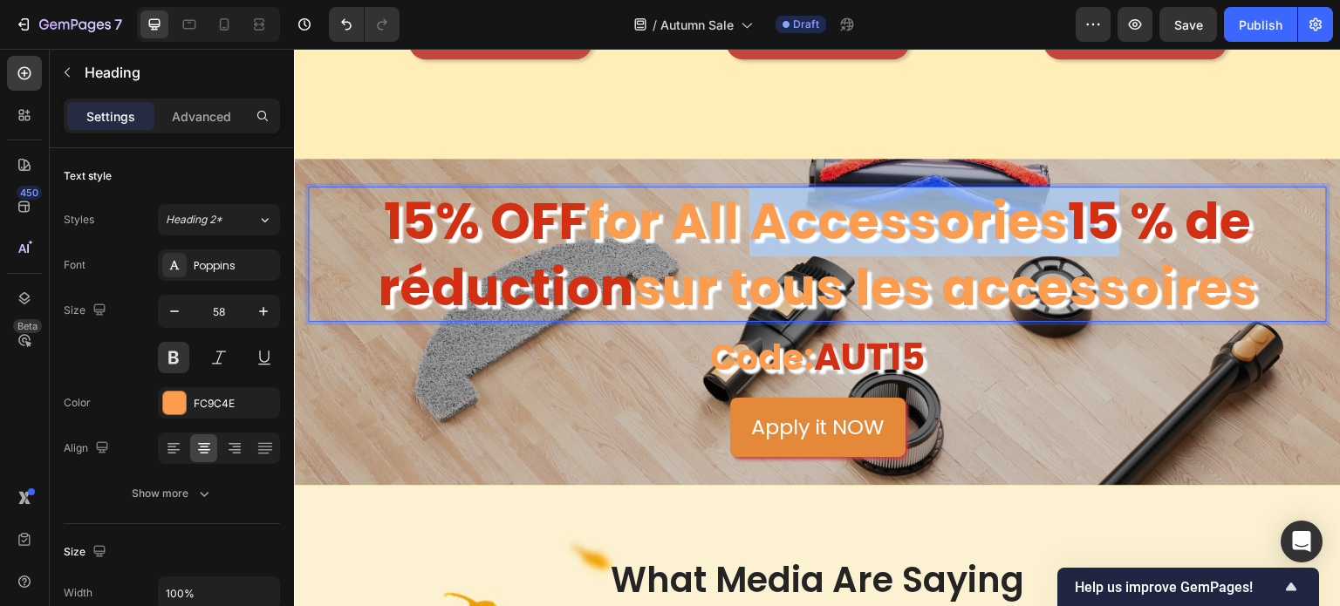
drag, startPoint x: 379, startPoint y: 216, endPoint x: 1051, endPoint y: 215, distance: 672.6
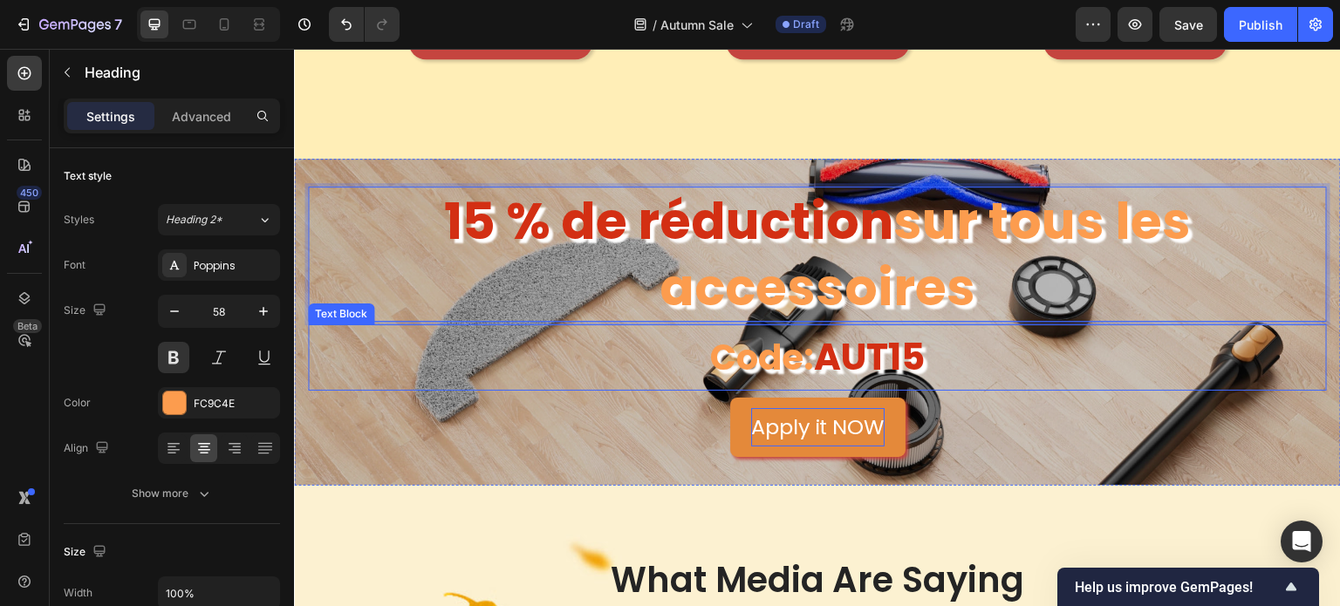
click at [801, 420] on p "Apply it NOW" at bounding box center [817, 427] width 133 height 38
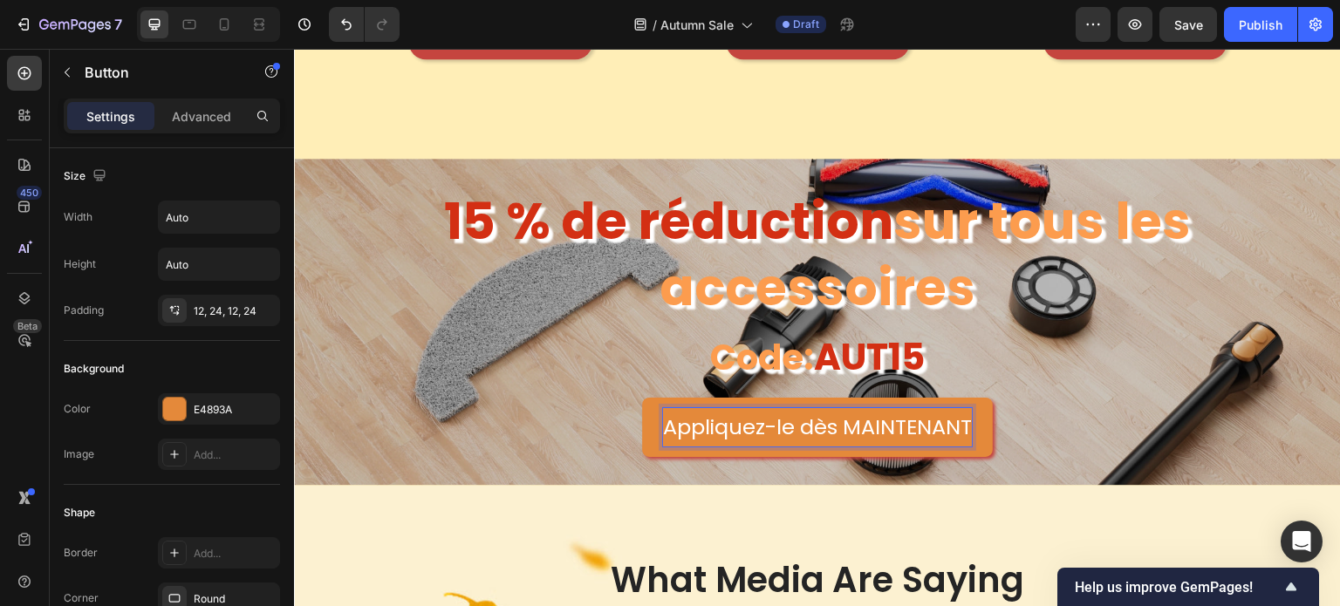
click at [1130, 428] on div "Appliquez-le dès MAINTENANT Button 0" at bounding box center [817, 427] width 1019 height 58
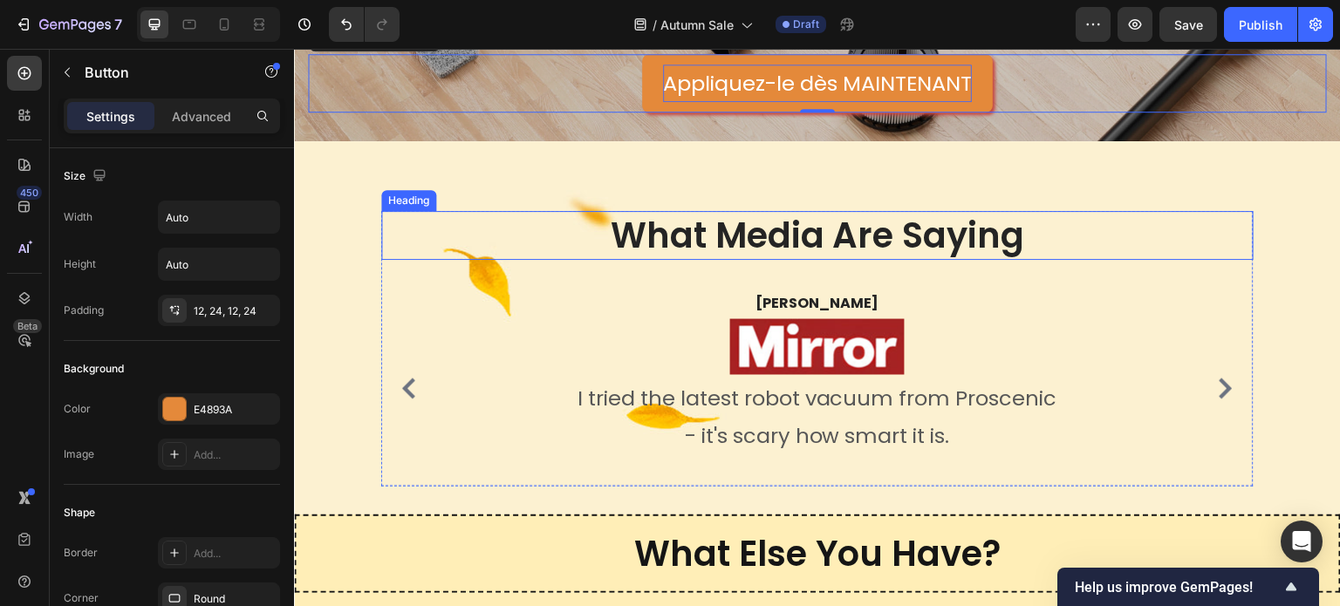
scroll to position [3350, 0]
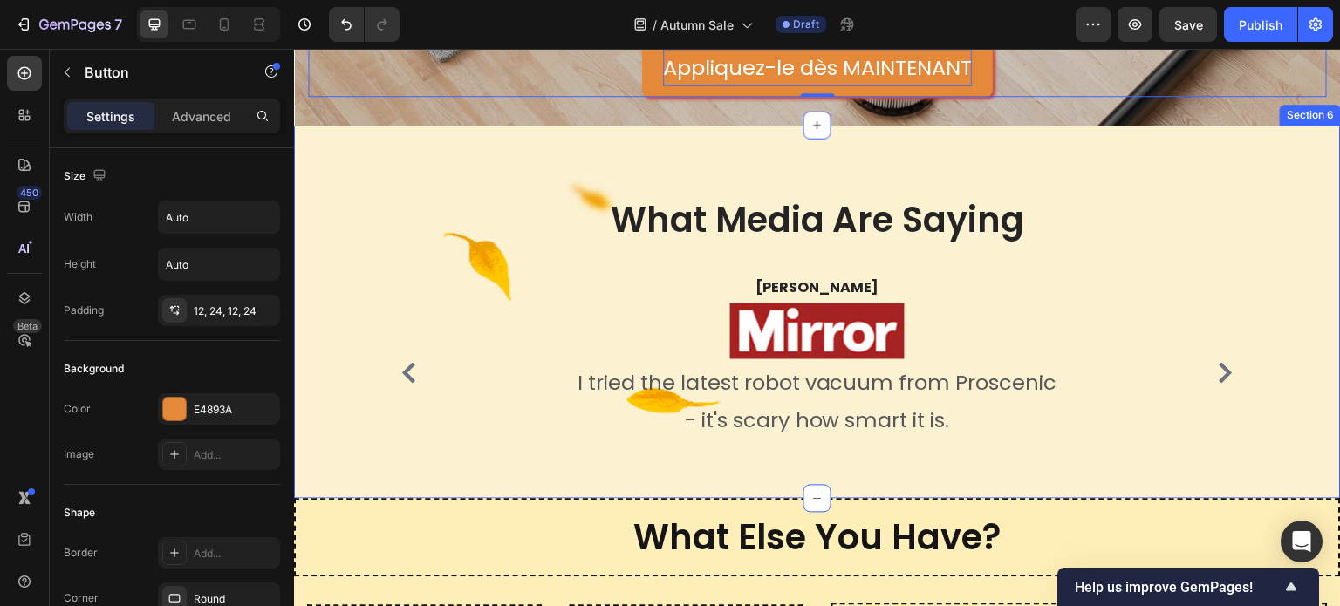
click at [913, 221] on h2 "What Media Are Saying" at bounding box center [817, 219] width 872 height 49
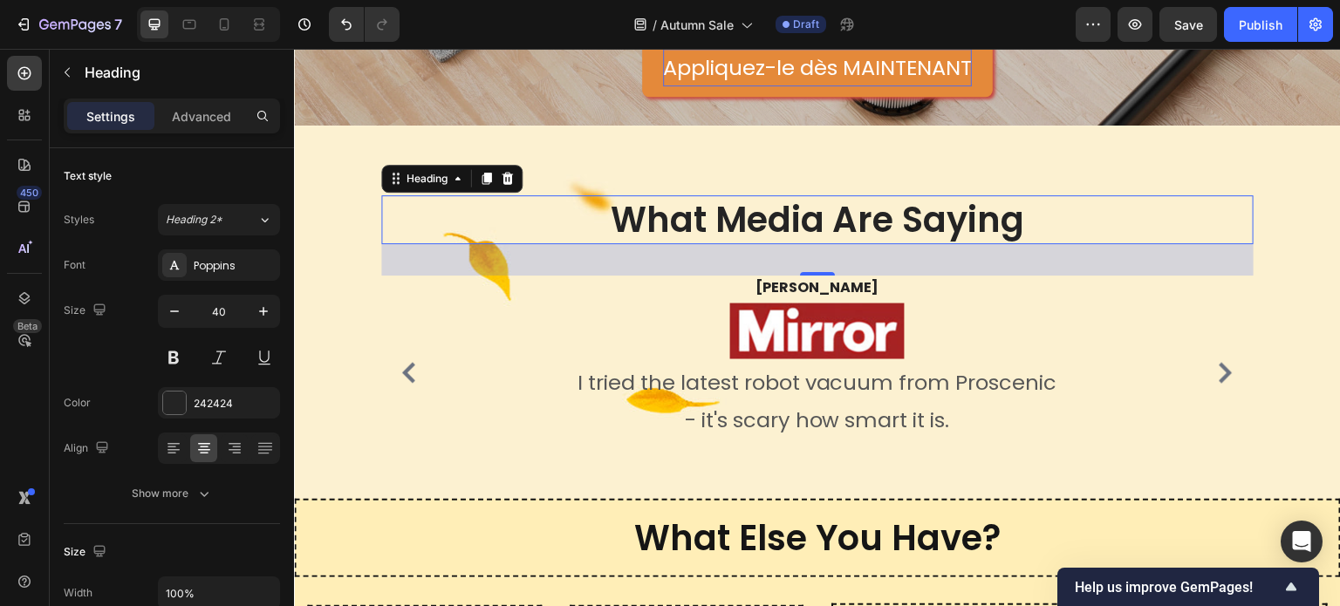
click at [813, 212] on h2 "What Media Are Saying" at bounding box center [817, 219] width 872 height 49
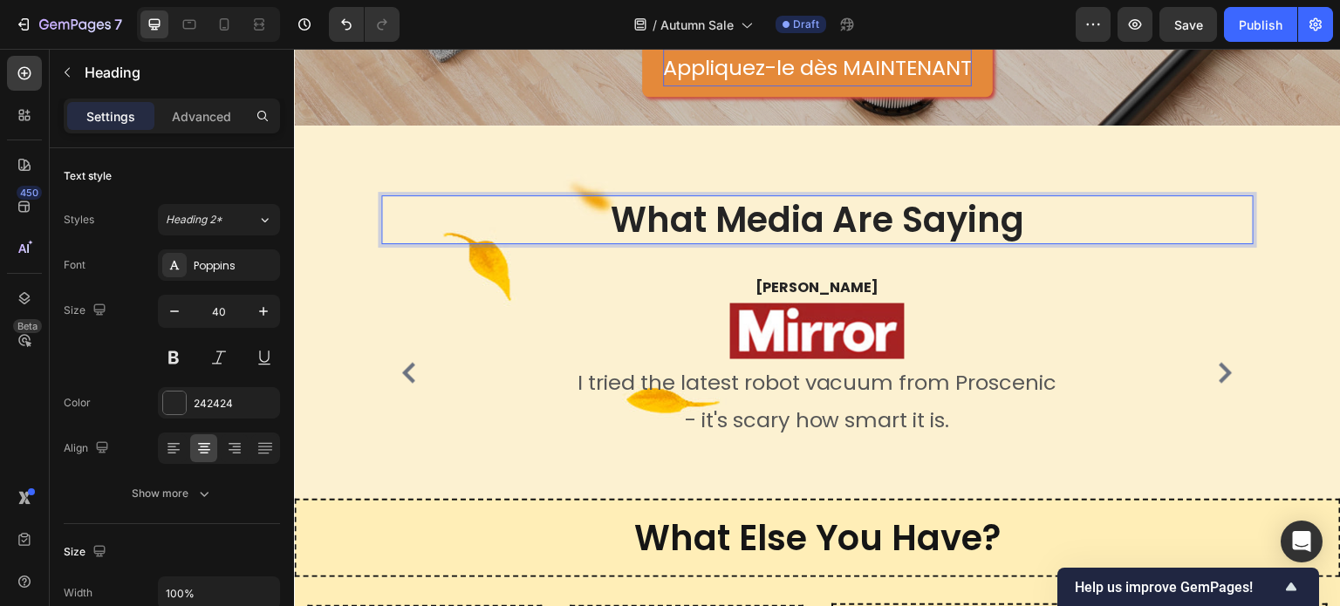
click at [1018, 212] on p "What Media Are Saying" at bounding box center [817, 219] width 869 height 45
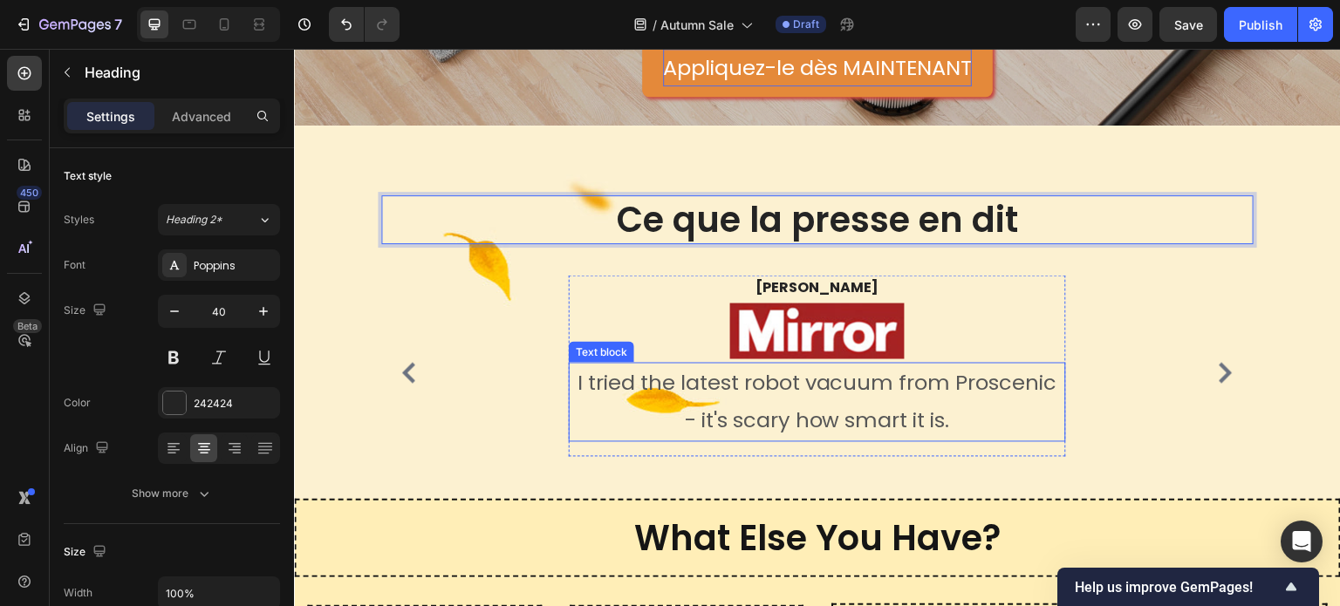
click at [879, 379] on p "I tried the latest robot vacuum from Proscenic - it's scary how smart it is." at bounding box center [818, 402] width 494 height 75
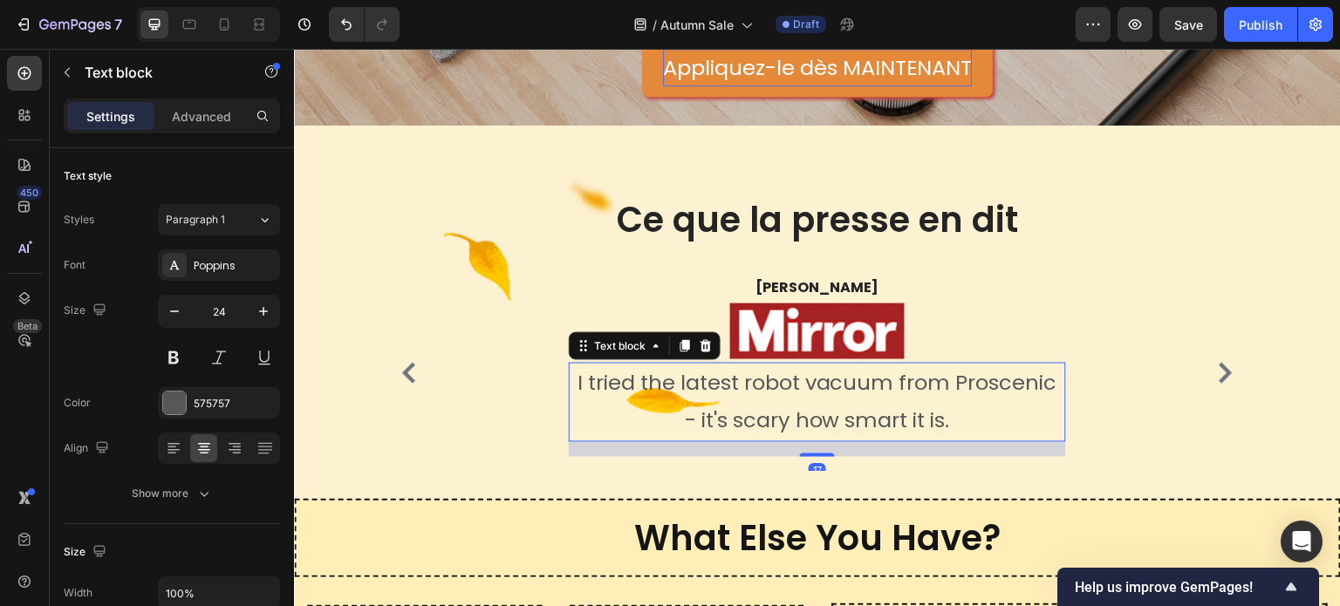
click at [879, 379] on p "I tried the latest robot vacuum from Proscenic - it's scary how smart it is." at bounding box center [818, 402] width 494 height 75
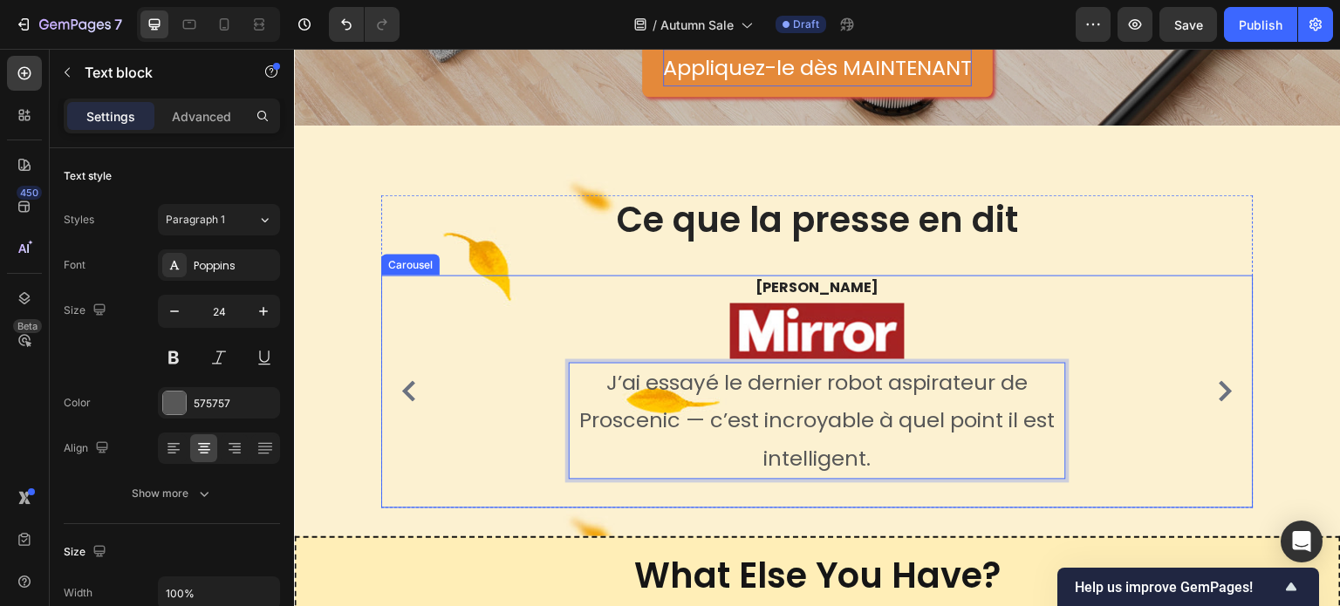
click at [1221, 378] on button "Carousel Next Arrow" at bounding box center [1226, 392] width 28 height 28
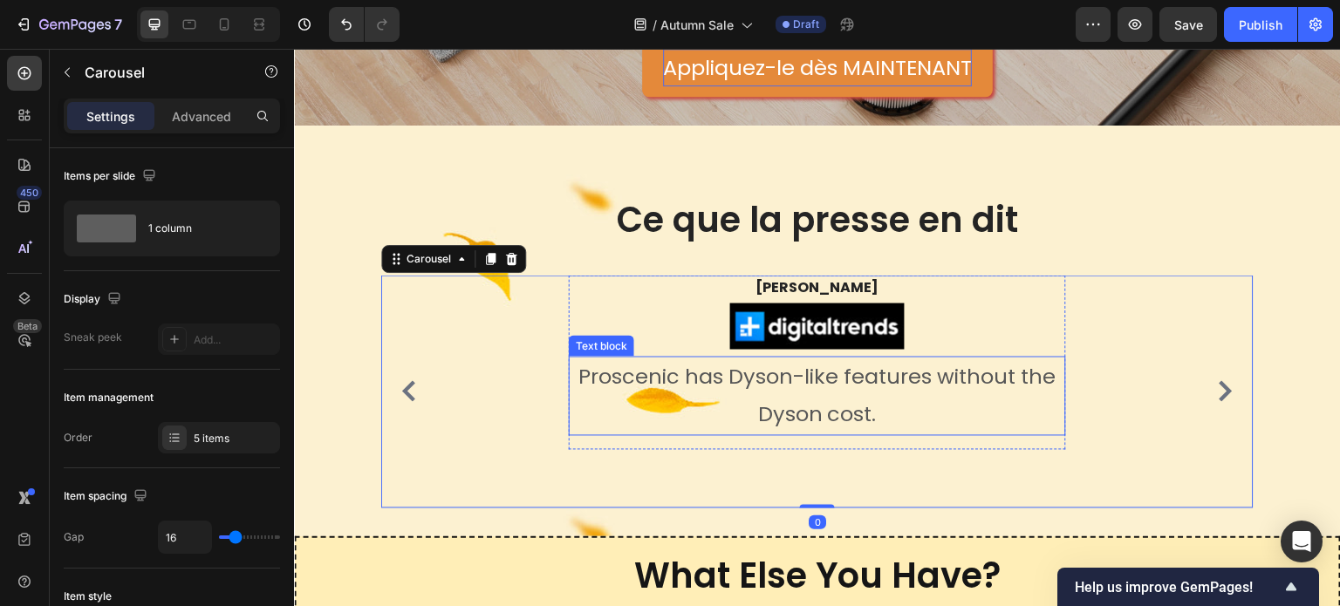
click at [782, 394] on p "Proscenic has Dyson-like features without the Dyson cost." at bounding box center [818, 396] width 494 height 75
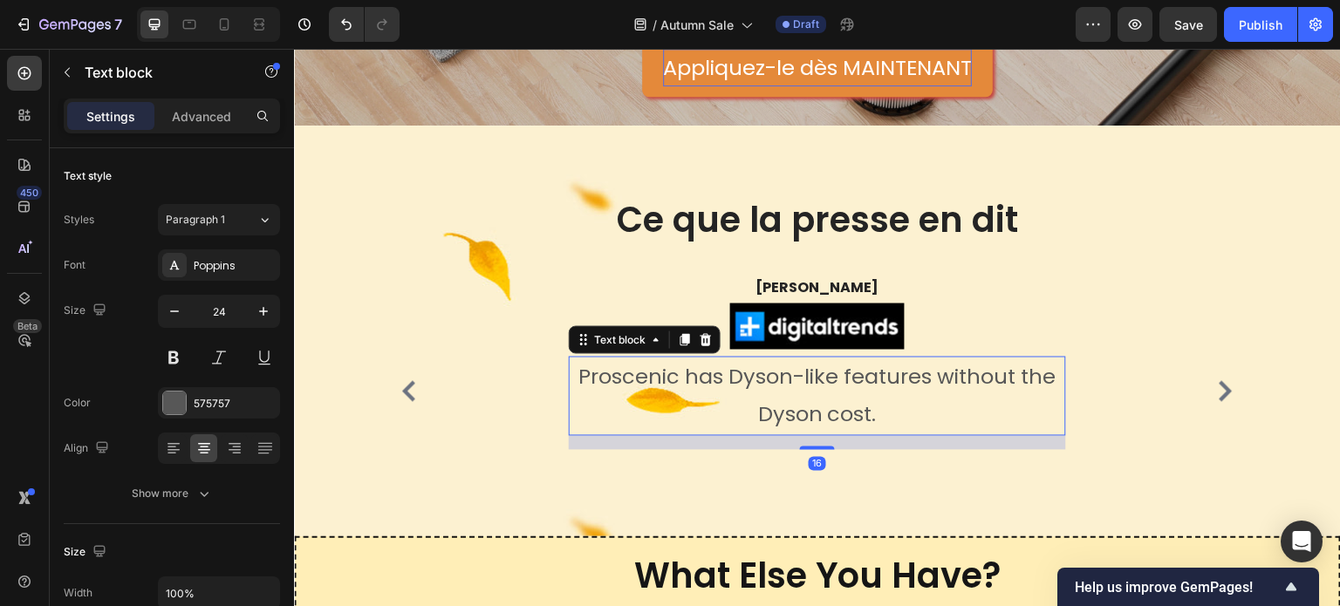
click at [782, 394] on p "Proscenic has Dyson-like features without the Dyson cost." at bounding box center [818, 396] width 494 height 75
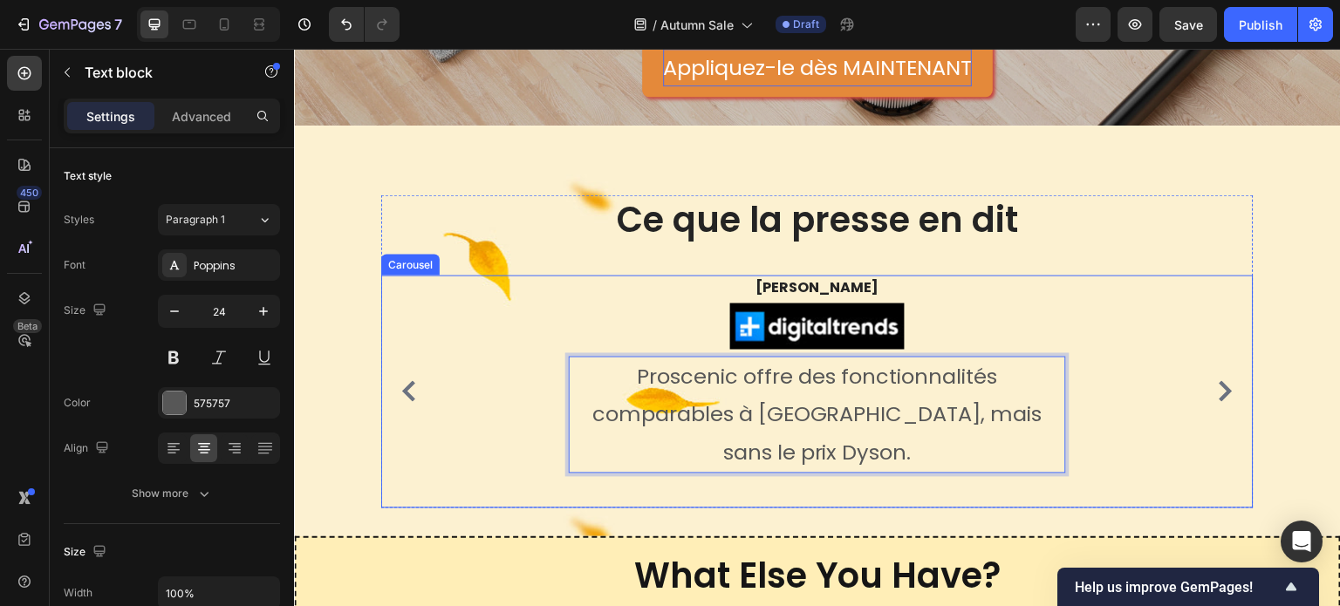
click at [1215, 381] on icon "Carousel Next Arrow" at bounding box center [1225, 391] width 21 height 21
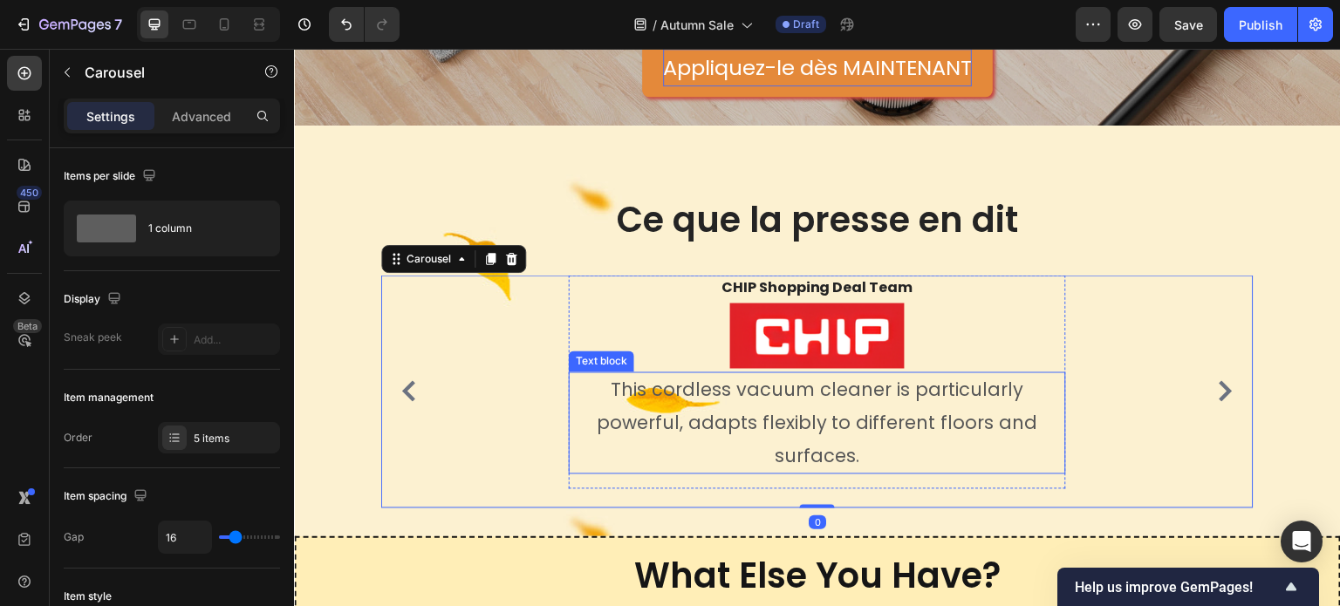
click at [889, 396] on p "This cordless vacuum cleaner is particularly powerful, adapts flexibly to diffe…" at bounding box center [818, 423] width 494 height 99
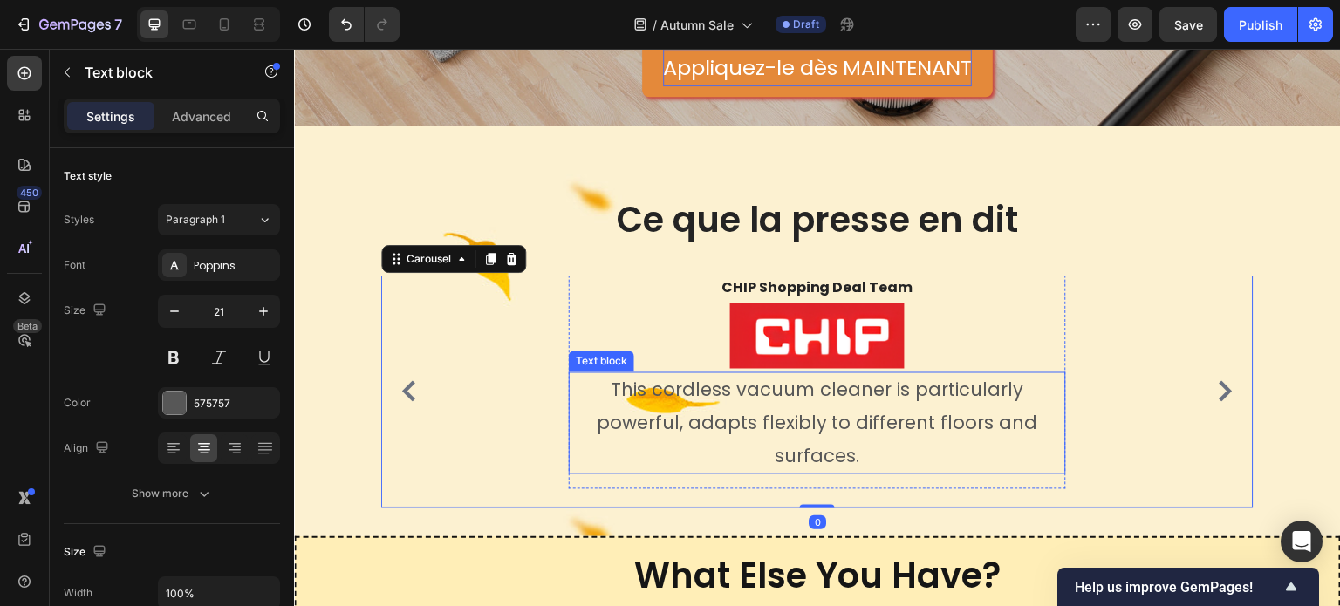
click at [889, 396] on p "This cordless vacuum cleaner is particularly powerful, adapts flexibly to diffe…" at bounding box center [818, 423] width 494 height 99
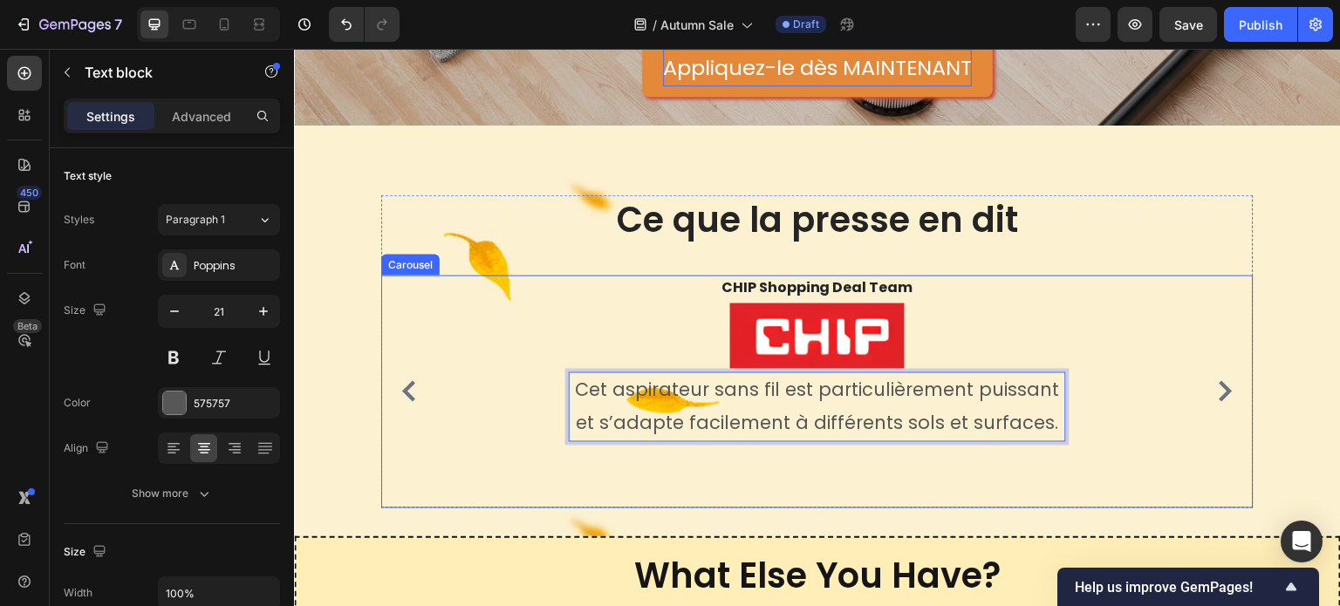
click at [1220, 381] on icon "Carousel Next Arrow" at bounding box center [1226, 391] width 13 height 21
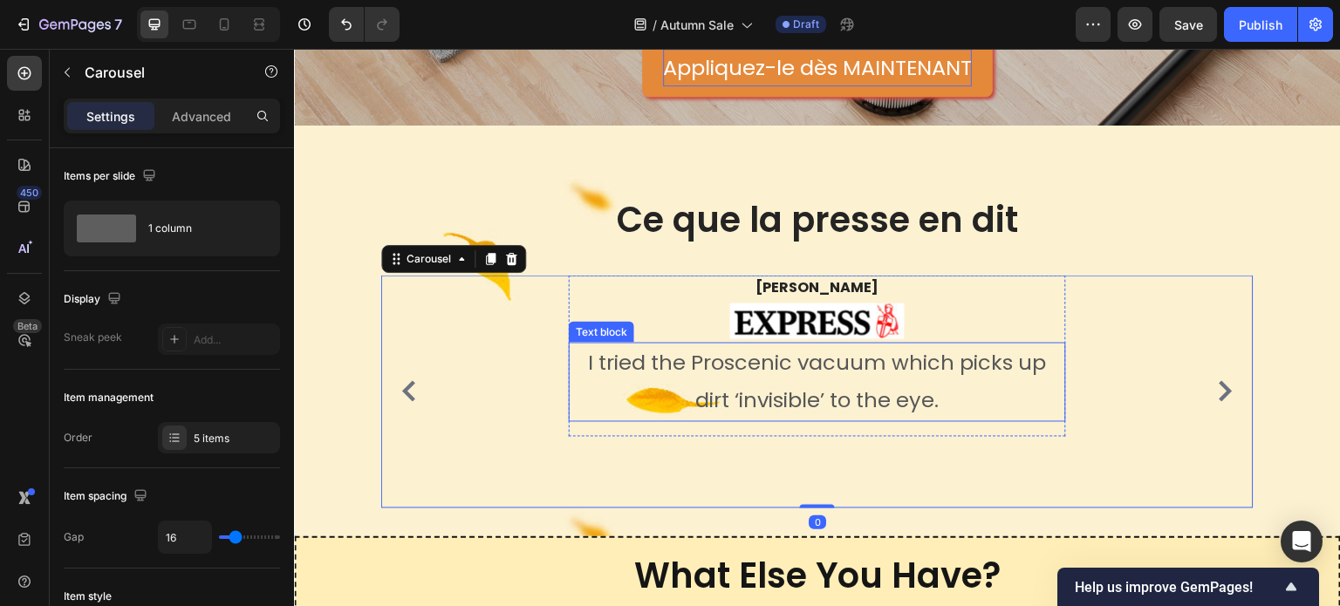
click at [794, 384] on p "I tried the Proscenic vacuum which picks up dirt ‘invisible’ to the eye." at bounding box center [818, 382] width 494 height 75
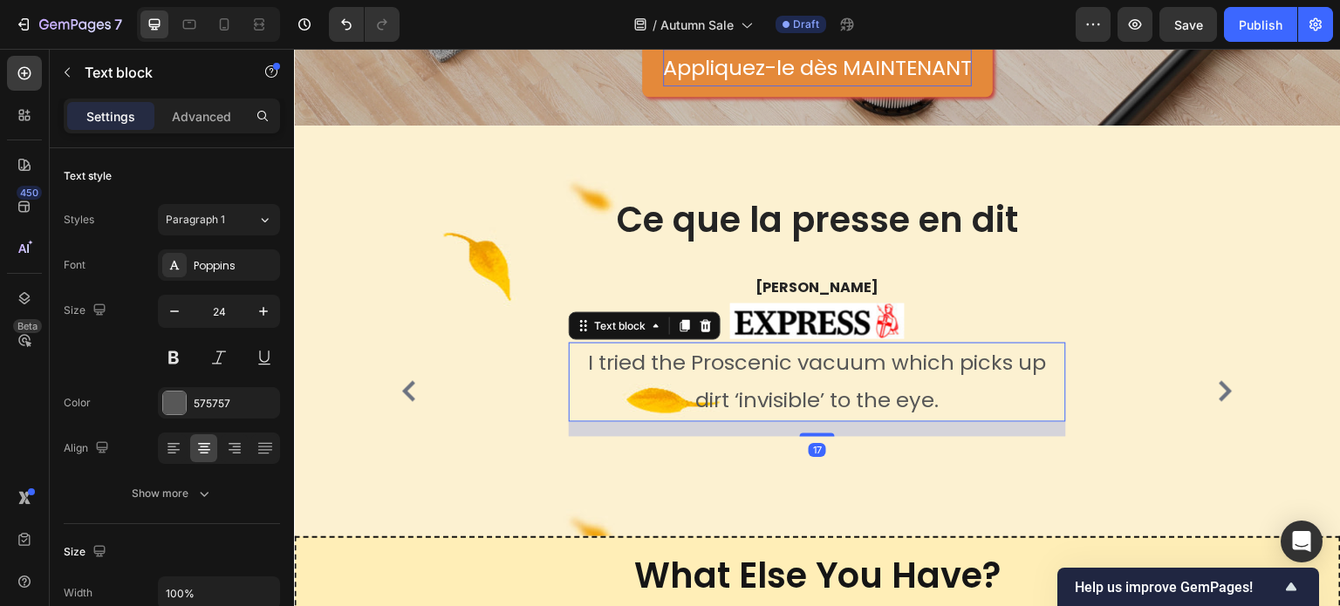
click at [794, 384] on p "I tried the Proscenic vacuum which picks up dirt ‘invisible’ to the eye." at bounding box center [818, 382] width 494 height 75
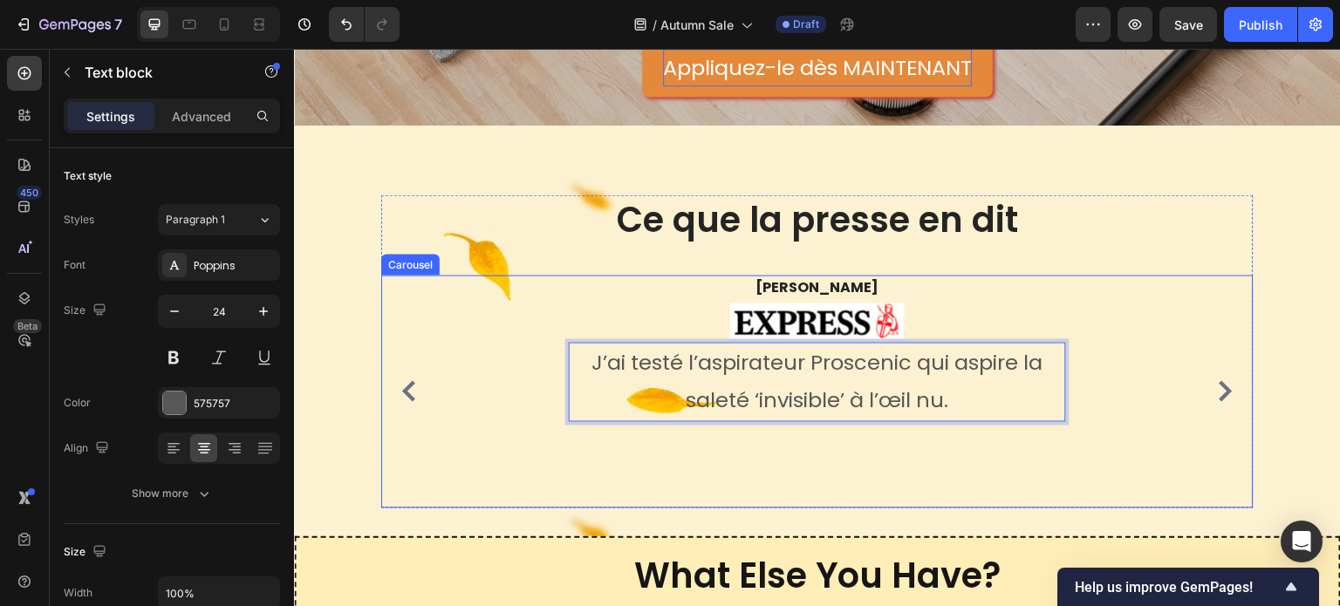
click at [1221, 381] on icon "Carousel Next Arrow" at bounding box center [1225, 391] width 21 height 21
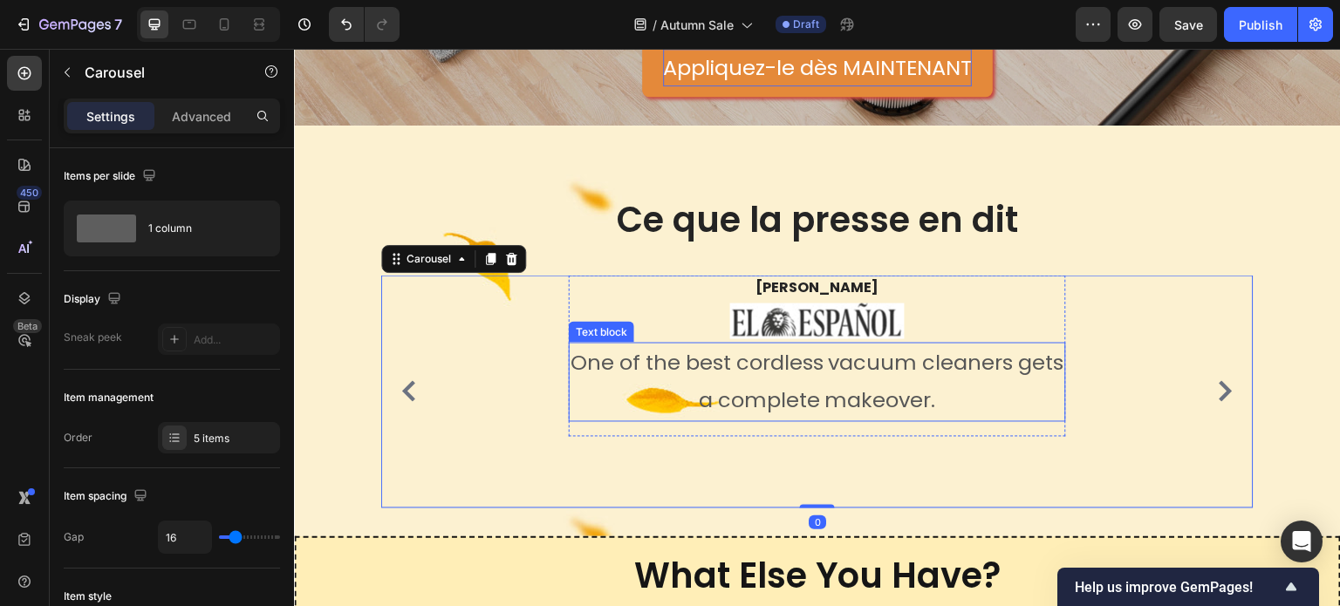
click at [756, 396] on p "One of the best cordless vacuum cleaners gets a complete makeover." at bounding box center [818, 382] width 494 height 75
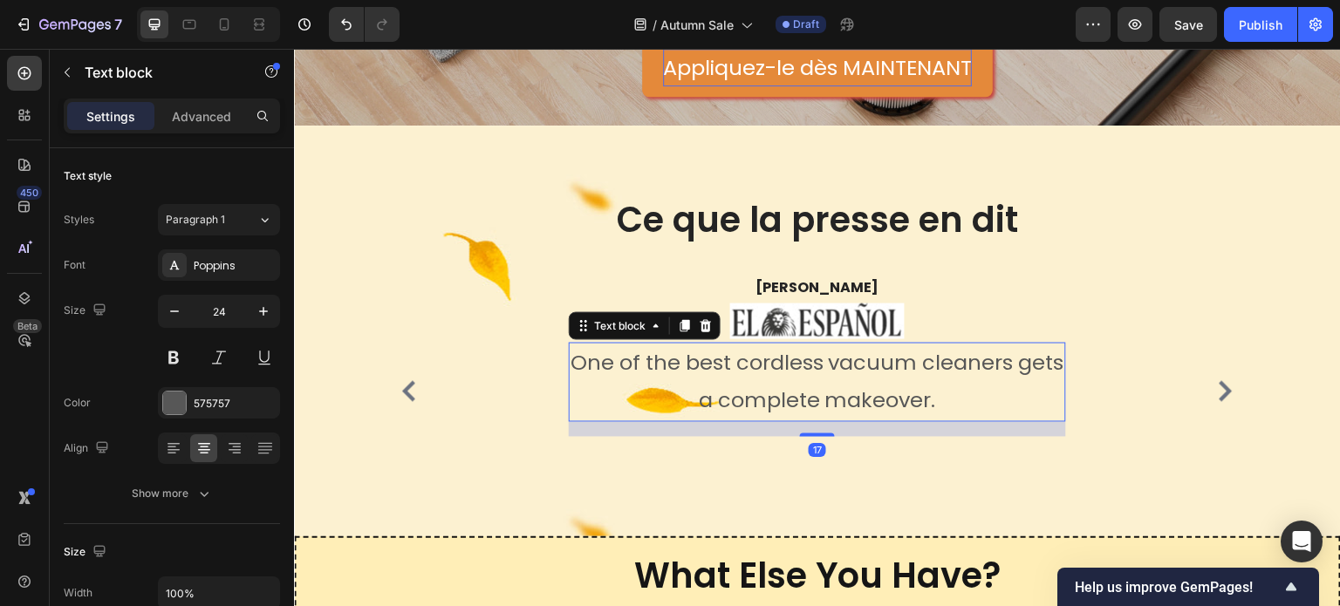
click at [756, 396] on p "One of the best cordless vacuum cleaners gets a complete makeover." at bounding box center [818, 382] width 494 height 75
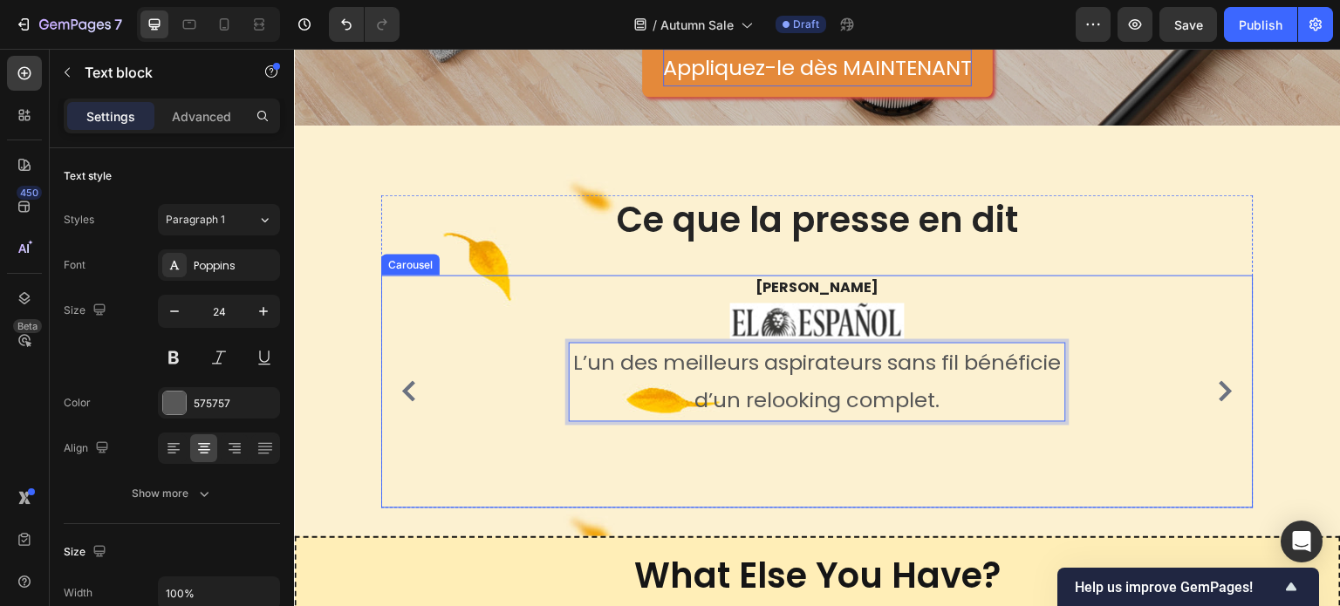
click at [997, 469] on div "[PERSON_NAME] Text block Image L’un des meilleurs aspirateurs sans fil bénéfici…" at bounding box center [817, 392] width 872 height 233
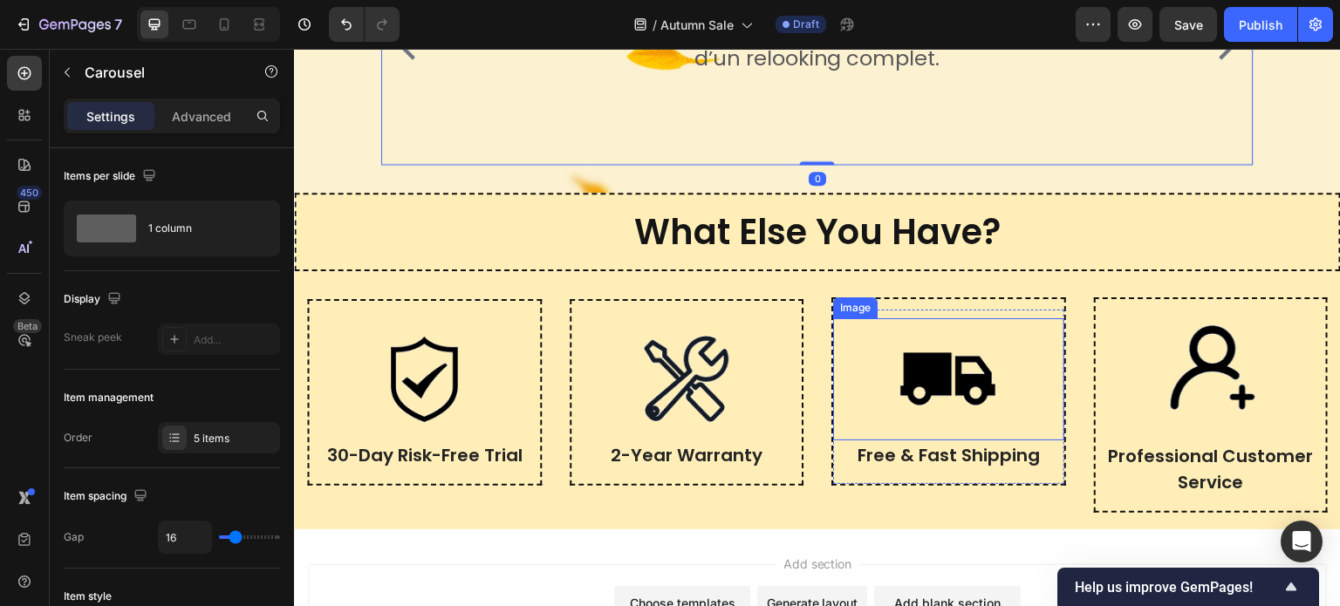
scroll to position [3699, 0]
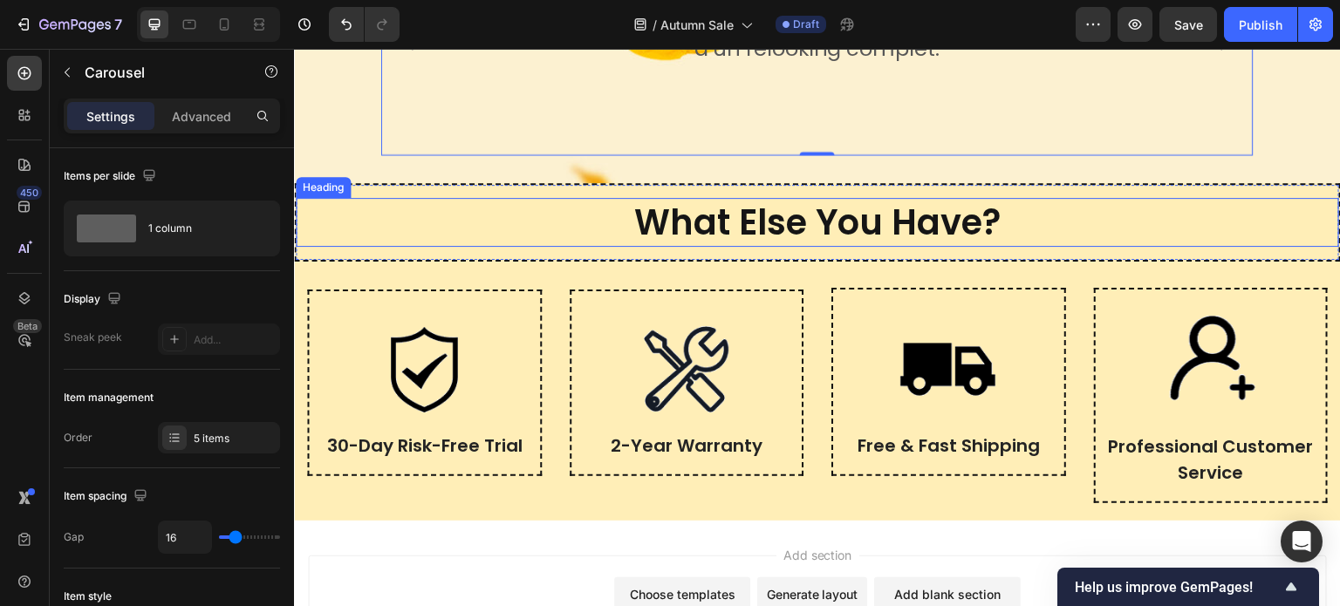
click at [828, 224] on h2 "What Else You Have?" at bounding box center [817, 222] width 1043 height 49
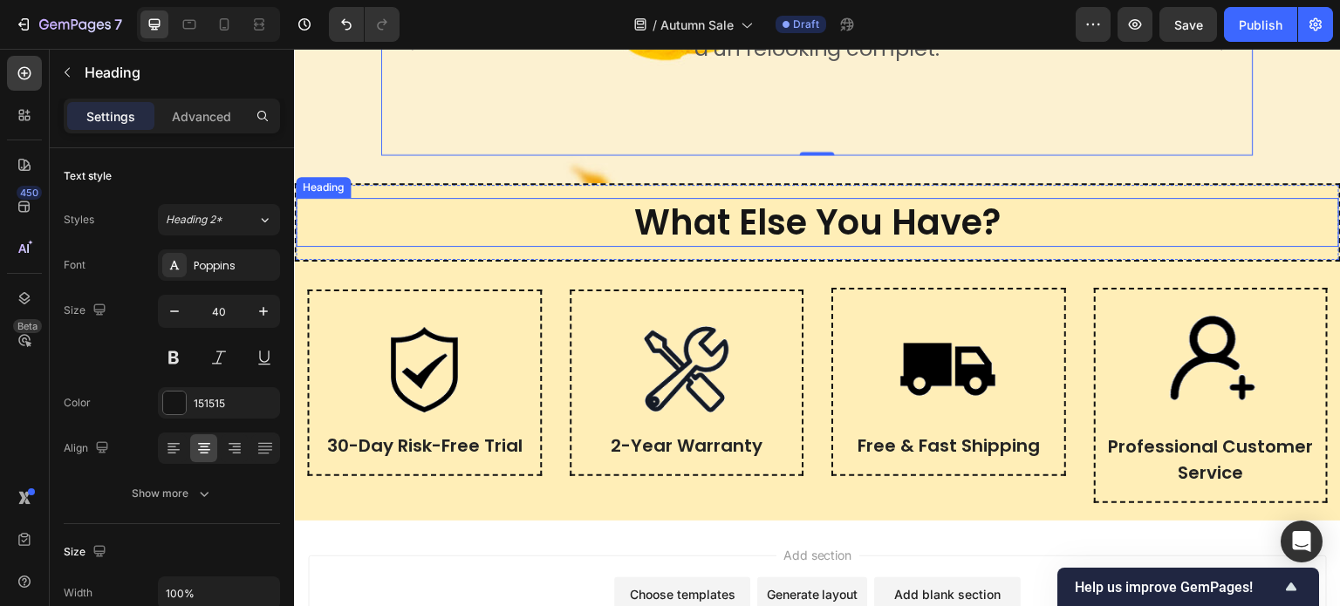
click at [828, 224] on h2 "What Else You Have?" at bounding box center [817, 222] width 1043 height 49
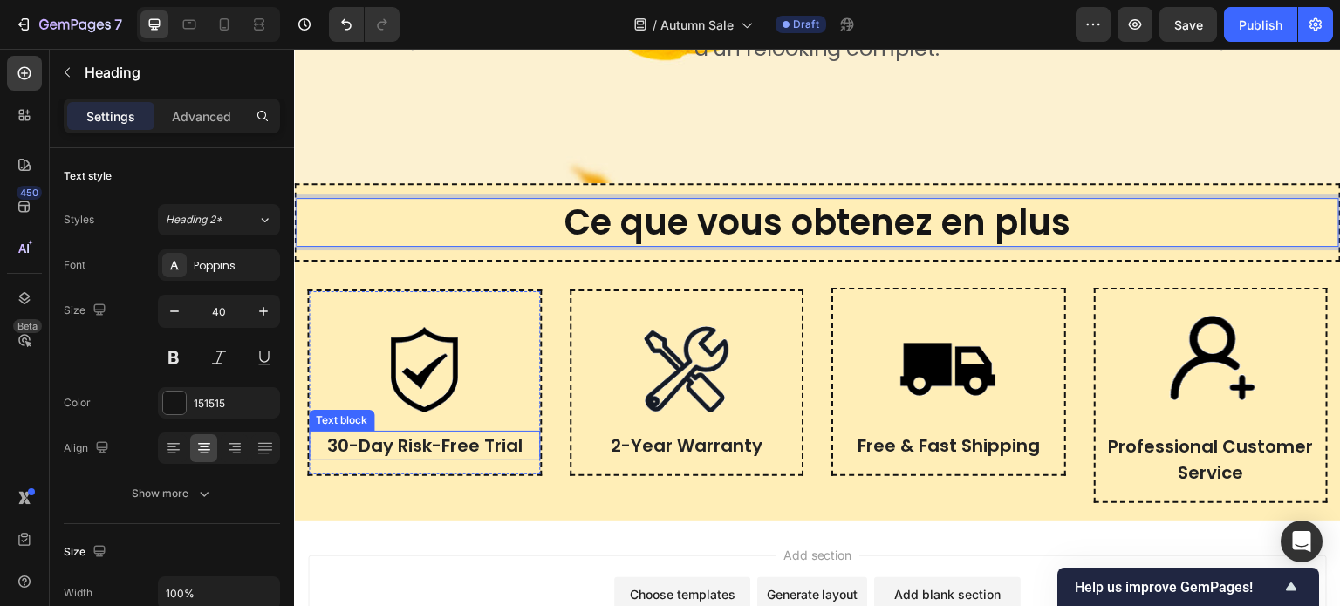
click at [385, 442] on p "30-Day Risk-Free Trial" at bounding box center [425, 446] width 228 height 26
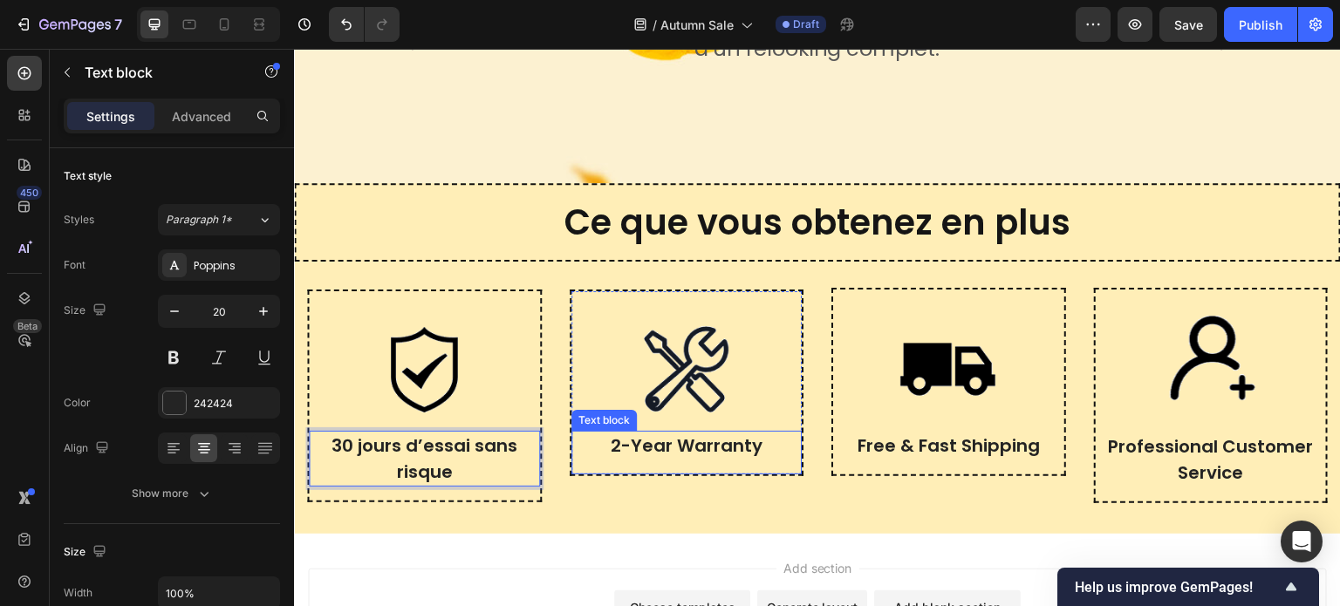
click at [721, 443] on p "2-Year Warranty" at bounding box center [687, 446] width 228 height 26
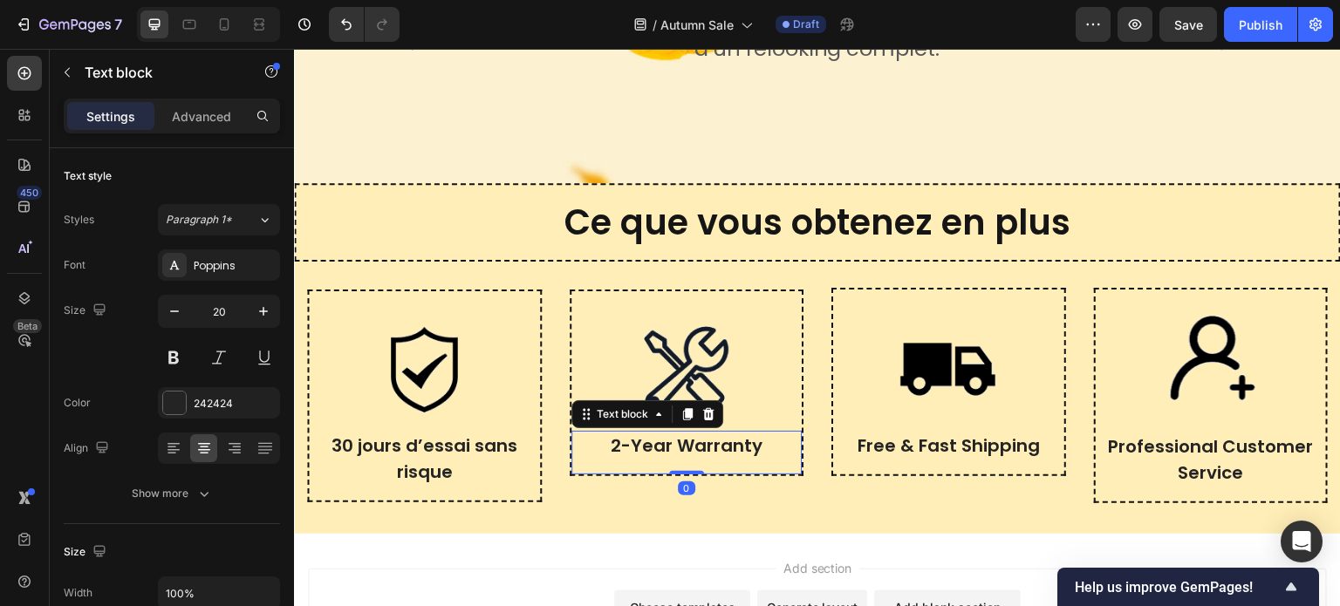
click at [721, 443] on p "2-Year Warranty" at bounding box center [687, 446] width 228 height 26
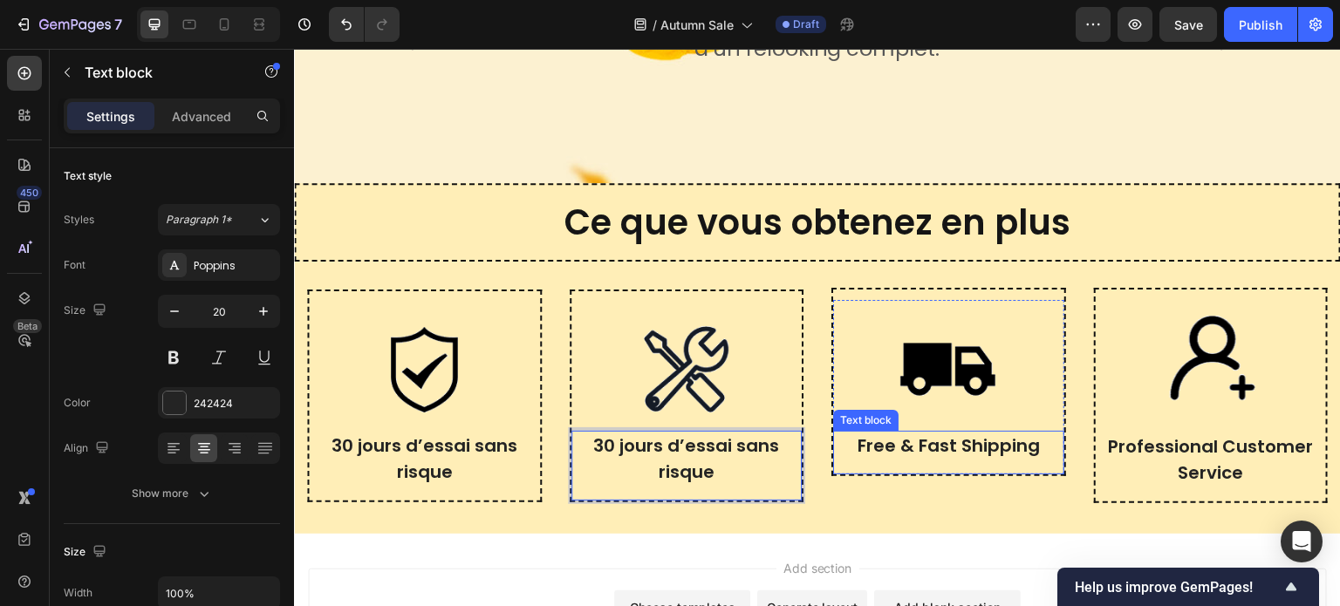
click at [947, 449] on p "Free & Fast Shipping" at bounding box center [949, 446] width 228 height 26
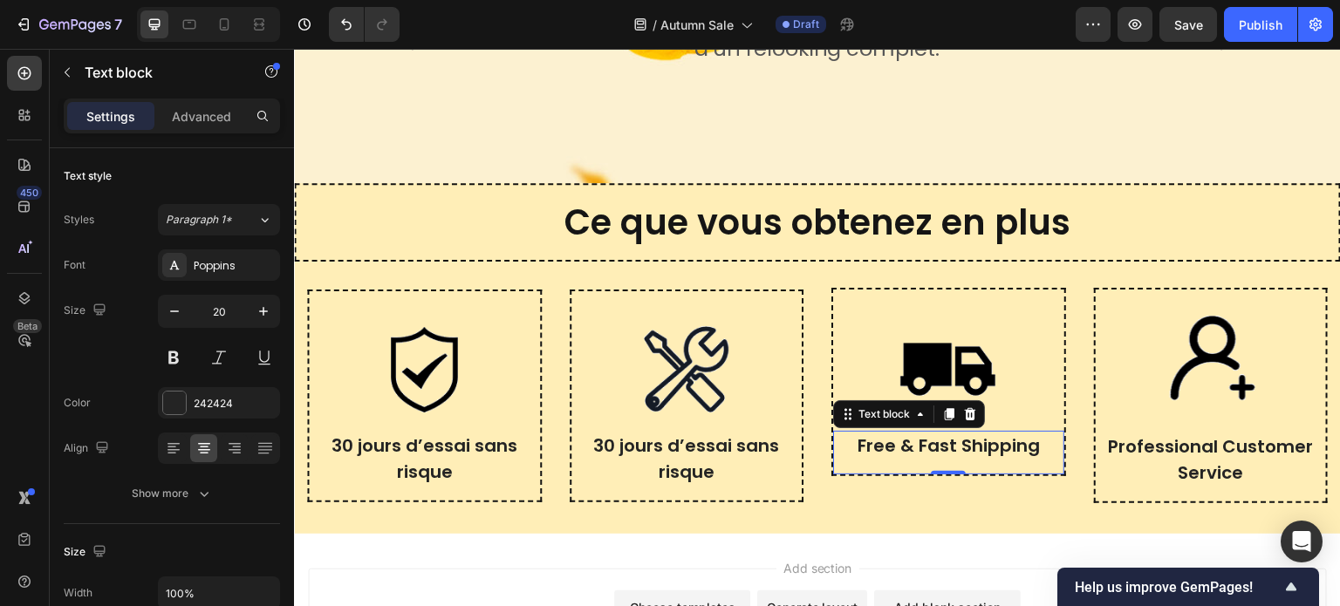
click at [947, 449] on p "Free & Fast Shipping" at bounding box center [949, 446] width 228 height 26
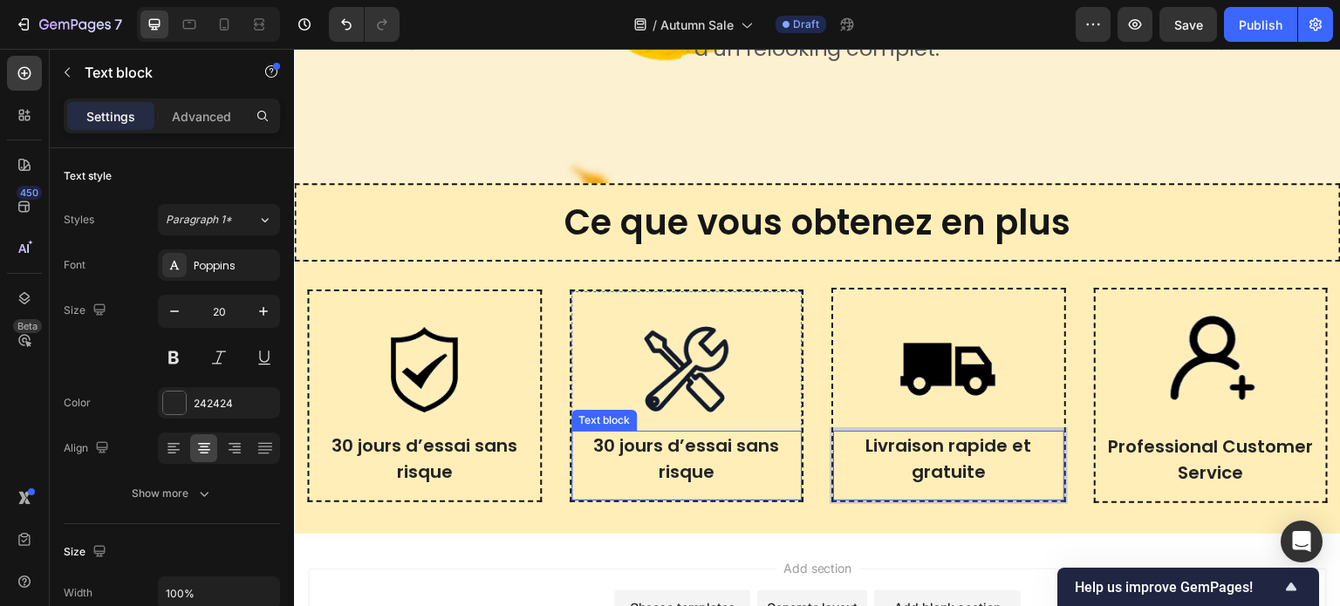
click at [715, 452] on p "30 jours d’essai sans risque" at bounding box center [687, 459] width 228 height 52
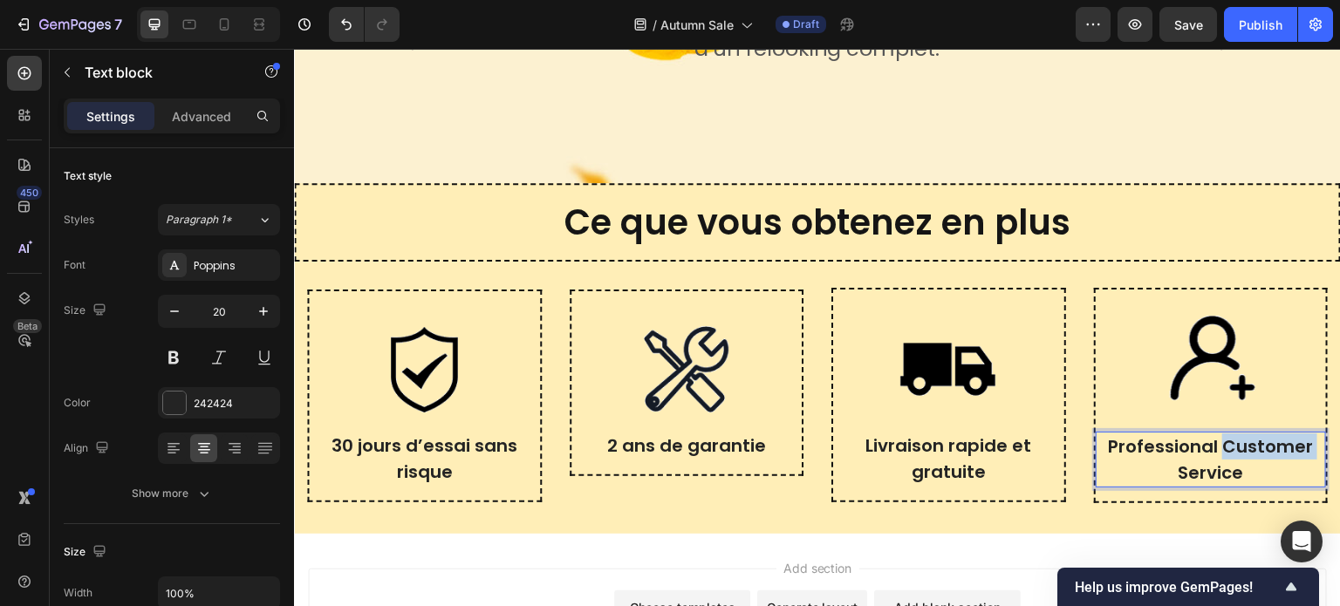
click at [1232, 457] on p "Professional Customer Service" at bounding box center [1212, 460] width 228 height 52
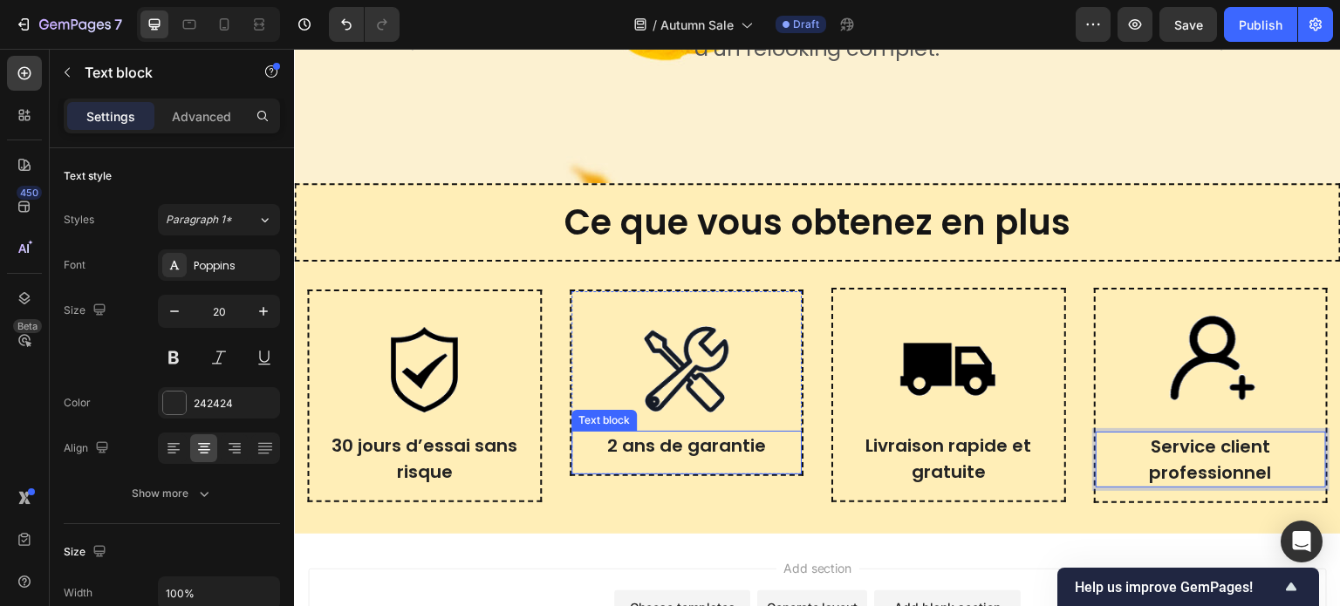
click at [687, 436] on p "2 ans de garantie" at bounding box center [687, 446] width 228 height 26
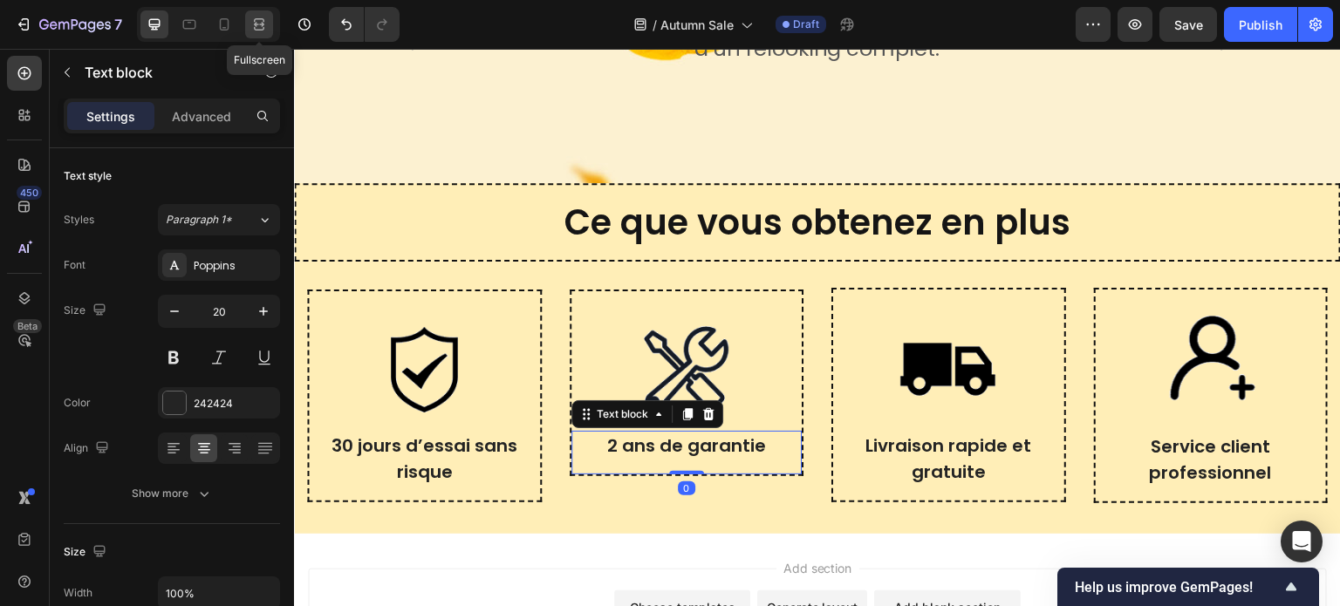
click at [263, 14] on div at bounding box center [259, 24] width 28 height 28
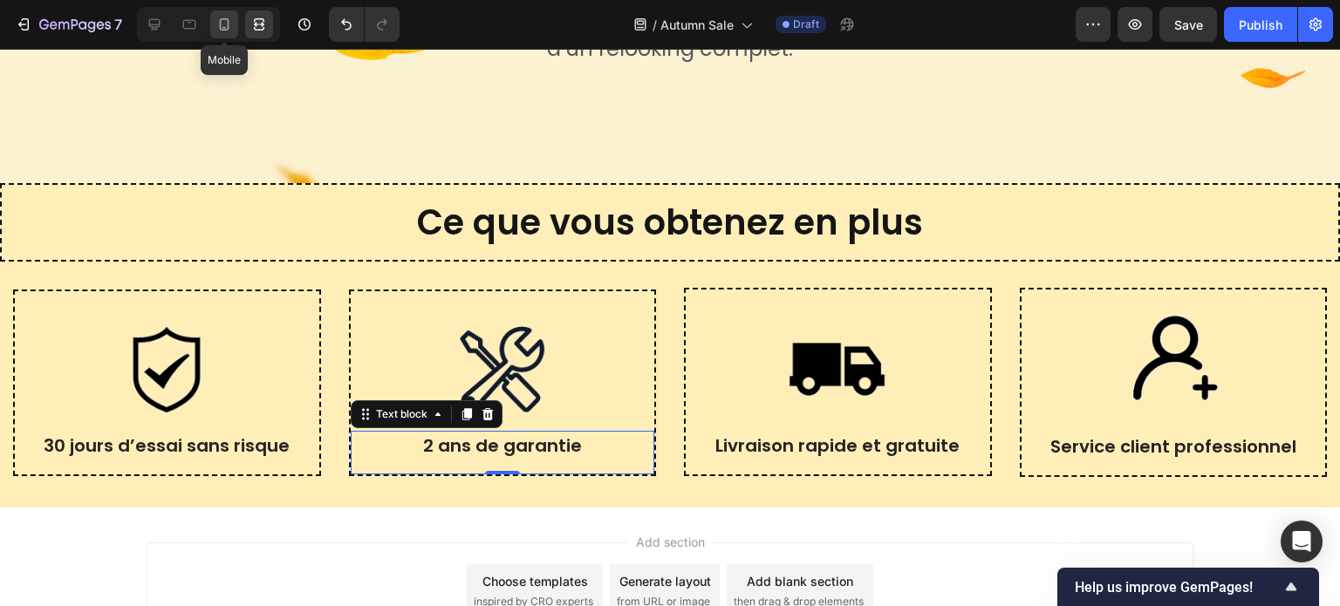
click at [224, 18] on icon at bounding box center [225, 24] width 10 height 12
type input "14"
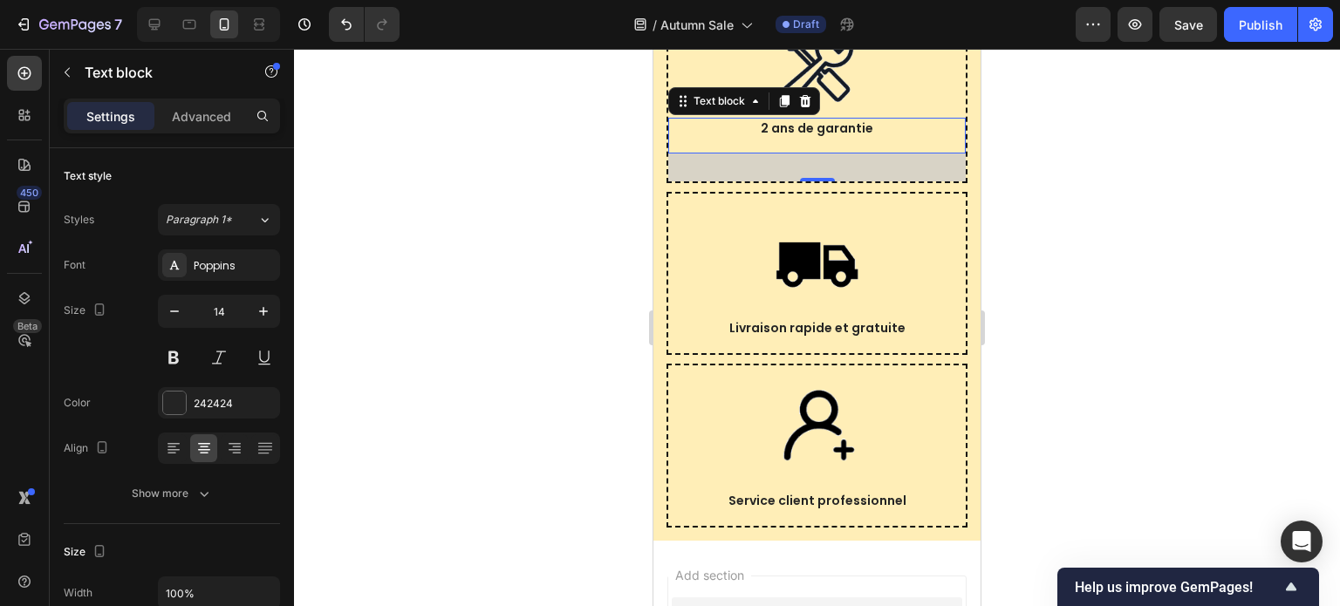
scroll to position [3970, 0]
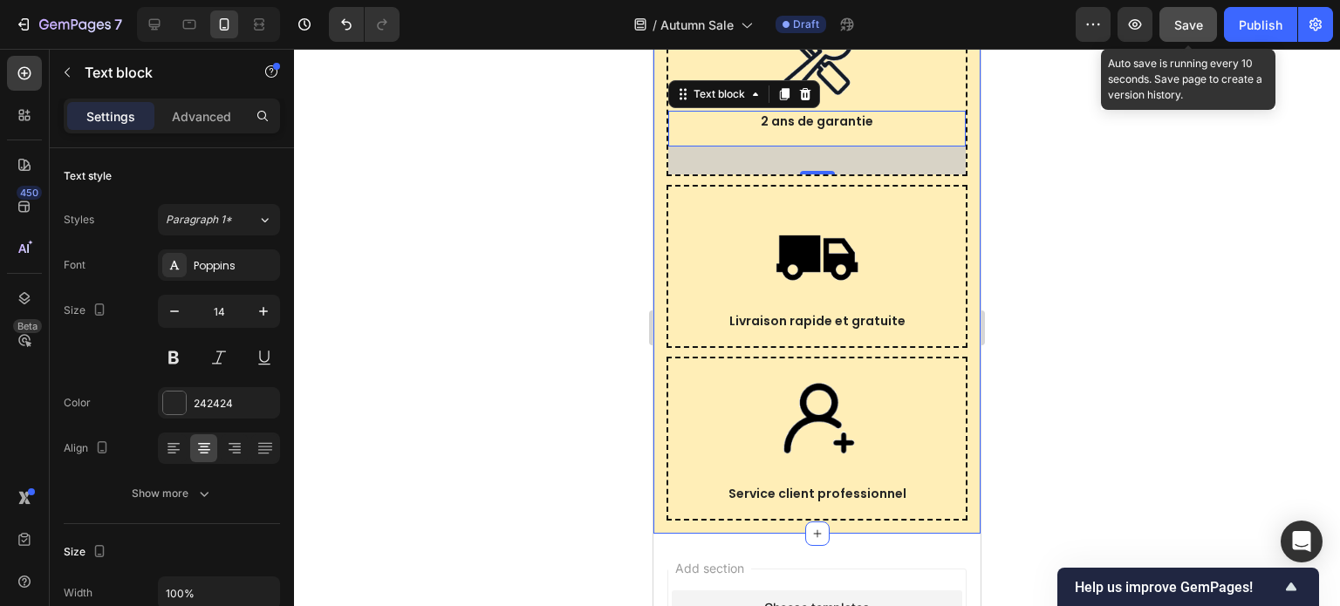
click at [1196, 21] on span "Save" at bounding box center [1188, 24] width 29 height 15
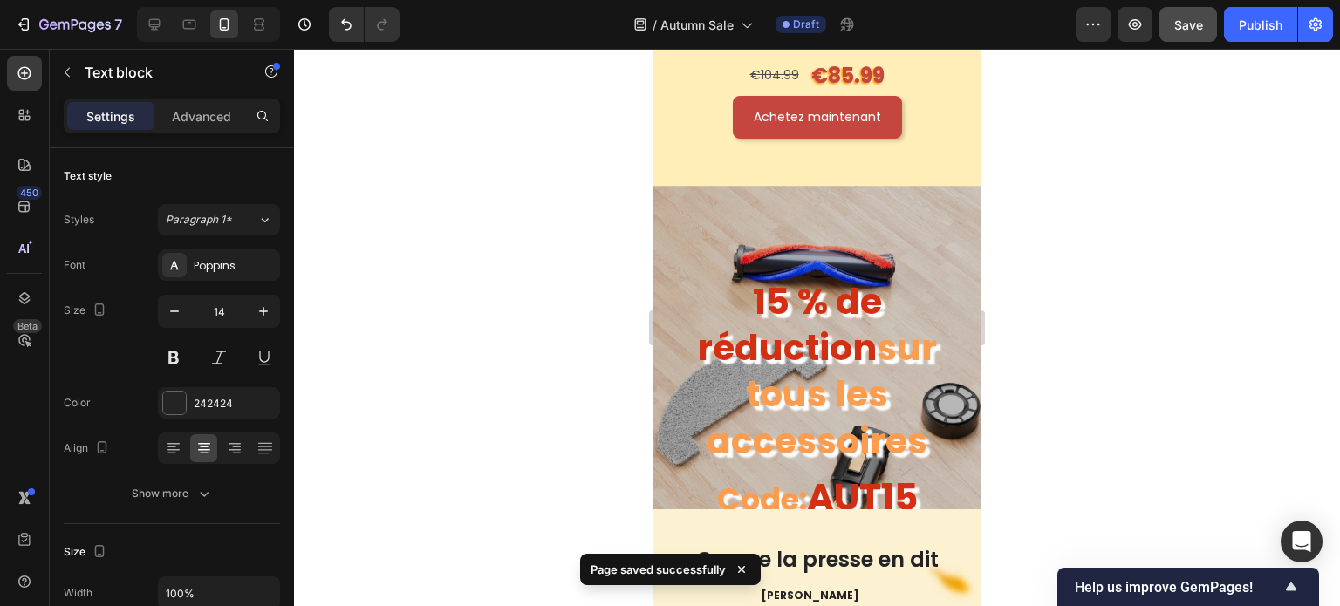
scroll to position [5434, 0]
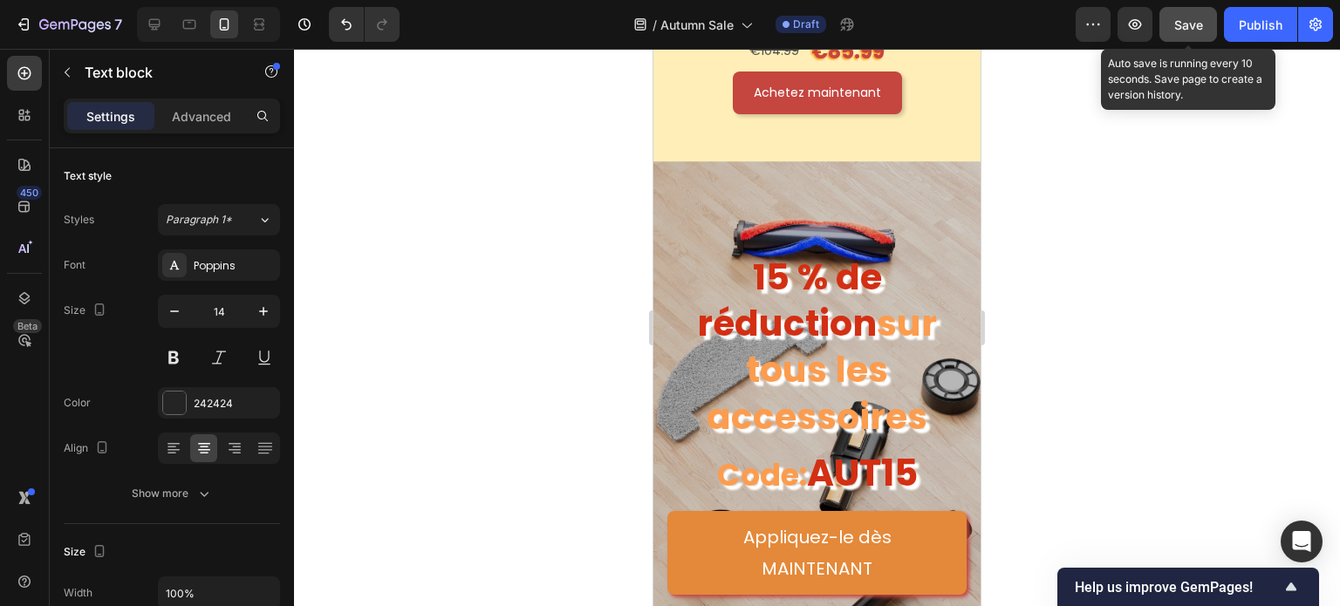
click at [1192, 10] on button "Save" at bounding box center [1188, 24] width 58 height 35
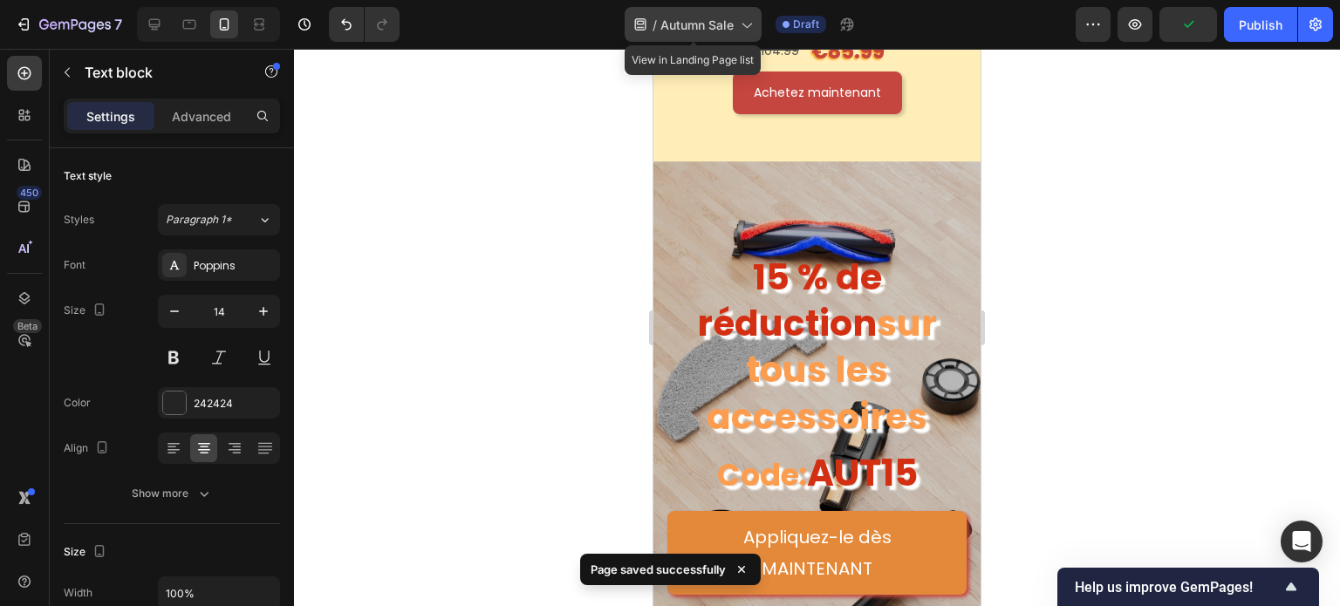
click at [740, 24] on icon at bounding box center [745, 24] width 17 height 17
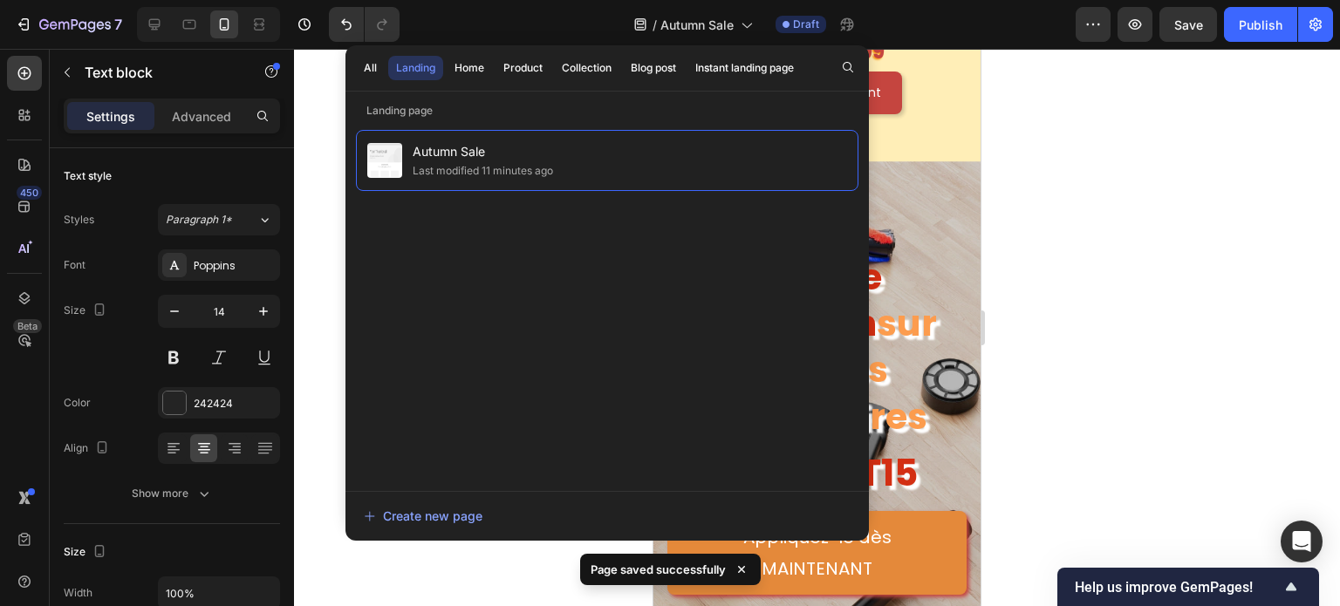
click at [1120, 258] on div at bounding box center [817, 327] width 1046 height 557
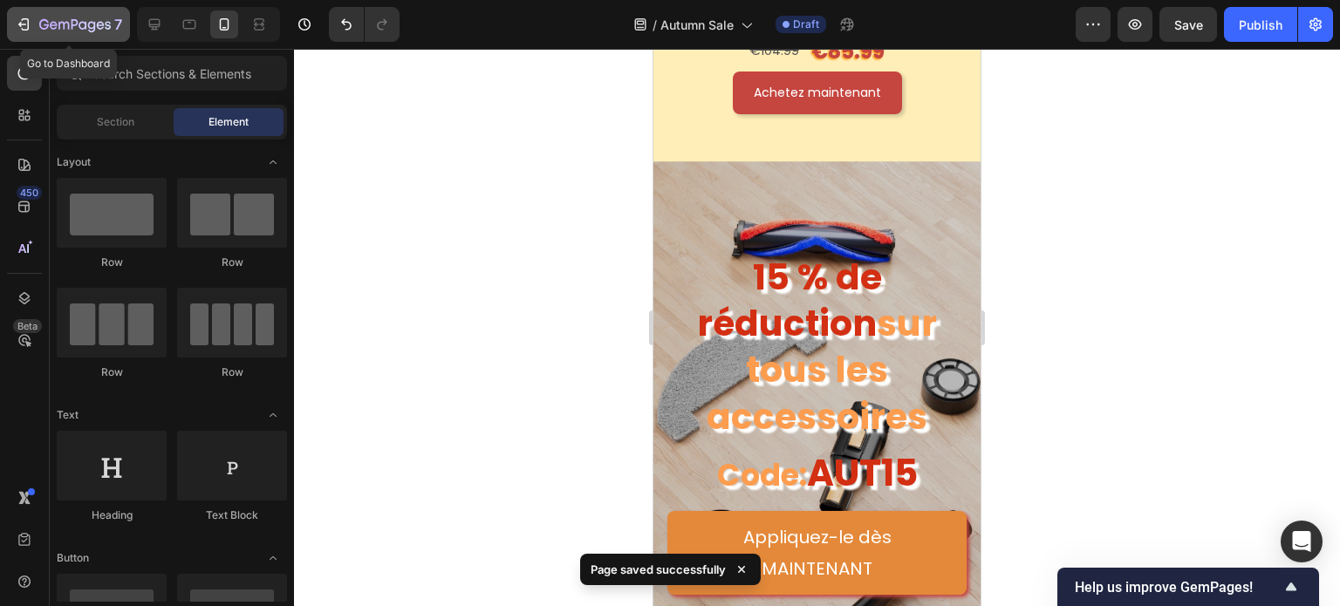
click at [43, 20] on icon "button" at bounding box center [44, 24] width 10 height 10
